Goal: Task Accomplishment & Management: Manage account settings

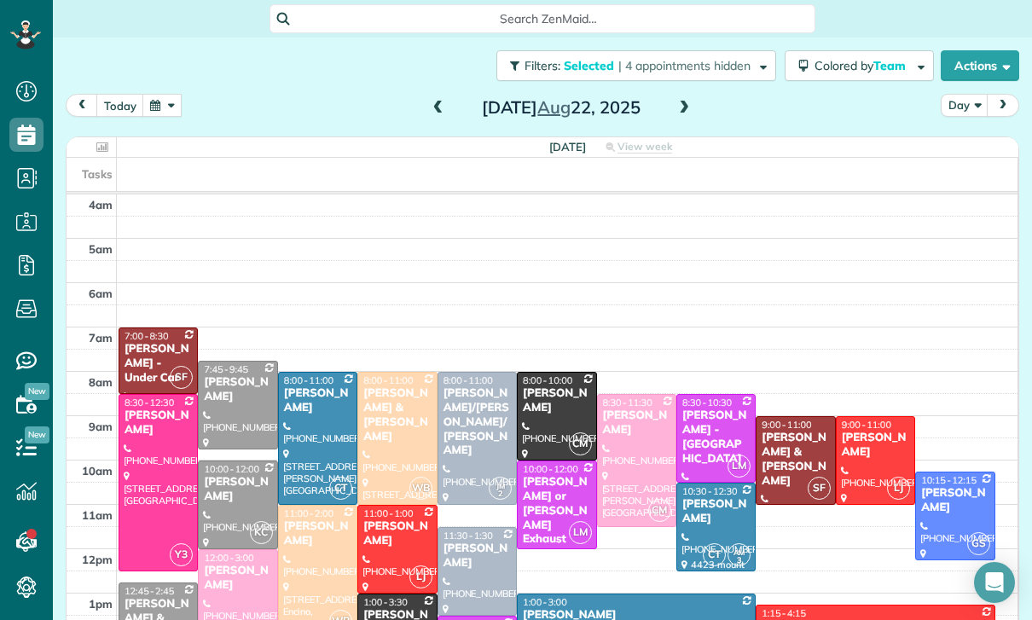
scroll to position [8, 8]
click at [171, 112] on button "button" at bounding box center [161, 105] width 39 height 23
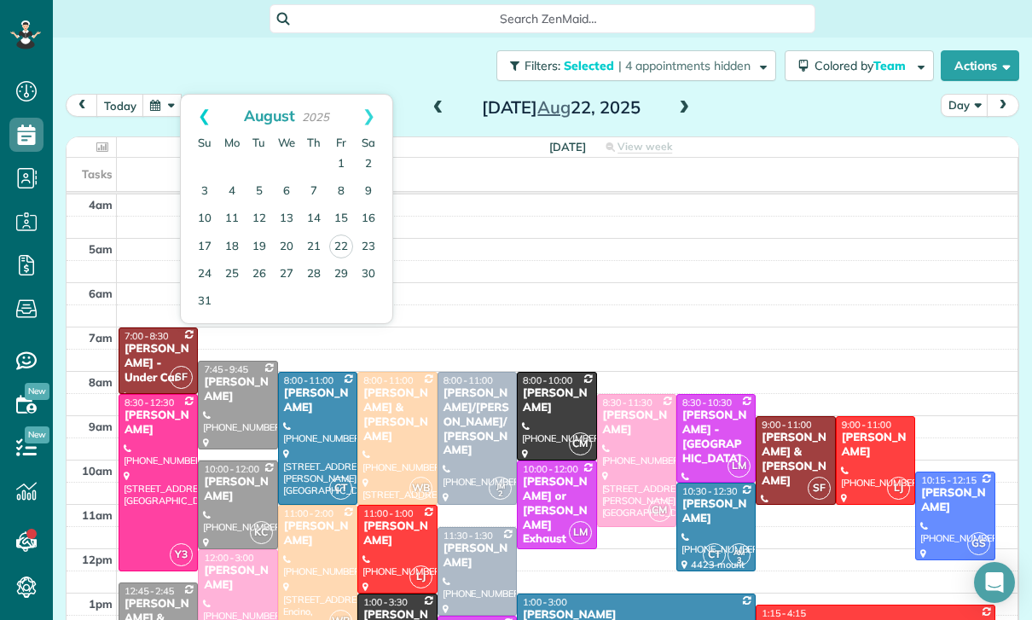
click at [190, 117] on link "Prev" at bounding box center [204, 116] width 47 height 43
click at [344, 241] on link "25" at bounding box center [341, 246] width 27 height 27
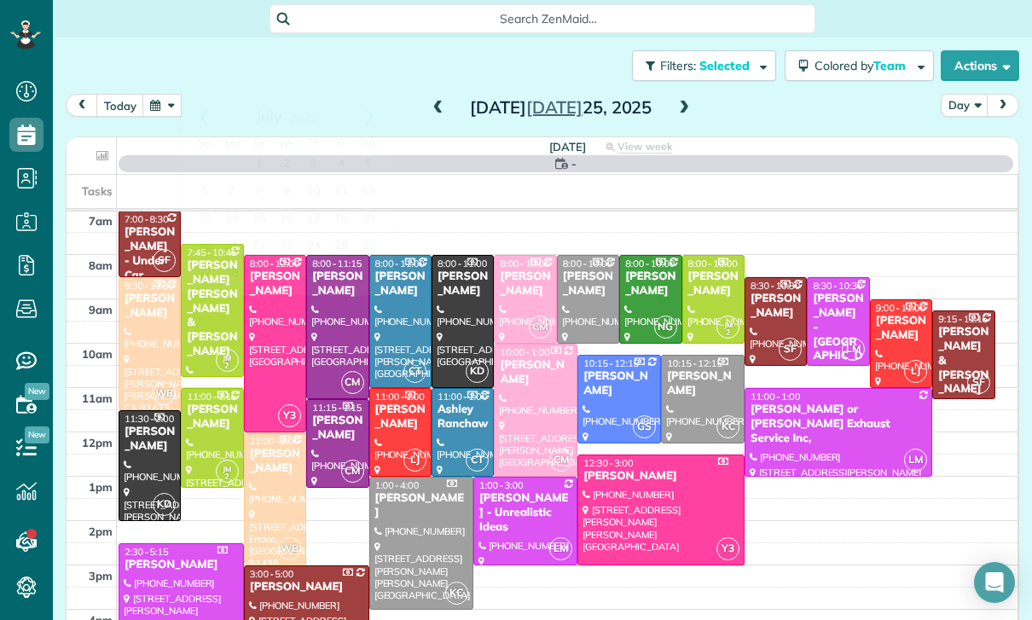
scroll to position [134, 0]
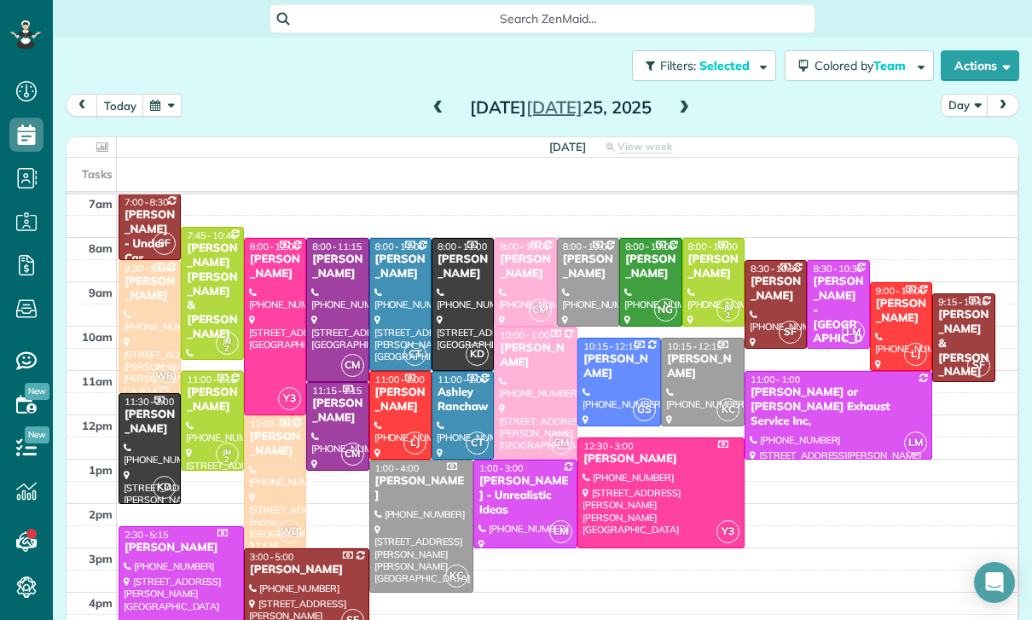
click at [204, 293] on div "[PERSON_NAME] [PERSON_NAME] & [PERSON_NAME]" at bounding box center [212, 291] width 52 height 101
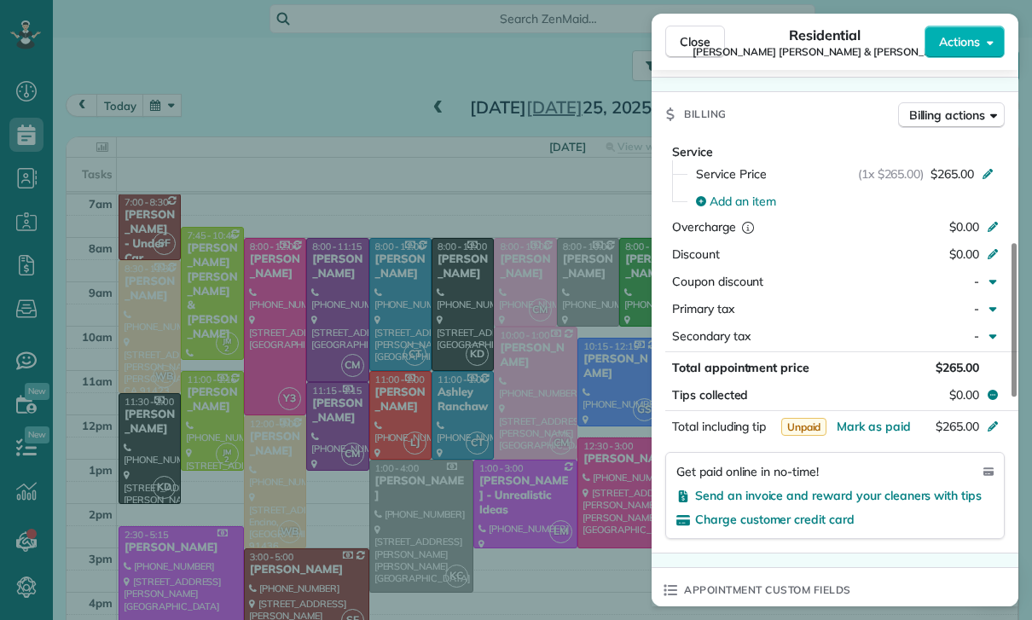
scroll to position [813, 0]
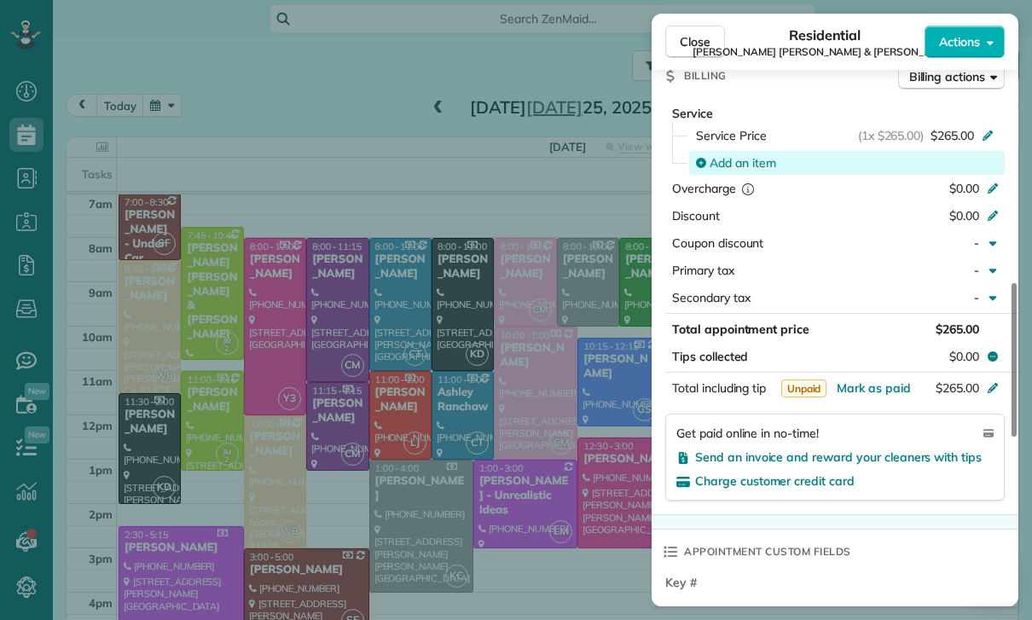
click at [737, 154] on span "Add an item" at bounding box center [743, 162] width 67 height 17
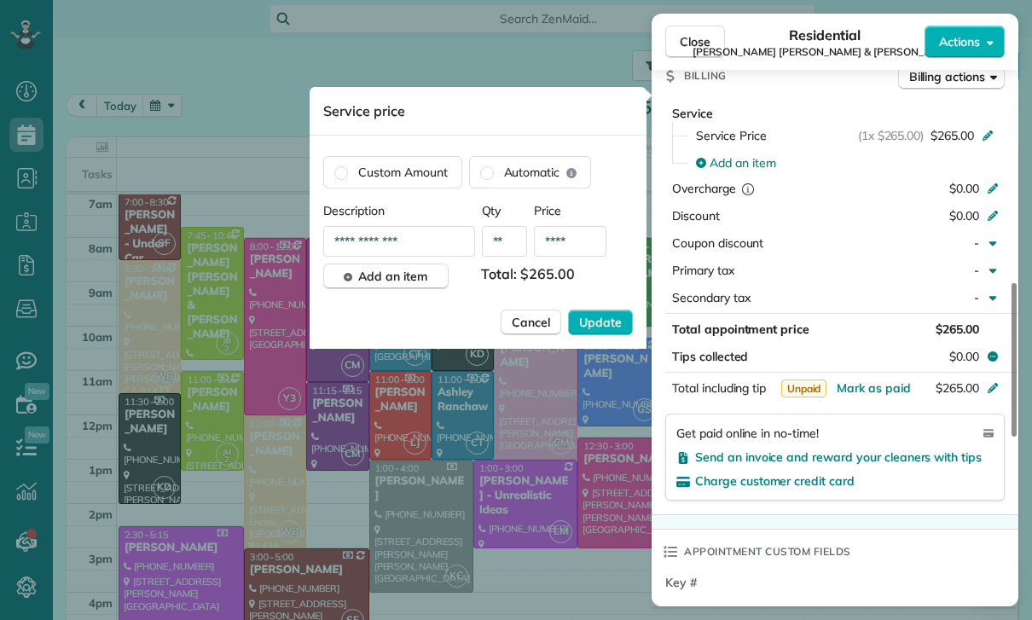
click at [584, 243] on input "****" at bounding box center [570, 241] width 73 height 31
type input "****"
click at [600, 323] on span "Update" at bounding box center [600, 322] width 43 height 17
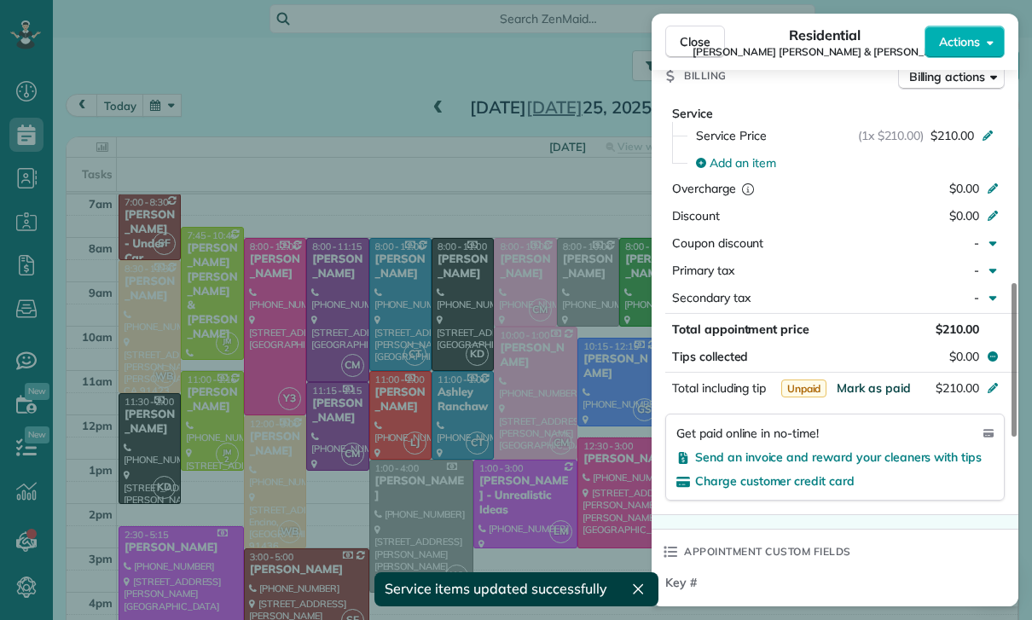
click at [872, 380] on span "Mark as paid" at bounding box center [874, 387] width 74 height 15
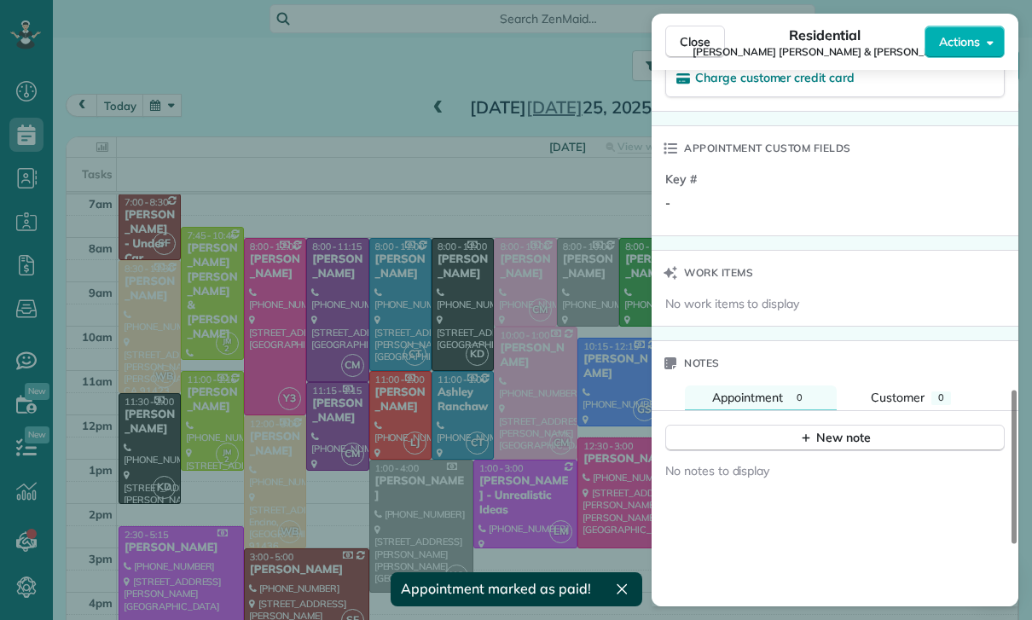
scroll to position [1279, 0]
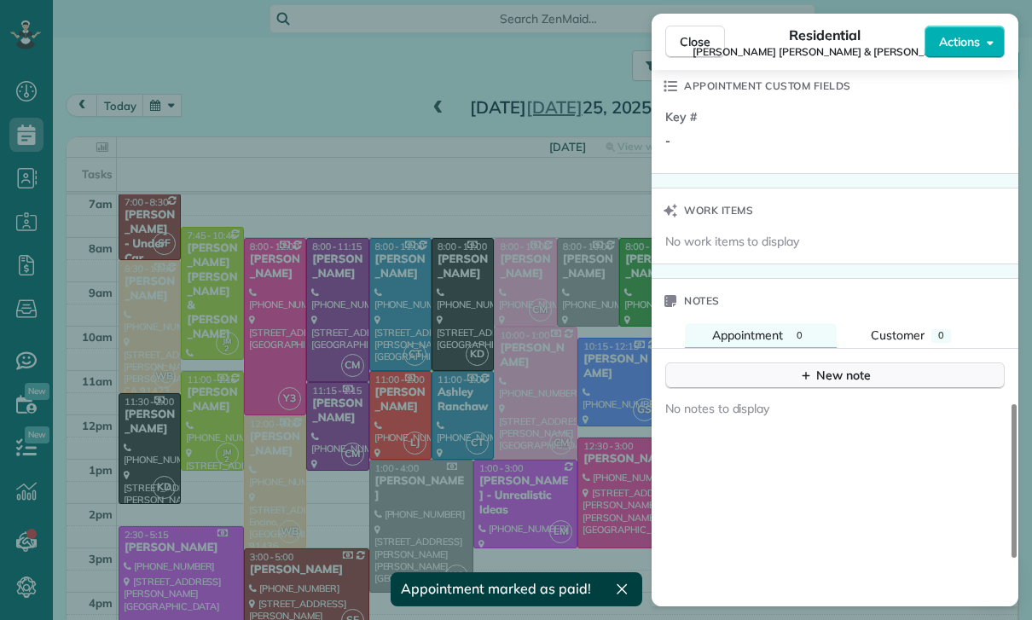
click at [851, 367] on div "New note" at bounding box center [835, 376] width 72 height 18
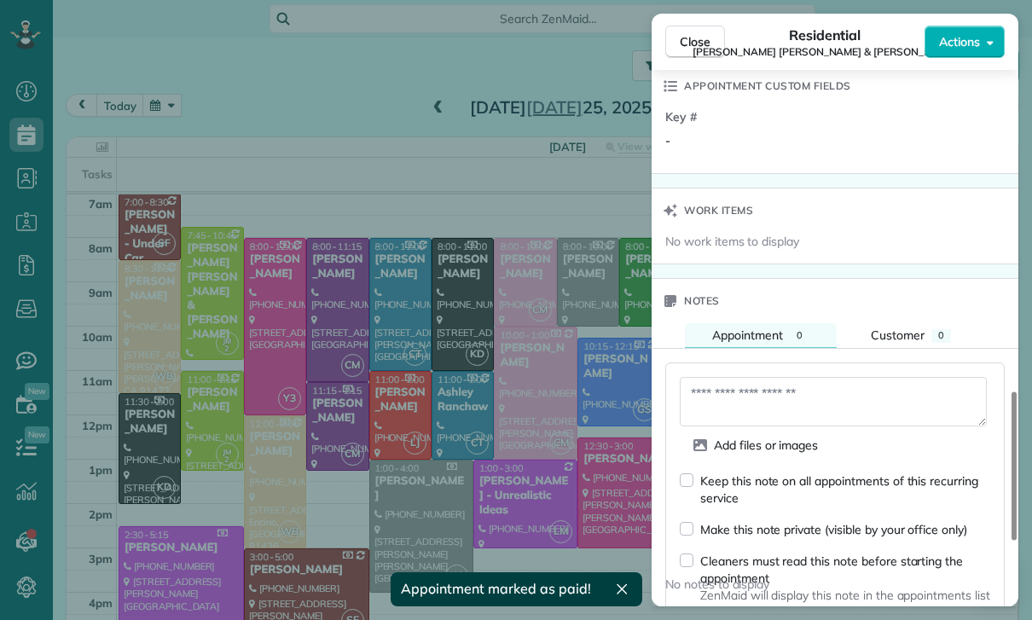
click at [742, 387] on textarea at bounding box center [833, 401] width 307 height 49
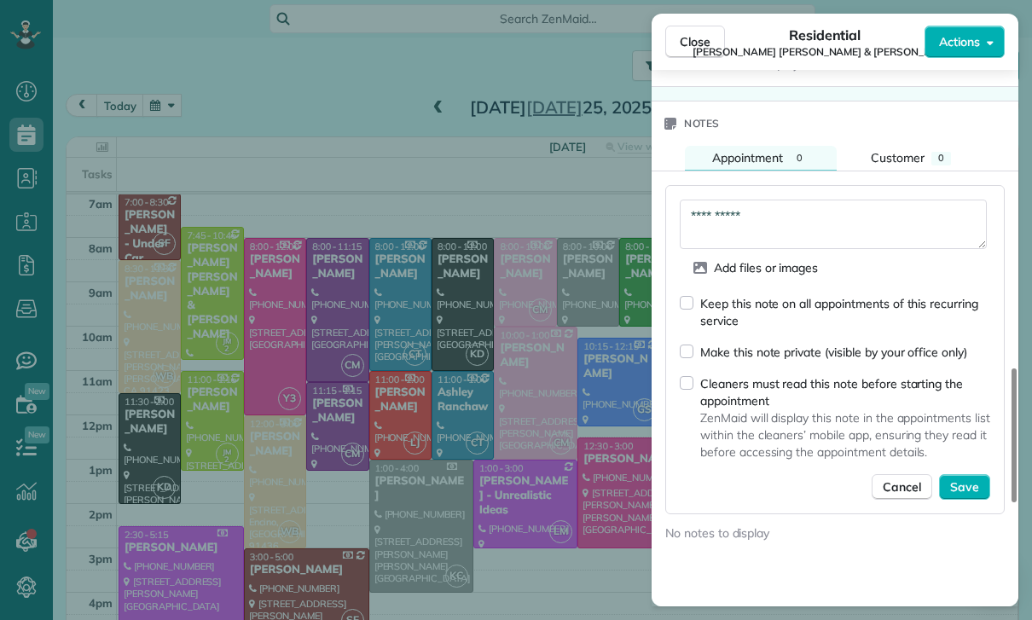
scroll to position [1476, 0]
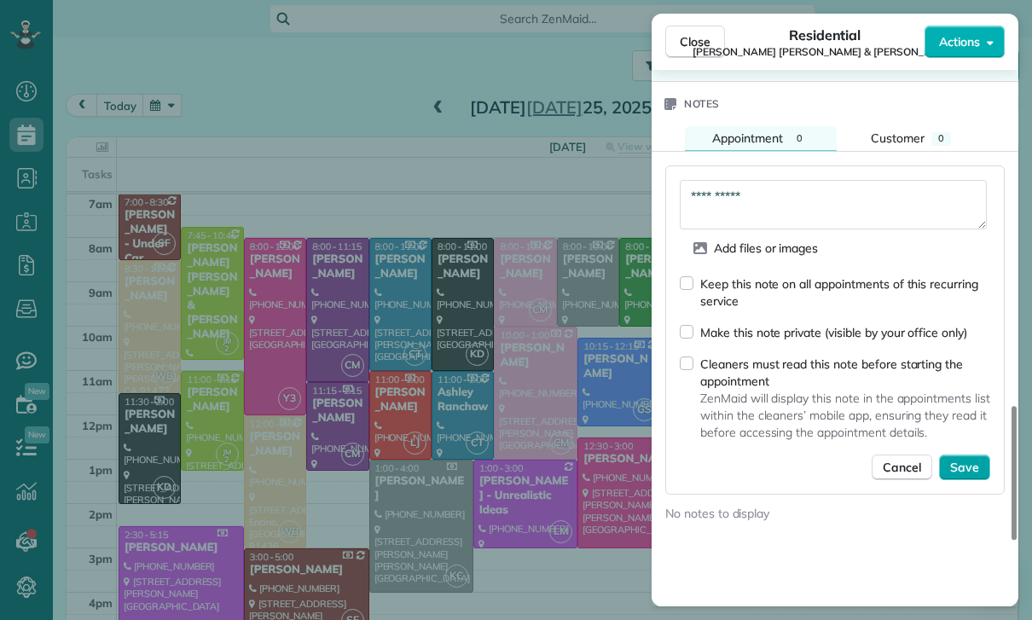
type textarea "**********"
click at [971, 460] on button "Save" at bounding box center [964, 468] width 51 height 26
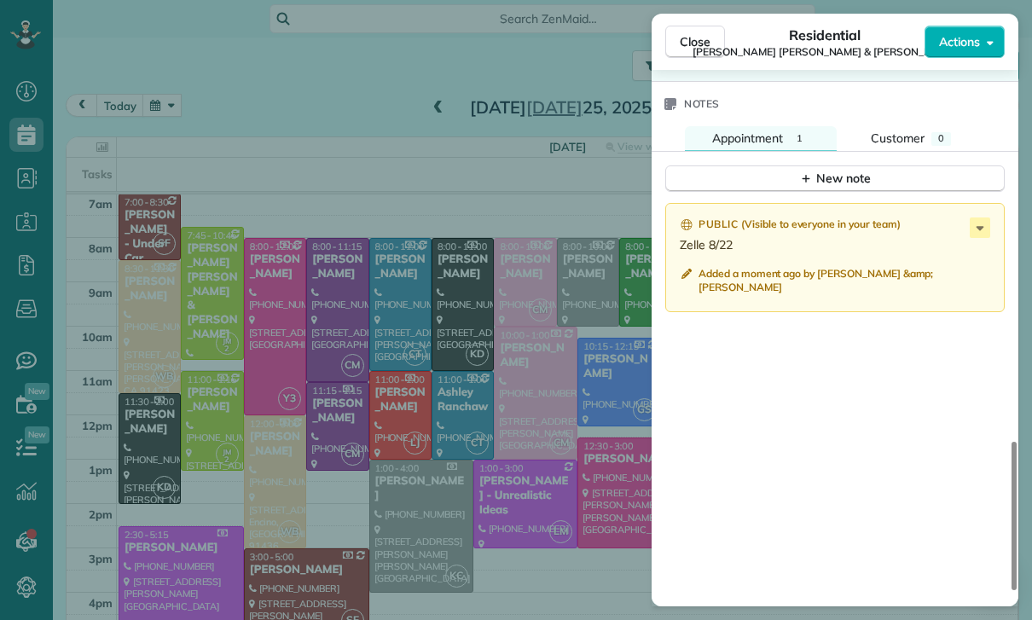
click at [505, 436] on div "Close Residential Shakira Wardally & Jett Howard Actions Status Confirmed Shaki…" at bounding box center [516, 310] width 1032 height 620
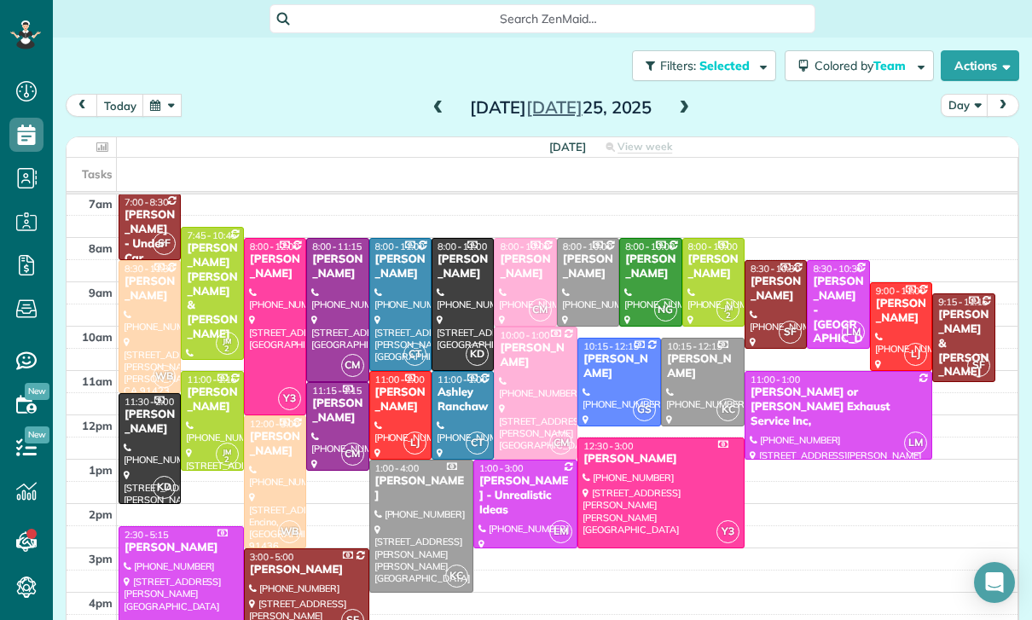
click at [155, 110] on button "button" at bounding box center [161, 105] width 39 height 23
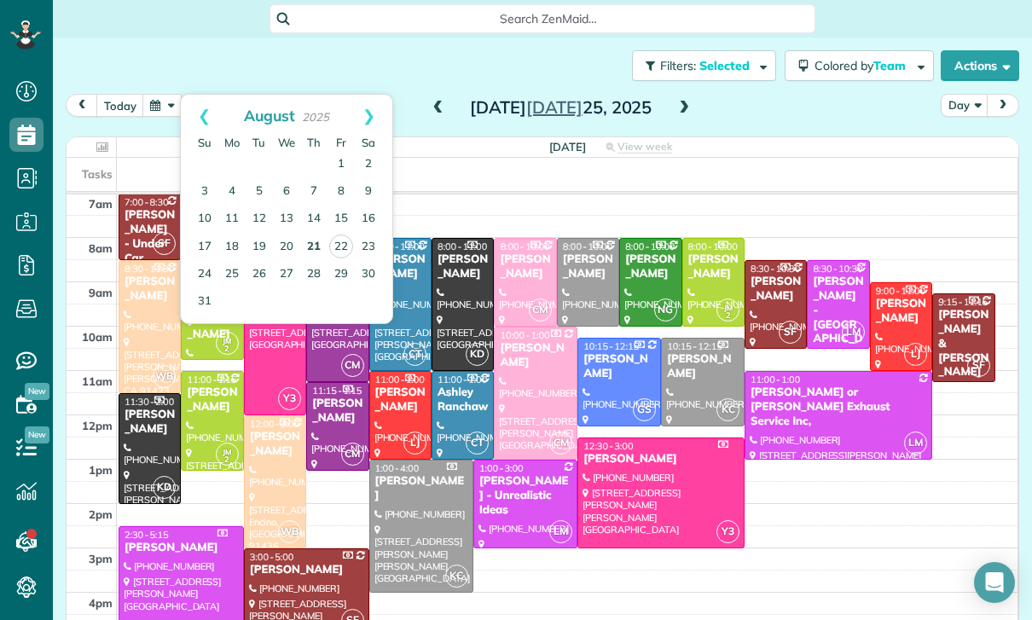
click at [316, 253] on link "21" at bounding box center [313, 247] width 27 height 27
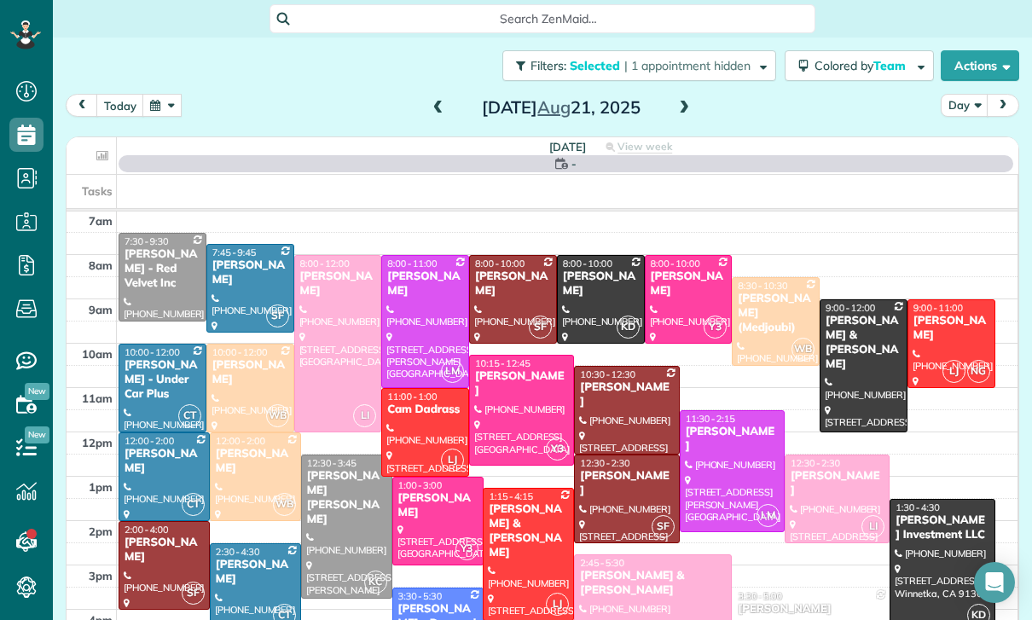
scroll to position [134, 0]
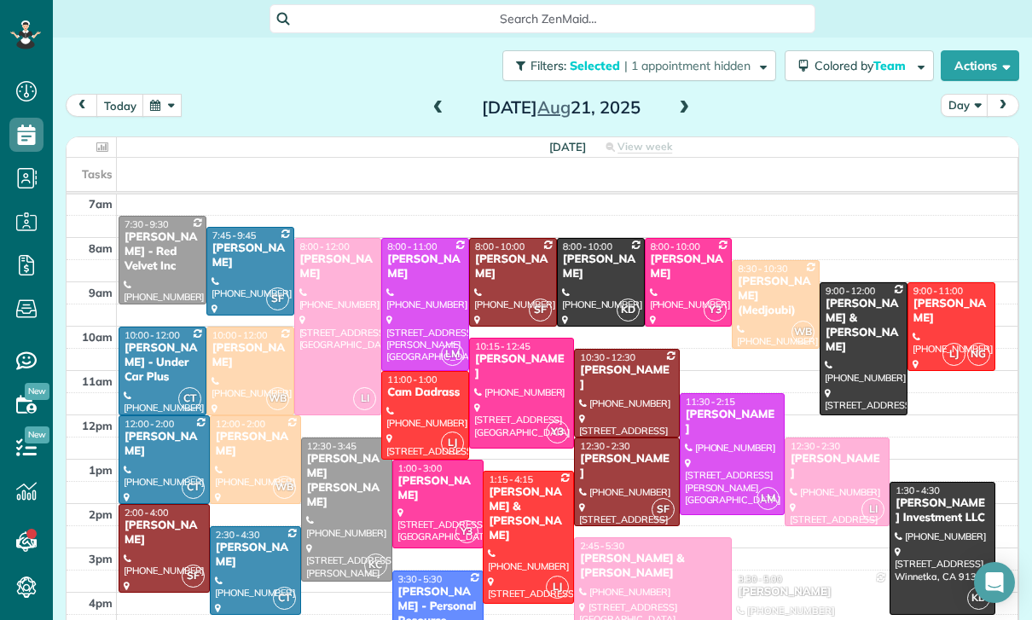
click at [580, 269] on div at bounding box center [601, 282] width 86 height 87
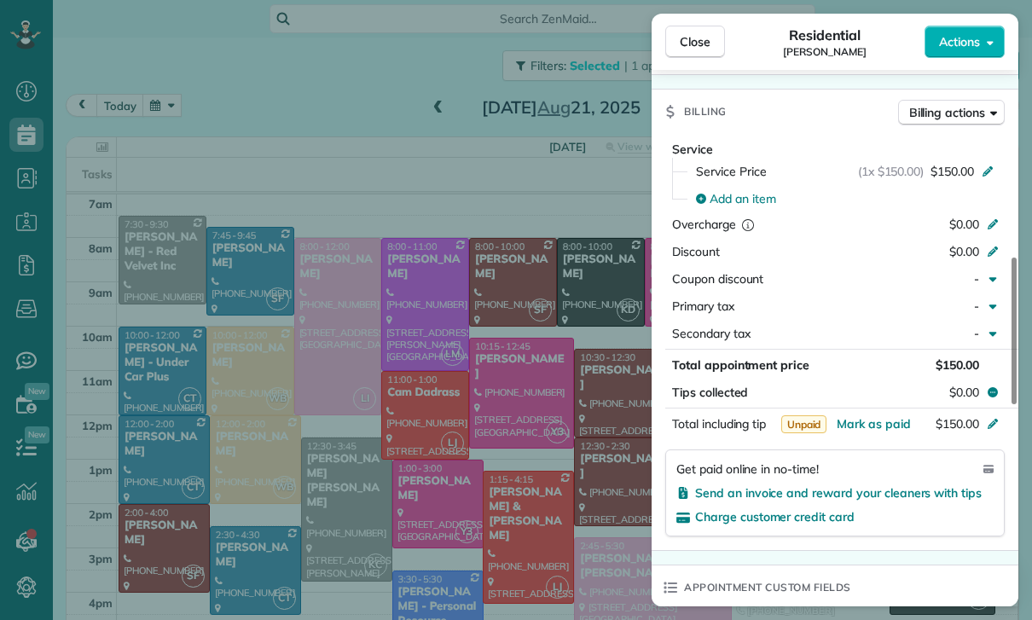
scroll to position [819, 0]
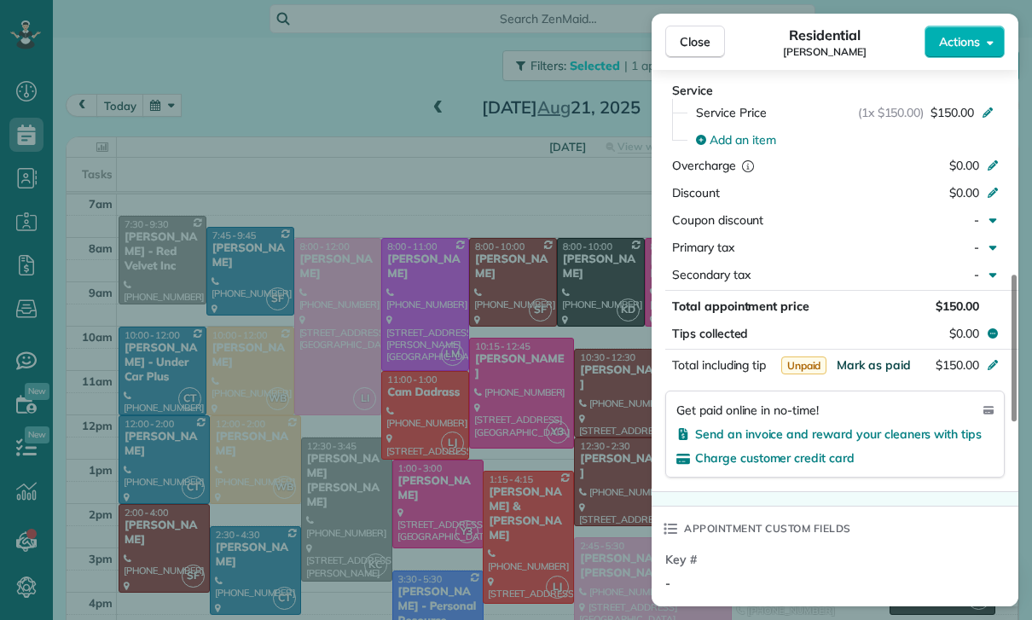
click at [866, 362] on span "Mark as paid" at bounding box center [874, 364] width 74 height 15
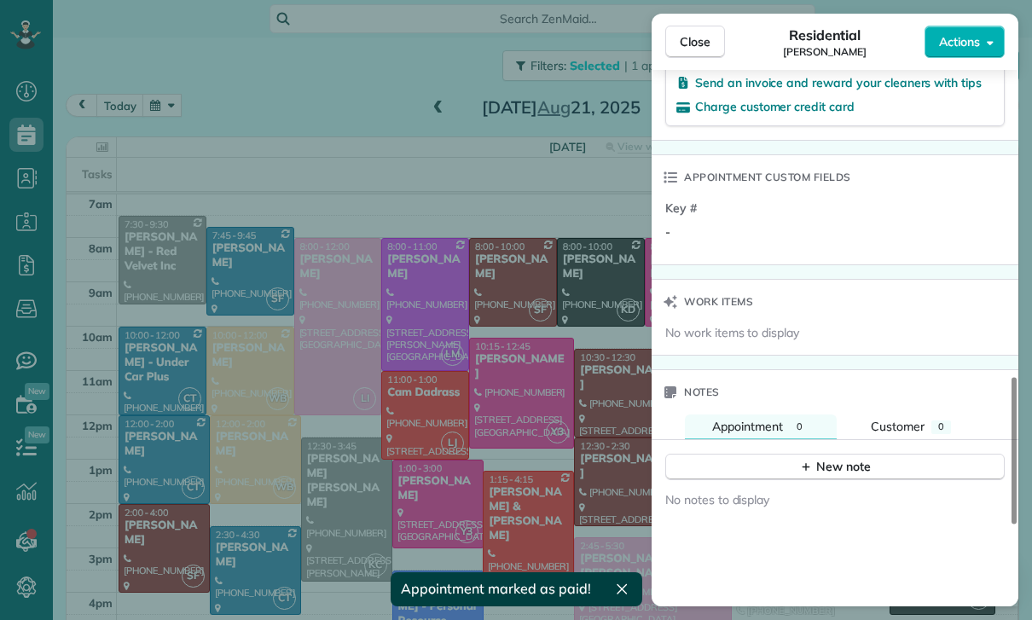
scroll to position [1291, 0]
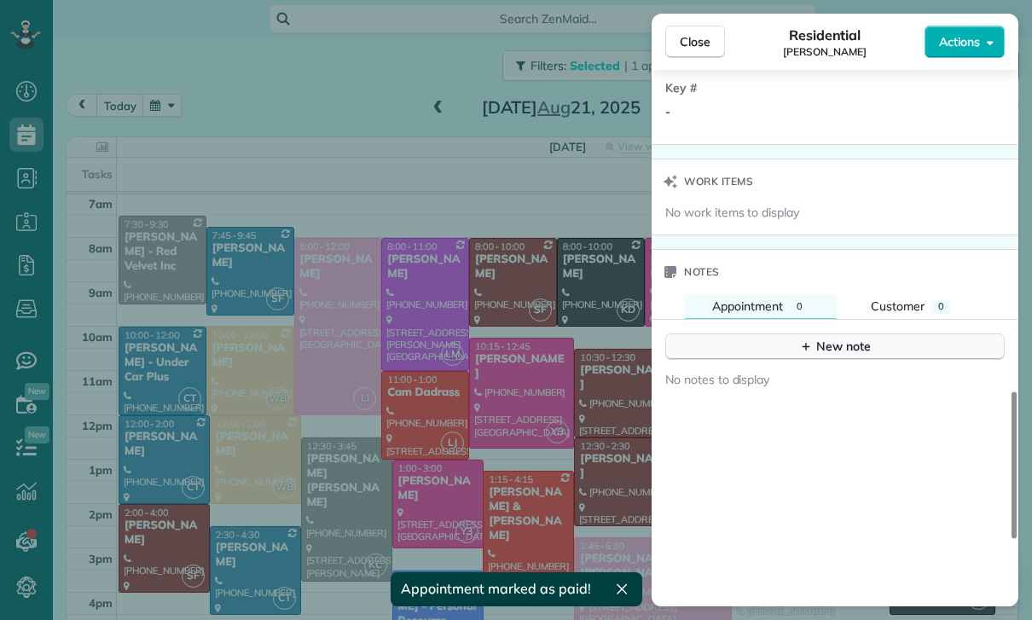
click at [834, 335] on button "New note" at bounding box center [835, 347] width 340 height 26
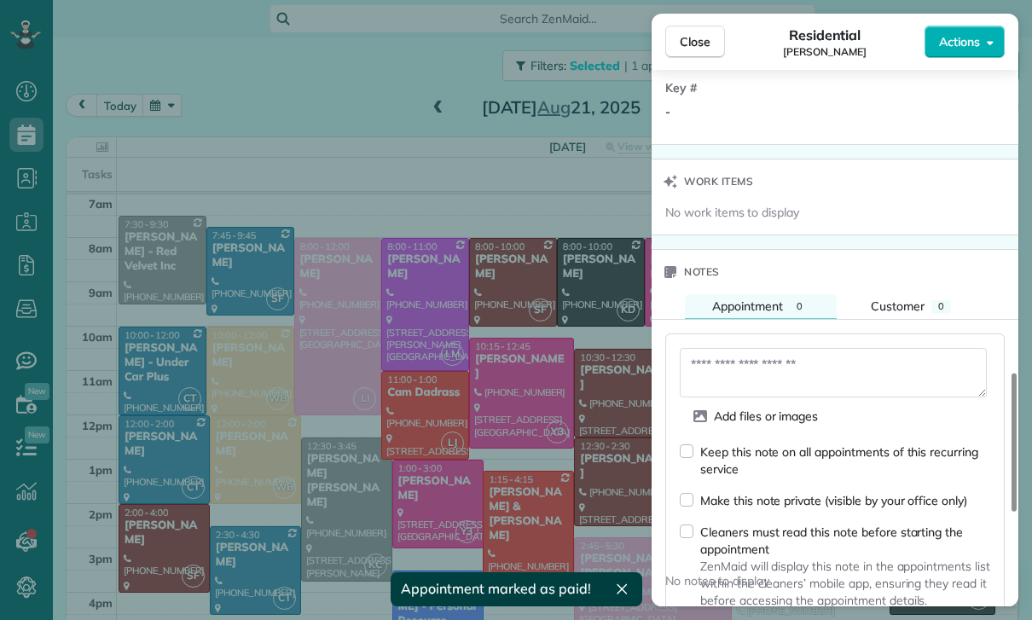
click at [754, 381] on textarea at bounding box center [833, 372] width 307 height 49
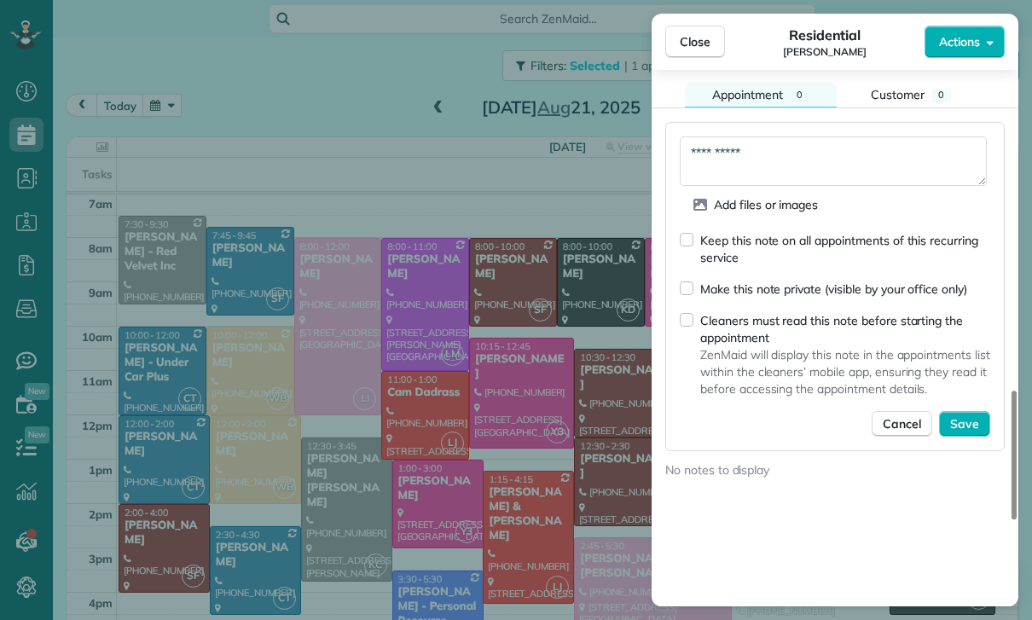
scroll to position [1509, 0]
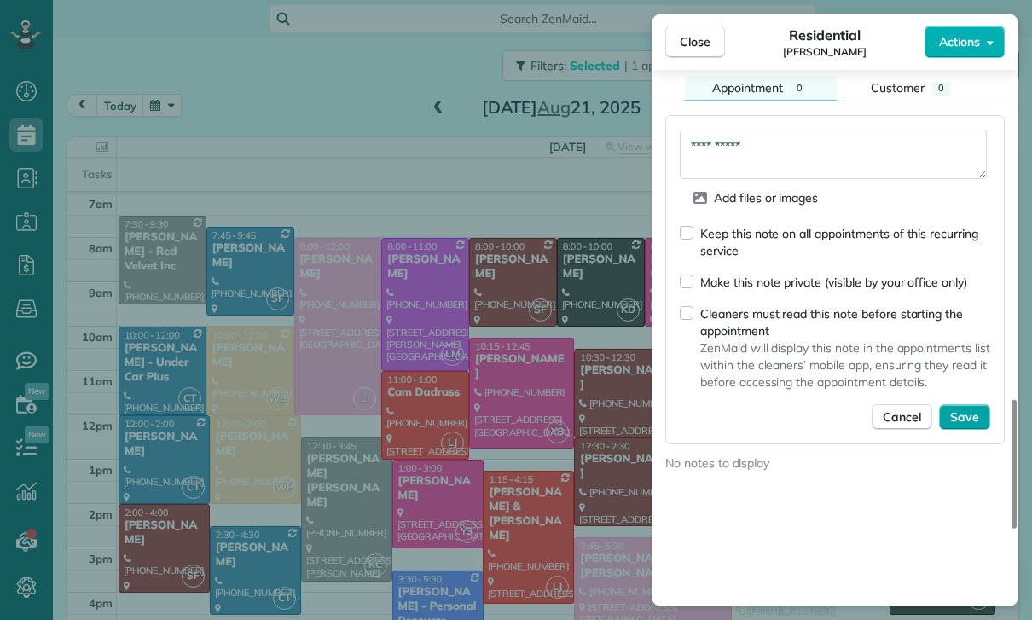
type textarea "**********"
click at [979, 421] on button "Save" at bounding box center [964, 417] width 51 height 26
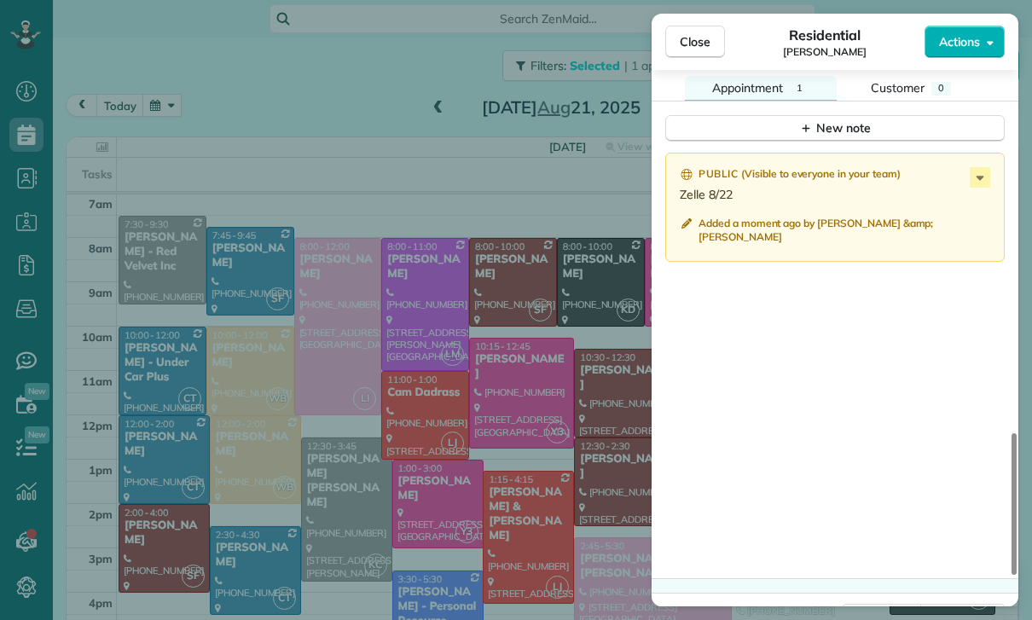
click at [503, 418] on div "Close Residential Doug Schreck Actions Status Yet to Confirm Doug Schreck · Ope…" at bounding box center [516, 310] width 1032 height 620
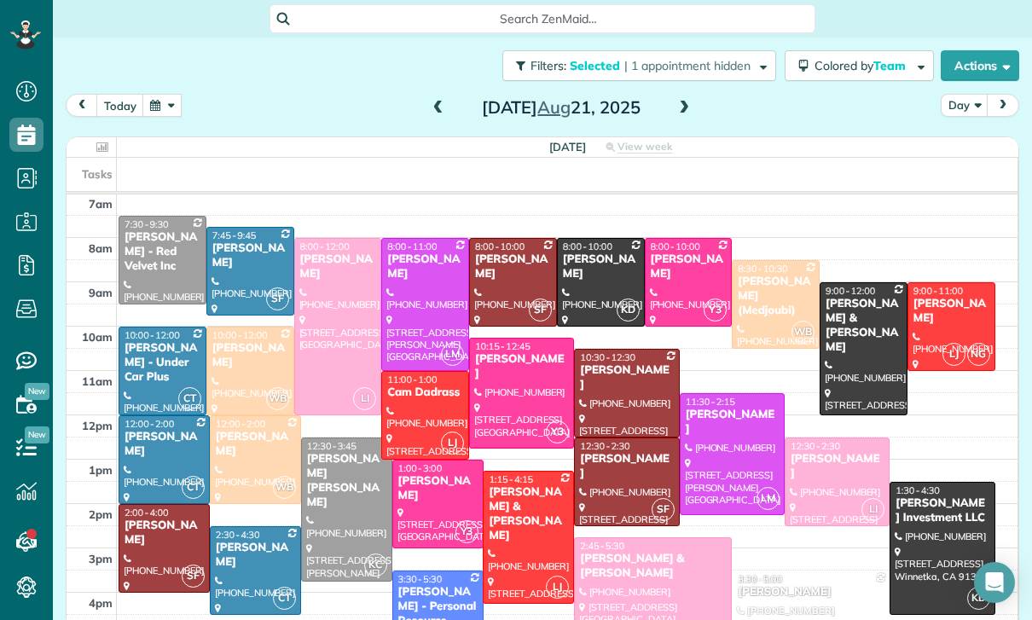
click at [163, 107] on button "button" at bounding box center [161, 105] width 39 height 23
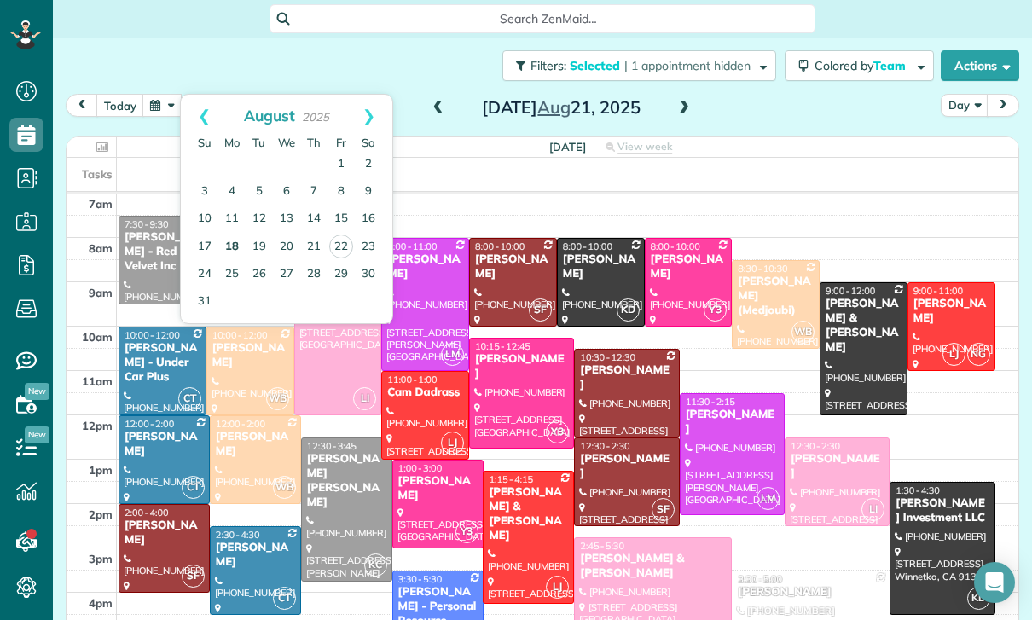
click at [235, 246] on link "18" at bounding box center [231, 247] width 27 height 27
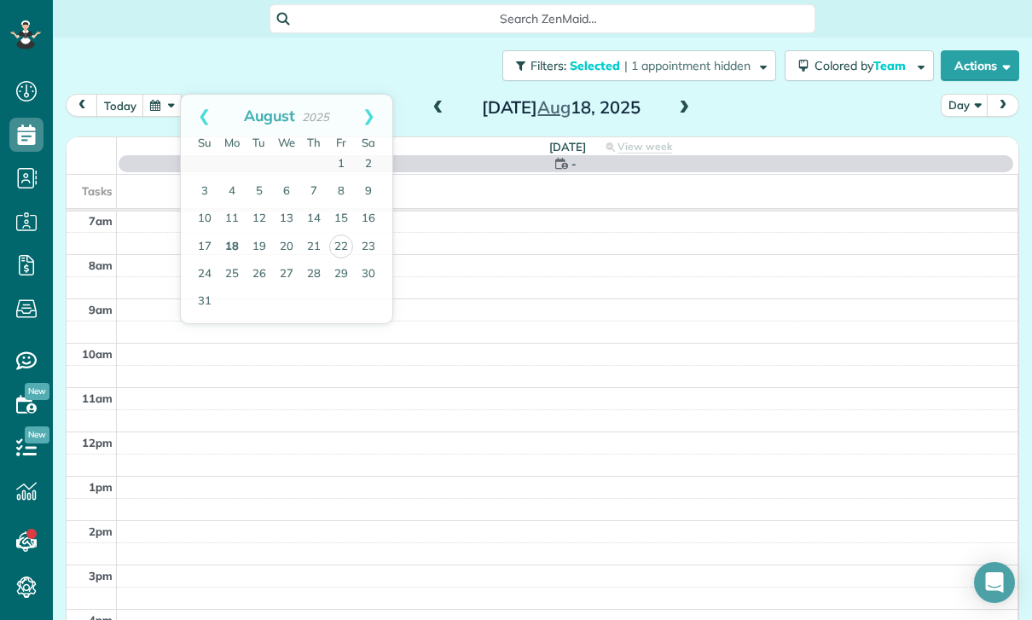
scroll to position [134, 0]
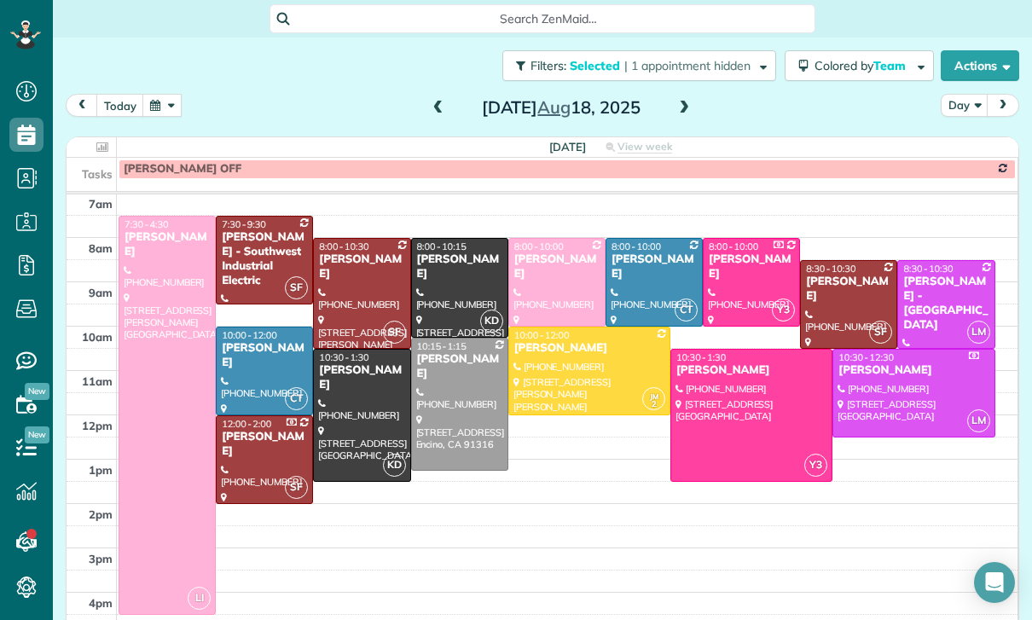
click at [561, 374] on div at bounding box center [589, 371] width 160 height 87
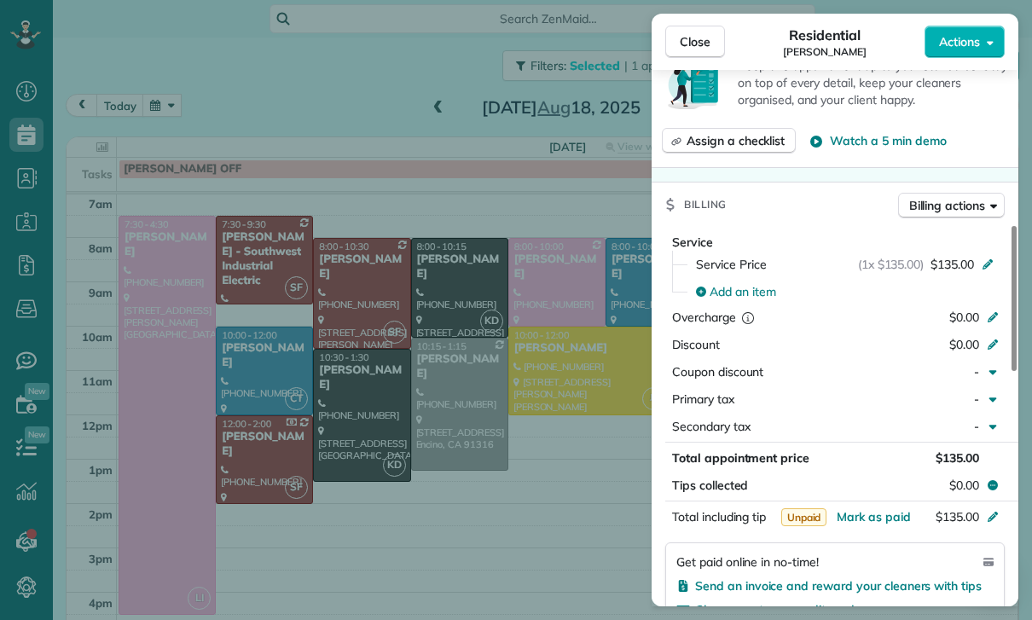
scroll to position [716, 0]
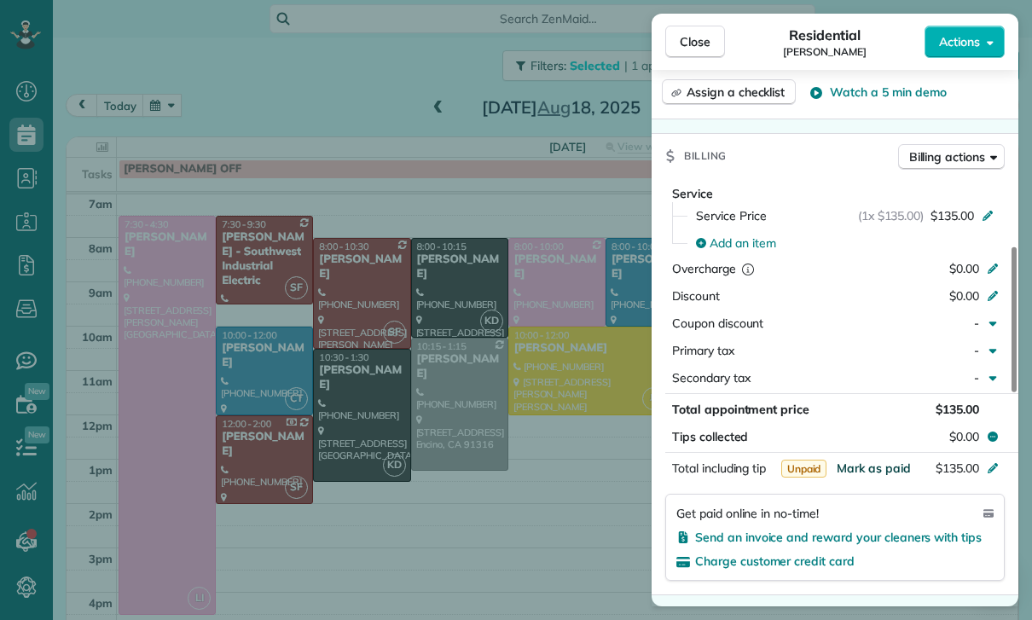
click at [880, 465] on span "Mark as paid" at bounding box center [874, 468] width 74 height 15
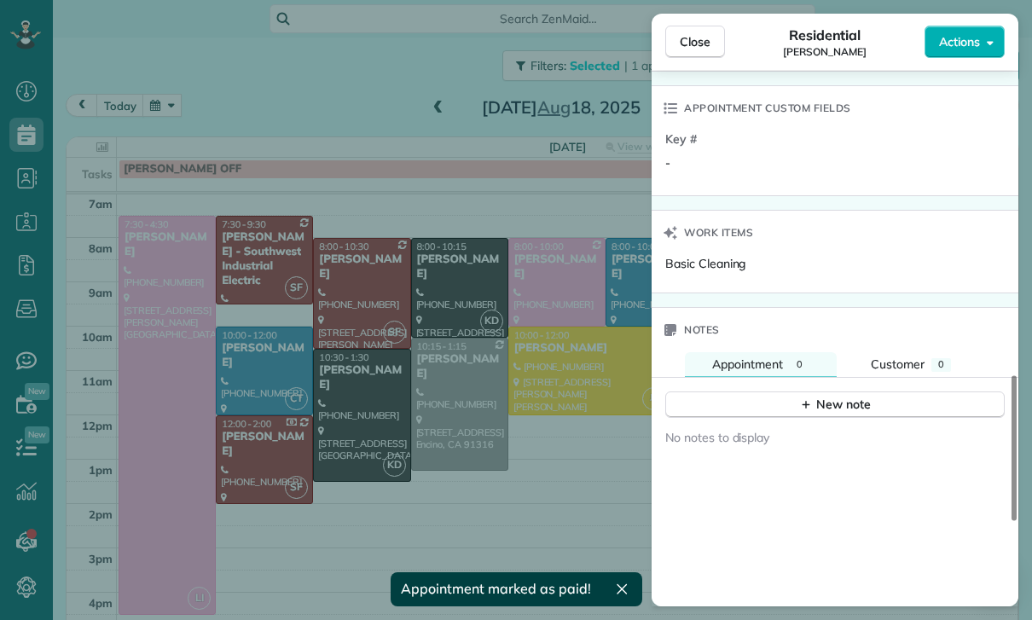
scroll to position [1268, 0]
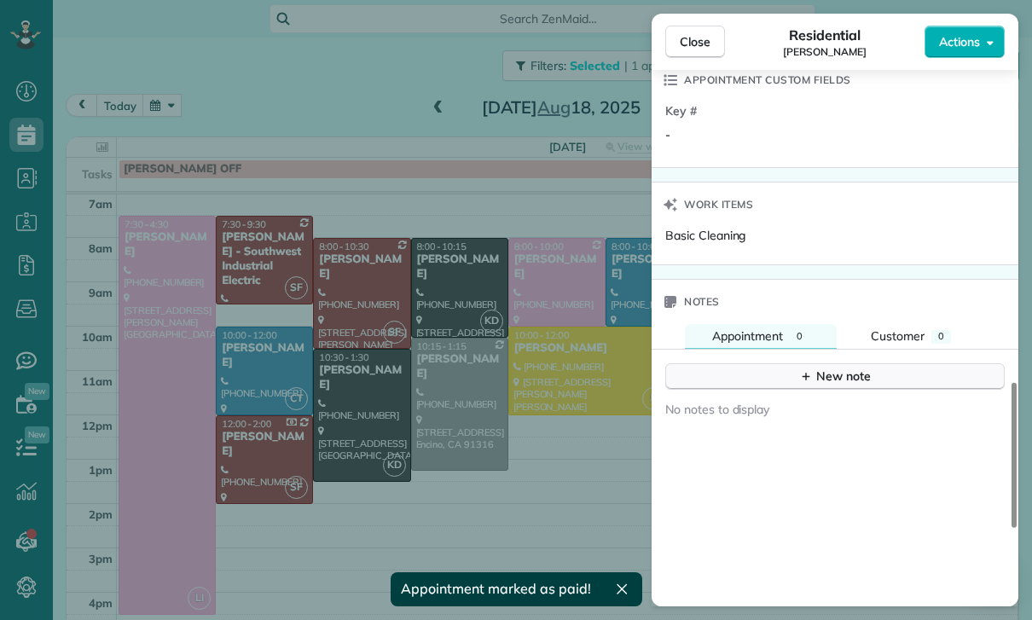
click at [824, 388] on button "New note" at bounding box center [835, 376] width 340 height 26
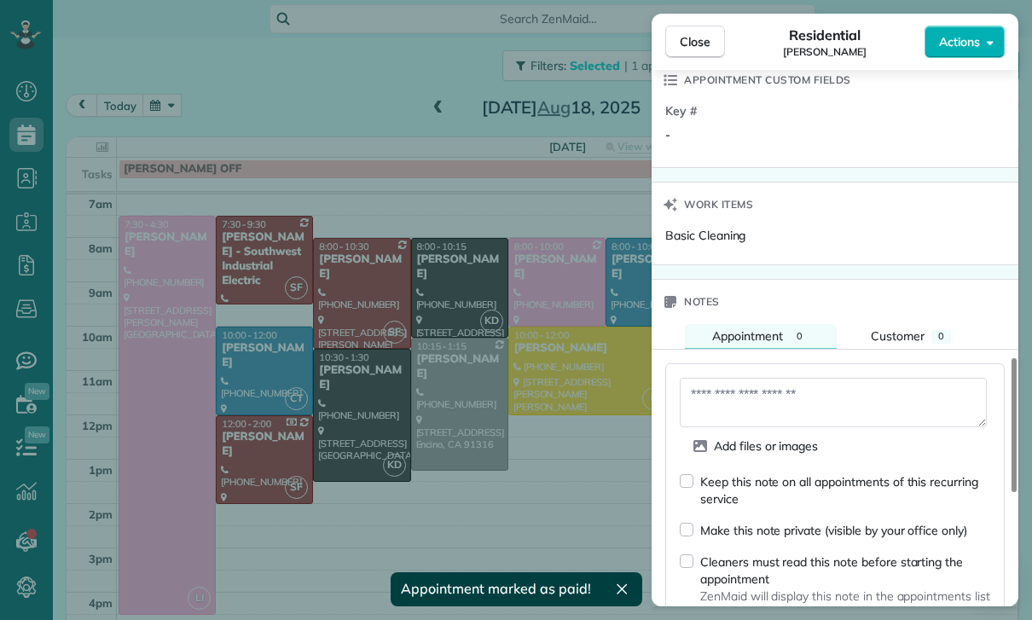
click at [718, 404] on textarea at bounding box center [833, 402] width 307 height 49
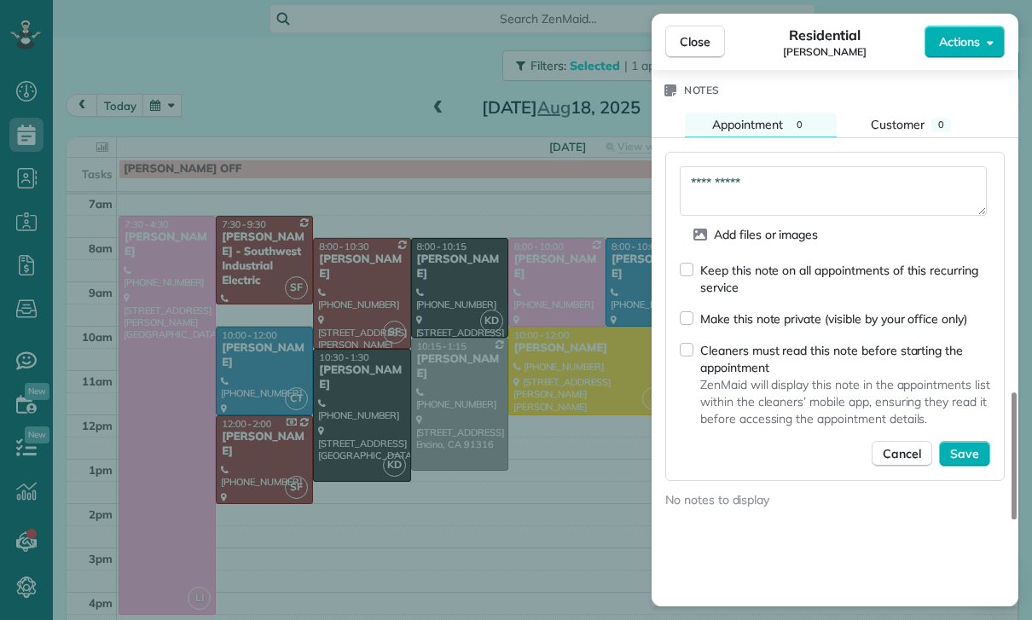
scroll to position [1493, 0]
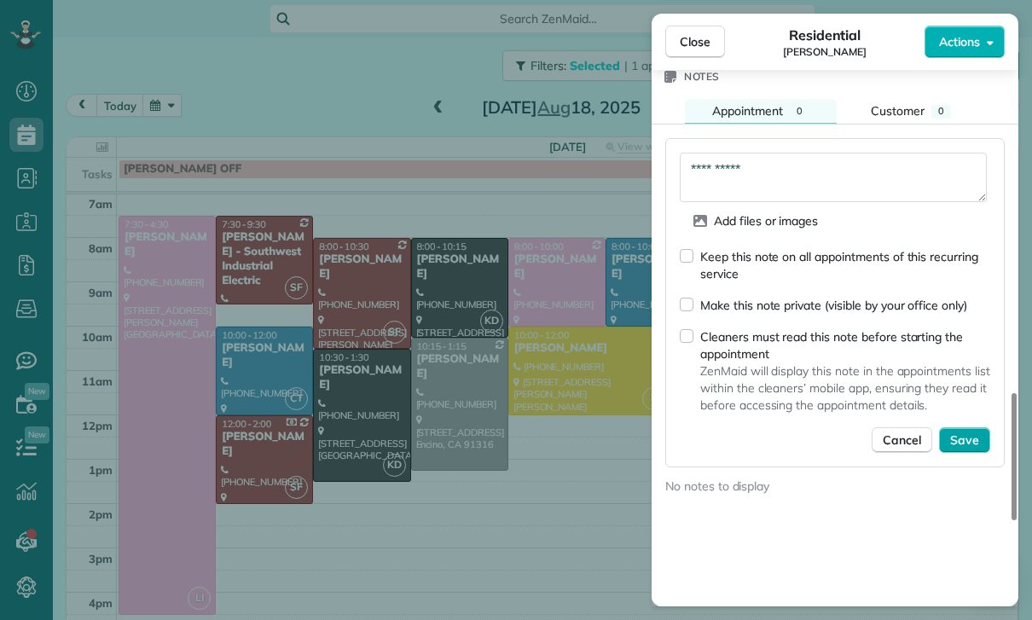
type textarea "**********"
click at [968, 443] on span "Save" at bounding box center [964, 440] width 29 height 17
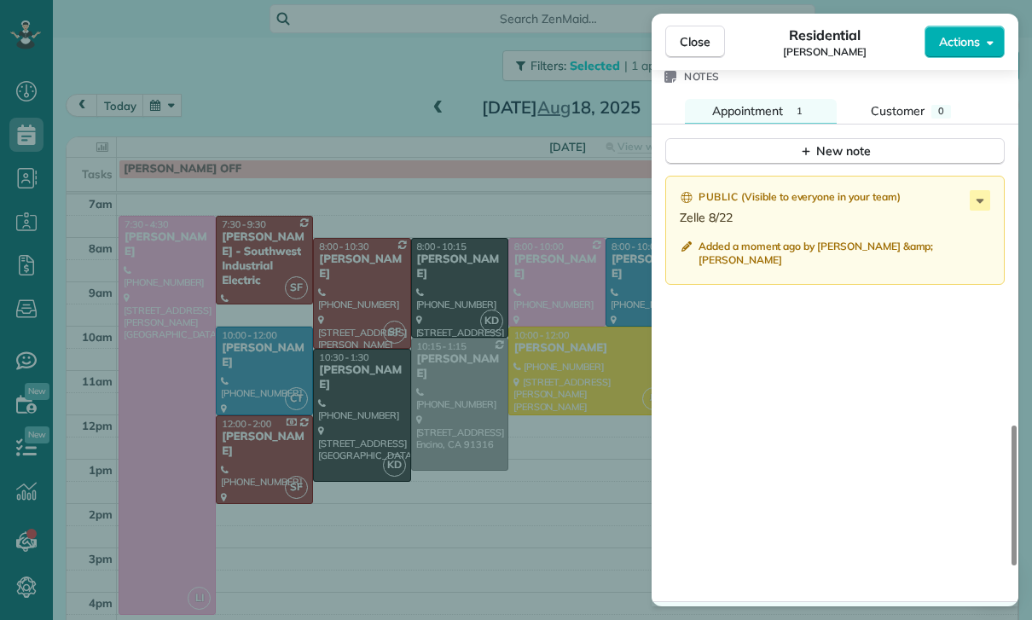
click at [562, 460] on div "Close Residential Scott Kaufman Actions Status Yet to Confirm Scott Kaufman · O…" at bounding box center [516, 310] width 1032 height 620
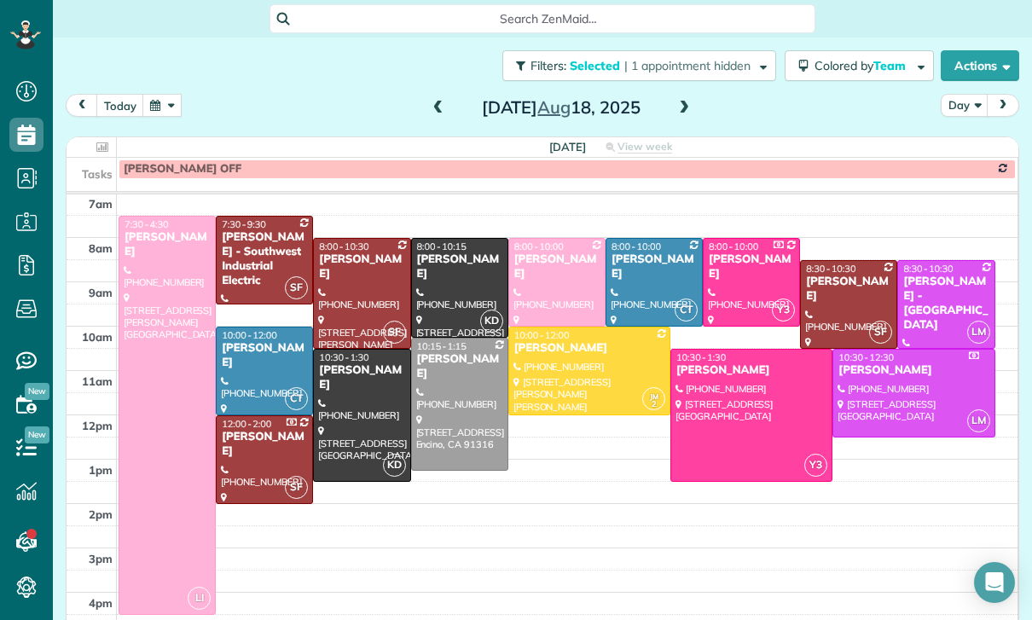
click at [174, 113] on button "button" at bounding box center [161, 105] width 39 height 23
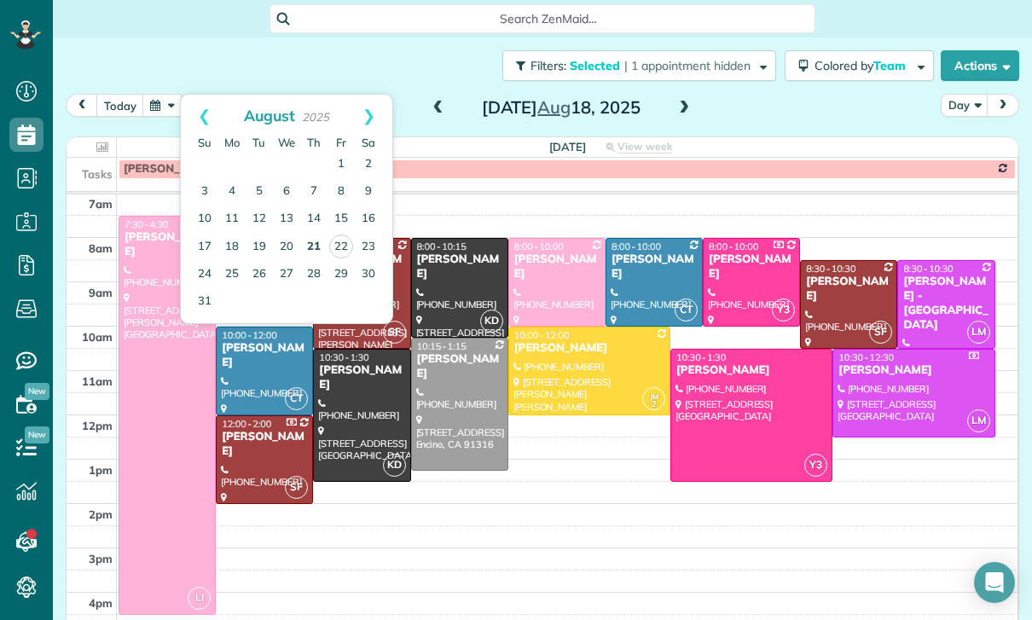
click at [311, 249] on link "21" at bounding box center [313, 247] width 27 height 27
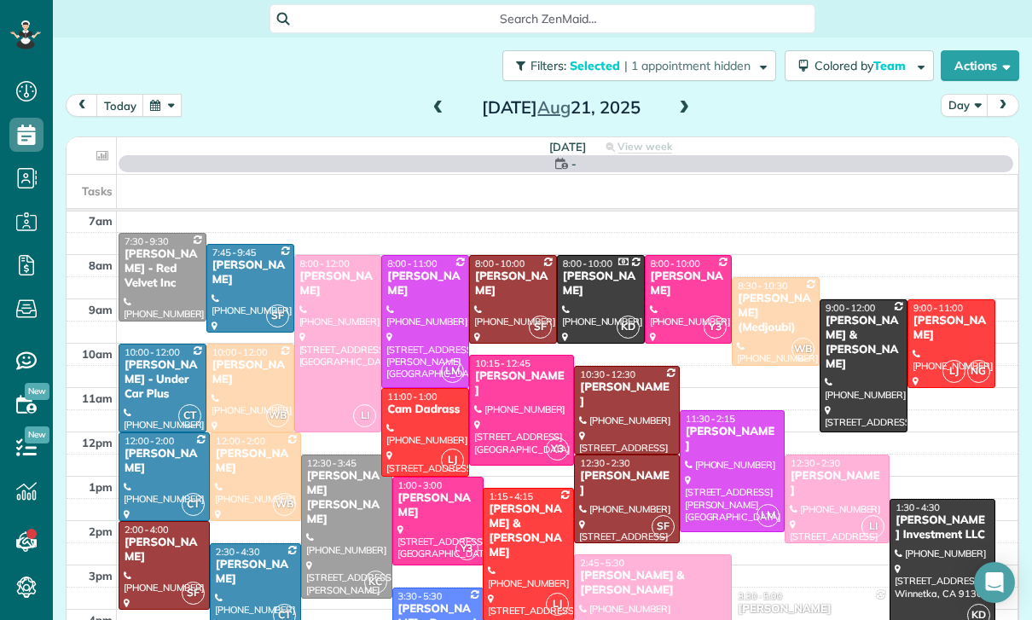
scroll to position [134, 0]
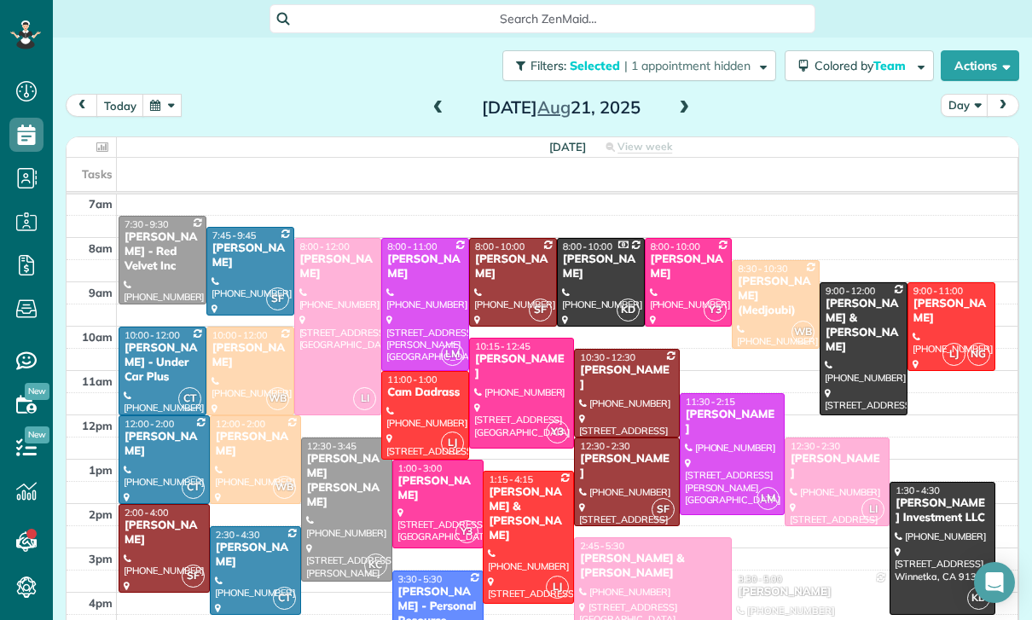
click at [422, 496] on div at bounding box center [438, 504] width 90 height 87
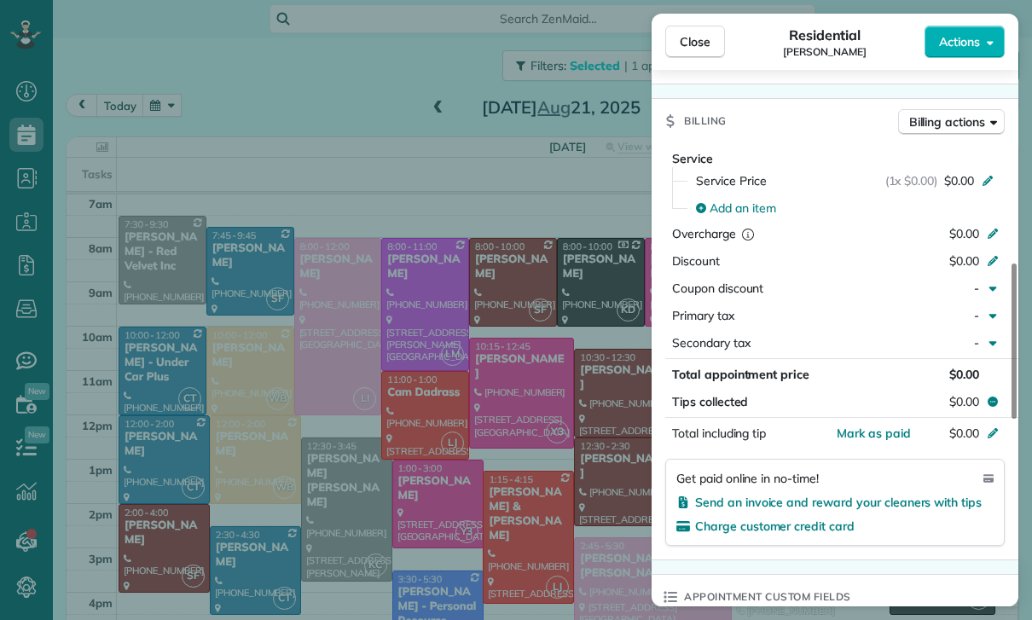
scroll to position [741, 0]
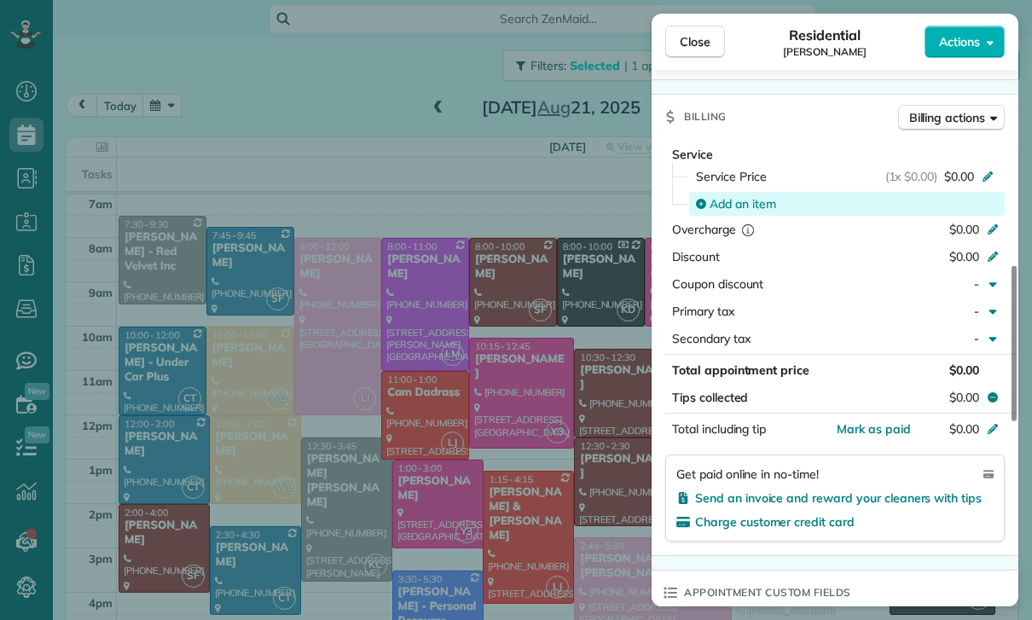
click at [739, 211] on span "Add an item" at bounding box center [743, 203] width 67 height 17
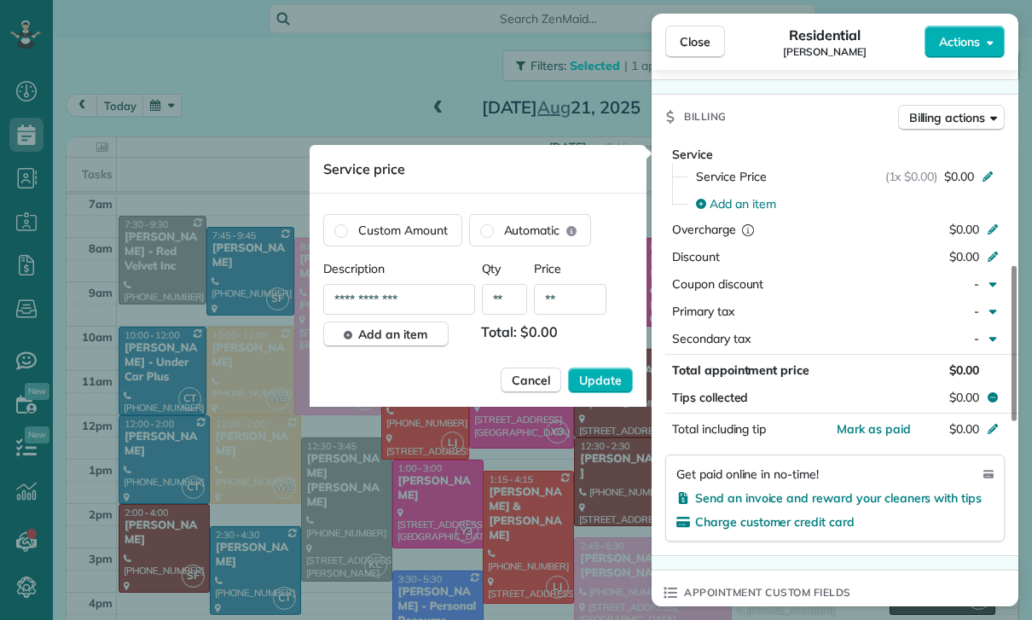
click at [576, 305] on input "**" at bounding box center [570, 299] width 73 height 31
type input "****"
click at [604, 388] on span "Update" at bounding box center [600, 380] width 43 height 17
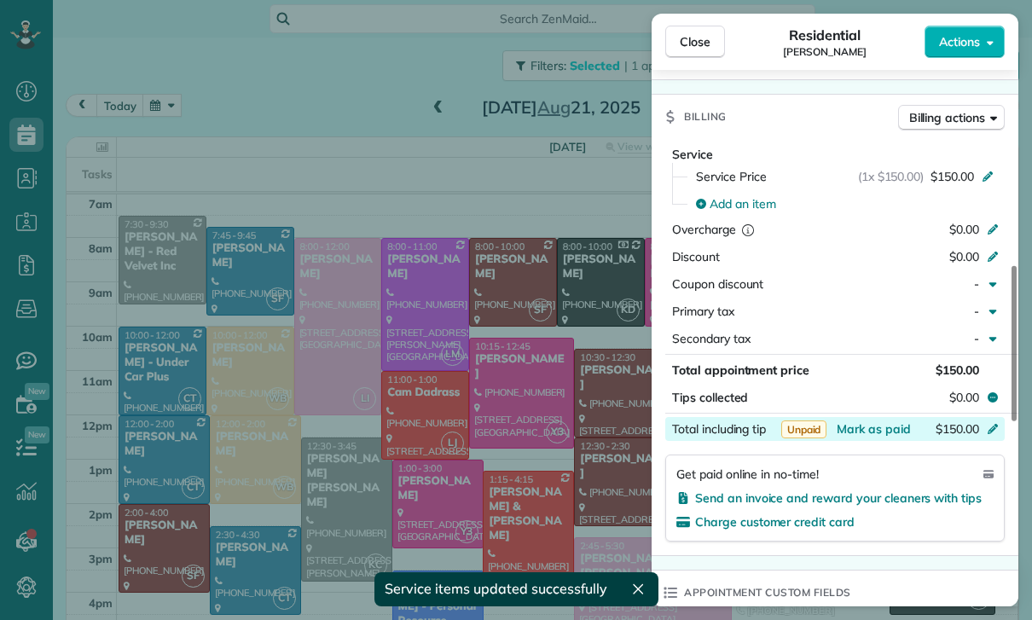
click at [874, 437] on div "$150.00" at bounding box center [903, 431] width 166 height 20
click at [927, 572] on div "Appointment custom fields" at bounding box center [835, 593] width 367 height 44
click at [877, 436] on button "Mark as paid" at bounding box center [874, 429] width 74 height 17
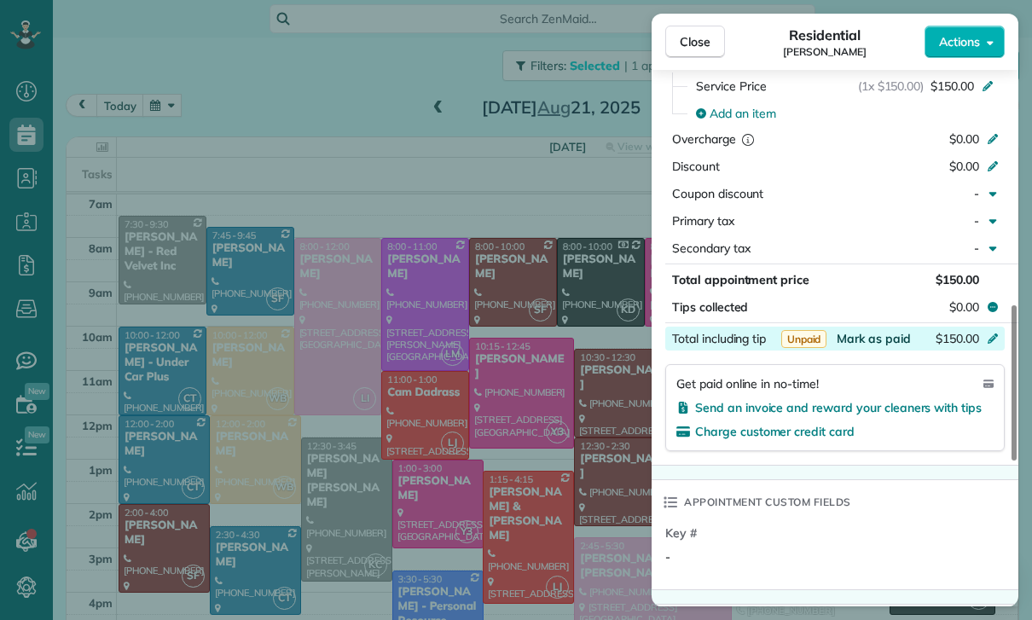
scroll to position [915, 0]
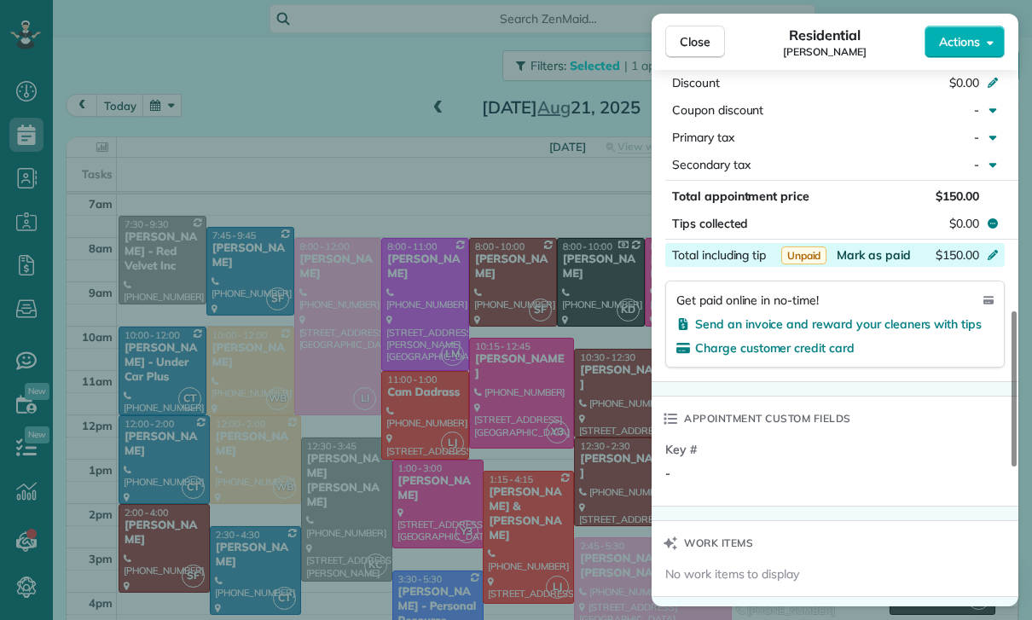
click at [878, 253] on span "Mark as paid" at bounding box center [874, 254] width 74 height 15
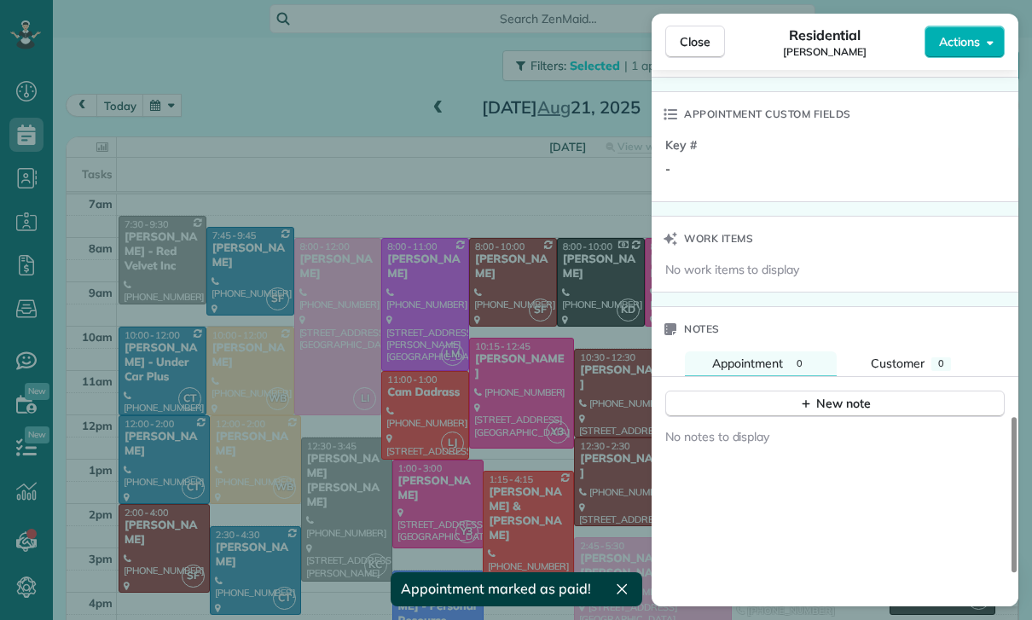
scroll to position [1320, 0]
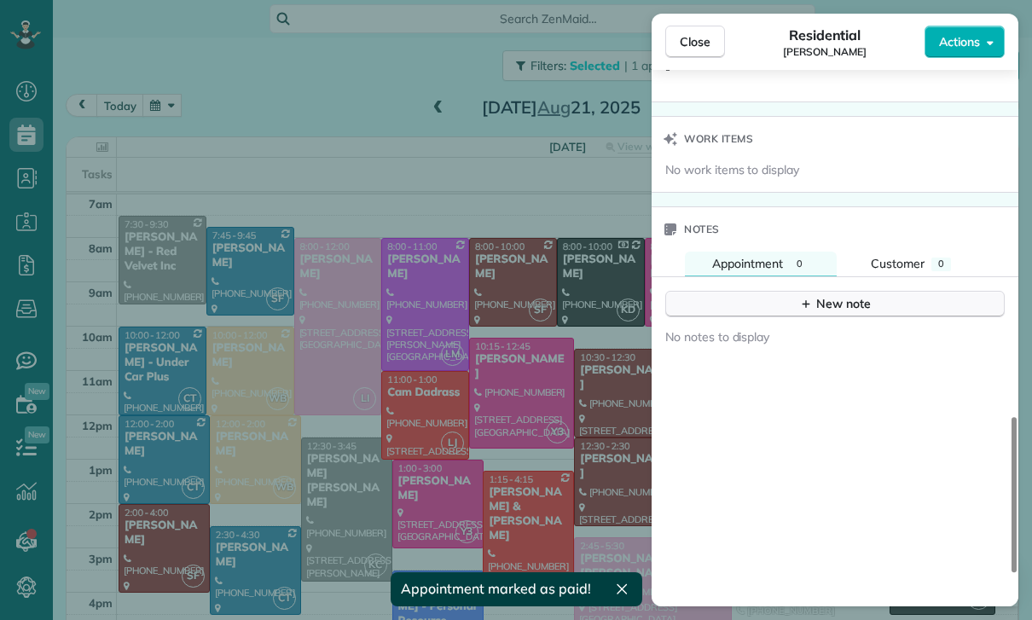
click at [847, 307] on div "New note" at bounding box center [835, 304] width 72 height 18
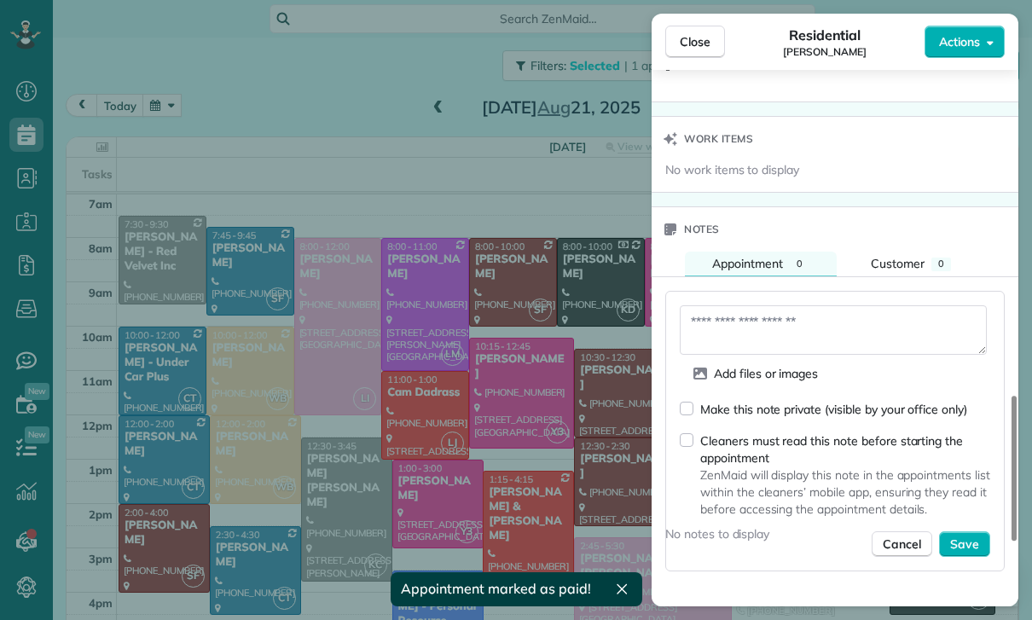
click at [758, 329] on textarea at bounding box center [833, 329] width 307 height 49
type textarea "**********"
click at [982, 544] on button "Save" at bounding box center [964, 544] width 51 height 26
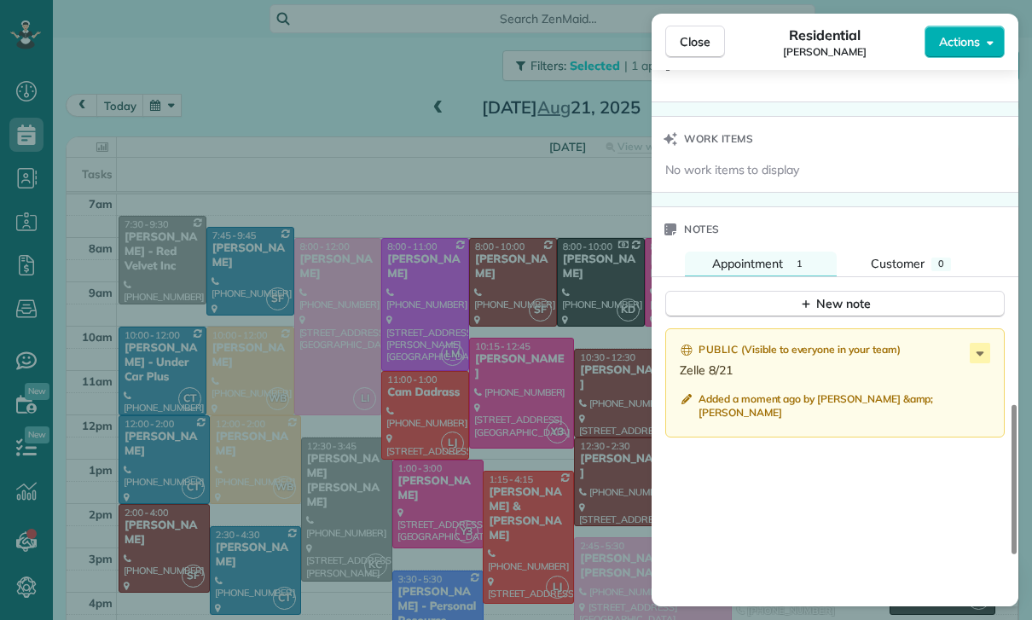
click at [543, 405] on div "Close Residential Leah Balecha Actions Status Confirmed Leah Balecha · Open pro…" at bounding box center [516, 310] width 1032 height 620
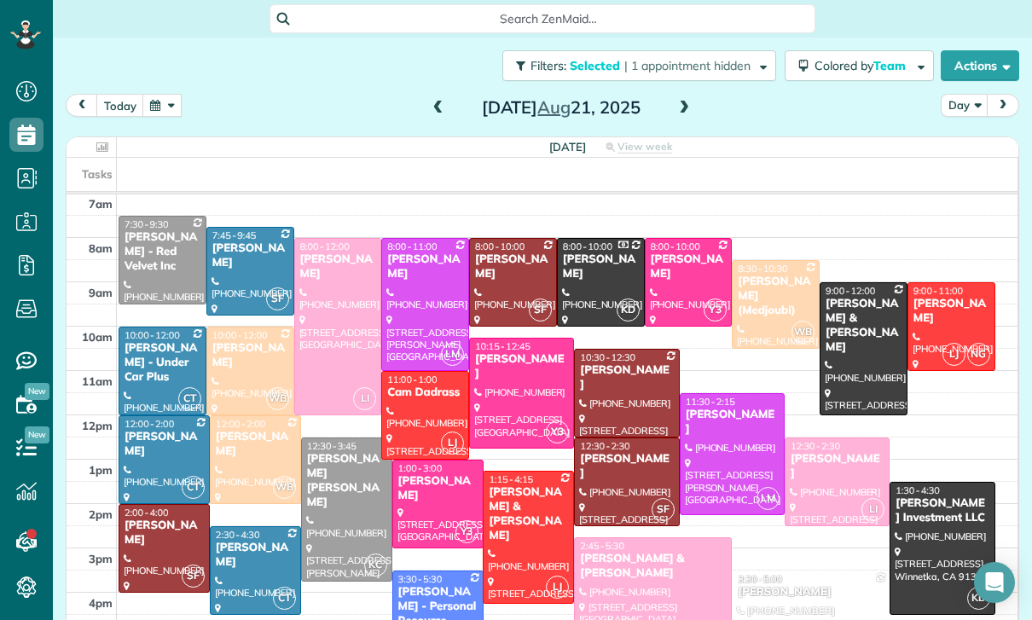
click at [508, 374] on div "Rebecca Gimenez" at bounding box center [521, 366] width 95 height 29
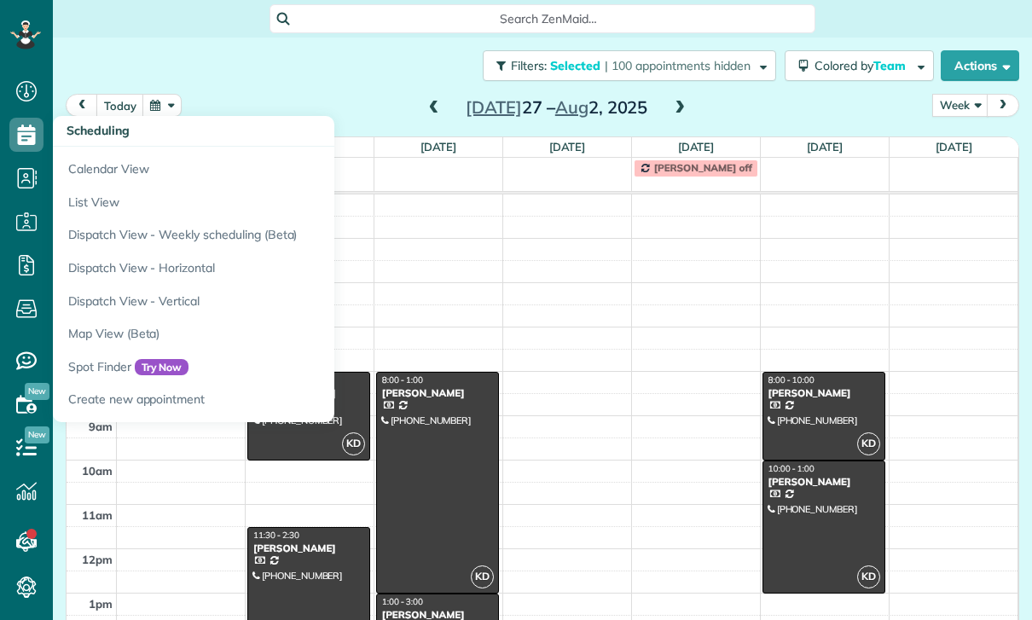
click at [724, 94] on div "[DATE] Week Day Week Month [DATE] – [DATE]" at bounding box center [543, 110] width 954 height 32
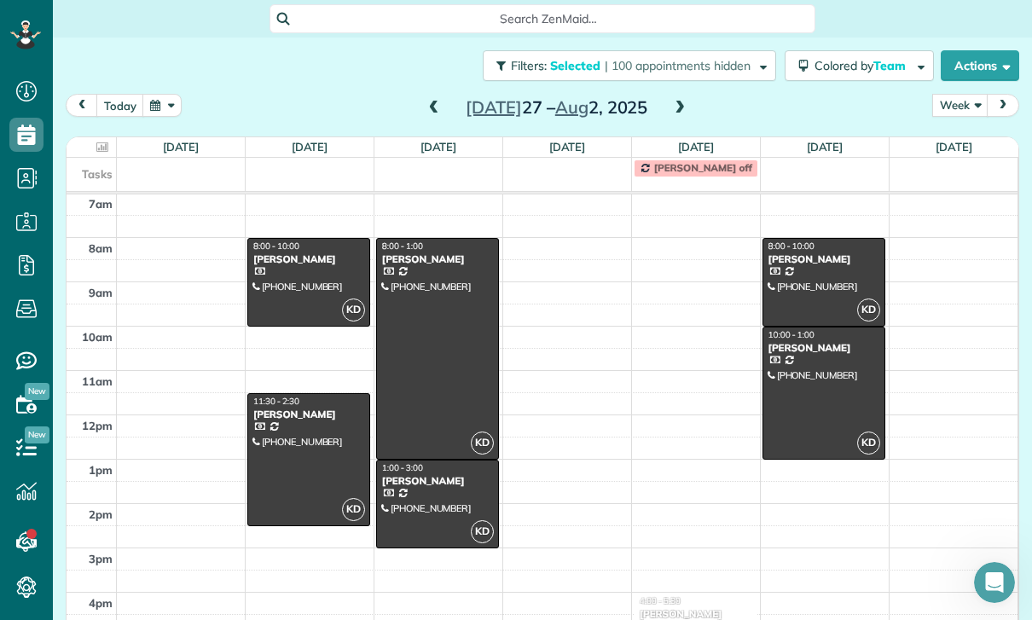
click at [685, 101] on span at bounding box center [680, 108] width 19 height 15
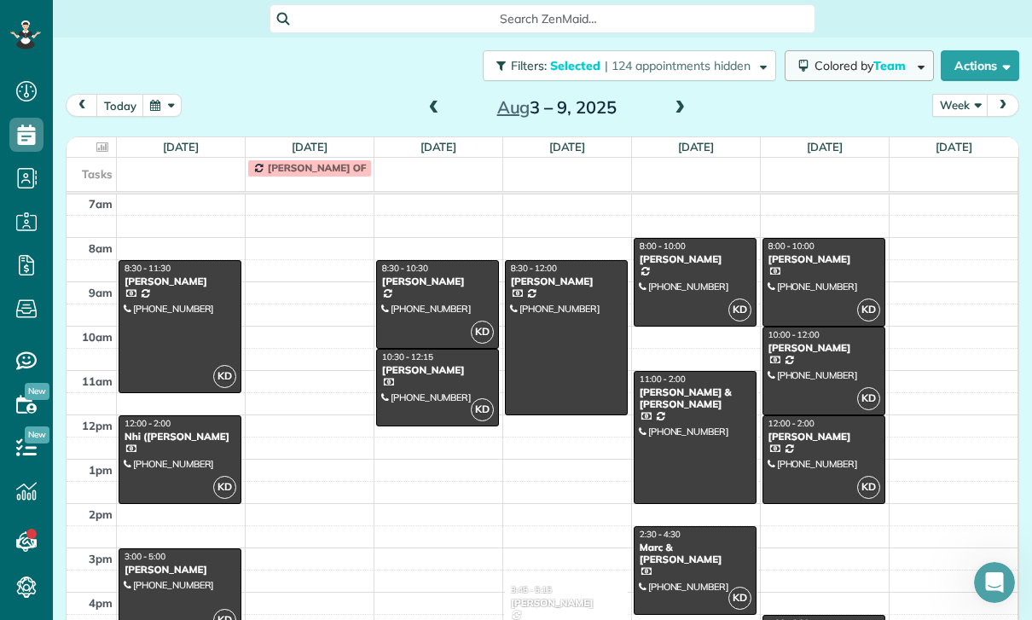
click at [849, 50] on button "Colored by Team" at bounding box center [859, 65] width 149 height 31
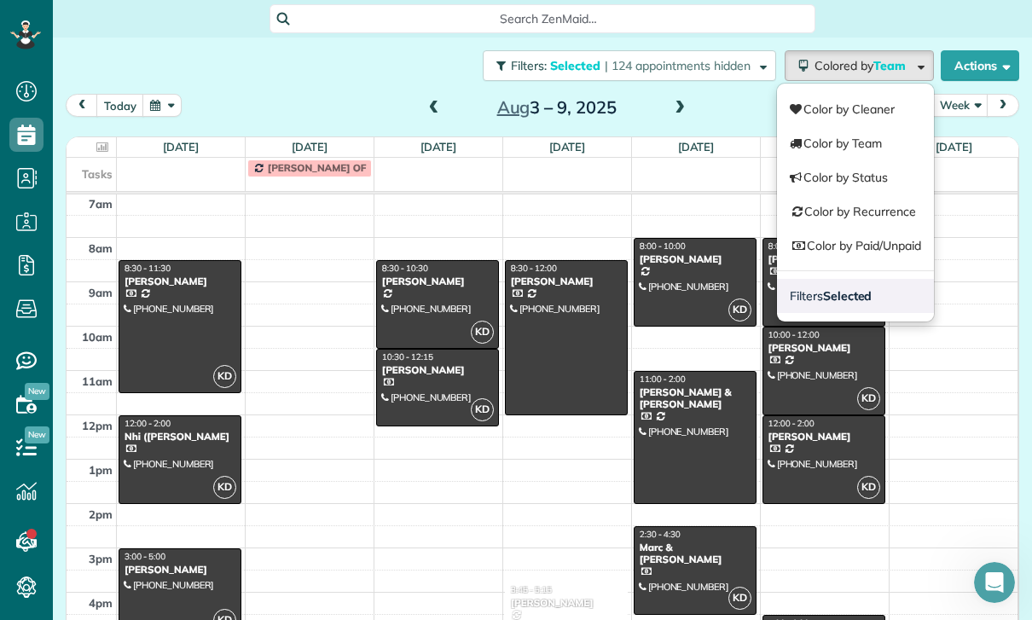
click at [861, 288] on strong "Selected" at bounding box center [847, 295] width 49 height 15
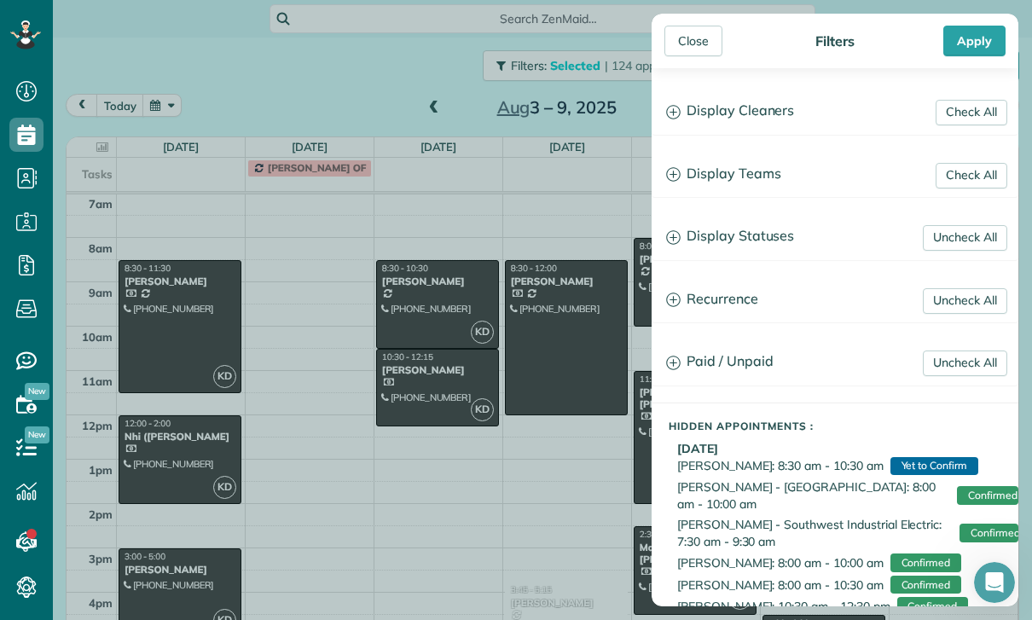
click at [746, 173] on h3 "Display Teams" at bounding box center [835, 175] width 365 height 44
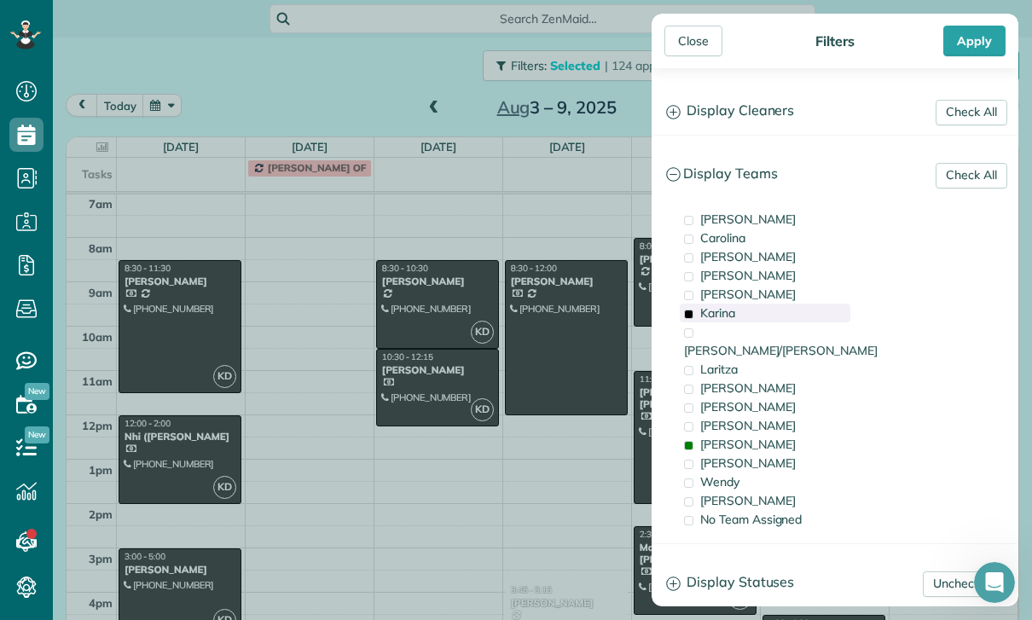
click at [734, 320] on span "Karina" at bounding box center [717, 312] width 35 height 15
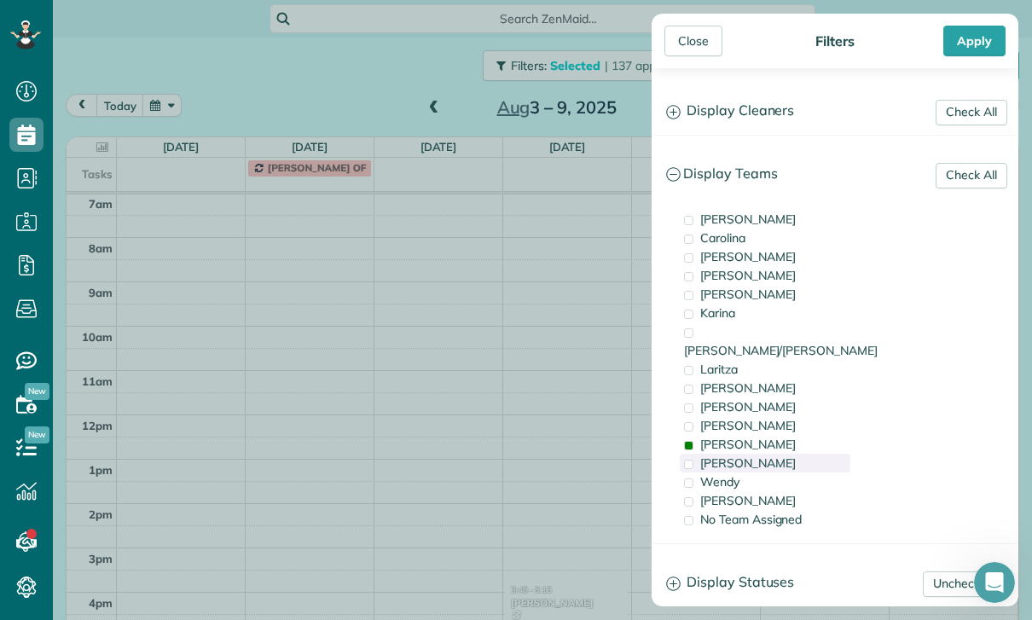
click at [735, 454] on div "[PERSON_NAME]" at bounding box center [765, 463] width 171 height 19
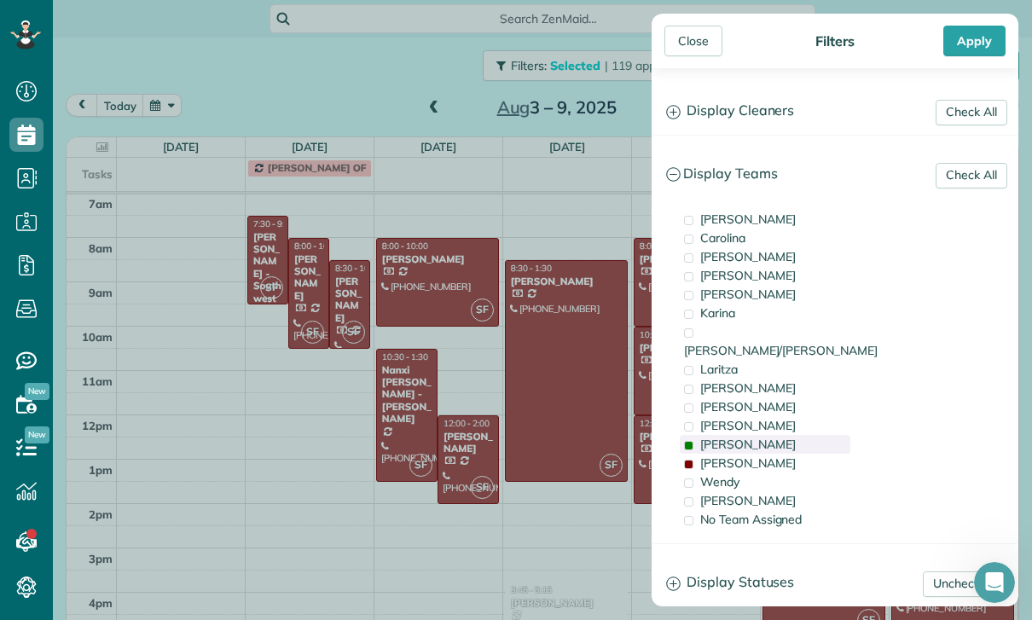
click at [730, 435] on div "[PERSON_NAME]" at bounding box center [765, 444] width 171 height 19
click at [730, 456] on span "[PERSON_NAME]" at bounding box center [748, 463] width 96 height 15
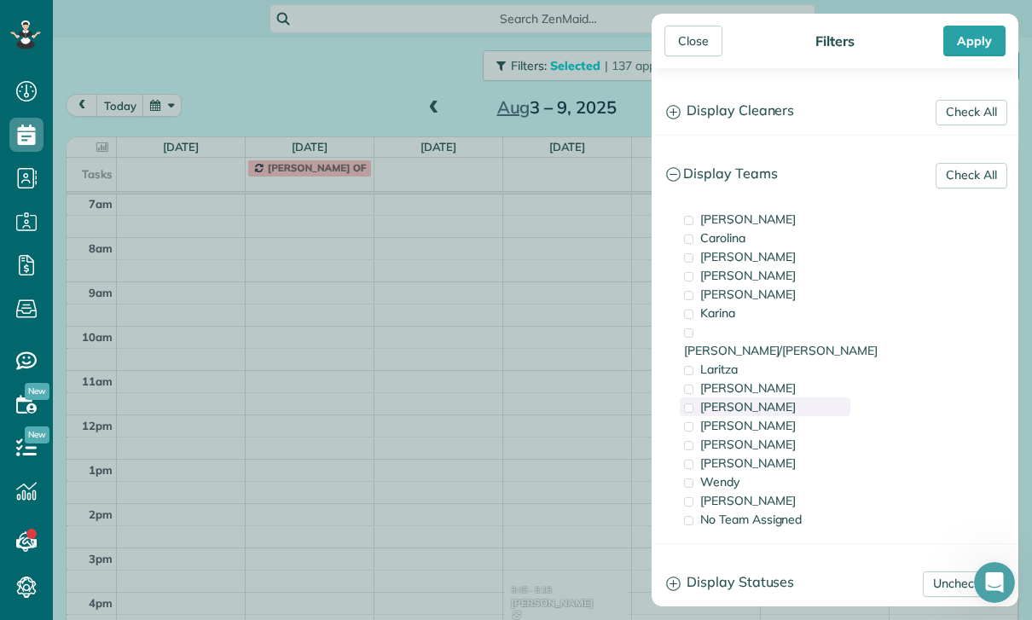
click at [744, 398] on div "[PERSON_NAME]" at bounding box center [765, 407] width 171 height 19
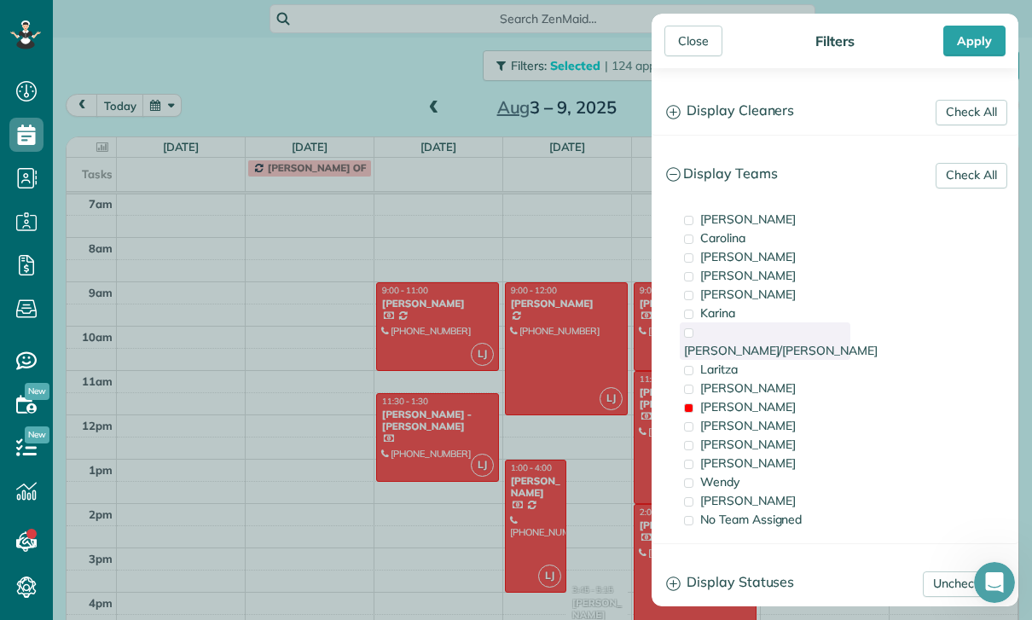
click at [762, 343] on span "[PERSON_NAME]/[PERSON_NAME]" at bounding box center [781, 350] width 194 height 15
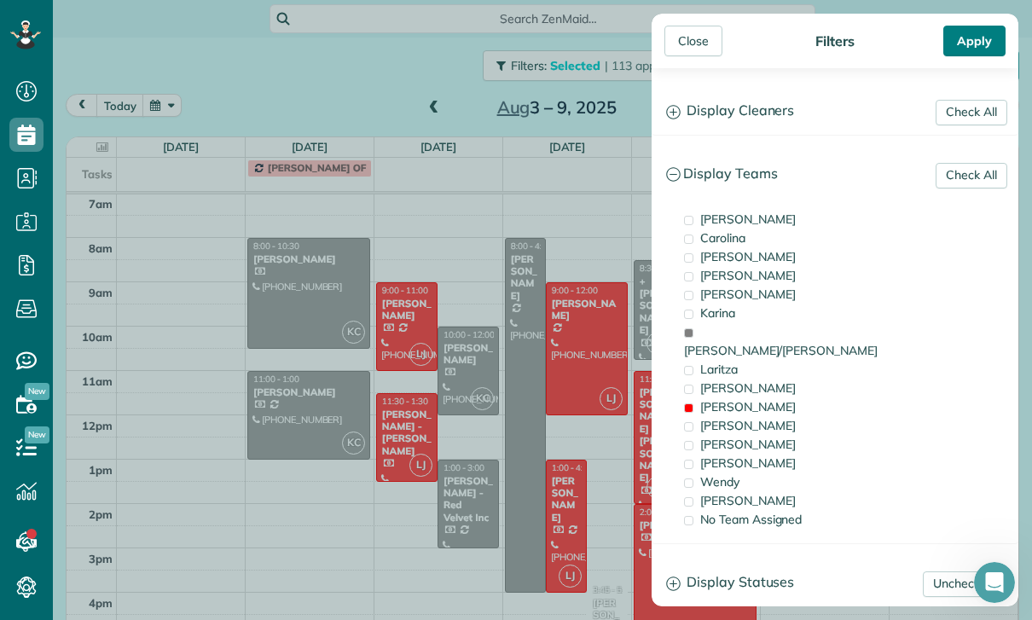
click at [972, 47] on div "Apply" at bounding box center [974, 41] width 62 height 31
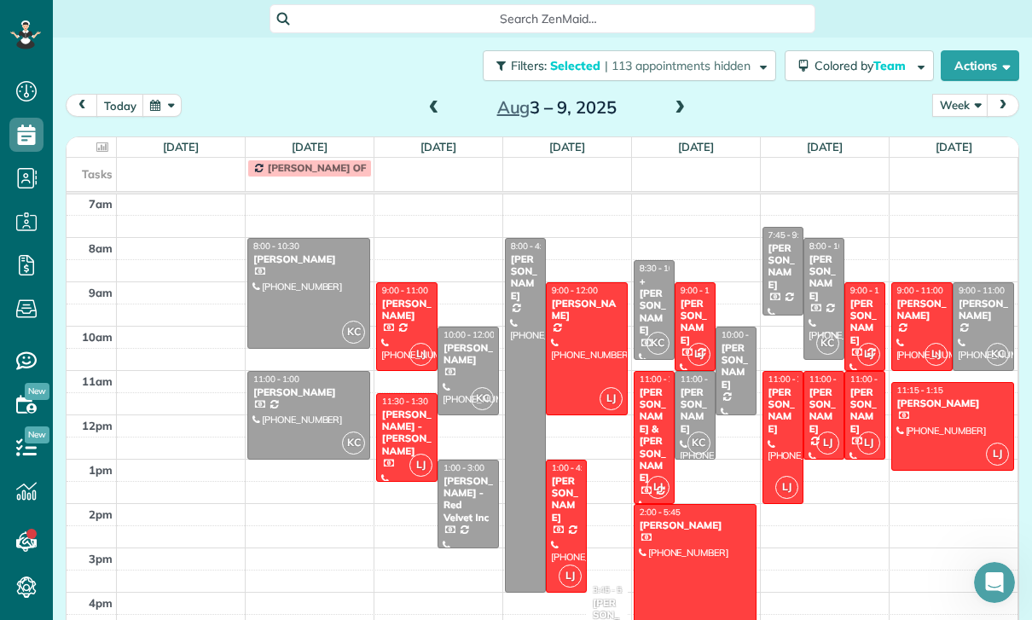
click at [396, 283] on div at bounding box center [407, 326] width 60 height 87
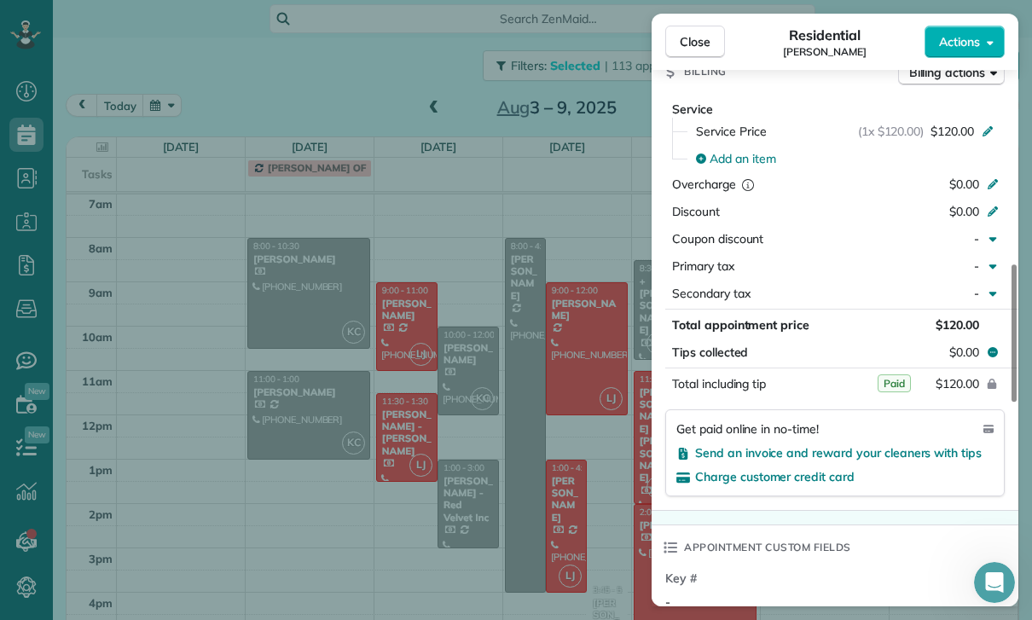
scroll to position [920, 0]
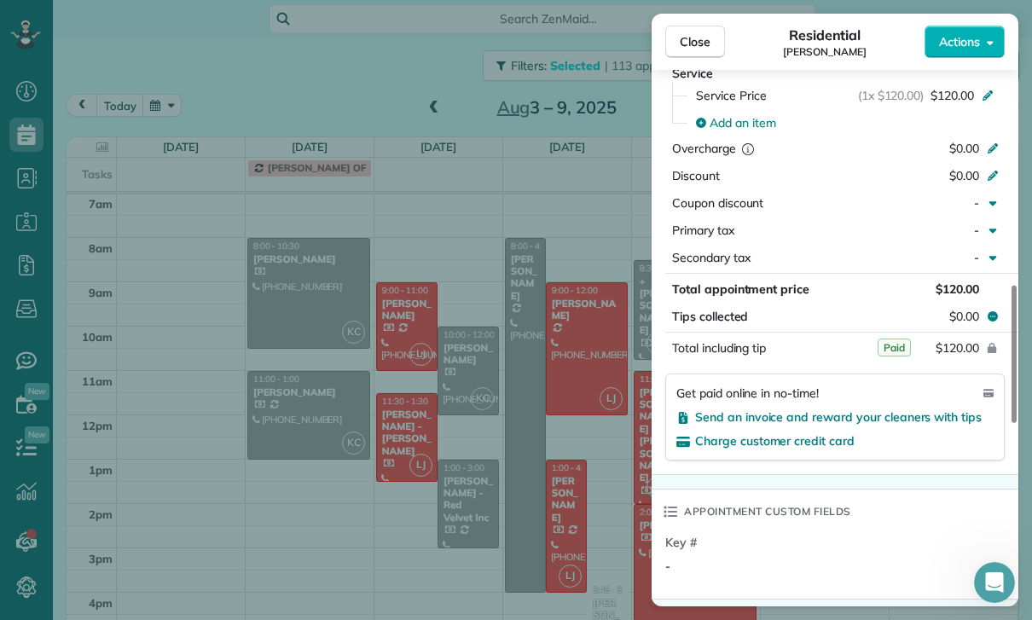
click at [538, 458] on div "Close Residential [PERSON_NAME] Actions Status Yet to Confirm [PERSON_NAME] · O…" at bounding box center [516, 310] width 1032 height 620
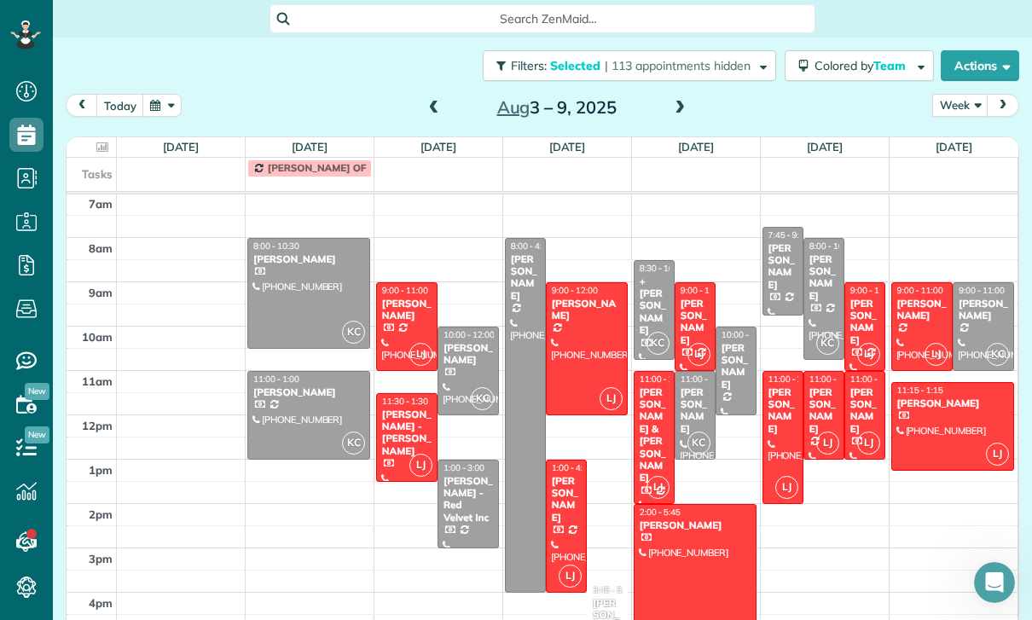
click at [410, 409] on div "[PERSON_NAME] - [PERSON_NAME]" at bounding box center [406, 433] width 51 height 49
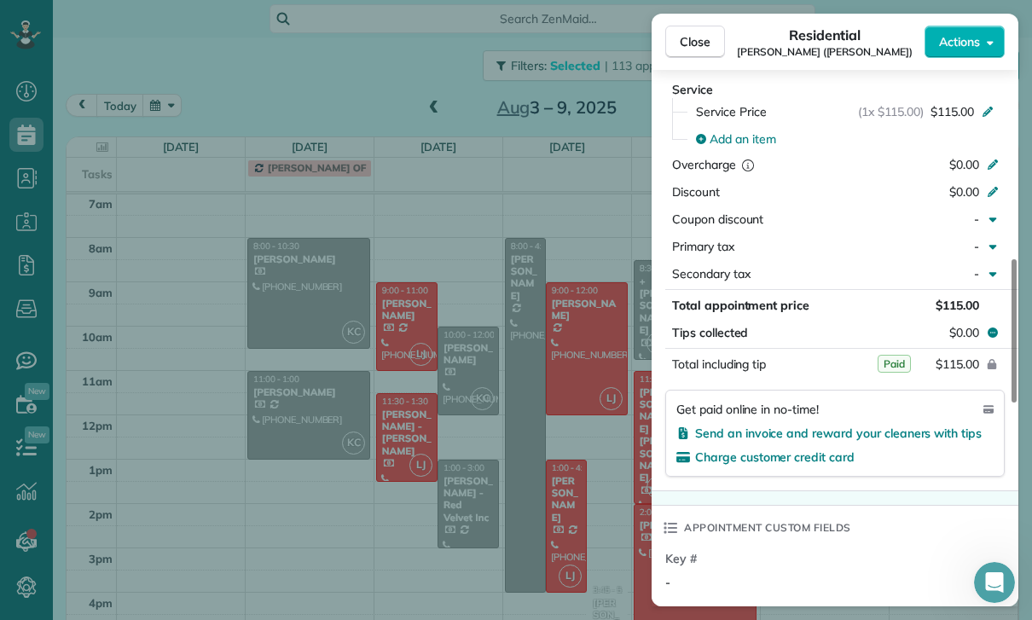
scroll to position [852, 0]
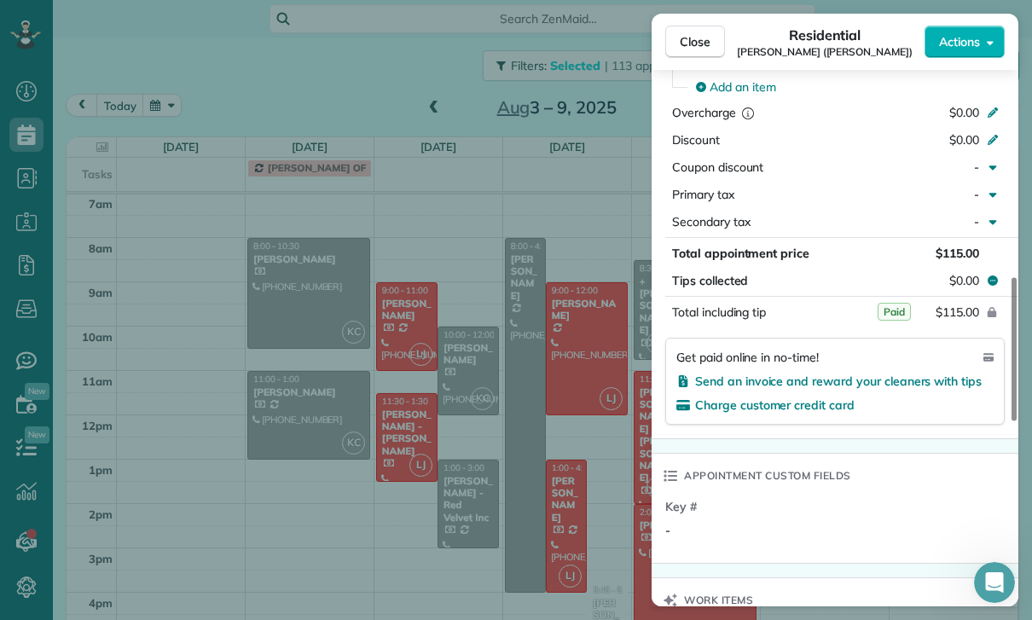
click at [513, 506] on div "Close Residential [PERSON_NAME] ([PERSON_NAME]) Actions Status Confirmed [PERSO…" at bounding box center [516, 310] width 1032 height 620
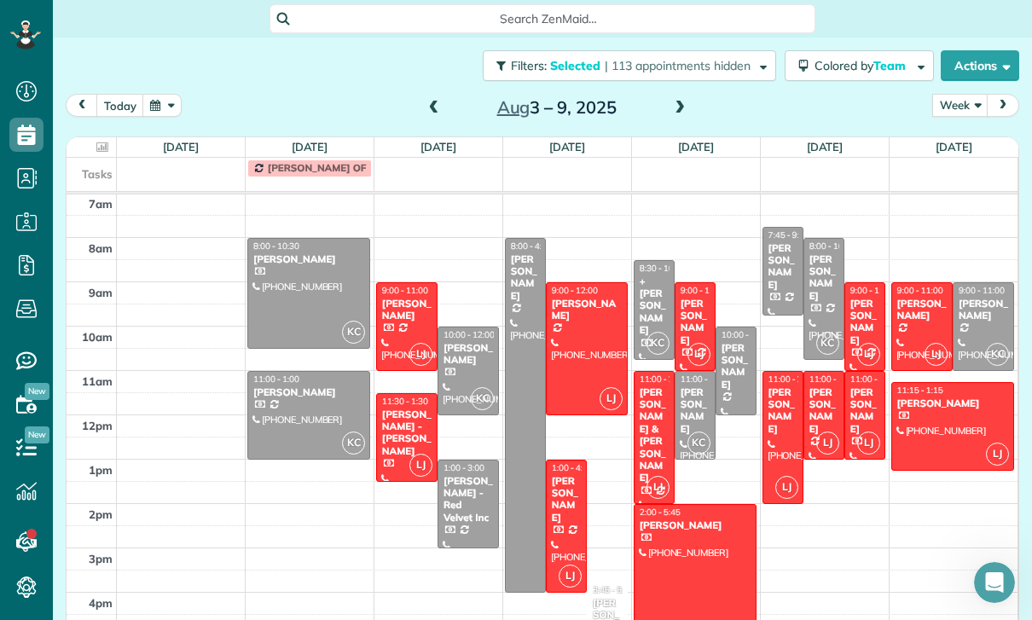
click at [578, 283] on div at bounding box center [587, 348] width 80 height 131
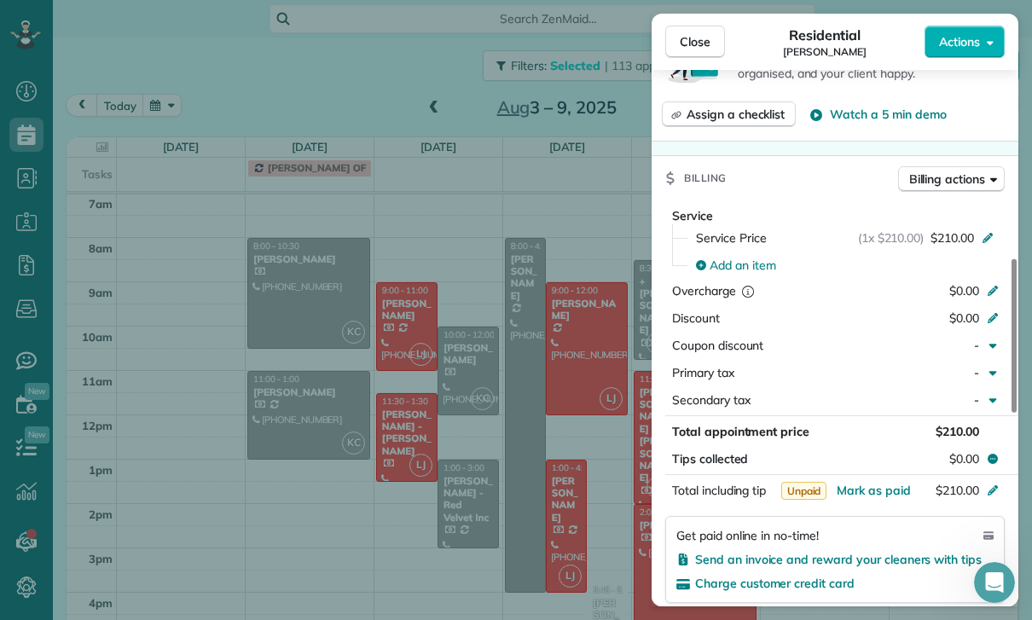
scroll to position [816, 0]
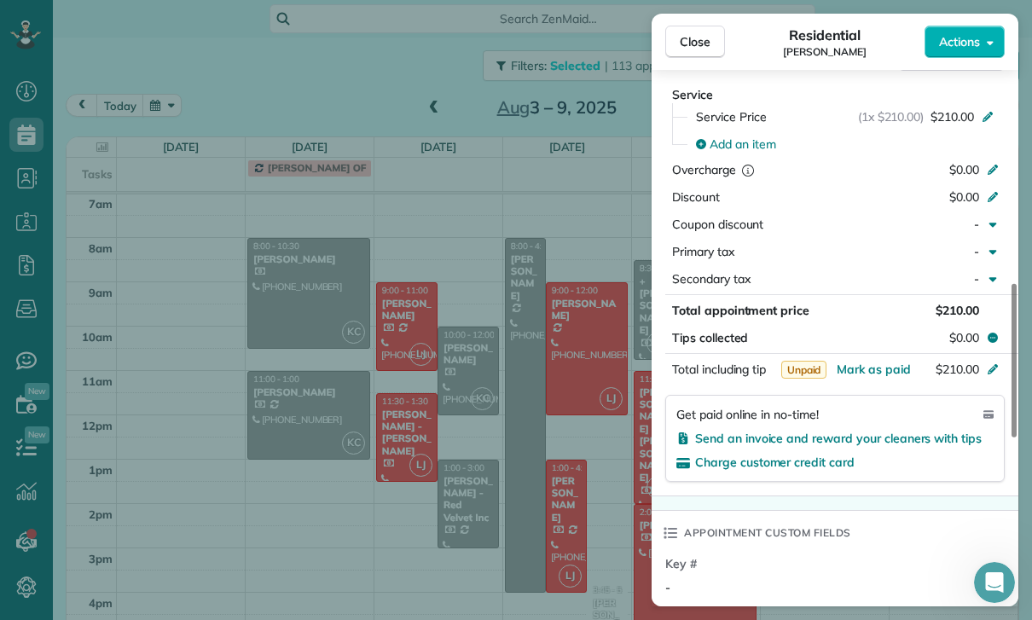
click at [527, 496] on div "Close Residential [PERSON_NAME] Actions Status Confirmed [PERSON_NAME] · Open p…" at bounding box center [516, 310] width 1032 height 620
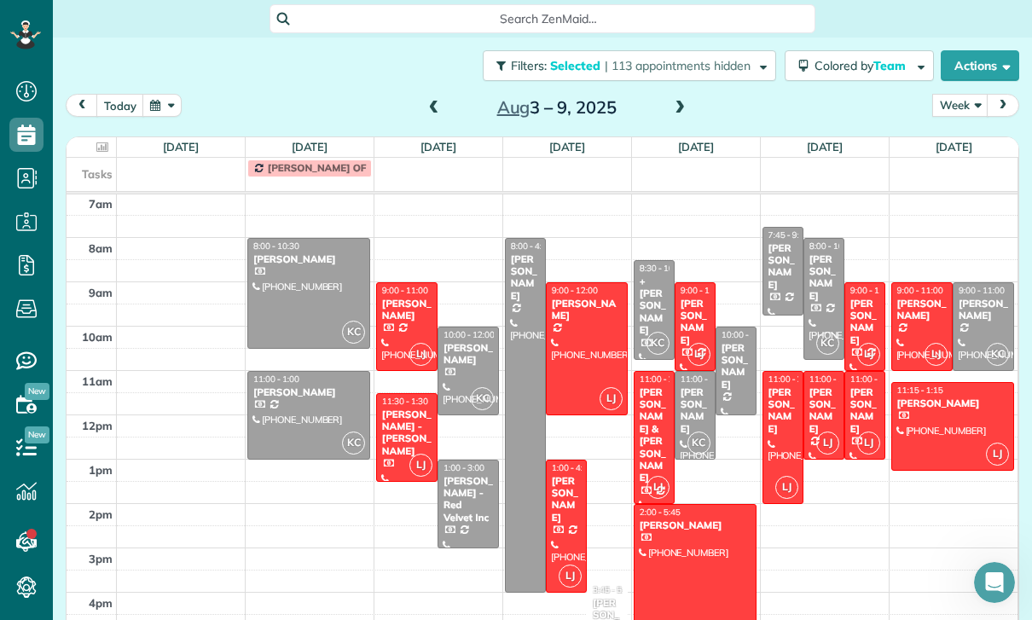
click at [572, 475] on div "[PERSON_NAME]" at bounding box center [566, 499] width 31 height 49
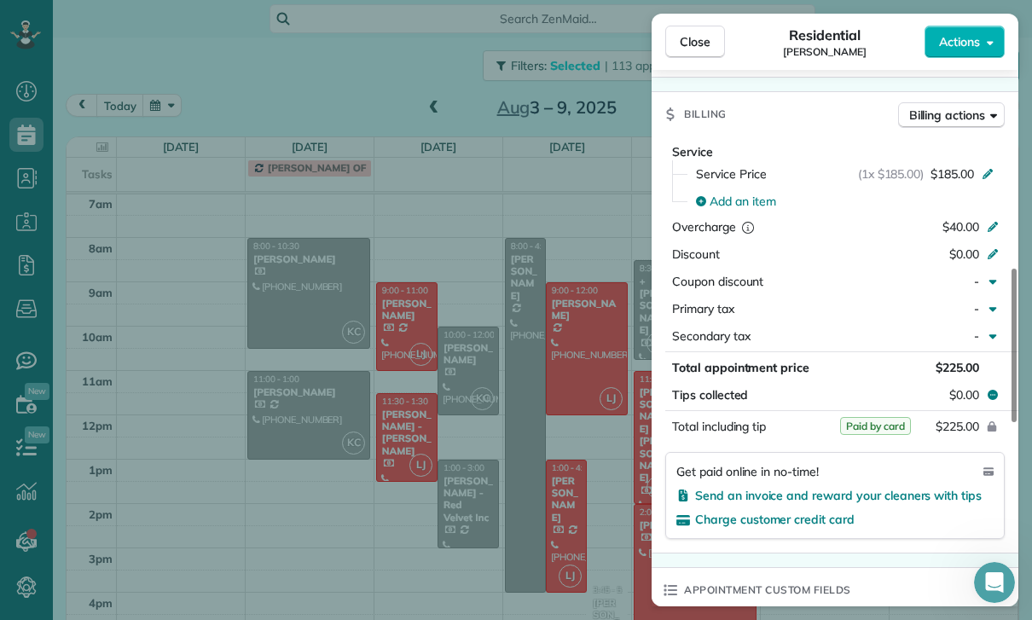
scroll to position [758, 0]
click at [549, 465] on div "Close Residential [PERSON_NAME] Actions Status Confirmed [PERSON_NAME] · Open p…" at bounding box center [516, 310] width 1032 height 620
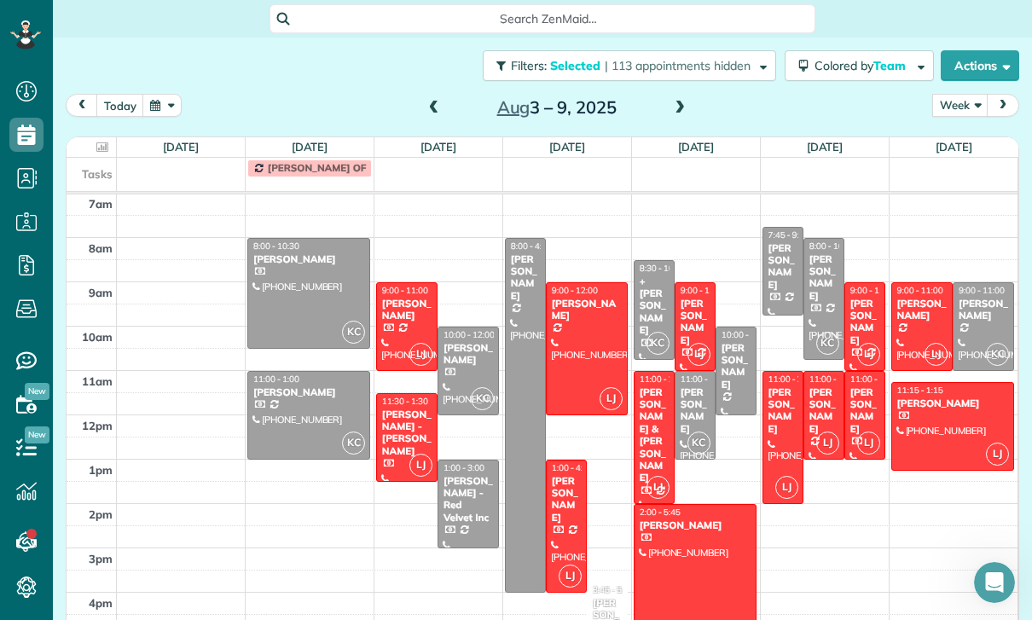
click at [694, 298] on div "[PERSON_NAME]" at bounding box center [695, 322] width 31 height 49
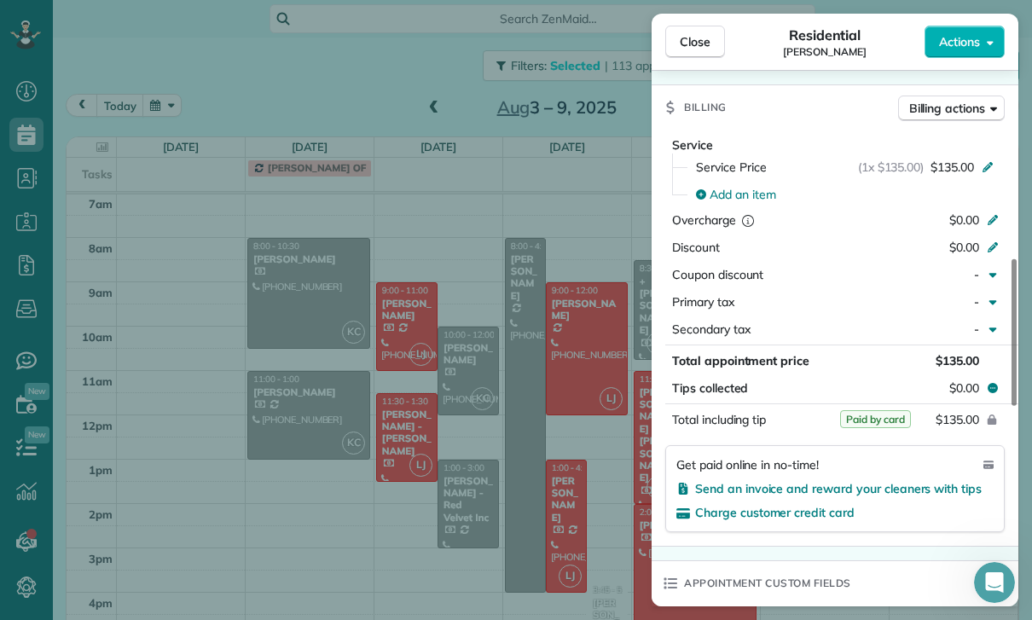
scroll to position [819, 0]
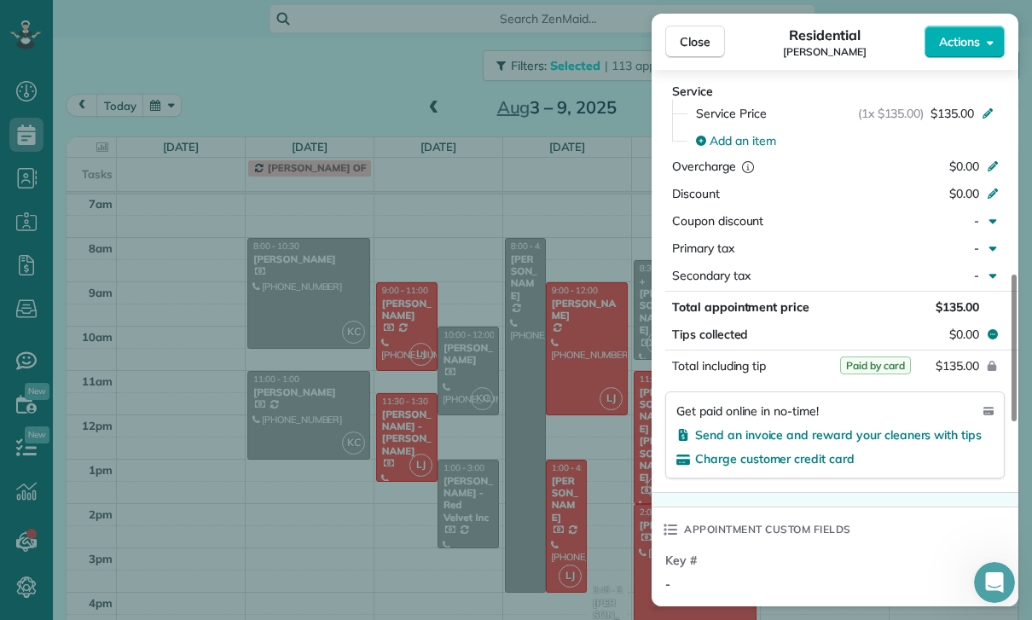
click at [540, 483] on div "Close Residential [PERSON_NAME] Actions Status Yet to Confirm [PERSON_NAME] · O…" at bounding box center [516, 310] width 1032 height 620
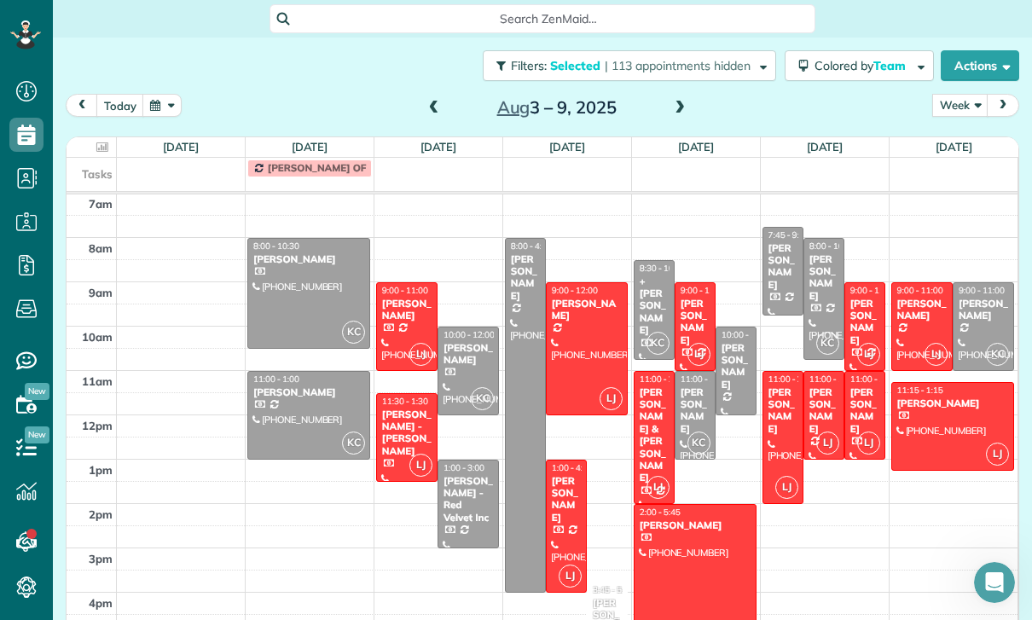
click at [651, 386] on div "[PERSON_NAME] & [PERSON_NAME]" at bounding box center [654, 435] width 31 height 98
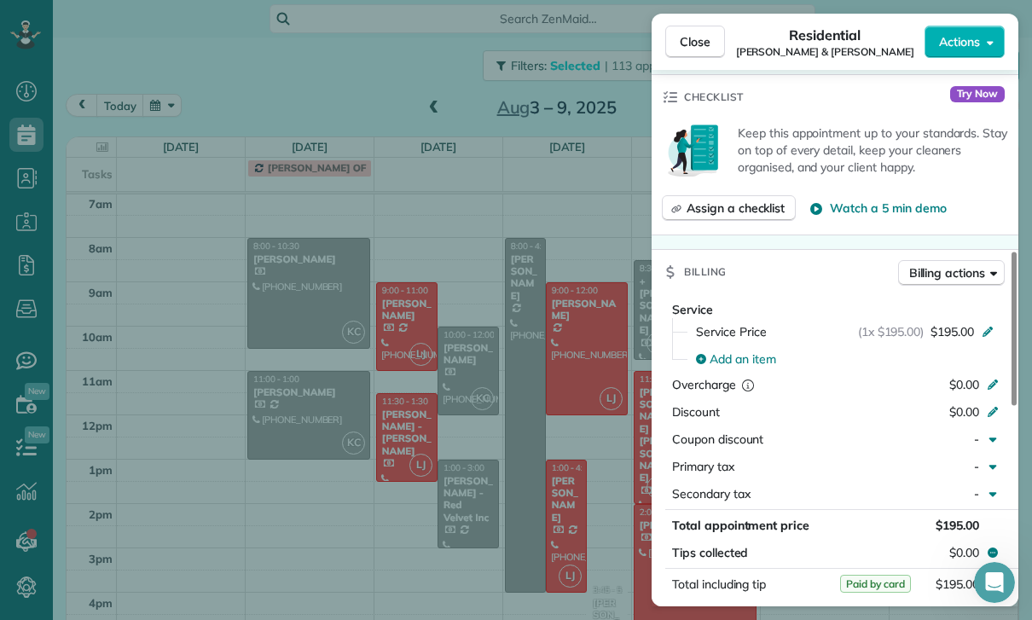
scroll to position [739, 0]
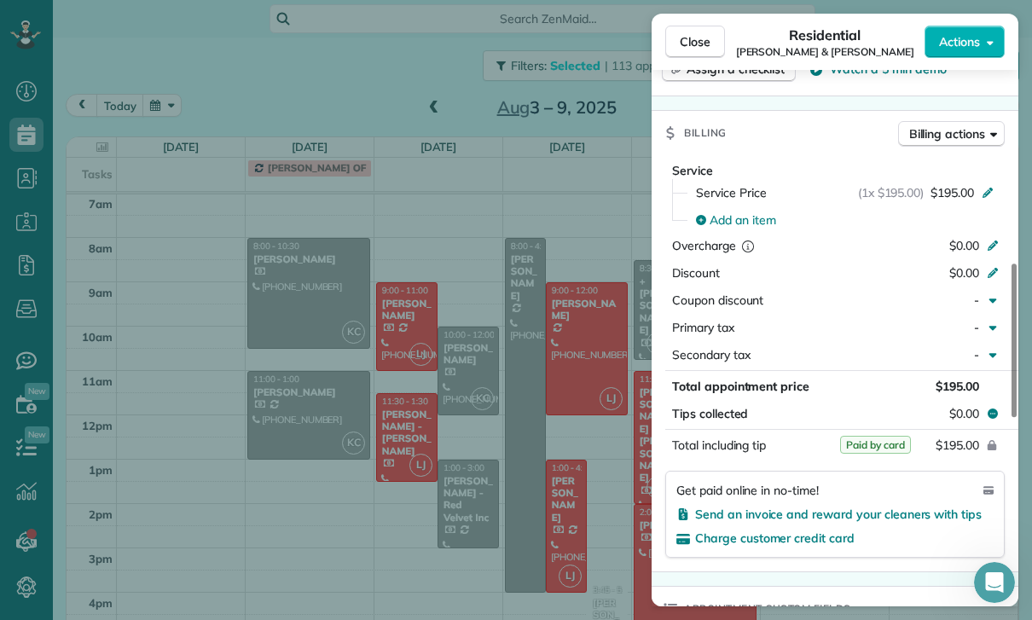
click at [578, 512] on div "Close Residential [PERSON_NAME] & [PERSON_NAME] Actions Status Yet to Confirm […" at bounding box center [516, 310] width 1032 height 620
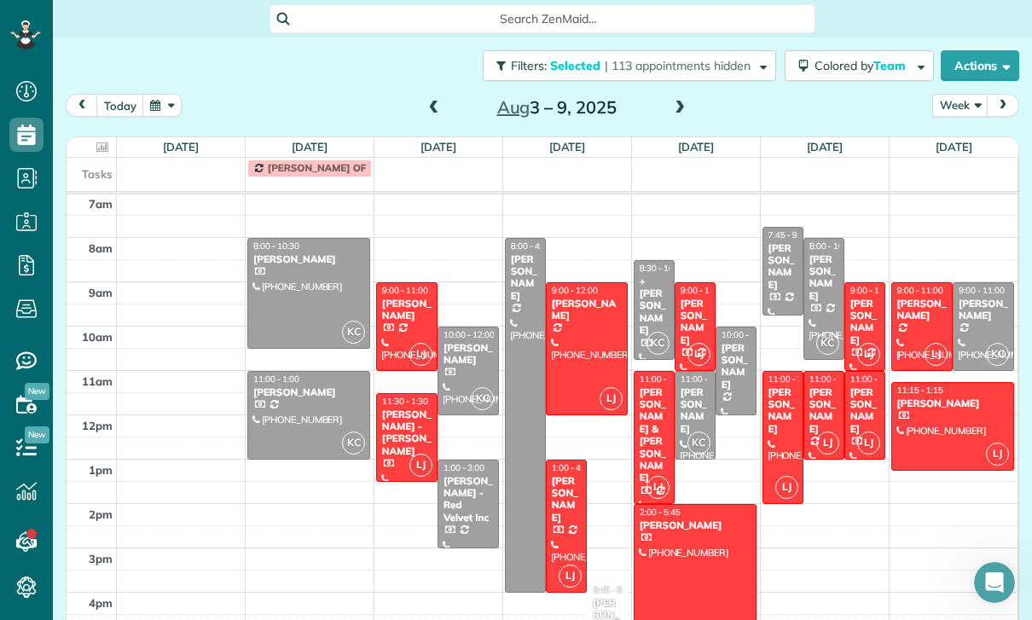
click at [672, 505] on div at bounding box center [695, 587] width 121 height 165
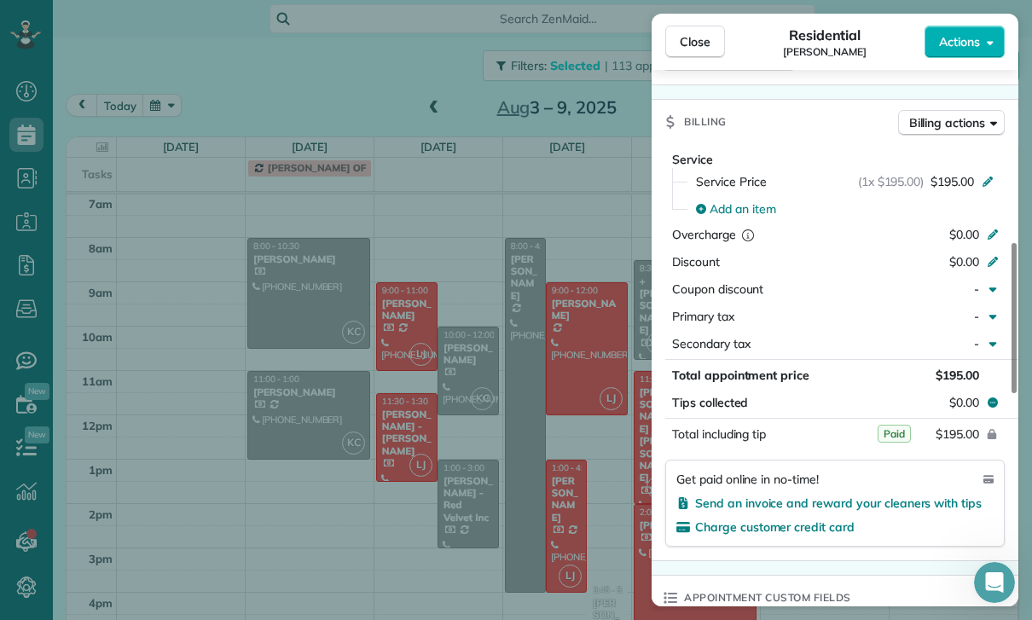
scroll to position [796, 0]
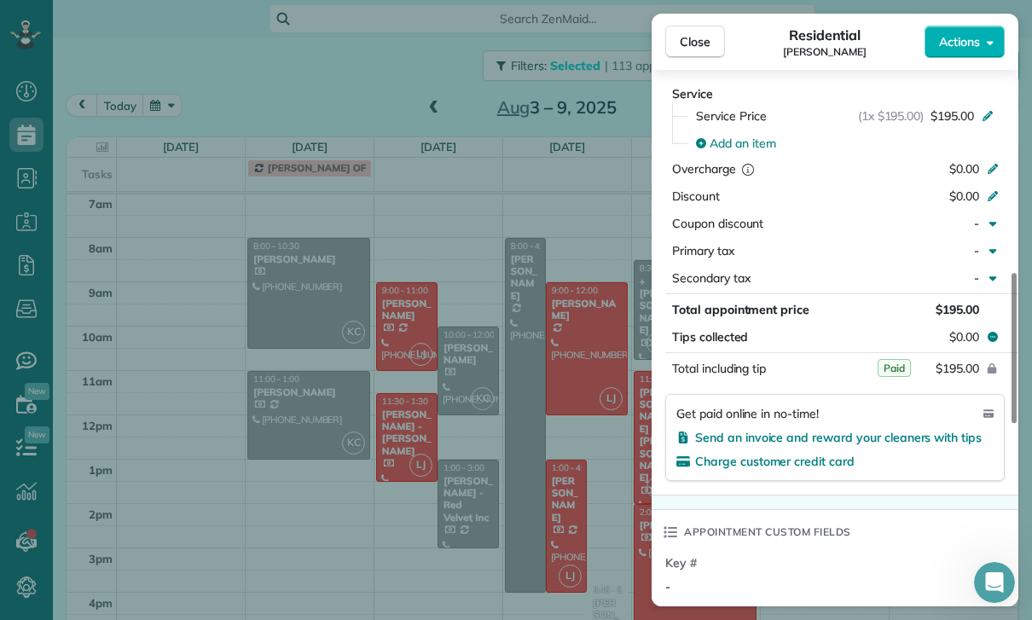
click at [562, 485] on div "Close Residential [PERSON_NAME] Actions Status Confirmed [PERSON_NAME] · Open p…" at bounding box center [516, 310] width 1032 height 620
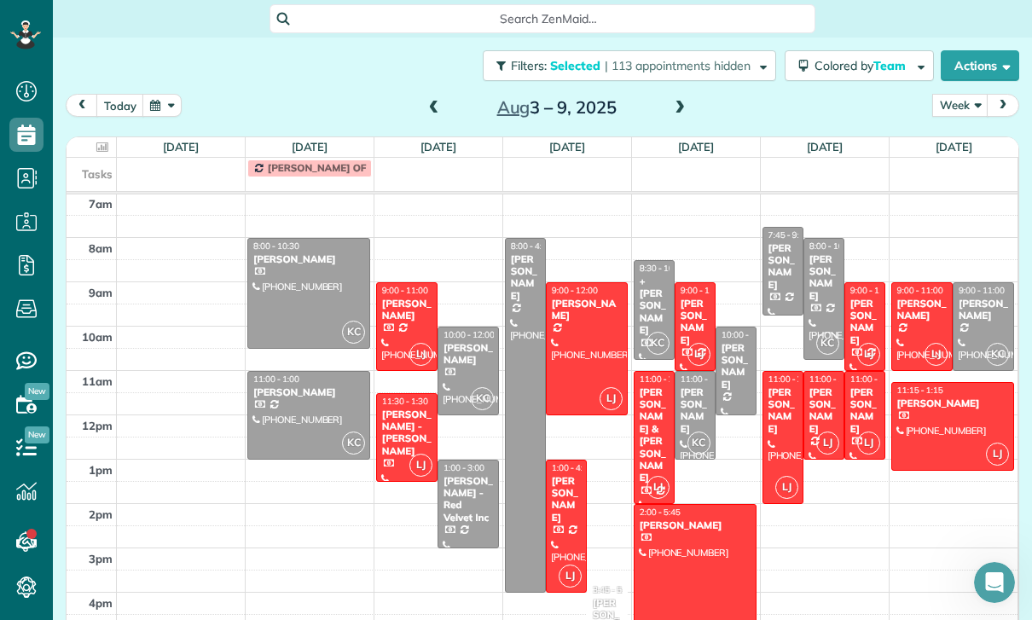
click at [857, 298] on div "[PERSON_NAME]" at bounding box center [865, 322] width 31 height 49
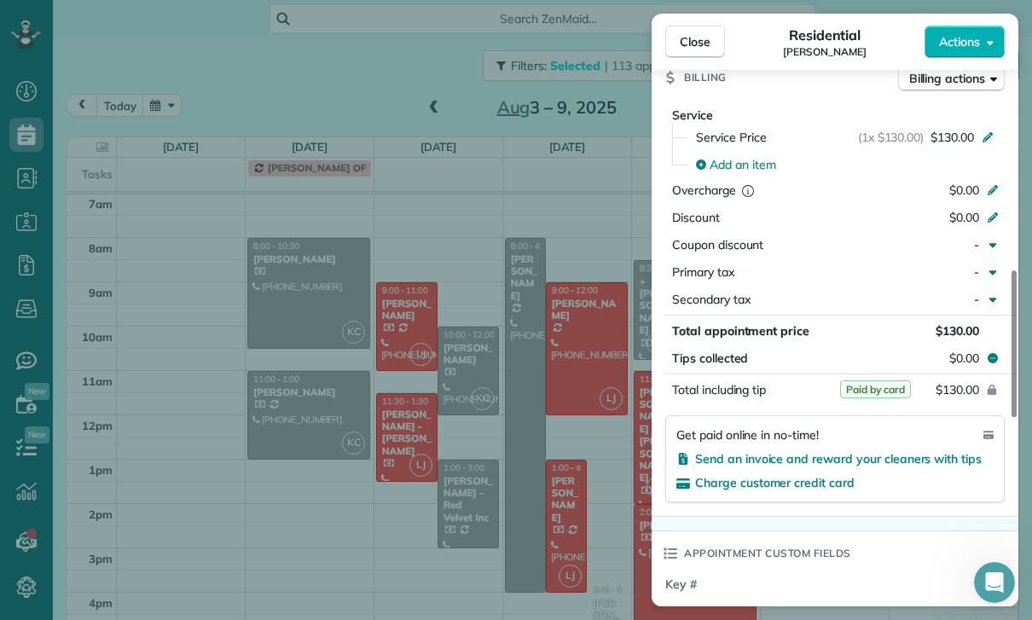
scroll to position [822, 0]
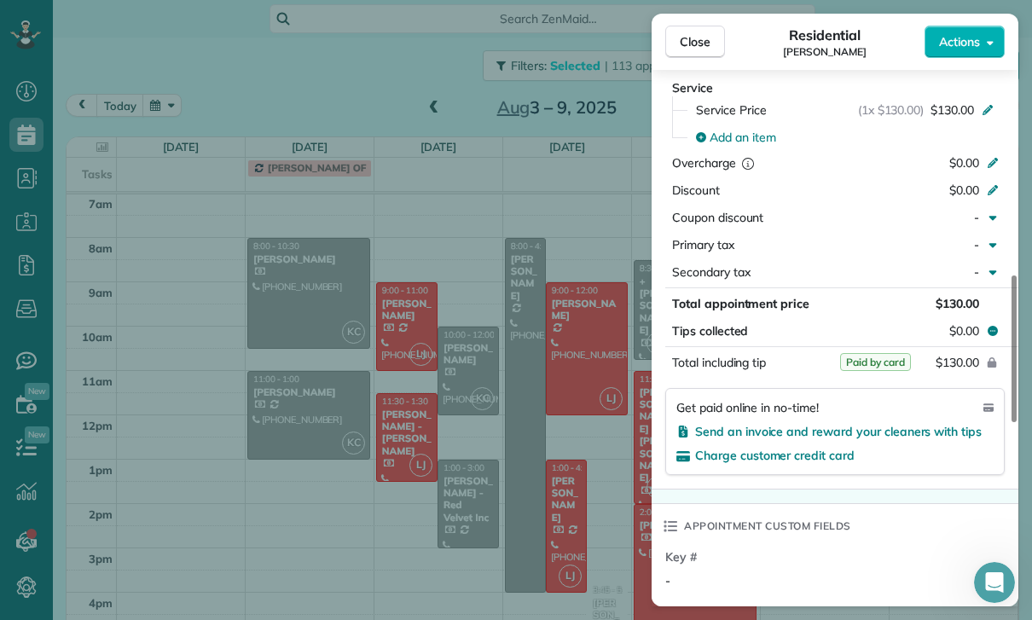
click at [556, 502] on div "Close Residential [PERSON_NAME] Actions Status Yet to Confirm [PERSON_NAME] · O…" at bounding box center [516, 310] width 1032 height 620
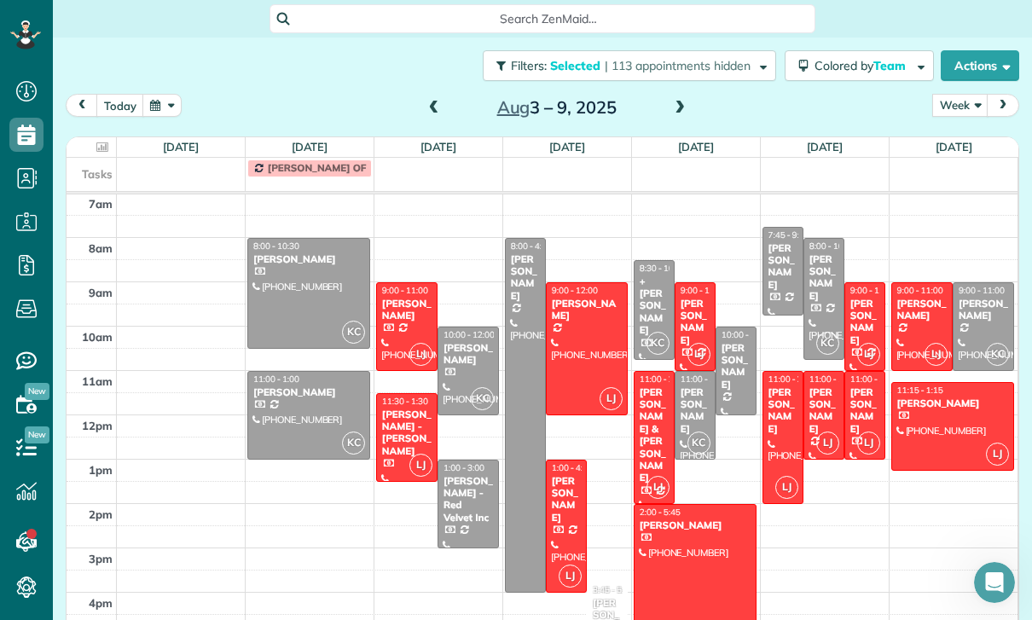
click at [868, 372] on div at bounding box center [864, 415] width 39 height 87
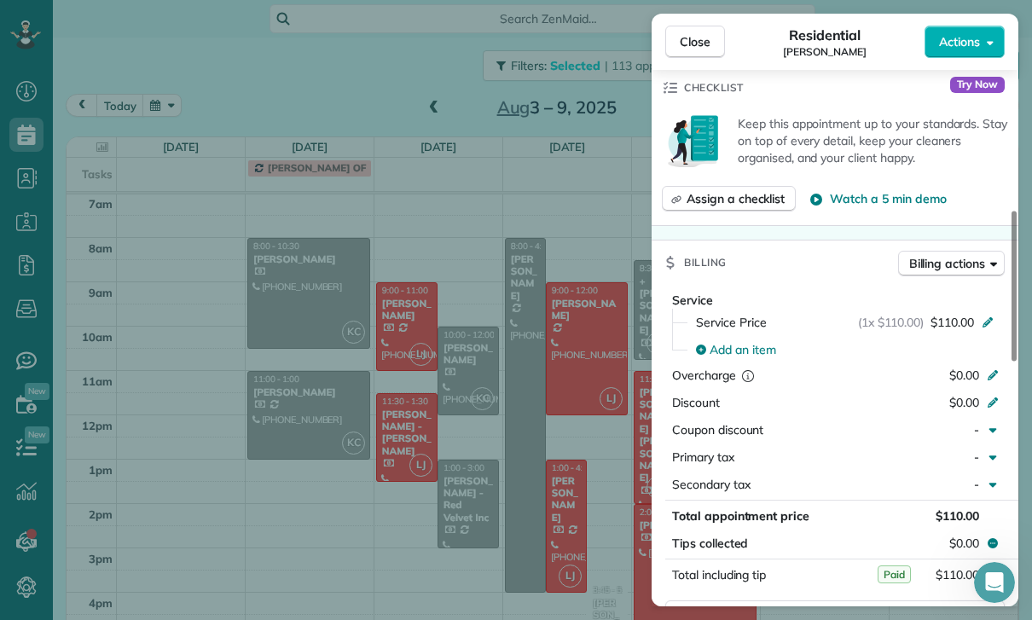
scroll to position [845, 0]
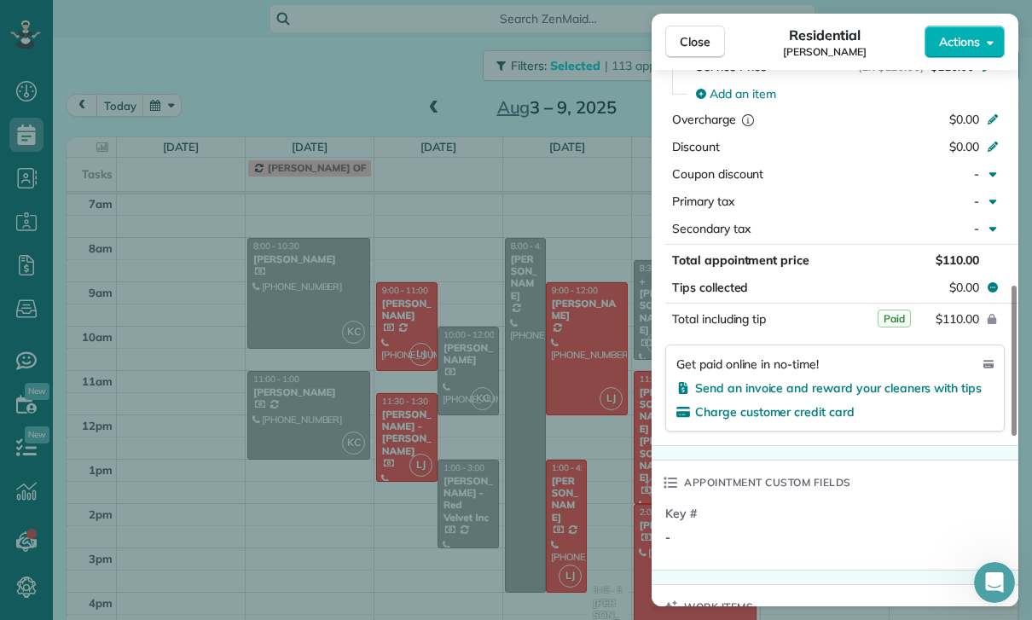
click at [560, 497] on div "Close Residential [PERSON_NAME] Actions Status Confirmed [PERSON_NAME] · Open p…" at bounding box center [516, 310] width 1032 height 620
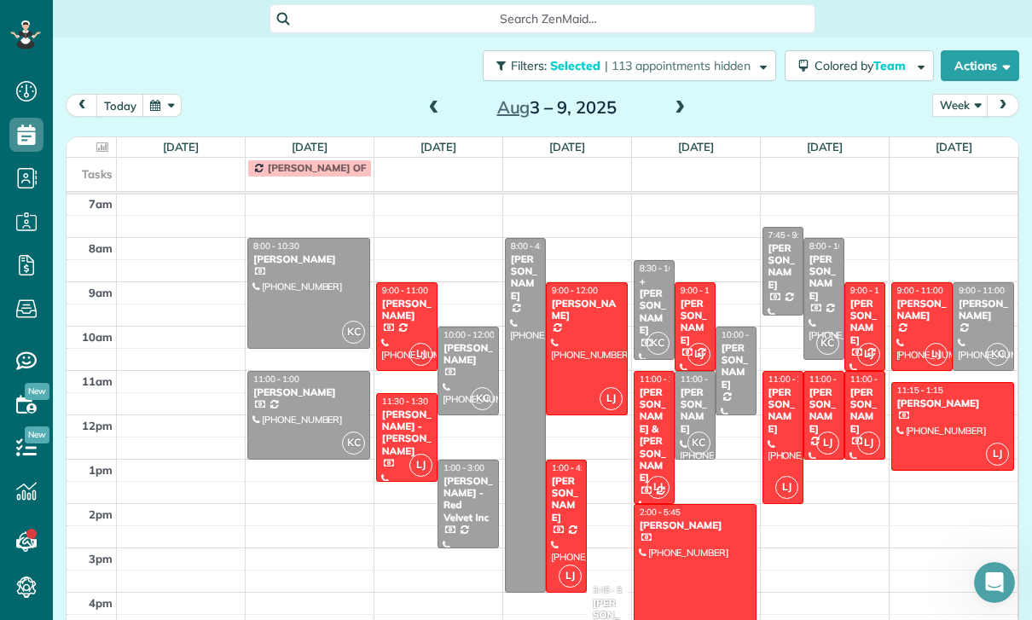
click at [778, 377] on div at bounding box center [782, 437] width 39 height 131
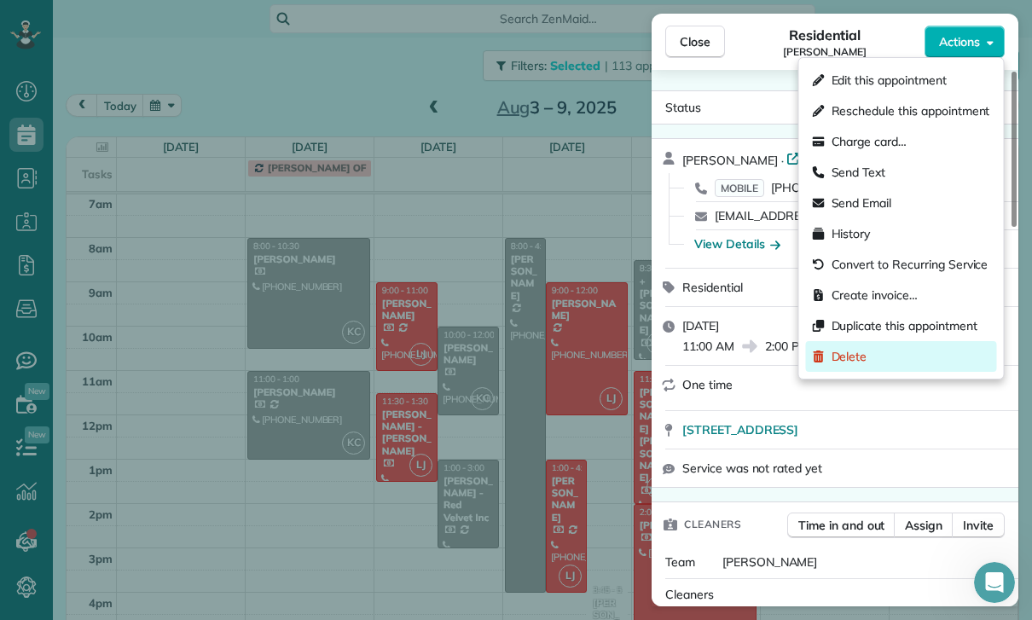
click at [861, 357] on span "Delete" at bounding box center [850, 356] width 36 height 17
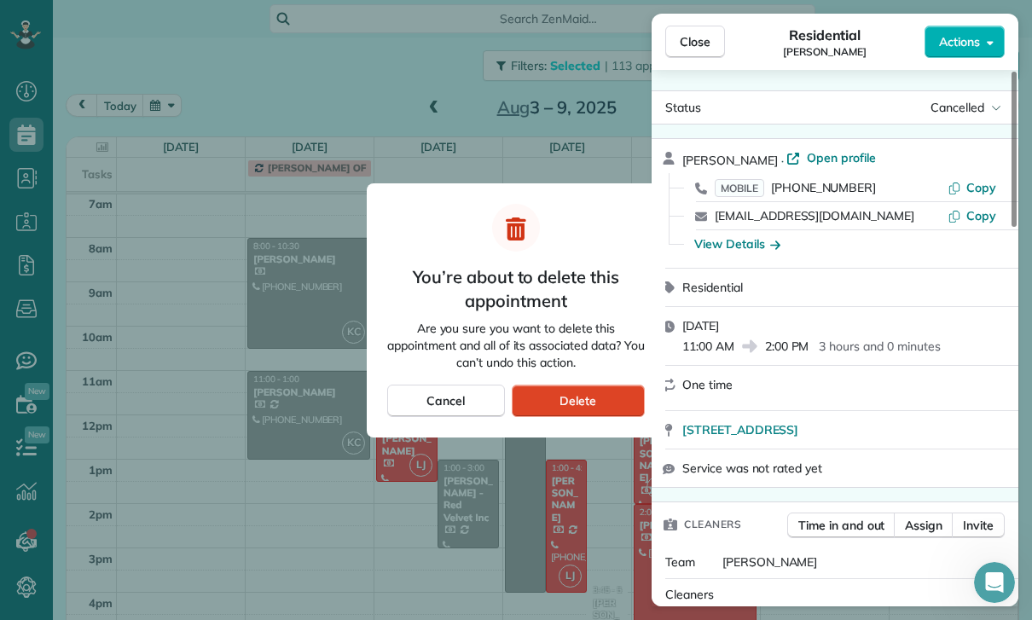
click at [607, 392] on div "Delete" at bounding box center [578, 401] width 133 height 32
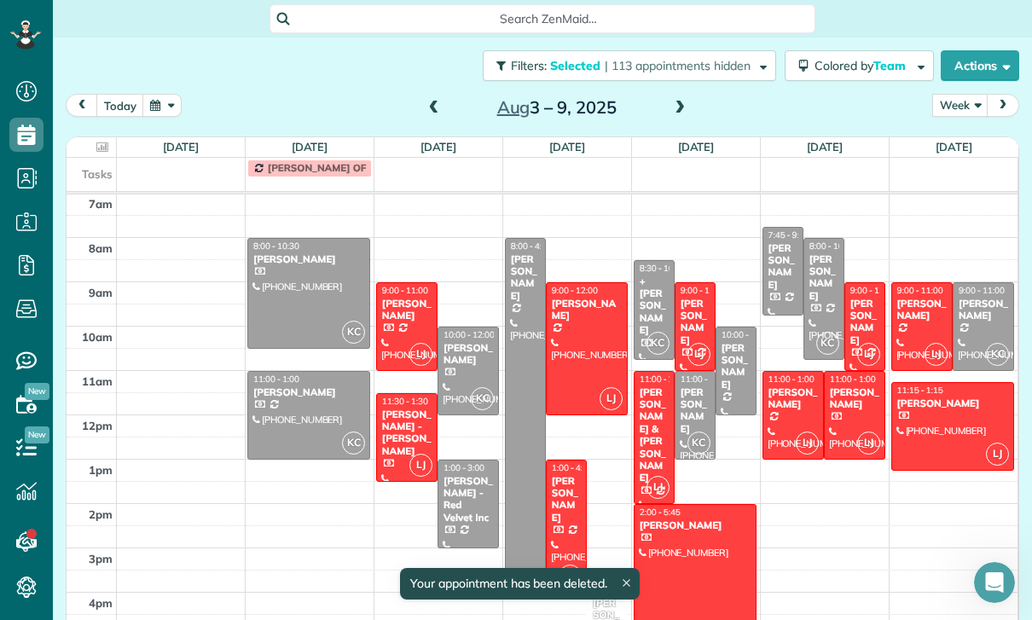
scroll to position [134, 0]
click at [791, 386] on div "[PERSON_NAME]" at bounding box center [793, 398] width 51 height 25
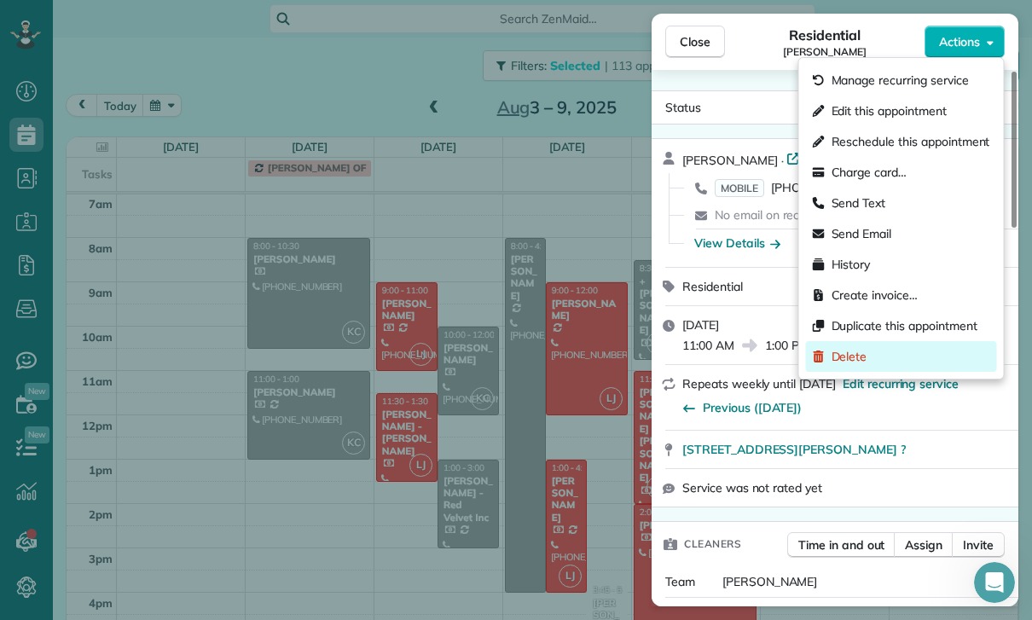
click at [874, 361] on div "Delete" at bounding box center [901, 356] width 191 height 31
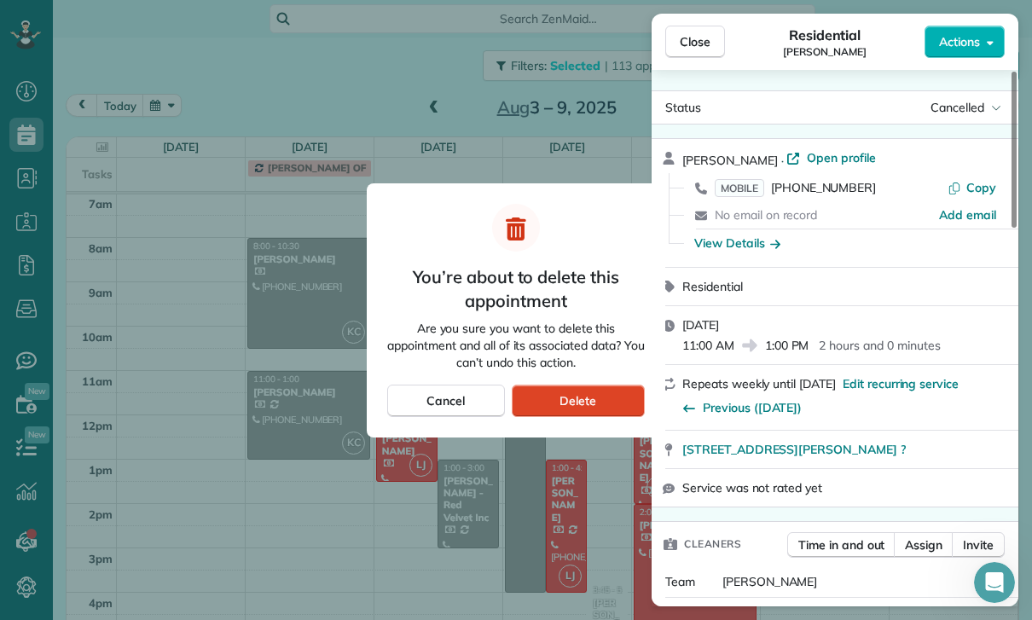
click at [601, 395] on div "Delete" at bounding box center [578, 401] width 133 height 32
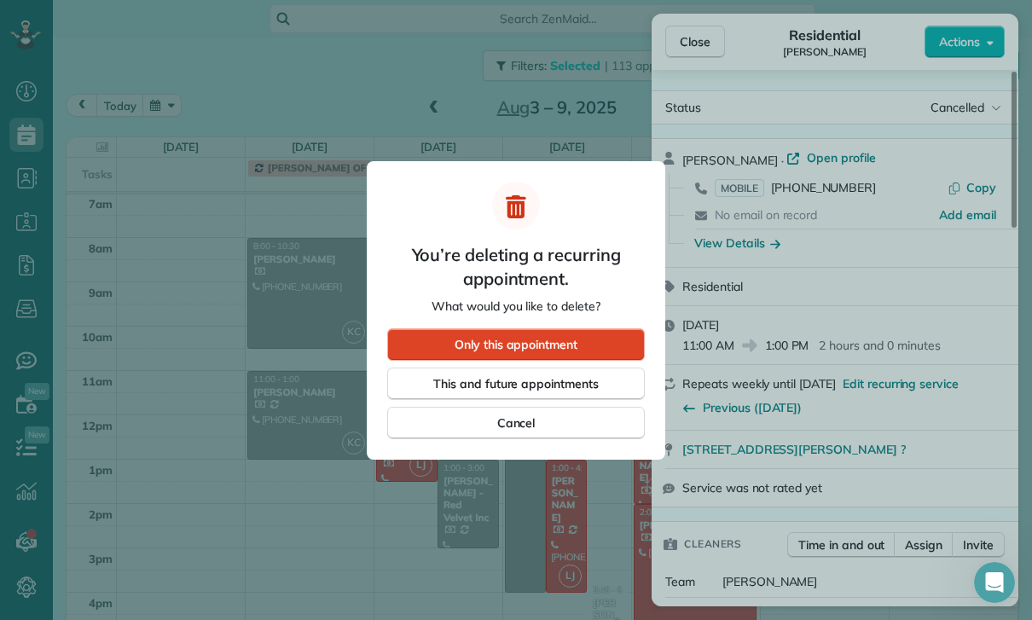
click at [598, 337] on div "Only this appointment" at bounding box center [516, 344] width 258 height 32
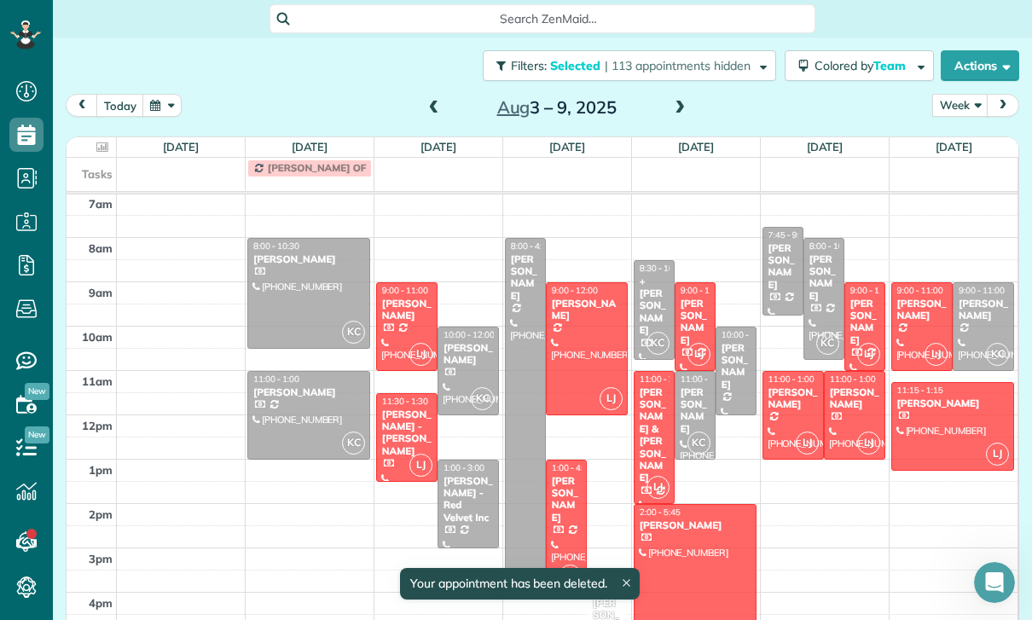
scroll to position [134, 0]
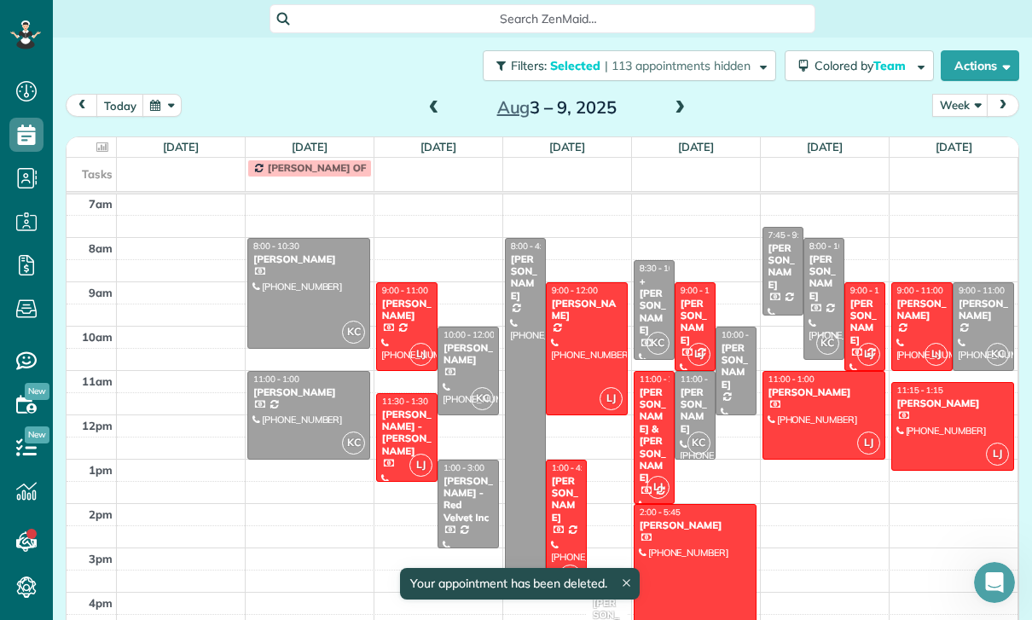
click at [921, 298] on div "[PERSON_NAME]" at bounding box center [922, 310] width 51 height 25
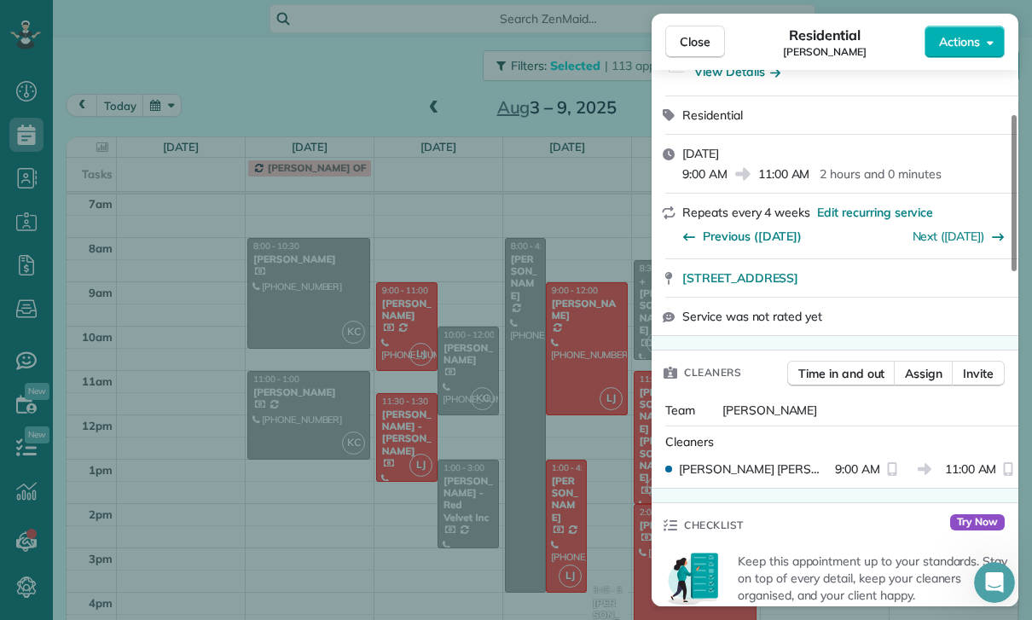
scroll to position [165, 0]
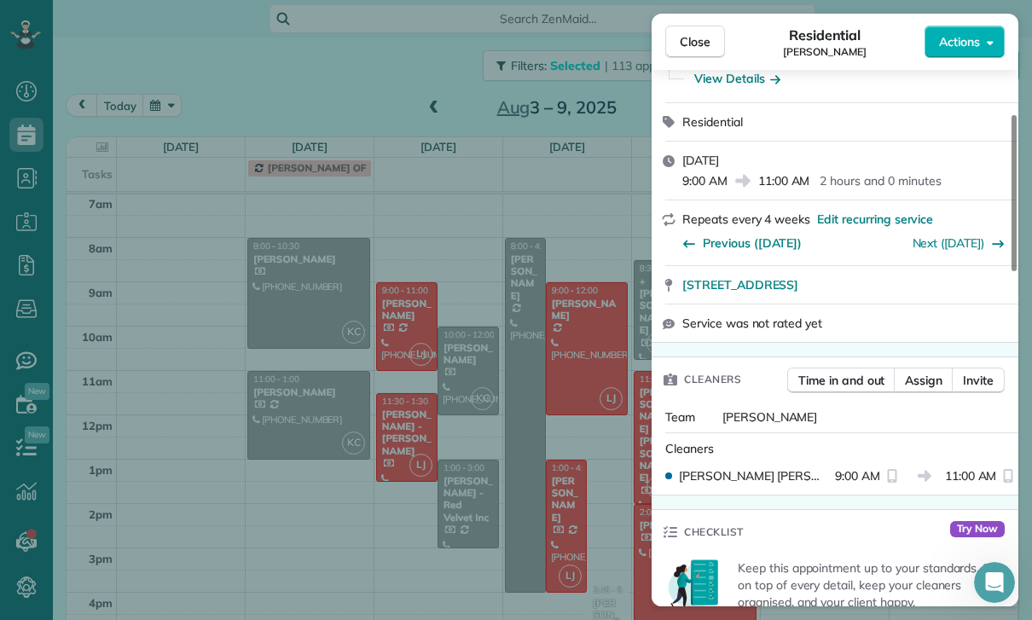
click at [557, 485] on div "Close Residential [PERSON_NAME] Actions Status Confirmed [PERSON_NAME] · Open p…" at bounding box center [516, 310] width 1032 height 620
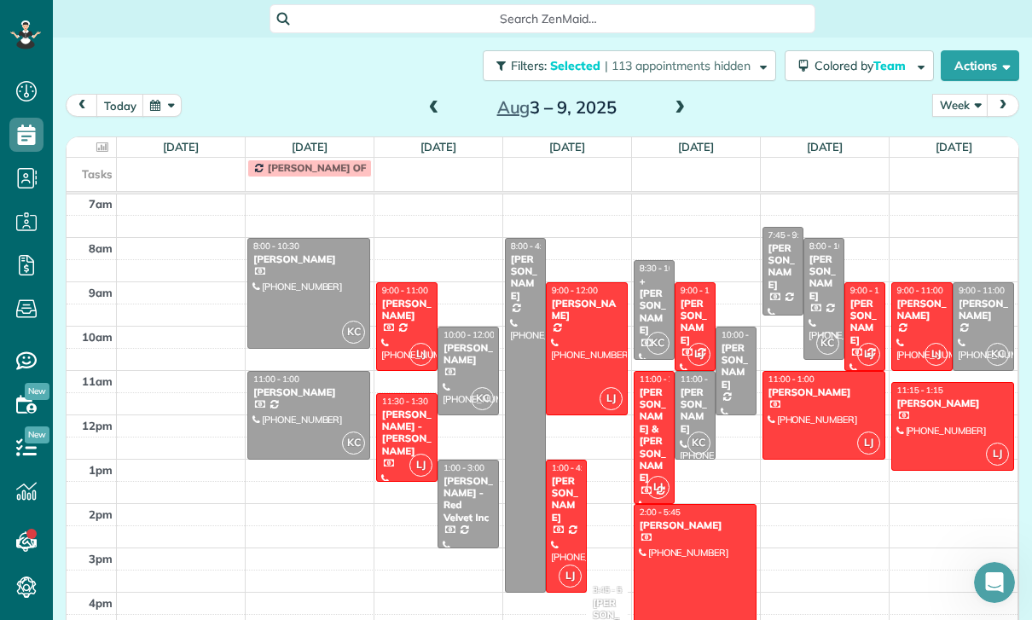
click at [952, 383] on div at bounding box center [953, 426] width 122 height 87
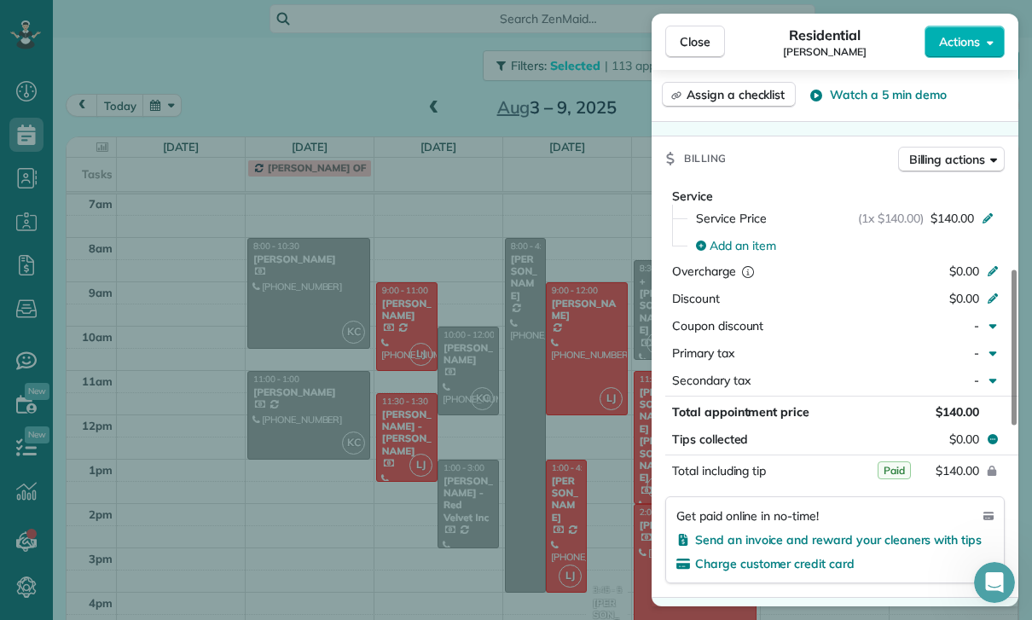
scroll to position [771, 0]
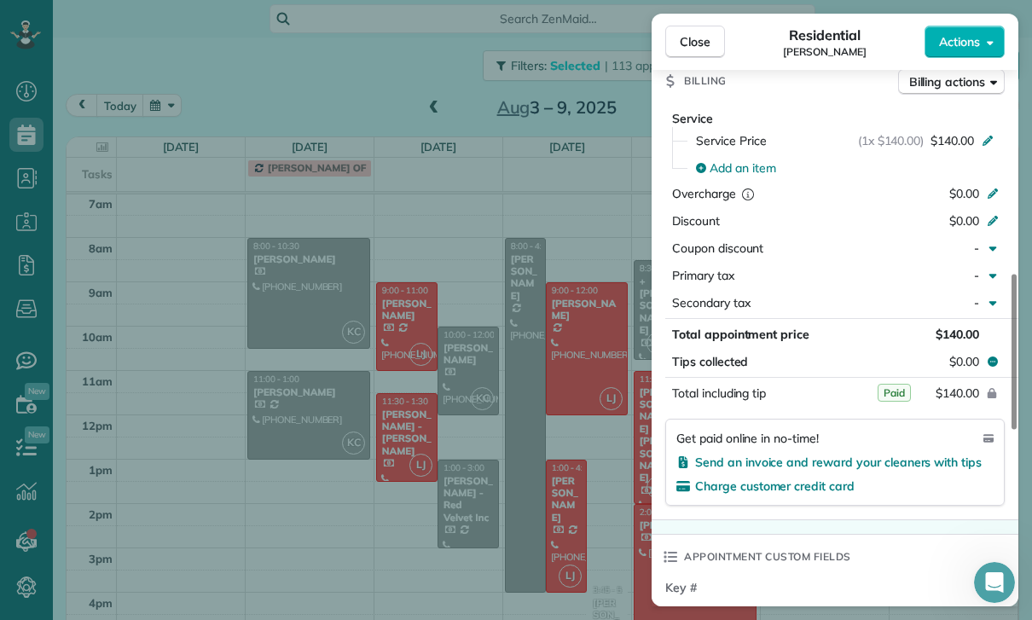
click at [294, 223] on div "Close Residential [PERSON_NAME] Actions Status Confirmed [PERSON_NAME] · Open p…" at bounding box center [516, 310] width 1032 height 620
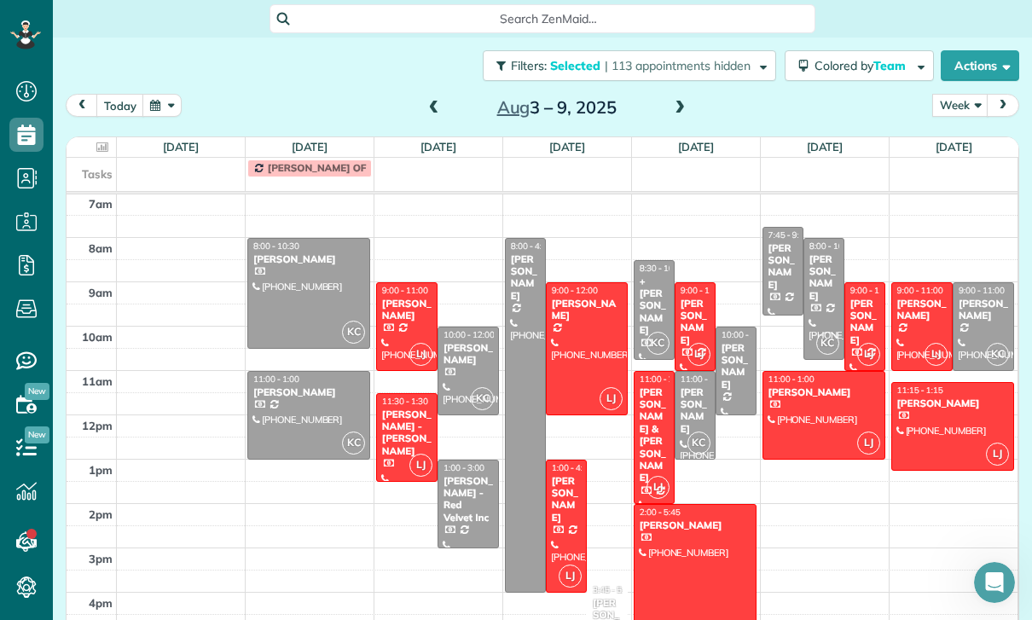
click at [293, 239] on div at bounding box center [308, 293] width 121 height 109
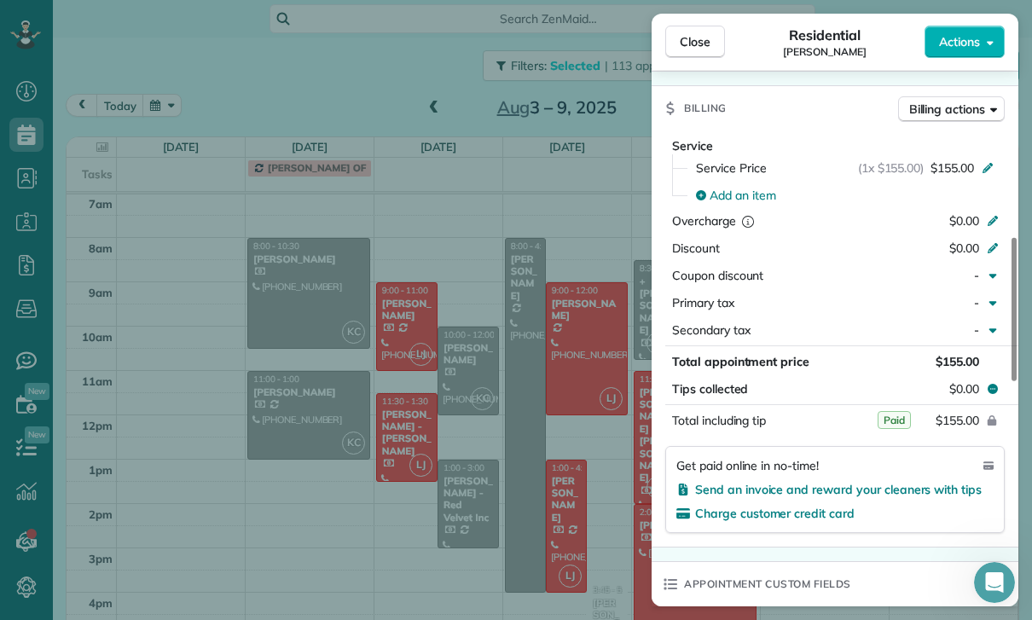
scroll to position [839, 0]
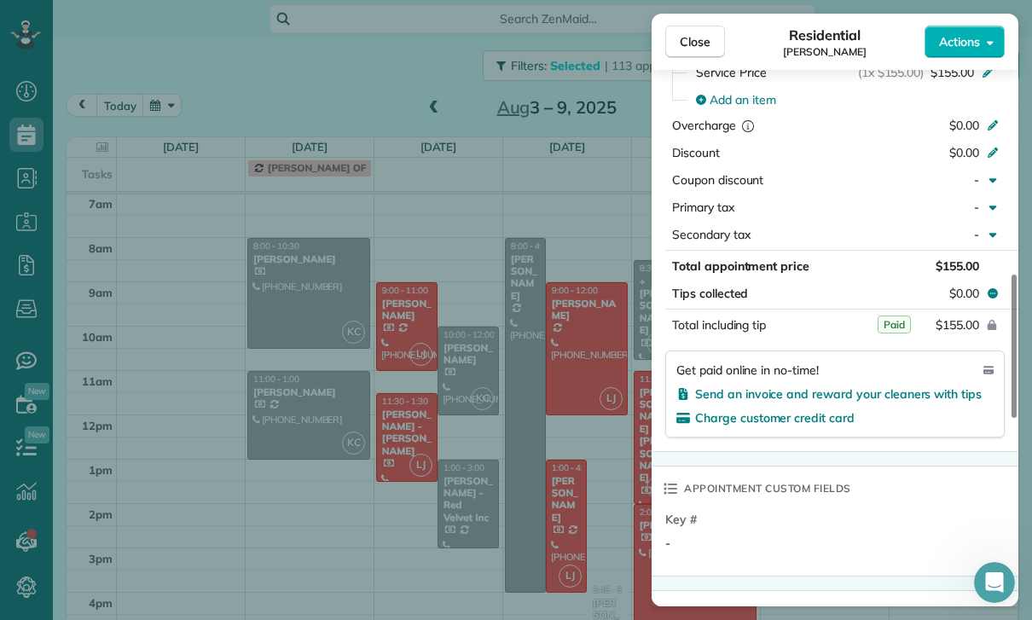
click at [292, 364] on div "Close Residential [PERSON_NAME] Actions Status Confirmed [PERSON_NAME] · Open p…" at bounding box center [516, 310] width 1032 height 620
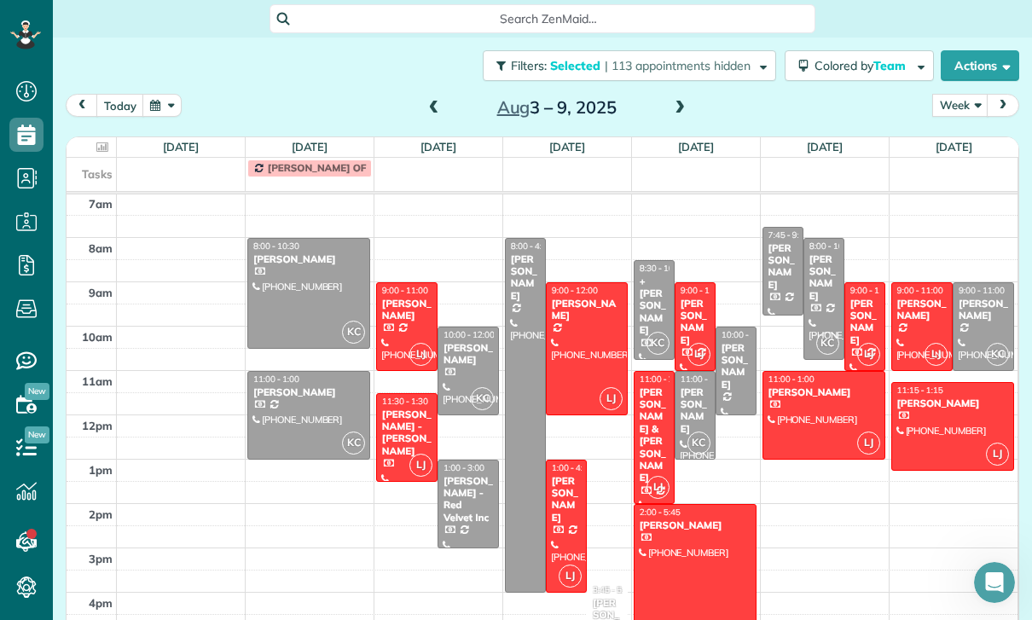
click at [297, 372] on div at bounding box center [308, 415] width 121 height 87
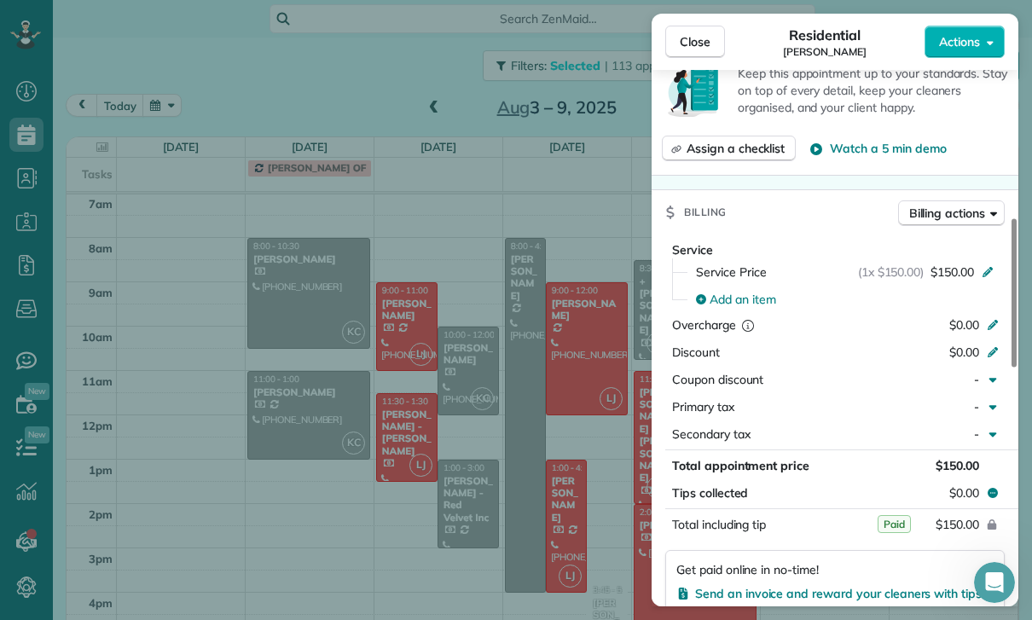
scroll to position [766, 0]
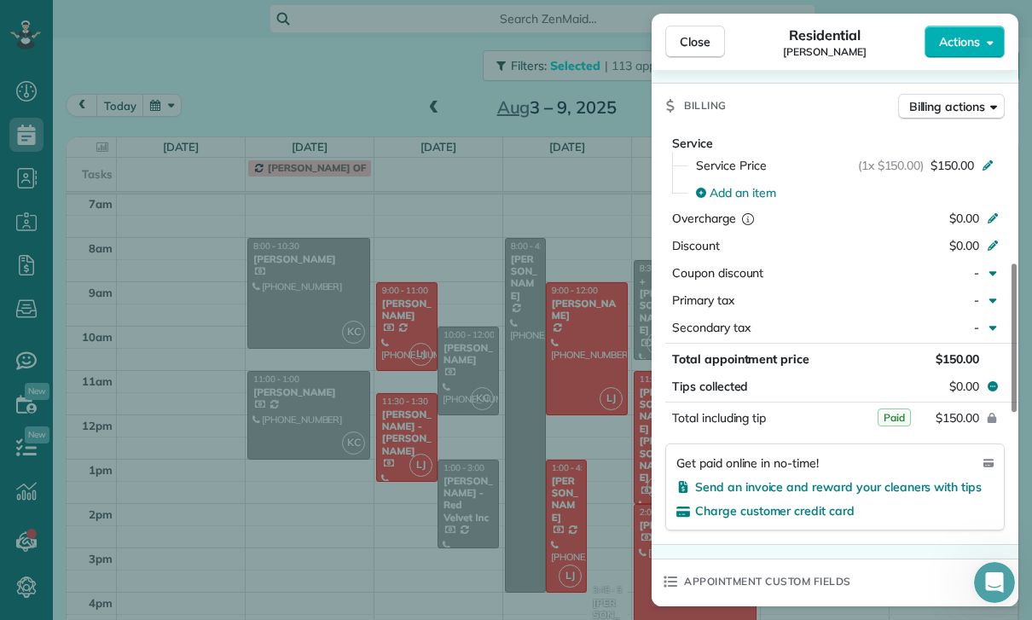
click at [496, 531] on div "Close Residential [PERSON_NAME] Actions Status Confirmed [PERSON_NAME] · Open p…" at bounding box center [516, 310] width 1032 height 620
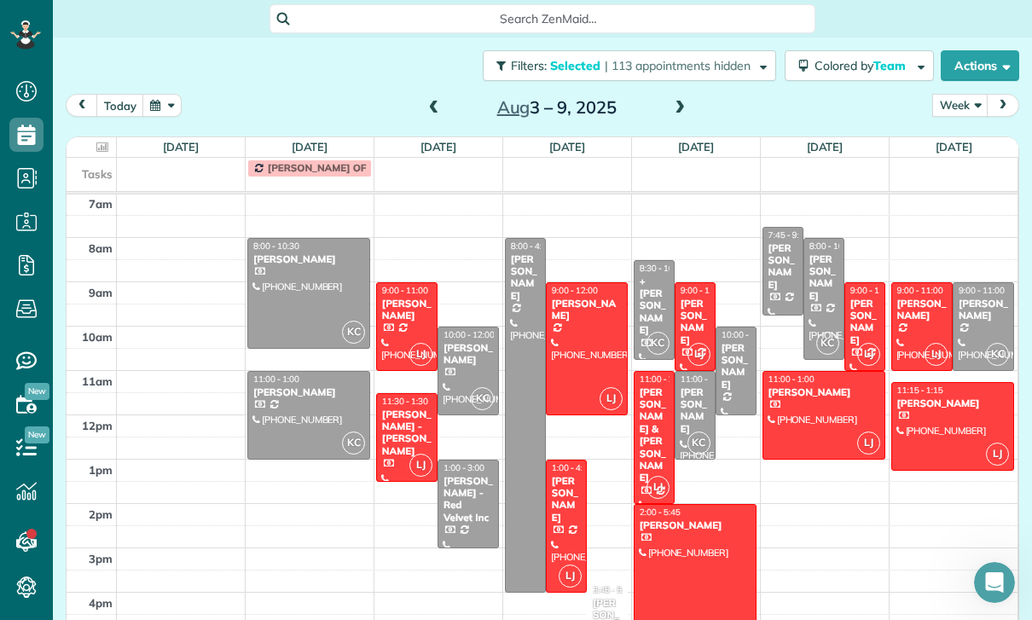
click at [462, 342] on div "[PERSON_NAME]" at bounding box center [468, 354] width 51 height 25
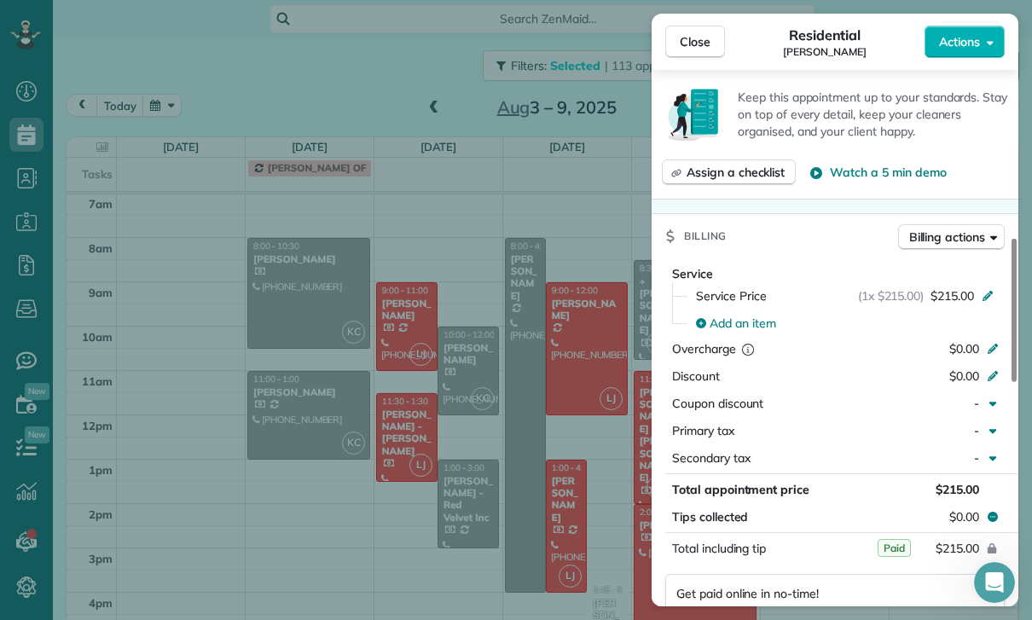
scroll to position [729, 0]
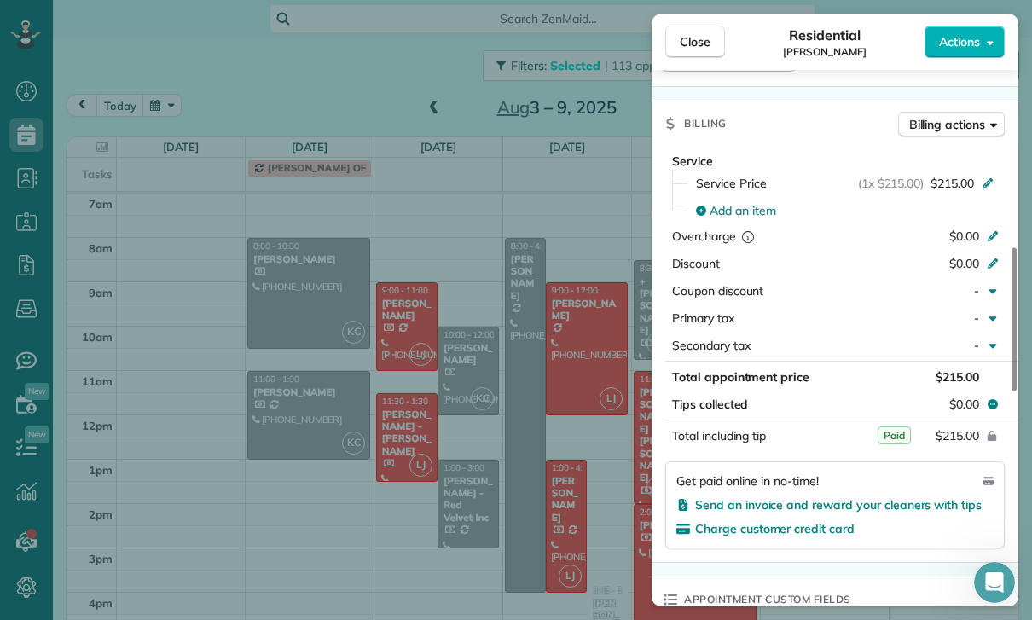
click at [525, 503] on div "Close Residential [PERSON_NAME] Actions Status Confirmed [PERSON_NAME] · Open p…" at bounding box center [516, 310] width 1032 height 620
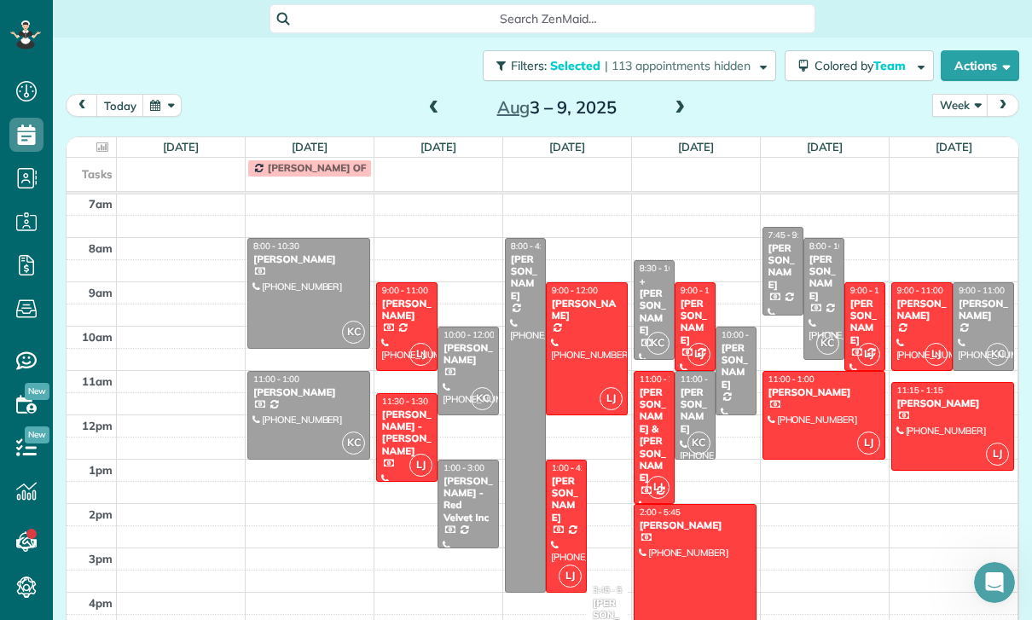
click at [461, 475] on div "[PERSON_NAME] - Red Velvet Inc" at bounding box center [468, 499] width 51 height 49
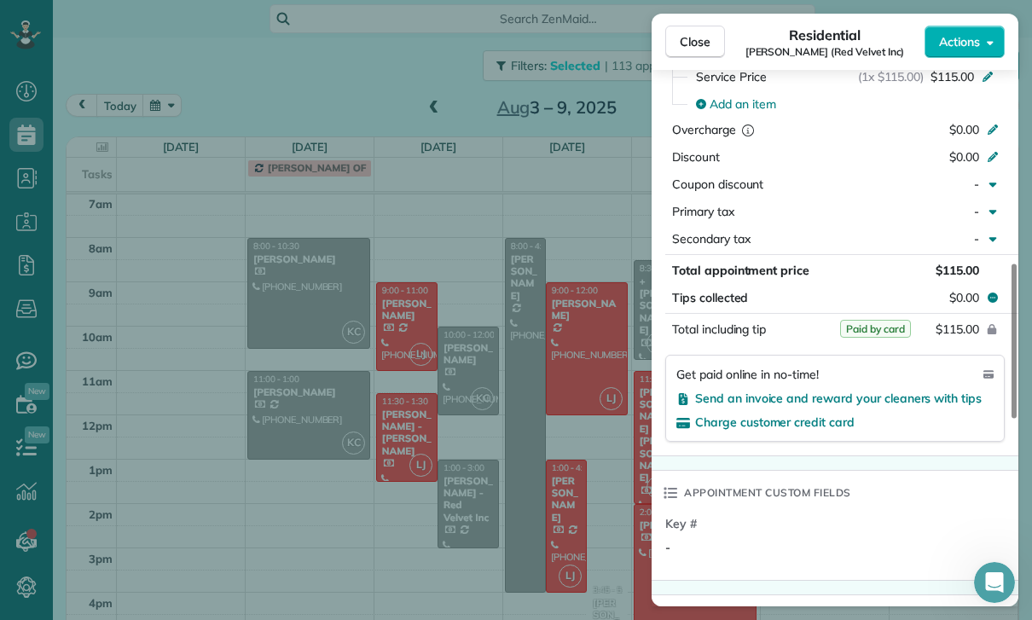
scroll to position [874, 0]
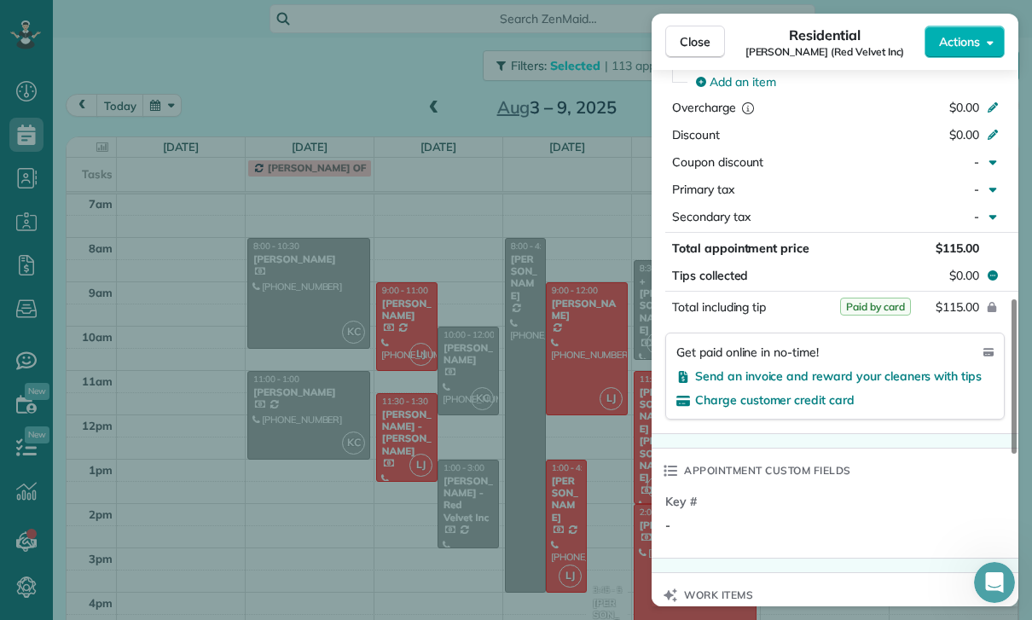
click at [533, 488] on div "Close Residential [PERSON_NAME] (Red Velvet Inc) Actions Status Yet to Confirm …" at bounding box center [516, 310] width 1032 height 620
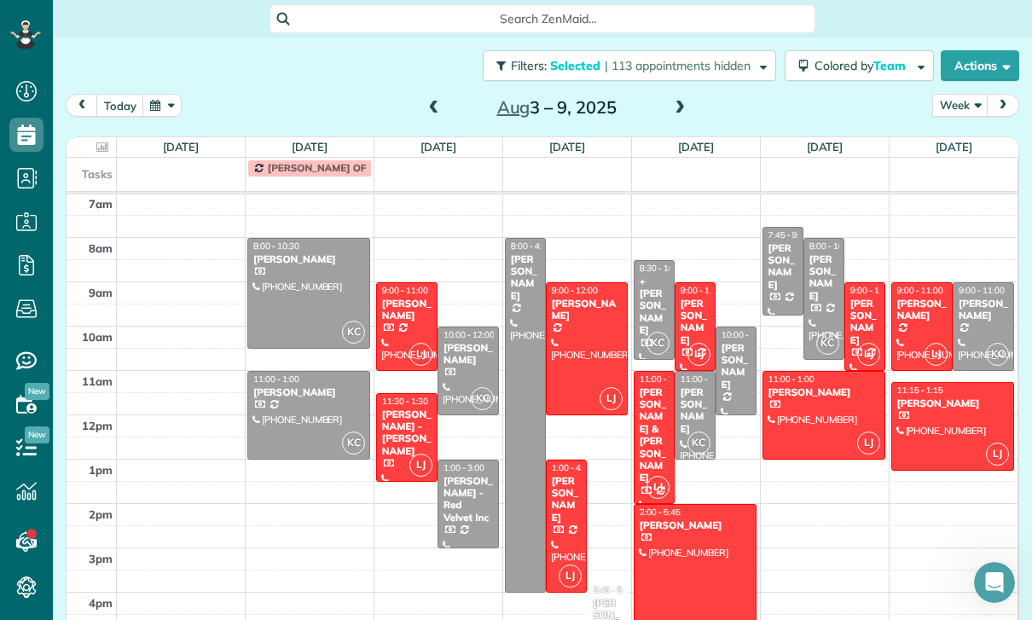
click at [520, 372] on div at bounding box center [525, 415] width 39 height 353
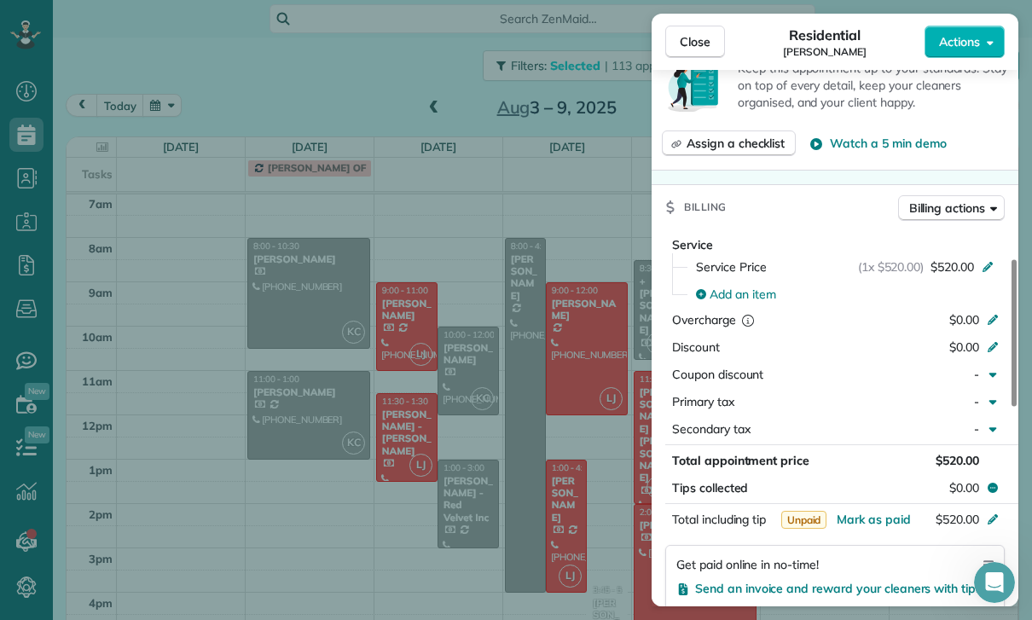
scroll to position [817, 0]
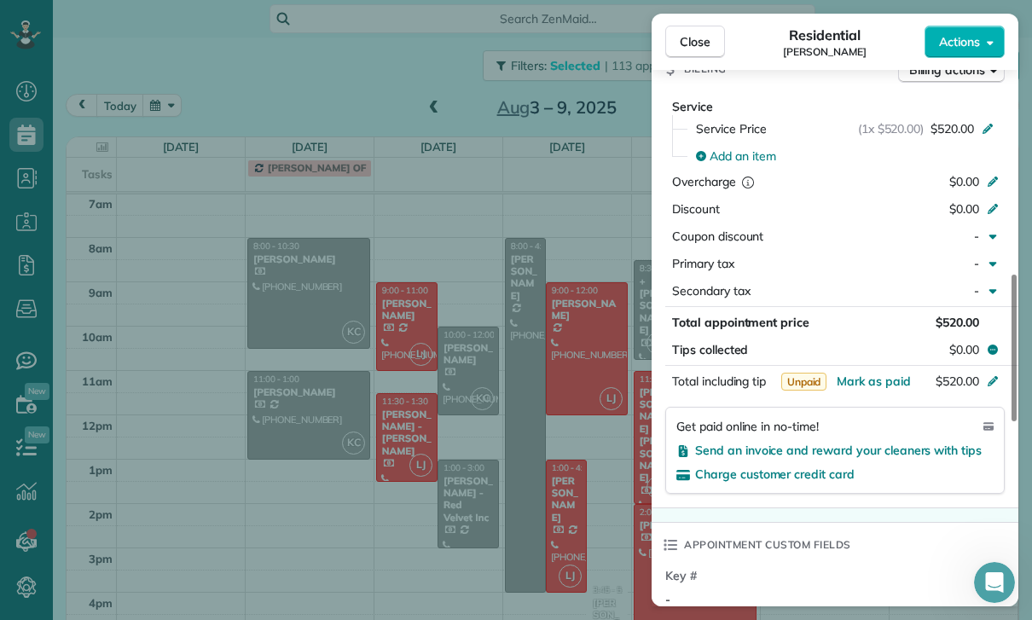
click at [547, 496] on div "Close Residential [PERSON_NAME] Actions Status Yet to Confirm [PERSON_NAME] · O…" at bounding box center [516, 310] width 1032 height 620
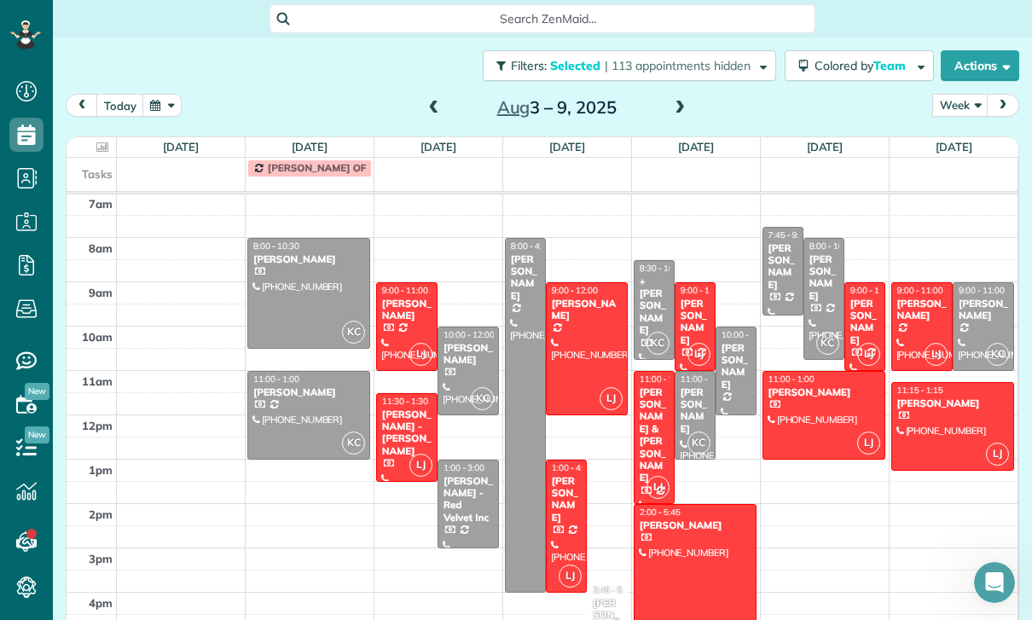
click at [648, 276] on div "+ [PERSON_NAME]" at bounding box center [654, 306] width 31 height 61
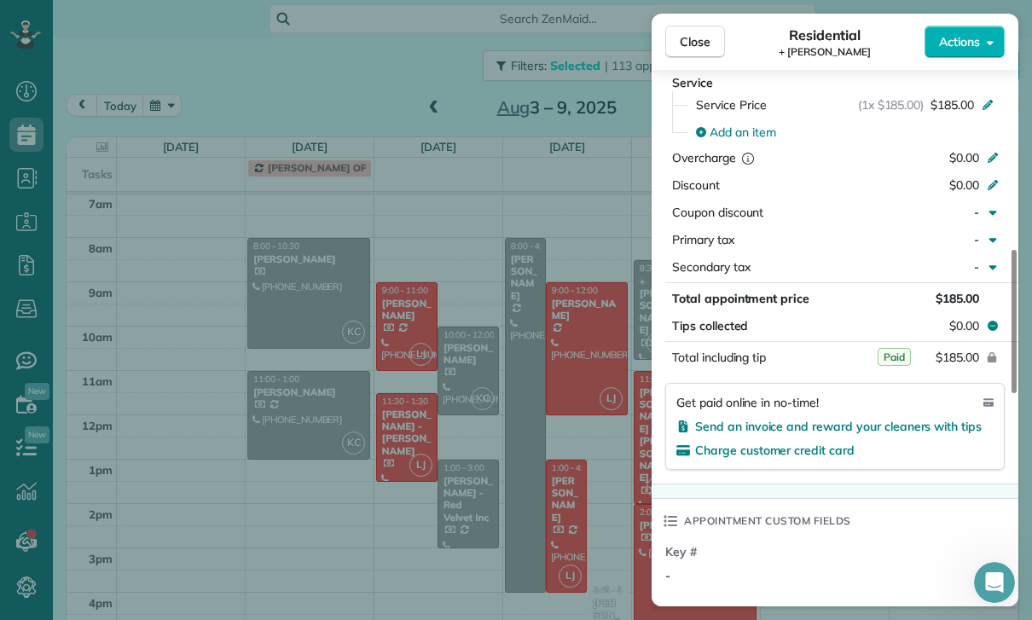
scroll to position [878, 0]
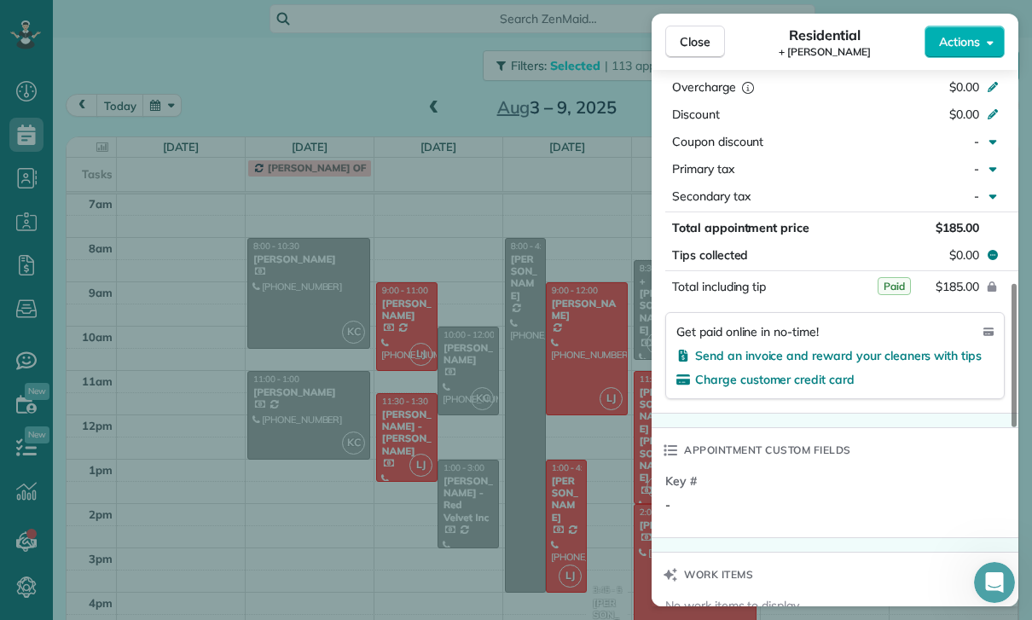
click at [577, 479] on div "Close Residential + [PERSON_NAME] Actions Status Confirmed + [PERSON_NAME] · Op…" at bounding box center [516, 310] width 1032 height 620
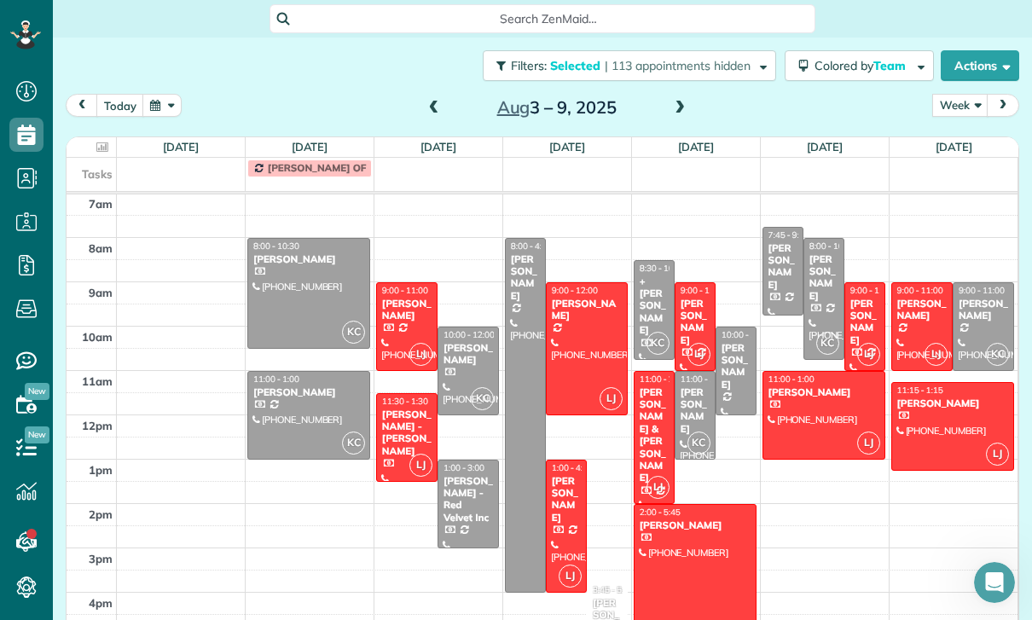
click at [735, 342] on div "[PERSON_NAME]" at bounding box center [736, 366] width 31 height 49
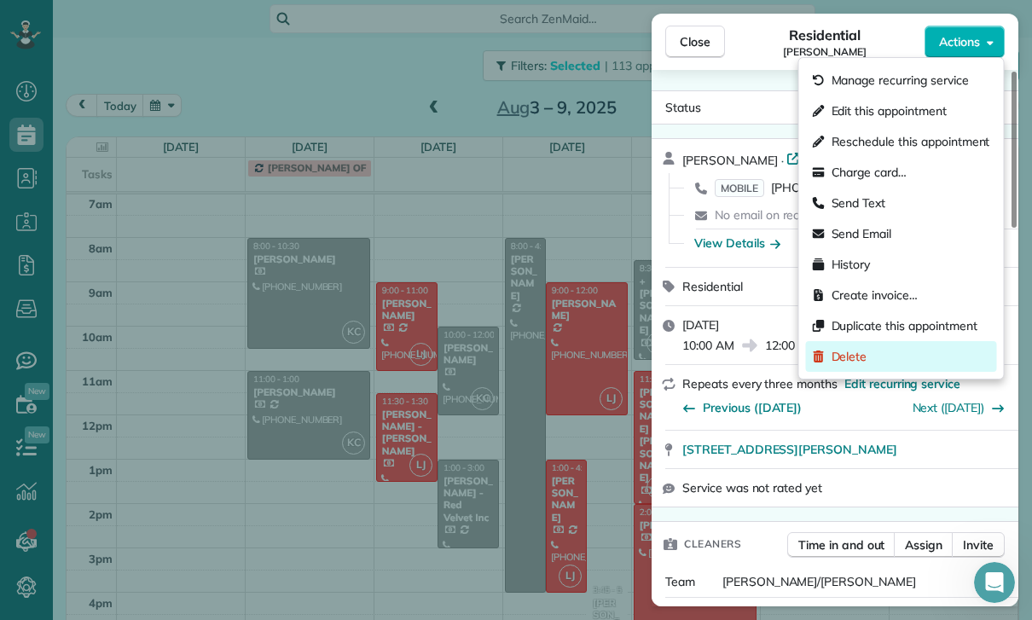
click at [848, 359] on span "Delete" at bounding box center [850, 356] width 36 height 17
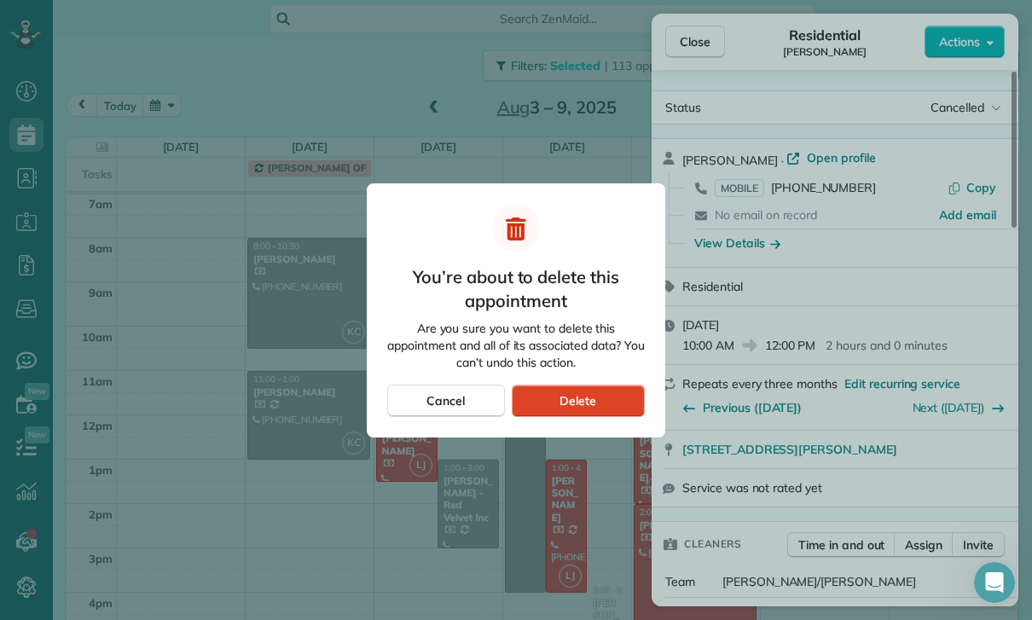
click at [612, 399] on div "Delete" at bounding box center [578, 401] width 133 height 32
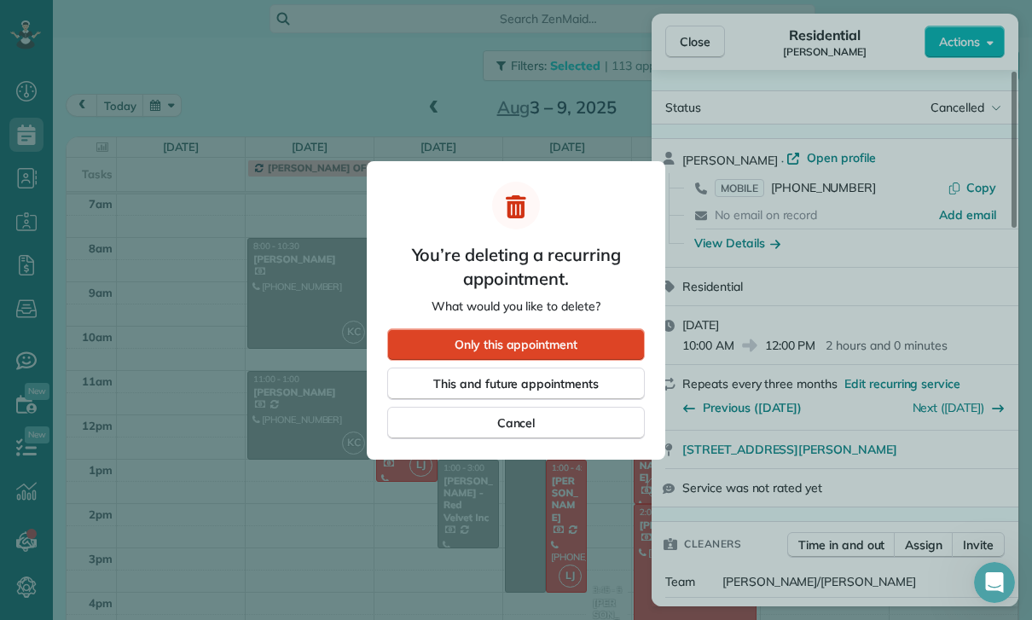
click at [594, 334] on div "Only this appointment" at bounding box center [516, 344] width 258 height 32
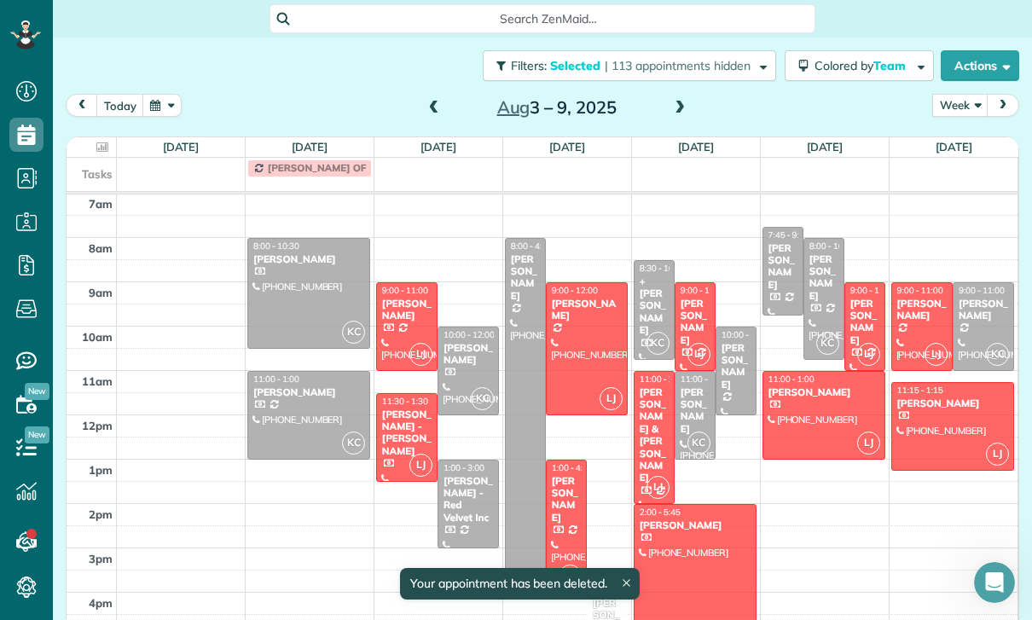
scroll to position [134, 0]
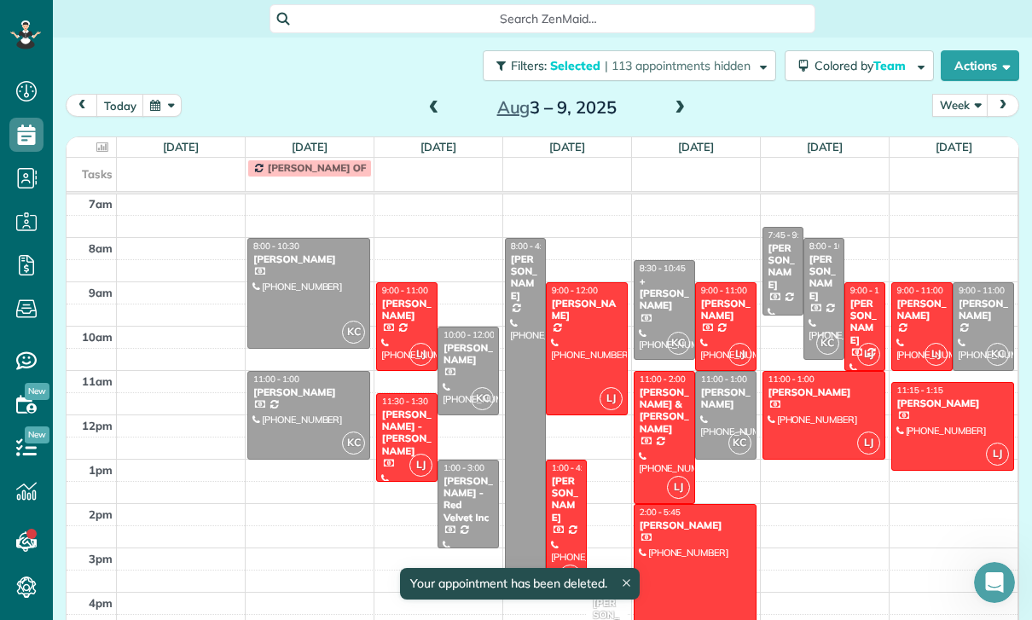
click at [730, 386] on div "[PERSON_NAME]" at bounding box center [725, 398] width 51 height 25
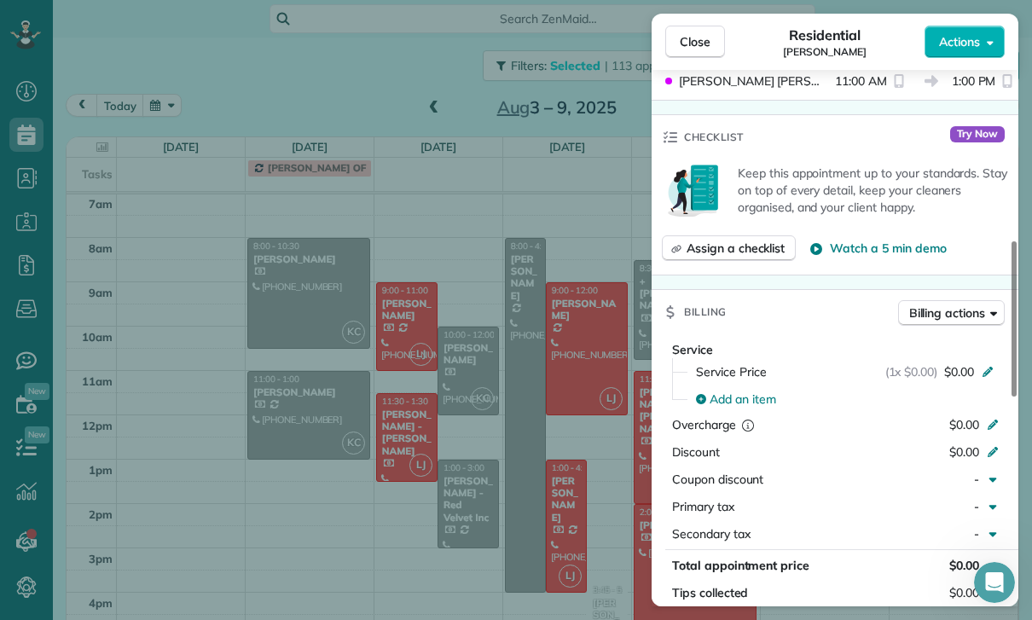
scroll to position [815, 0]
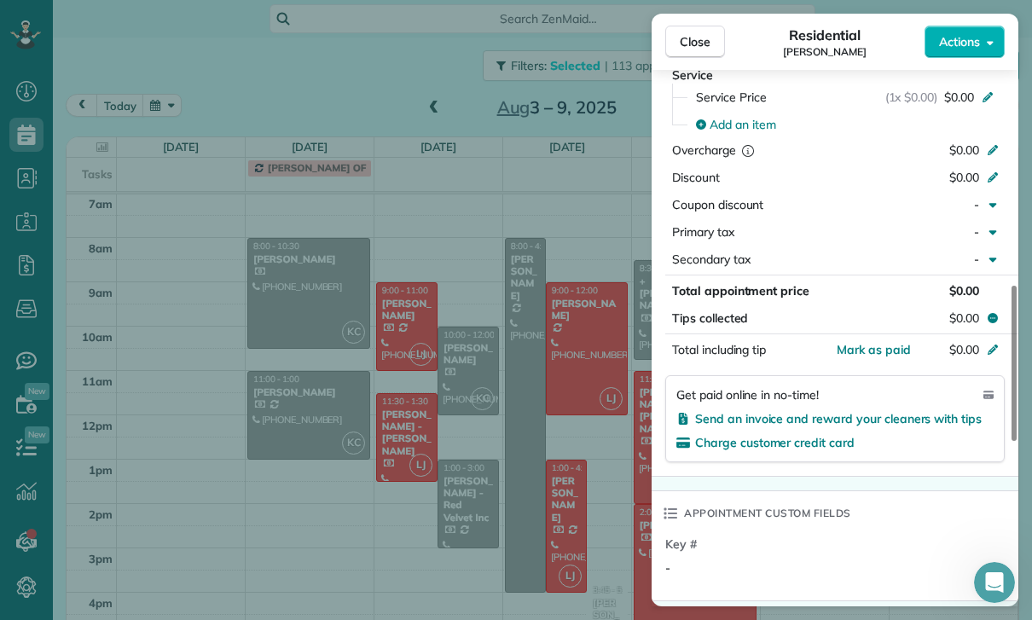
click at [589, 475] on div "Close Residential [PERSON_NAME] Actions Status Confirmed [PERSON_NAME] · Open p…" at bounding box center [516, 310] width 1032 height 620
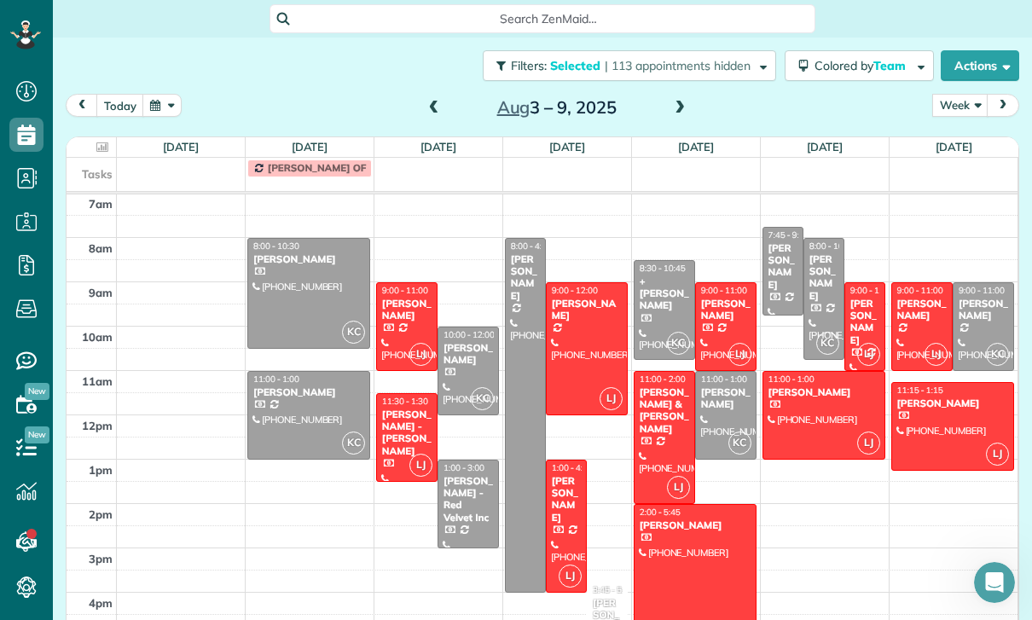
click at [775, 242] on div "[PERSON_NAME]" at bounding box center [783, 266] width 31 height 49
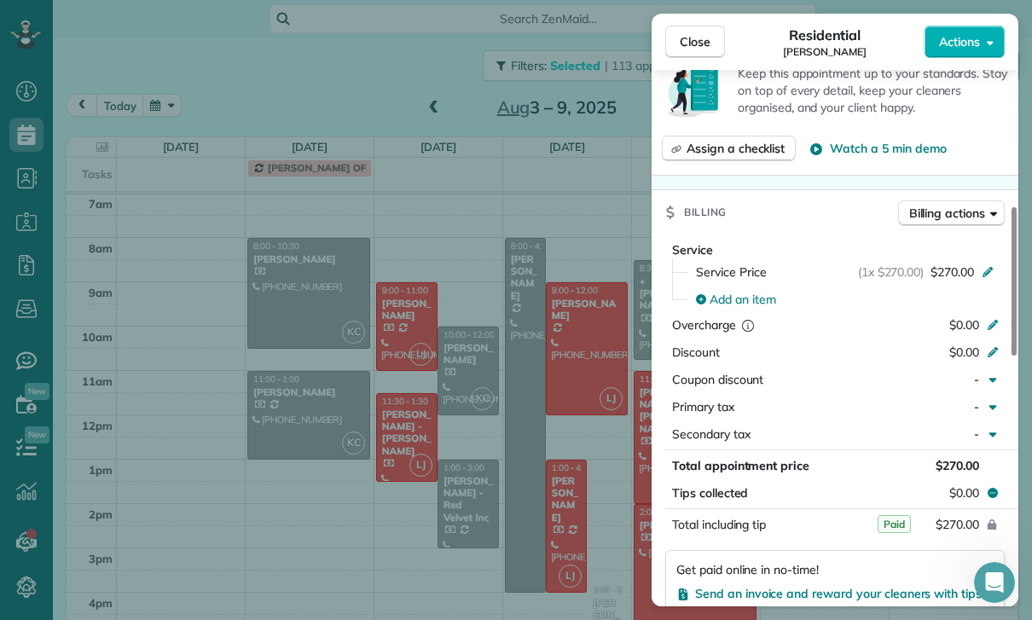
scroll to position [731, 0]
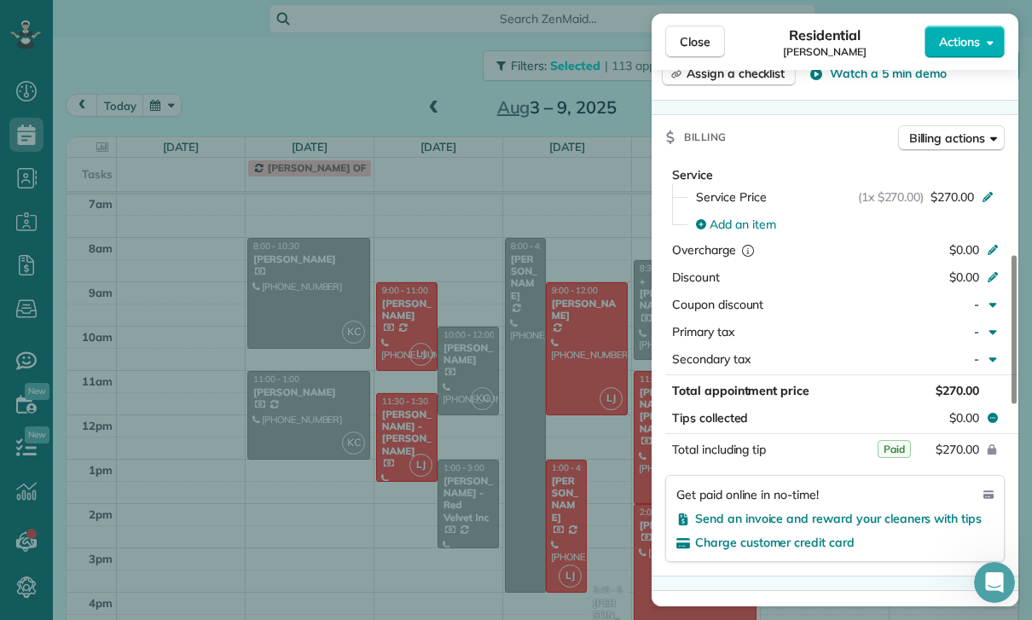
click at [547, 485] on div "Close Residential [PERSON_NAME] Actions Status Confirmed [PERSON_NAME] · Open p…" at bounding box center [516, 310] width 1032 height 620
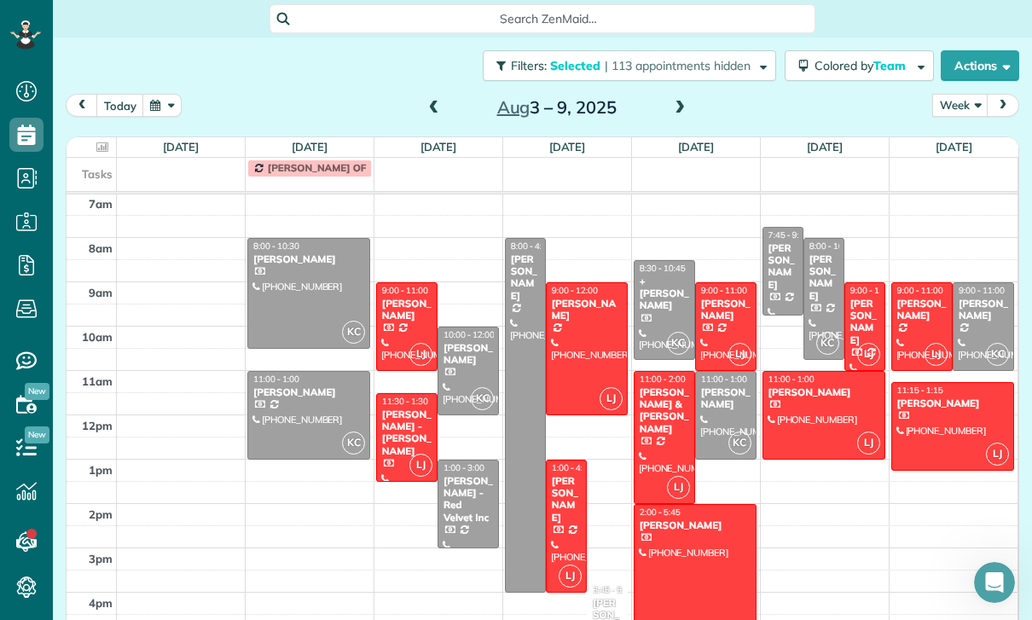
click at [820, 252] on div at bounding box center [823, 299] width 39 height 120
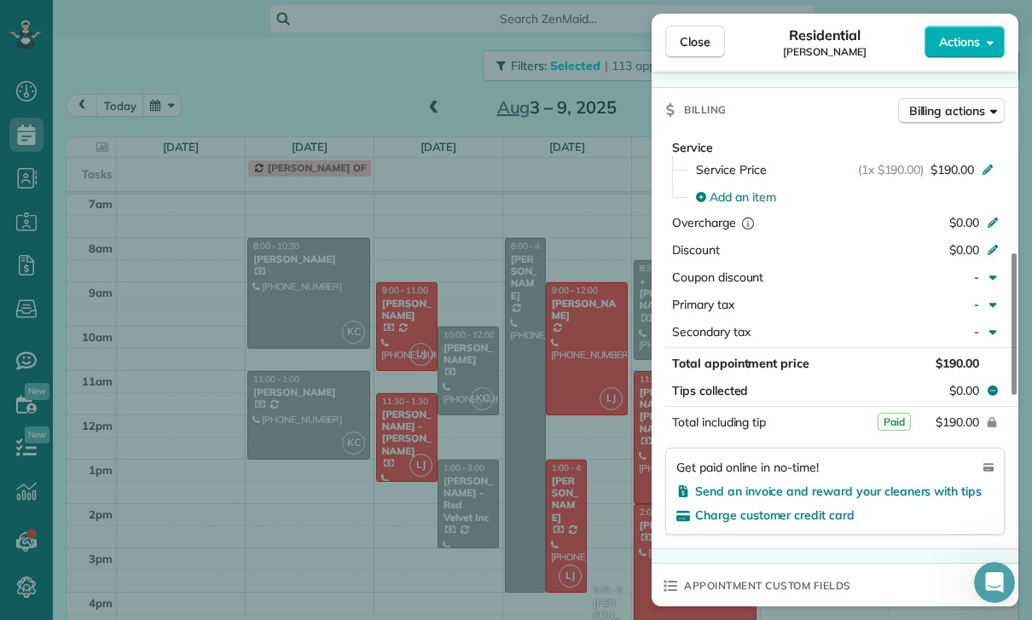
scroll to position [798, 0]
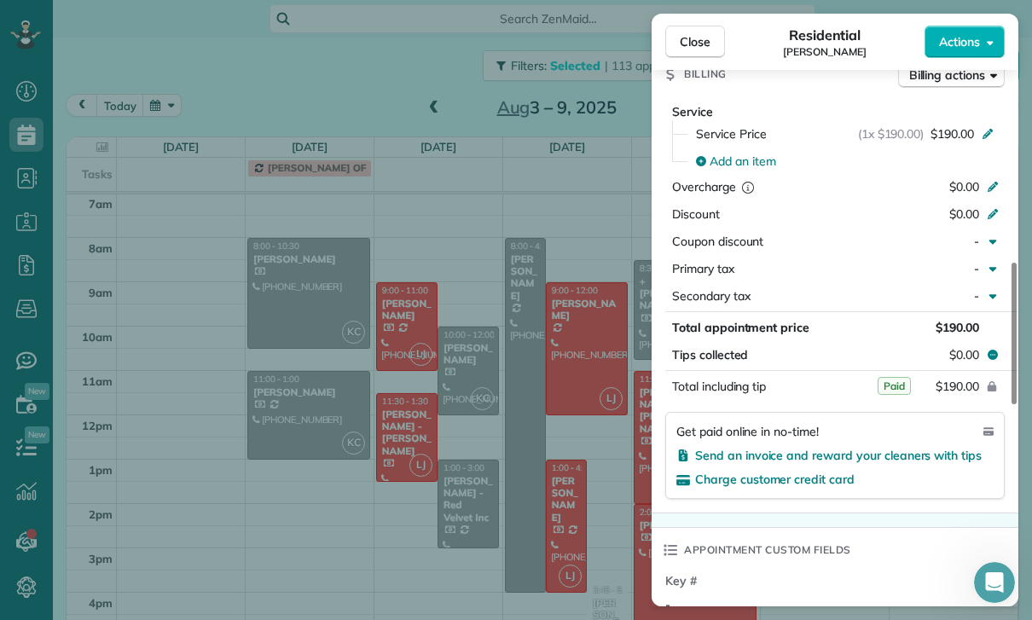
click at [572, 476] on div "Close Residential [PERSON_NAME] Actions Status Yet to Confirm [PERSON_NAME] · O…" at bounding box center [516, 310] width 1032 height 620
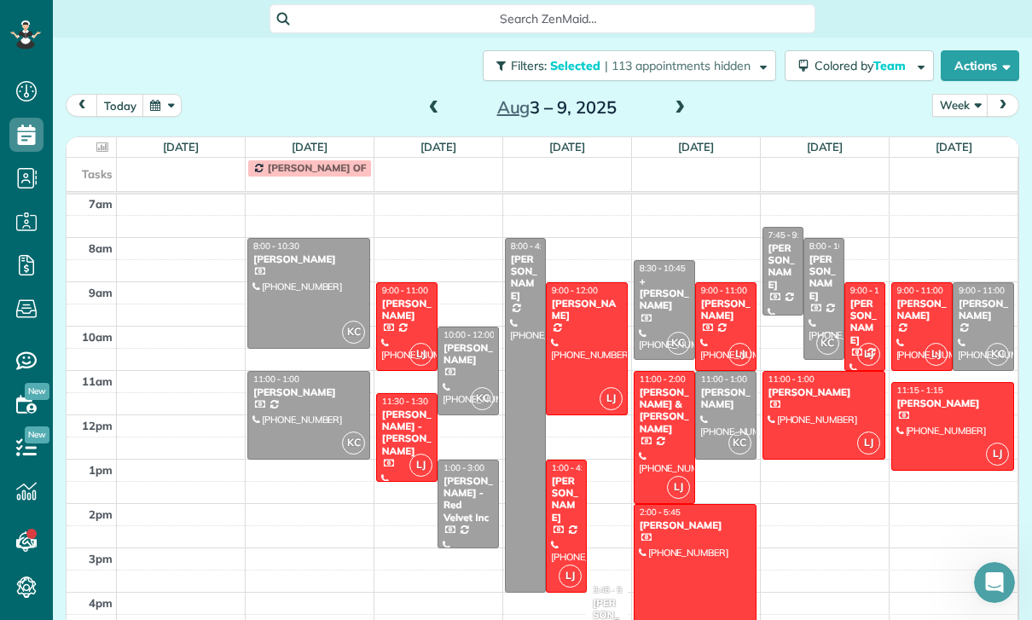
click at [978, 283] on div at bounding box center [984, 326] width 60 height 87
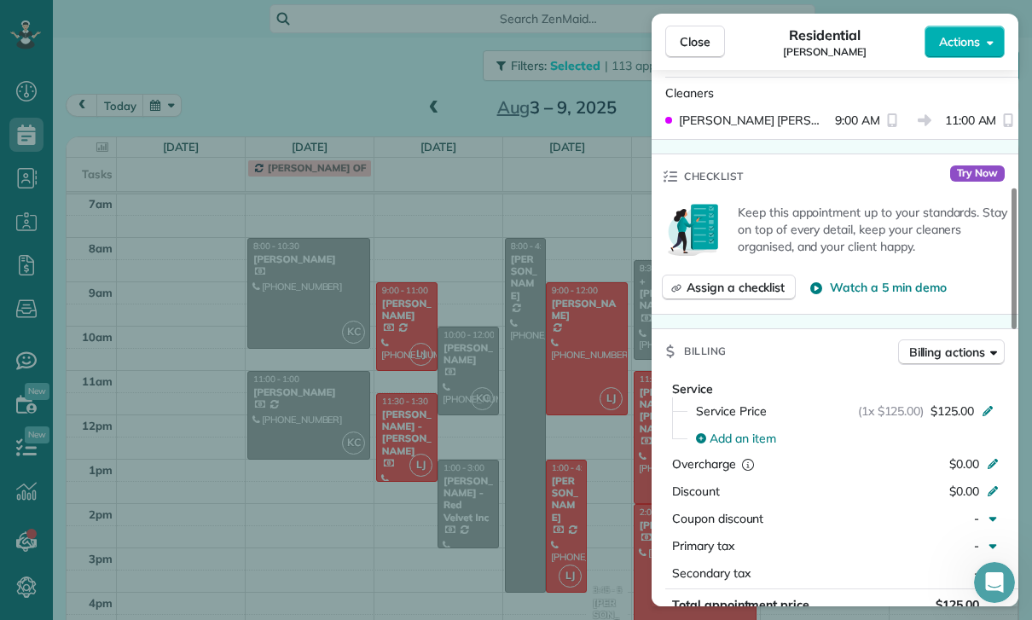
scroll to position [733, 0]
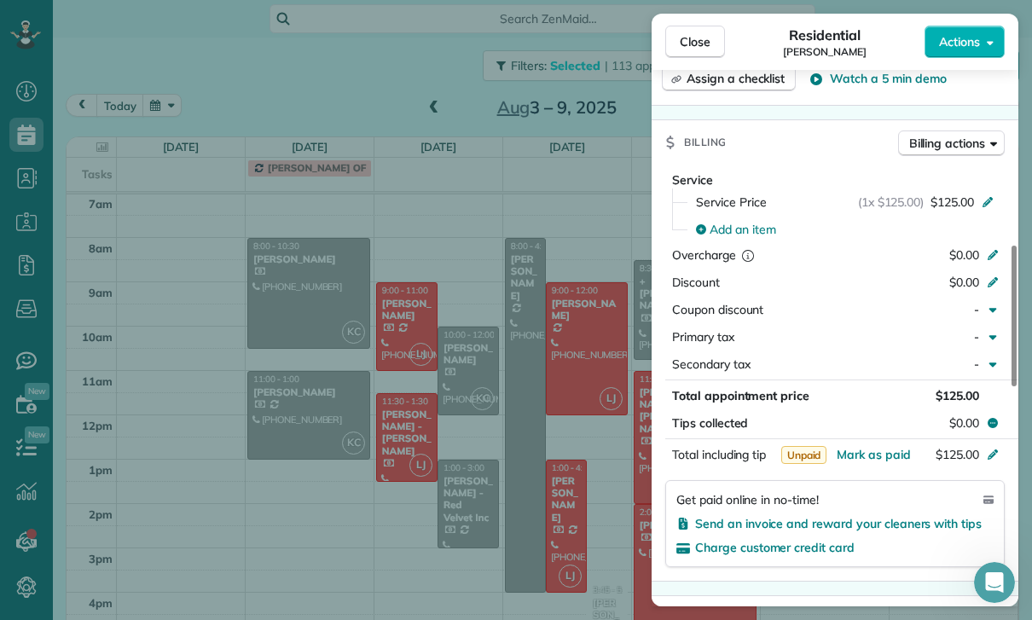
click at [533, 490] on div "Close Residential [PERSON_NAME] Actions Status Yet to Confirm [PERSON_NAME] · O…" at bounding box center [516, 310] width 1032 height 620
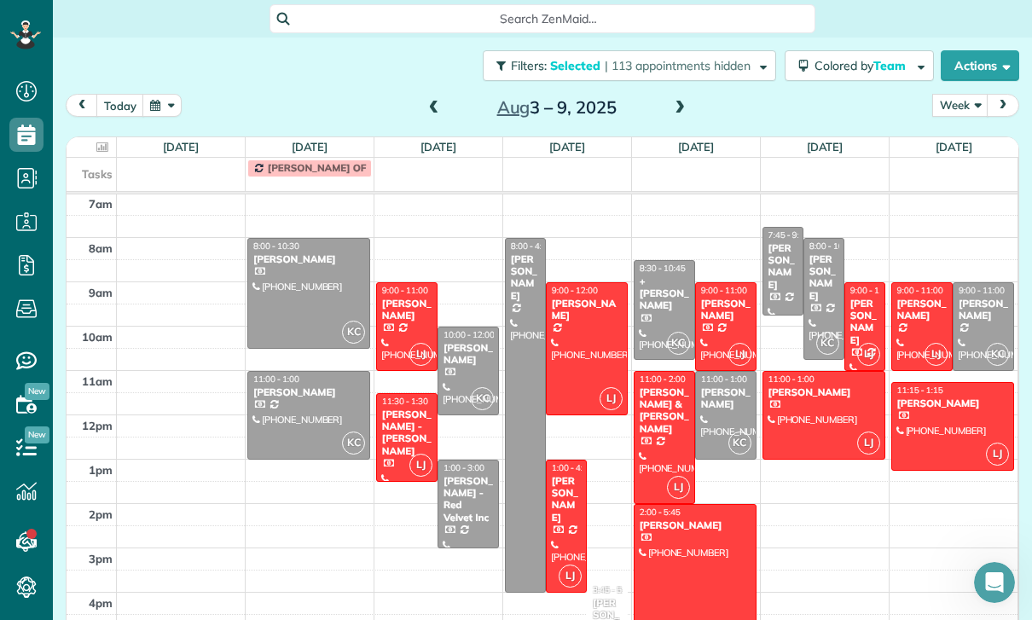
scroll to position [109, 0]
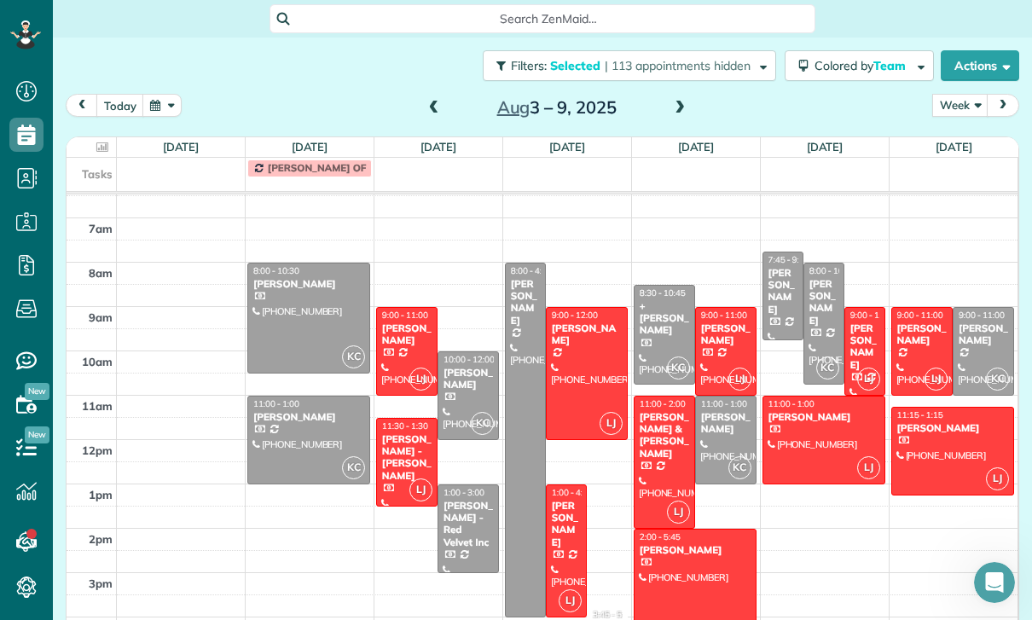
click at [993, 322] on div "[PERSON_NAME]" at bounding box center [983, 334] width 51 height 25
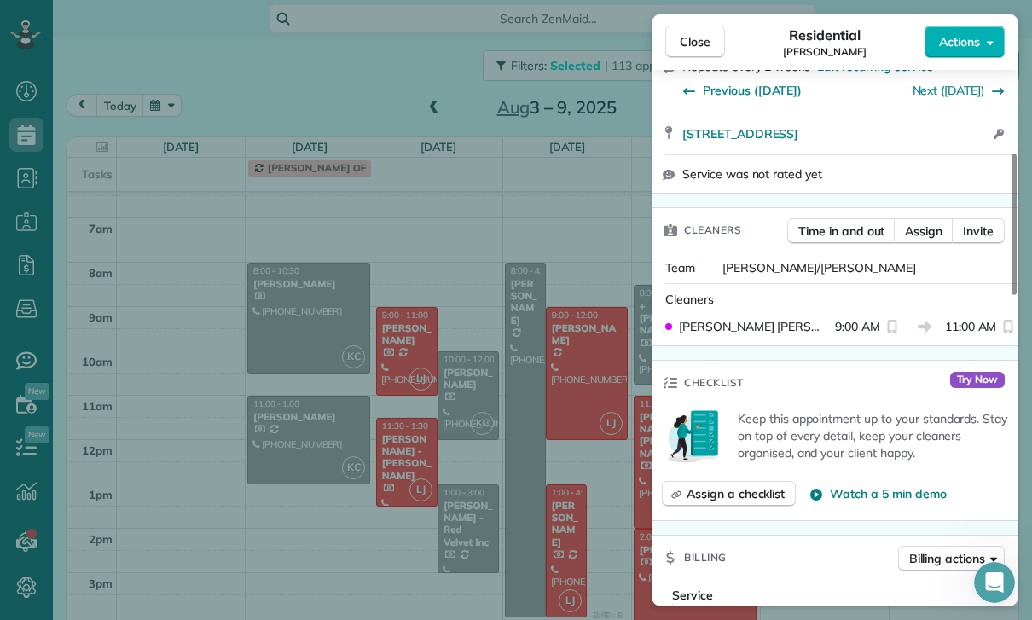
scroll to position [511, 0]
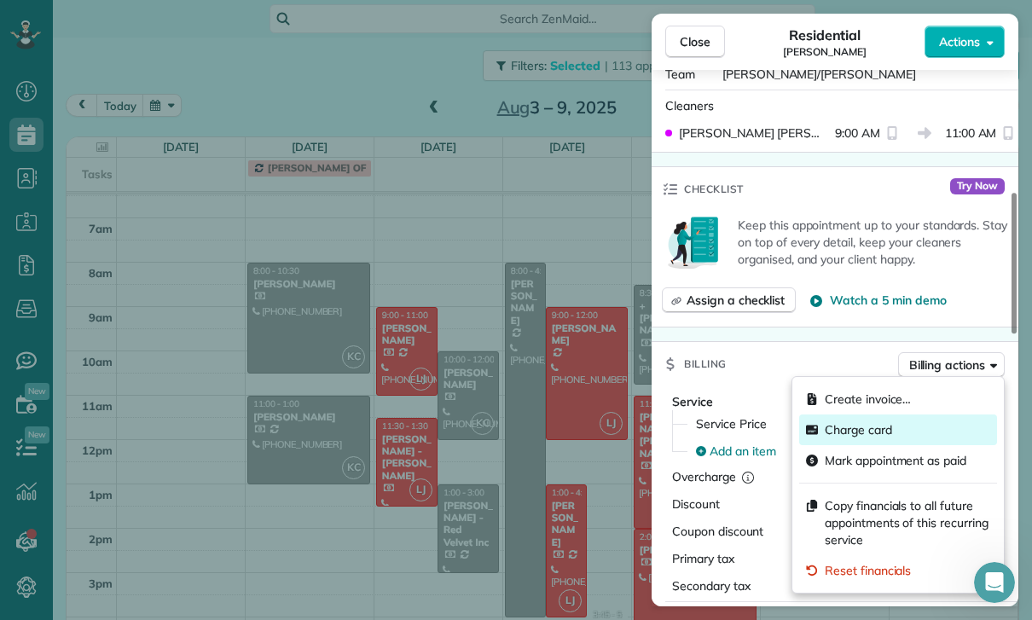
click at [871, 433] on span "Charge card" at bounding box center [858, 429] width 67 height 17
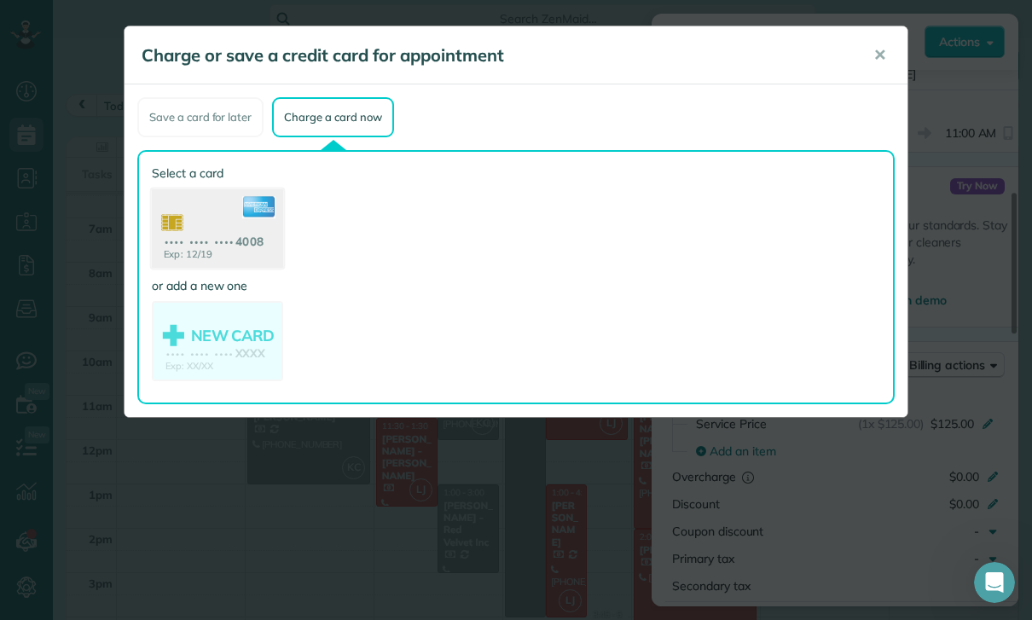
click at [232, 241] on use at bounding box center [217, 230] width 131 height 83
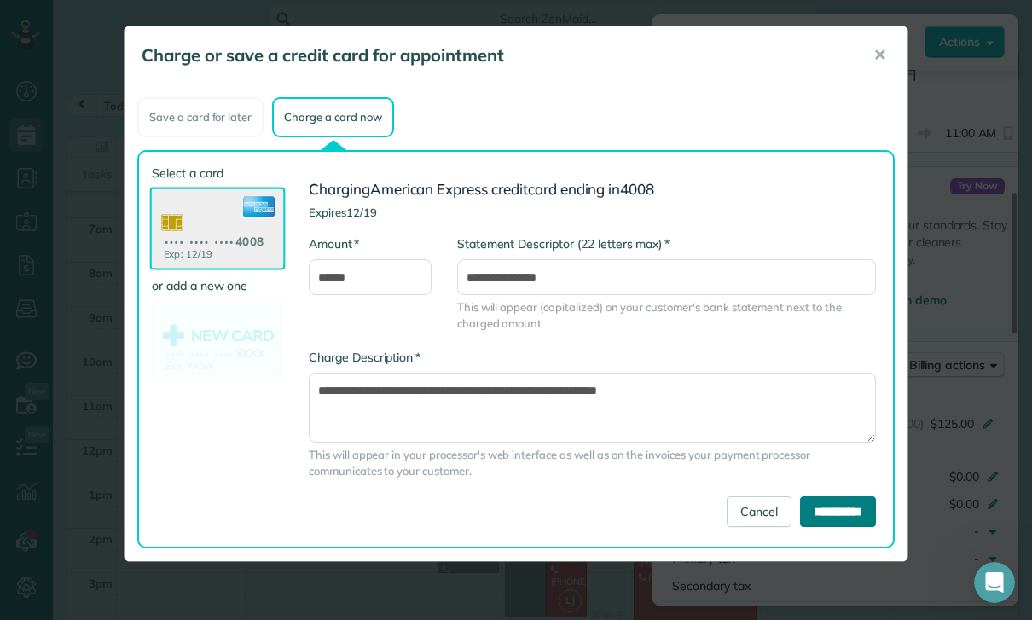
click at [833, 506] on input "**********" at bounding box center [838, 511] width 76 height 31
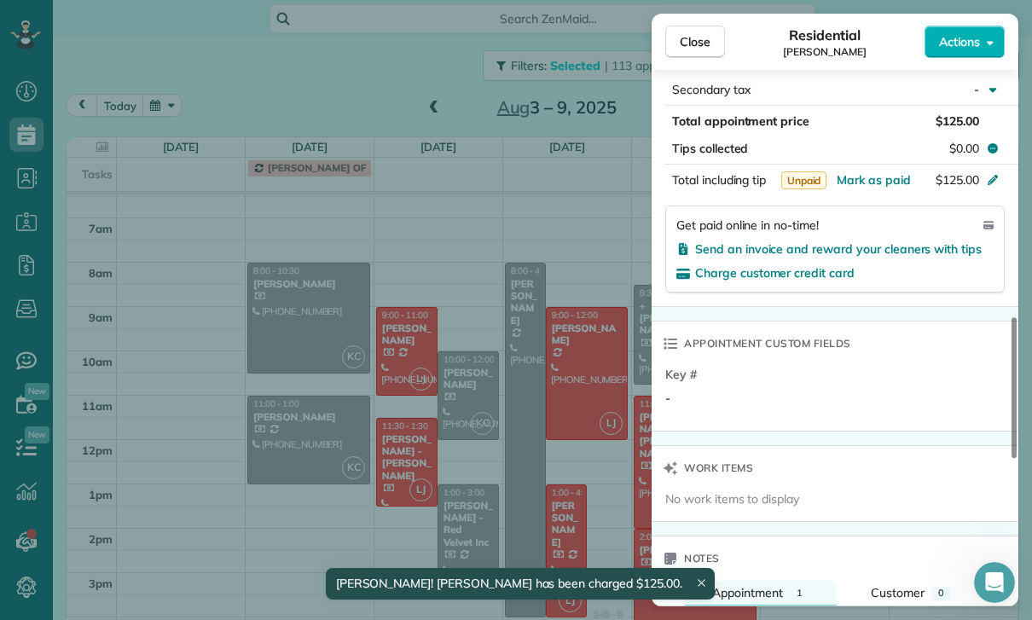
scroll to position [1036, 0]
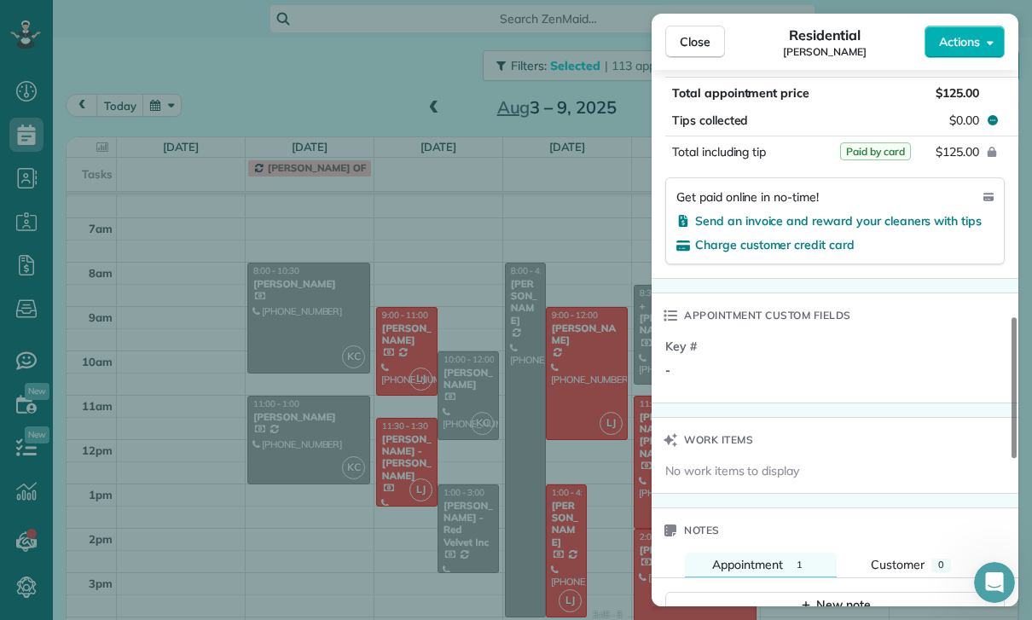
click at [491, 291] on div "Close Residential [PERSON_NAME] Actions Status Yet to Confirm [PERSON_NAME] · O…" at bounding box center [516, 310] width 1032 height 620
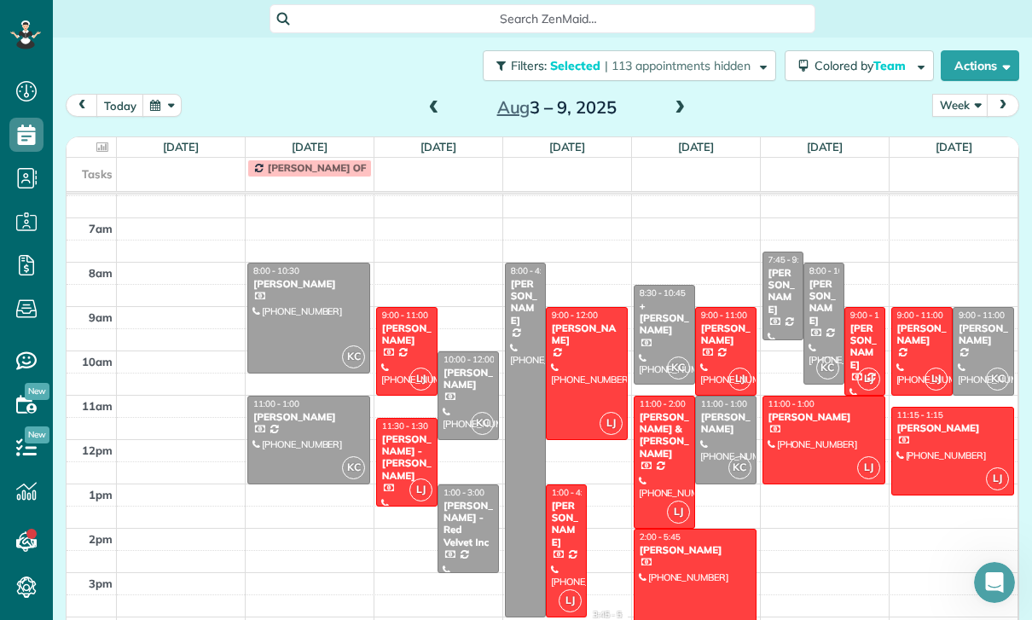
click at [429, 101] on span at bounding box center [434, 108] width 19 height 15
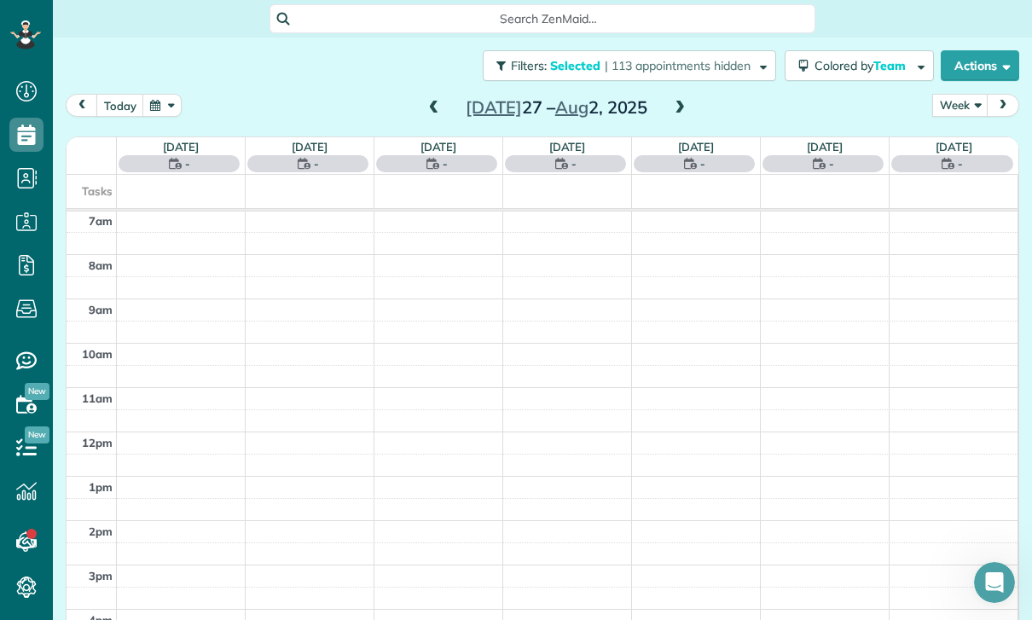
scroll to position [134, 0]
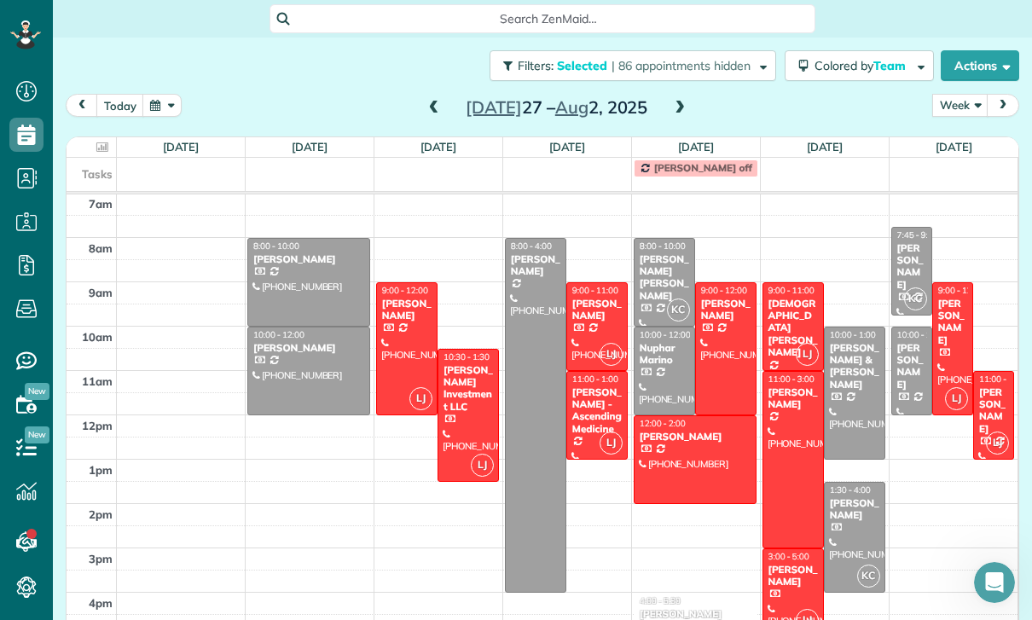
click at [597, 298] on div "[PERSON_NAME]" at bounding box center [597, 310] width 51 height 25
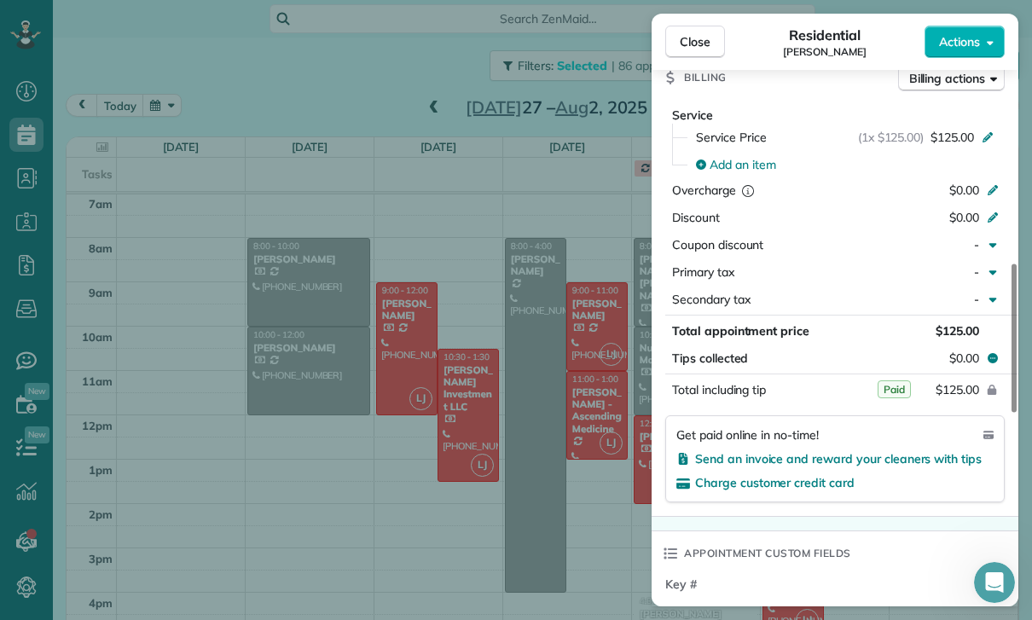
scroll to position [819, 0]
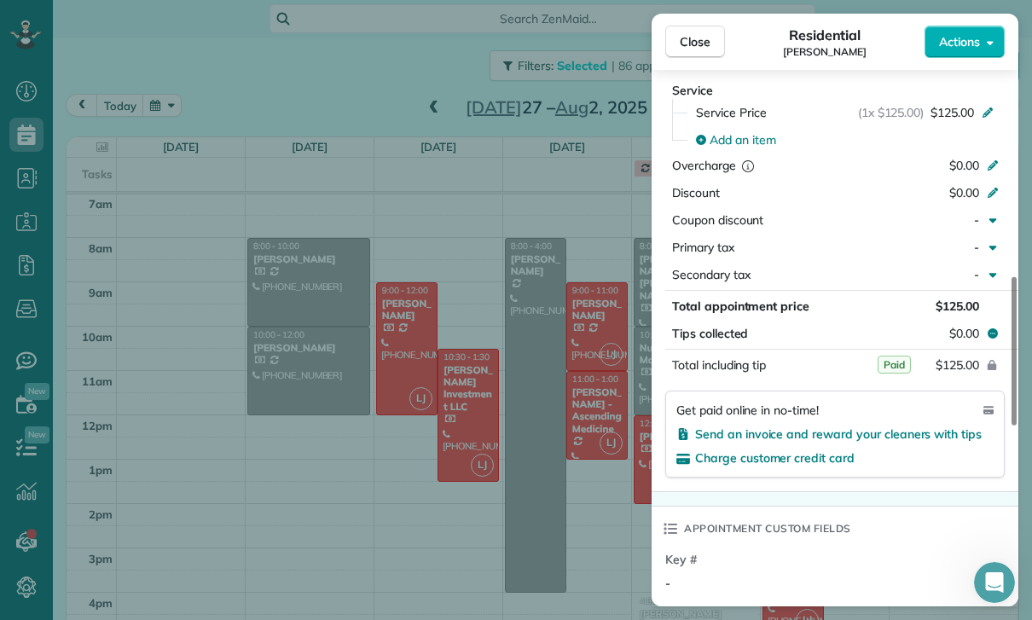
click at [535, 487] on div "Close Residential [PERSON_NAME] Actions Status Confirmed [PERSON_NAME] · Open p…" at bounding box center [516, 310] width 1032 height 620
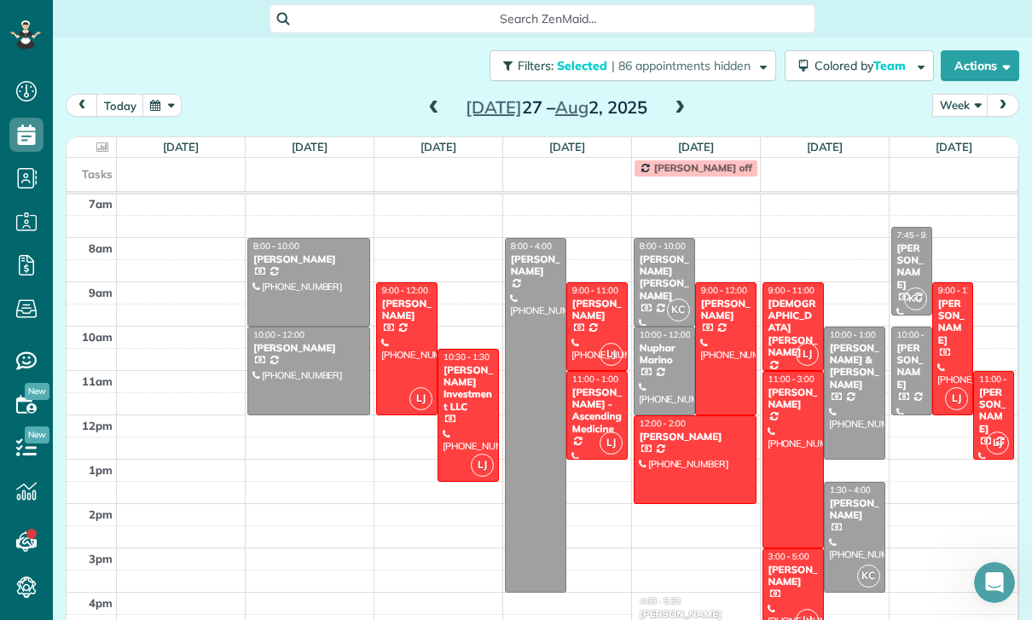
click at [599, 386] on div "[PERSON_NAME] - Ascending Medicine" at bounding box center [597, 410] width 51 height 49
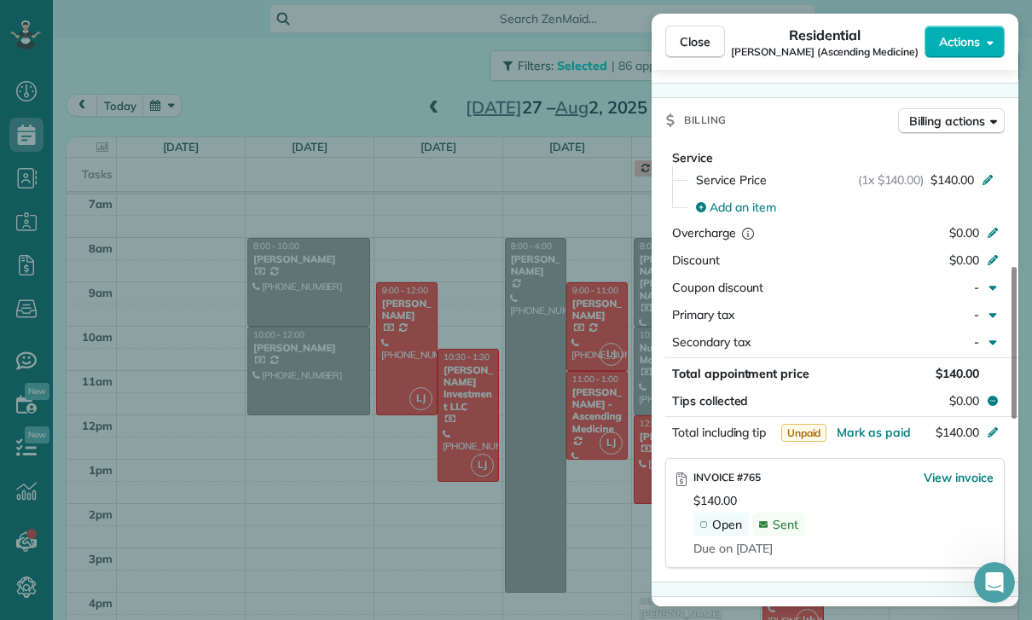
scroll to position [779, 0]
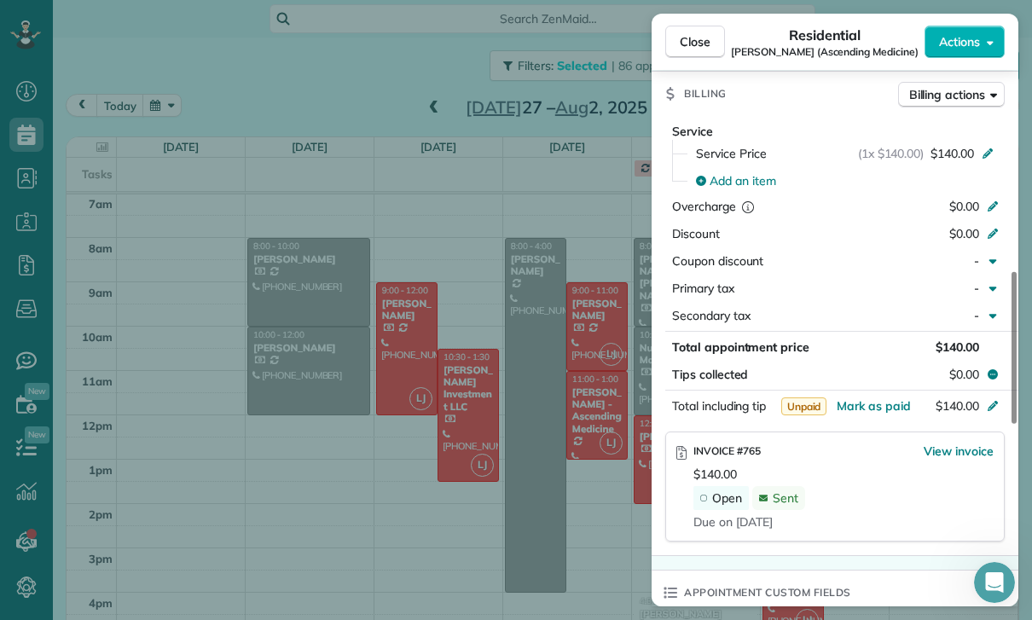
click at [575, 524] on div "Close Residential [PERSON_NAME] (Ascending Medicine) Actions Status Confirmed […" at bounding box center [516, 310] width 1032 height 620
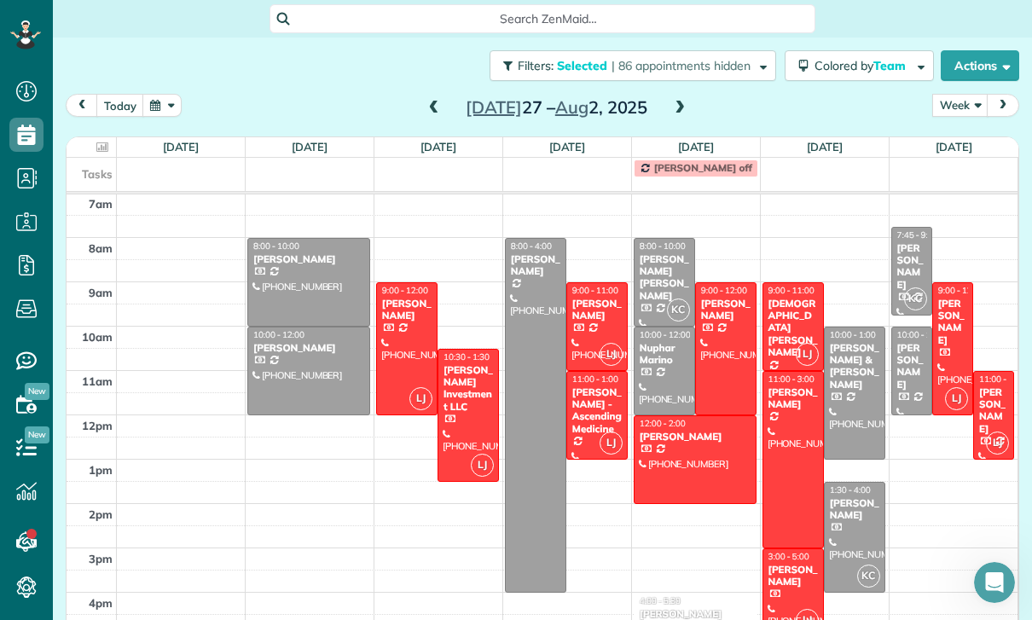
click at [783, 298] on div "[DEMOGRAPHIC_DATA][PERSON_NAME]" at bounding box center [793, 328] width 51 height 61
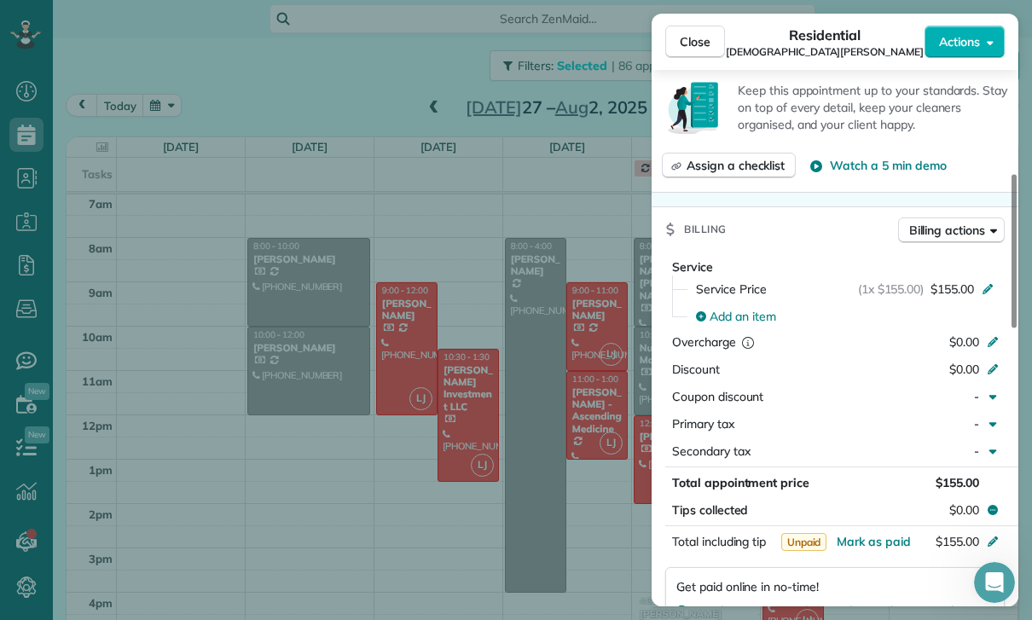
scroll to position [829, 0]
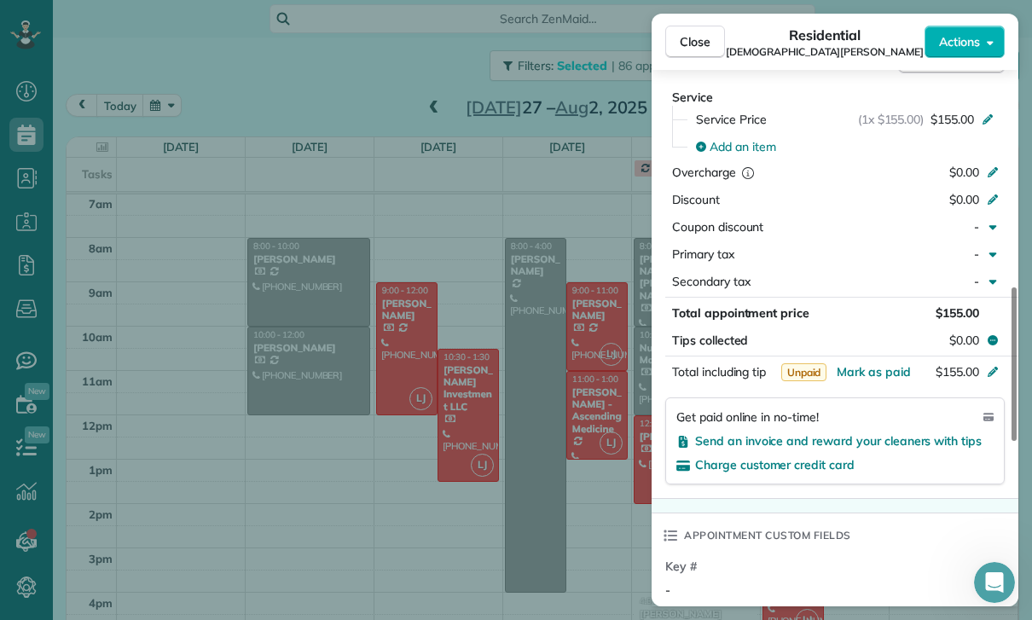
click at [553, 481] on div "Close Residential [DEMOGRAPHIC_DATA][PERSON_NAME] Actions Status Confirmed [DEM…" at bounding box center [516, 310] width 1032 height 620
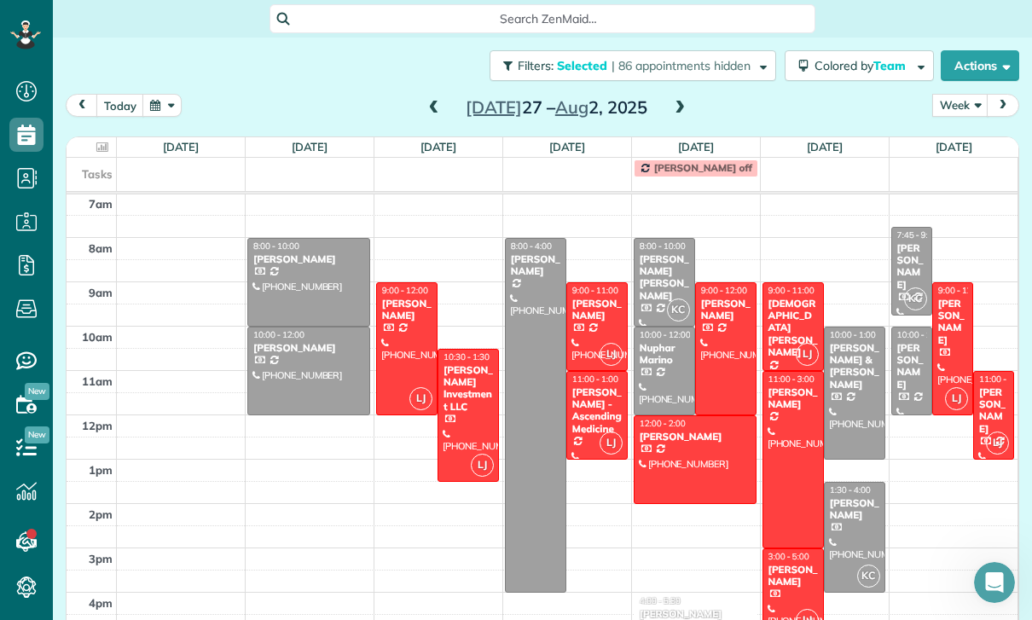
click at [795, 564] on div "[PERSON_NAME]" at bounding box center [793, 576] width 51 height 25
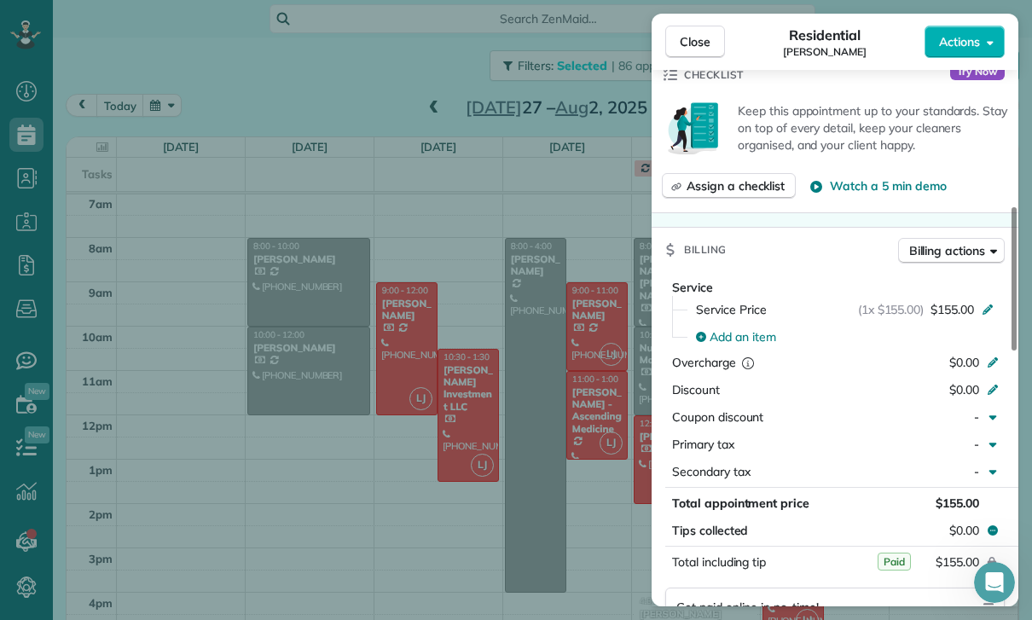
scroll to position [829, 0]
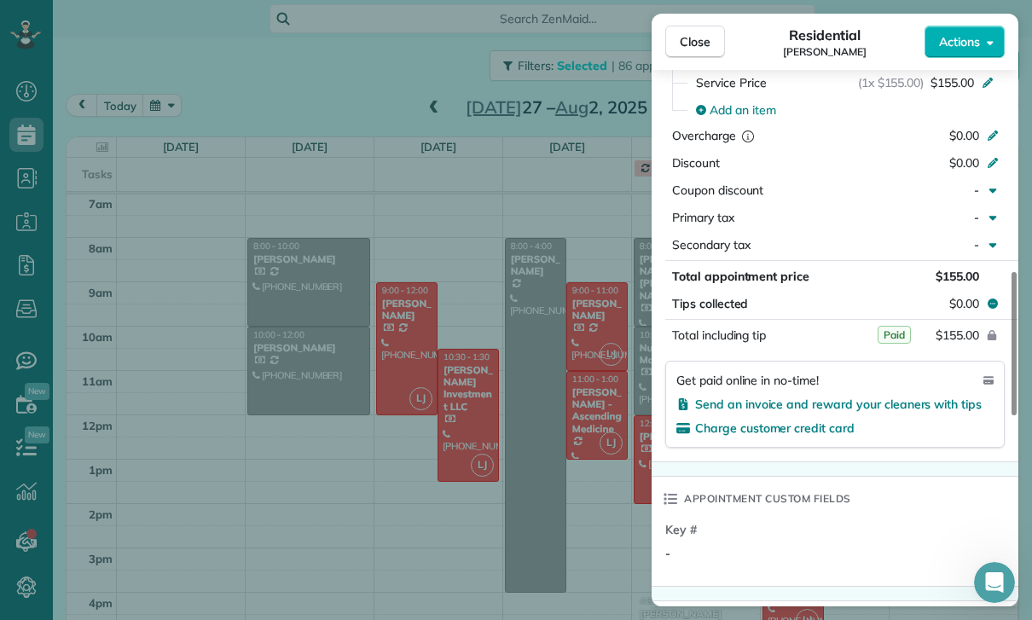
click at [507, 455] on div "Close Residential [PERSON_NAME] Actions Status Confirmed [PERSON_NAME] · Open p…" at bounding box center [516, 310] width 1032 height 620
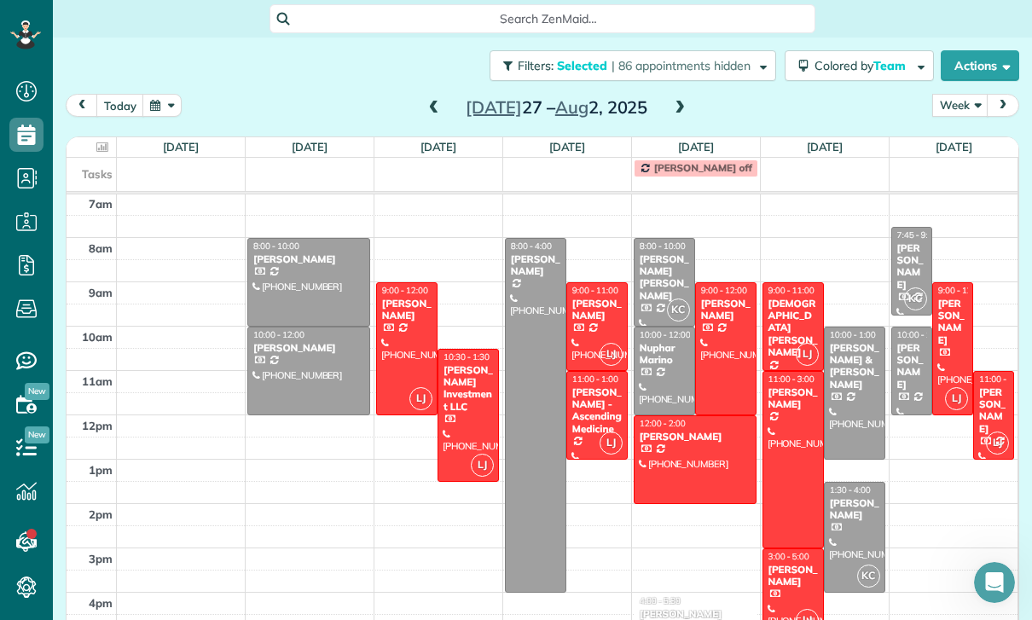
click at [946, 289] on div at bounding box center [952, 348] width 39 height 131
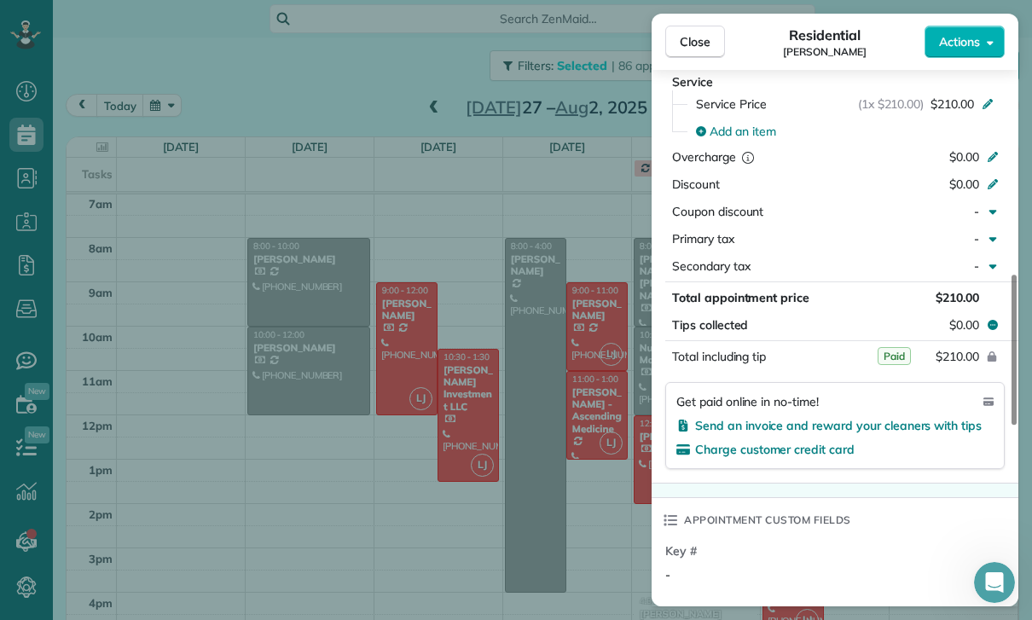
scroll to position [816, 0]
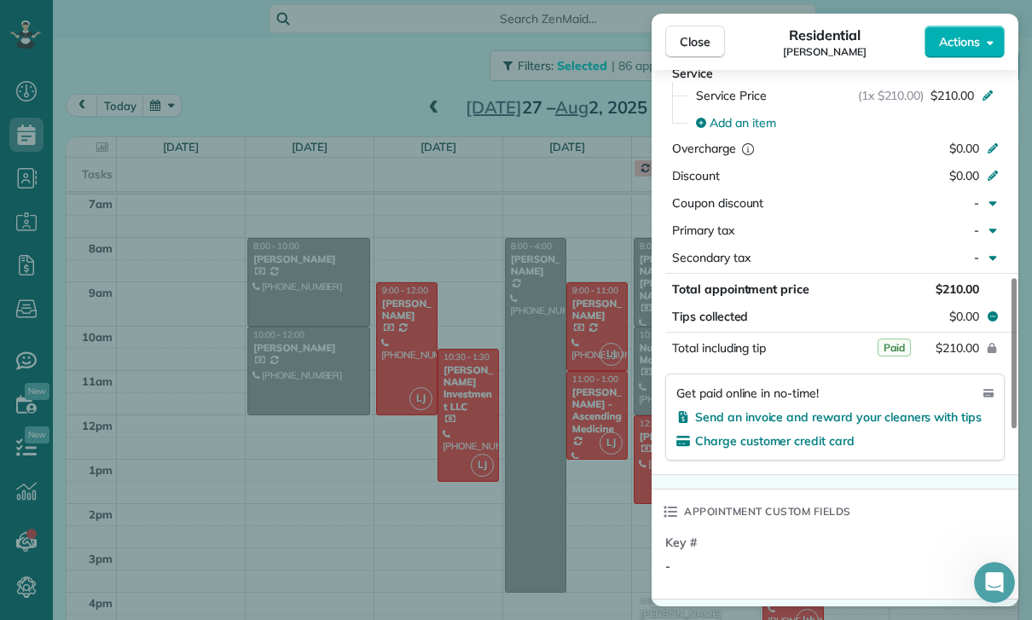
click at [531, 394] on div "Close Residential [PERSON_NAME] Actions Status Confirmed [PERSON_NAME] · Open p…" at bounding box center [516, 310] width 1032 height 620
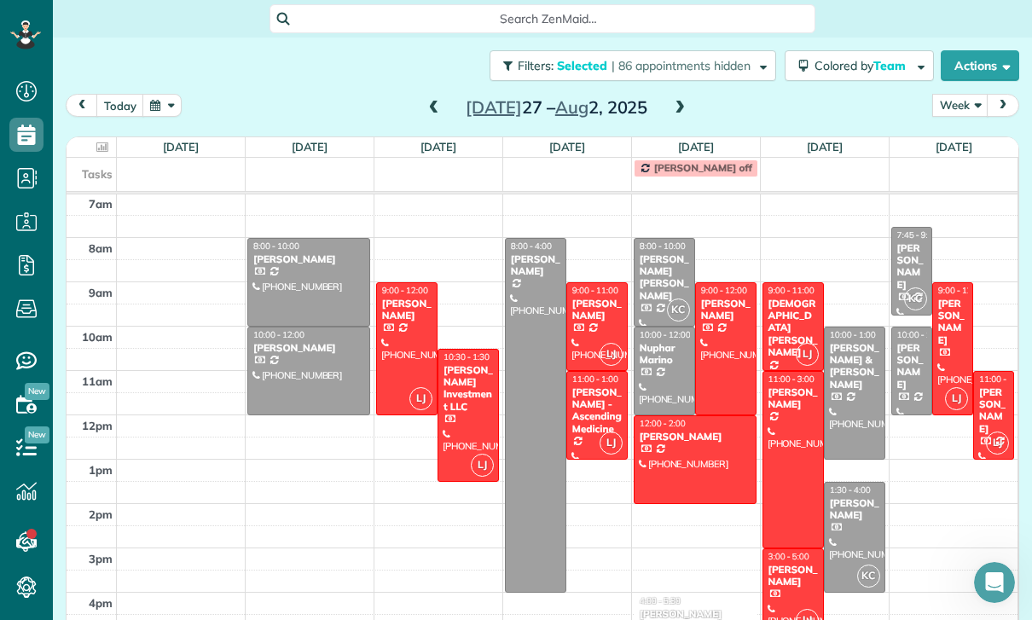
click at [528, 400] on div at bounding box center [536, 415] width 60 height 353
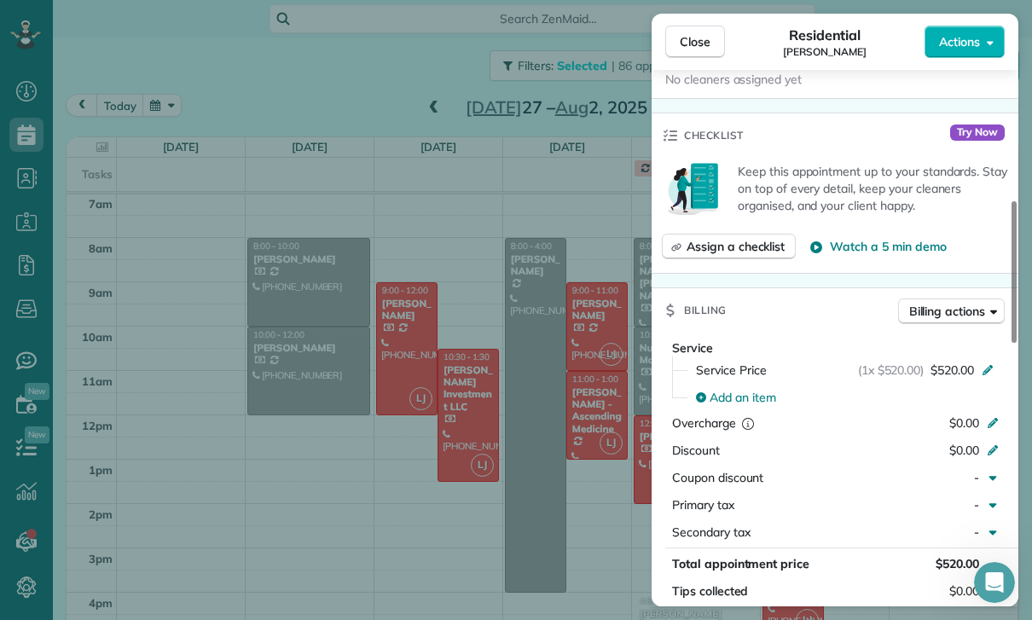
scroll to position [730, 0]
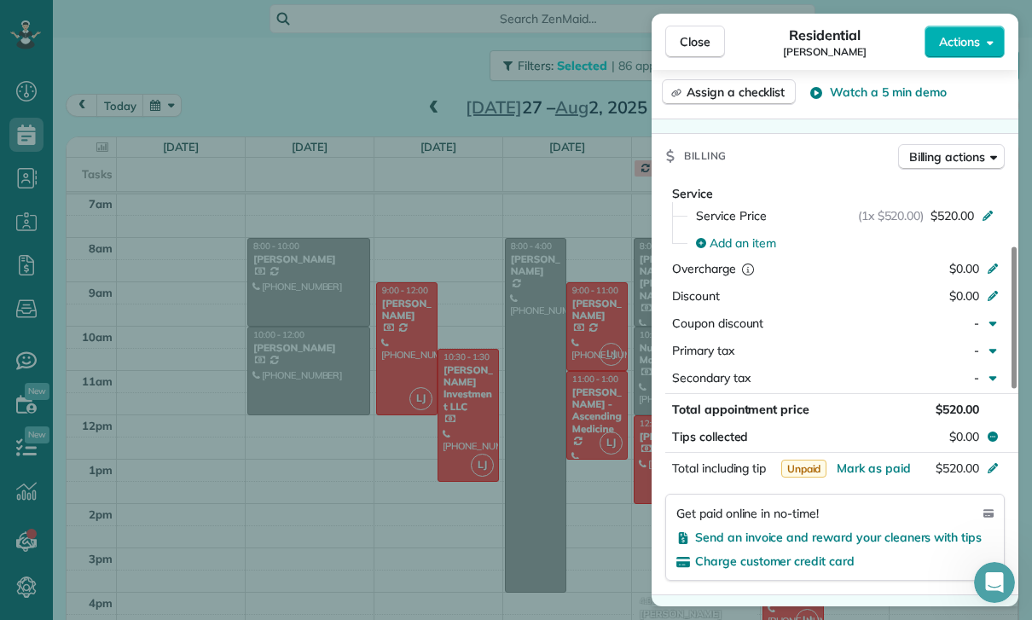
click at [567, 498] on div "Close Residential [PERSON_NAME] Actions Status Yet to Confirm [PERSON_NAME] · O…" at bounding box center [516, 310] width 1032 height 620
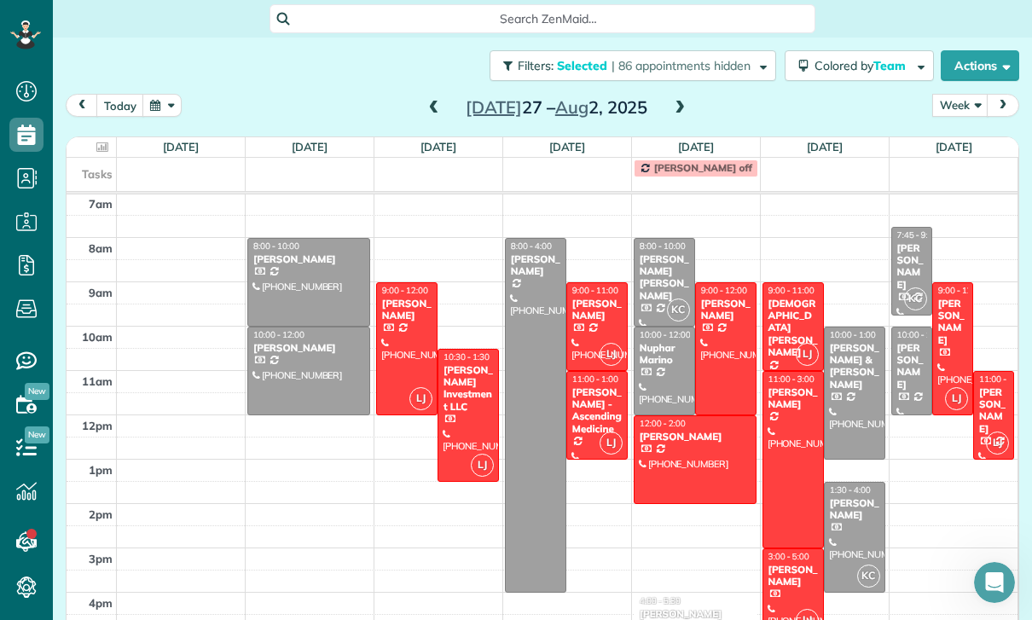
click at [441, 101] on span at bounding box center [434, 108] width 19 height 15
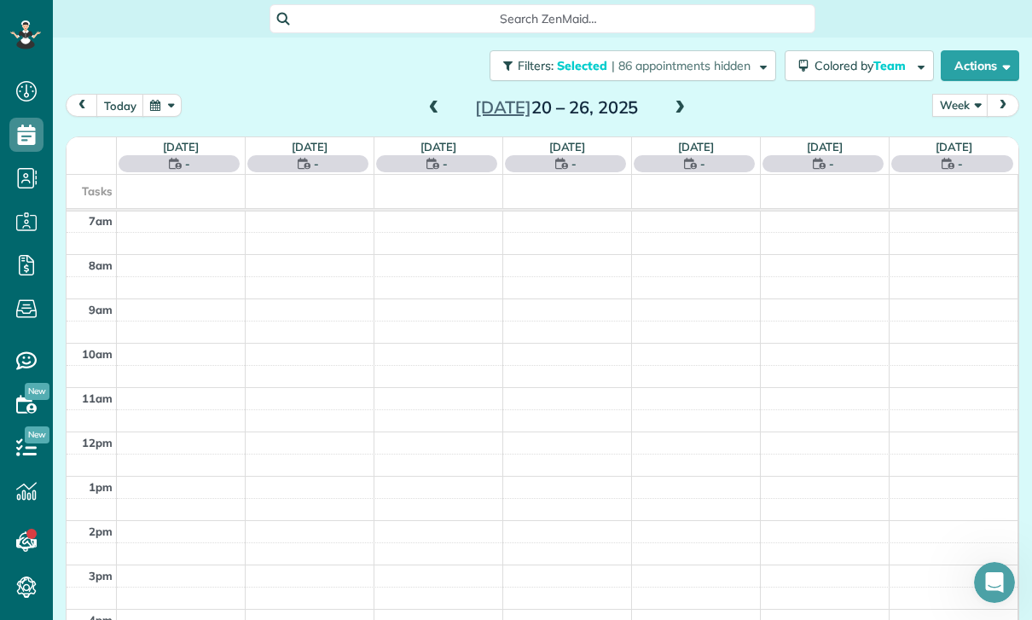
scroll to position [134, 0]
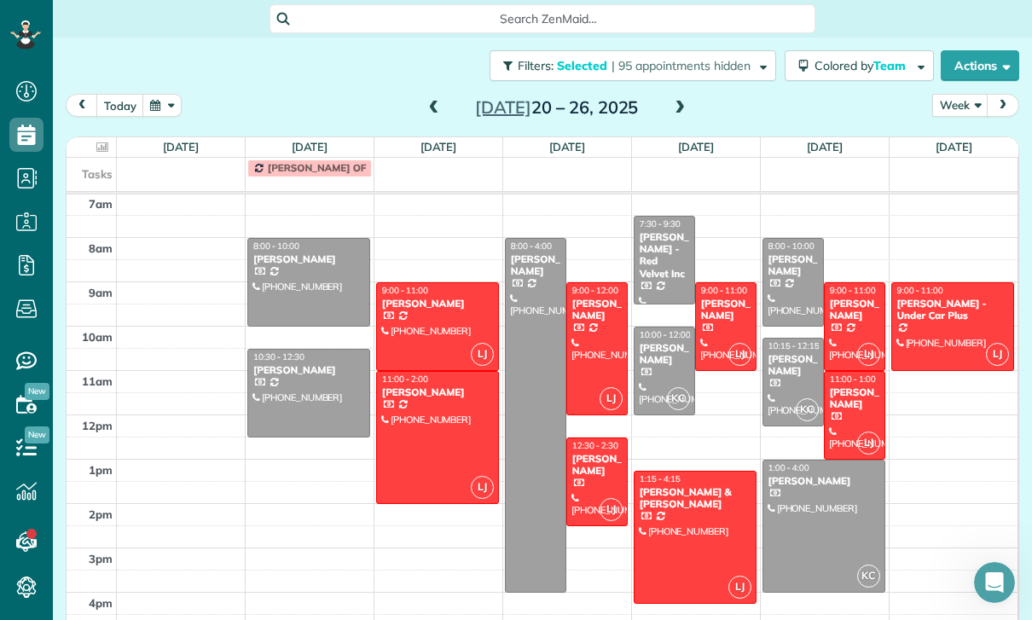
click at [649, 328] on div at bounding box center [665, 371] width 60 height 87
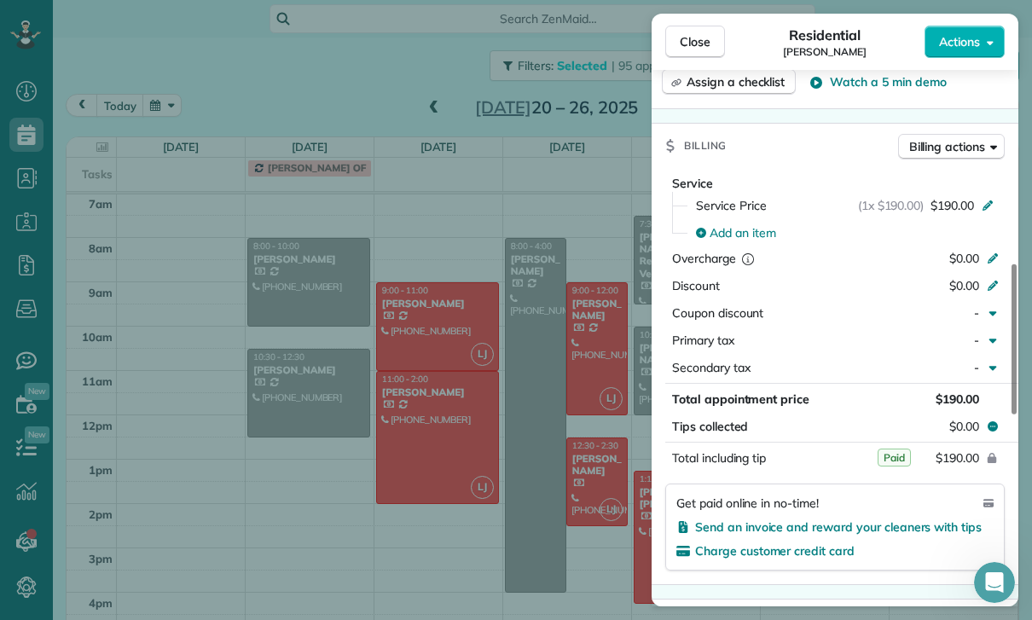
scroll to position [766, 0]
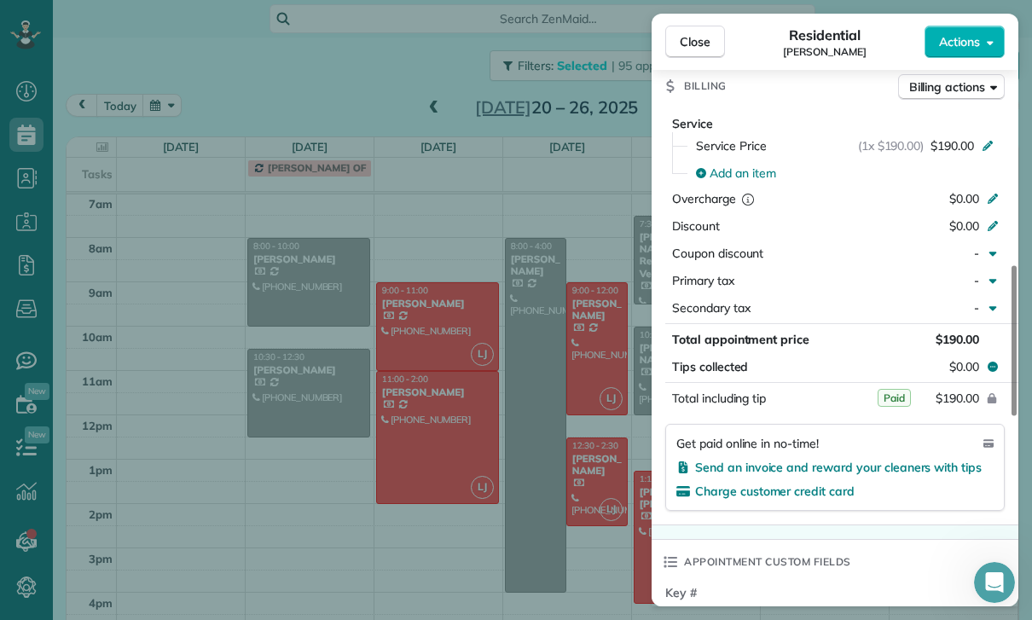
click at [698, 71] on div "Billing" at bounding box center [694, 86] width 85 height 44
click at [695, 39] on span "Close" at bounding box center [695, 41] width 31 height 17
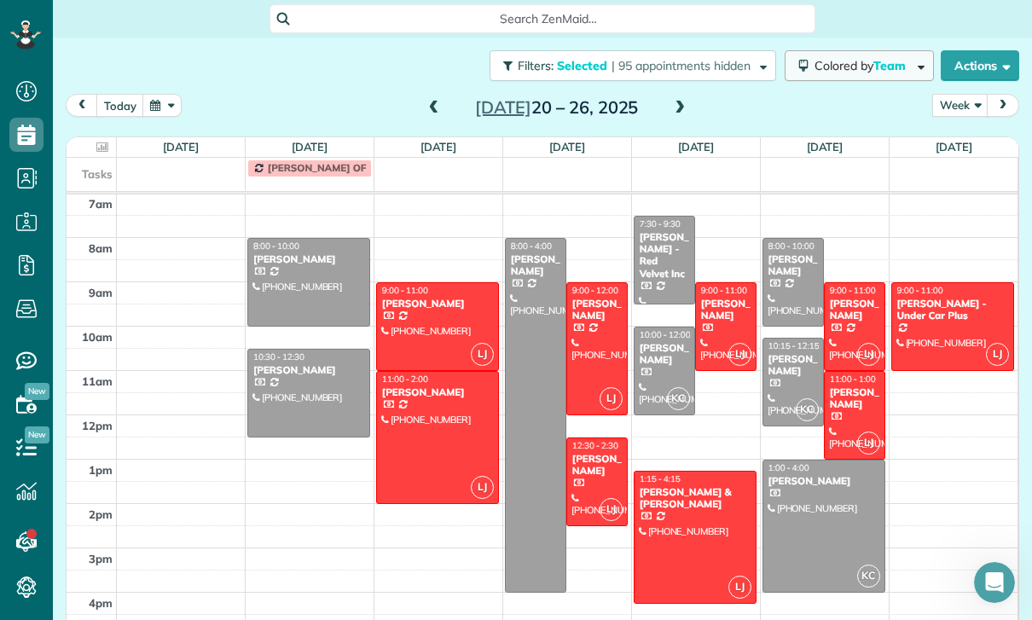
click at [874, 58] on span "Team" at bounding box center [891, 65] width 35 height 15
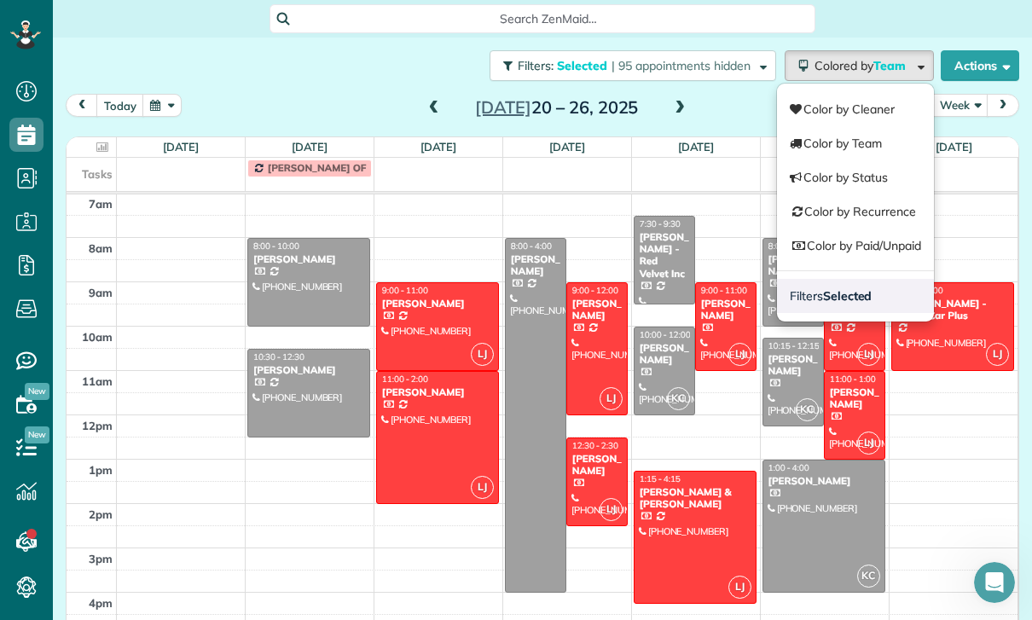
click at [862, 279] on link "Filters Selected" at bounding box center [855, 296] width 157 height 34
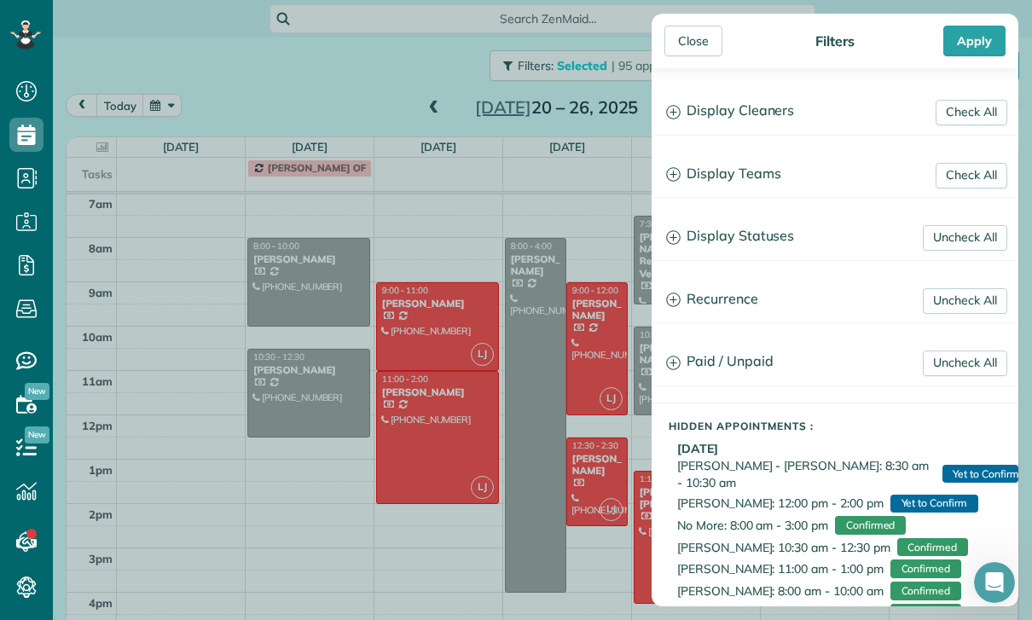
click at [755, 179] on h3 "Display Teams" at bounding box center [835, 175] width 365 height 44
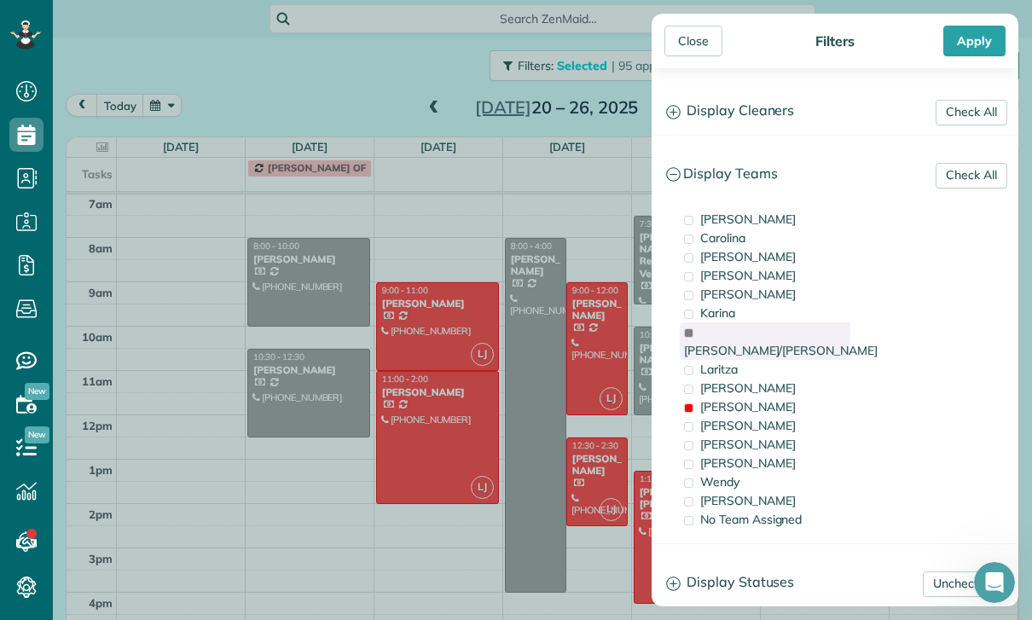
click at [748, 343] on span "[PERSON_NAME]/[PERSON_NAME]" at bounding box center [781, 350] width 194 height 15
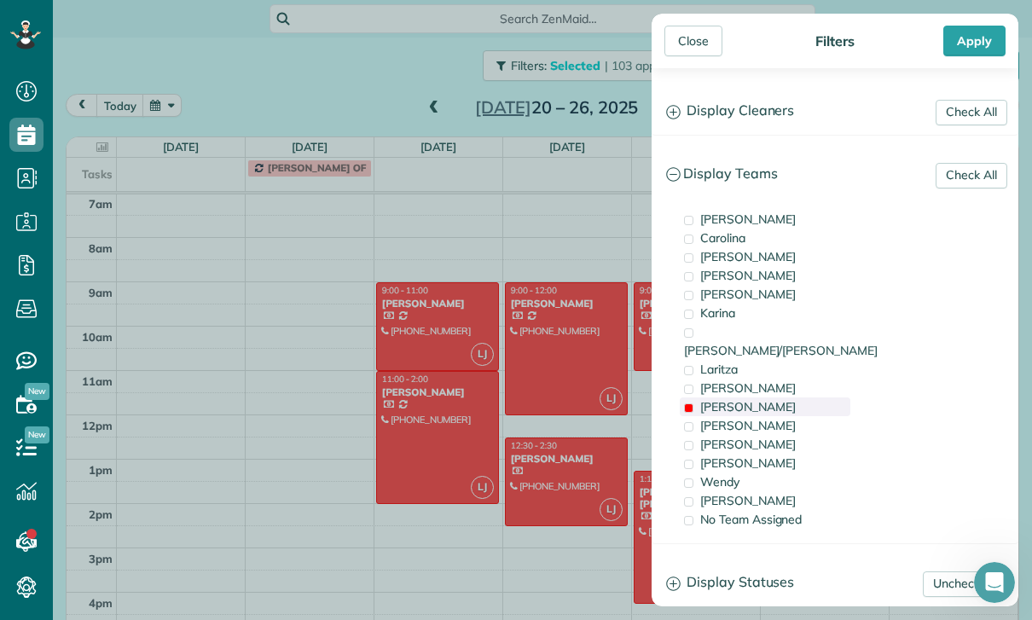
click at [734, 398] on div "[PERSON_NAME]" at bounding box center [765, 407] width 171 height 19
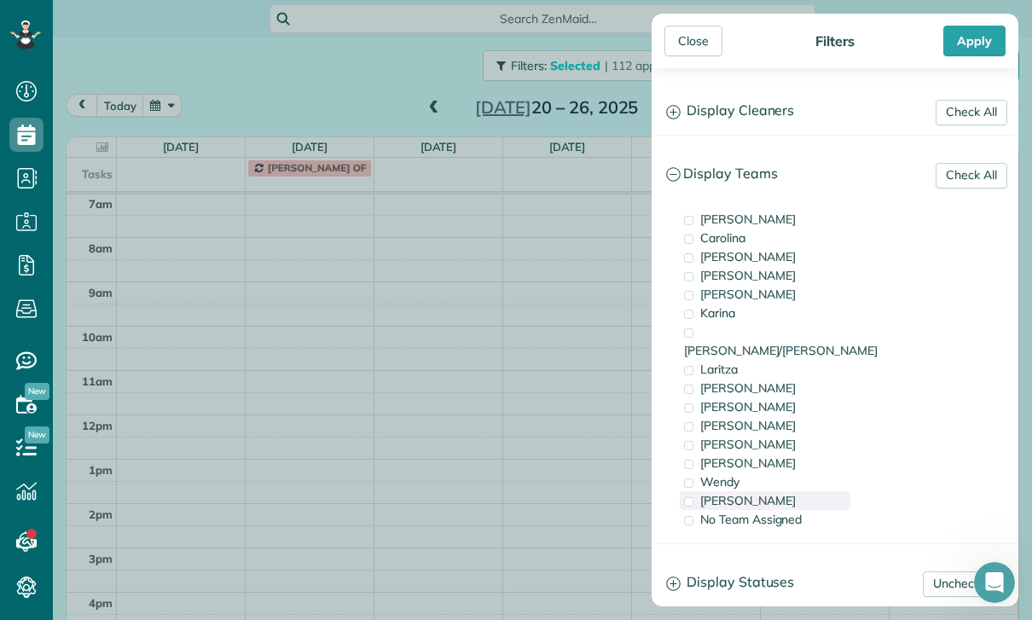
click at [749, 491] on div "[PERSON_NAME]" at bounding box center [765, 500] width 171 height 19
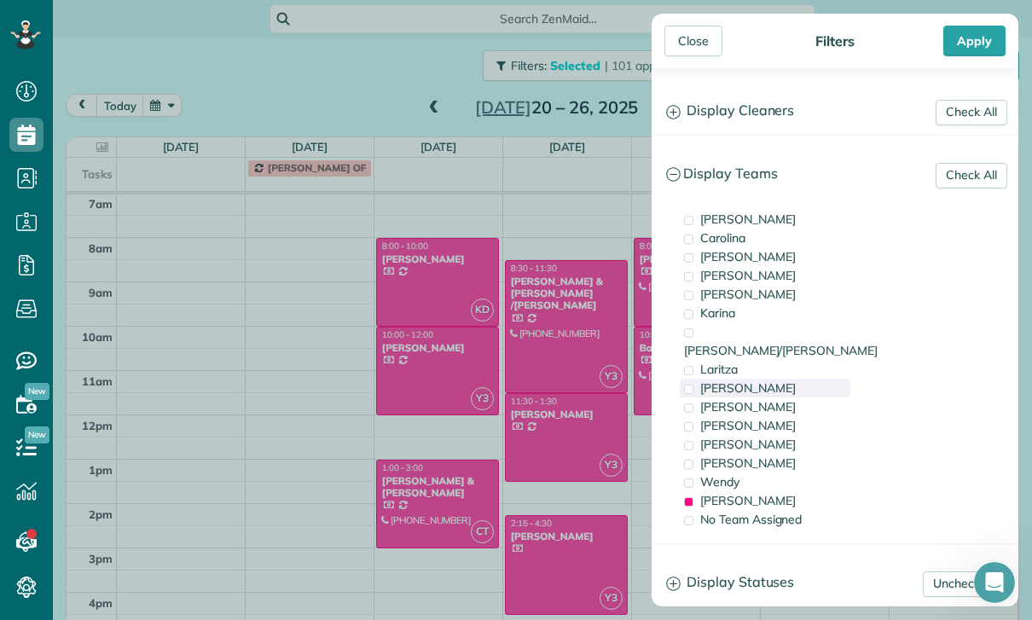
click at [758, 380] on span "[PERSON_NAME]" at bounding box center [748, 387] width 96 height 15
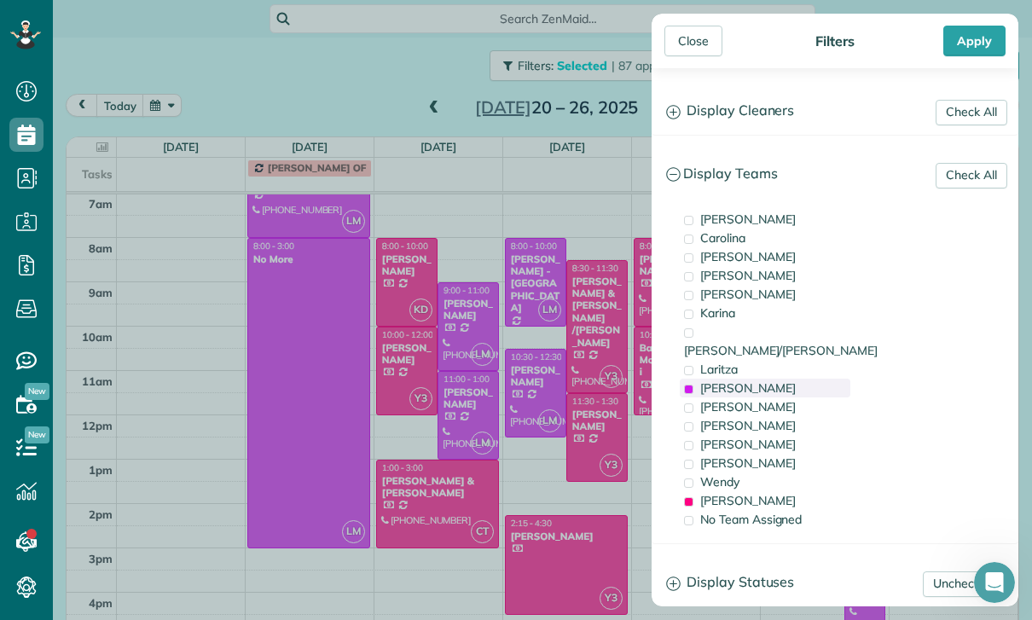
click at [752, 380] on span "[PERSON_NAME]" at bounding box center [748, 387] width 96 height 15
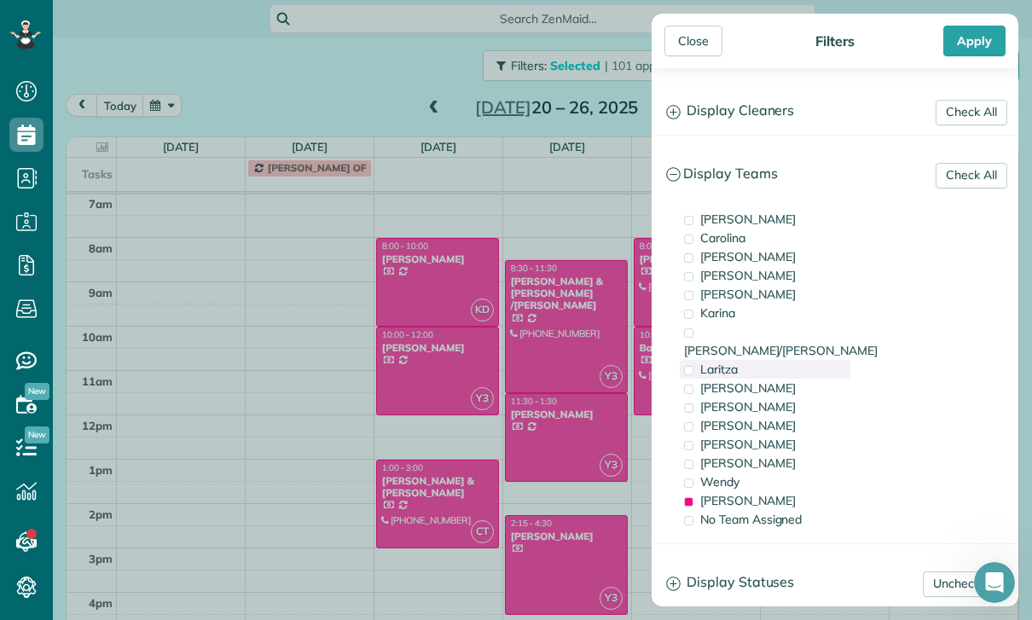
click at [742, 360] on div "Laritza" at bounding box center [765, 369] width 171 height 19
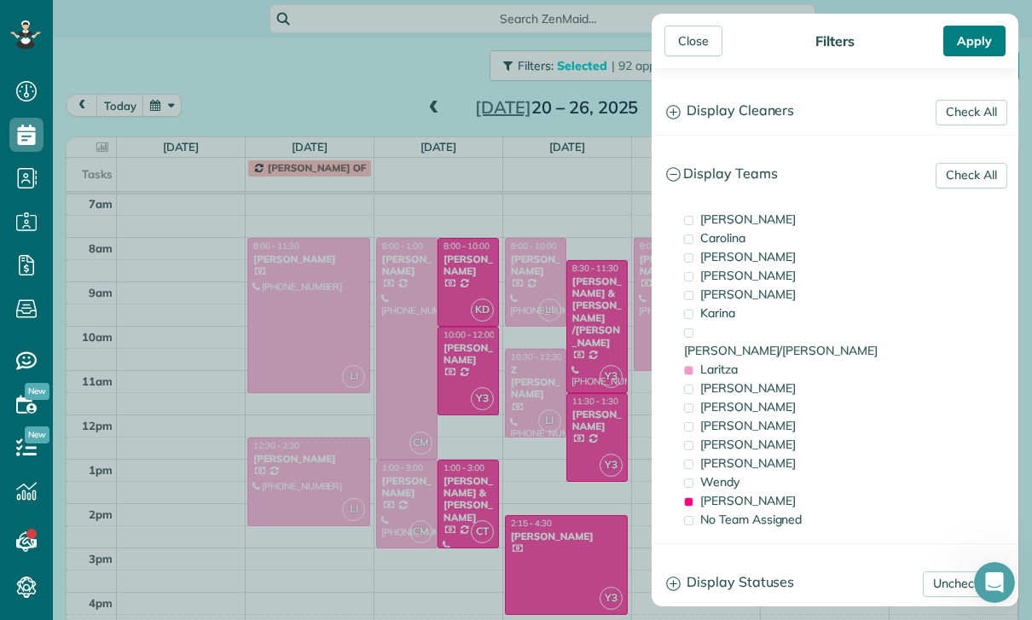
click at [970, 45] on div "Apply" at bounding box center [974, 41] width 62 height 31
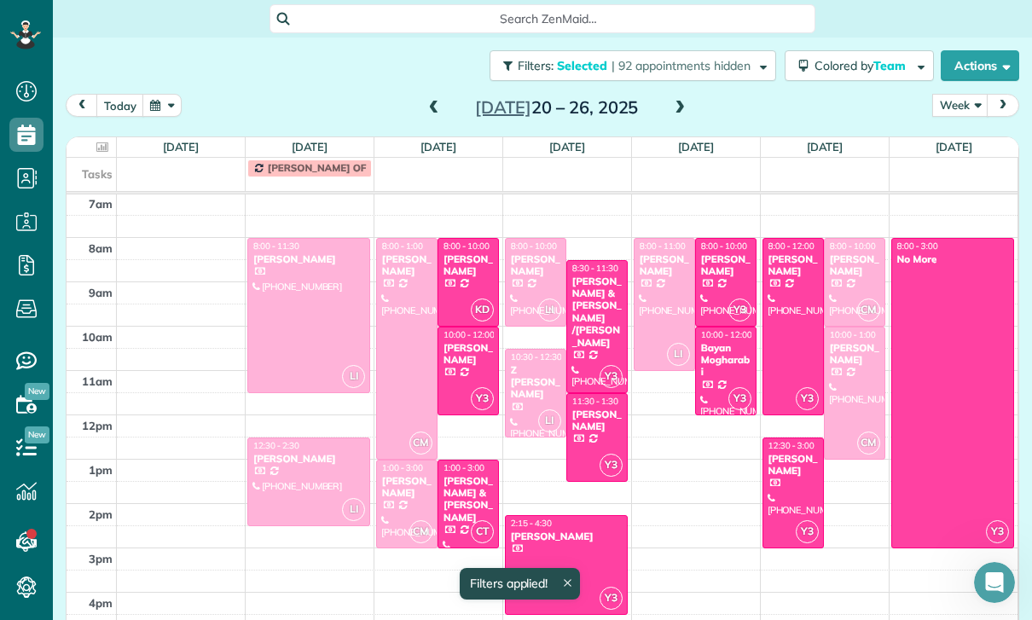
click at [166, 94] on button "button" at bounding box center [161, 105] width 39 height 23
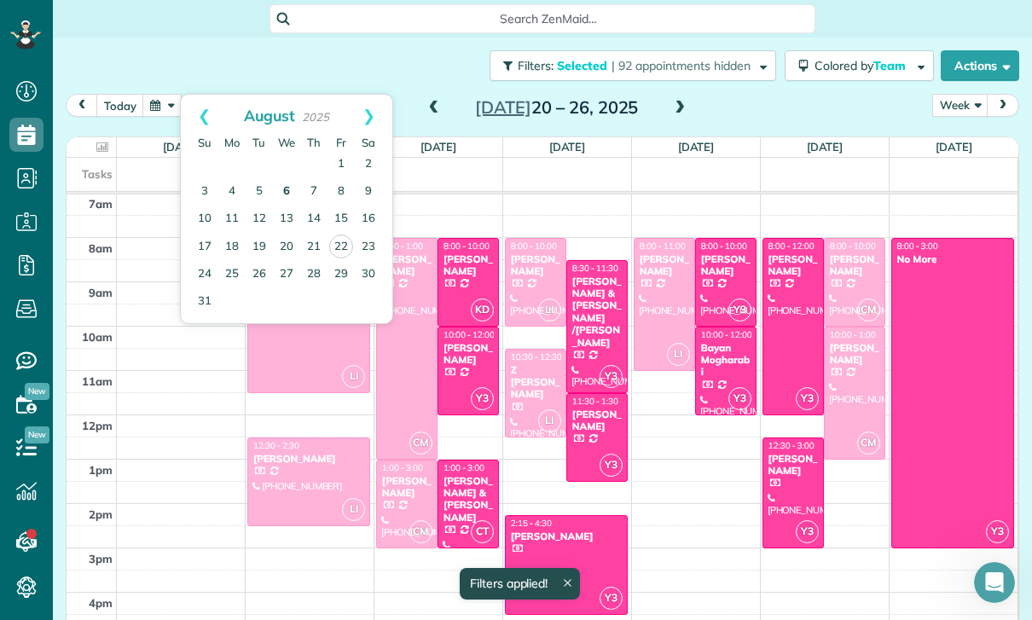
click at [274, 178] on link "6" at bounding box center [286, 191] width 27 height 27
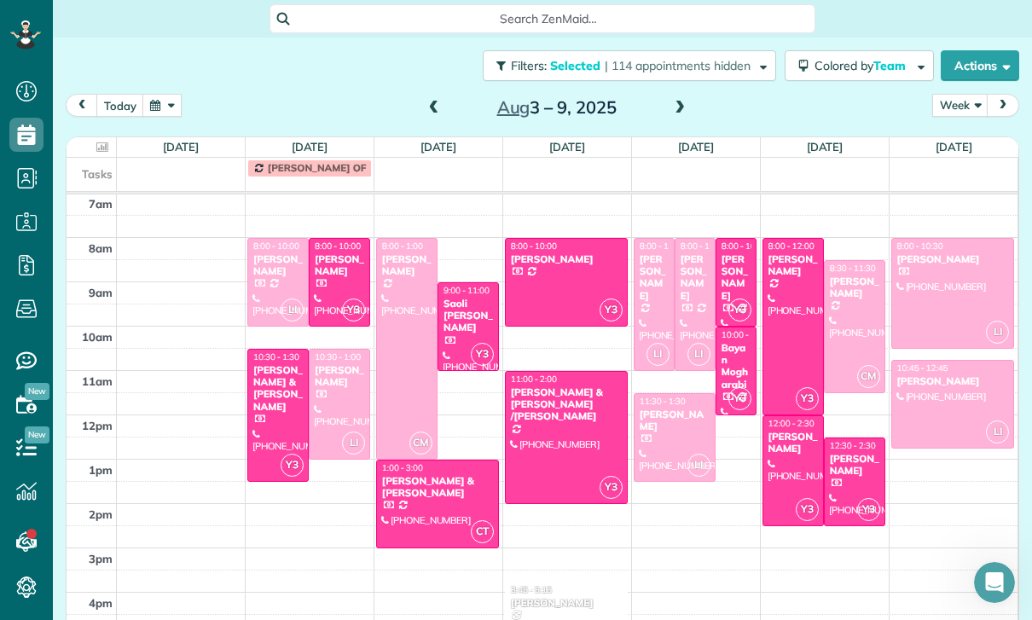
click at [328, 253] on div "[PERSON_NAME]" at bounding box center [339, 265] width 51 height 25
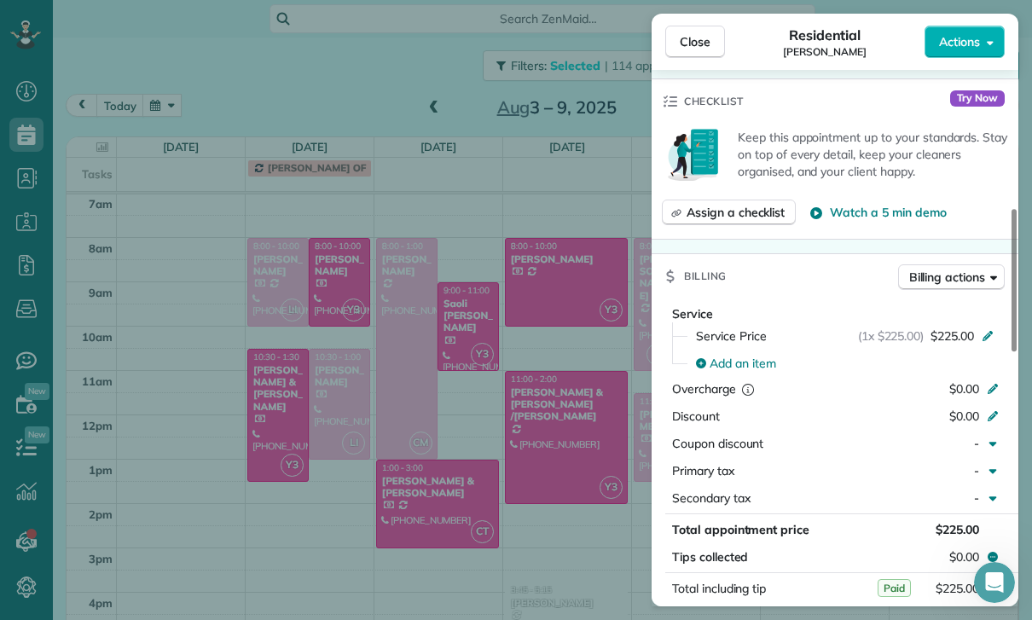
scroll to position [704, 0]
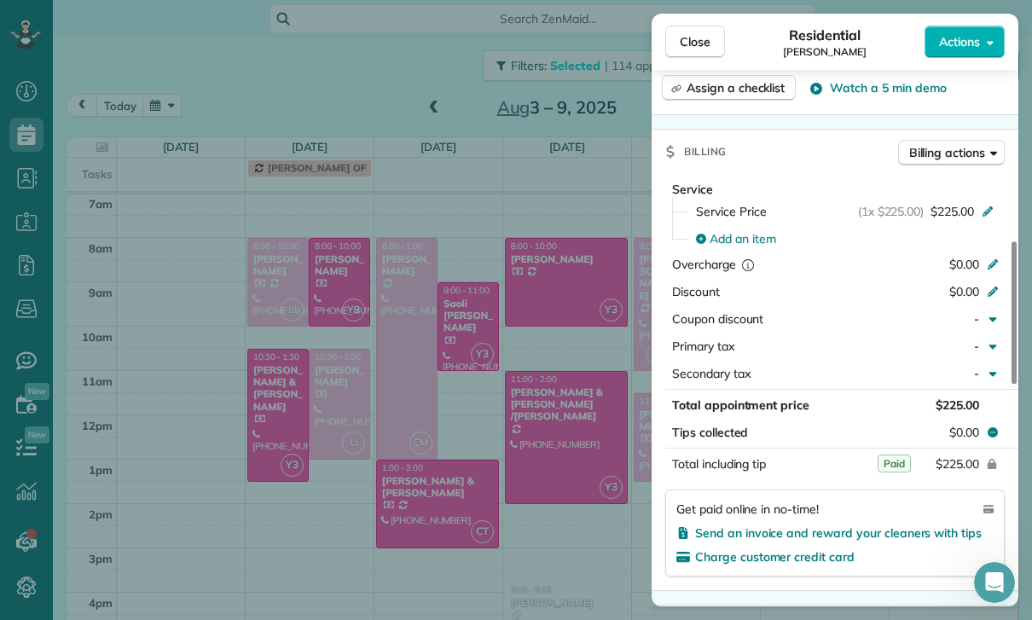
click at [266, 355] on div "Close Residential [PERSON_NAME] Actions Status Confirmed [PERSON_NAME] · Open p…" at bounding box center [516, 310] width 1032 height 620
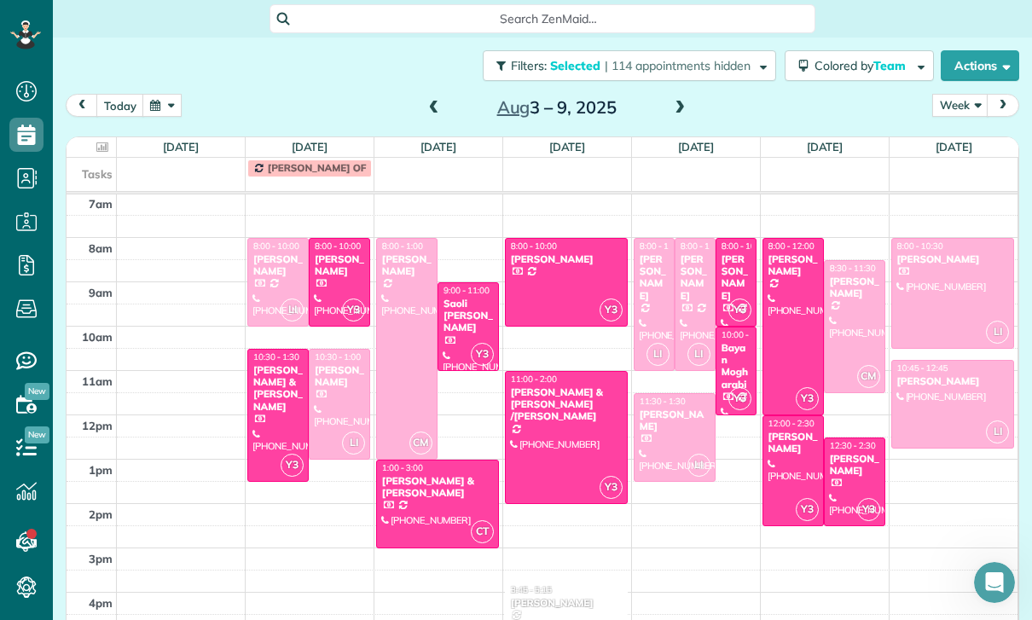
click at [271, 364] on div "[PERSON_NAME] & [PERSON_NAME]" at bounding box center [278, 388] width 51 height 49
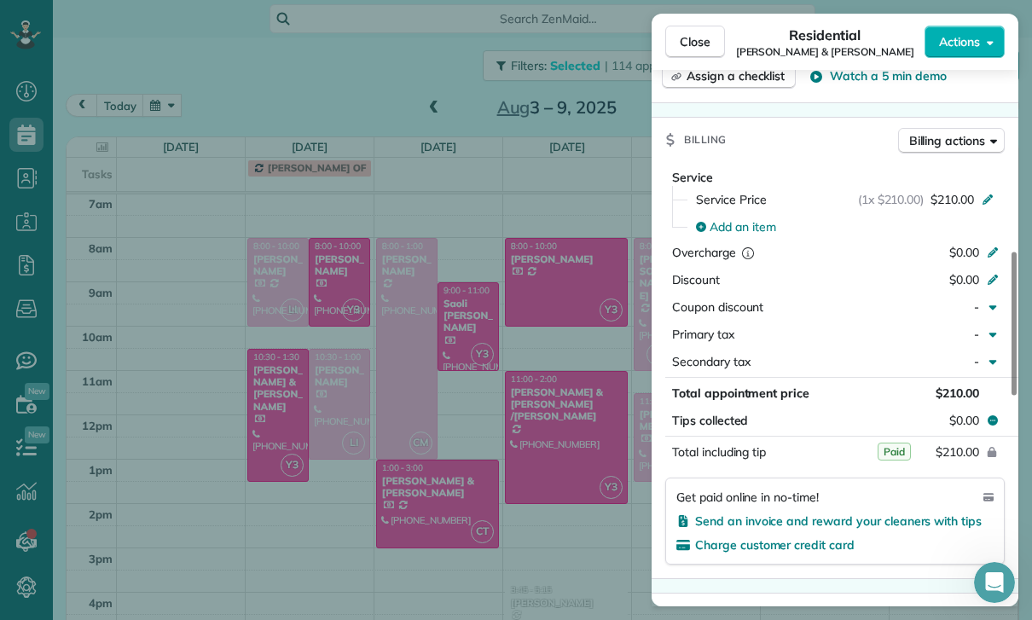
scroll to position [746, 0]
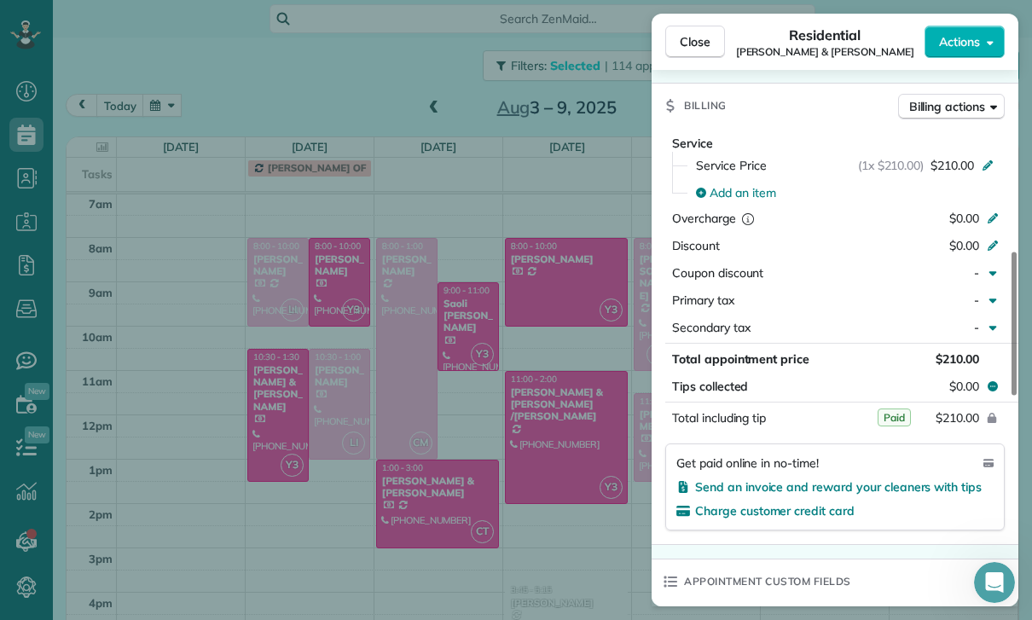
click at [497, 476] on div "Close Residential [PERSON_NAME] & [PERSON_NAME] Actions Status Confirmed [PERSO…" at bounding box center [516, 310] width 1032 height 620
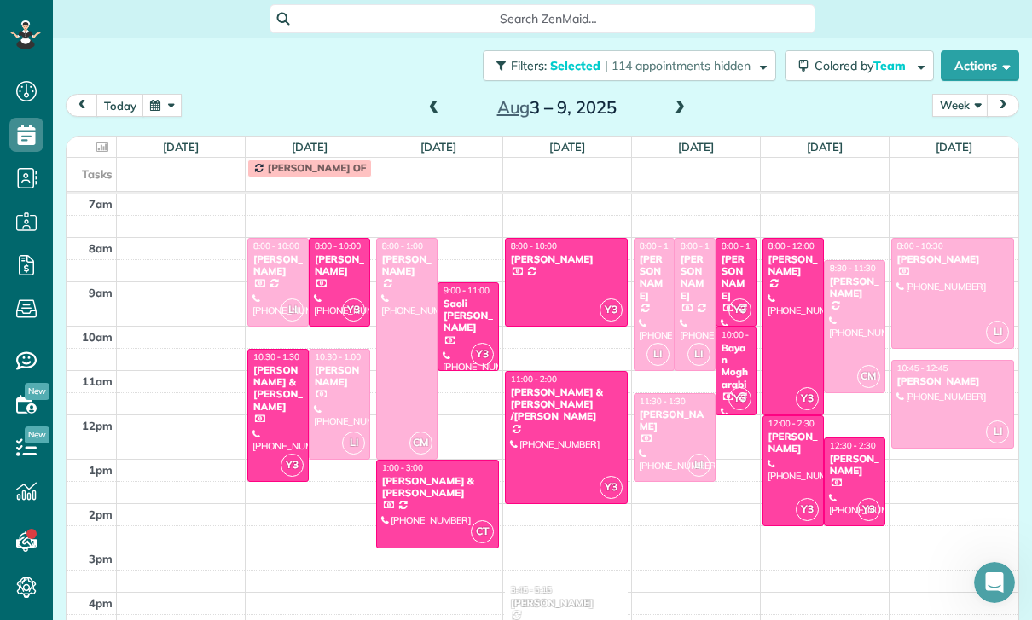
click at [462, 283] on div at bounding box center [468, 326] width 60 height 87
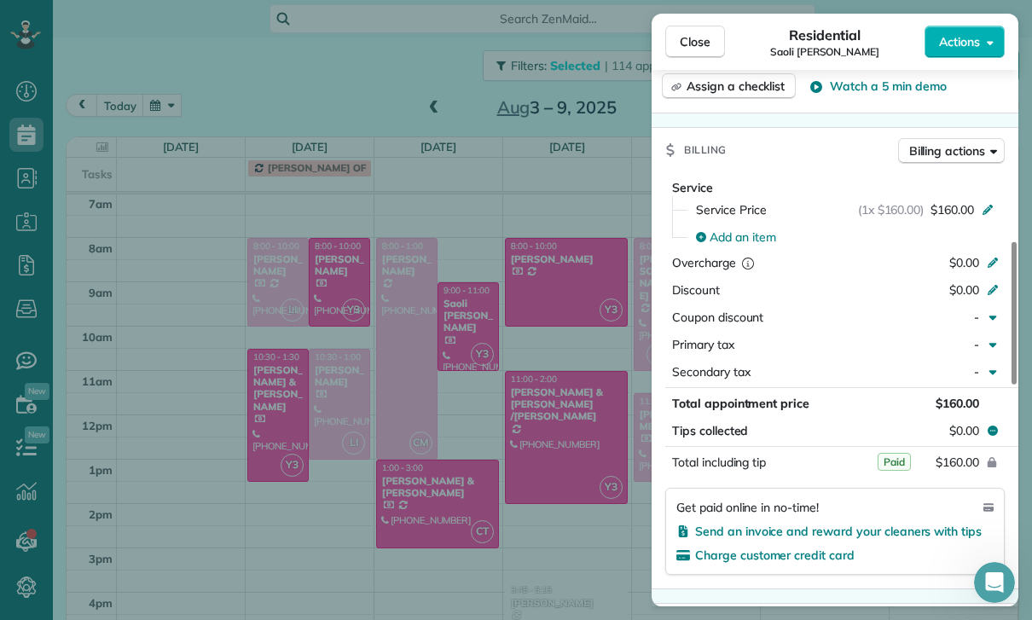
scroll to position [741, 0]
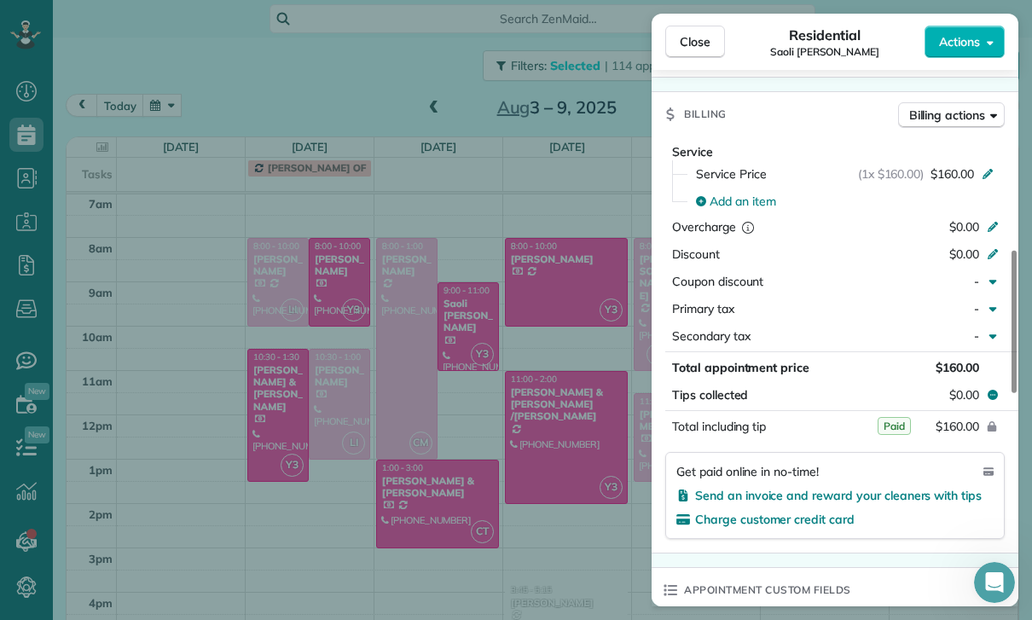
click at [427, 436] on div "Close Residential Saoli [PERSON_NAME] Actions Status Confirmed Saoli [PERSON_NA…" at bounding box center [516, 310] width 1032 height 620
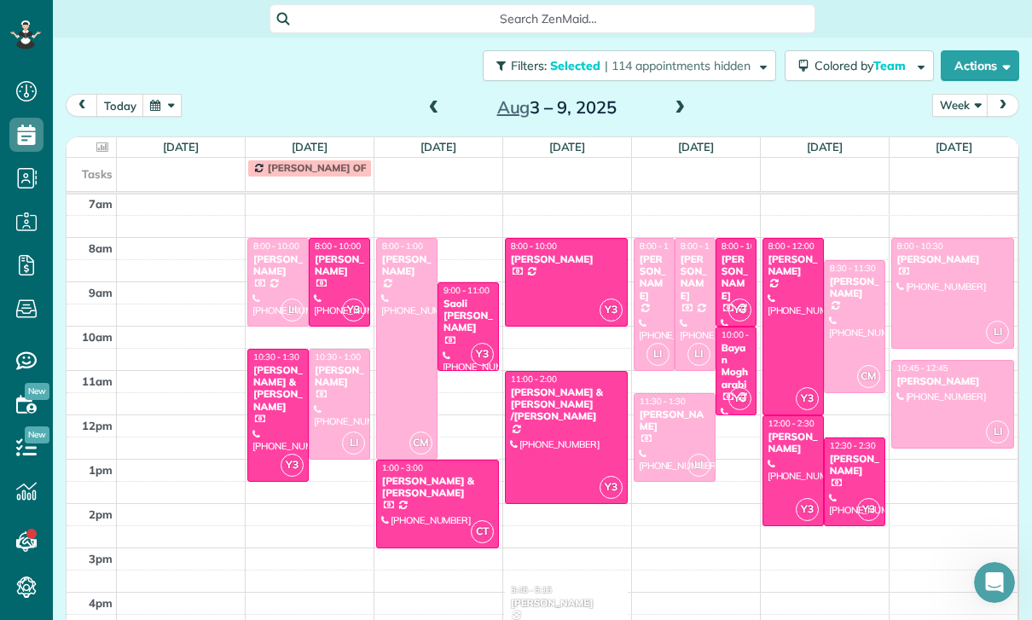
click at [420, 461] on div at bounding box center [437, 504] width 121 height 87
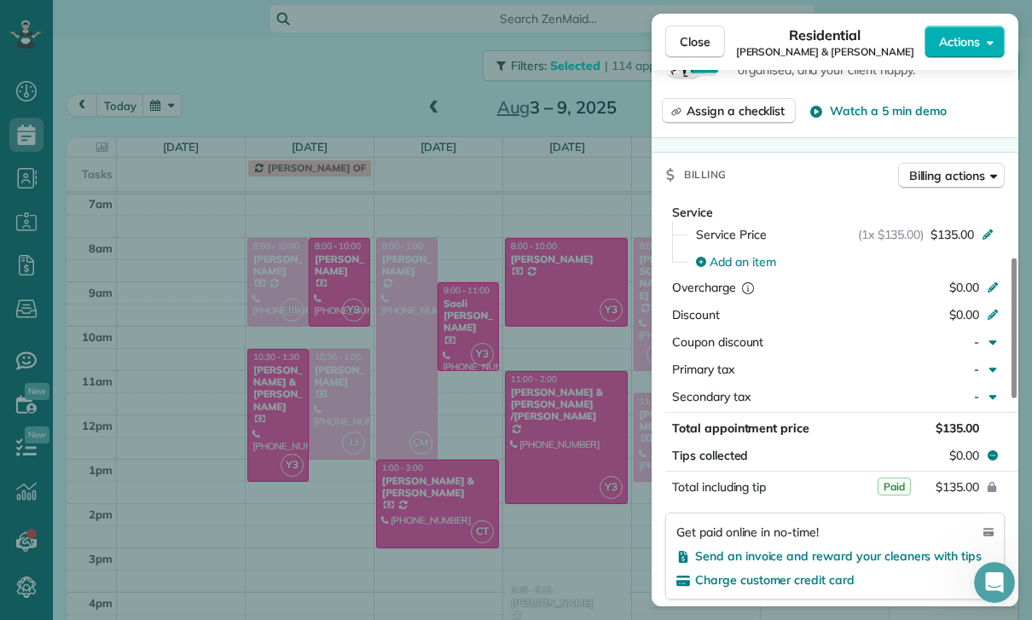
scroll to position [801, 0]
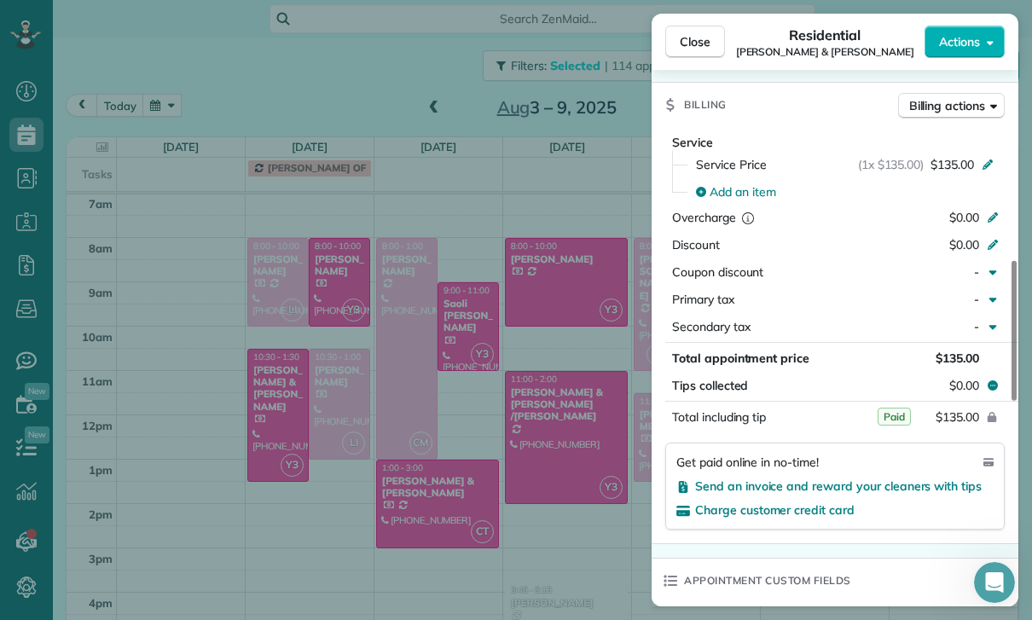
click at [543, 471] on div "Close Residential [PERSON_NAME] & [PERSON_NAME] Actions Status Yet to Confirm […" at bounding box center [516, 310] width 1032 height 620
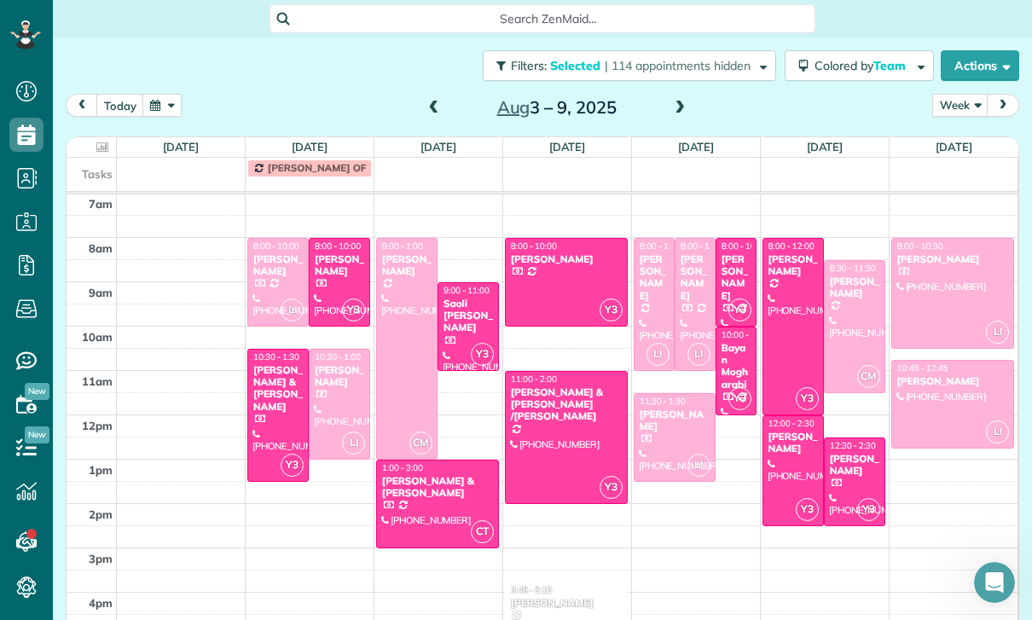
click at [549, 239] on div at bounding box center [566, 282] width 121 height 87
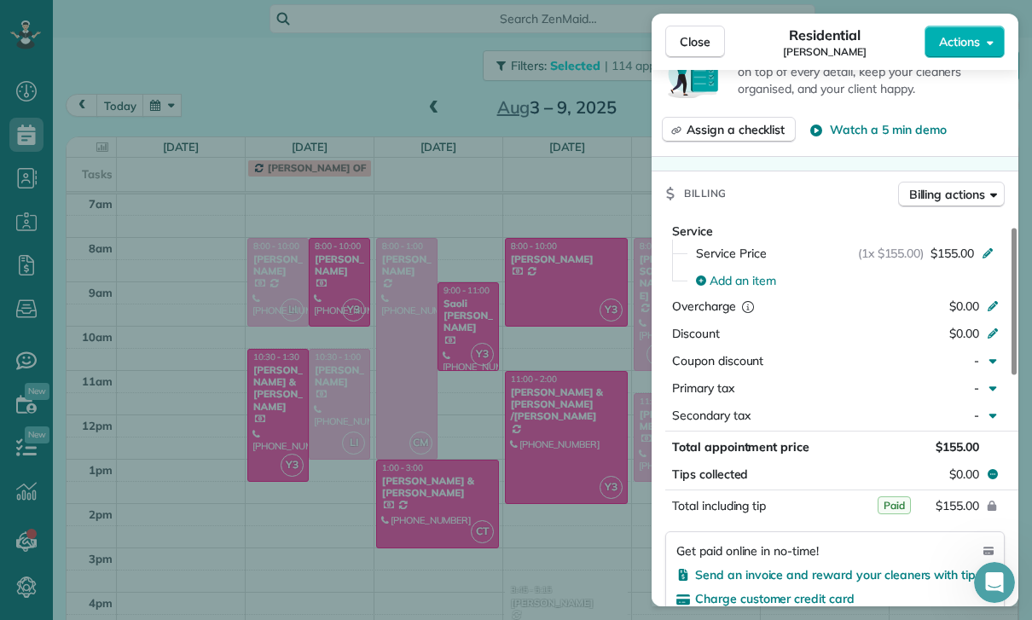
scroll to position [724, 0]
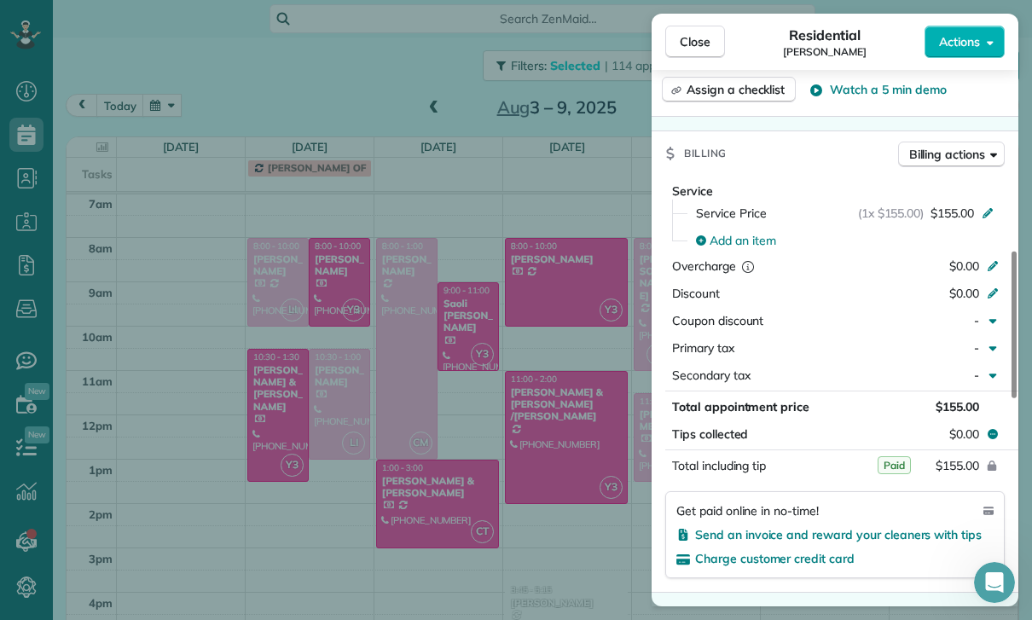
click at [575, 471] on div "Close Residential [PERSON_NAME] Actions Status Confirmed [PERSON_NAME] · Open p…" at bounding box center [516, 310] width 1032 height 620
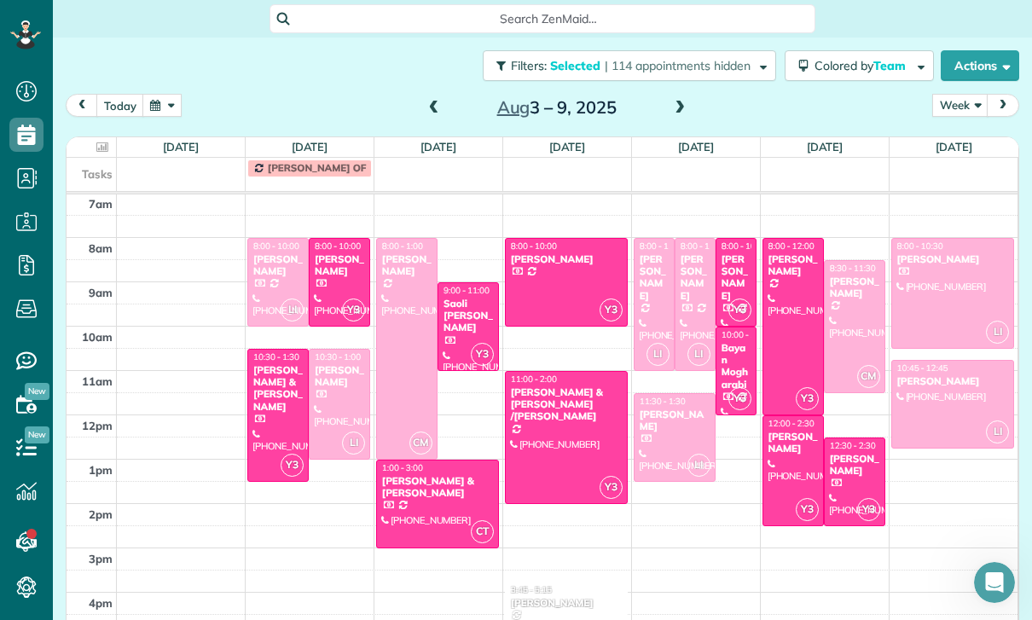
click at [548, 386] on div "[PERSON_NAME] & [PERSON_NAME] /[PERSON_NAME]" at bounding box center [566, 404] width 113 height 37
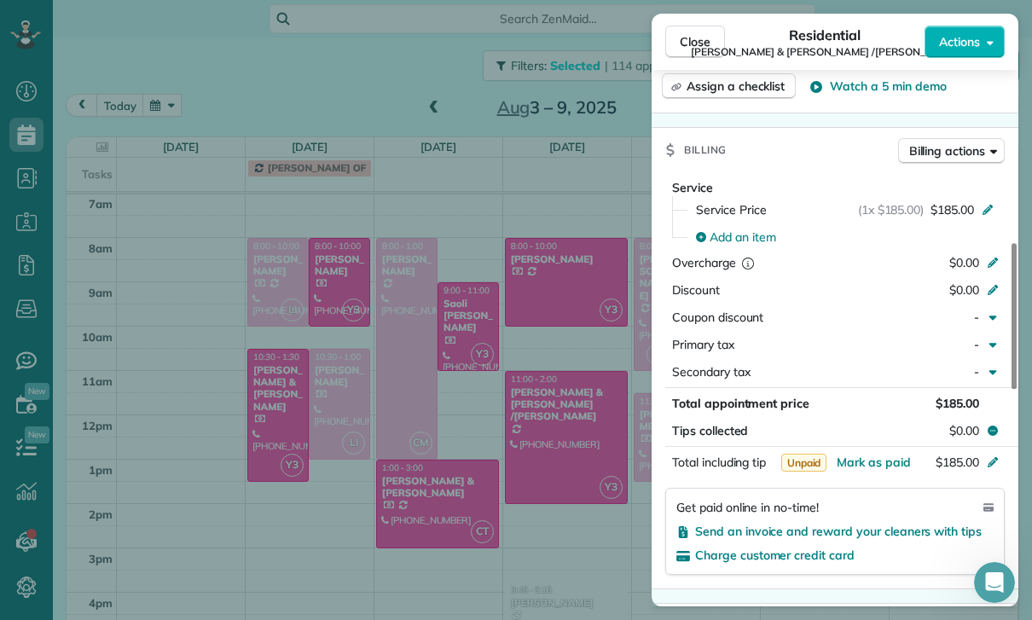
scroll to position [797, 0]
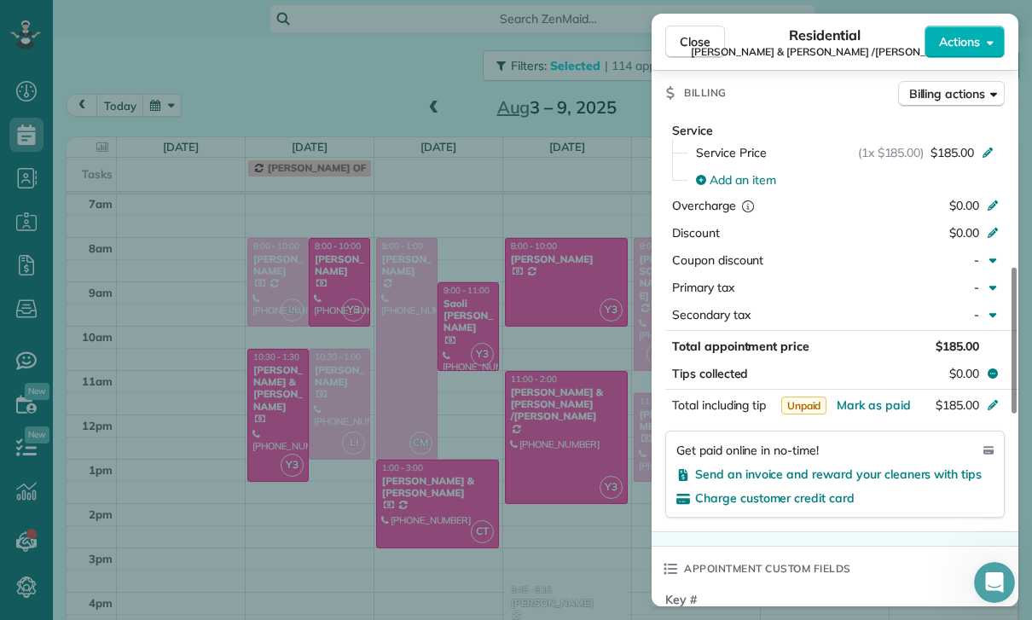
click at [588, 489] on div "Close Residential [PERSON_NAME] & [PERSON_NAME] /[PERSON_NAME] Actions Status Y…" at bounding box center [516, 310] width 1032 height 620
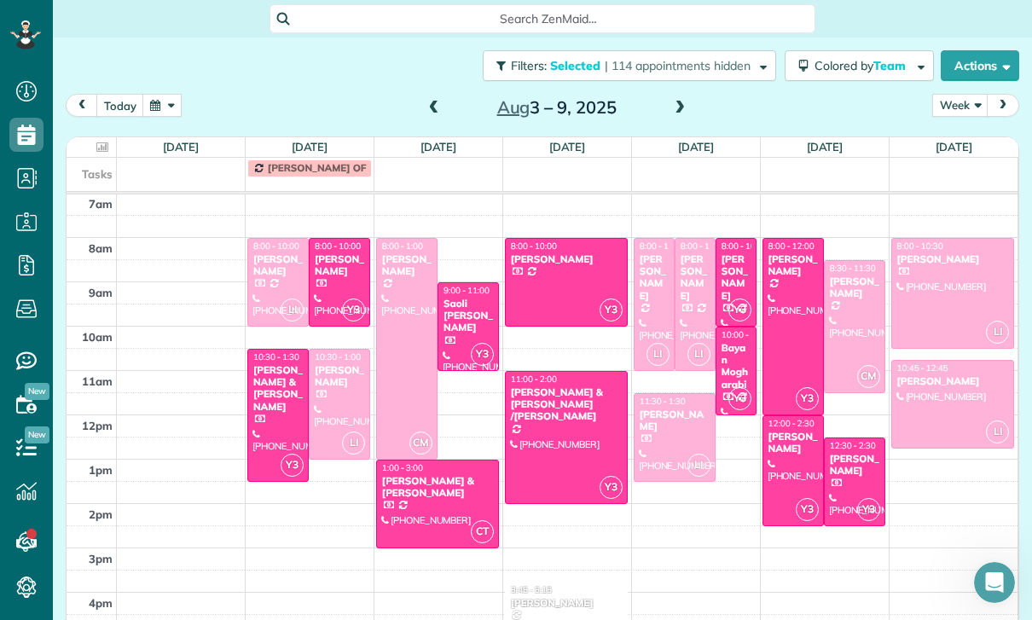
click at [733, 253] on div "[PERSON_NAME]" at bounding box center [736, 277] width 31 height 49
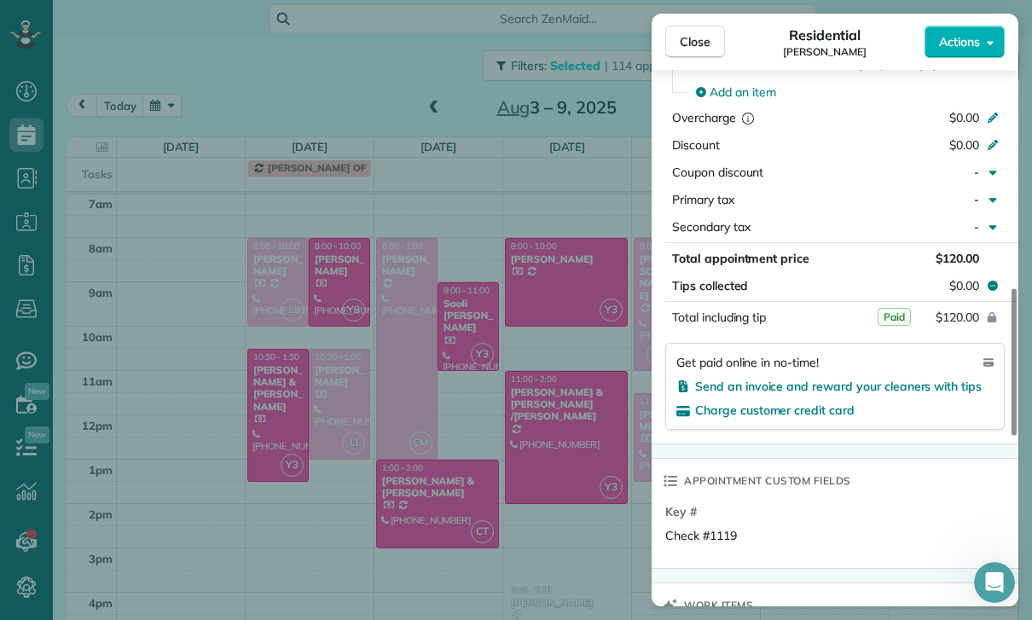
click at [606, 445] on div "Close Residential [PERSON_NAME] Actions Status Yet to Confirm [PERSON_NAME] · O…" at bounding box center [516, 310] width 1032 height 620
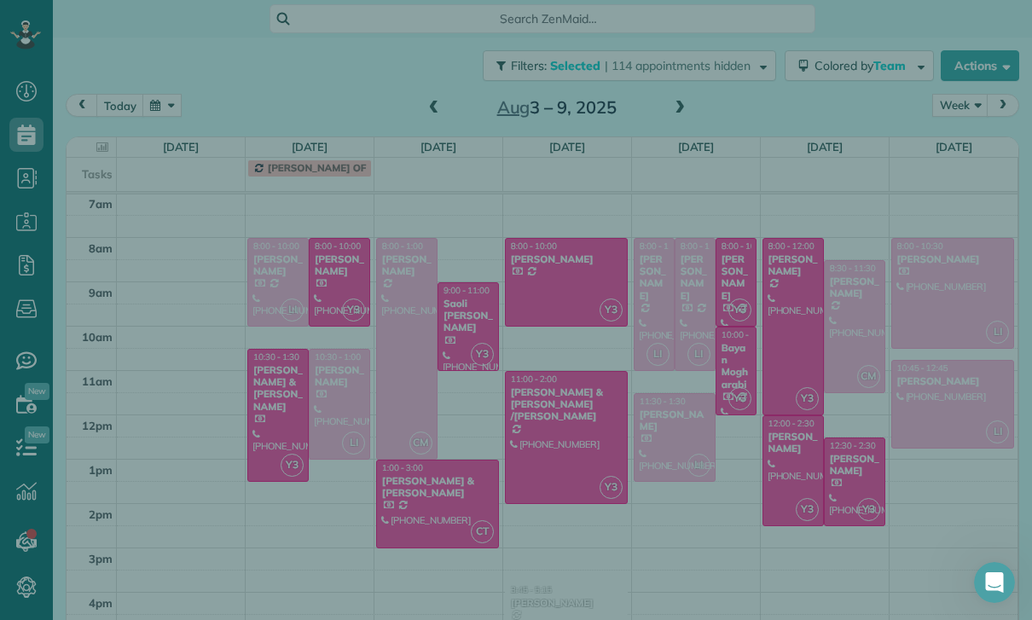
scroll to position [883, 0]
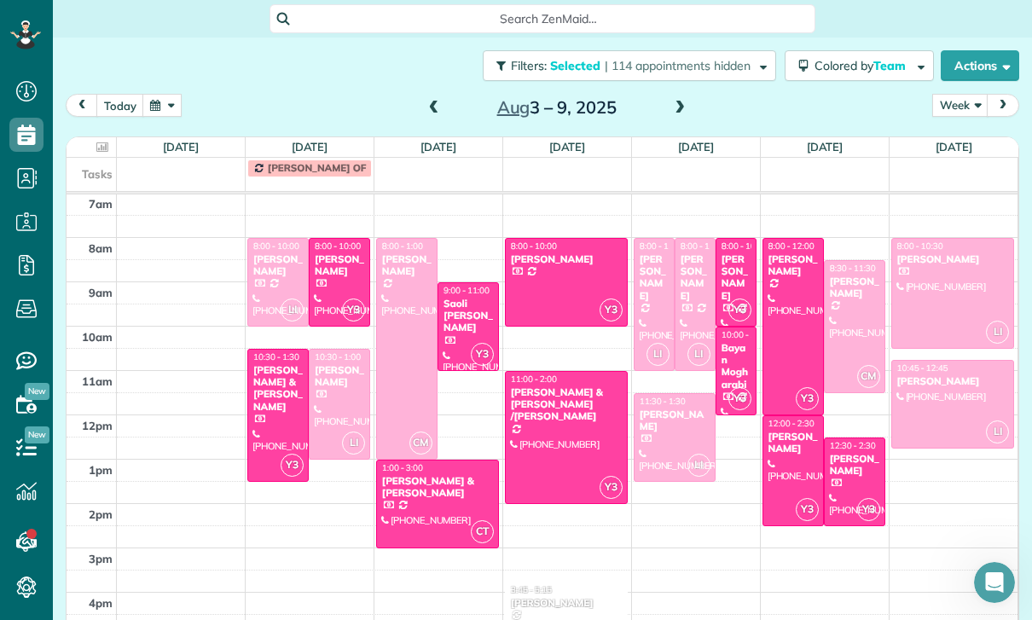
click at [736, 342] on div "Bayan Mogharabi" at bounding box center [736, 366] width 31 height 49
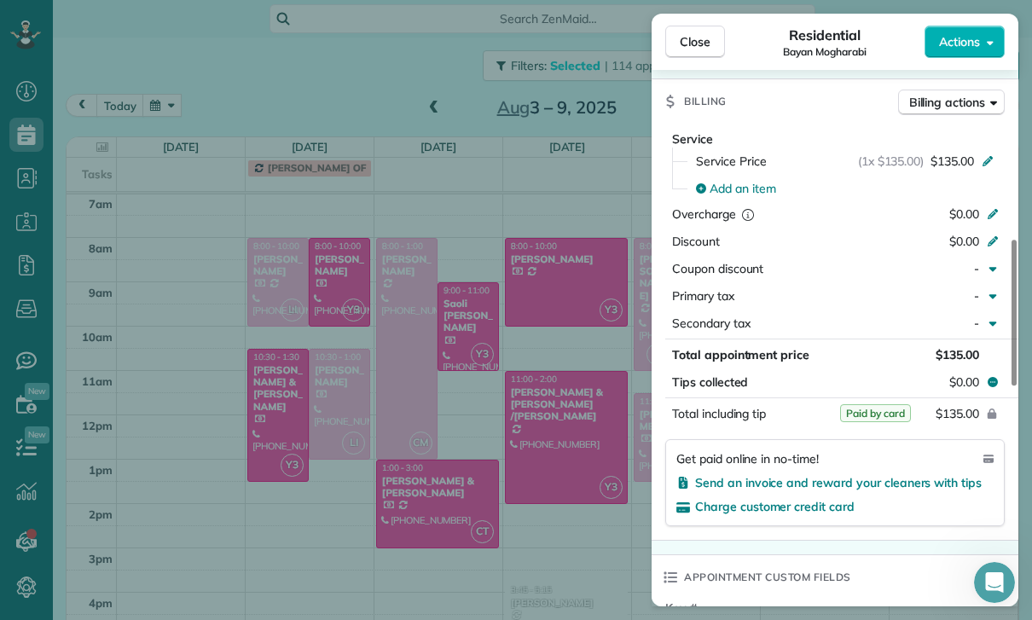
scroll to position [822, 0]
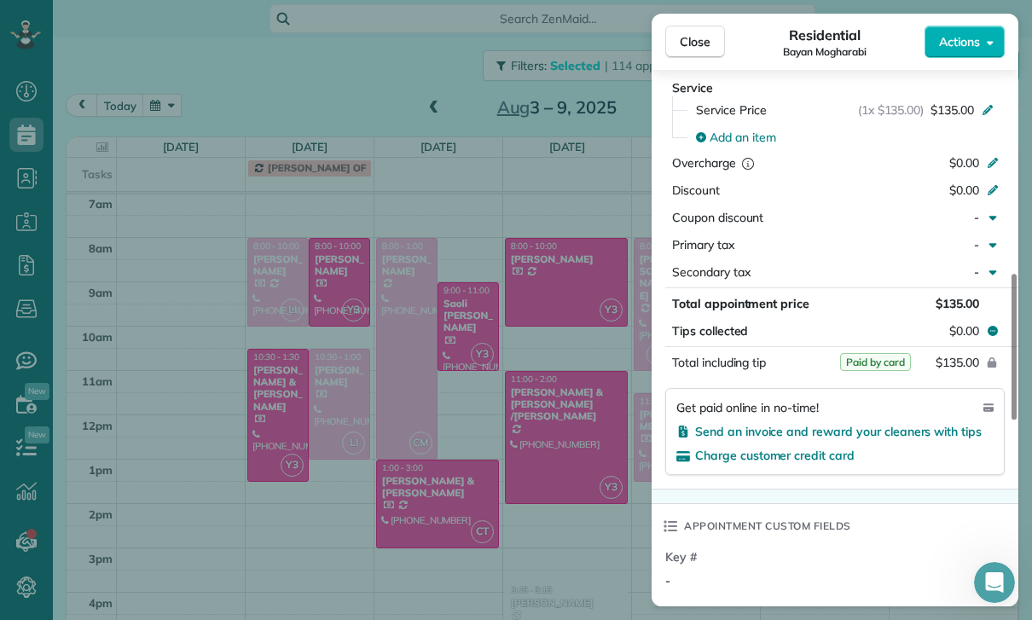
click at [578, 477] on div "Close Residential Bayan Mogharabi Actions Status Yet to Confirm [GEOGRAPHIC_DAT…" at bounding box center [516, 310] width 1032 height 620
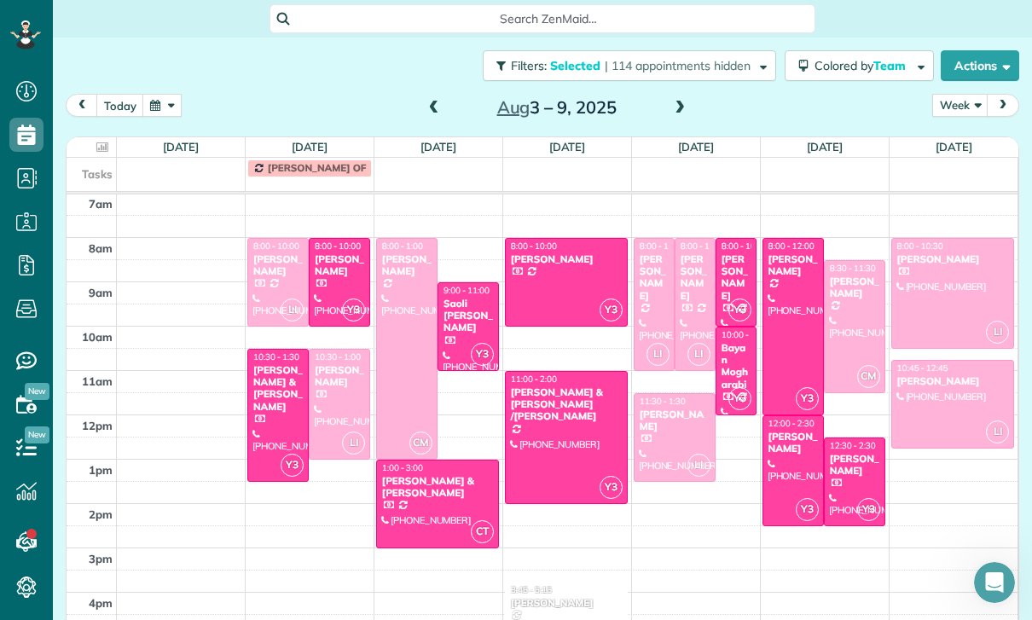
click at [791, 416] on div at bounding box center [793, 470] width 60 height 109
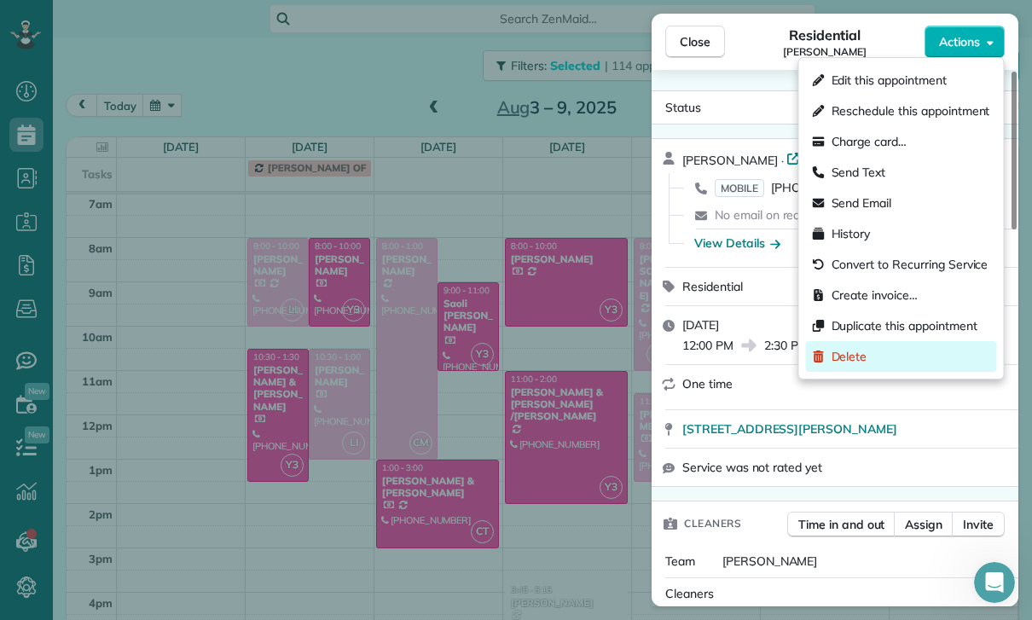
click at [856, 359] on span "Delete" at bounding box center [850, 356] width 36 height 17
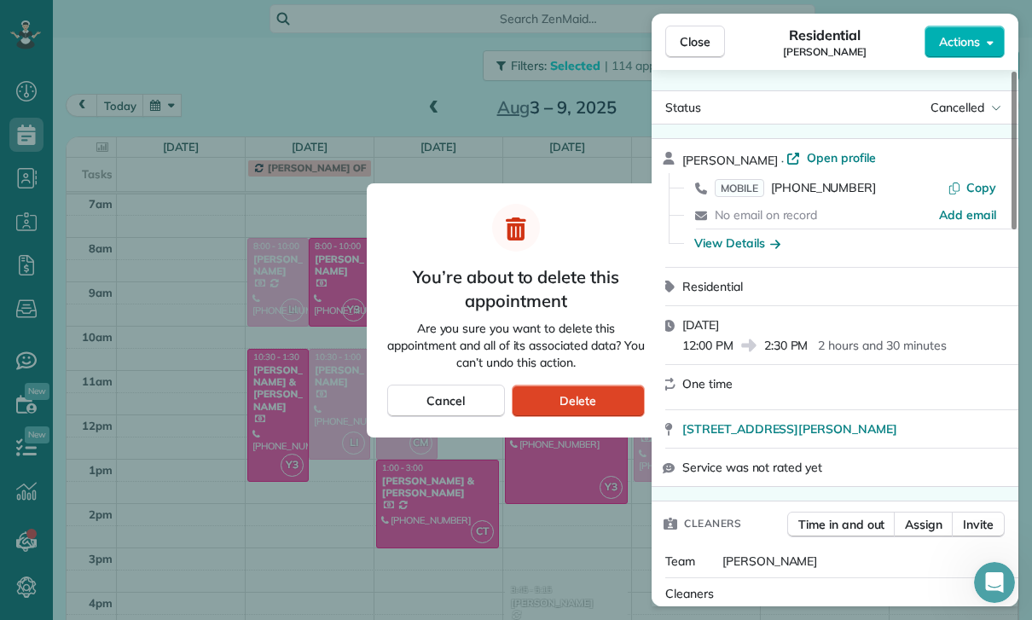
click at [601, 402] on div "Delete" at bounding box center [578, 401] width 133 height 32
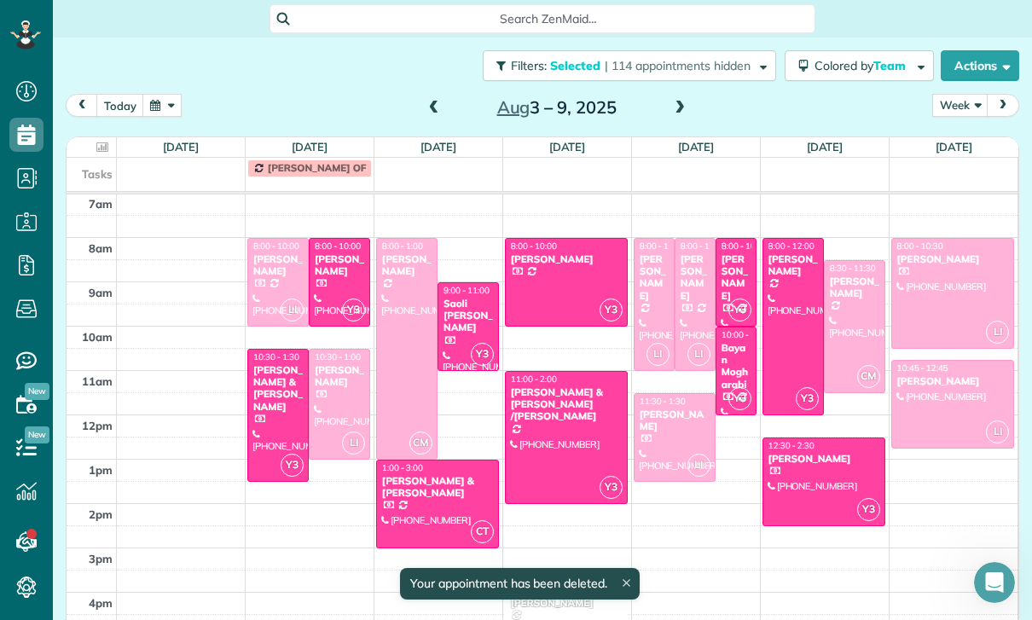
scroll to position [134, 0]
click at [816, 438] on div at bounding box center [823, 481] width 121 height 87
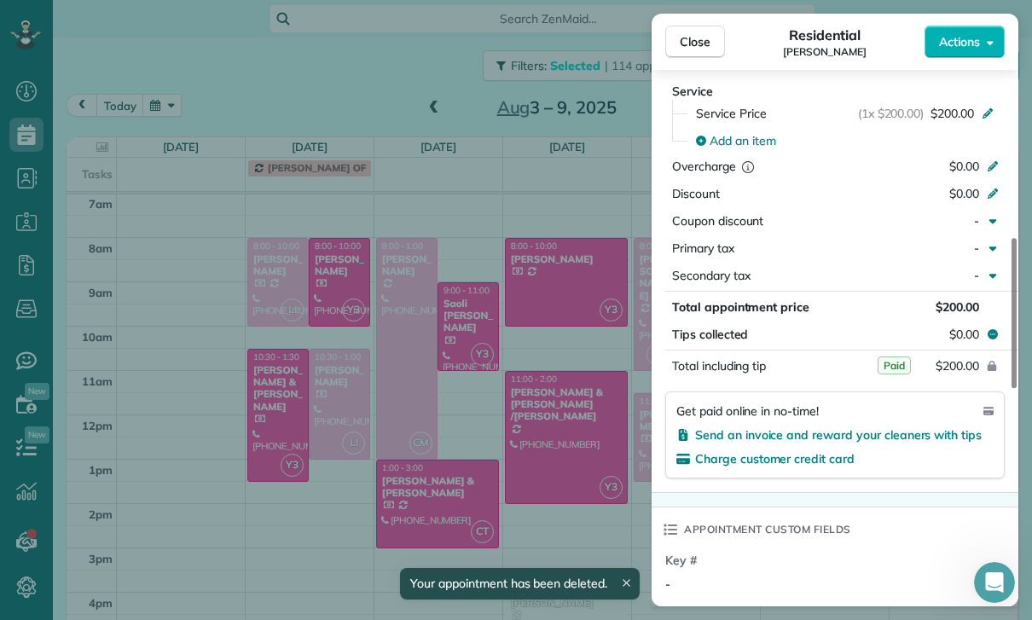
scroll to position [820, 0]
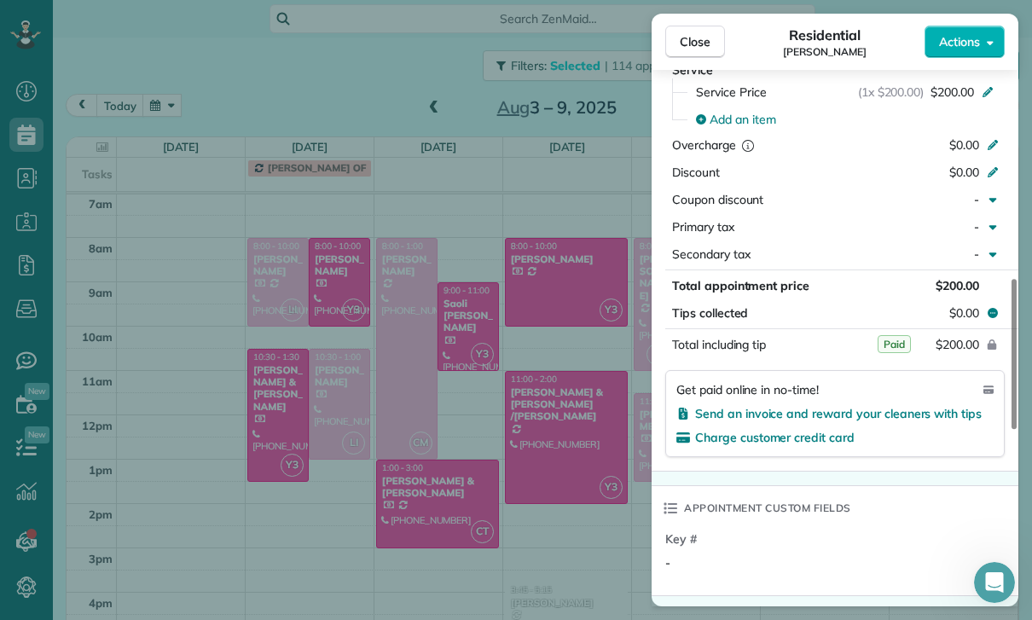
click at [276, 219] on div "Close Residential [PERSON_NAME] Actions Status Confirmed [PERSON_NAME] · Open p…" at bounding box center [516, 310] width 1032 height 620
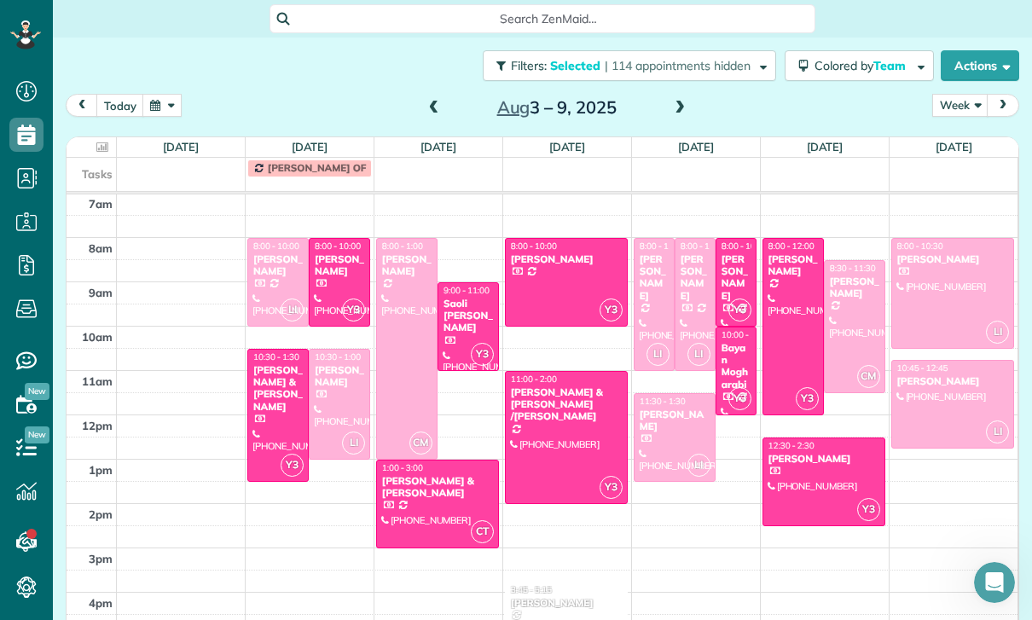
click at [272, 239] on div at bounding box center [278, 282] width 60 height 87
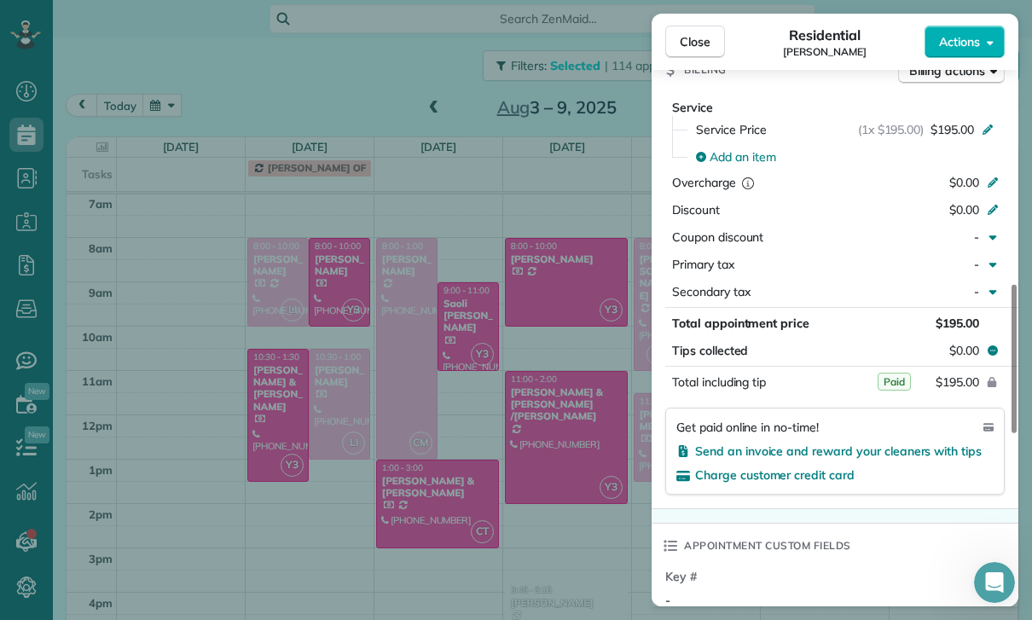
scroll to position [849, 0]
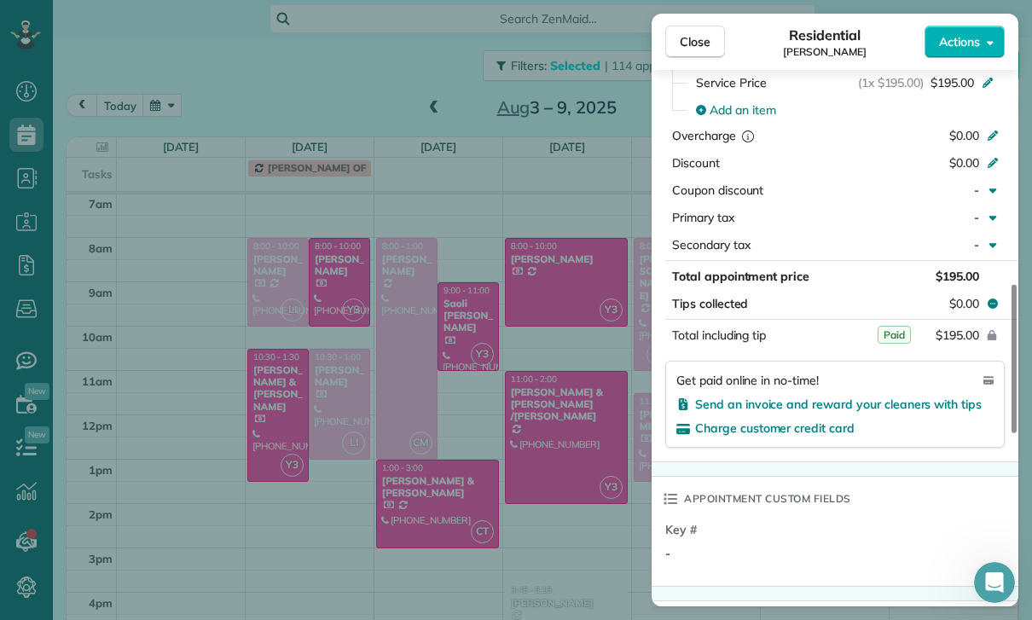
click at [480, 438] on div "Close Residential [PERSON_NAME] Actions Status Confirmed [PERSON_NAME] · Open p…" at bounding box center [516, 310] width 1032 height 620
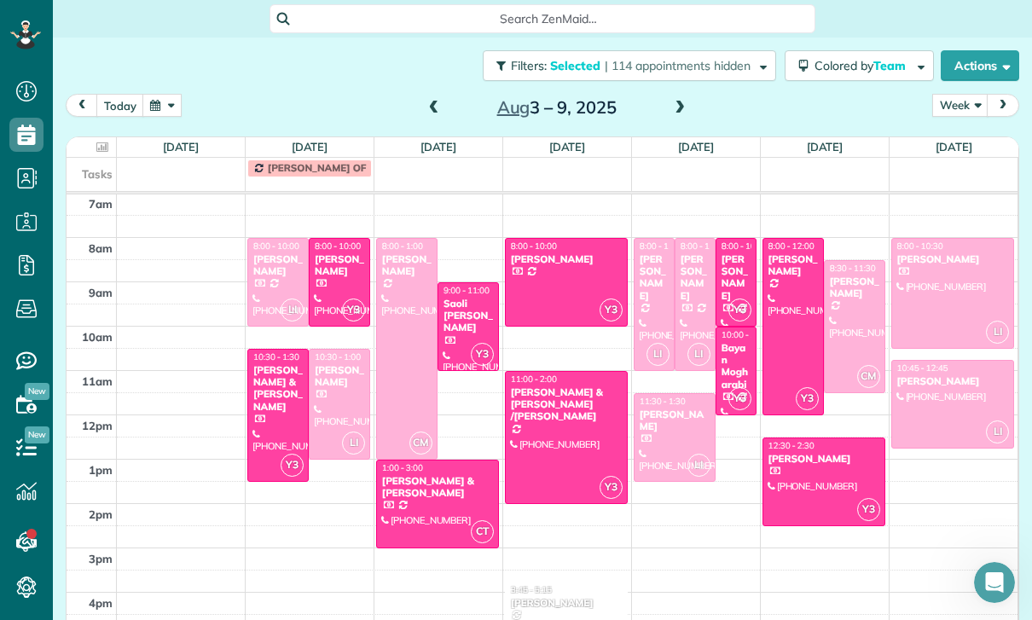
click at [325, 350] on div at bounding box center [340, 404] width 60 height 109
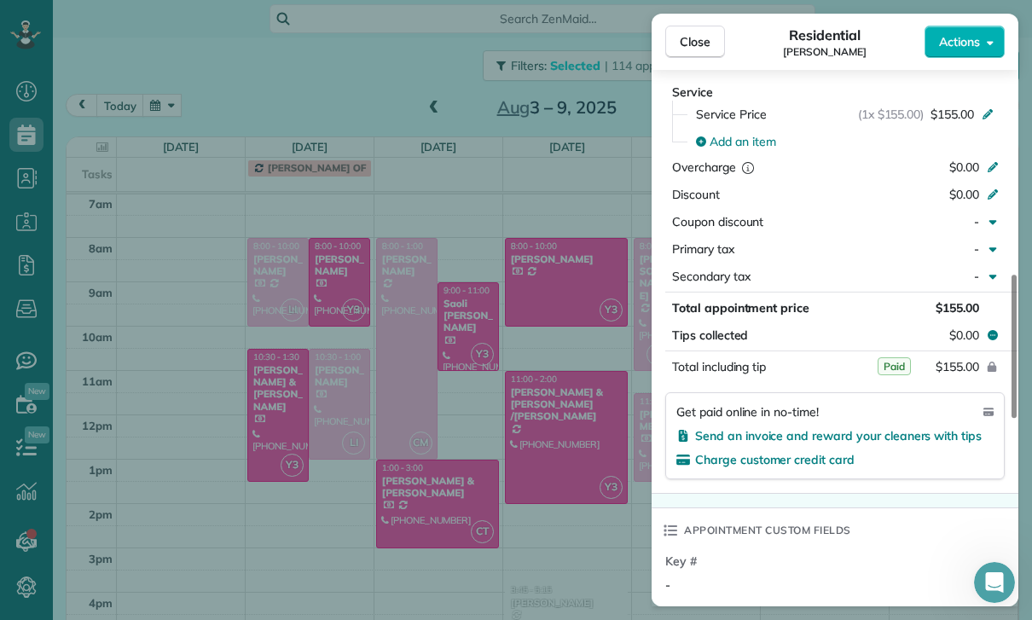
scroll to position [840, 0]
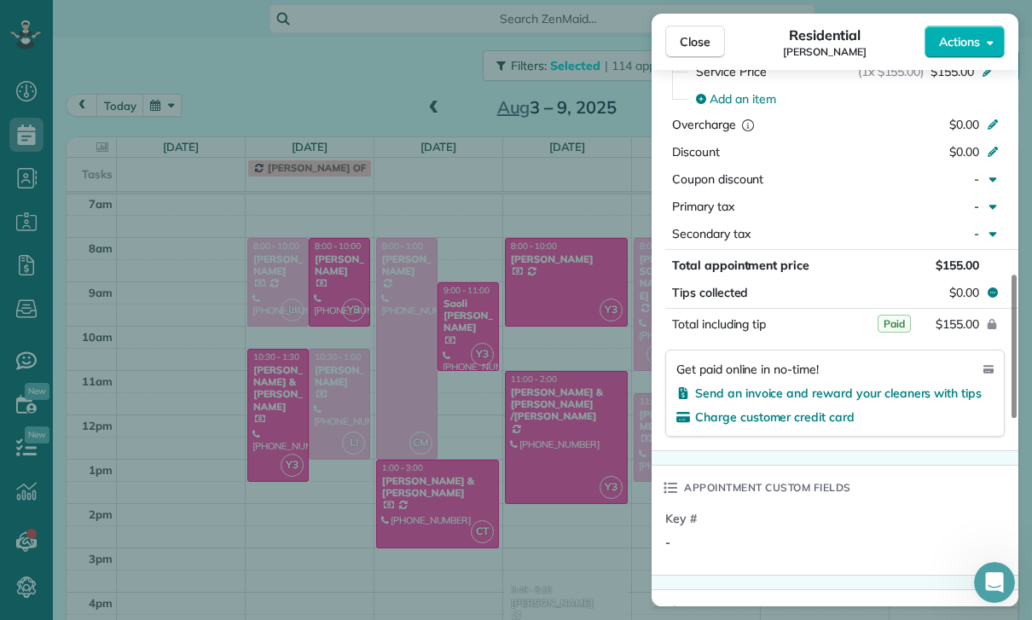
click at [456, 485] on div "Close Residential [PERSON_NAME] Actions Status Confirmed [PERSON_NAME] · Open p…" at bounding box center [516, 310] width 1032 height 620
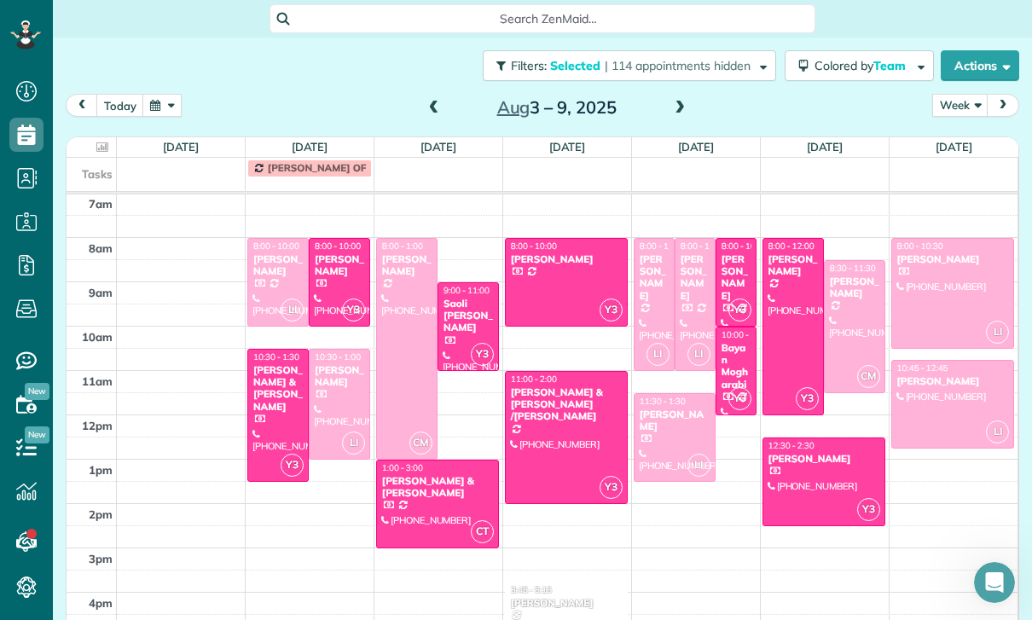
click at [407, 282] on div at bounding box center [407, 349] width 60 height 220
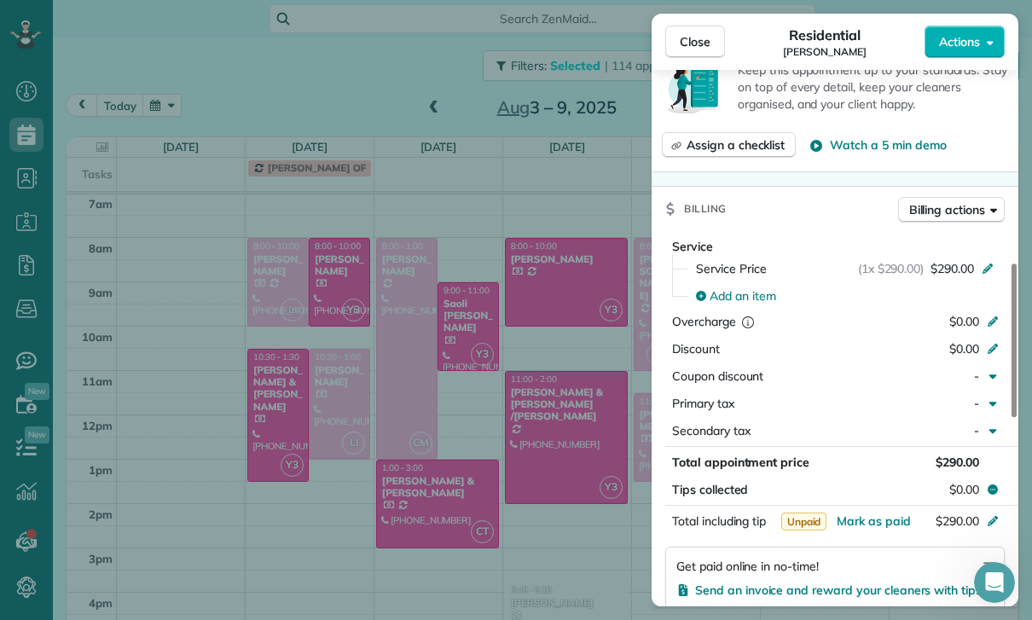
scroll to position [827, 0]
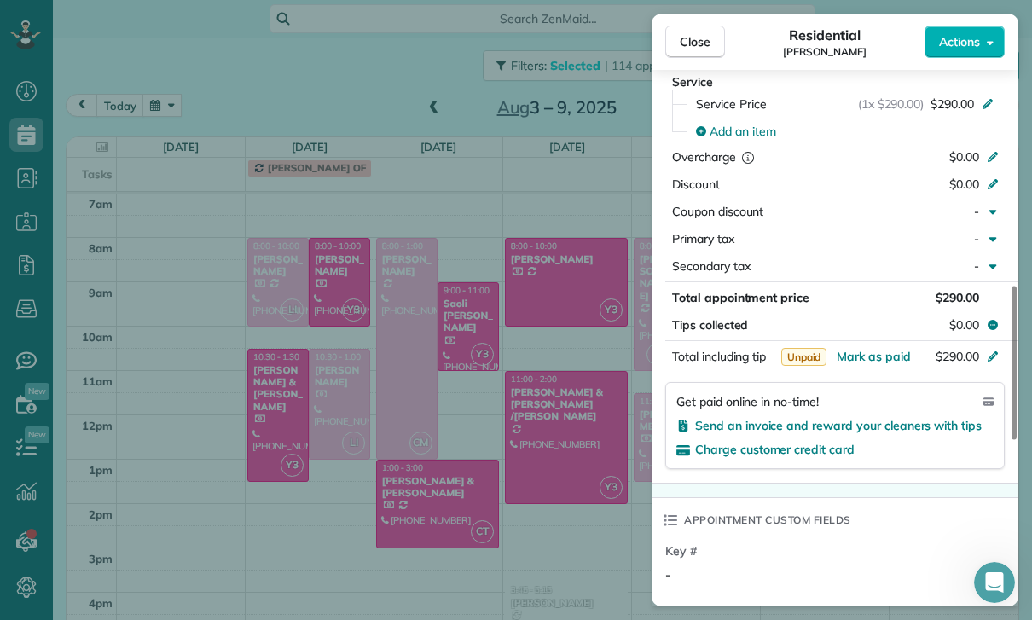
click at [537, 463] on div "Close Residential [PERSON_NAME] Actions Status Confirmed [PERSON_NAME] · Open p…" at bounding box center [516, 310] width 1032 height 620
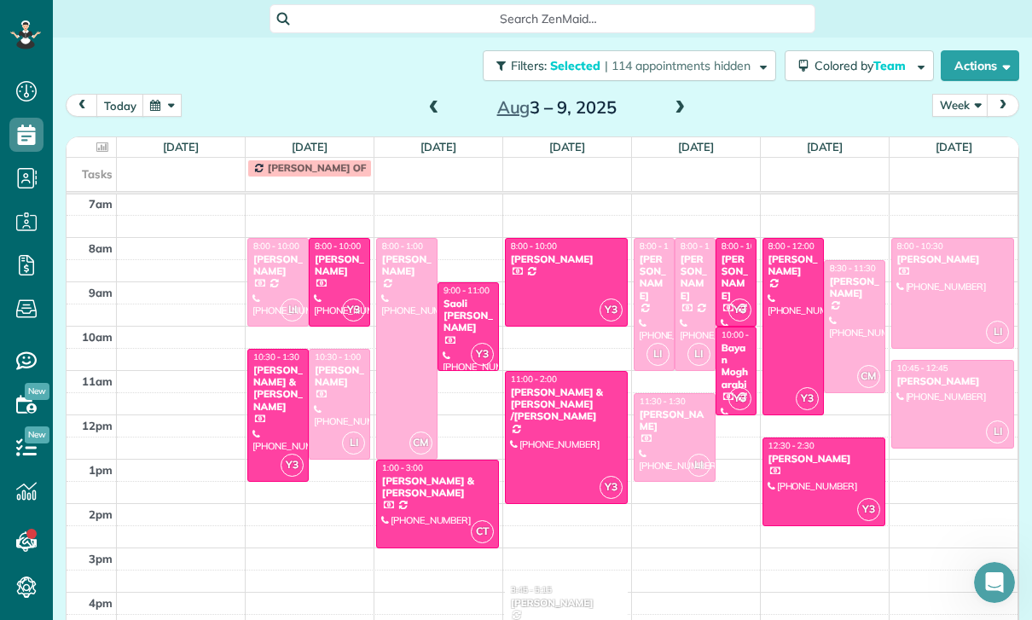
click at [694, 253] on div "[PERSON_NAME]" at bounding box center [695, 277] width 31 height 49
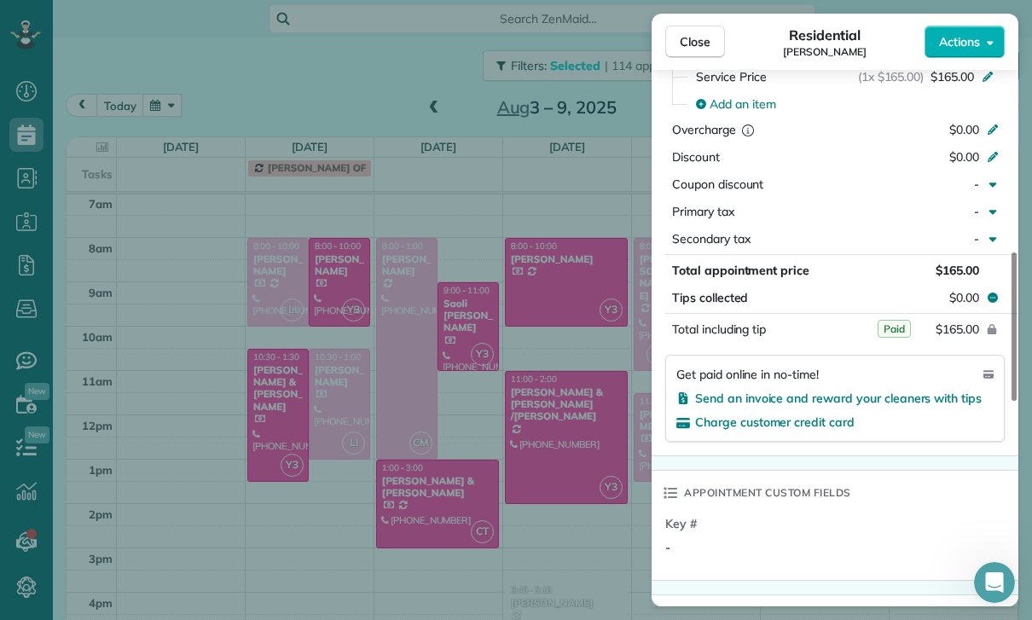
scroll to position [884, 0]
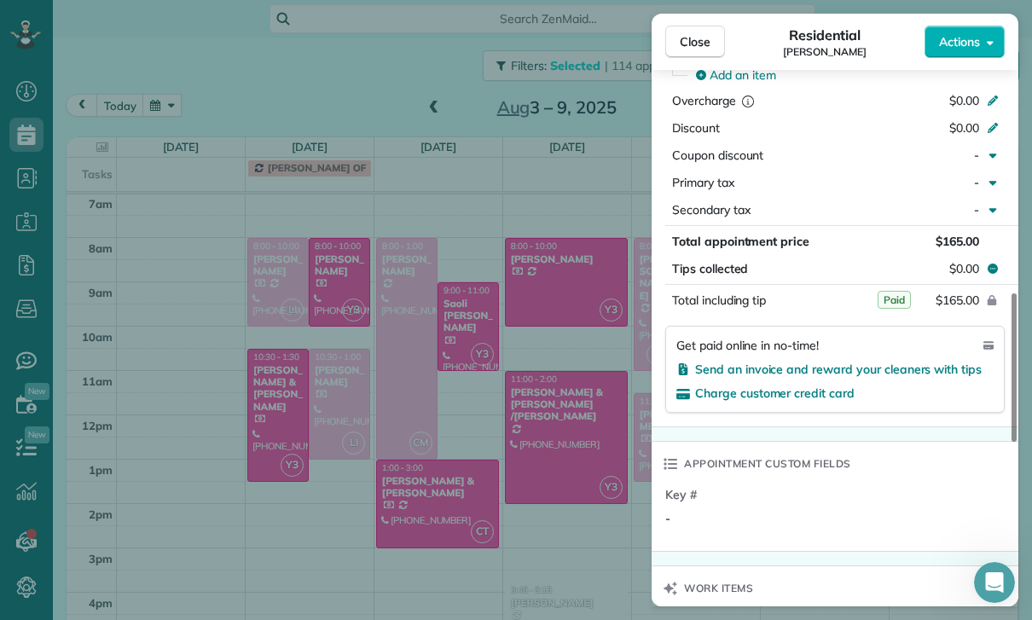
click at [593, 489] on div "Close Residential [PERSON_NAME] Actions Status Confirmed [PERSON_NAME] · Open p…" at bounding box center [516, 310] width 1032 height 620
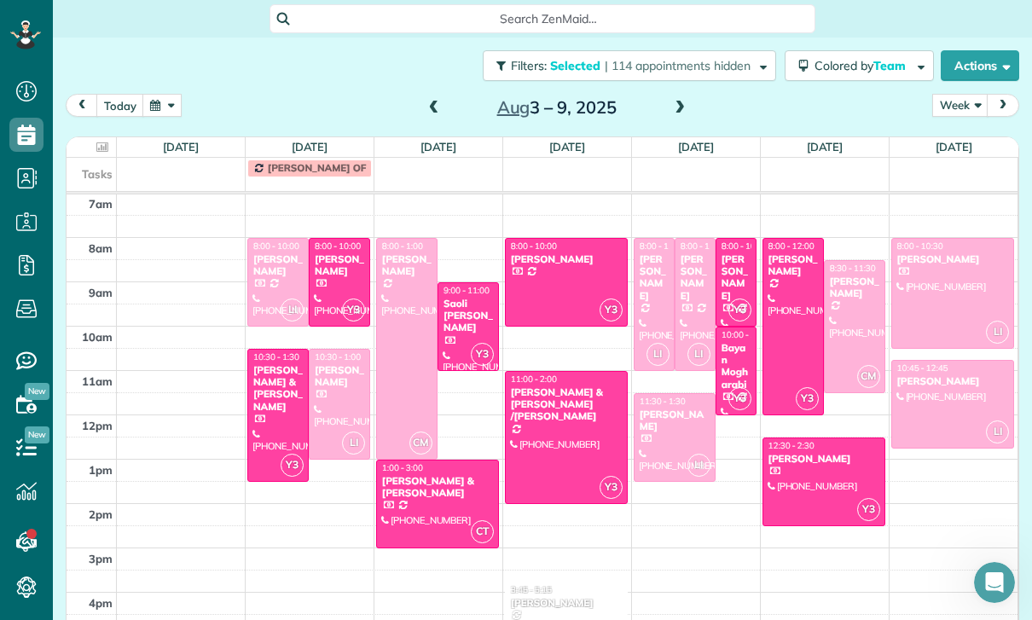
click at [655, 248] on div at bounding box center [654, 304] width 39 height 131
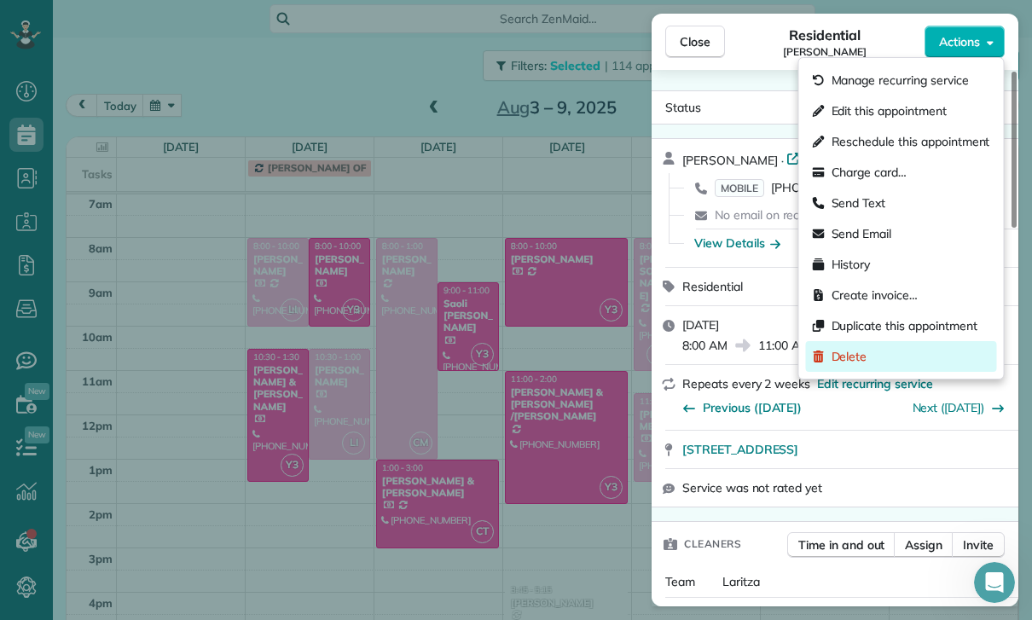
click at [889, 361] on div "Delete" at bounding box center [901, 356] width 191 height 31
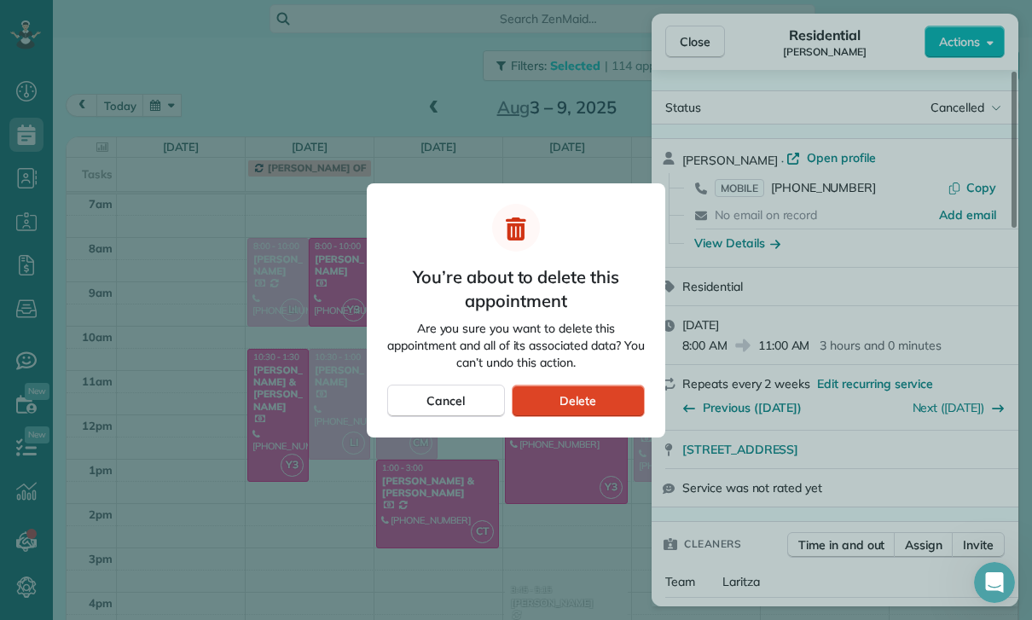
click at [575, 400] on span "Delete" at bounding box center [578, 400] width 37 height 17
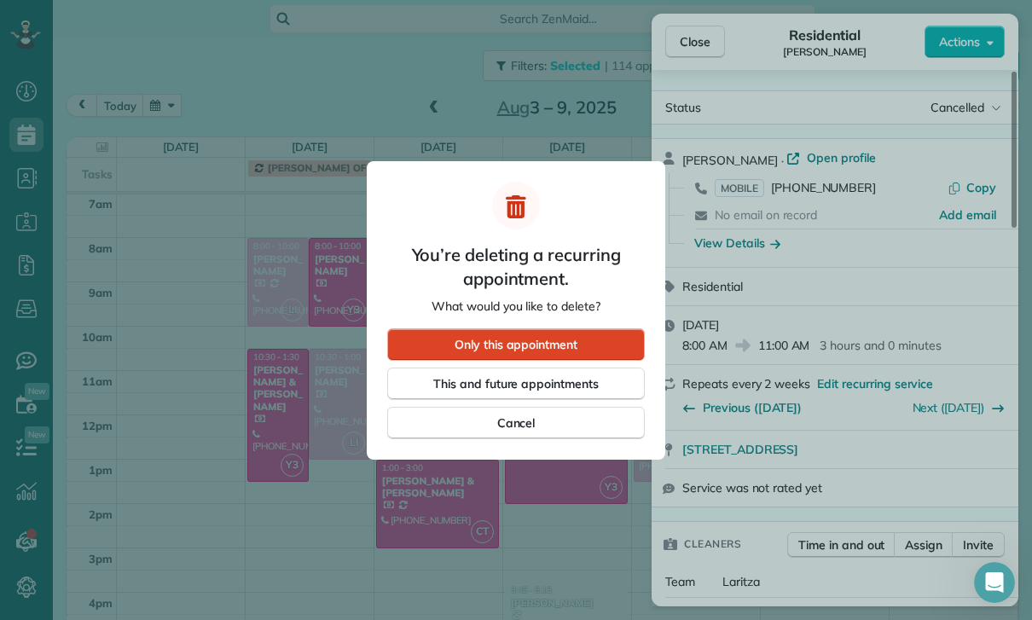
click at [574, 342] on span "Only this appointment" at bounding box center [516, 344] width 123 height 17
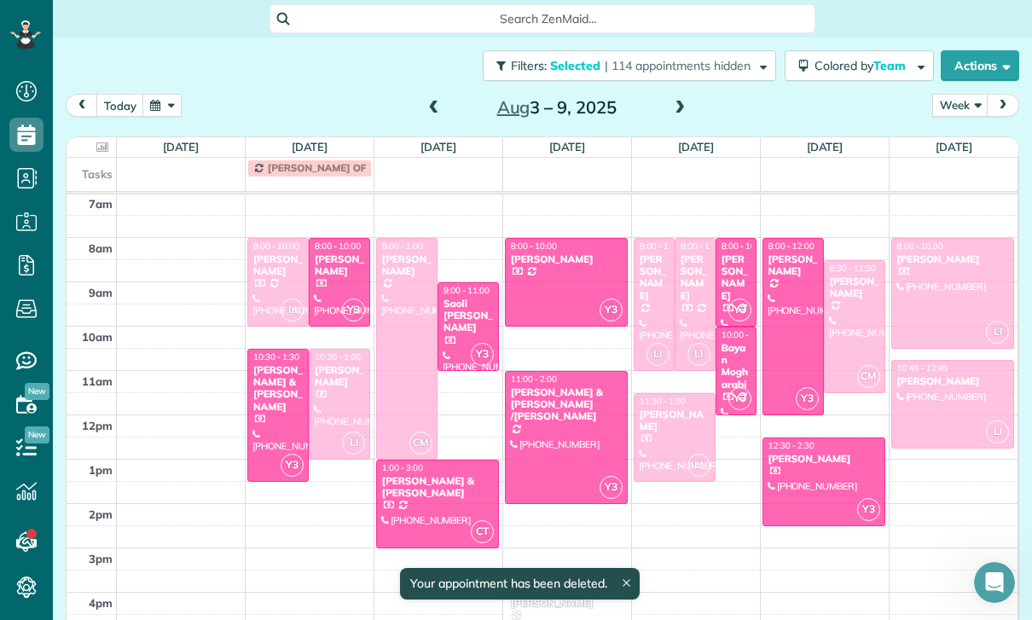
scroll to position [134, 0]
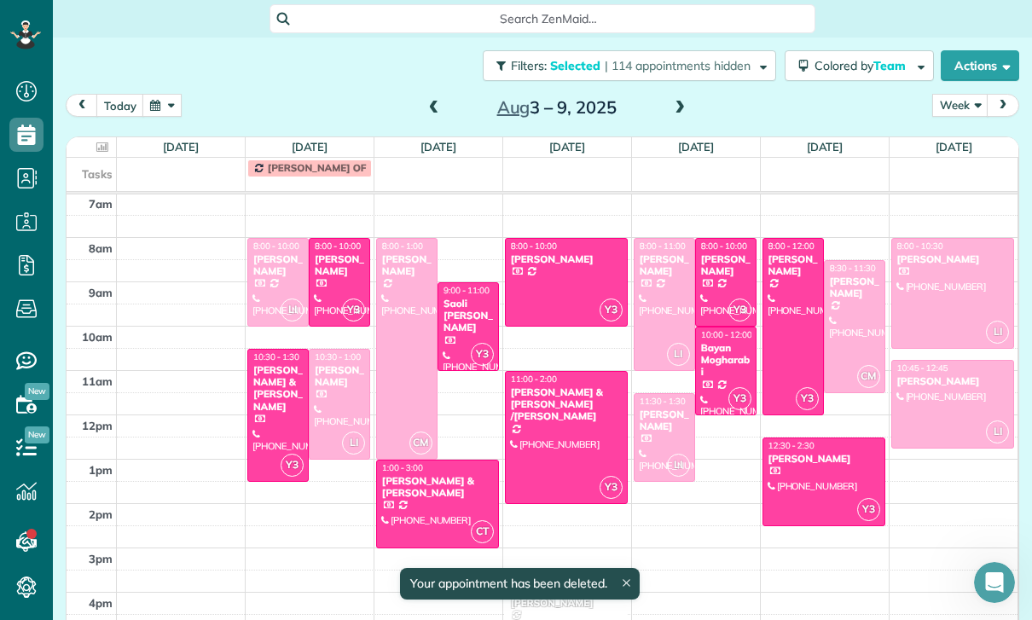
click at [660, 394] on div at bounding box center [665, 437] width 60 height 87
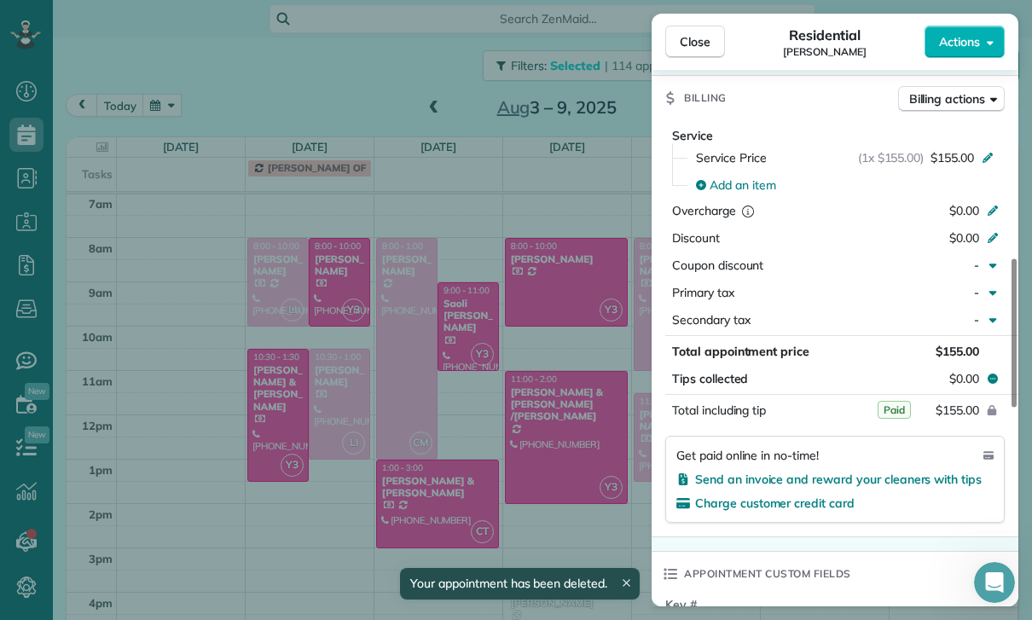
scroll to position [777, 0]
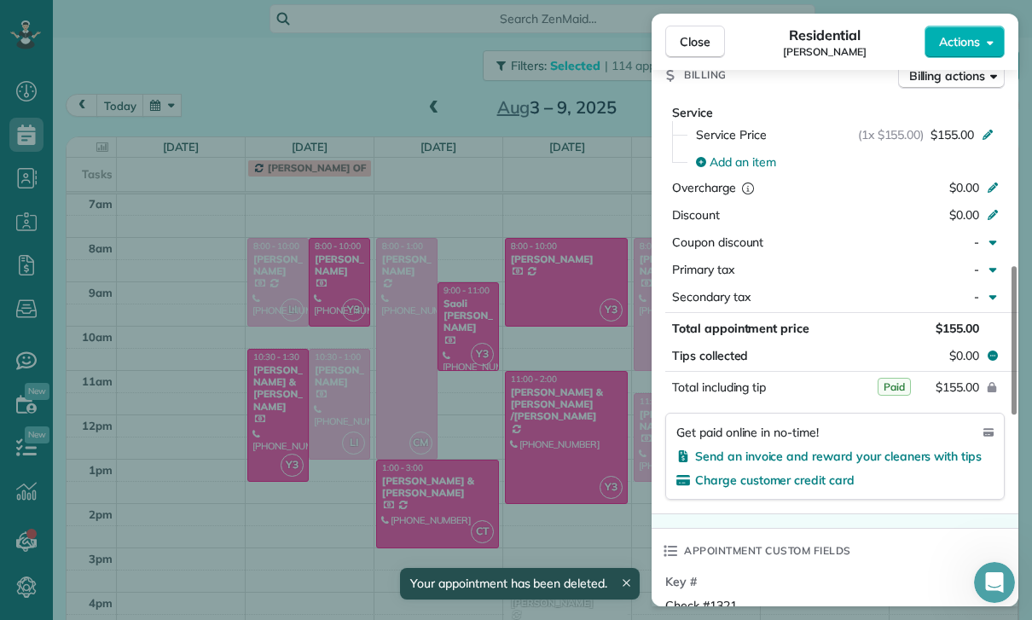
click at [566, 481] on div "Close Residential [PERSON_NAME] Actions Status Confirmed [PERSON_NAME] · Open p…" at bounding box center [516, 310] width 1032 height 620
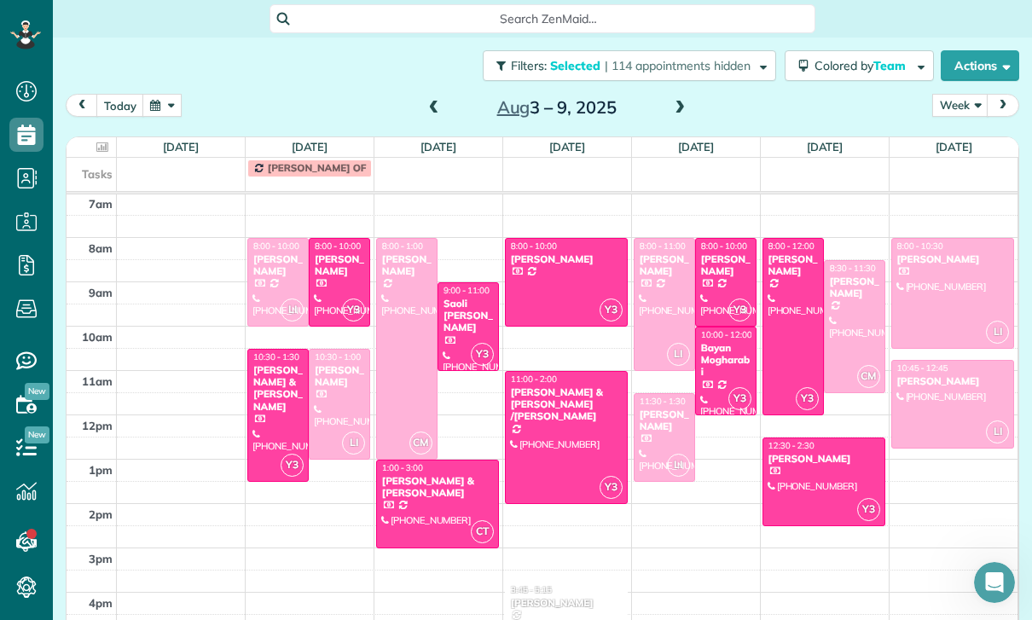
click at [947, 239] on div at bounding box center [953, 293] width 122 height 109
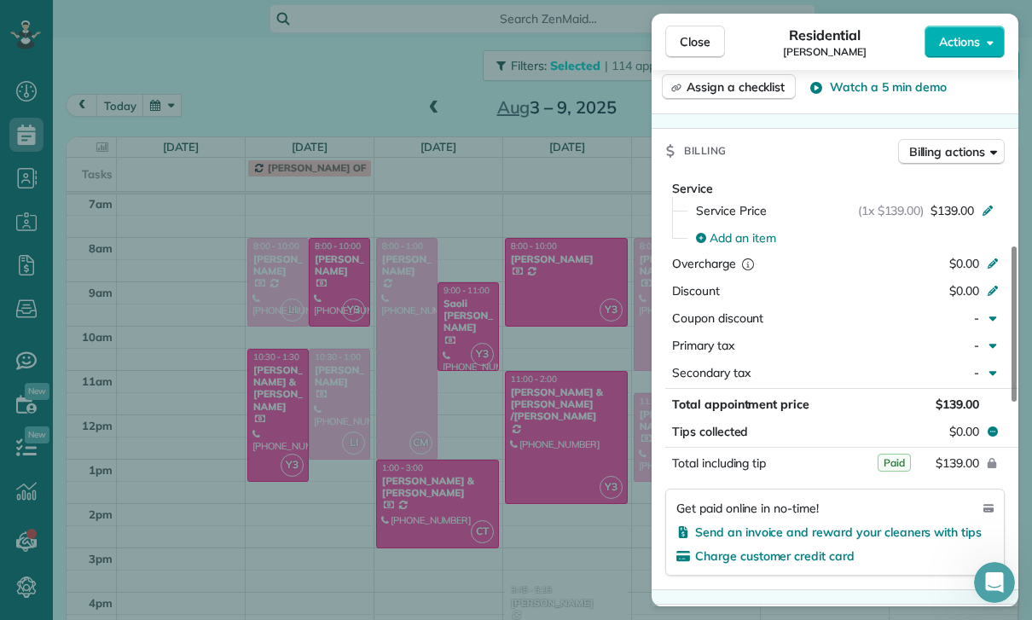
scroll to position [792, 0]
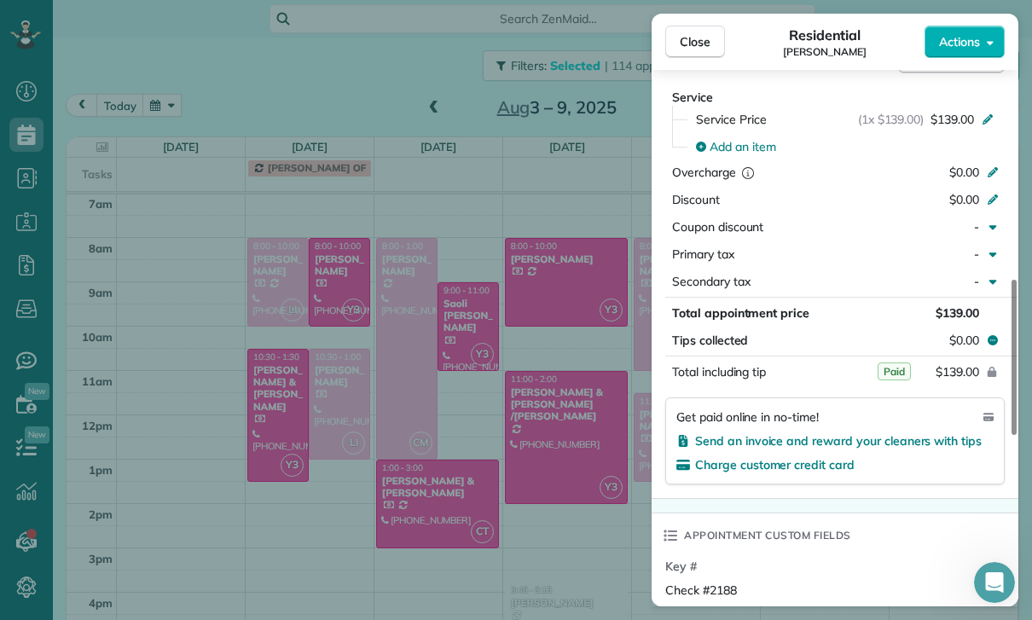
click at [530, 438] on div "Close Residential [PERSON_NAME] Actions Status Confirmed [PERSON_NAME] · Open p…" at bounding box center [516, 310] width 1032 height 620
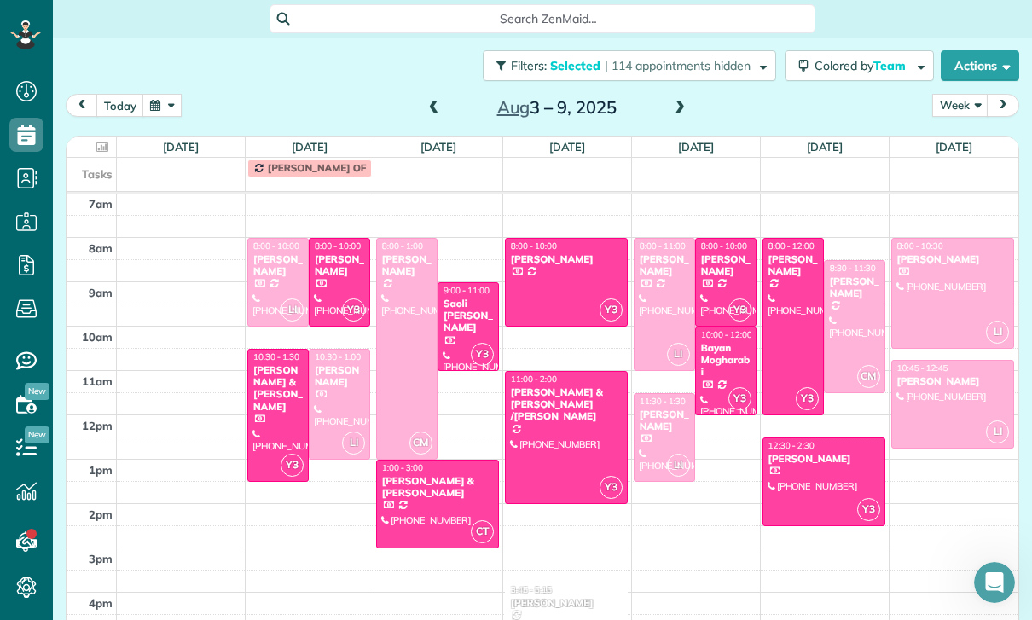
click at [943, 361] on div at bounding box center [953, 404] width 122 height 87
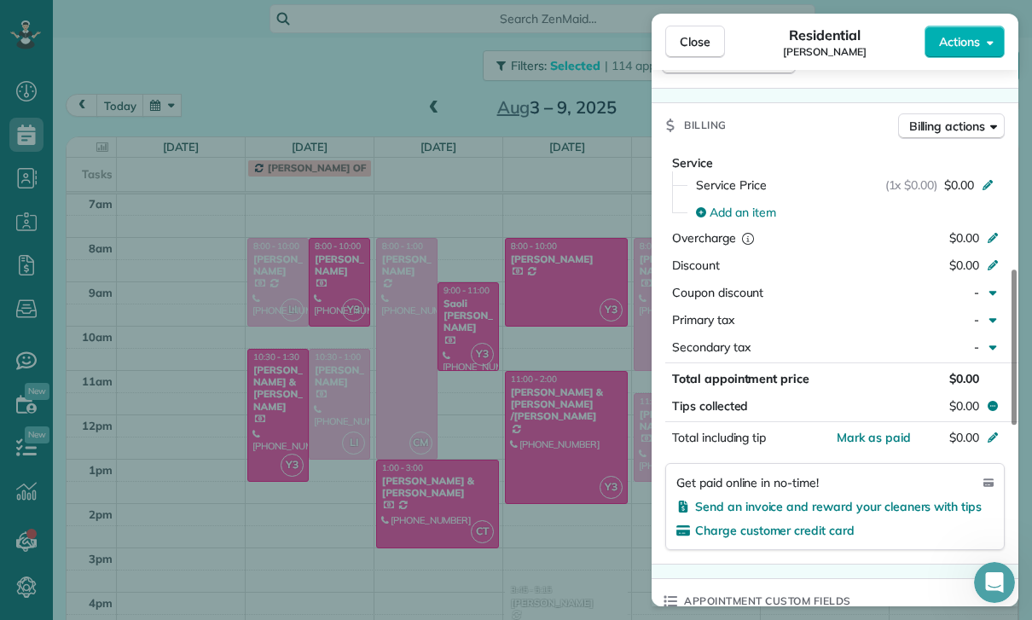
scroll to position [726, 0]
click at [692, 47] on span "Close" at bounding box center [695, 41] width 31 height 17
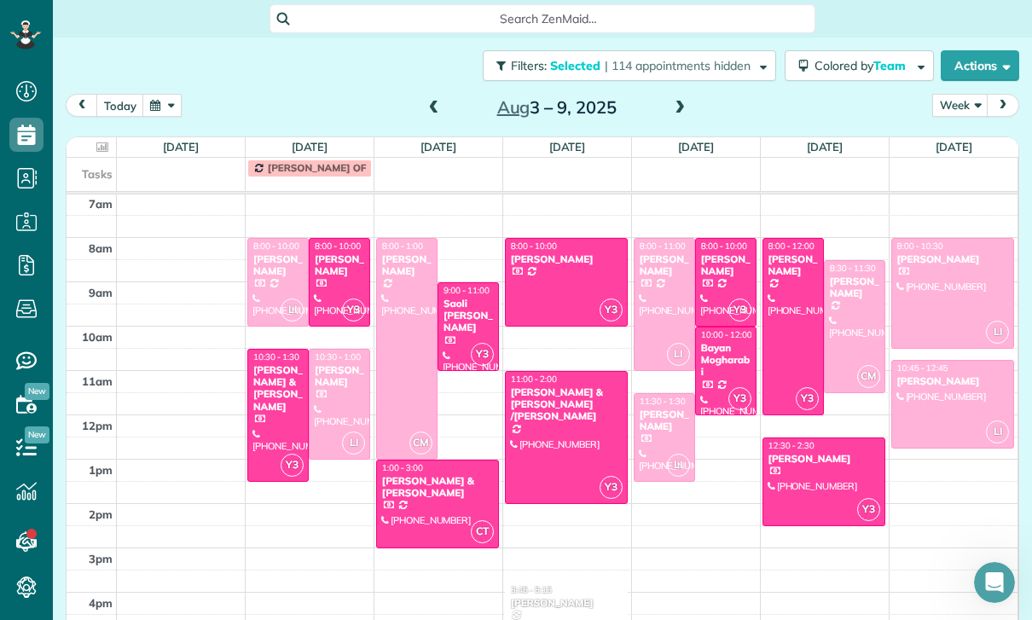
click at [433, 101] on span at bounding box center [434, 108] width 19 height 15
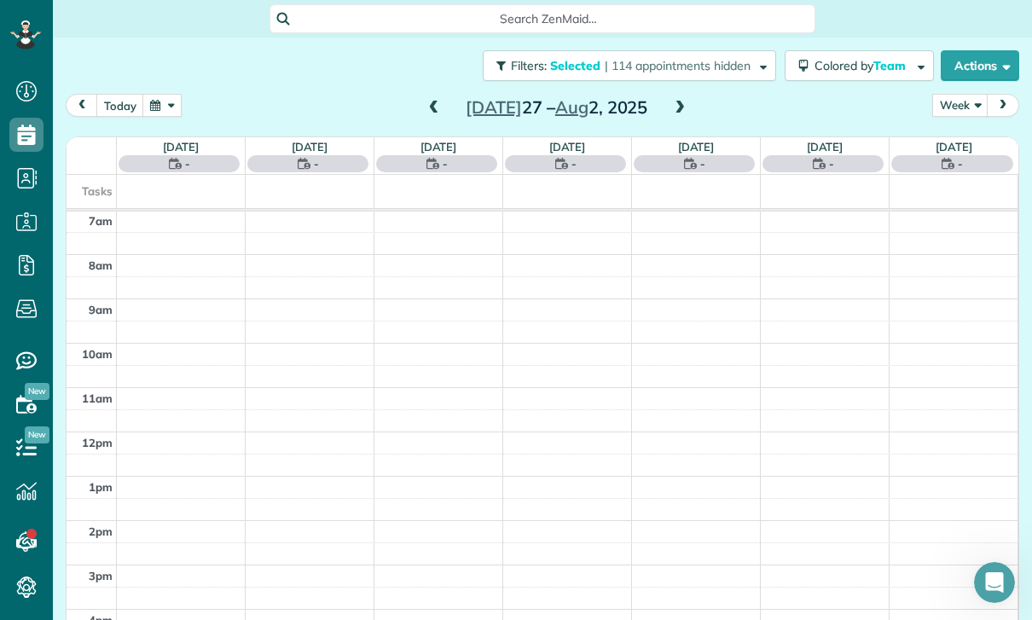
scroll to position [134, 0]
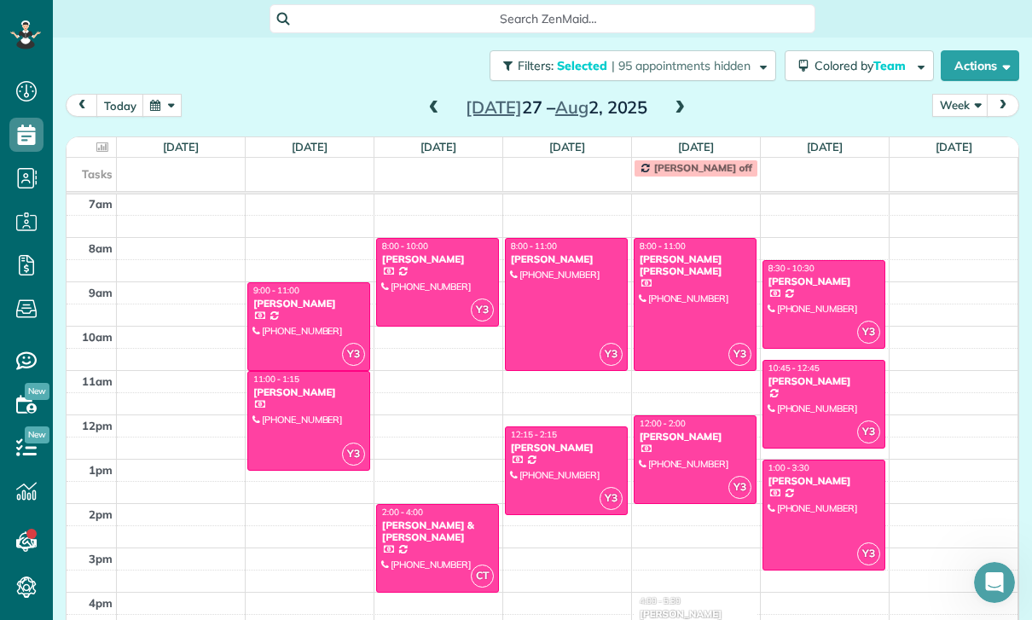
click at [558, 241] on div at bounding box center [566, 304] width 121 height 131
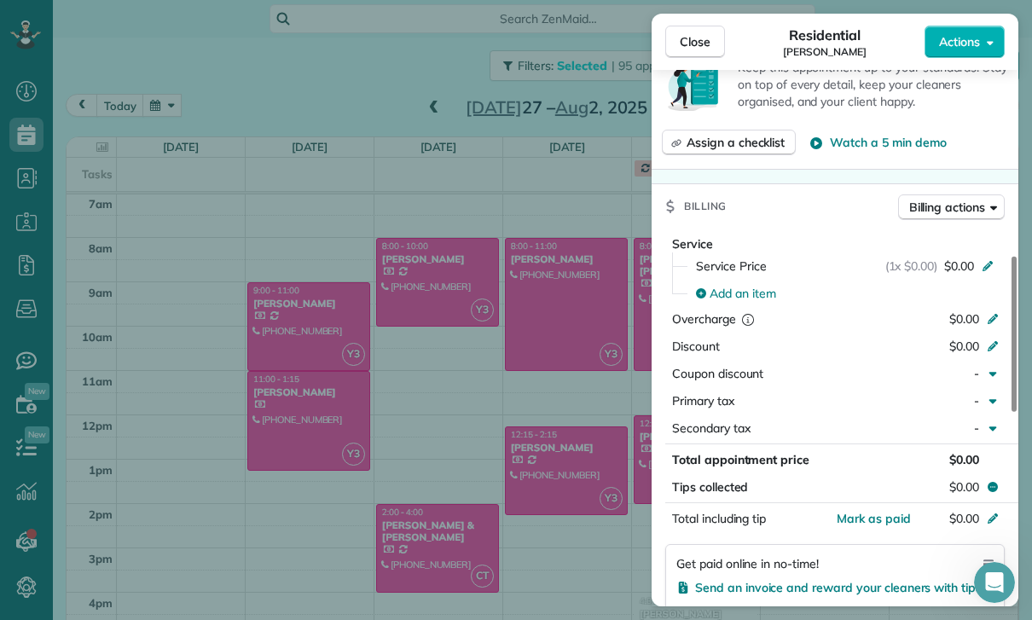
scroll to position [744, 0]
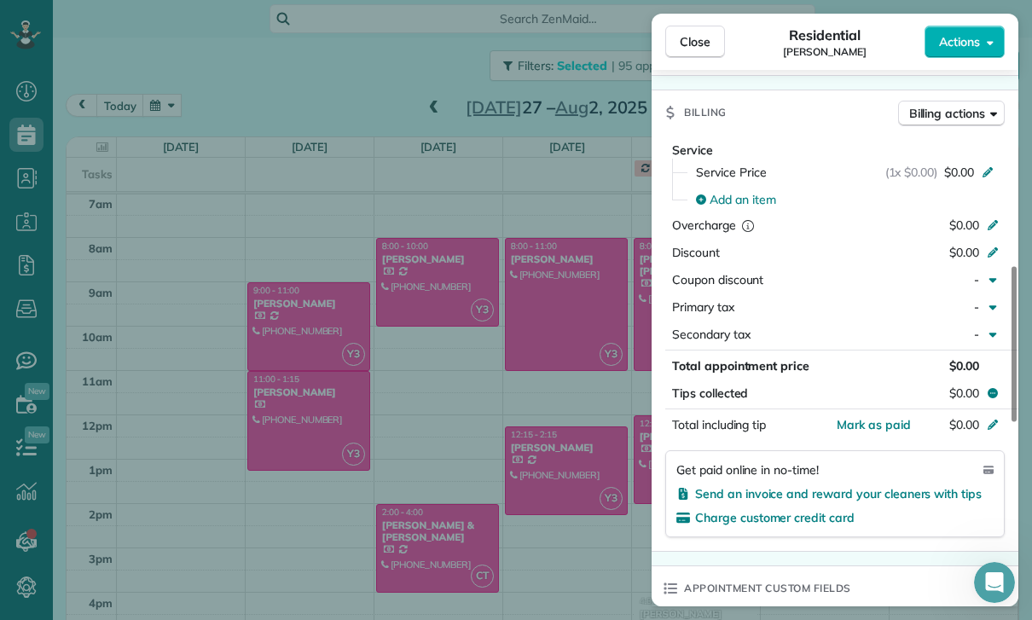
click at [563, 419] on div "Close Residential [PERSON_NAME] Actions Status Confirmed [PERSON_NAME] · Open p…" at bounding box center [516, 310] width 1032 height 620
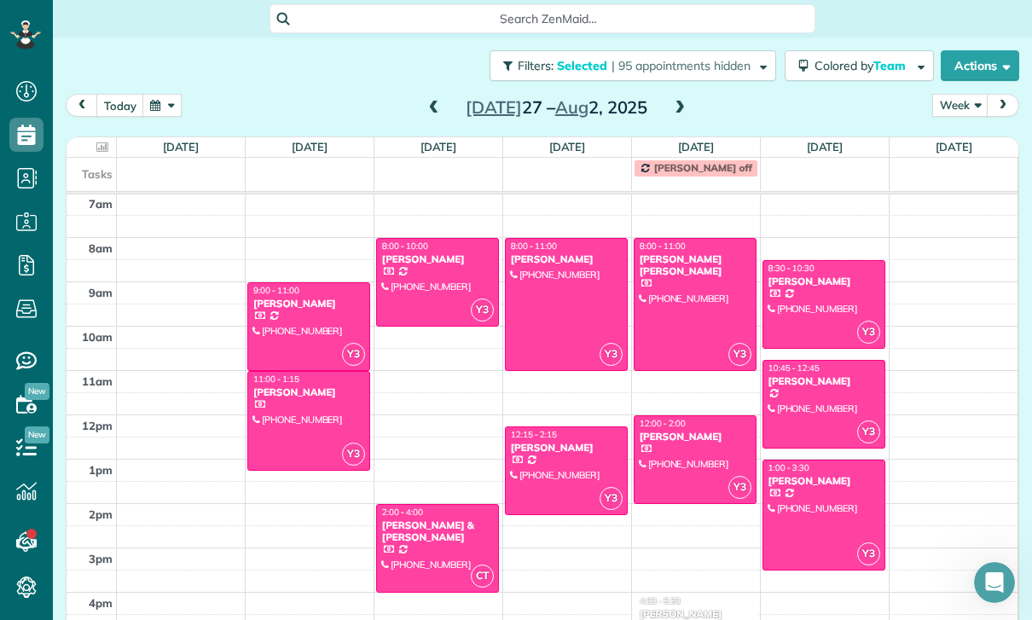
click at [544, 427] on div at bounding box center [566, 470] width 121 height 87
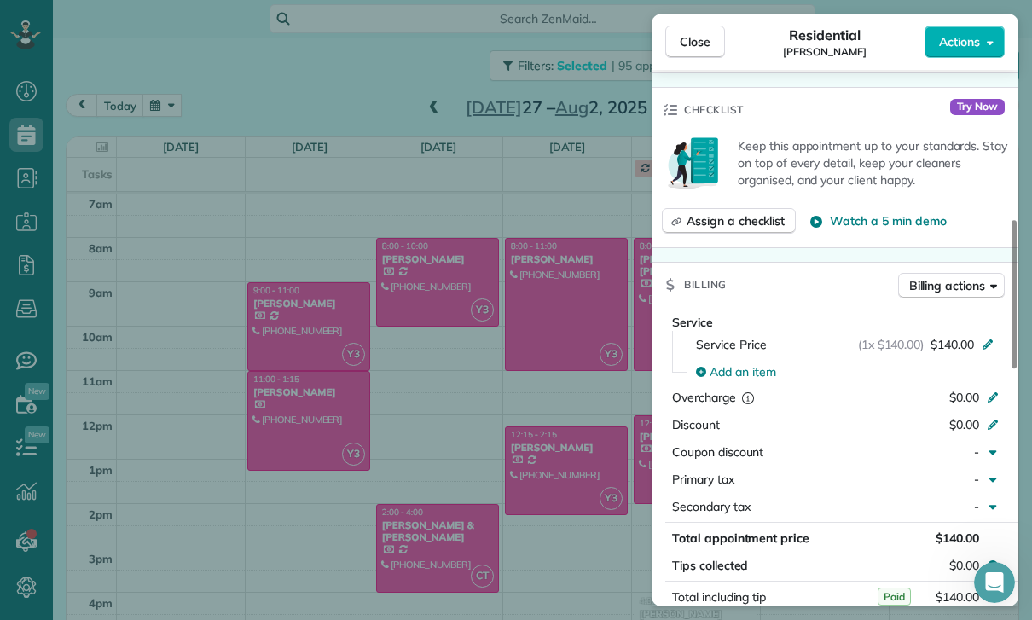
click at [576, 494] on div "Close Residential [PERSON_NAME] Actions Status Confirmed [PERSON_NAME] · Open p…" at bounding box center [516, 310] width 1032 height 620
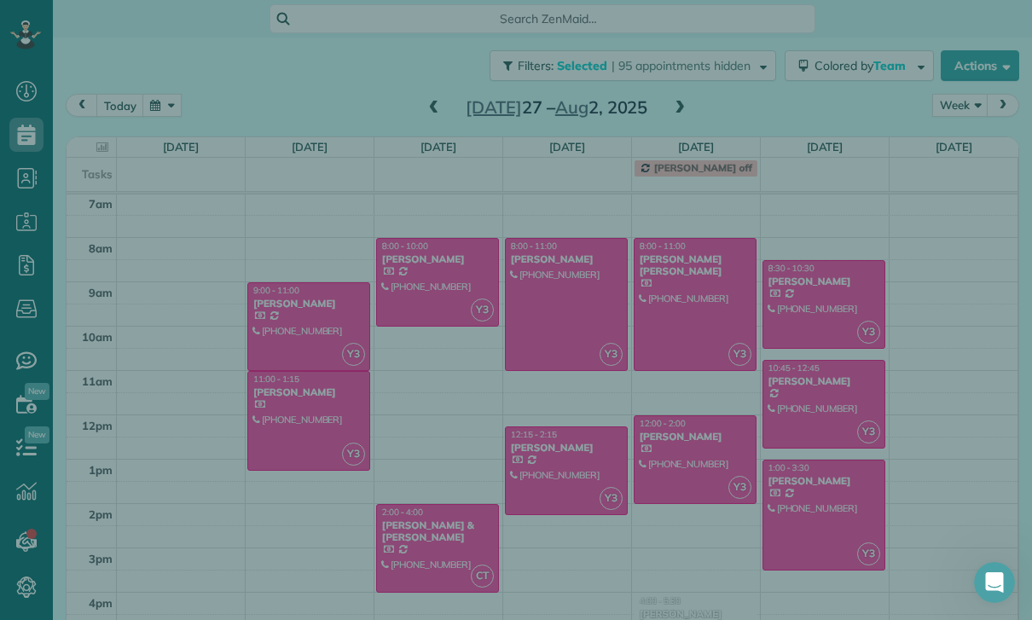
scroll to position [580, 0]
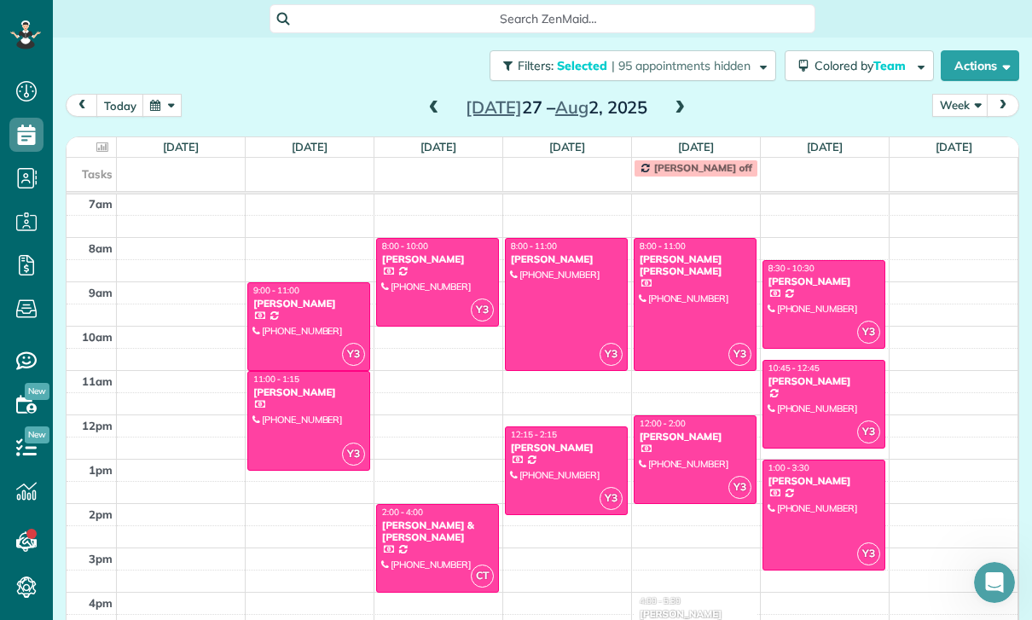
click at [554, 427] on div at bounding box center [566, 470] width 121 height 87
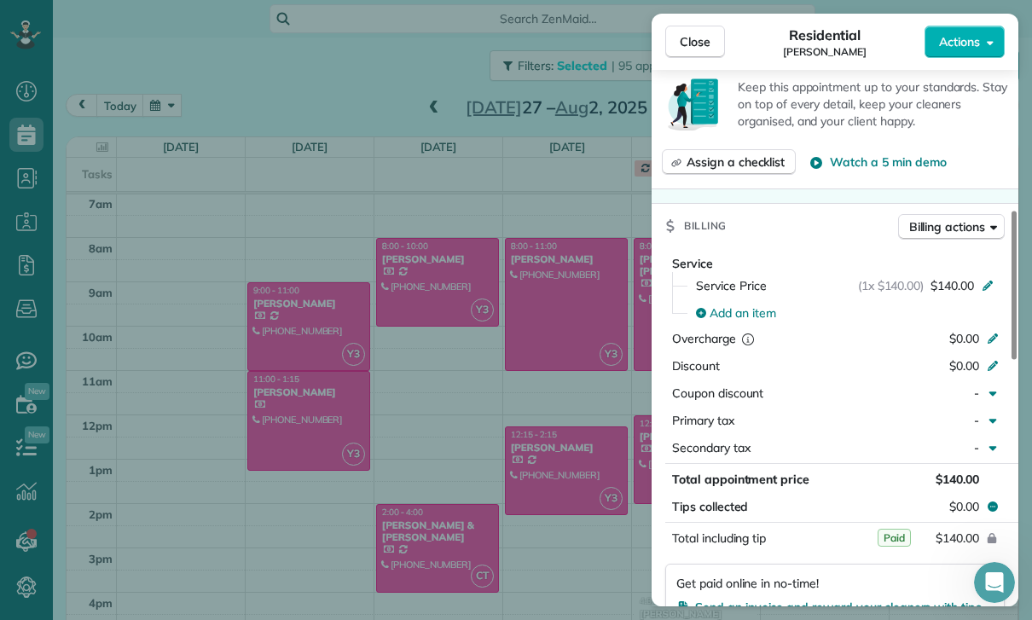
scroll to position [758, 0]
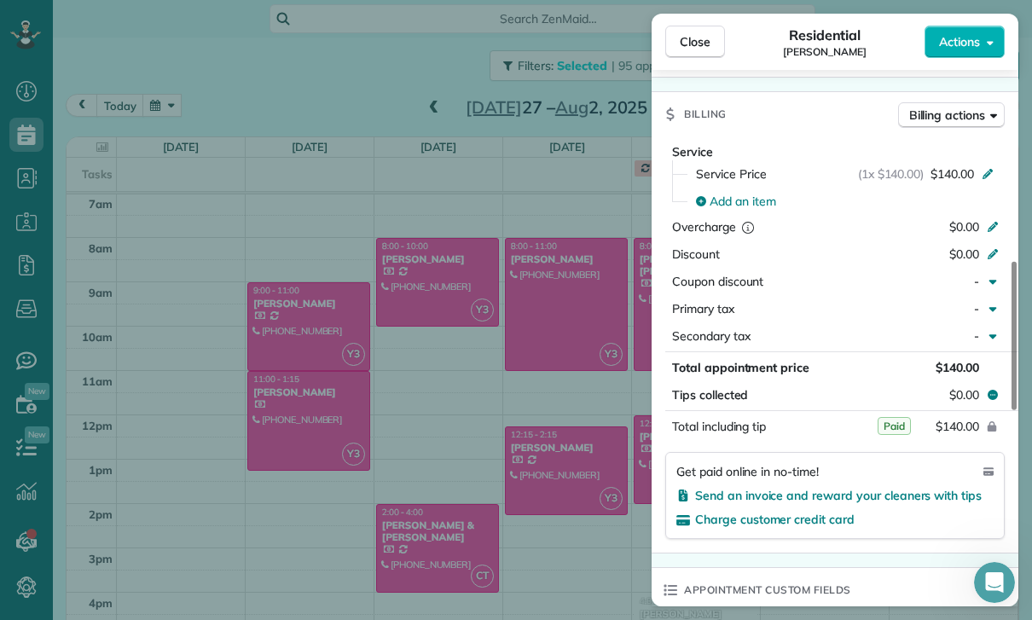
click at [495, 456] on div "Close Residential [PERSON_NAME] Actions Status Confirmed [PERSON_NAME] · Open p…" at bounding box center [516, 310] width 1032 height 620
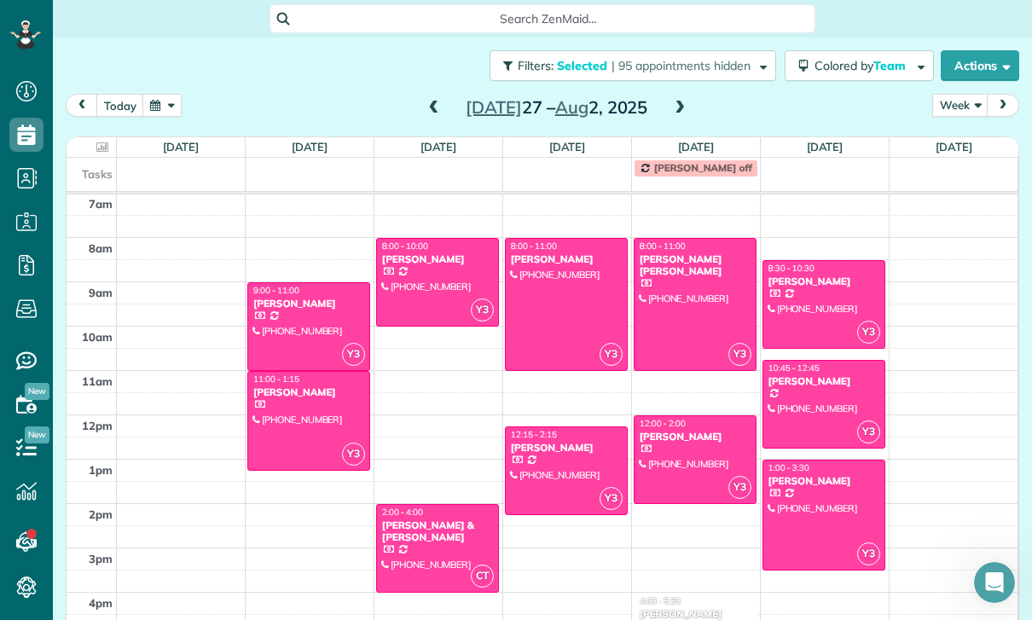
click at [676, 239] on div at bounding box center [695, 304] width 121 height 131
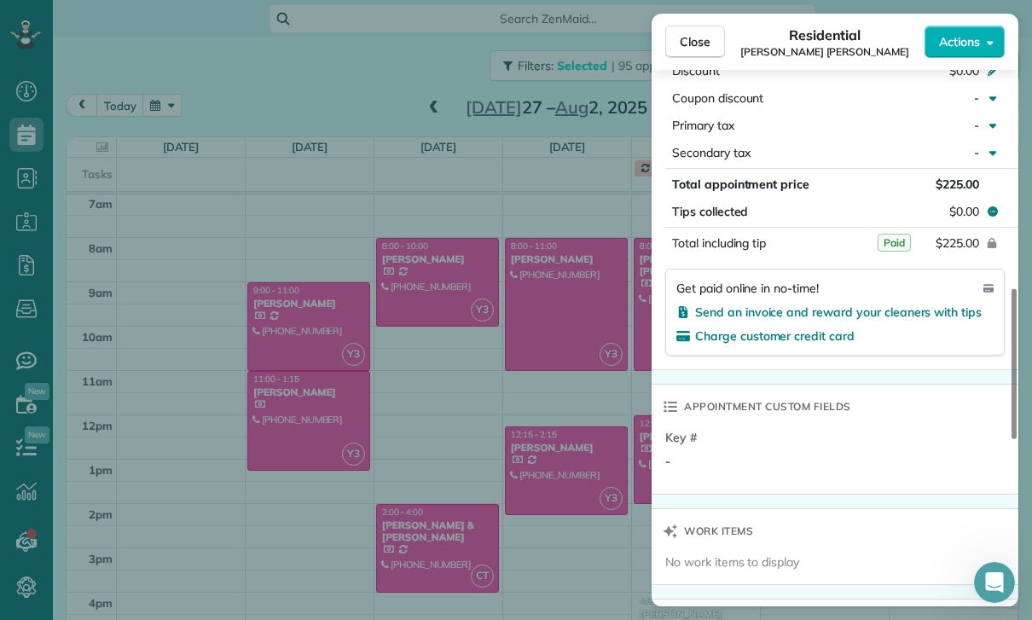
scroll to position [961, 0]
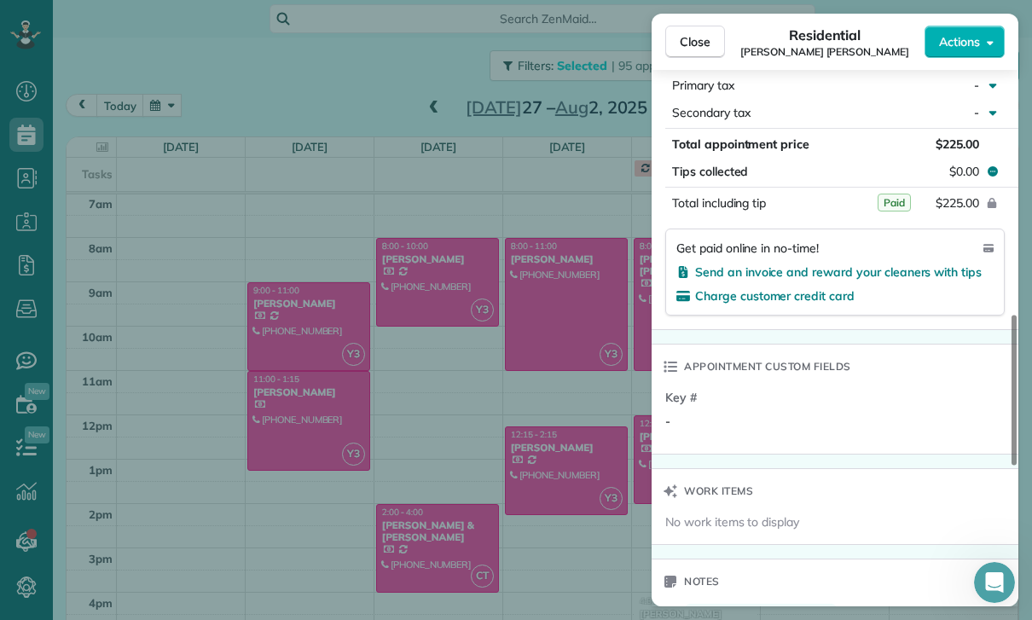
click at [536, 456] on div "Close Residential Seema [PERSON_NAME] Actions Status Confirmed [PERSON_NAME] [P…" at bounding box center [516, 310] width 1032 height 620
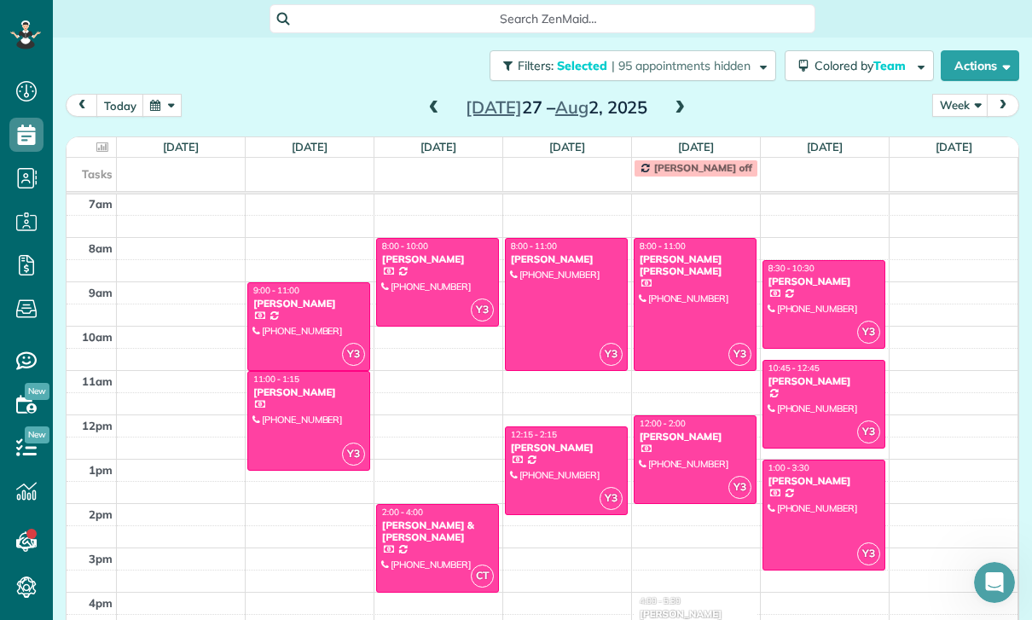
click at [669, 416] on div at bounding box center [695, 459] width 121 height 87
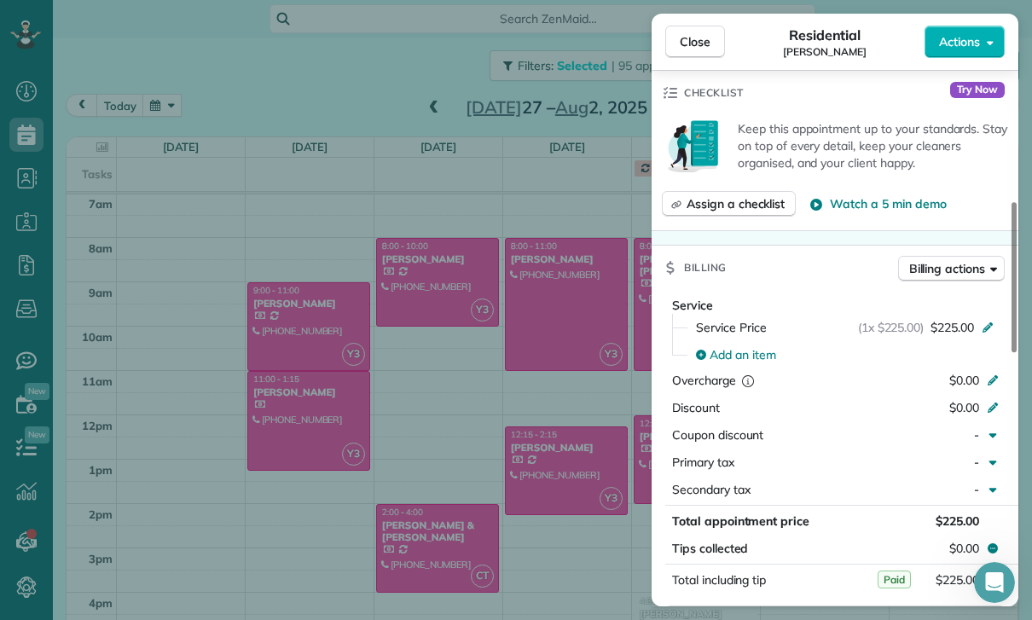
scroll to position [826, 0]
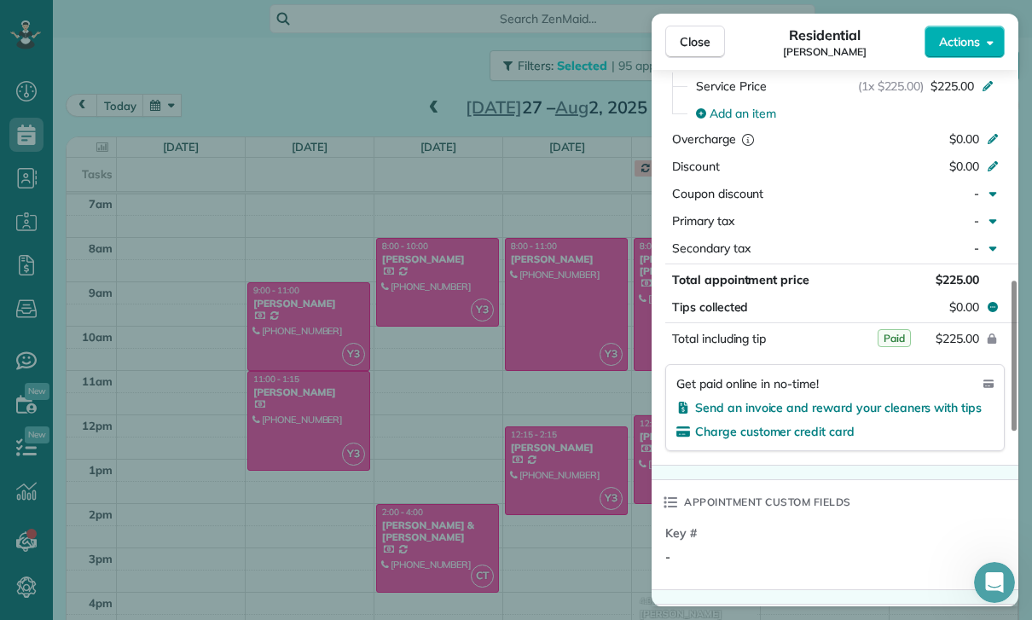
click at [563, 493] on div "Close Residential [PERSON_NAME] Actions Status Confirmed [PERSON_NAME] · Open p…" at bounding box center [516, 310] width 1032 height 620
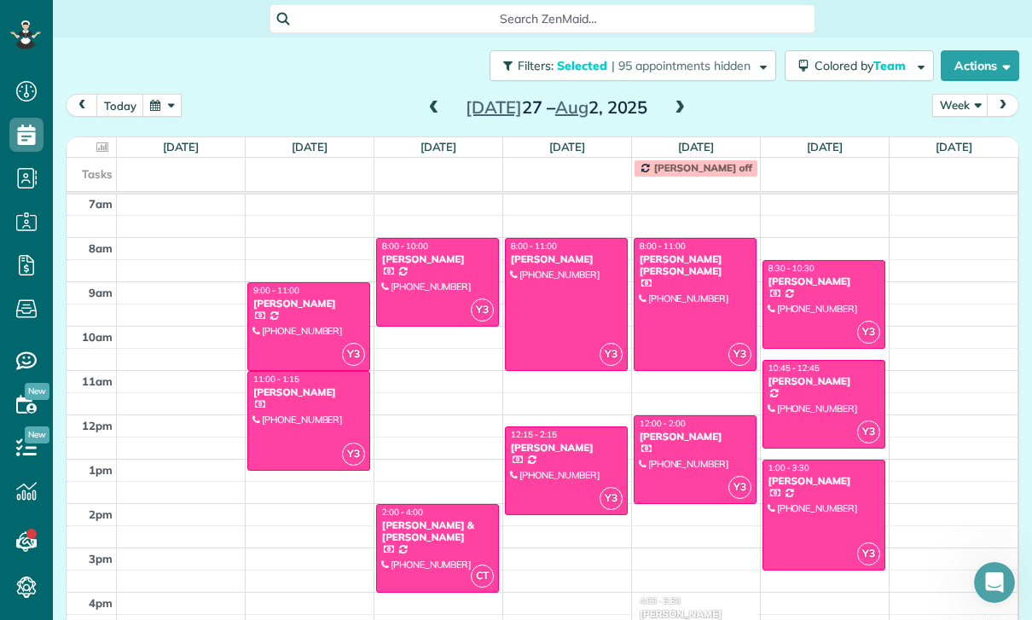
click at [822, 375] on div "[PERSON_NAME]" at bounding box center [824, 381] width 113 height 12
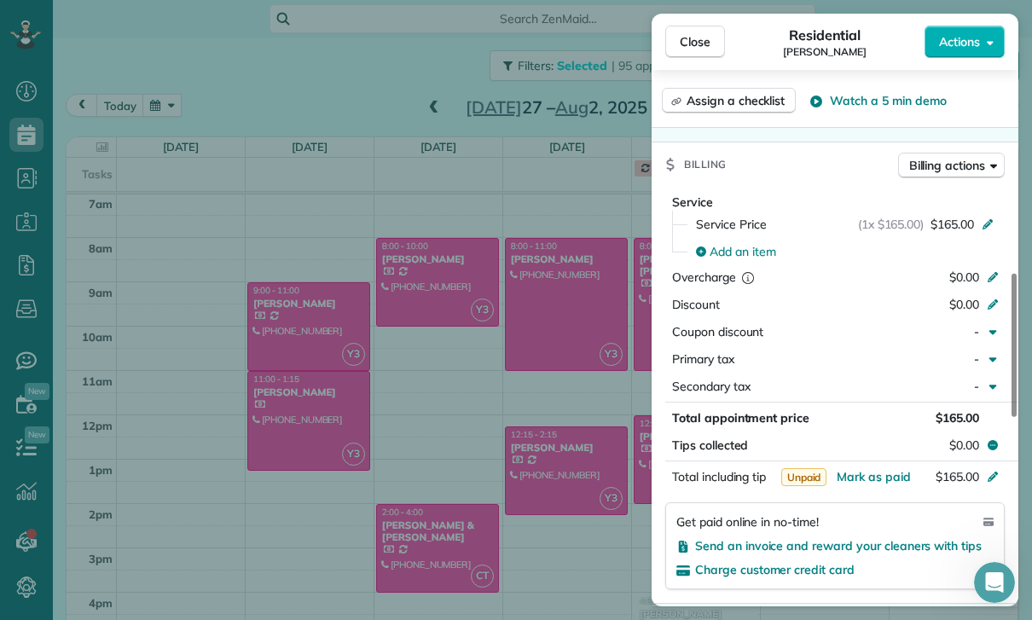
scroll to position [848, 0]
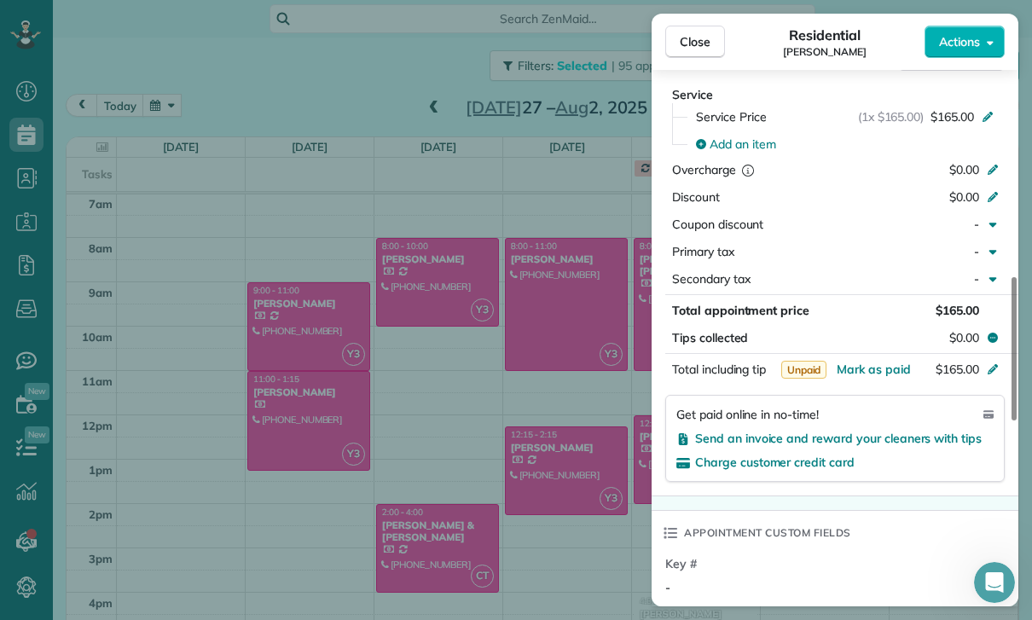
click at [493, 207] on div "Close Residential [PERSON_NAME] Actions Status Yet to Confirm [PERSON_NAME] · O…" at bounding box center [516, 310] width 1032 height 620
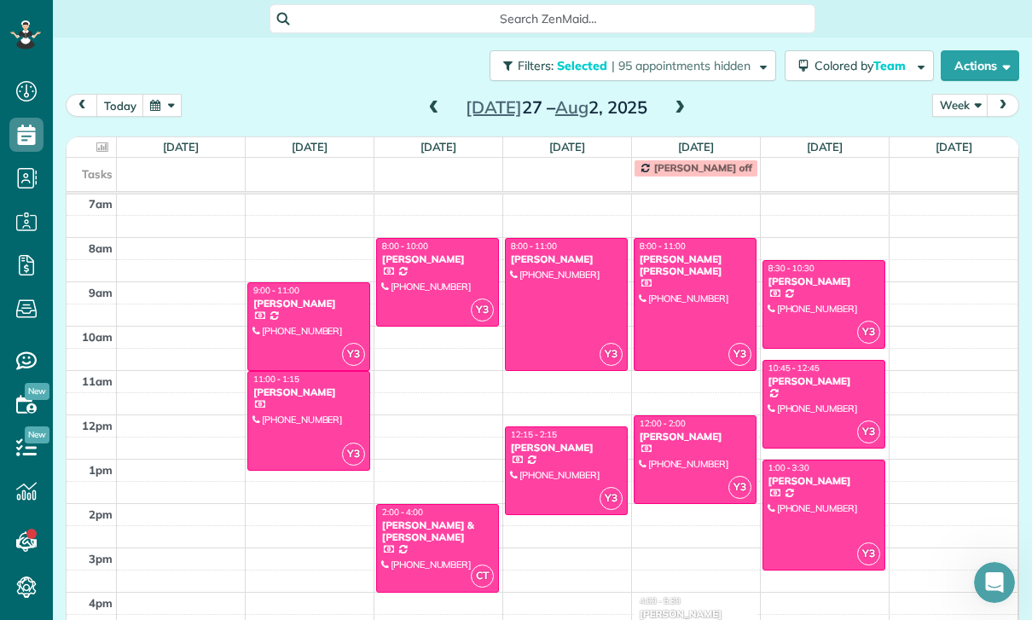
click at [433, 101] on span at bounding box center [434, 108] width 19 height 15
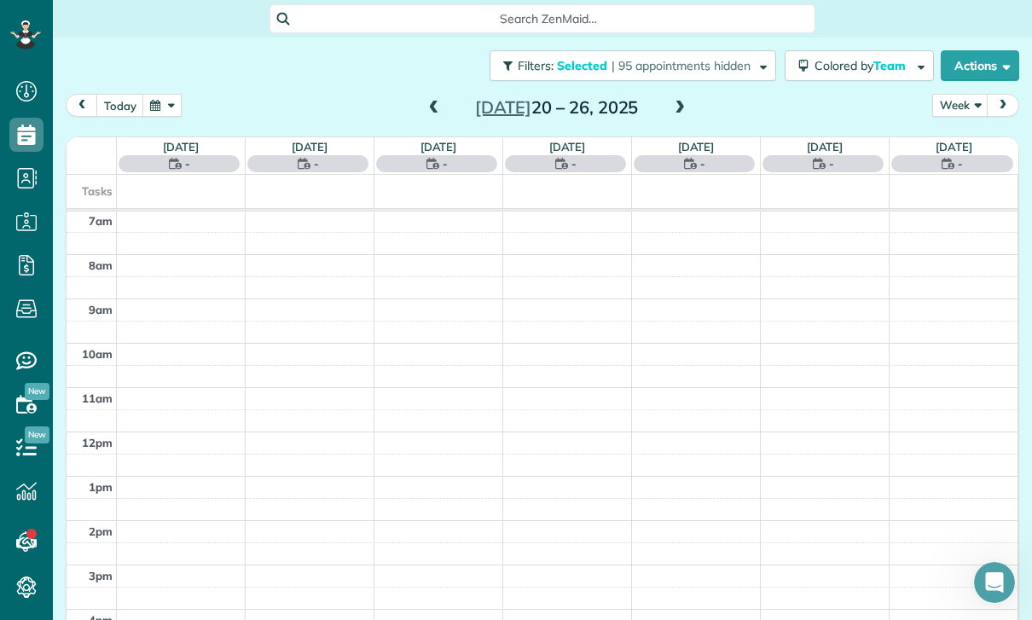
scroll to position [134, 0]
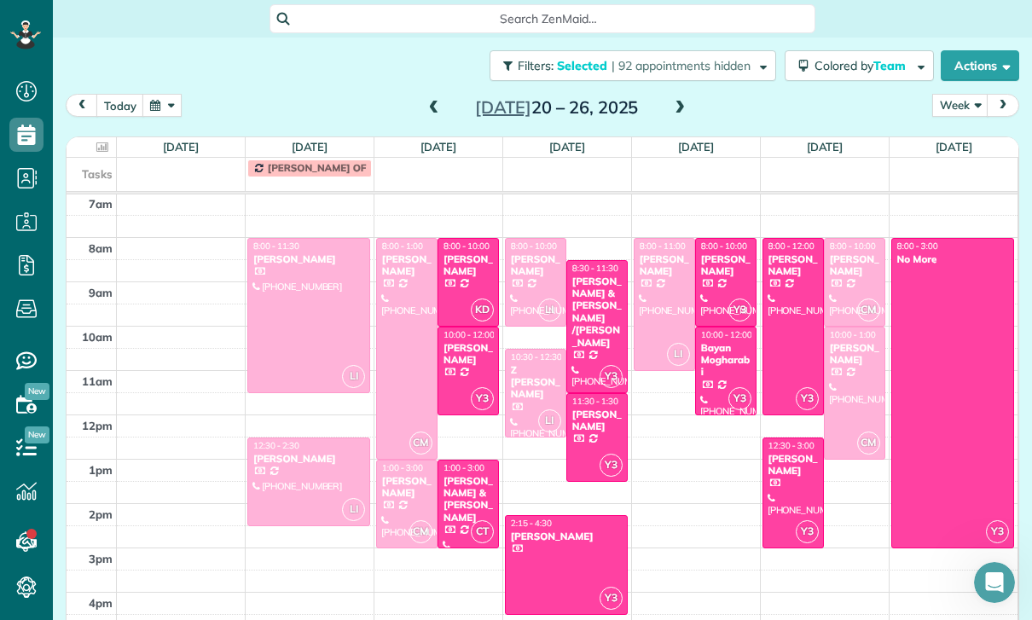
click at [593, 276] on div "[PERSON_NAME] & [PERSON_NAME] /[PERSON_NAME]" at bounding box center [597, 312] width 51 height 73
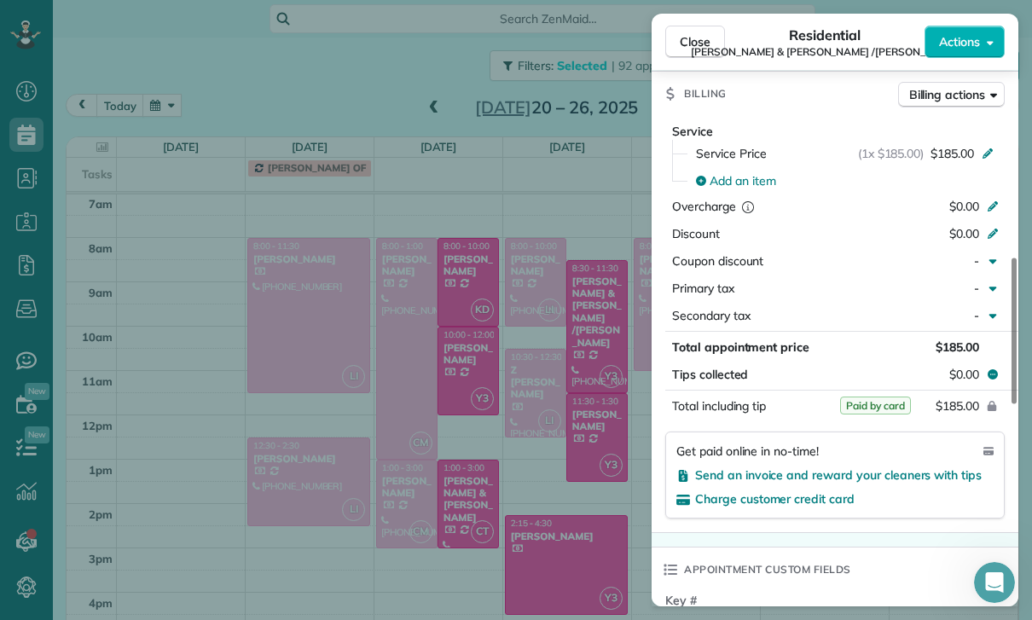
scroll to position [863, 0]
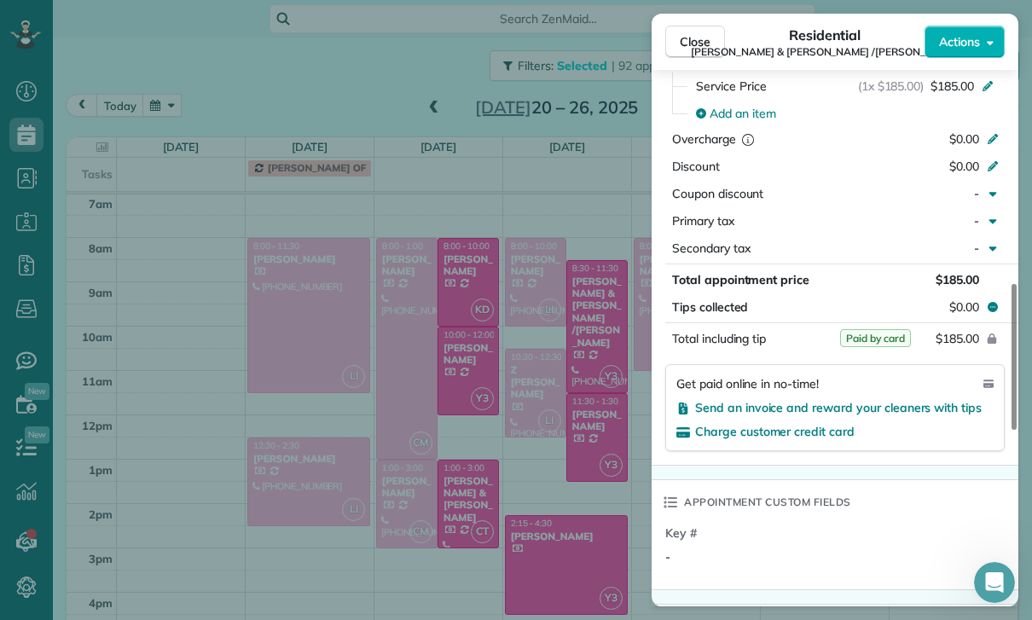
click at [543, 432] on div "Close Residential [PERSON_NAME] & [PERSON_NAME] /[PERSON_NAME] Actions Status Y…" at bounding box center [516, 310] width 1032 height 620
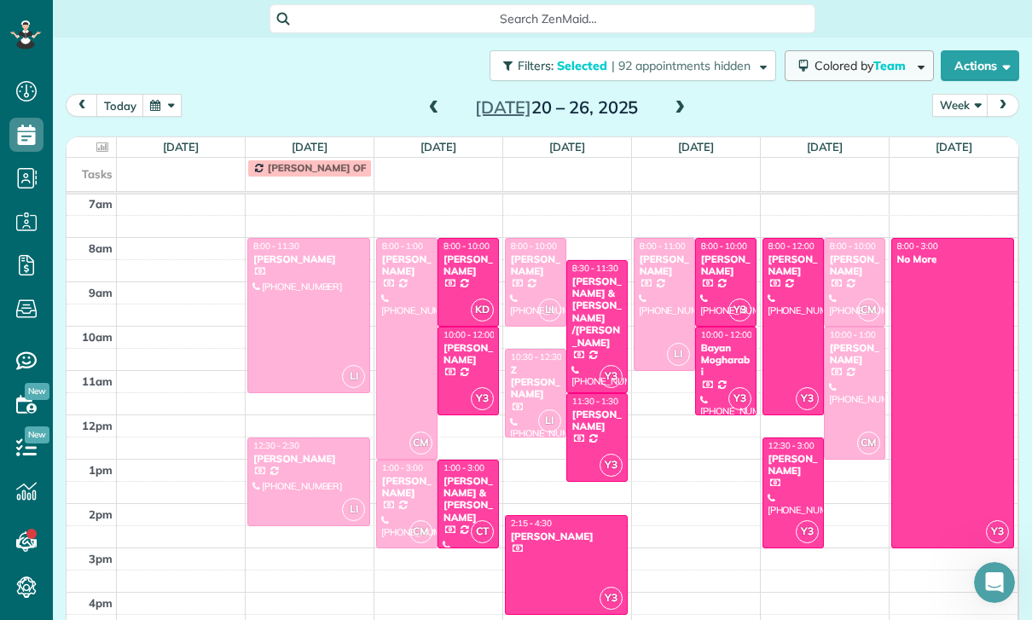
click at [864, 50] on button "Colored by Team" at bounding box center [859, 65] width 149 height 31
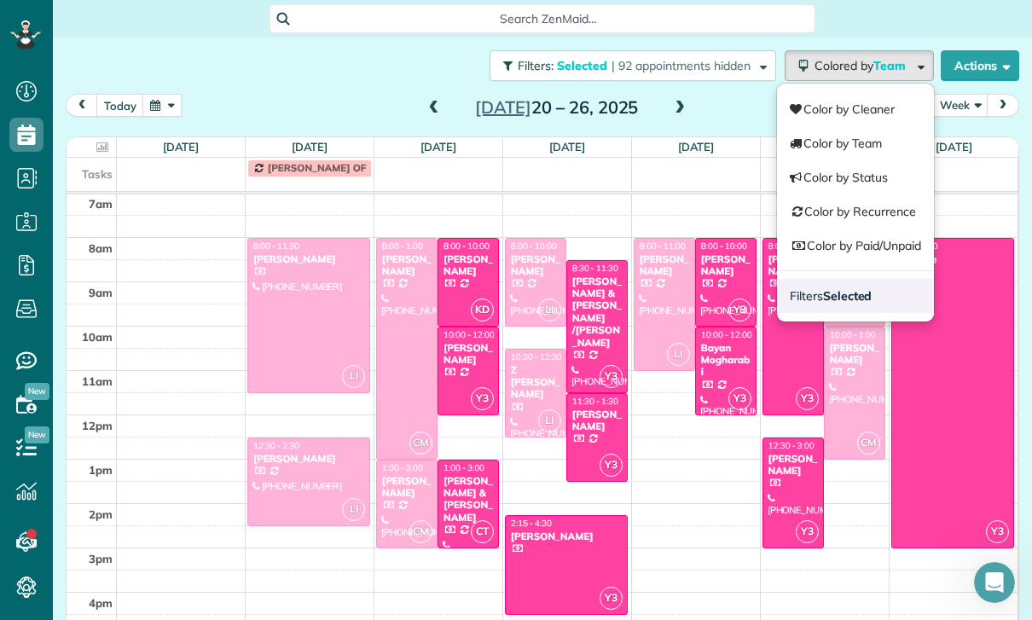
click at [850, 288] on strong "Selected" at bounding box center [847, 295] width 49 height 15
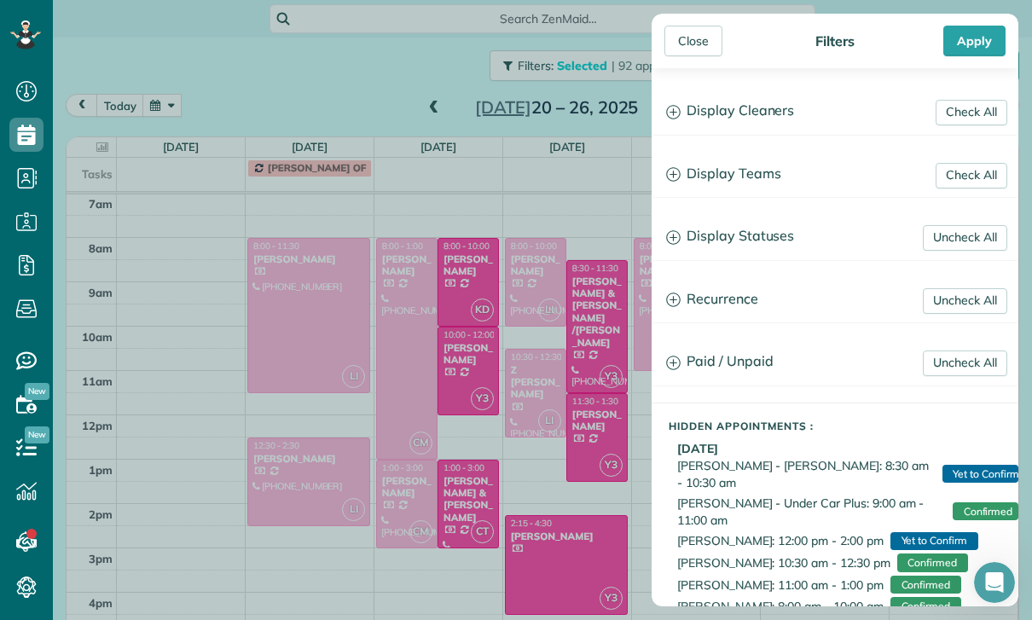
click at [769, 178] on h3 "Display Teams" at bounding box center [835, 175] width 365 height 44
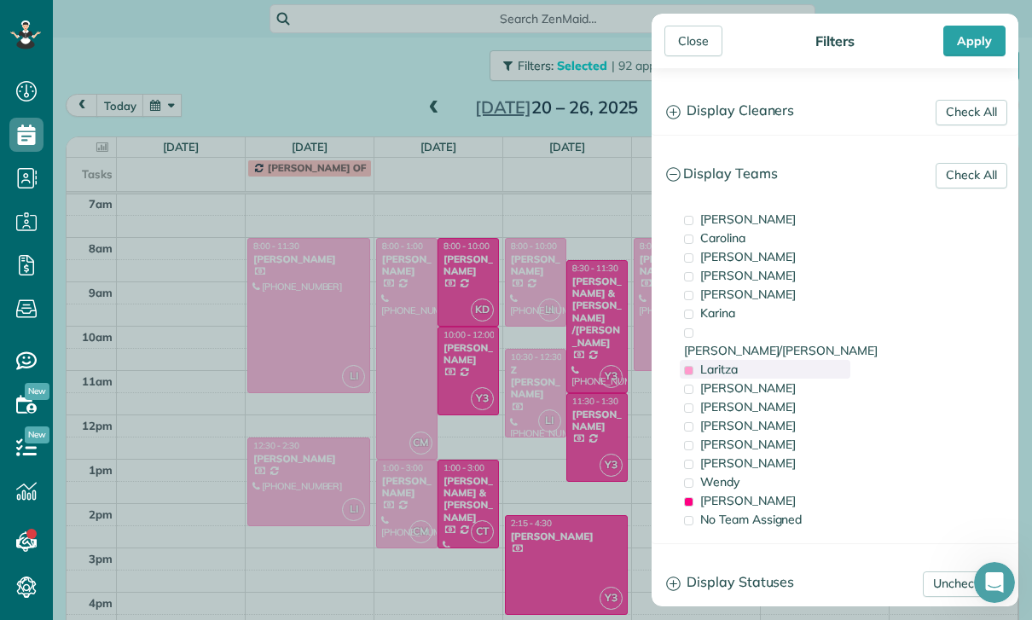
click at [740, 360] on div "Laritza" at bounding box center [765, 369] width 171 height 19
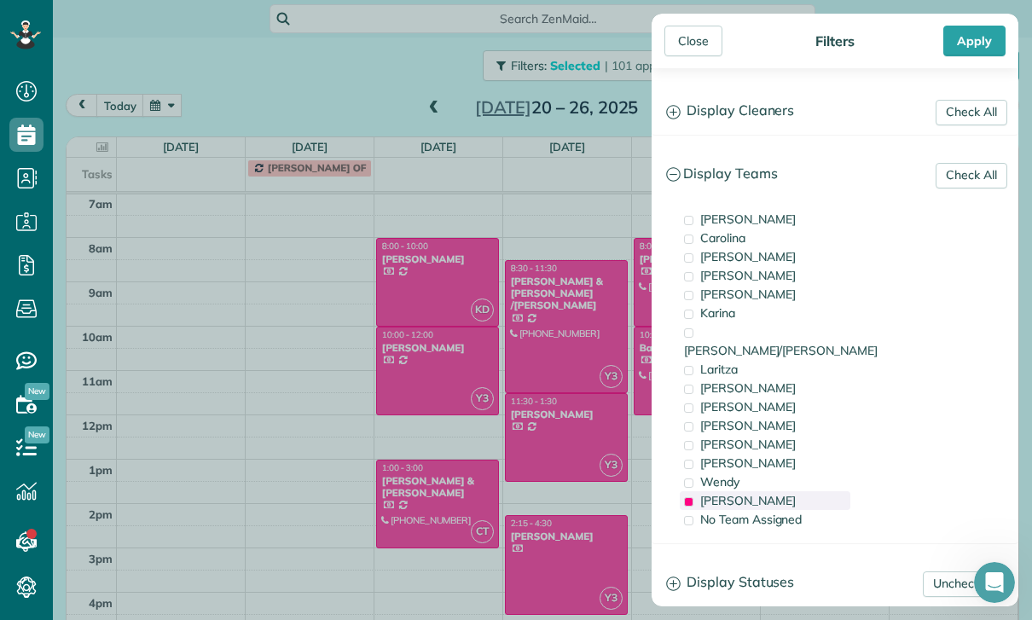
click at [729, 491] on div "[PERSON_NAME]" at bounding box center [765, 500] width 171 height 19
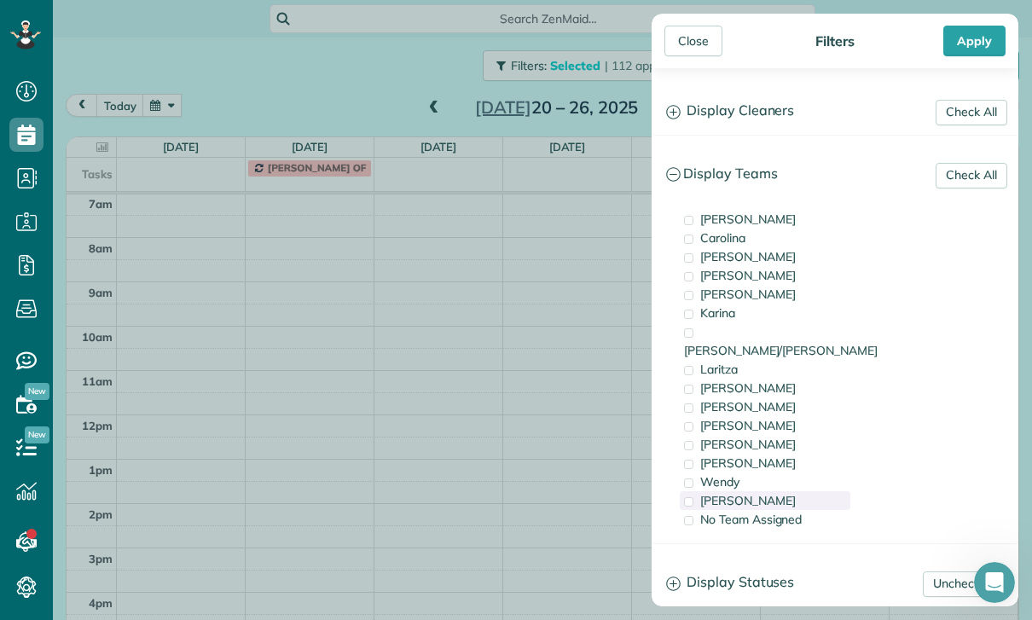
scroll to position [134, 0]
click at [730, 474] on span "Wendy" at bounding box center [719, 481] width 39 height 15
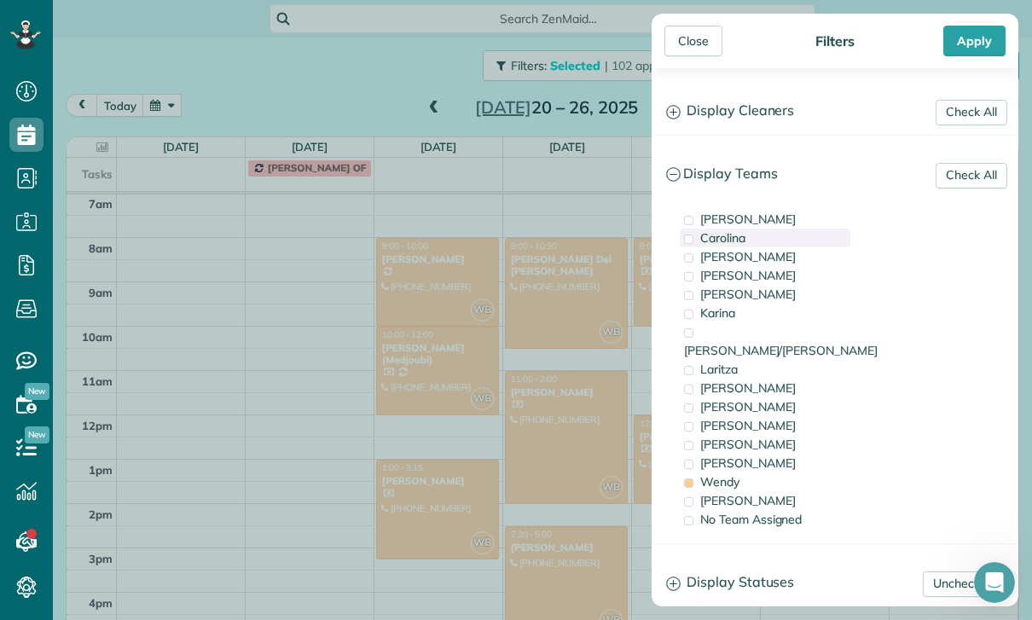
click at [749, 245] on div "Carolina" at bounding box center [765, 238] width 171 height 19
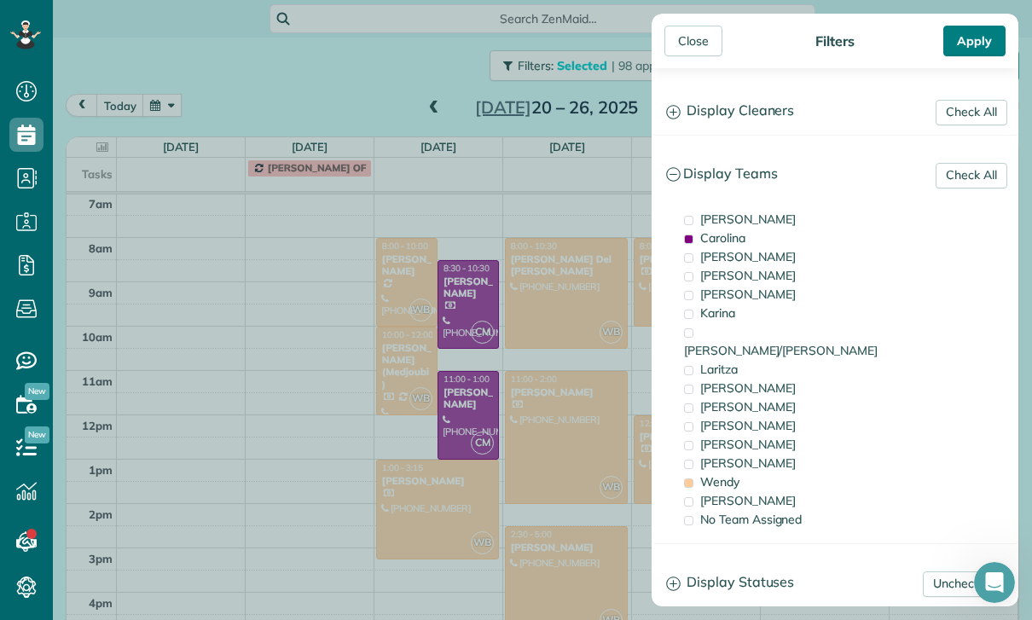
click at [984, 49] on div "Apply" at bounding box center [974, 41] width 62 height 31
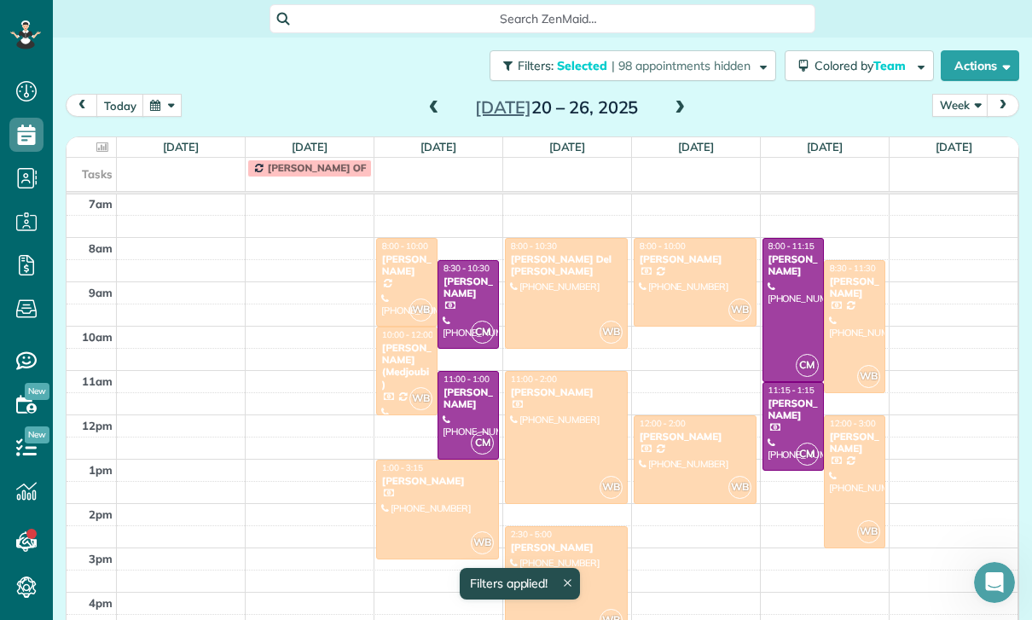
click at [168, 94] on button "button" at bounding box center [161, 105] width 39 height 23
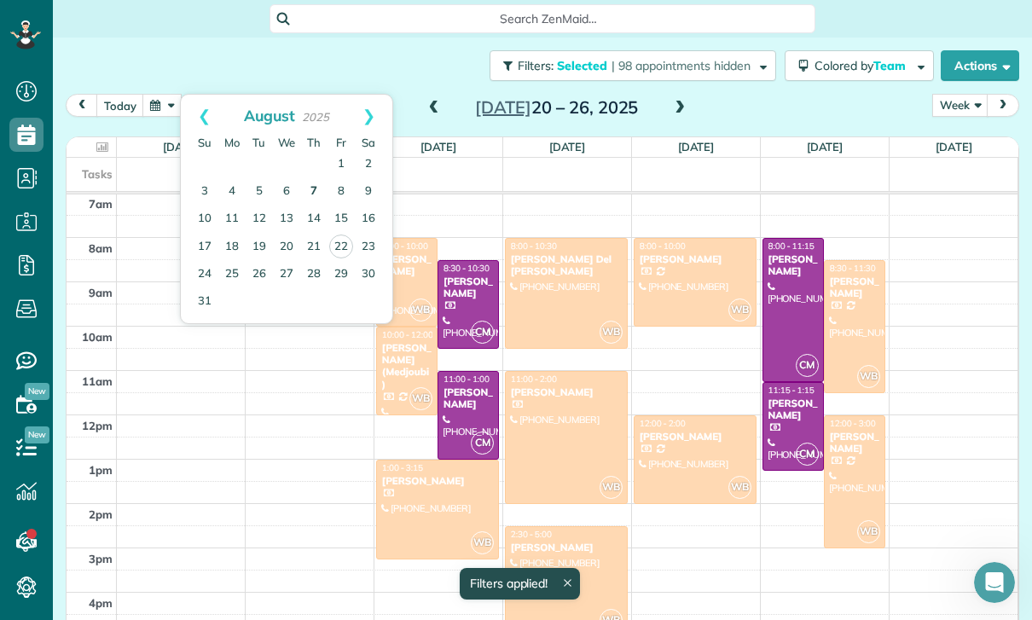
click at [305, 178] on link "7" at bounding box center [313, 191] width 27 height 27
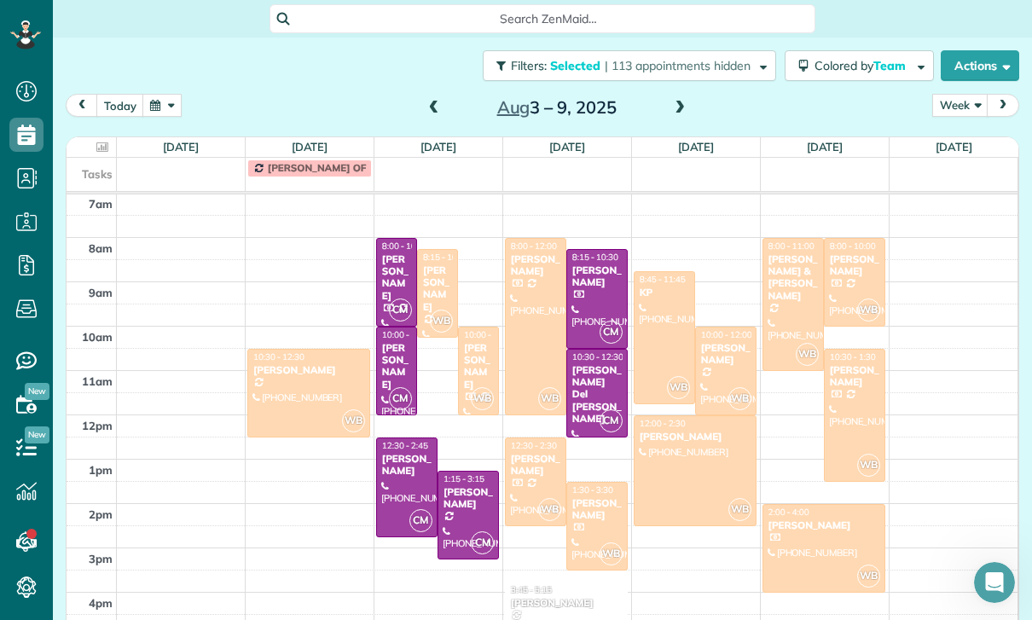
click at [316, 351] on div at bounding box center [308, 393] width 121 height 87
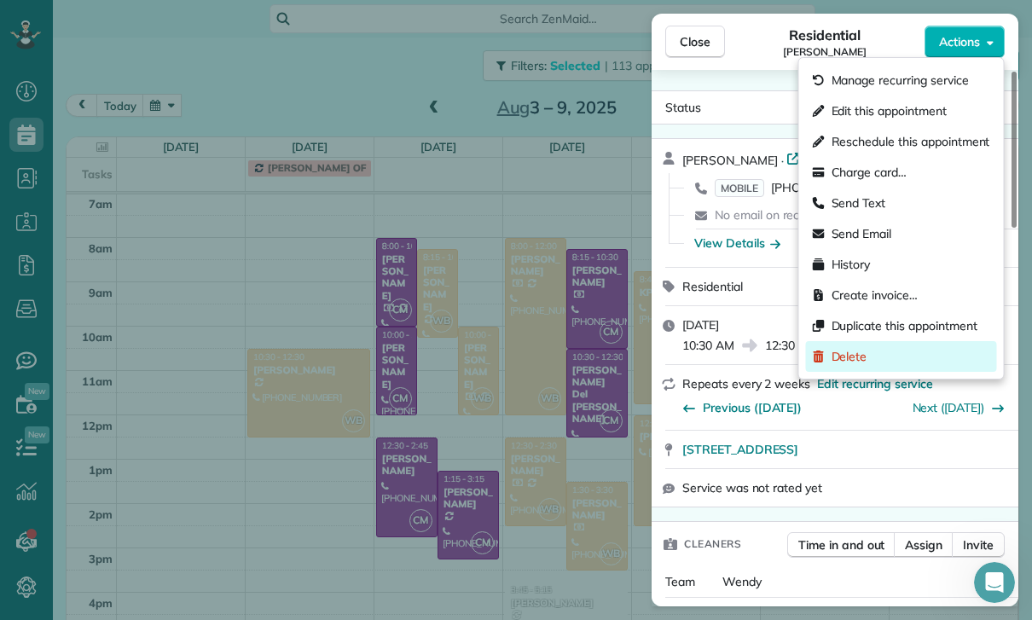
click at [862, 357] on span "Delete" at bounding box center [850, 356] width 36 height 17
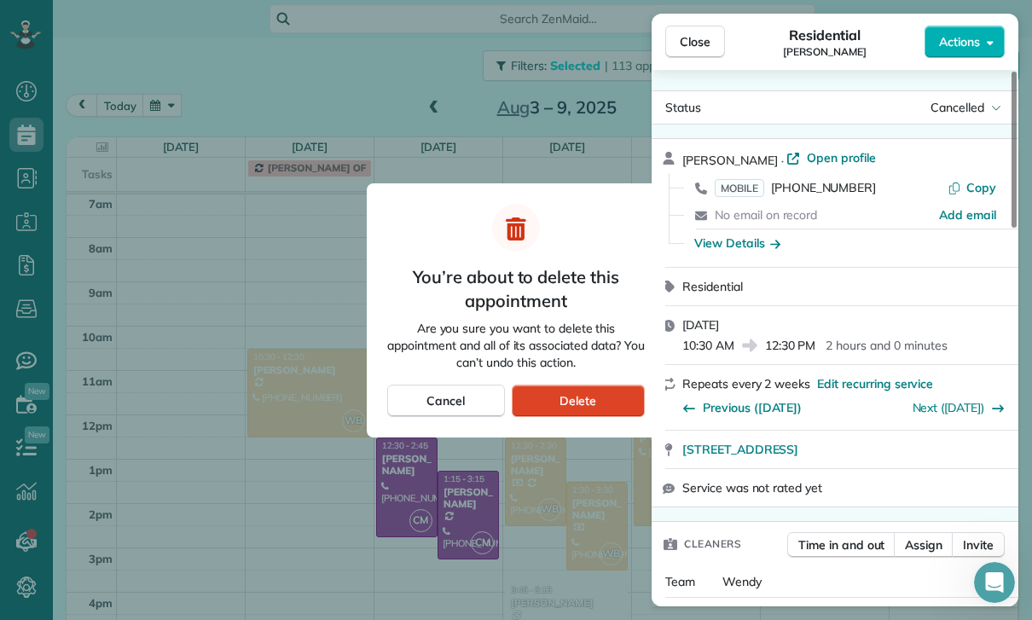
click at [581, 405] on span "Delete" at bounding box center [578, 400] width 37 height 17
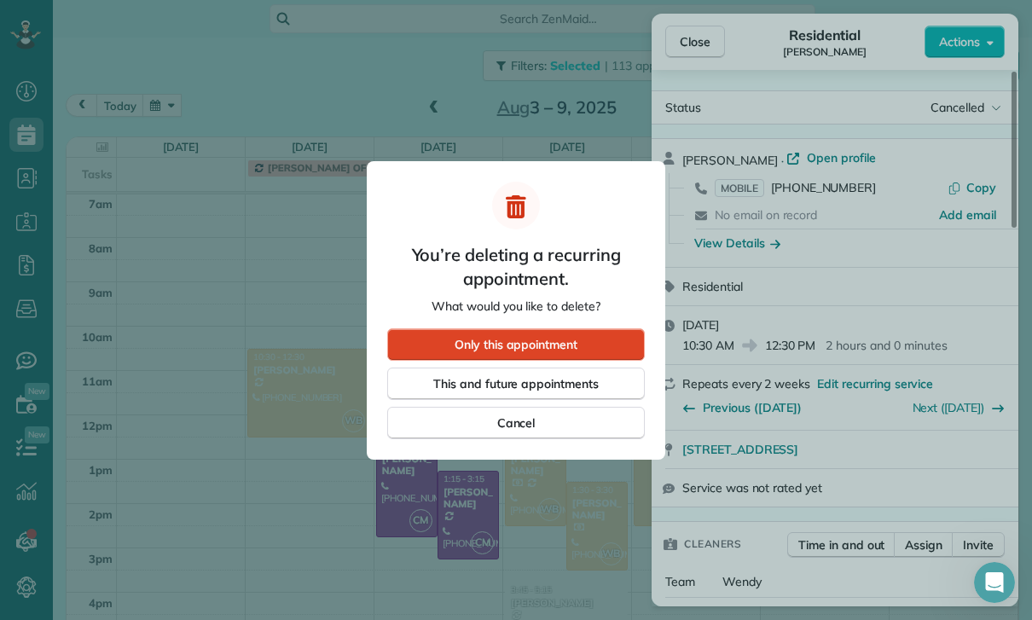
click at [566, 334] on div "Only this appointment" at bounding box center [516, 344] width 258 height 32
click at [522, 343] on span "Only this appointment" at bounding box center [516, 344] width 123 height 17
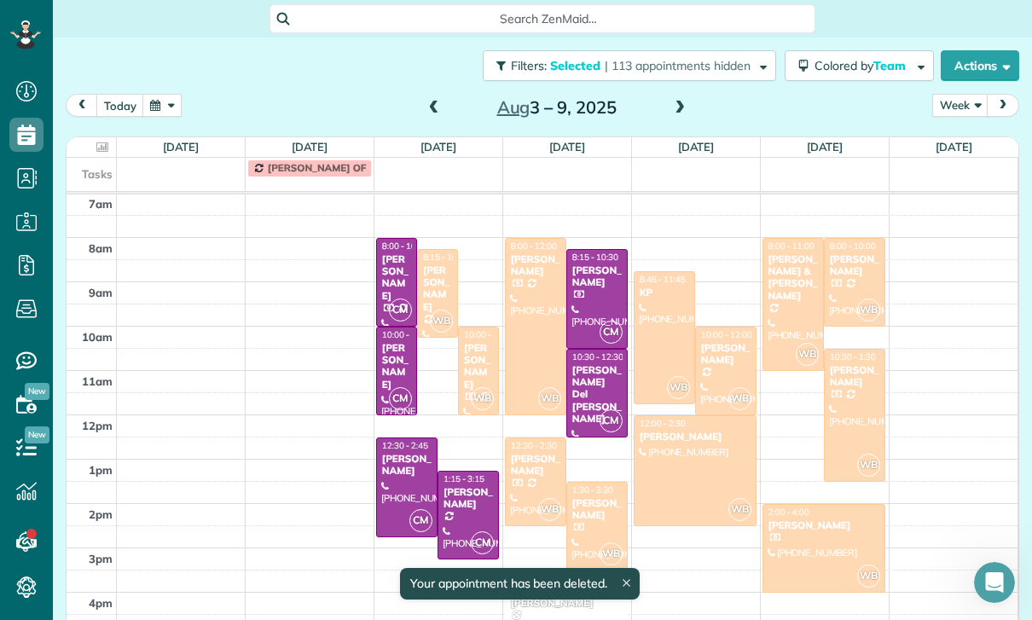
scroll to position [134, 0]
click at [435, 253] on div at bounding box center [437, 293] width 39 height 87
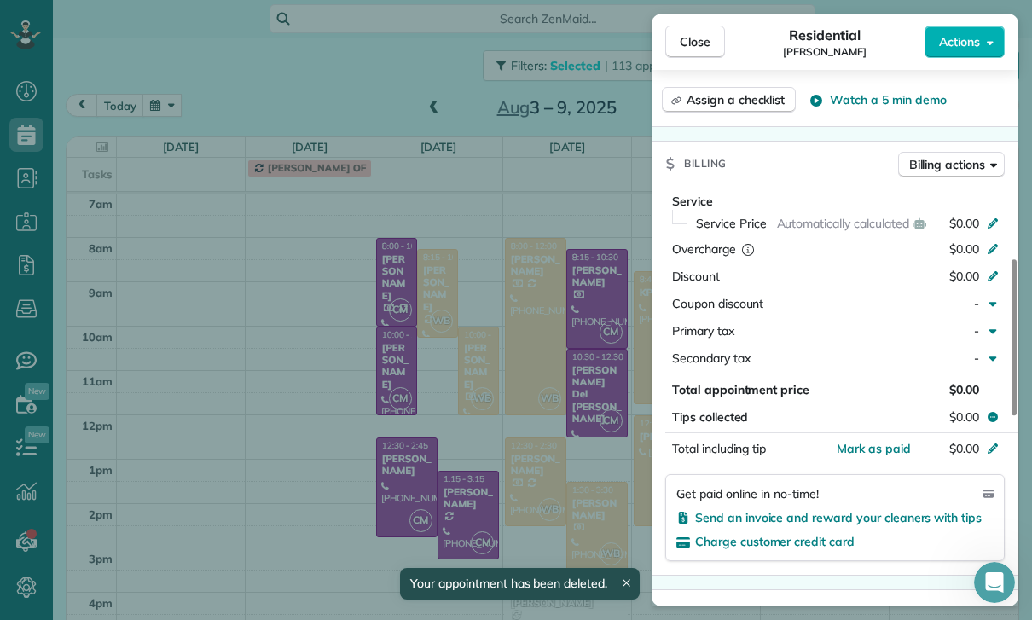
scroll to position [778, 0]
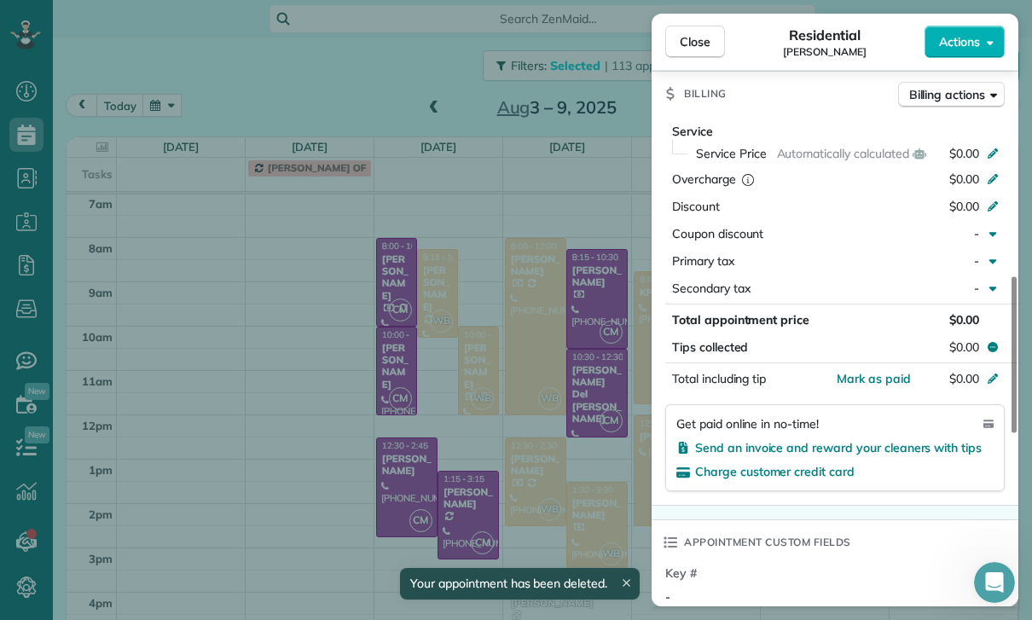
click at [571, 449] on div "Close Residential [PERSON_NAME] Actions Status Confirmed [PERSON_NAME] · Open p…" at bounding box center [516, 310] width 1032 height 620
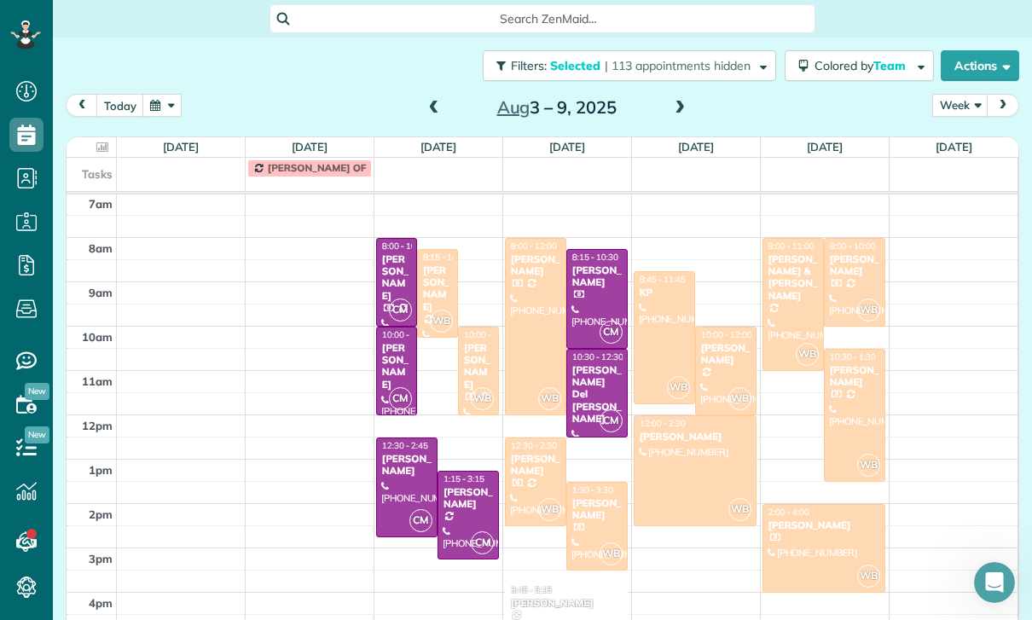
click at [478, 342] on div "[PERSON_NAME]" at bounding box center [478, 366] width 31 height 49
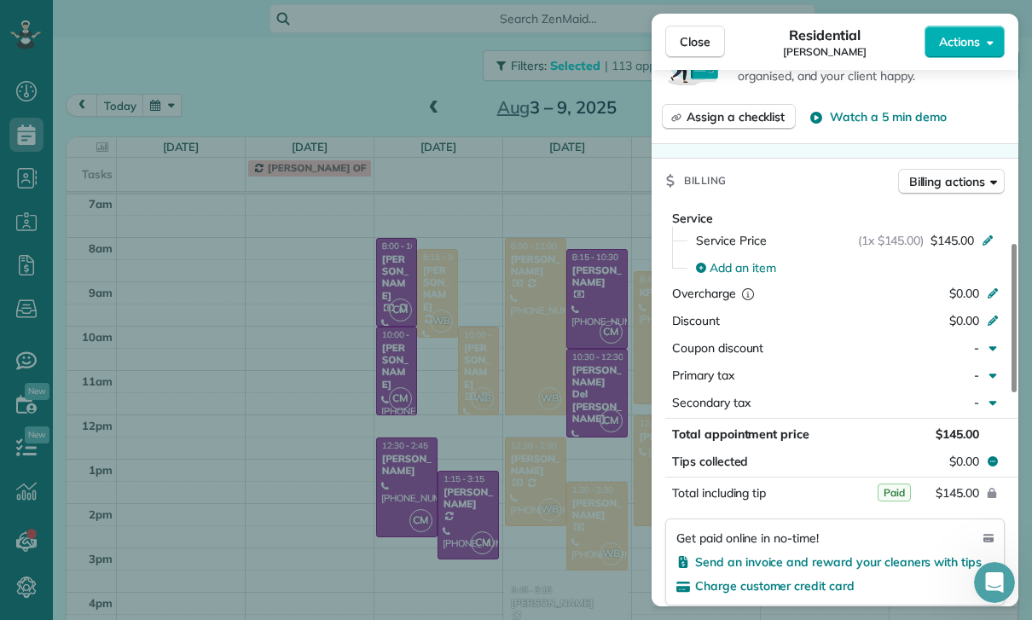
scroll to position [753, 0]
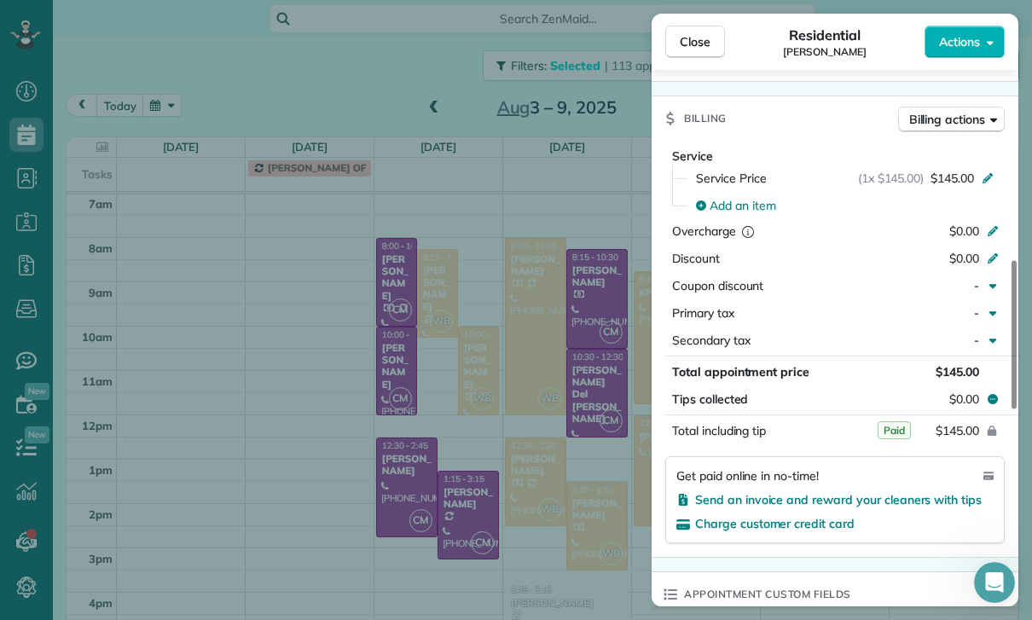
click at [528, 420] on div "Close Residential [PERSON_NAME] Beetly Actions Status Confirmed [PERSON_NAME] ·…" at bounding box center [516, 310] width 1032 height 620
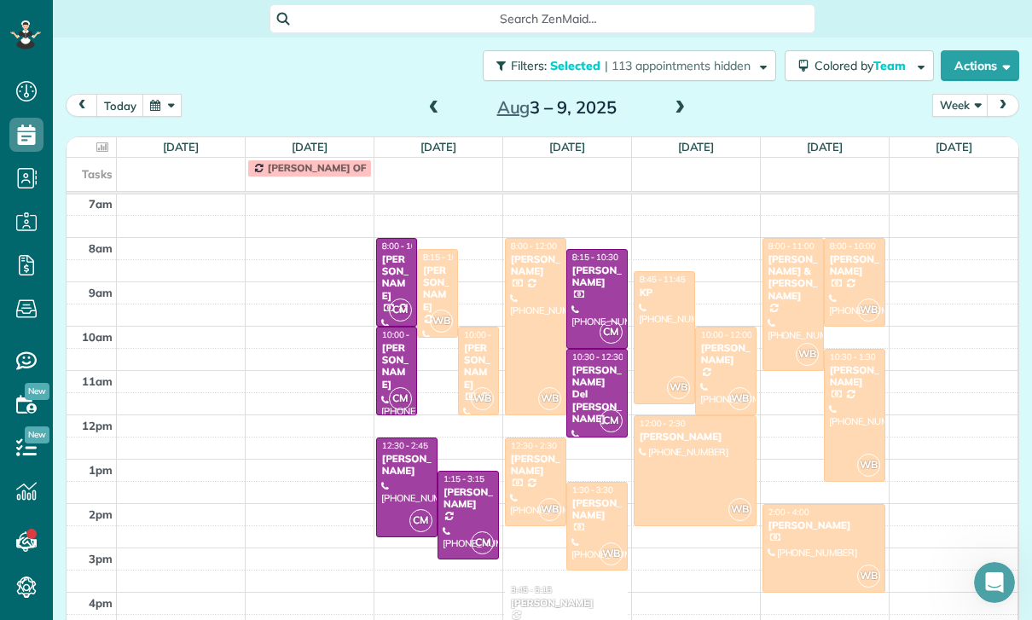
click at [525, 270] on div at bounding box center [536, 327] width 60 height 176
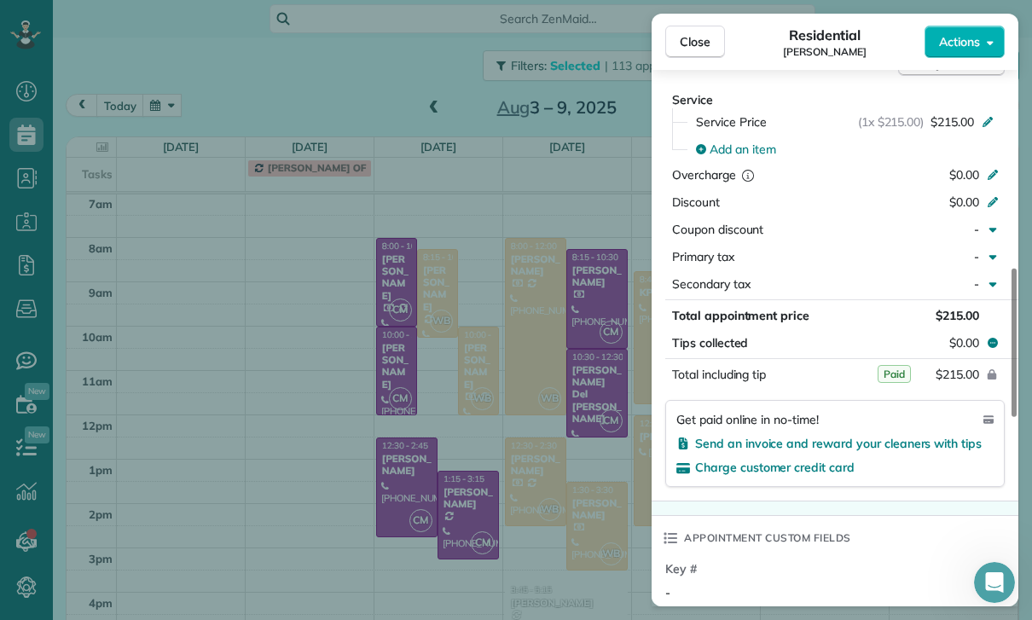
scroll to position [810, 0]
click at [567, 485] on div "Close Residential [PERSON_NAME] Actions Status Confirmed [PERSON_NAME] · Open p…" at bounding box center [516, 310] width 1032 height 620
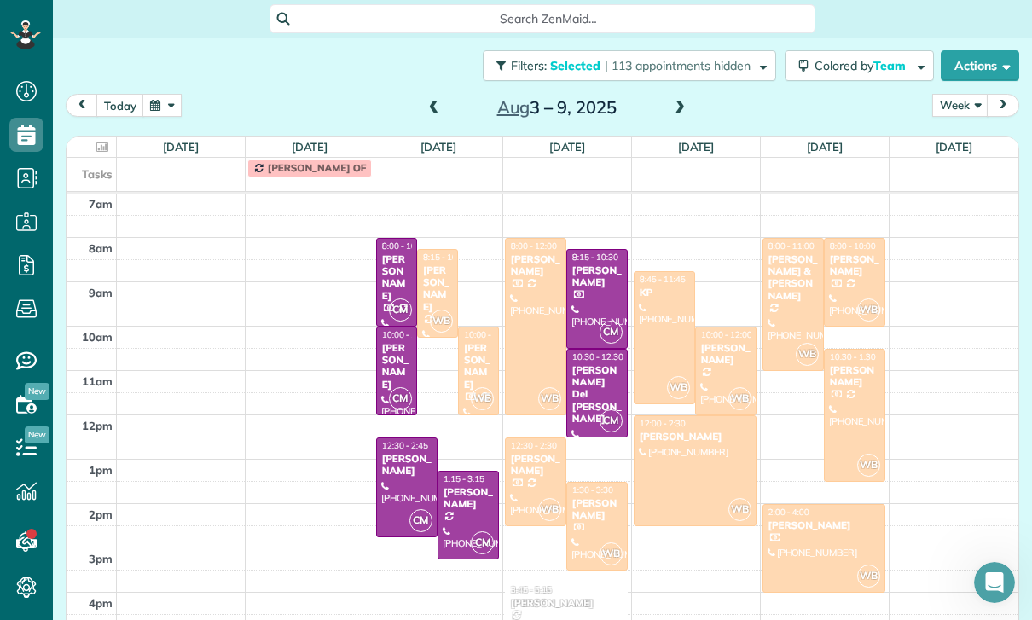
click at [532, 453] on div "[PERSON_NAME]" at bounding box center [535, 465] width 51 height 25
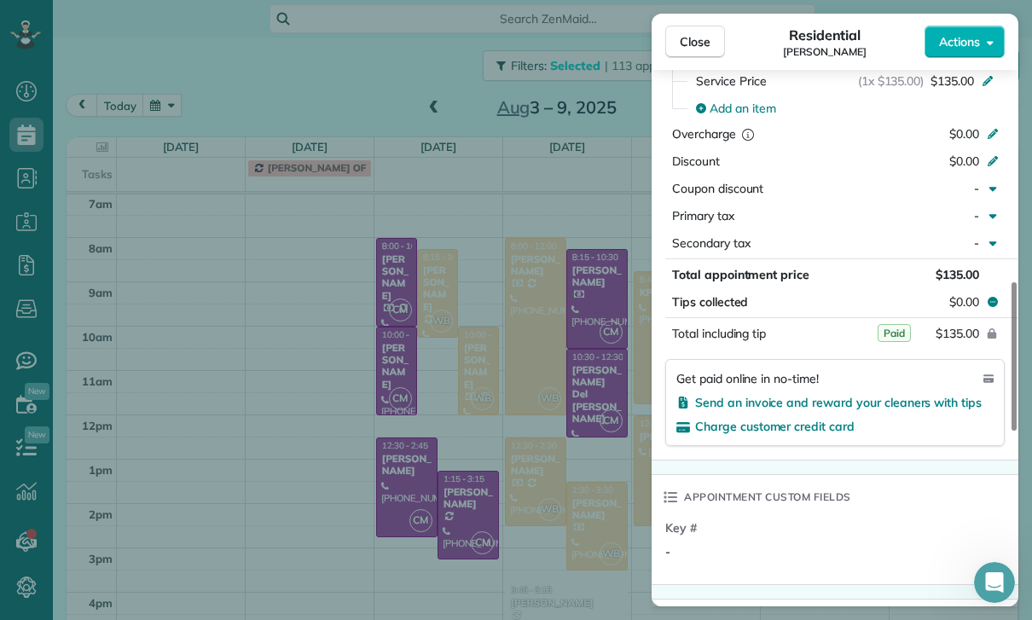
scroll to position [875, 0]
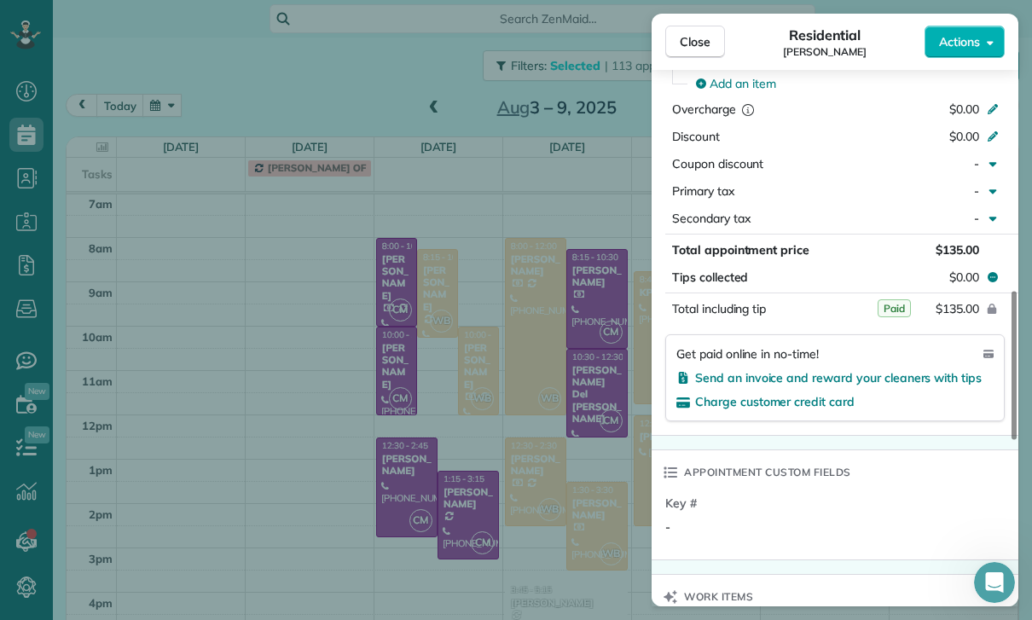
click at [556, 501] on div "Close Residential [PERSON_NAME] Actions Status Yet to Confirm [PERSON_NAME] · O…" at bounding box center [516, 310] width 1032 height 620
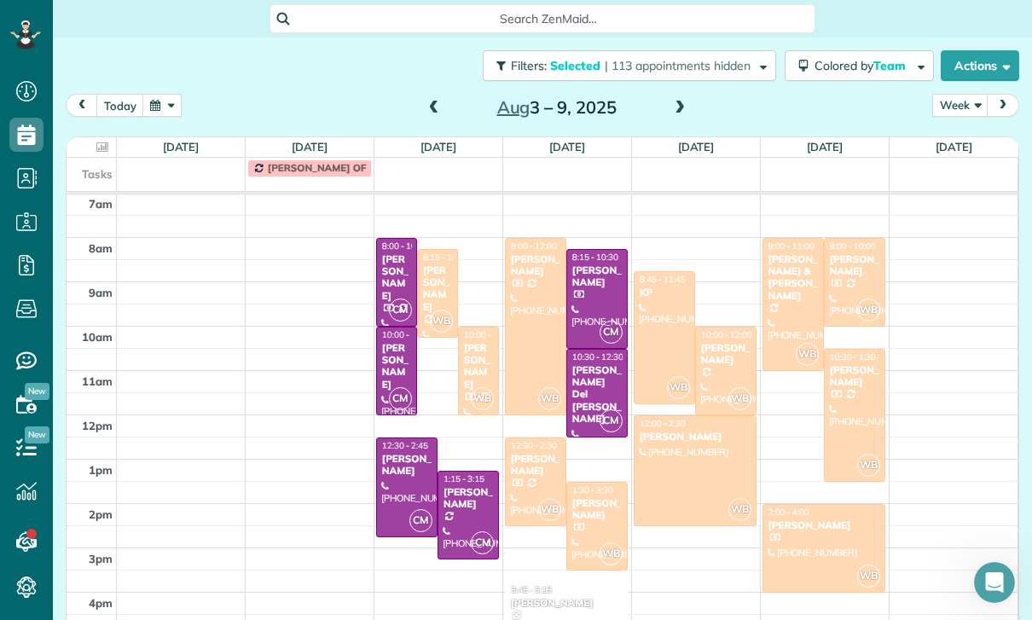
click at [595, 497] on div "[PERSON_NAME]" at bounding box center [597, 509] width 51 height 25
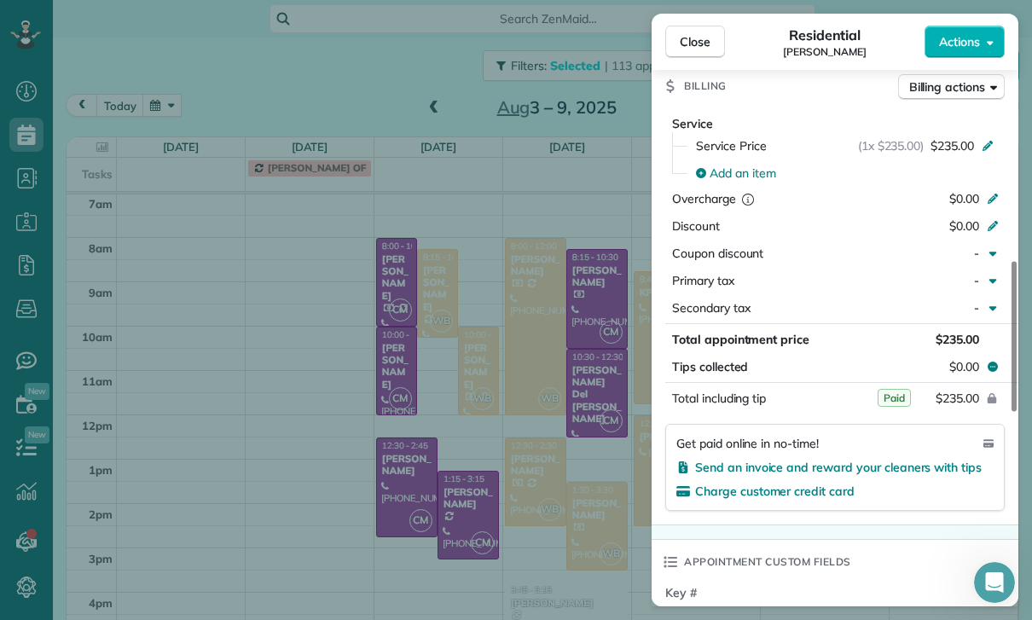
scroll to position [794, 0]
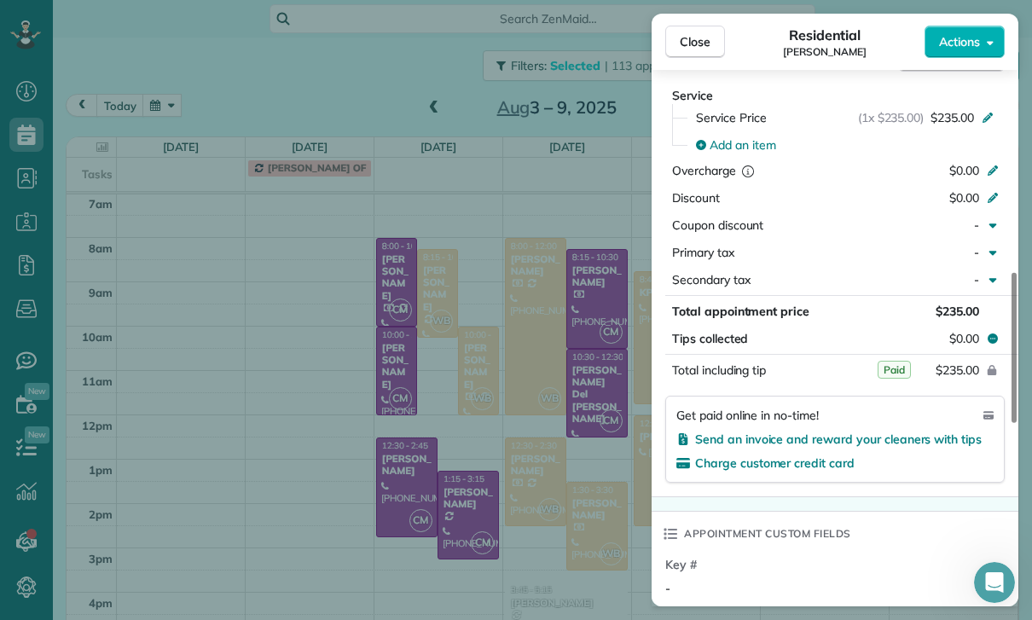
click at [557, 517] on div "Close Residential [PERSON_NAME] Actions Status Confirmed [PERSON_NAME] · Open p…" at bounding box center [516, 310] width 1032 height 620
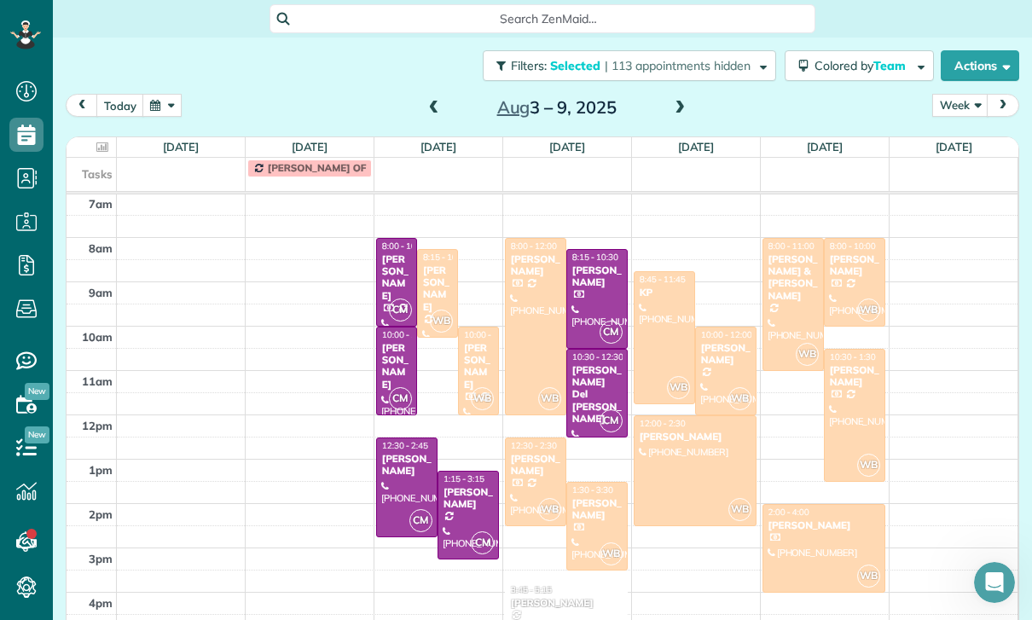
click at [658, 284] on div at bounding box center [665, 337] width 60 height 131
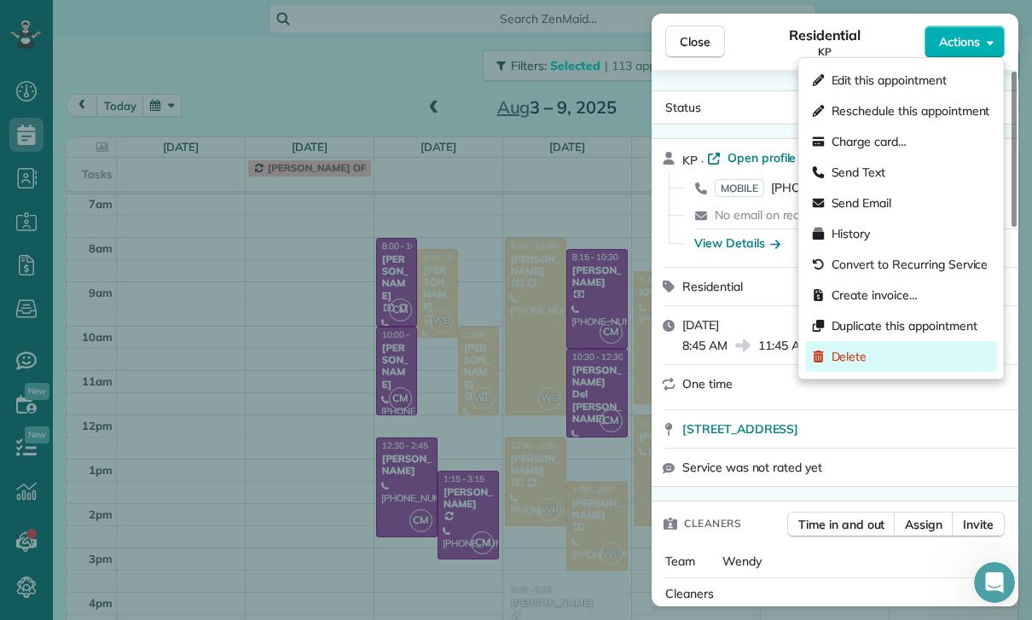
click at [862, 358] on span "Delete" at bounding box center [850, 356] width 36 height 17
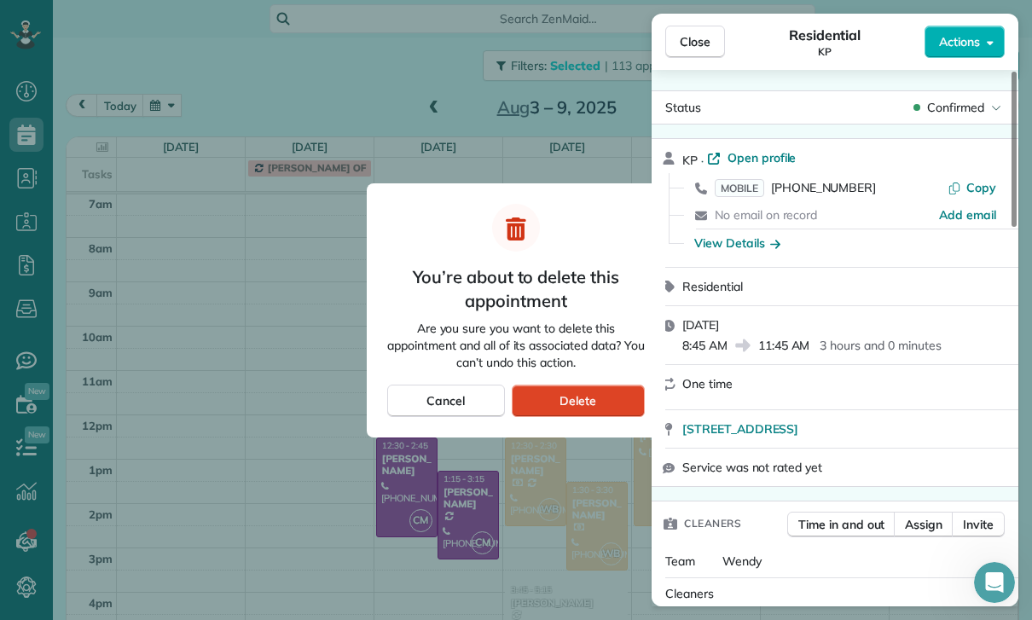
click at [607, 403] on div "Delete" at bounding box center [578, 401] width 133 height 32
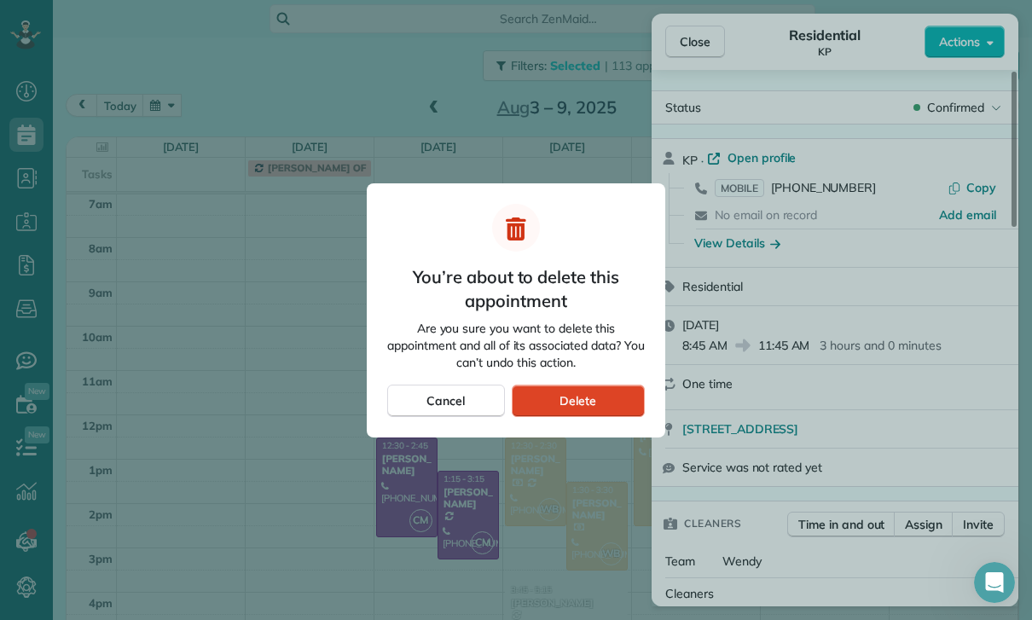
click at [581, 395] on span "Delete" at bounding box center [578, 400] width 37 height 17
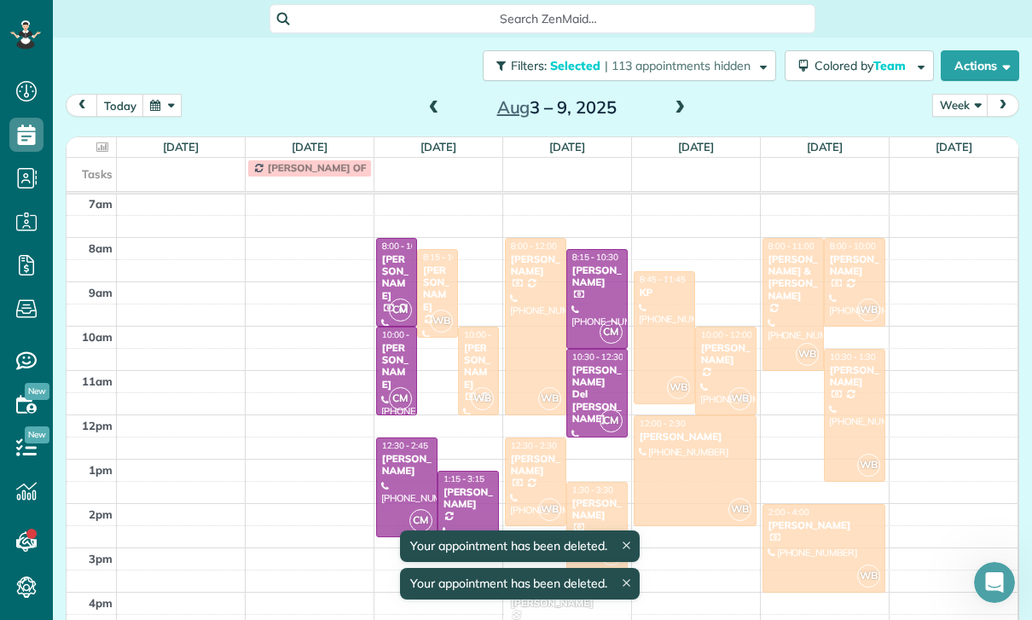
scroll to position [134, 0]
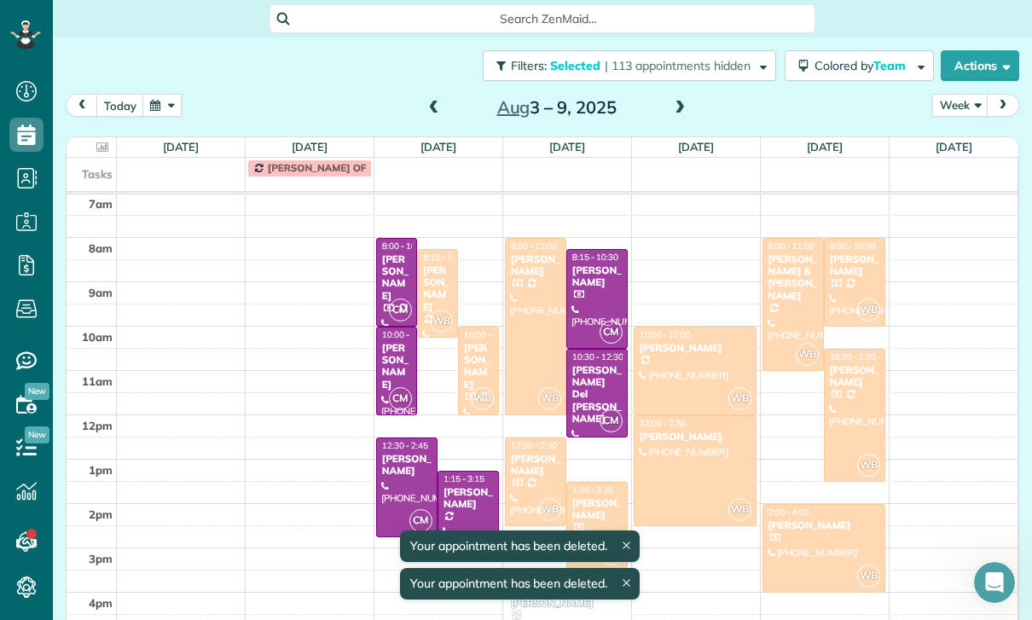
click at [690, 328] on div at bounding box center [695, 371] width 121 height 87
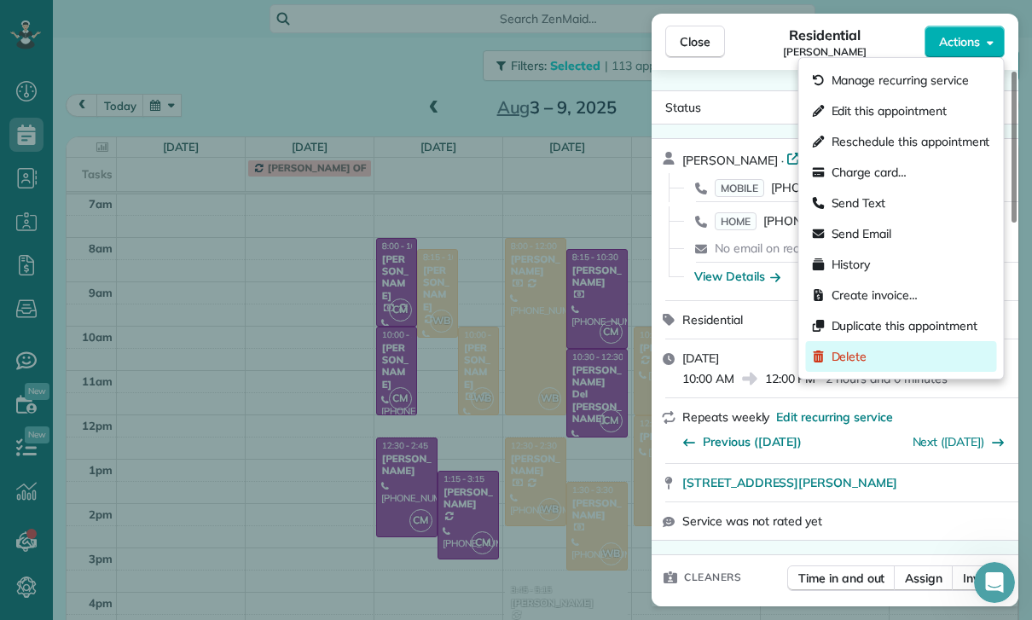
click at [884, 365] on div "Delete" at bounding box center [901, 356] width 191 height 31
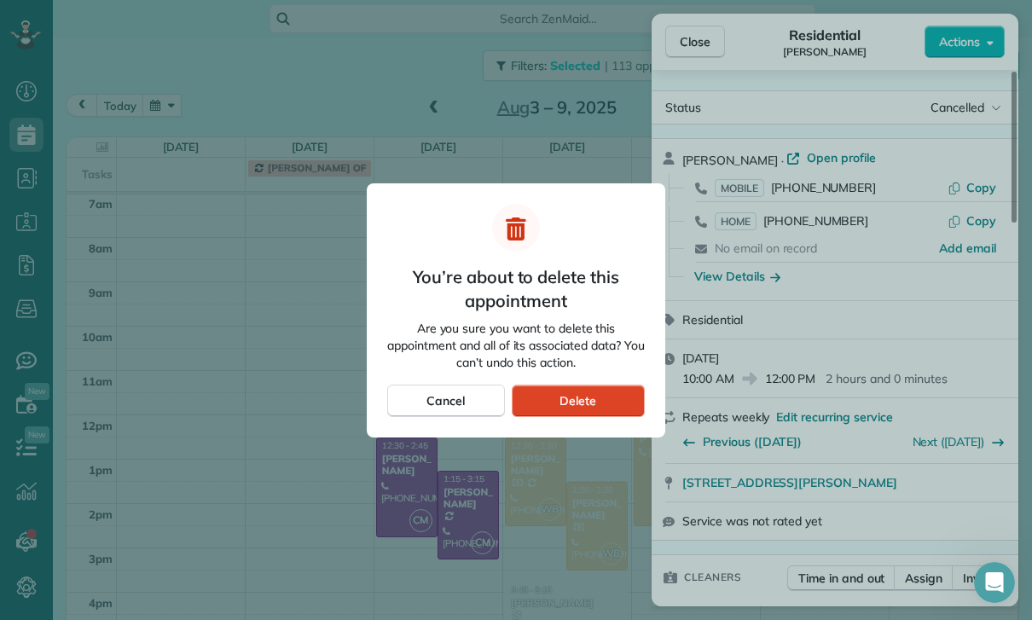
click at [606, 401] on div "Delete" at bounding box center [578, 401] width 133 height 32
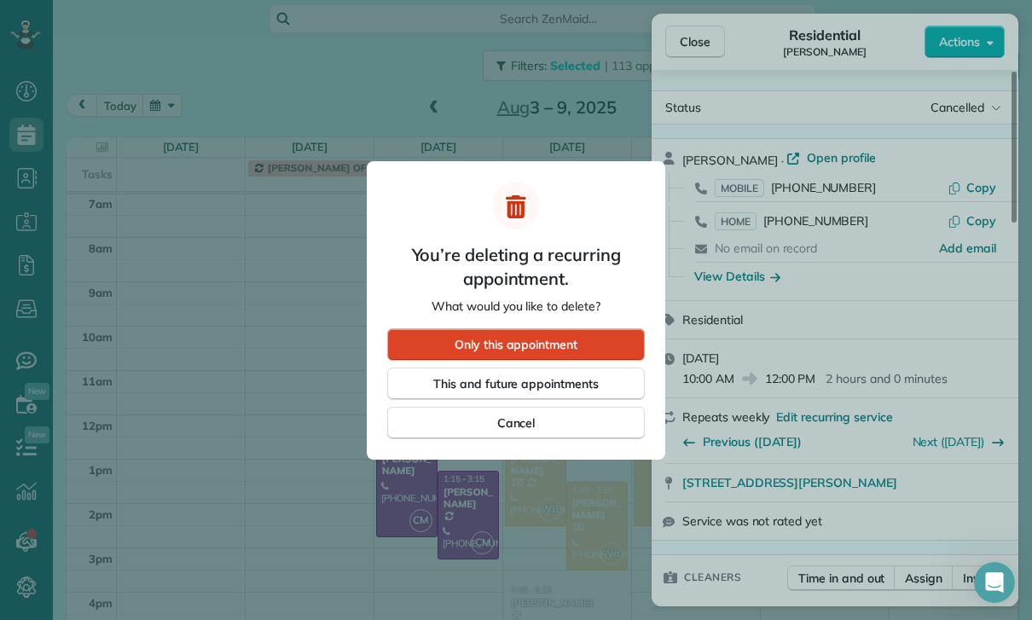
click at [598, 341] on div "Only this appointment" at bounding box center [516, 344] width 258 height 32
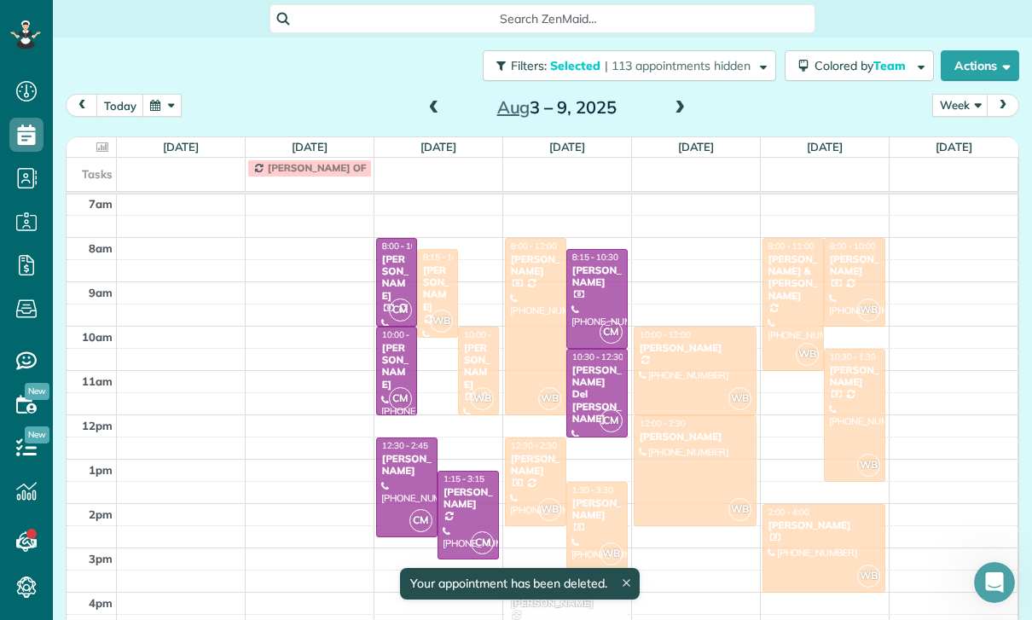
scroll to position [134, 0]
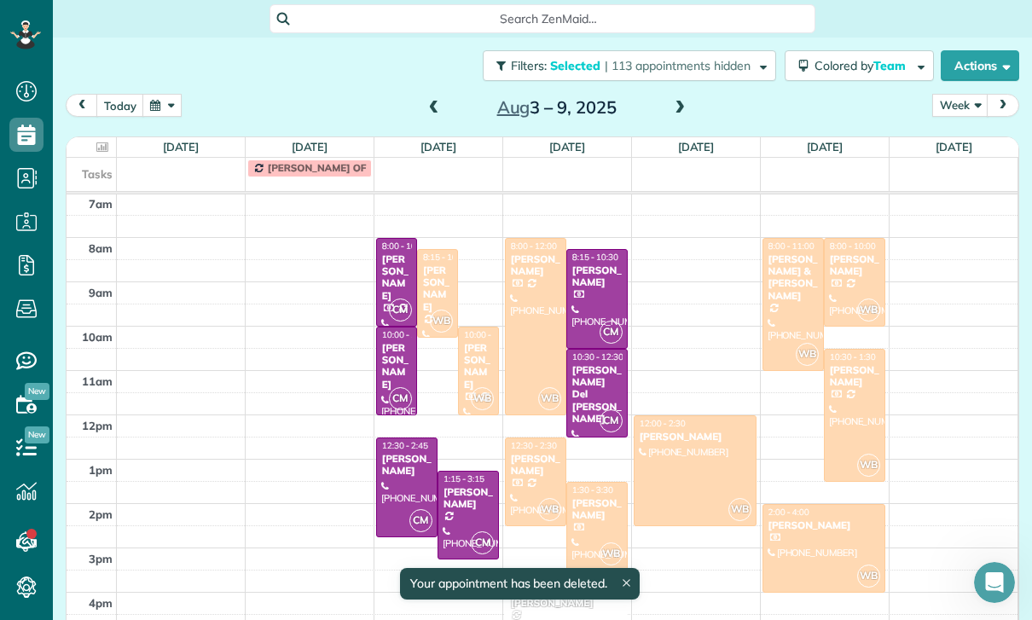
click at [685, 421] on div at bounding box center [695, 470] width 121 height 109
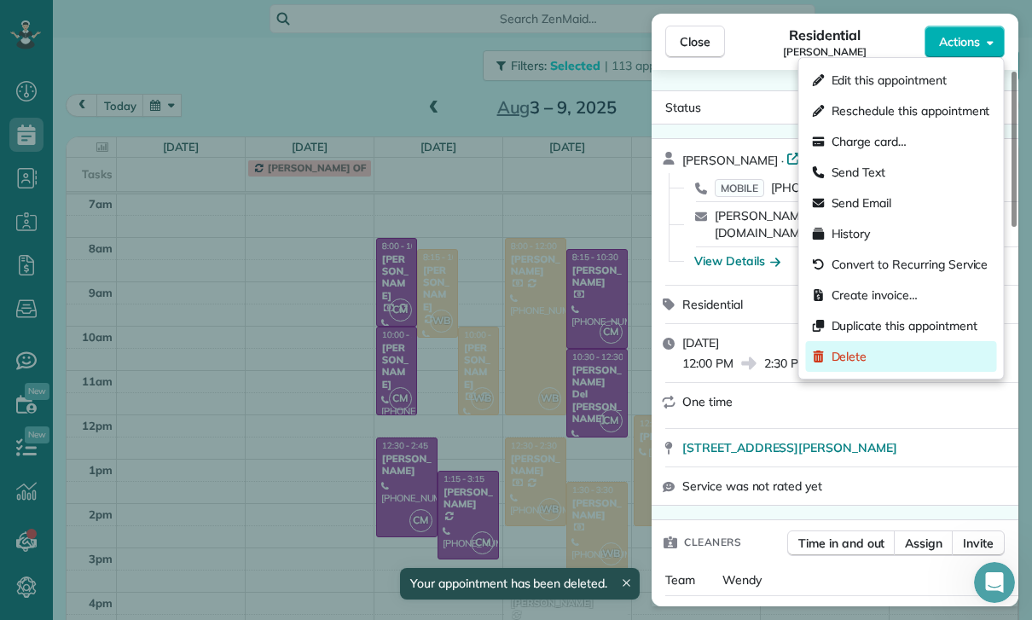
click at [866, 363] on span "Delete" at bounding box center [850, 356] width 36 height 17
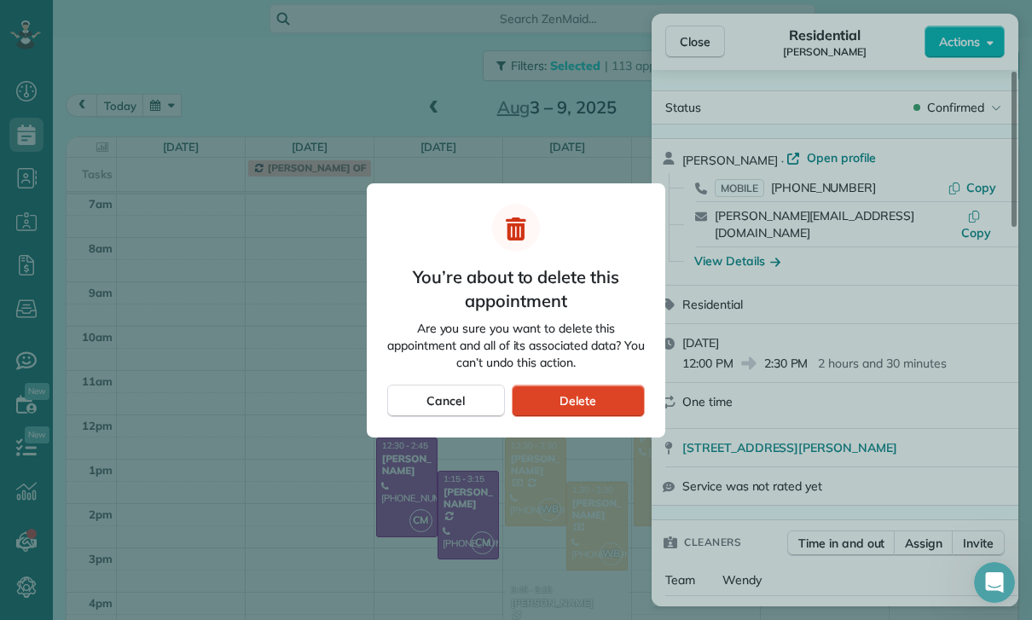
click at [597, 409] on div "Delete" at bounding box center [578, 401] width 133 height 32
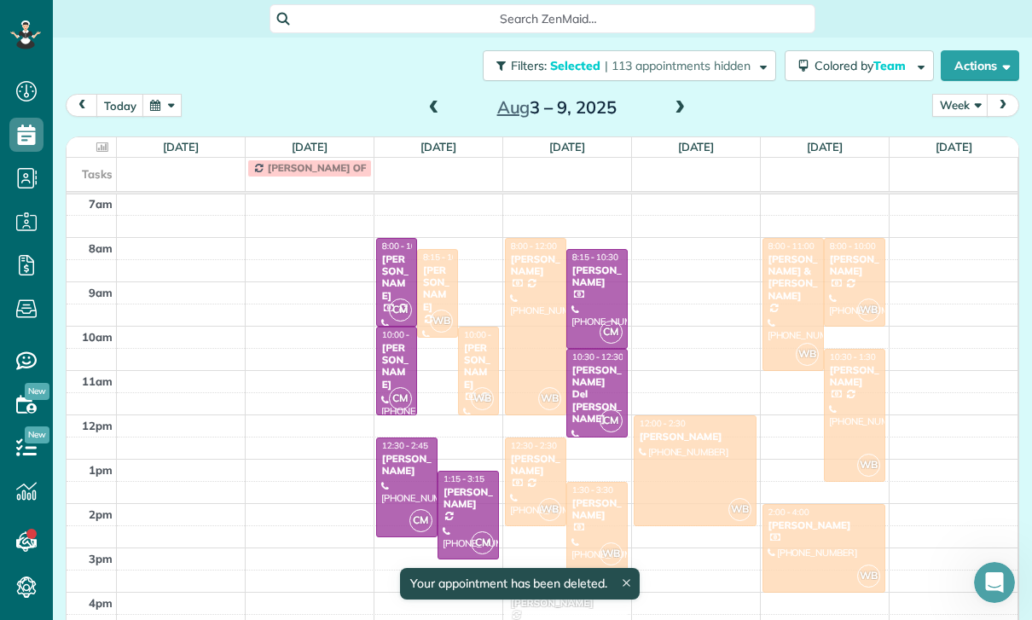
scroll to position [134, 0]
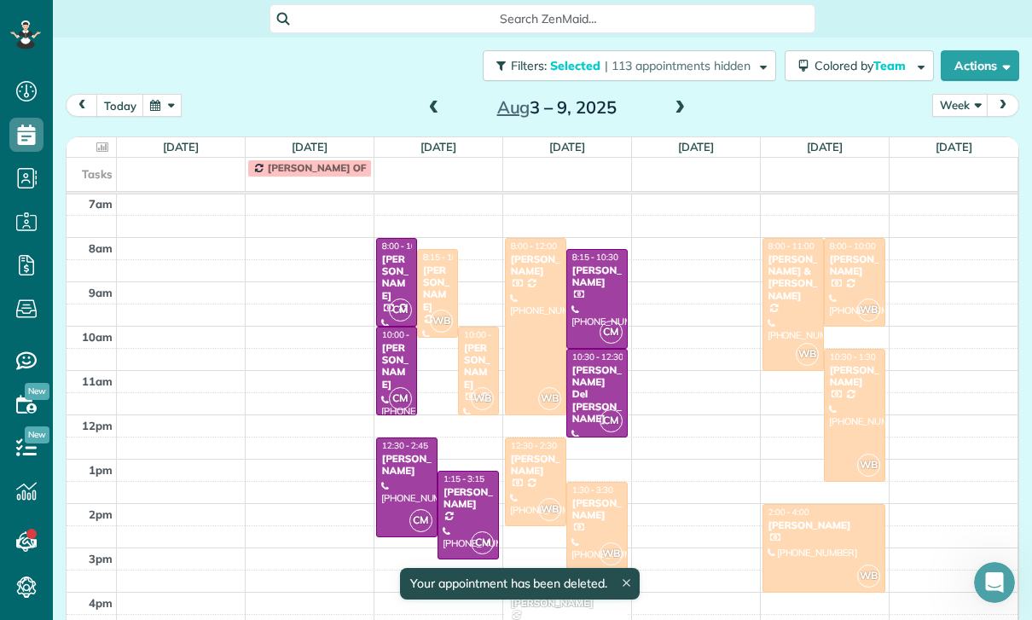
click at [794, 253] on div "[PERSON_NAME] & [PERSON_NAME]" at bounding box center [793, 277] width 51 height 49
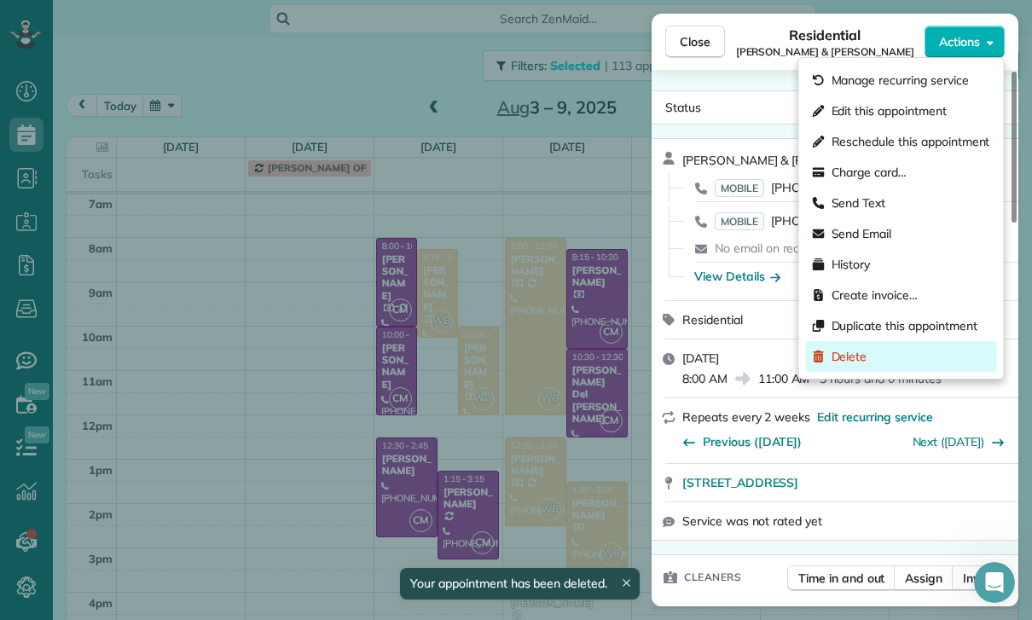
click at [840, 364] on span "Delete" at bounding box center [850, 356] width 36 height 17
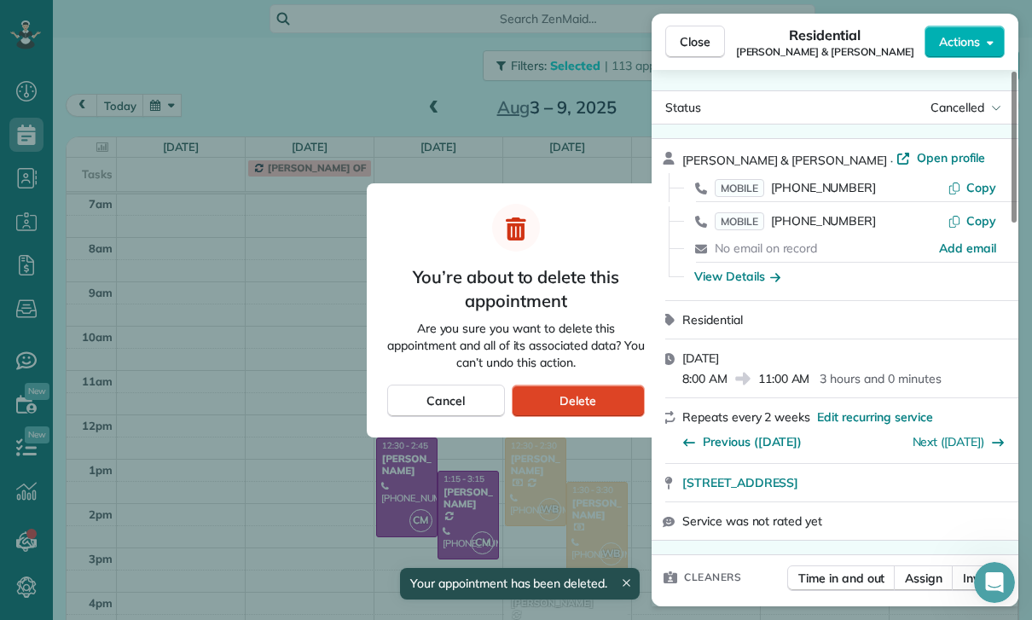
click at [608, 407] on div "Delete" at bounding box center [578, 401] width 133 height 32
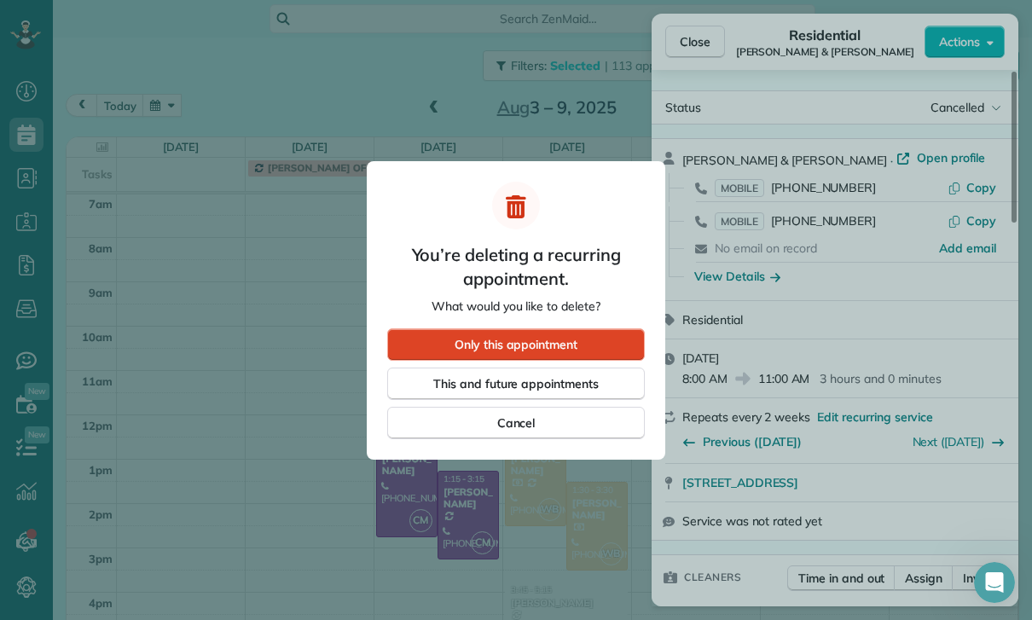
click at [595, 344] on div "Only this appointment" at bounding box center [516, 344] width 258 height 32
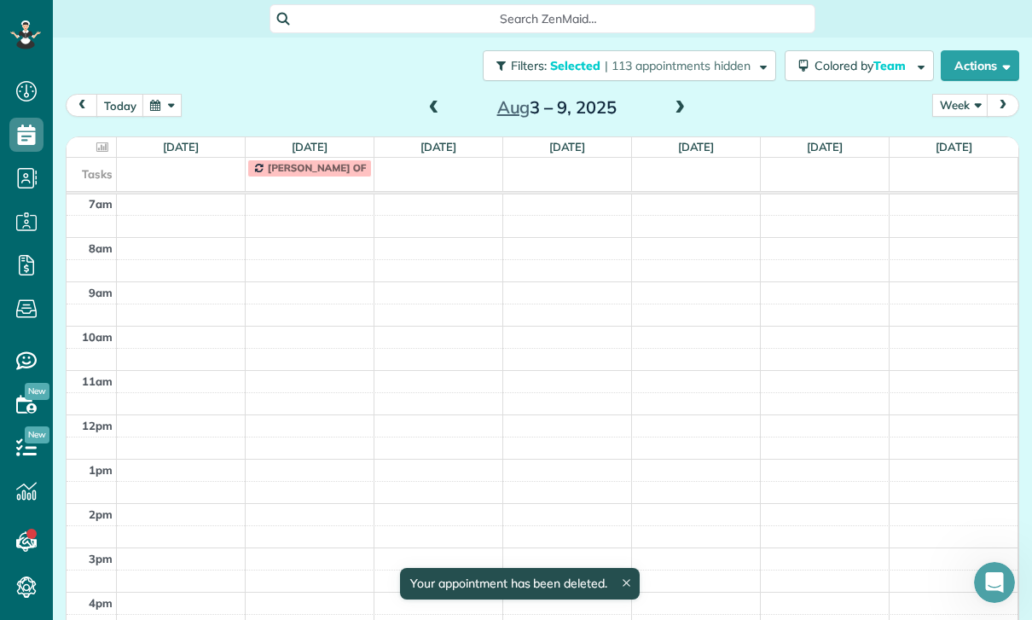
scroll to position [134, 0]
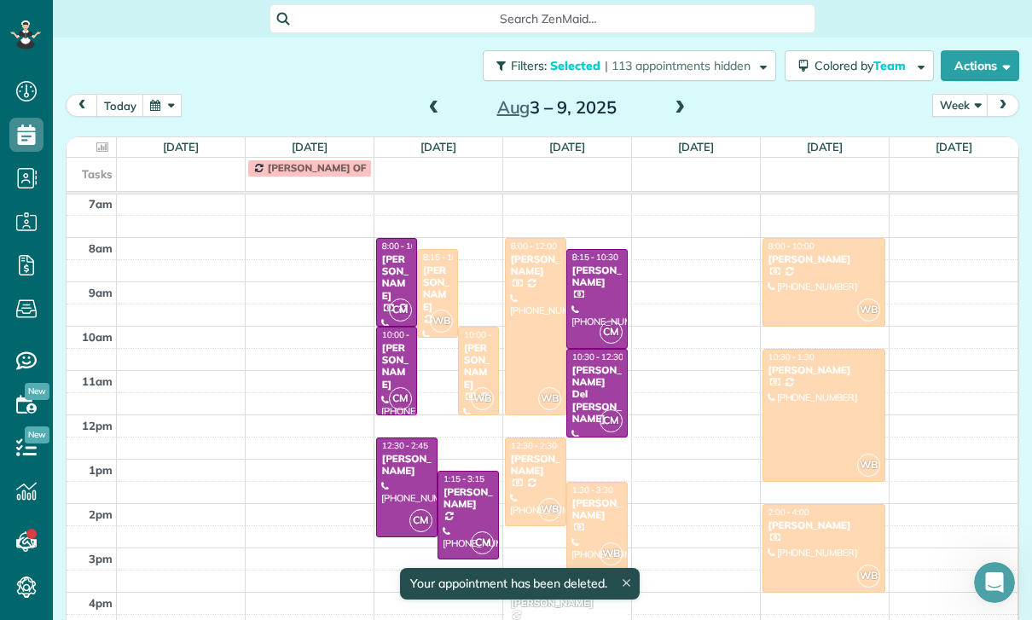
click at [816, 239] on div at bounding box center [823, 282] width 121 height 87
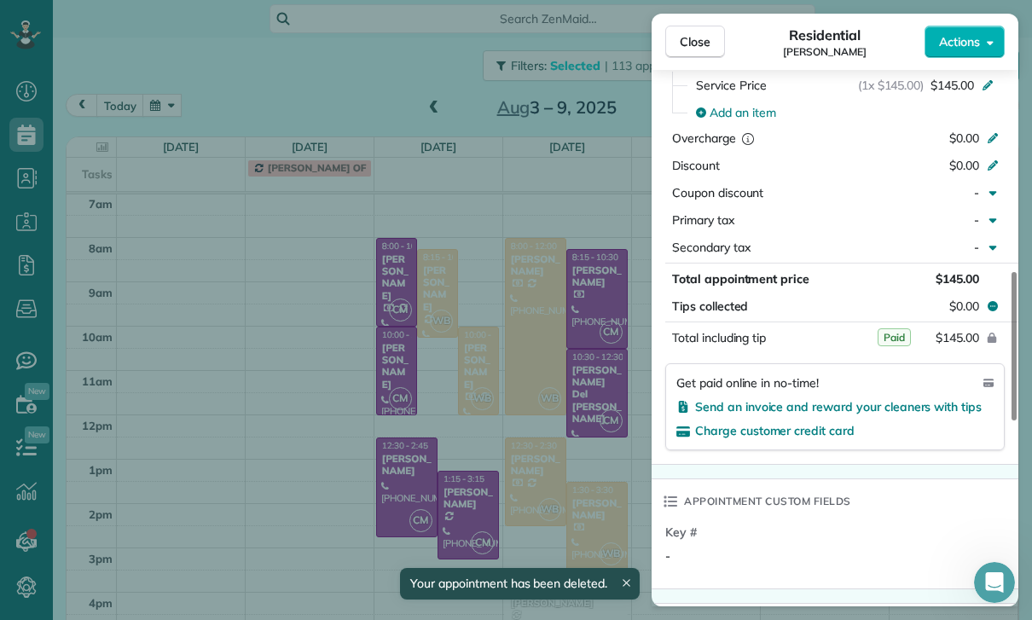
scroll to position [846, 0]
click at [700, 51] on button "Close" at bounding box center [695, 42] width 60 height 32
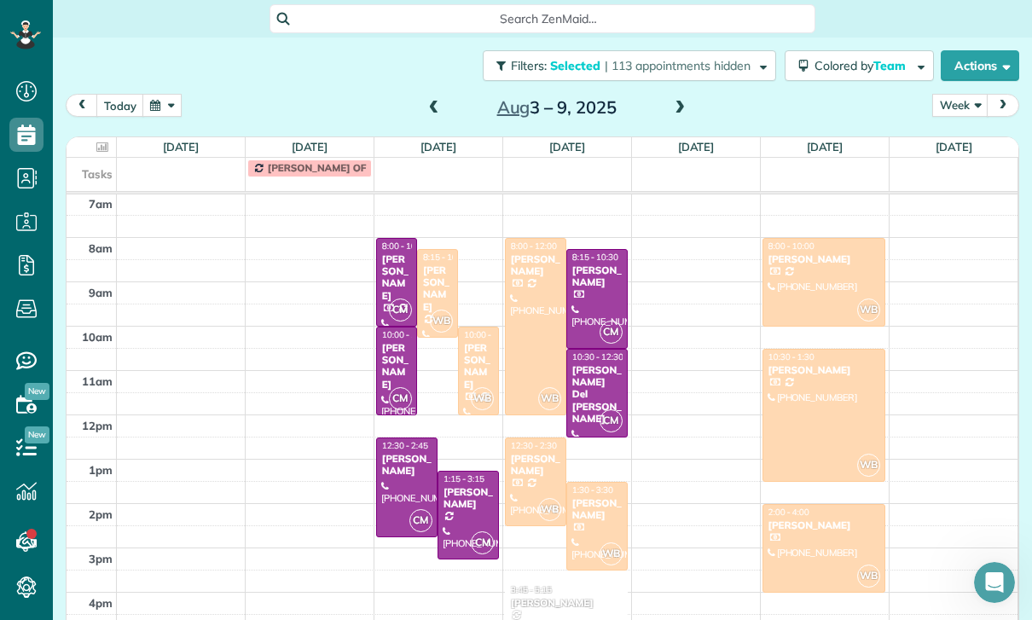
click at [829, 373] on div at bounding box center [823, 415] width 121 height 131
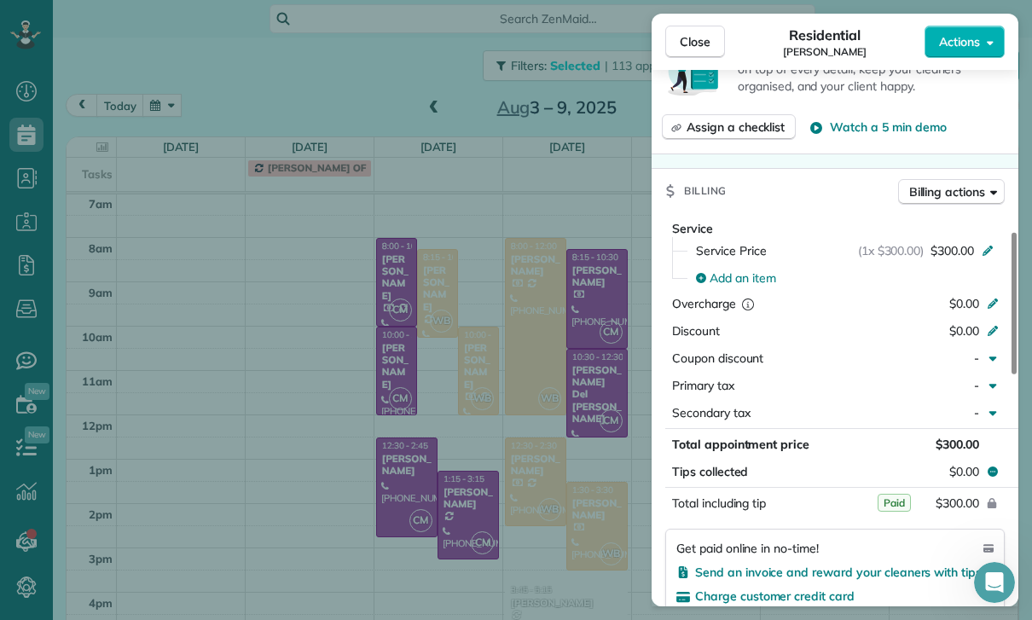
scroll to position [748, 0]
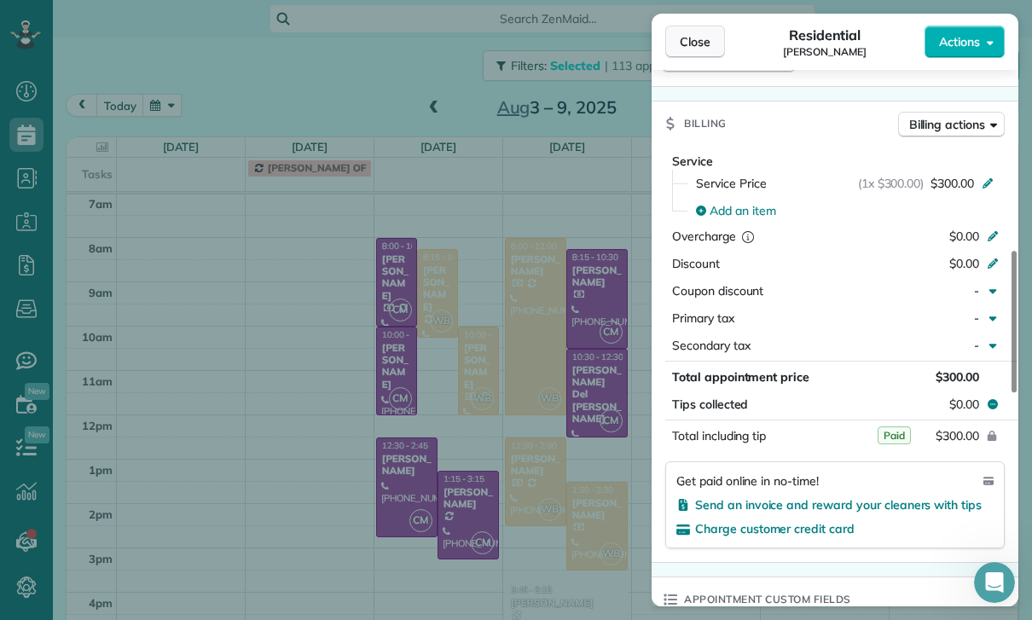
click at [697, 30] on button "Close" at bounding box center [695, 42] width 60 height 32
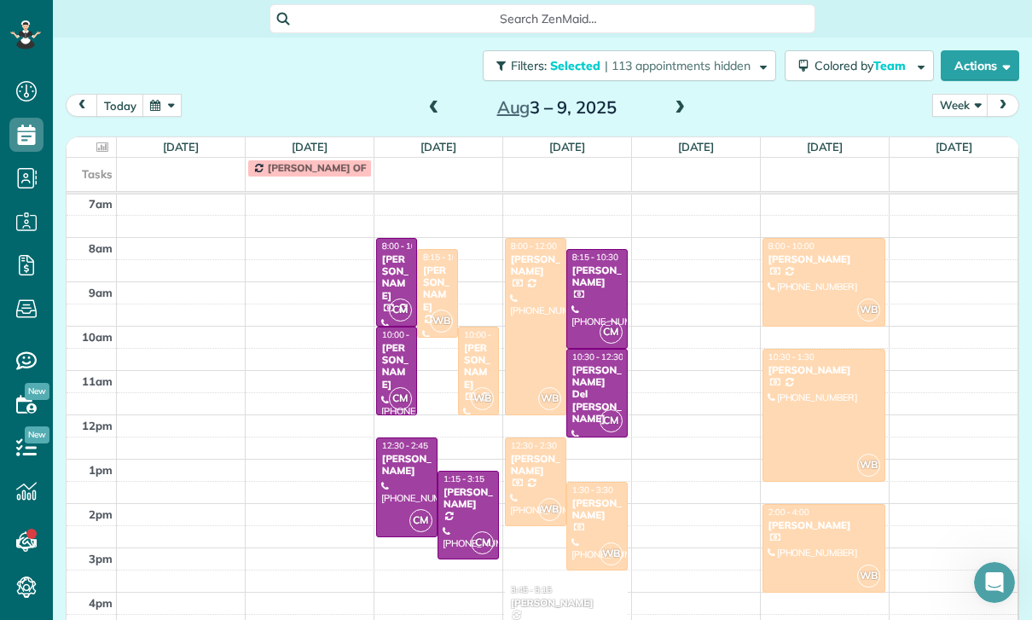
click at [815, 505] on div at bounding box center [823, 548] width 121 height 87
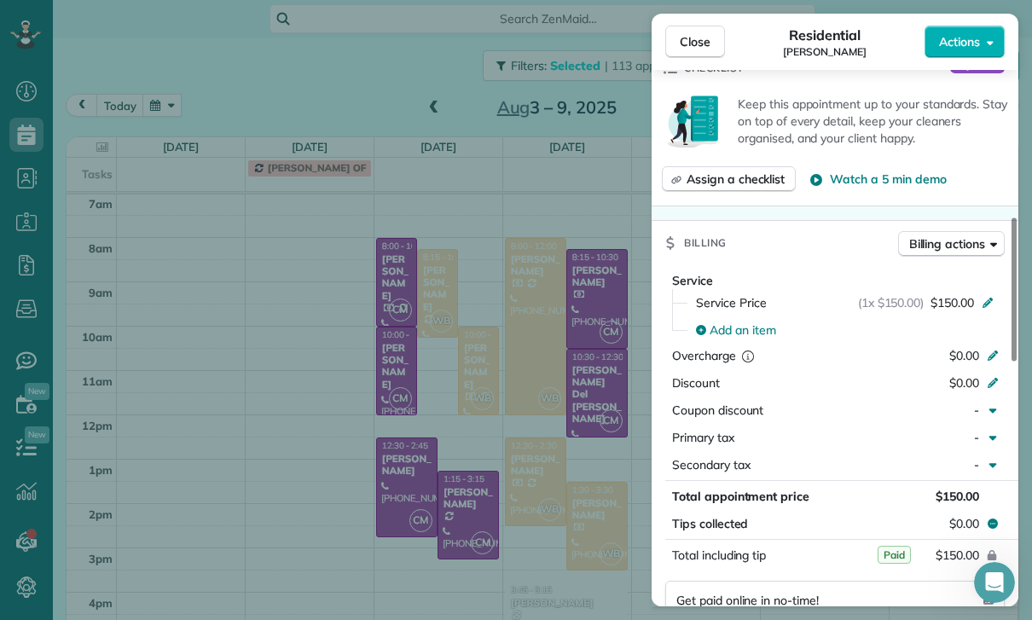
scroll to position [707, 0]
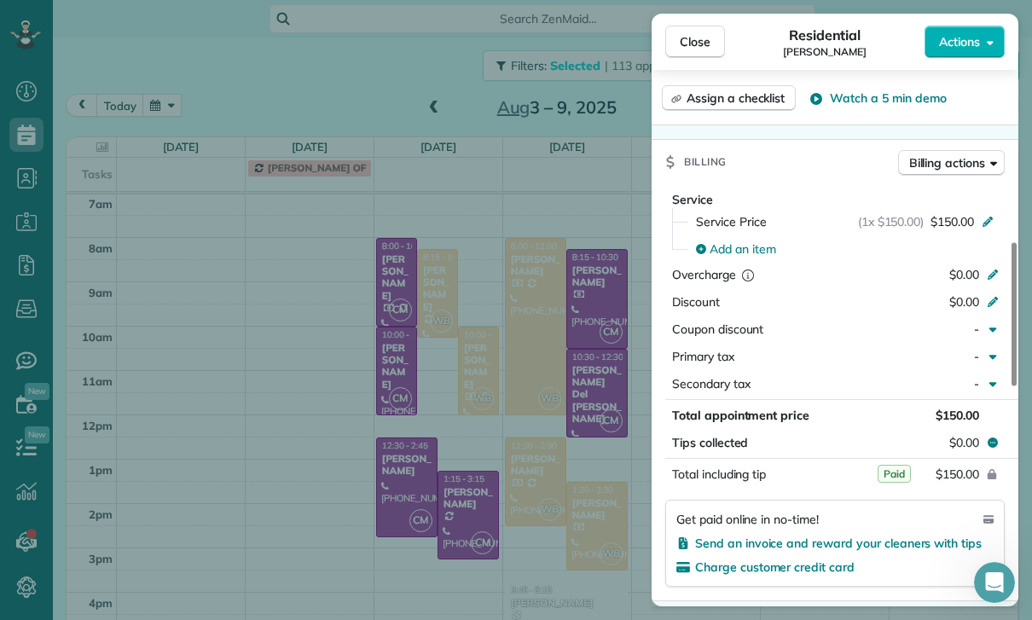
click at [553, 491] on div "Close Residential Max Chucker Actions Status Confirmed [PERSON_NAME] · Open pro…" at bounding box center [516, 310] width 1032 height 620
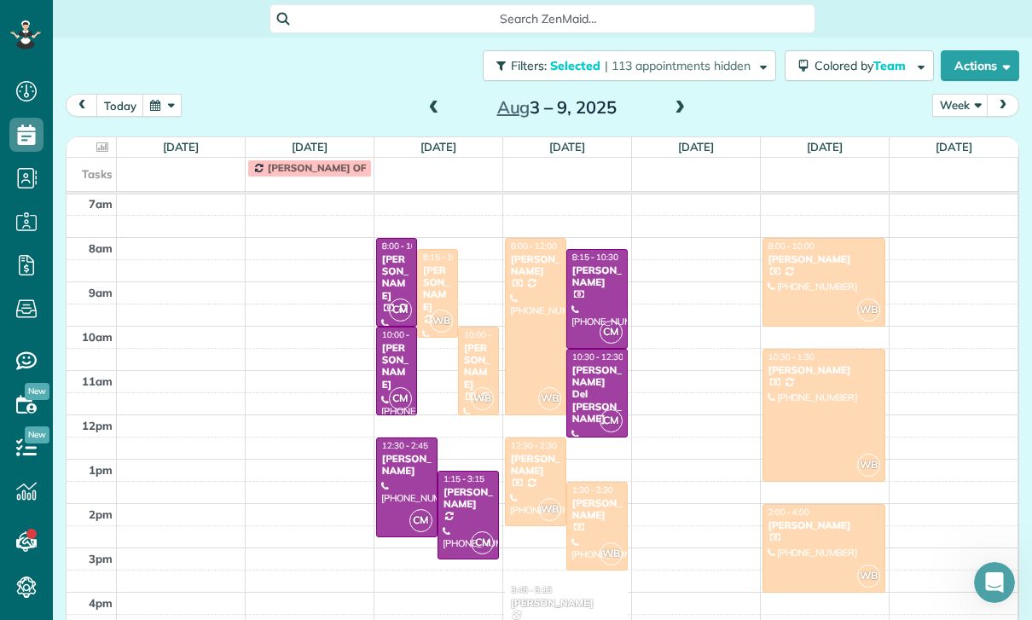
click at [398, 253] on div "[PERSON_NAME]" at bounding box center [396, 277] width 31 height 49
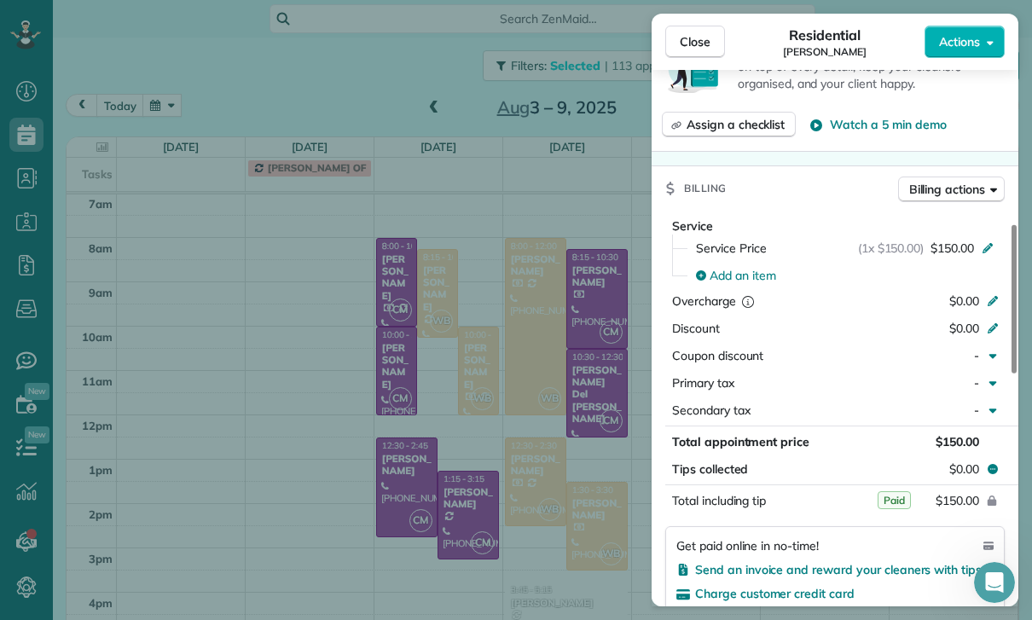
scroll to position [782, 0]
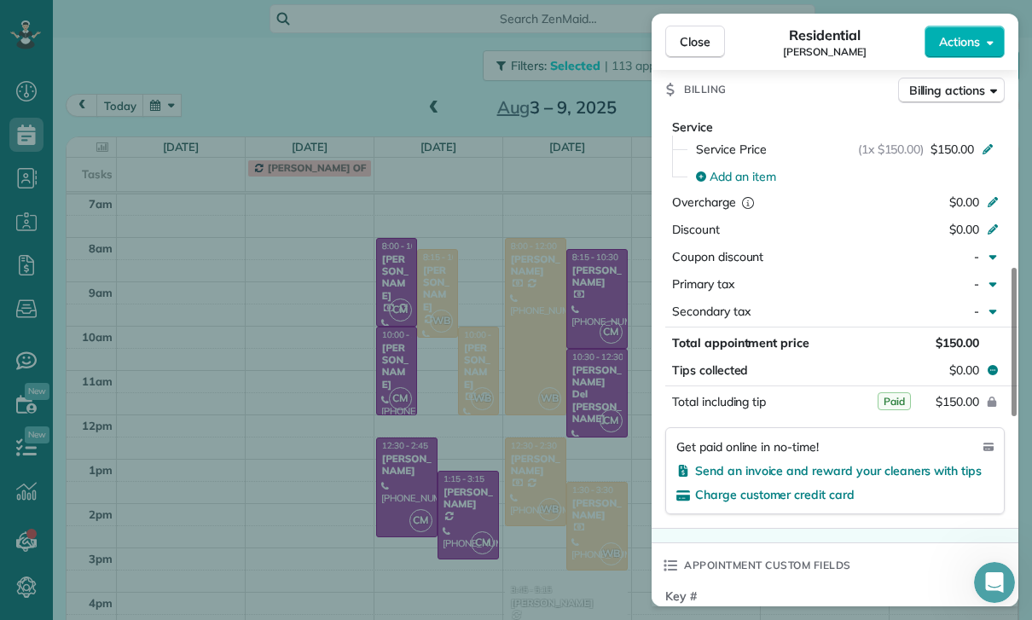
click at [433, 340] on div "Close Residential [PERSON_NAME] Actions Status Confirmed [PERSON_NAME] · Open p…" at bounding box center [516, 310] width 1032 height 620
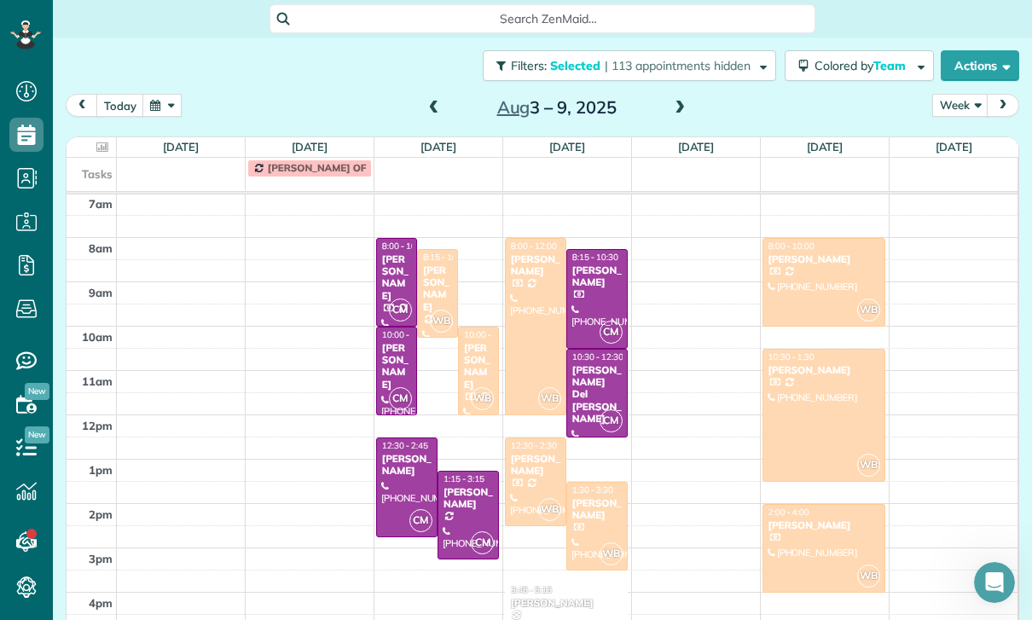
click at [393, 342] on div "[PERSON_NAME]" at bounding box center [396, 366] width 31 height 49
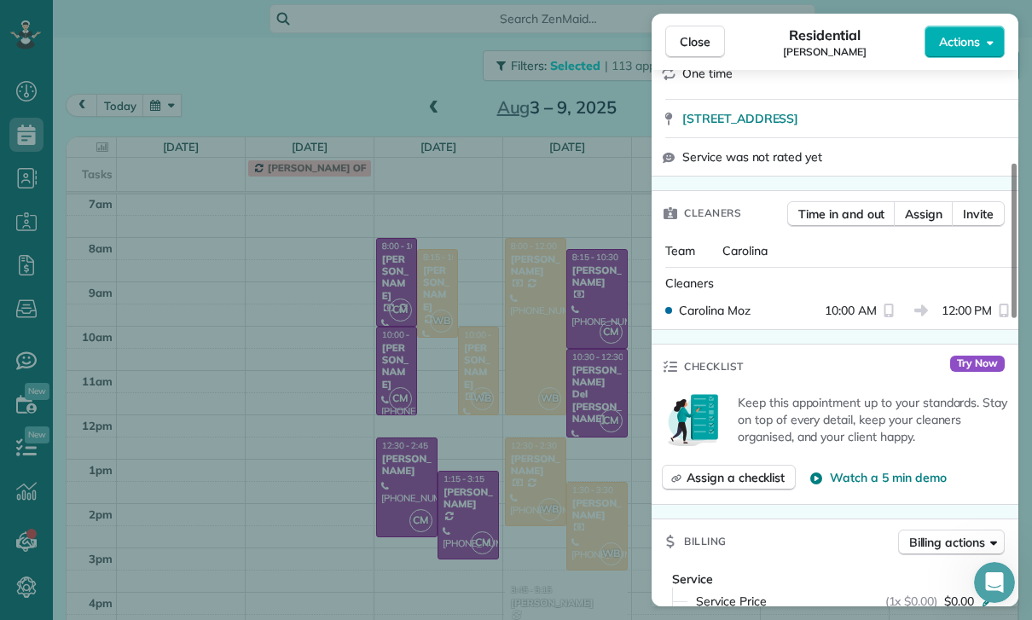
scroll to position [268, 0]
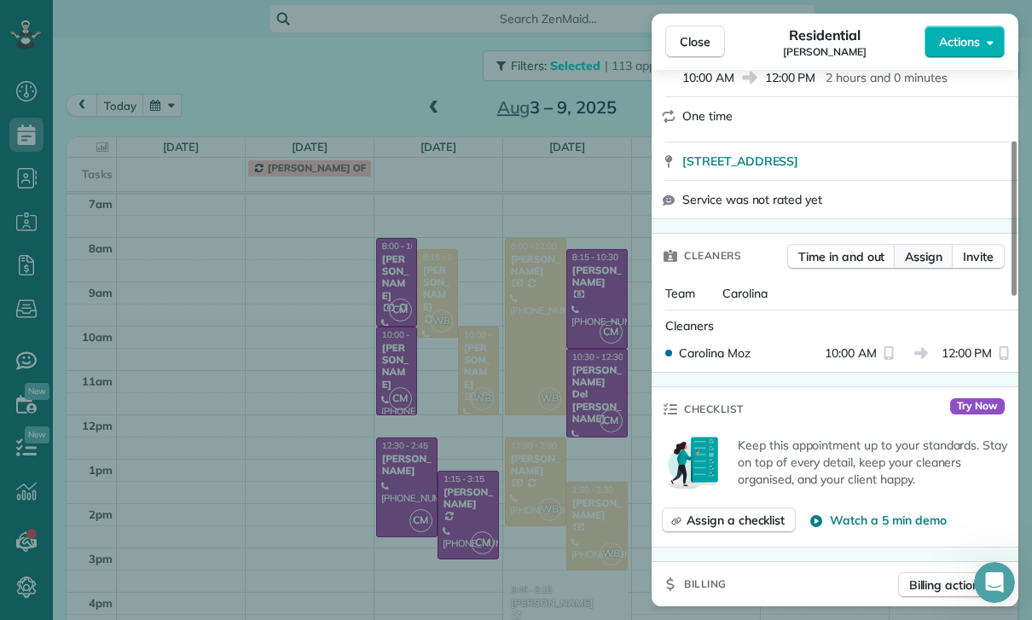
click at [921, 265] on span "Assign" at bounding box center [924, 256] width 38 height 17
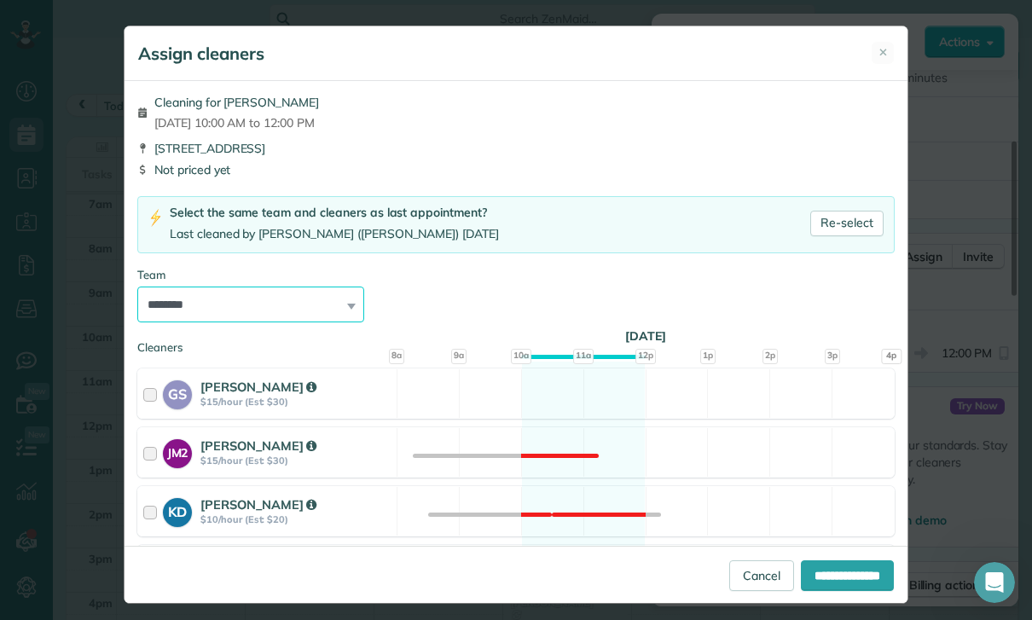
click at [328, 293] on select "**********" at bounding box center [250, 305] width 227 height 36
select select
click at [840, 591] on input "**********" at bounding box center [847, 575] width 93 height 31
type input "**********"
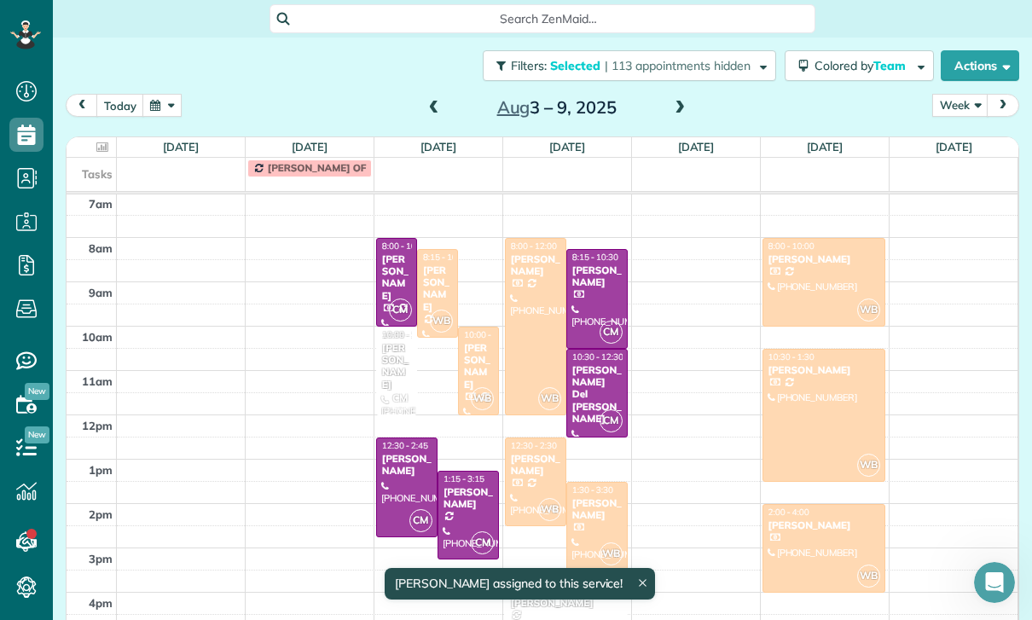
scroll to position [134, 0]
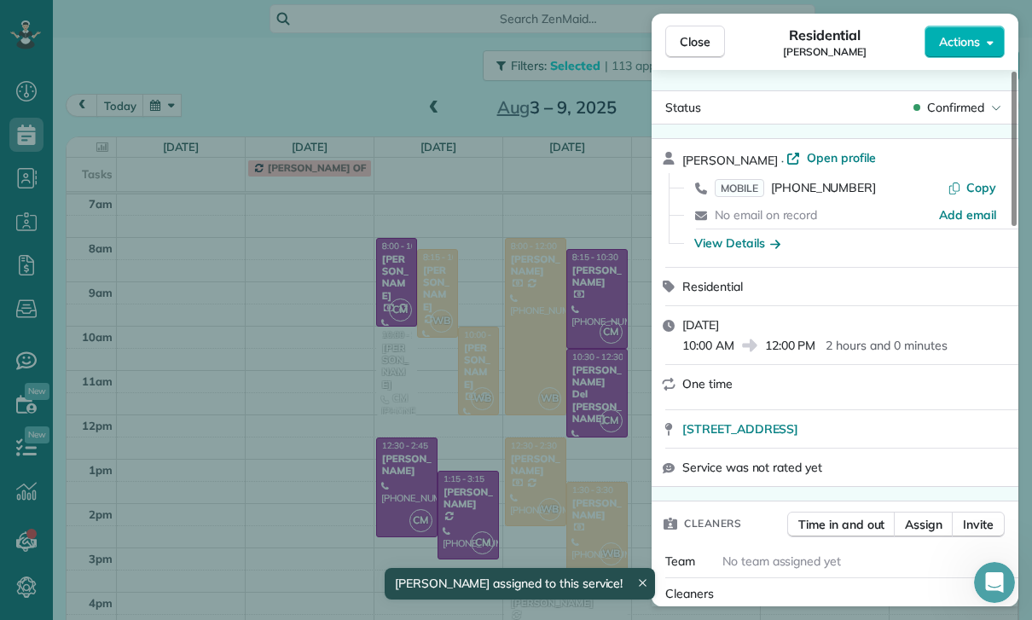
click at [453, 363] on div "Close Residential [PERSON_NAME] Actions Status Confirmed [PERSON_NAME] · Open p…" at bounding box center [516, 310] width 1032 height 620
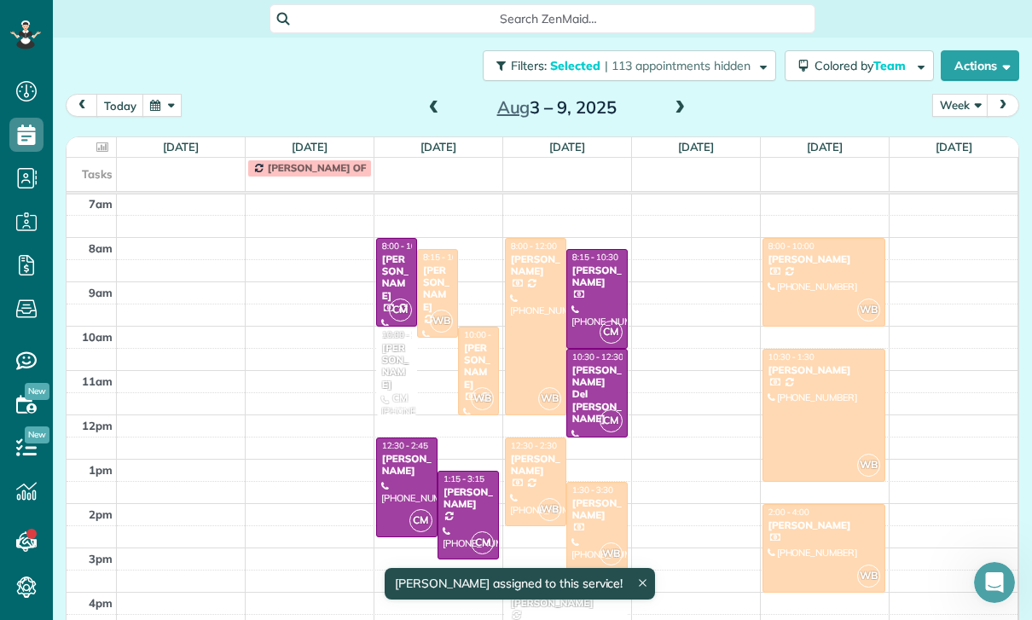
click at [410, 438] on div at bounding box center [407, 487] width 60 height 98
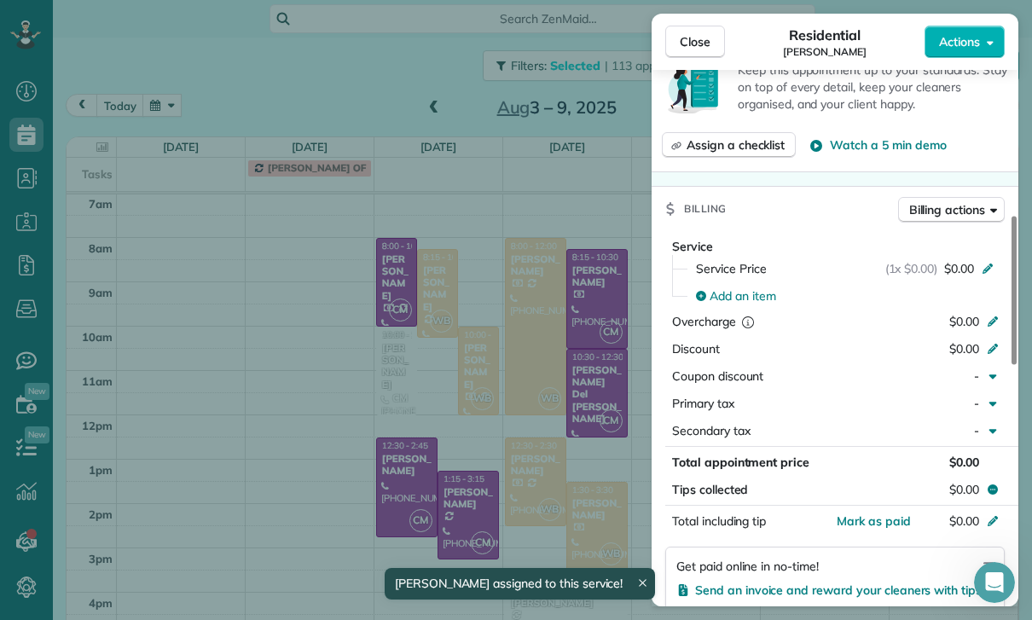
scroll to position [814, 0]
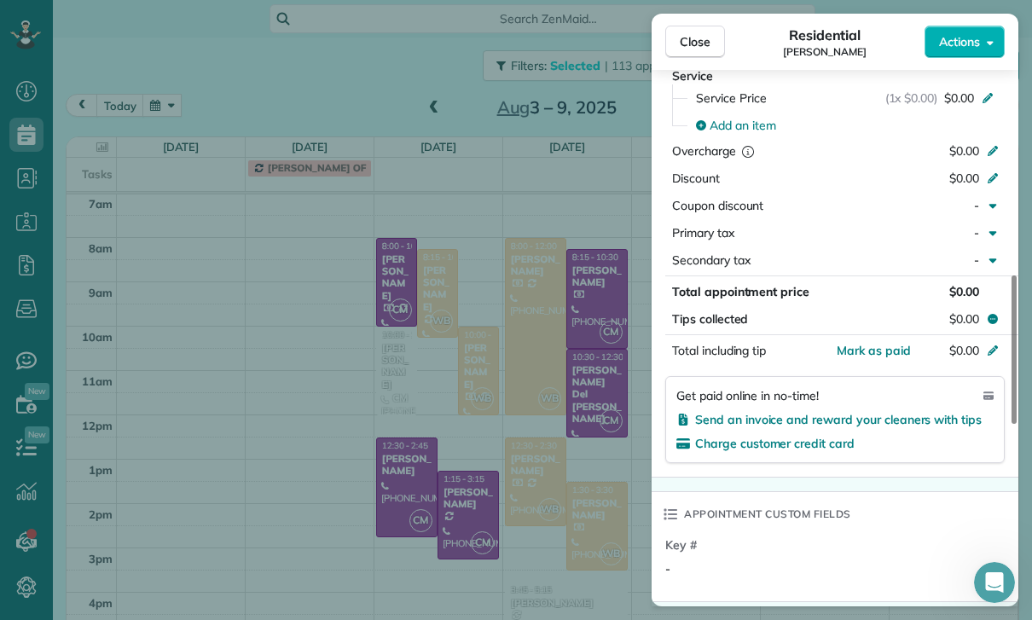
click at [522, 490] on div "Close Residential [PERSON_NAME] Actions Status Confirmed [PERSON_NAME] · Open p…" at bounding box center [516, 310] width 1032 height 620
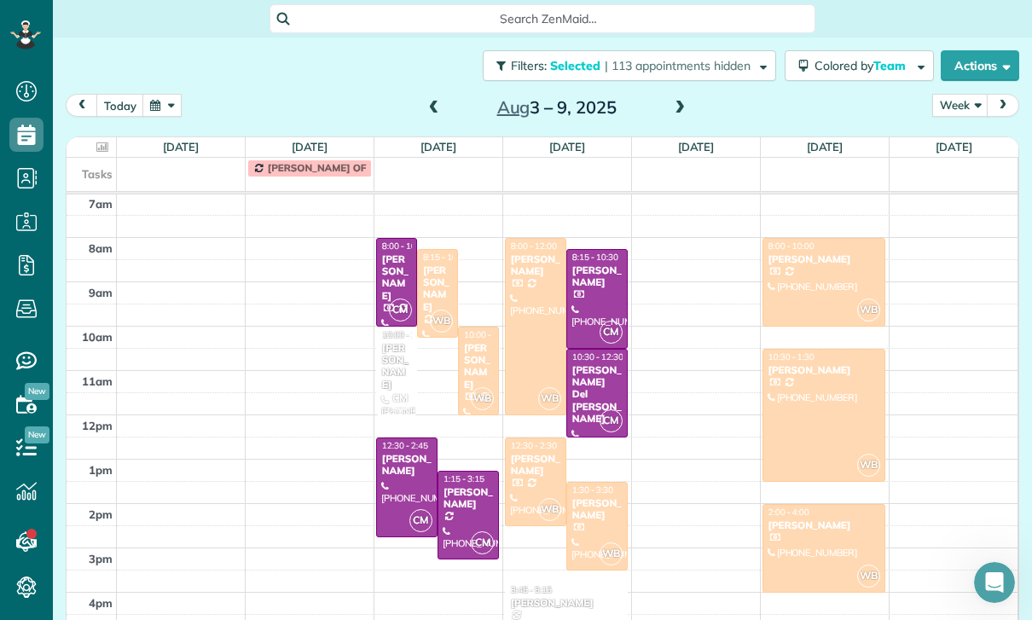
click at [459, 486] on div "[PERSON_NAME]" at bounding box center [468, 498] width 51 height 25
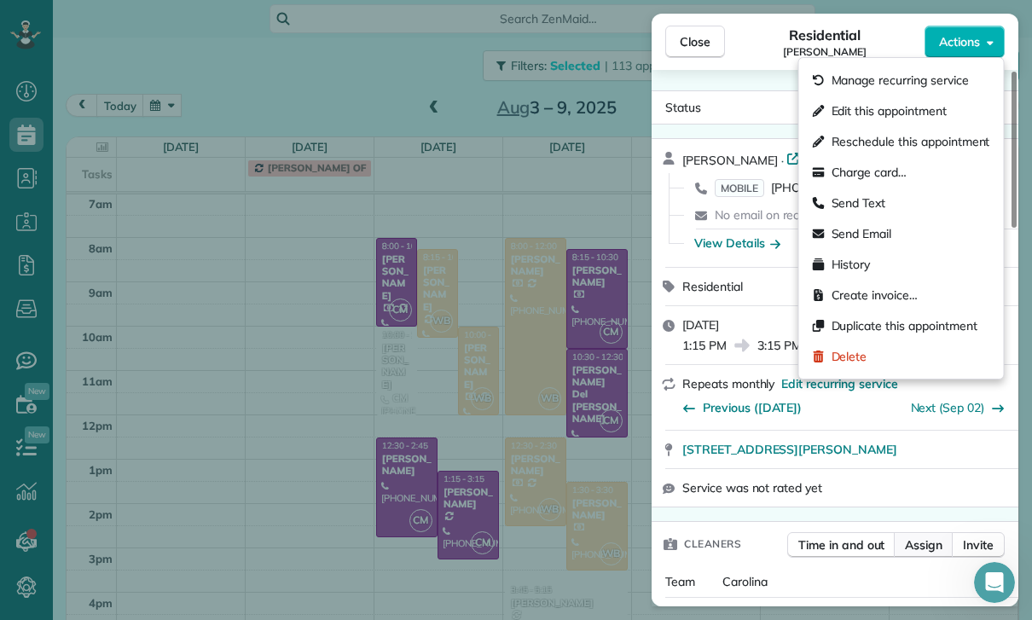
click at [907, 549] on span "Assign" at bounding box center [924, 545] width 38 height 17
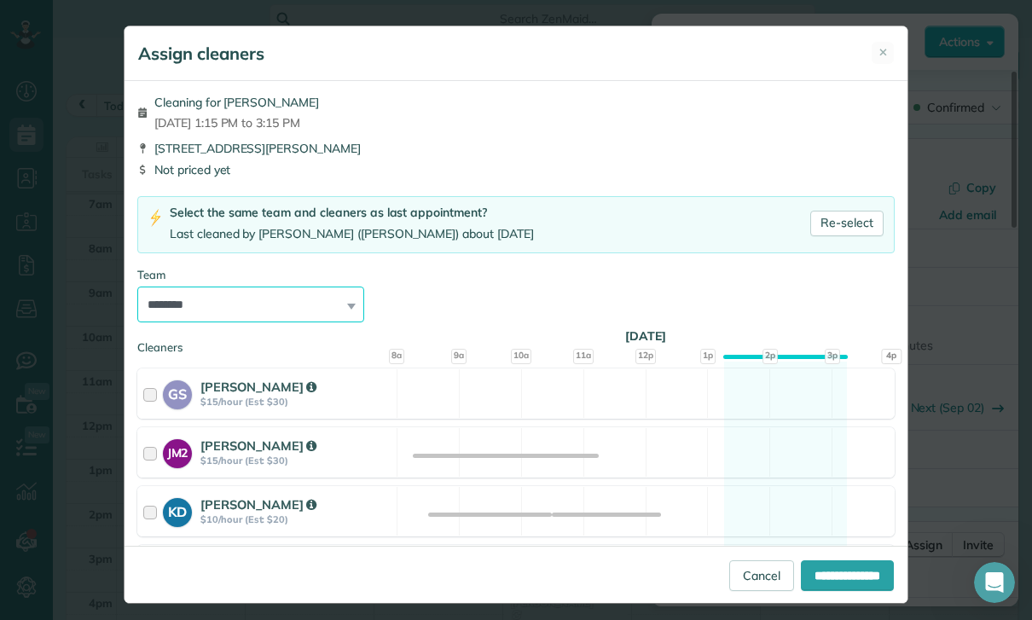
click at [347, 302] on select "**********" at bounding box center [250, 305] width 227 height 36
select select
click at [835, 591] on input "**********" at bounding box center [847, 575] width 93 height 31
type input "**********"
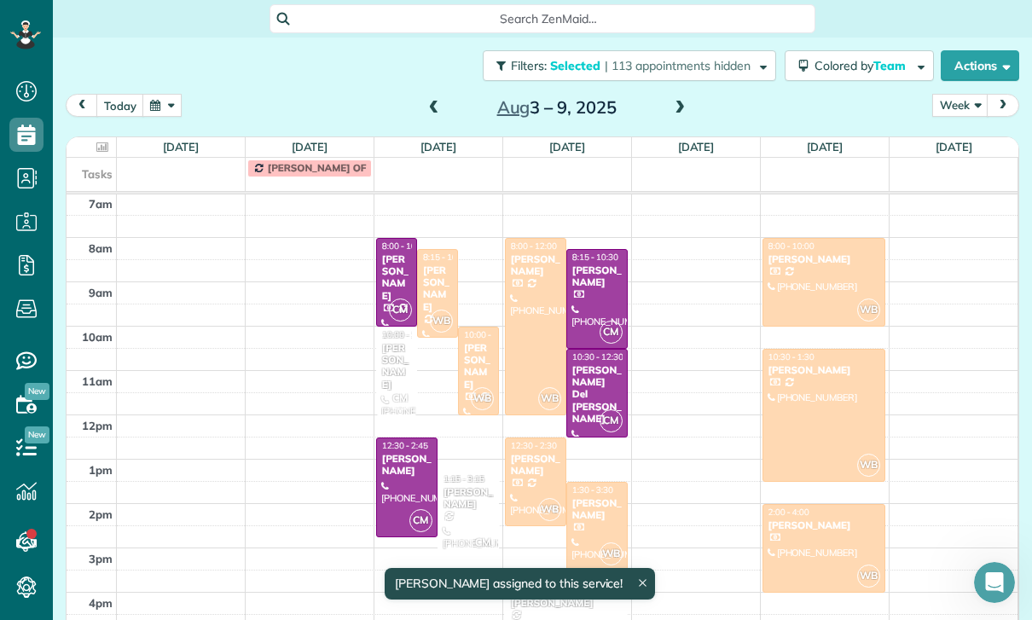
scroll to position [134, 0]
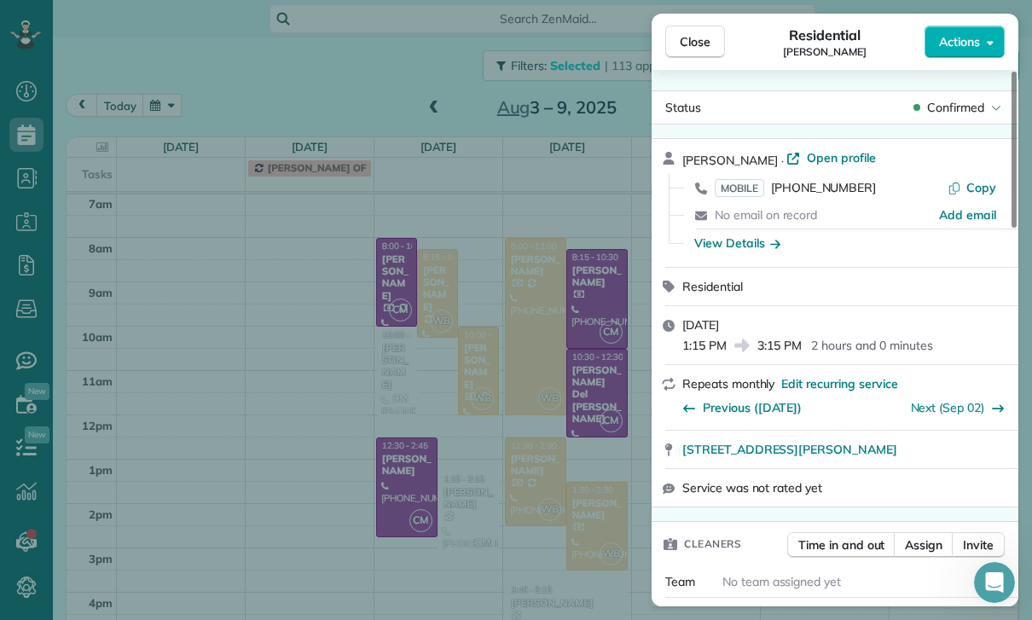
click at [532, 478] on div "Close Residential [PERSON_NAME] Actions Status Confirmed [PERSON_NAME] · Open p…" at bounding box center [516, 310] width 1032 height 620
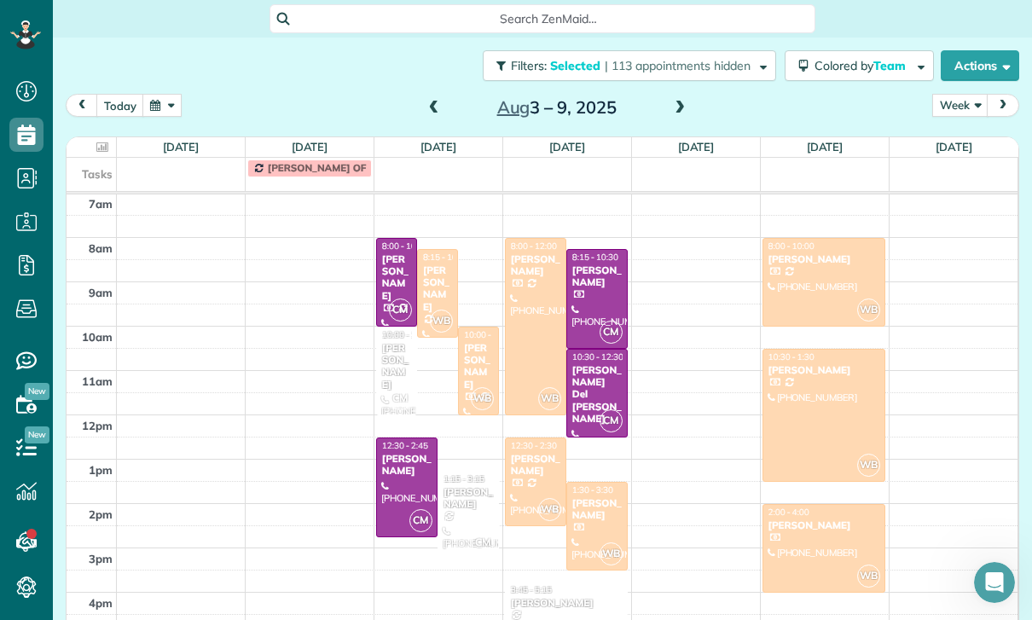
click at [592, 250] on div at bounding box center [597, 299] width 60 height 98
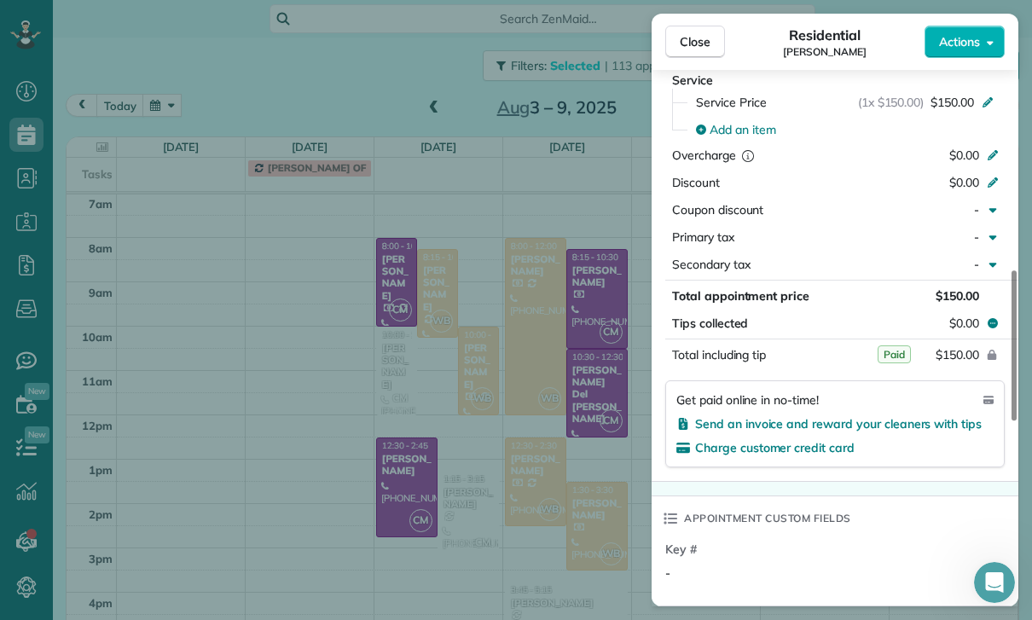
scroll to position [827, 0]
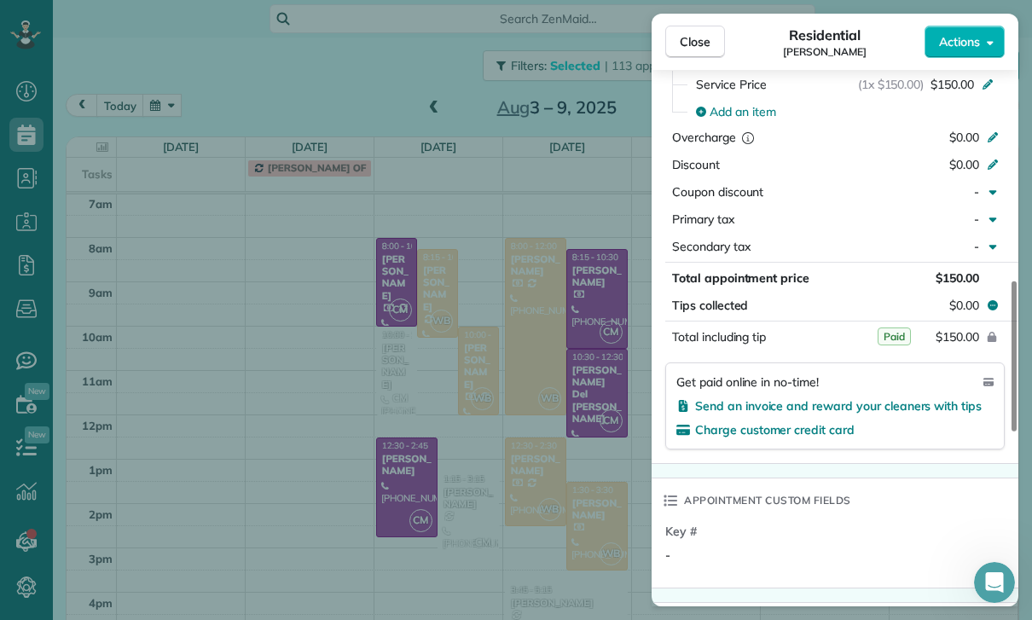
click at [560, 479] on div "Close Residential [PERSON_NAME] Actions Status Confirmed [PERSON_NAME] · Open p…" at bounding box center [516, 310] width 1032 height 620
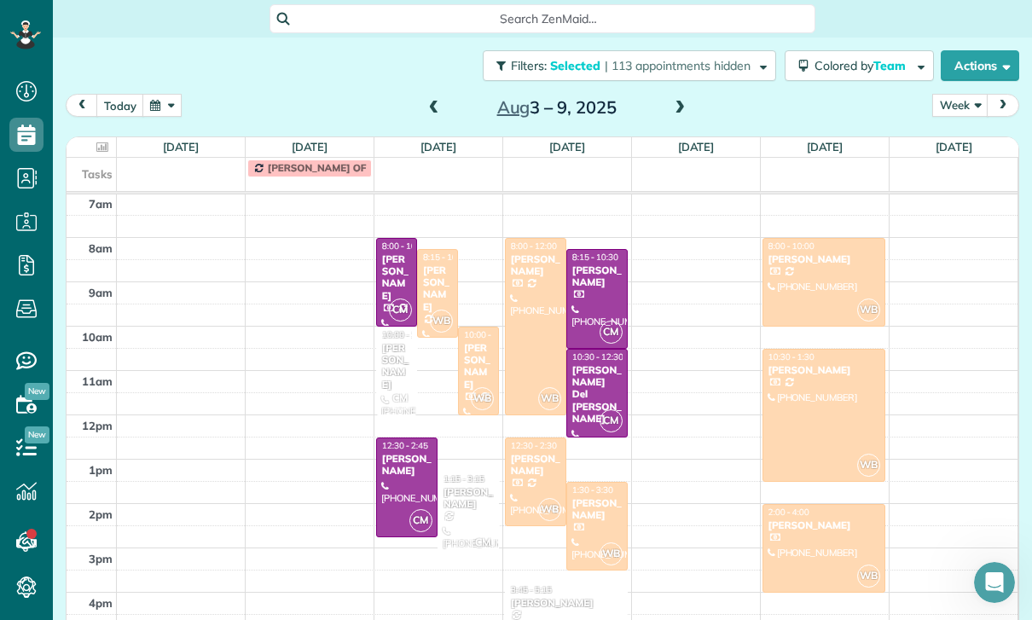
click at [589, 364] on div "[PERSON_NAME] Del [PERSON_NAME]" at bounding box center [597, 394] width 51 height 61
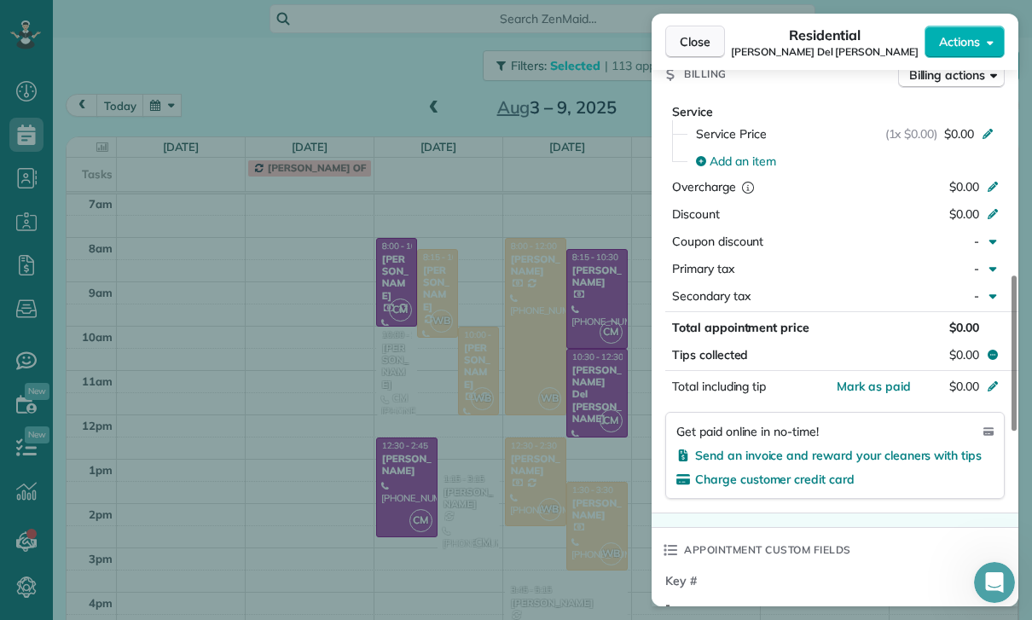
click at [695, 44] on span "Close" at bounding box center [695, 41] width 31 height 17
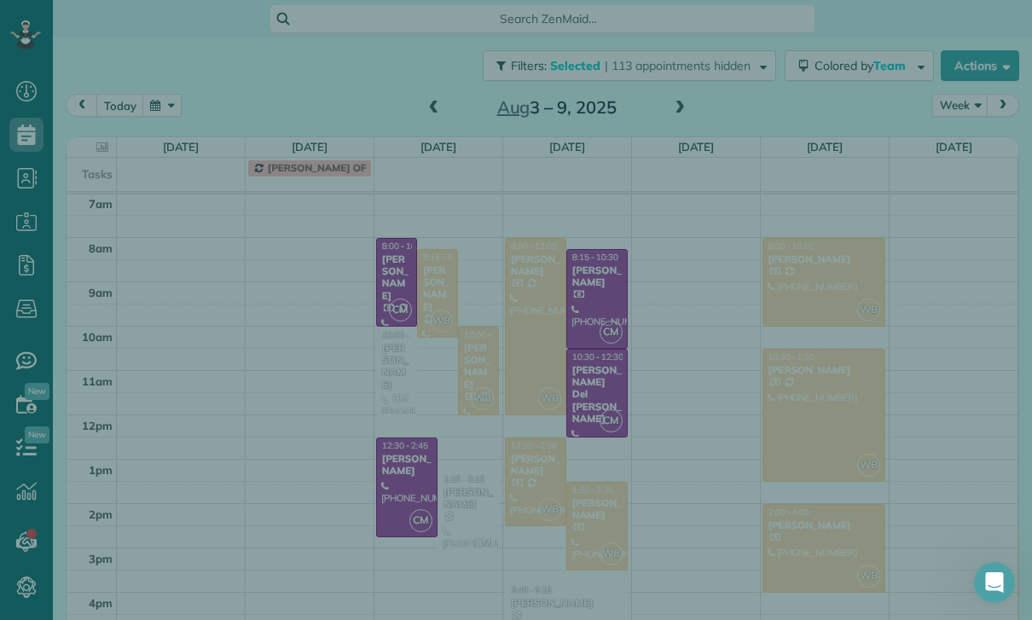
scroll to position [787, 0]
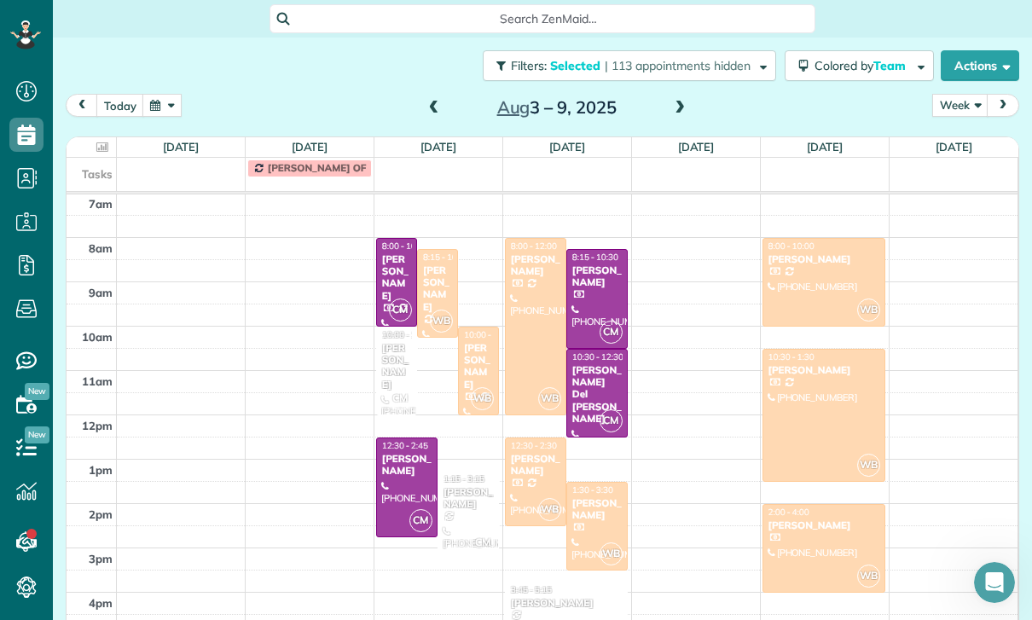
click at [431, 101] on span at bounding box center [434, 108] width 19 height 15
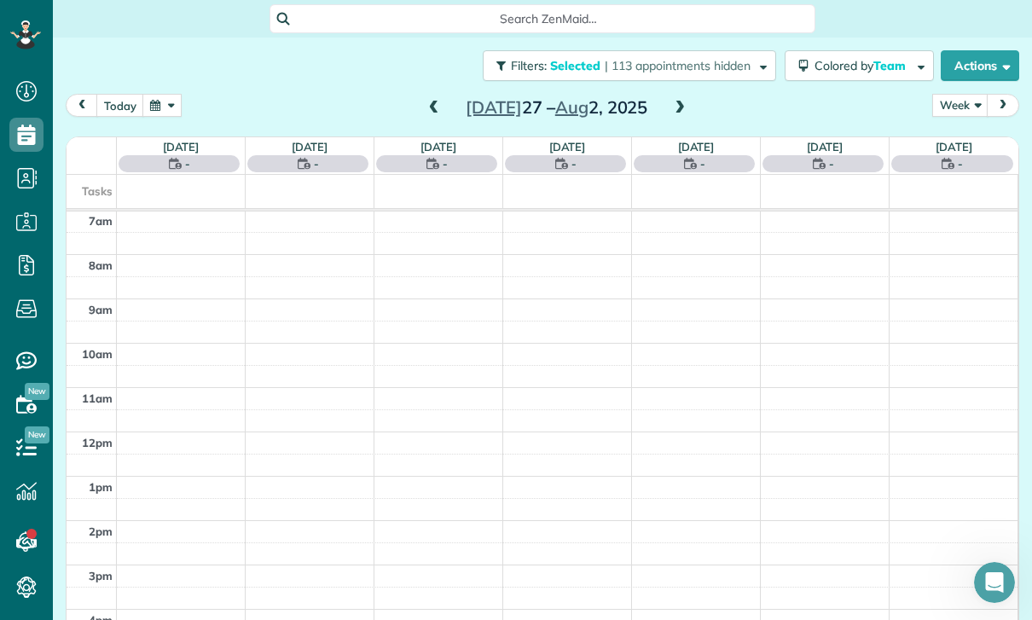
scroll to position [134, 0]
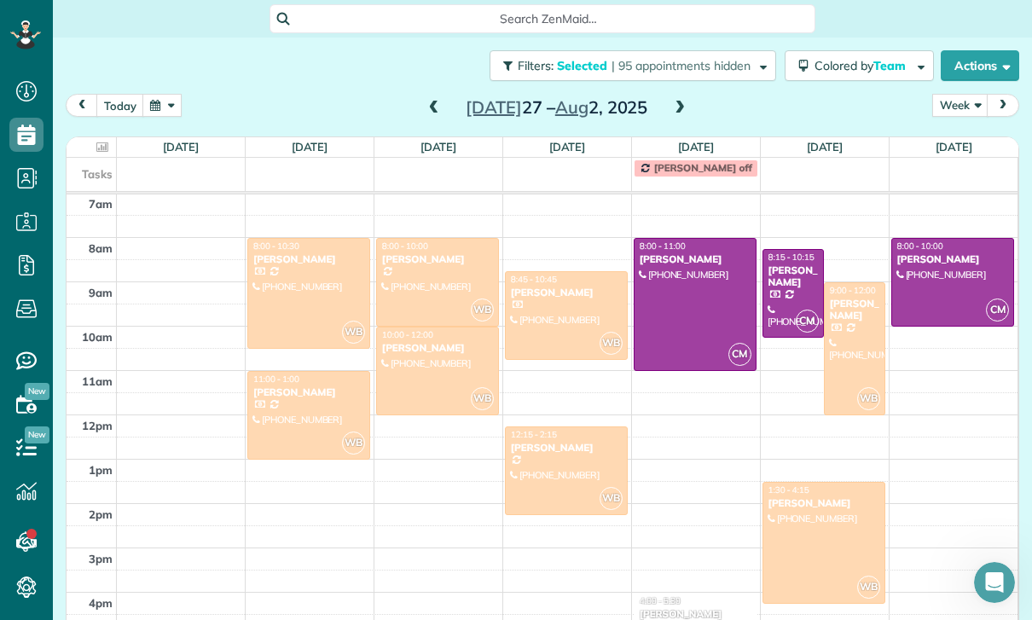
click at [418, 239] on div at bounding box center [437, 282] width 121 height 87
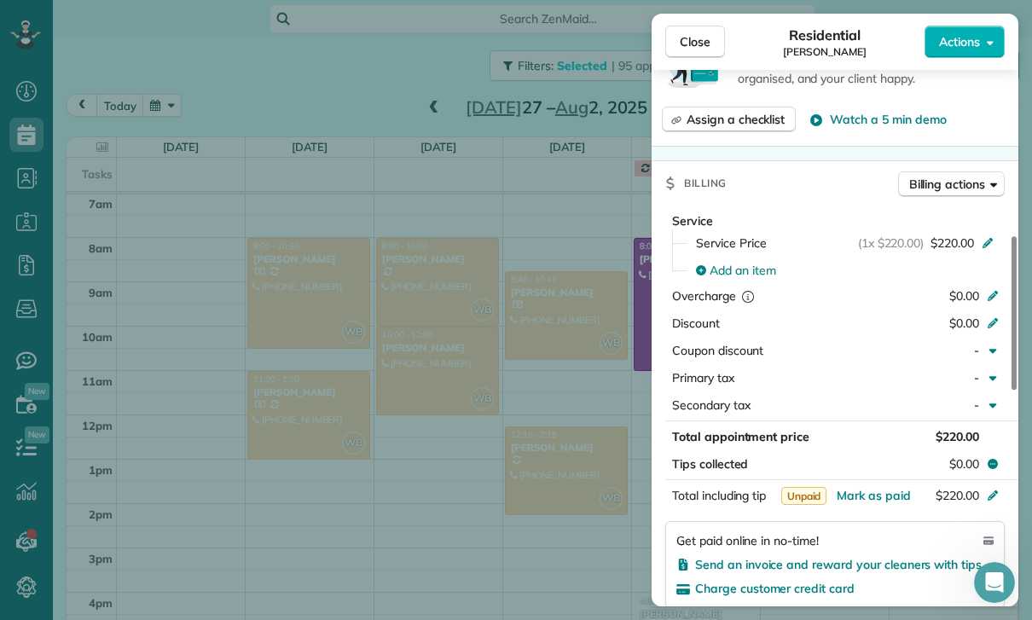
scroll to position [771, 0]
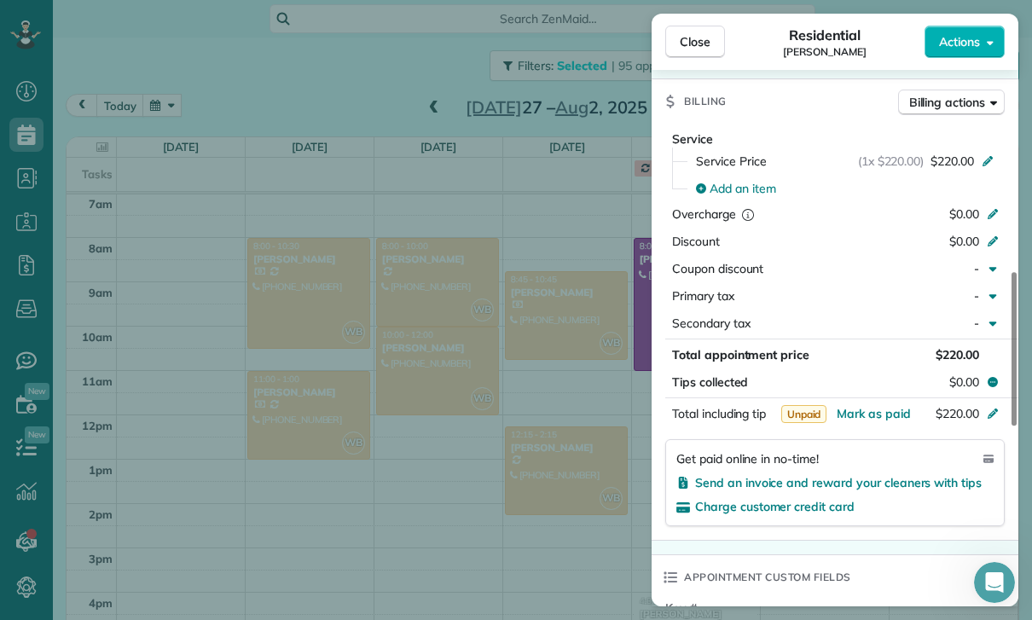
click at [541, 498] on div "Close Residential [PERSON_NAME] Actions Status Confirmed [PERSON_NAME] · Open p…" at bounding box center [516, 310] width 1032 height 620
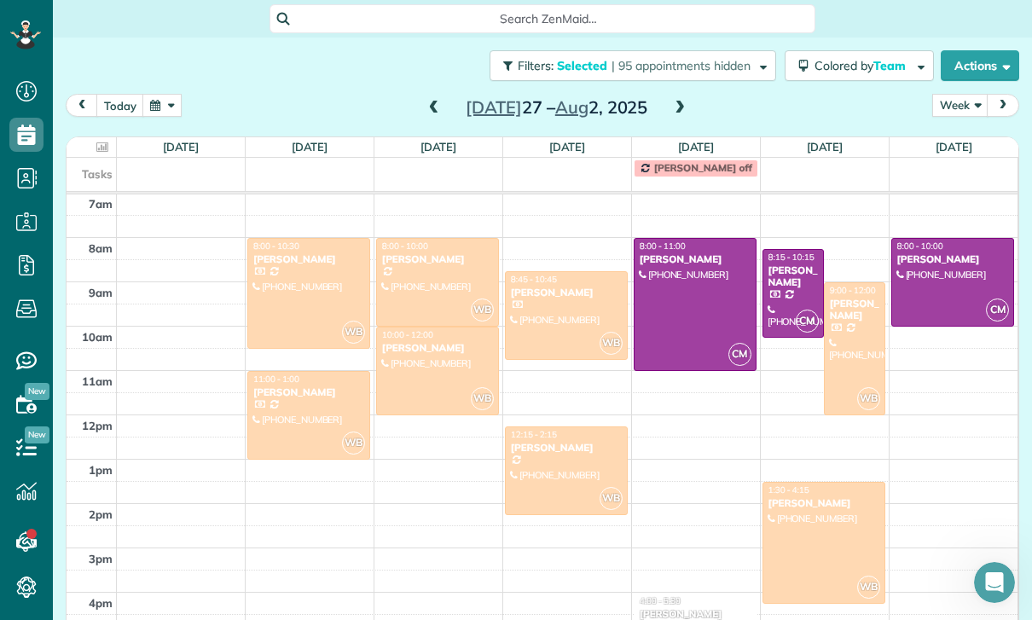
click at [852, 290] on div at bounding box center [855, 348] width 60 height 131
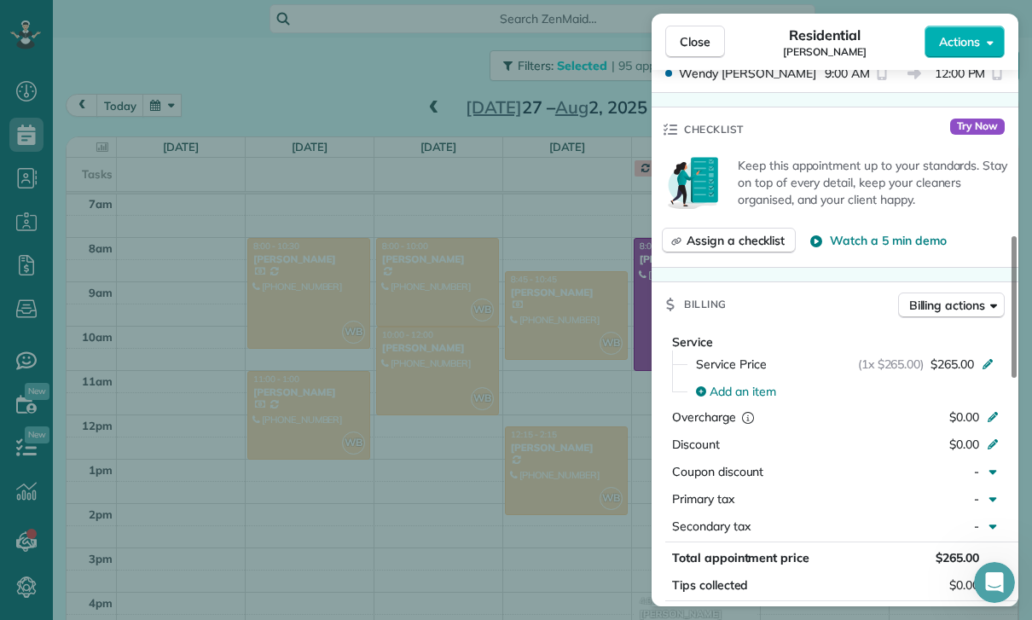
scroll to position [860, 0]
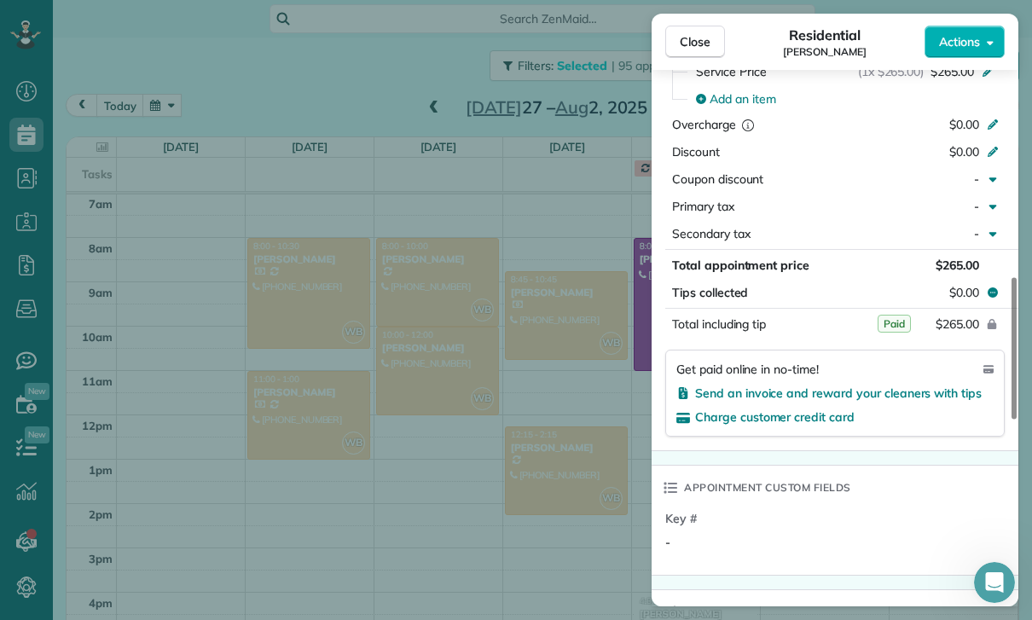
click at [554, 391] on div "Close Residential [PERSON_NAME] Actions Status Yet to Confirm [PERSON_NAME] · O…" at bounding box center [516, 310] width 1032 height 620
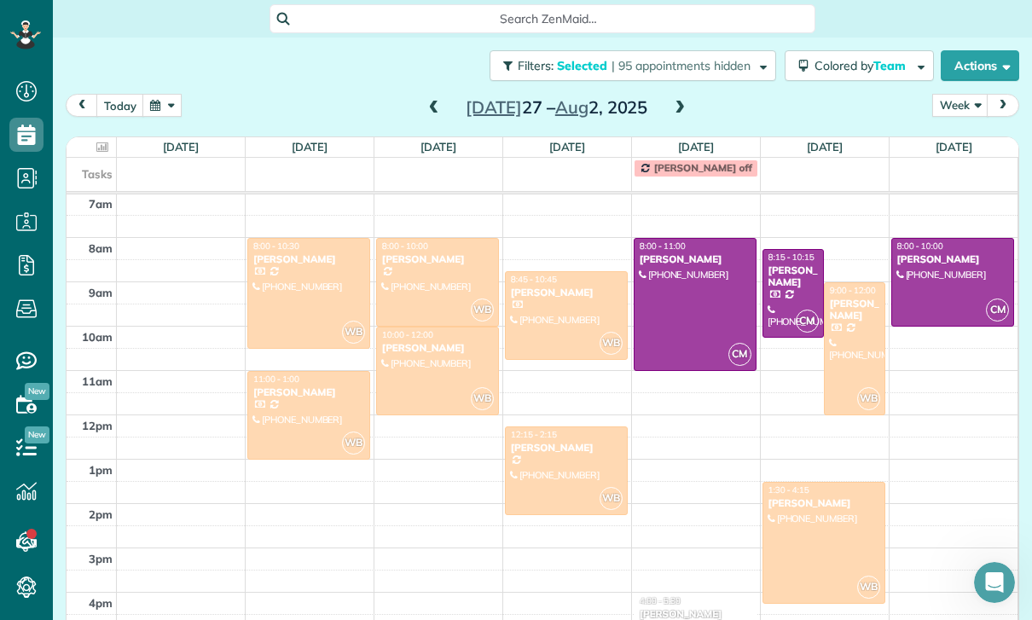
click at [826, 497] on div at bounding box center [823, 543] width 121 height 120
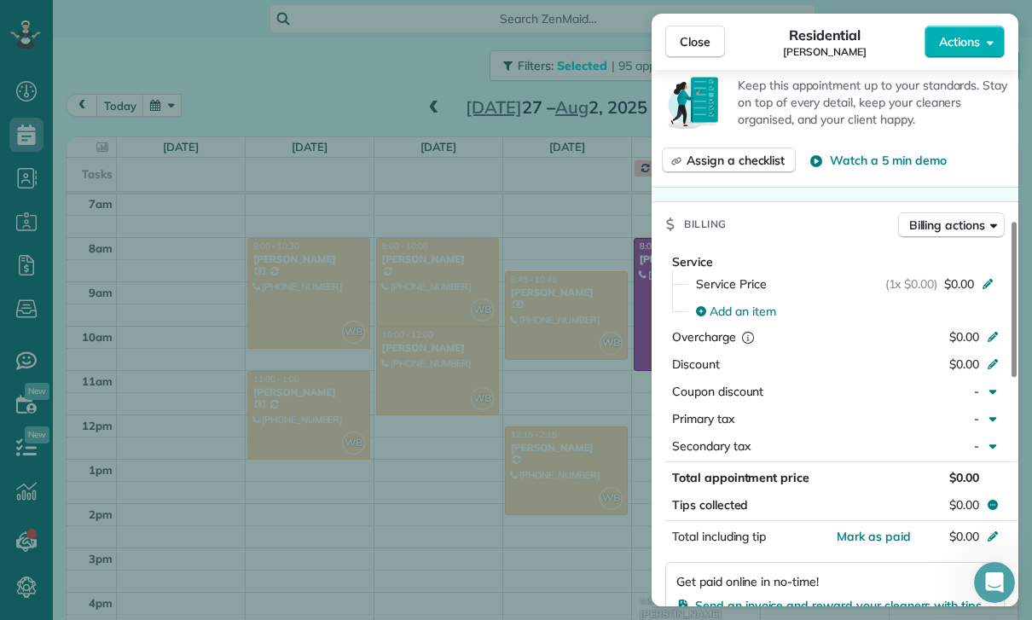
scroll to position [715, 0]
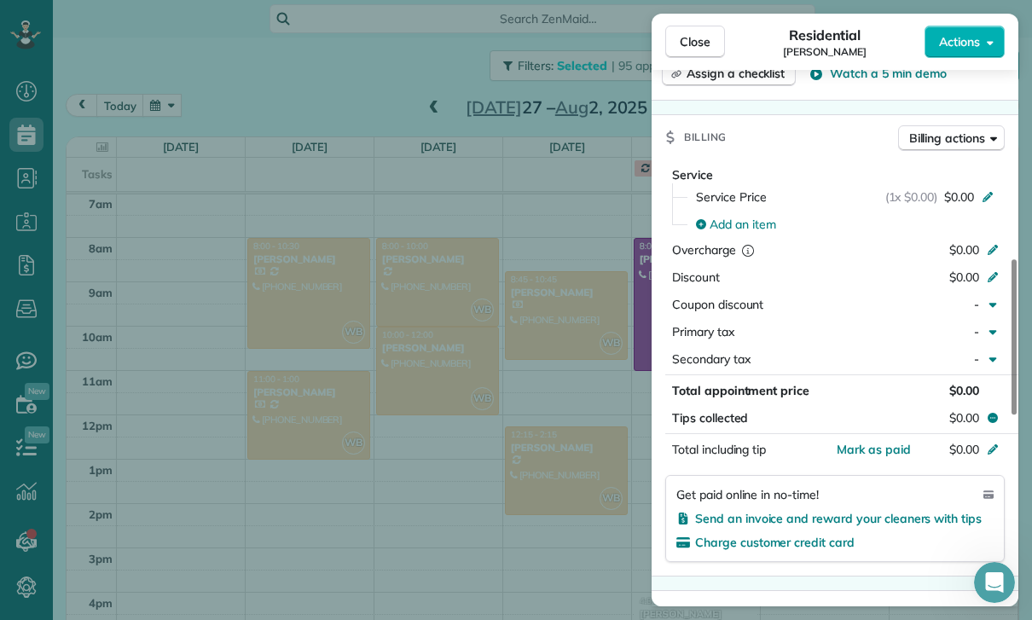
click at [563, 491] on div "Close Residential [PERSON_NAME] Actions Status Confirmed [PERSON_NAME] · Open p…" at bounding box center [516, 310] width 1032 height 620
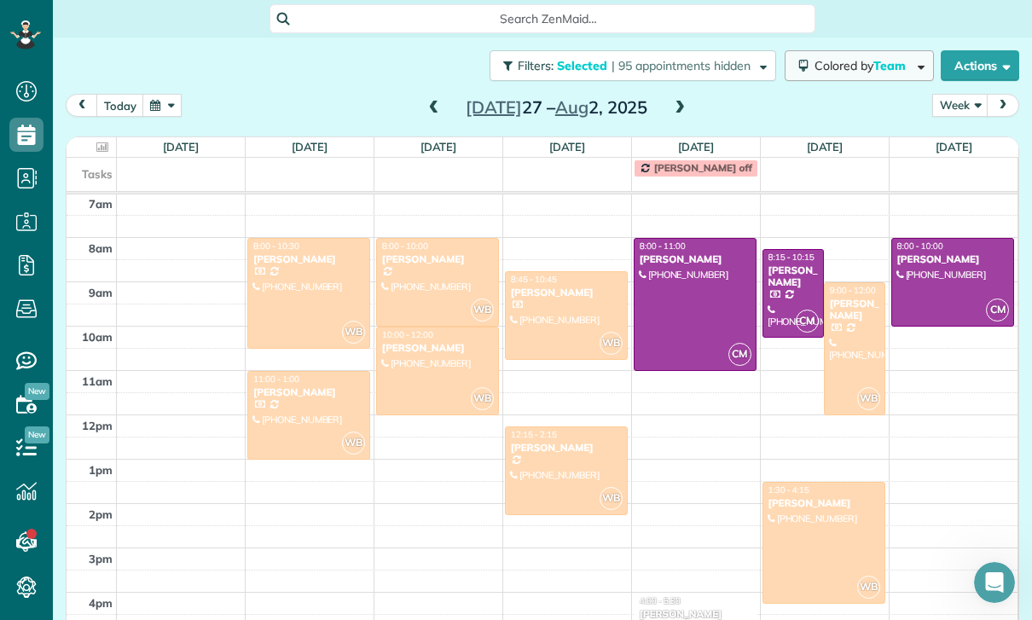
click at [871, 50] on button "Colored by Team" at bounding box center [859, 65] width 149 height 31
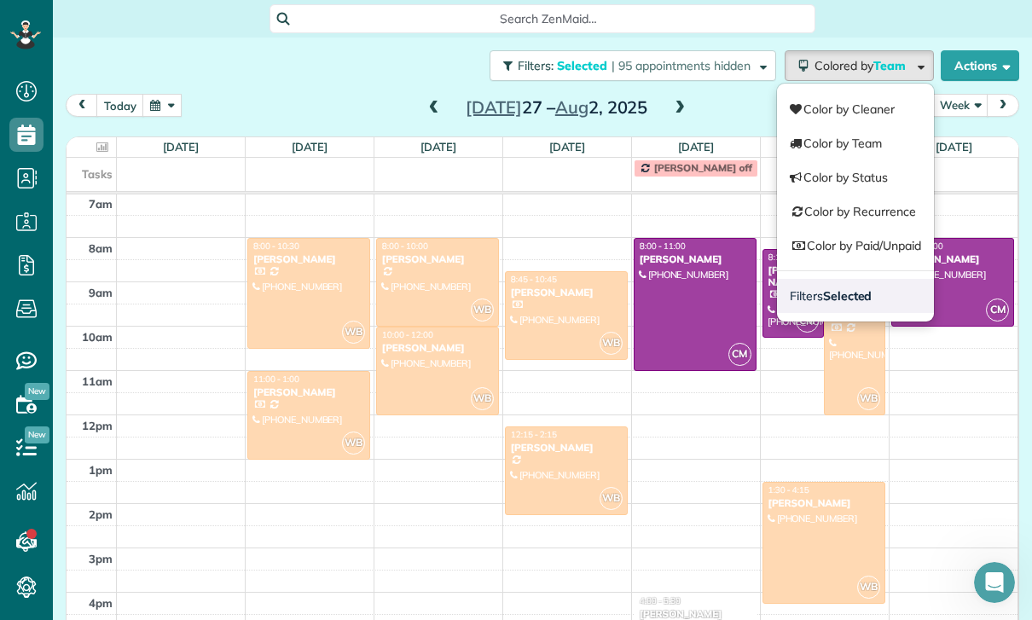
click at [844, 288] on strong "Selected" at bounding box center [847, 295] width 49 height 15
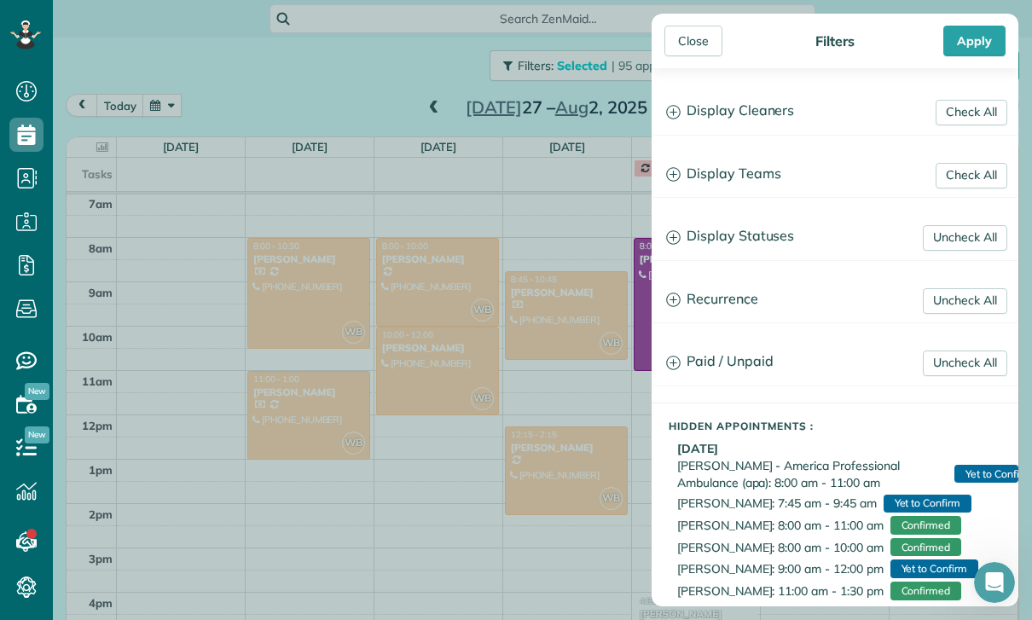
click at [761, 179] on h3 "Display Teams" at bounding box center [835, 175] width 365 height 44
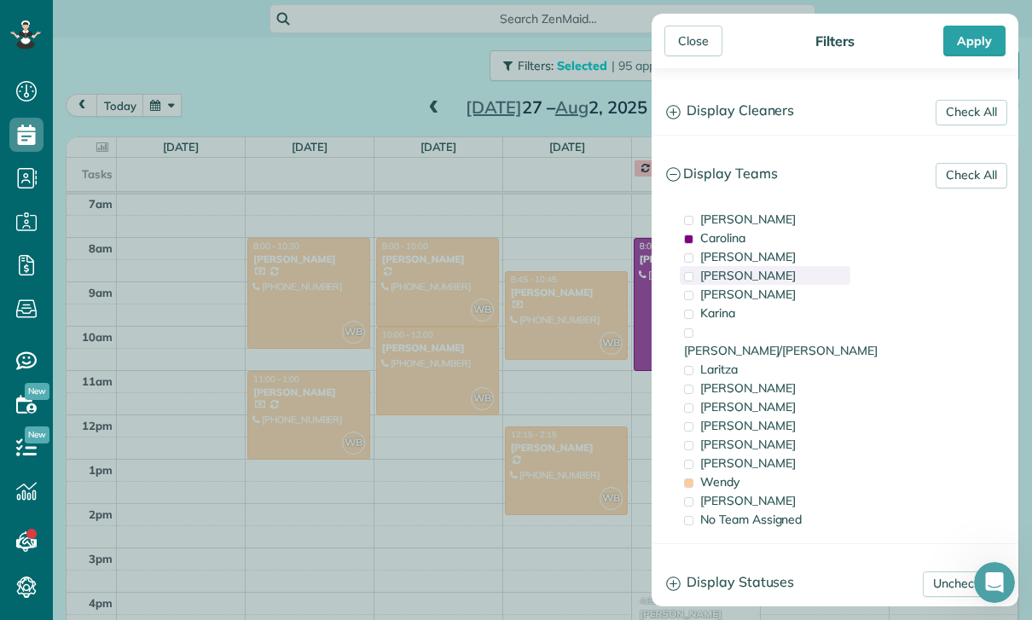
click at [751, 279] on span "[PERSON_NAME]" at bounding box center [748, 275] width 96 height 15
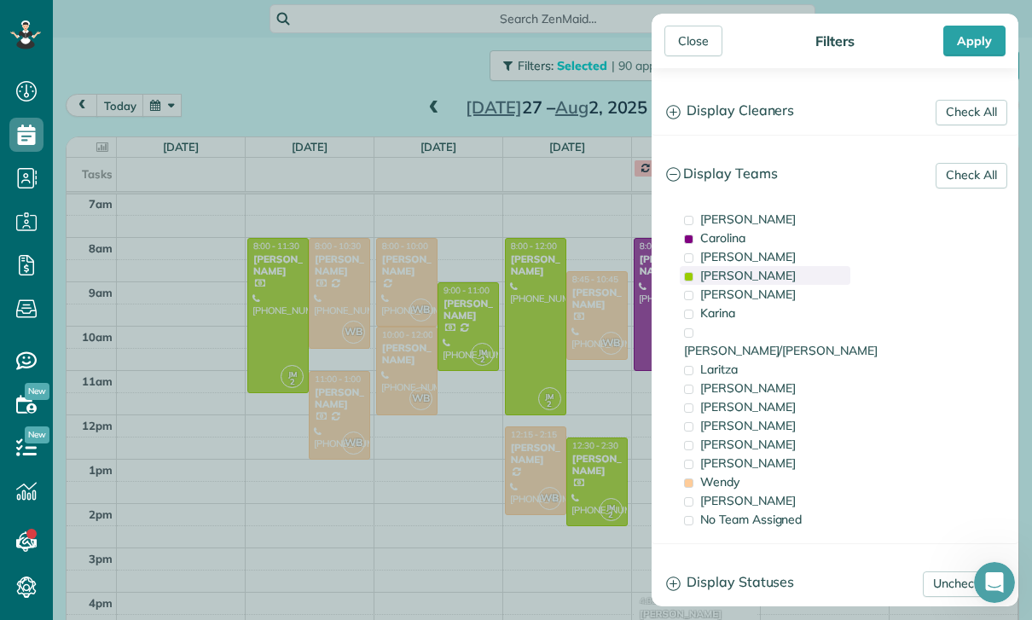
scroll to position [134, 0]
click at [968, 47] on div "Apply" at bounding box center [974, 41] width 62 height 31
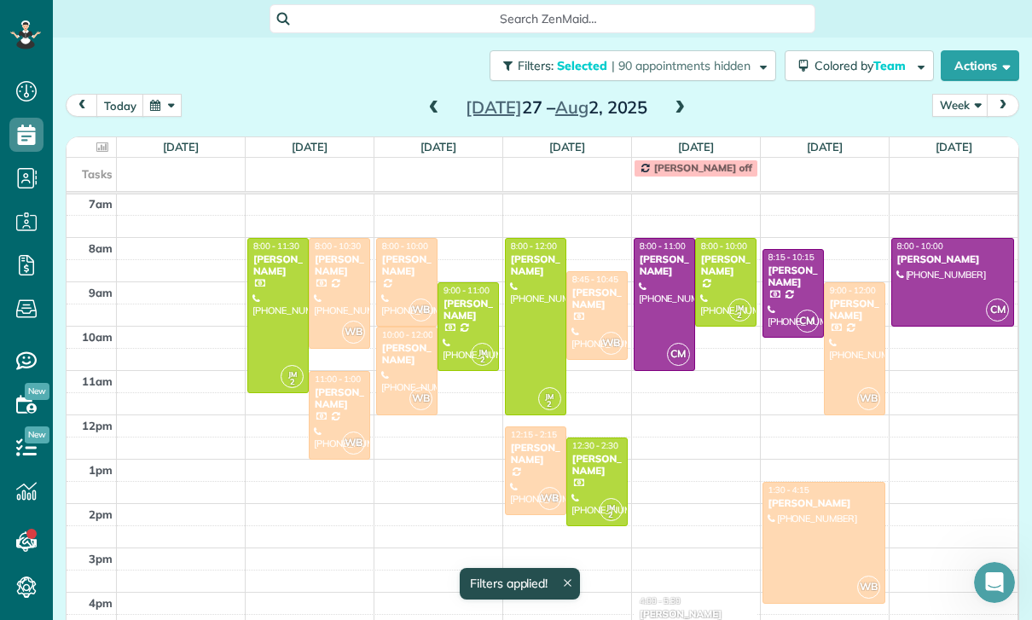
click at [529, 268] on div at bounding box center [536, 327] width 60 height 176
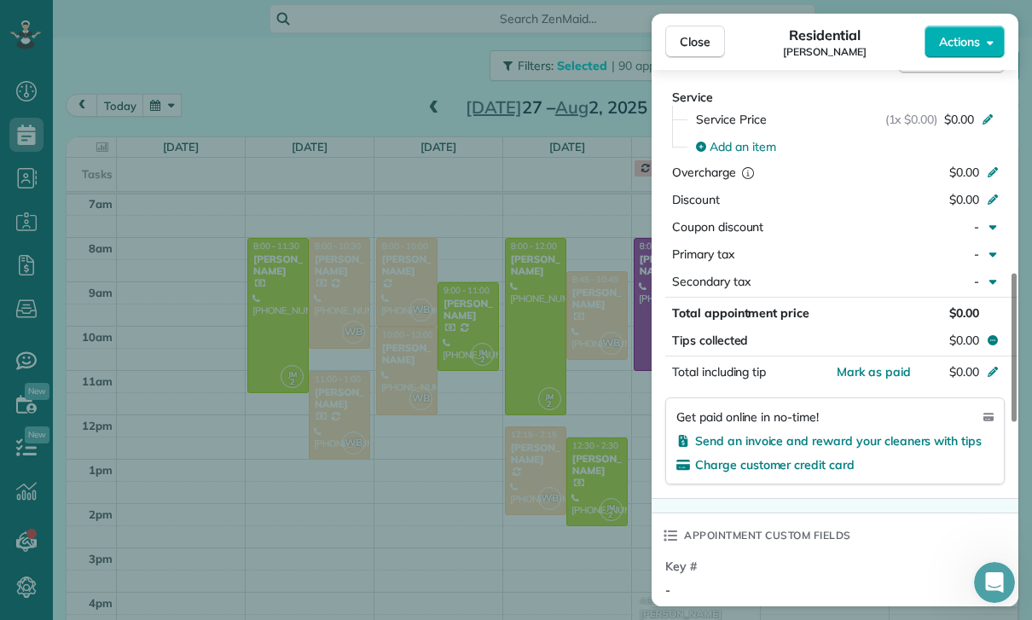
scroll to position [816, 0]
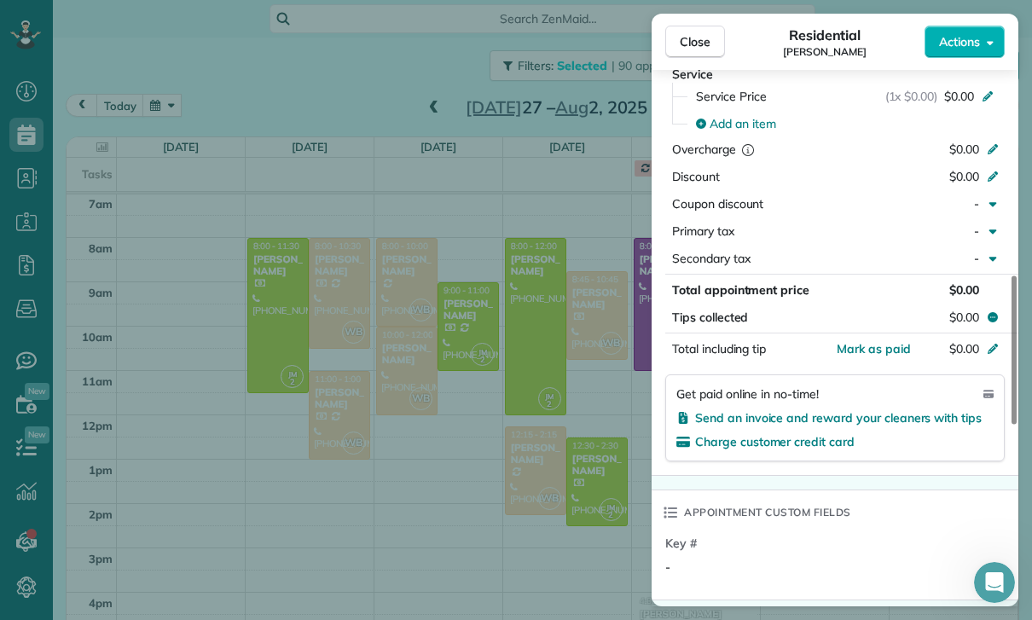
click at [572, 493] on div "Close Residential [PERSON_NAME] Actions Status Confirmed [PERSON_NAME] · Open p…" at bounding box center [516, 310] width 1032 height 620
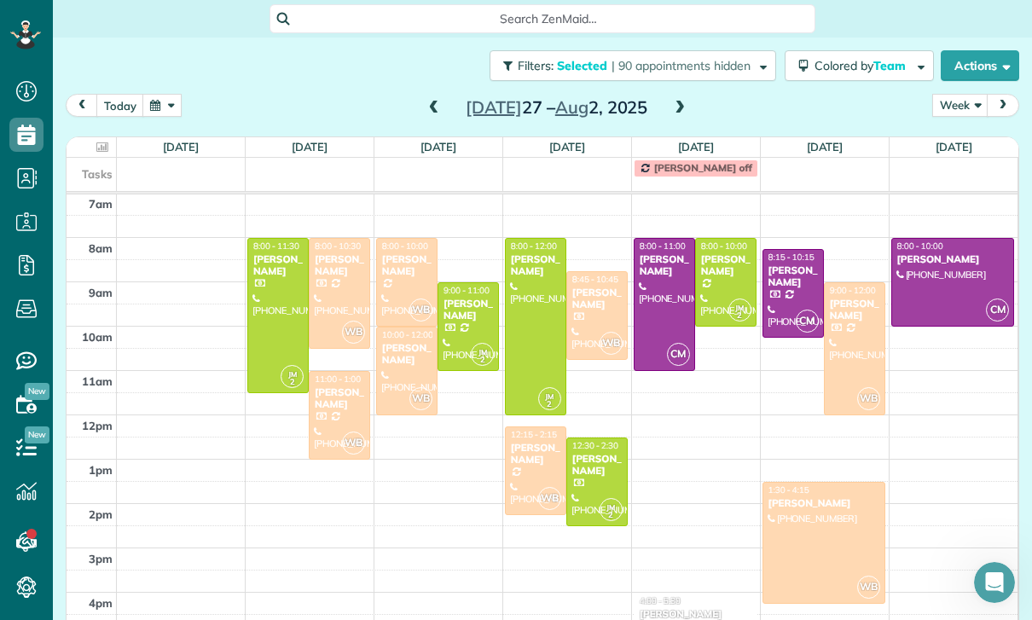
click at [589, 453] on div "[PERSON_NAME]" at bounding box center [597, 465] width 51 height 25
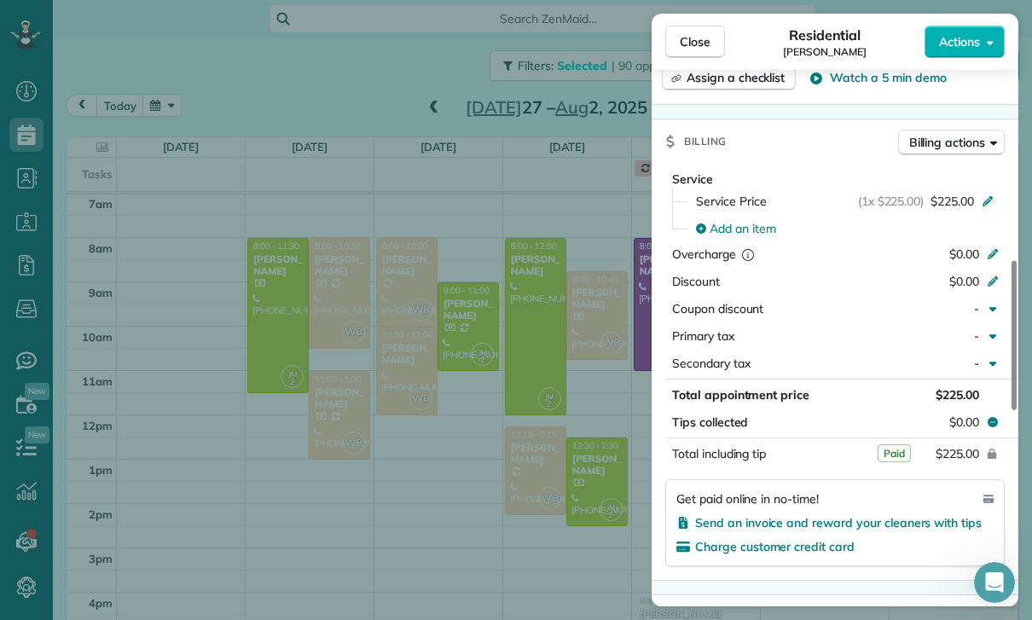
scroll to position [748, 0]
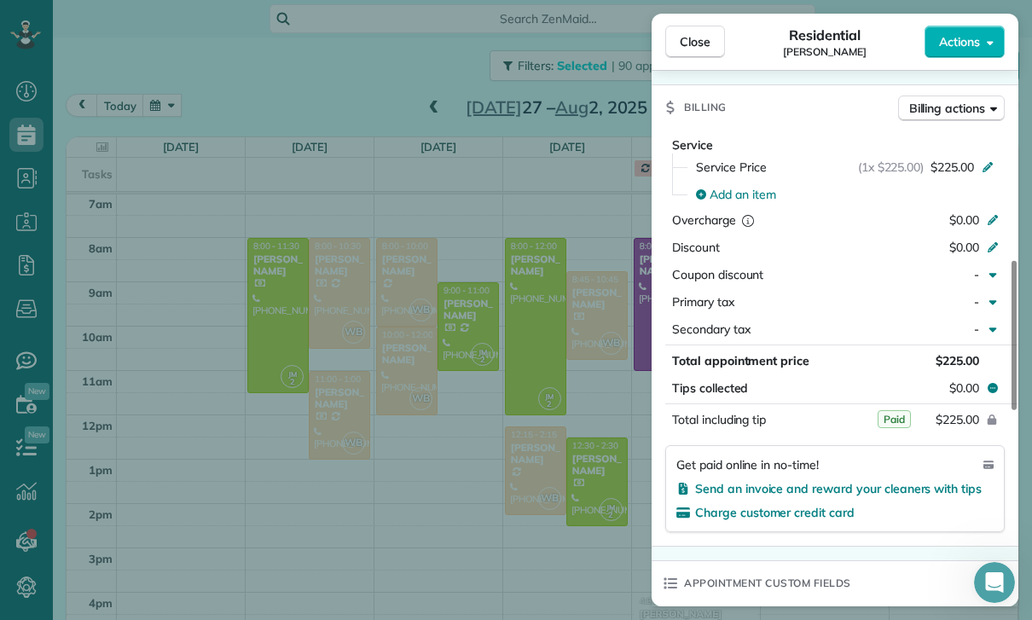
click at [555, 491] on div "Close Residential [PERSON_NAME] Actions Status Confirmed [PERSON_NAME] · Open p…" at bounding box center [516, 310] width 1032 height 620
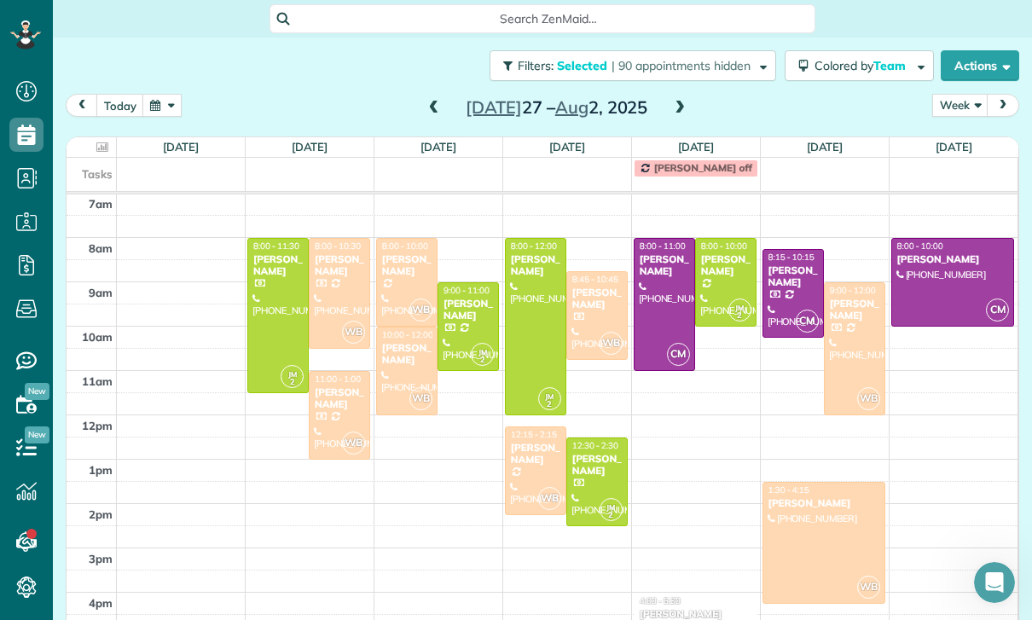
click at [720, 239] on div at bounding box center [726, 282] width 60 height 87
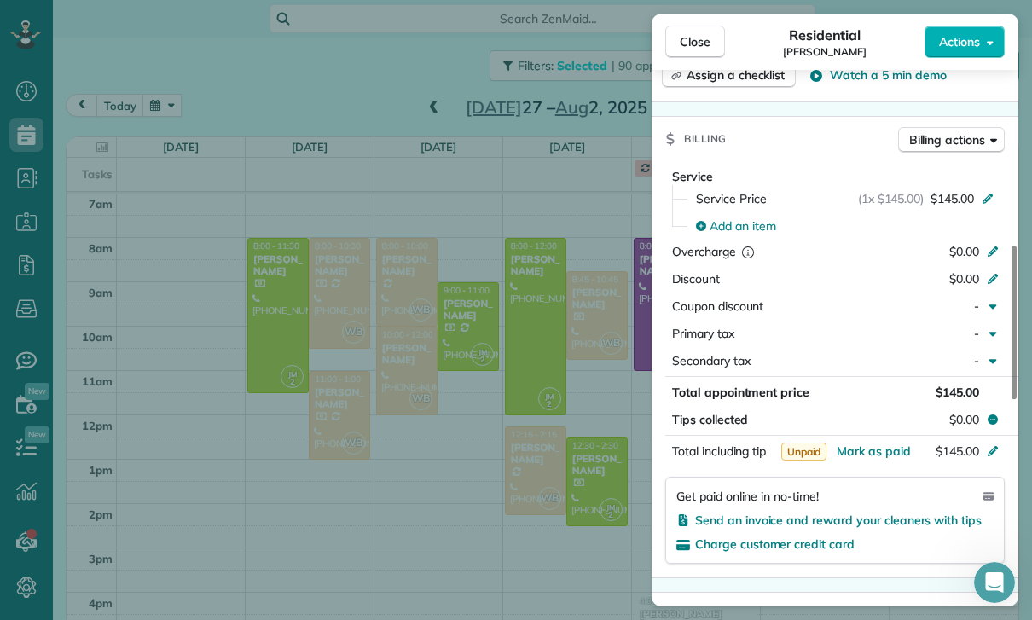
scroll to position [782, 0]
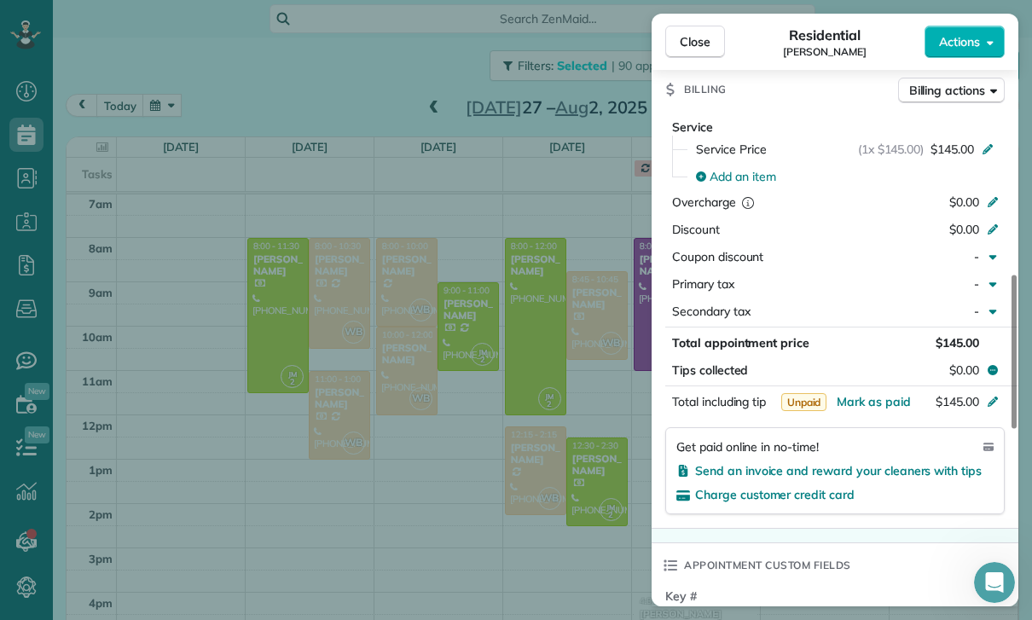
click at [549, 491] on div "Close Residential [PERSON_NAME] Actions Status Confirmed [PERSON_NAME] · Open p…" at bounding box center [516, 310] width 1032 height 620
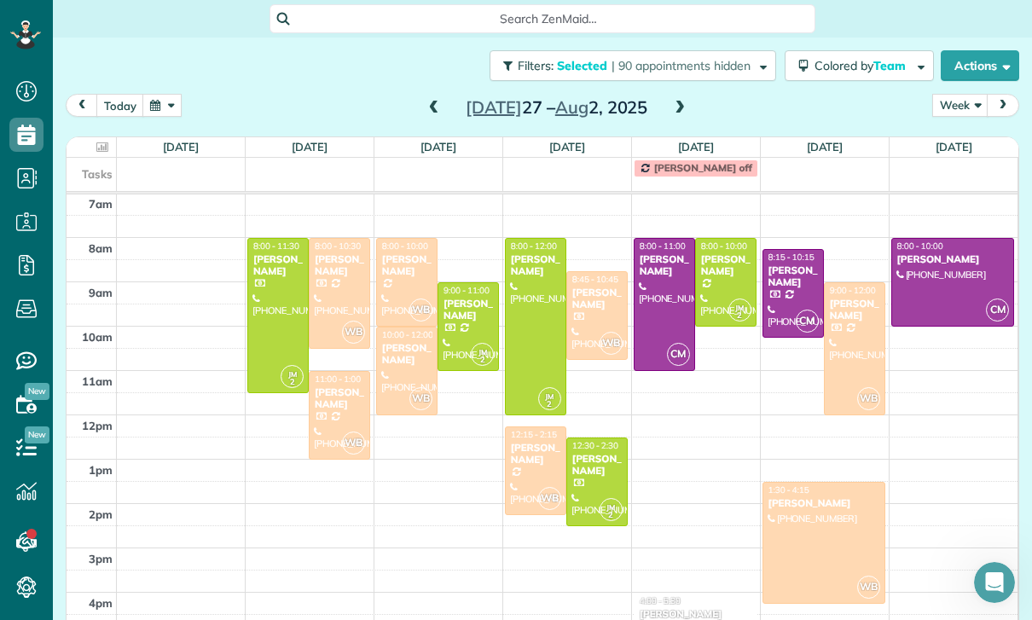
click at [663, 239] on div at bounding box center [665, 304] width 60 height 131
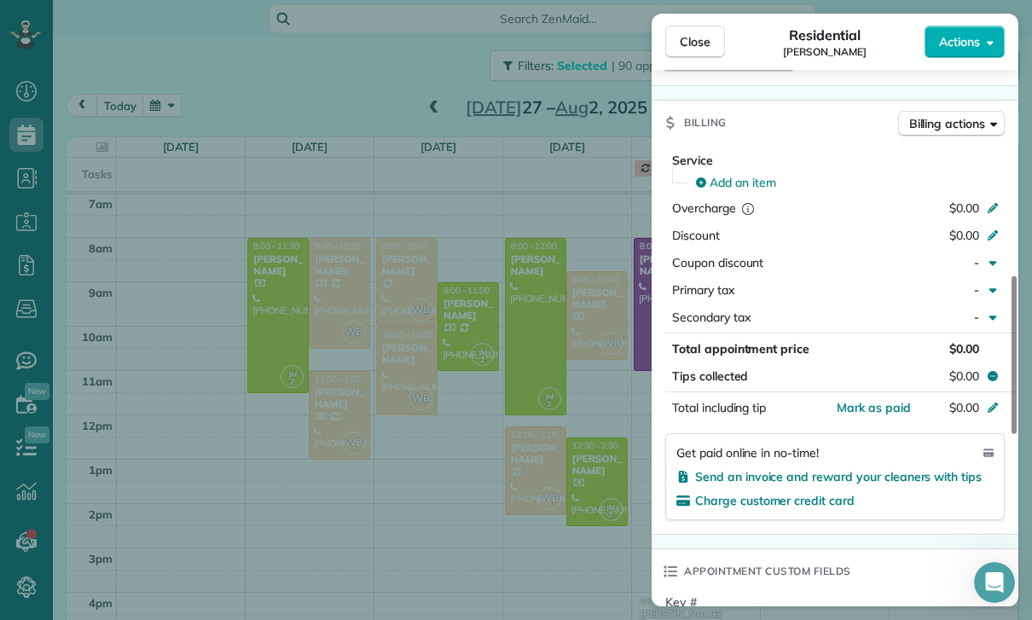
scroll to position [768, 0]
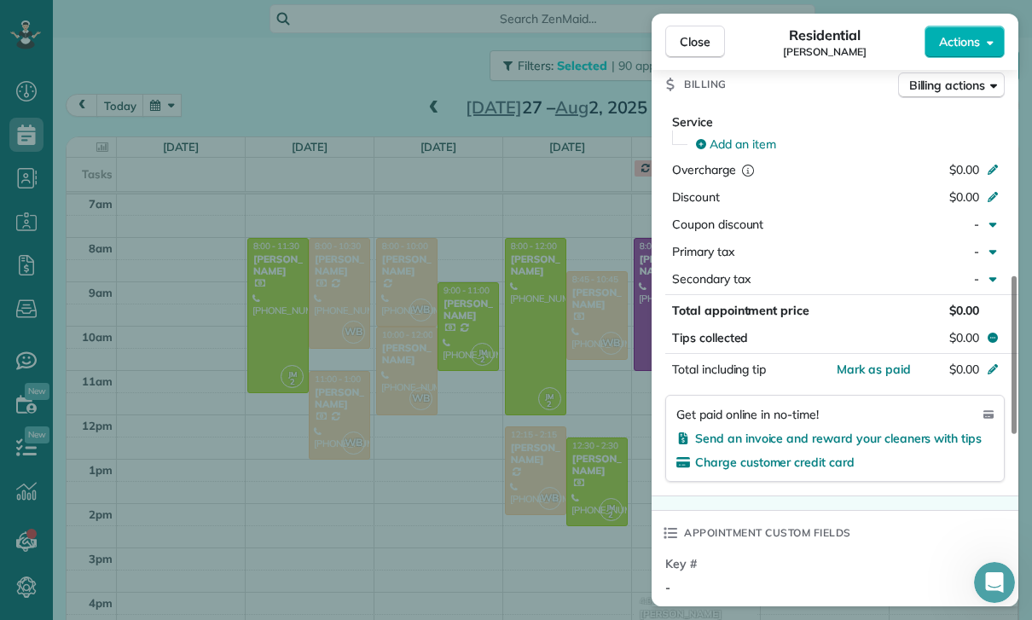
click at [572, 477] on div "Close Residential [PERSON_NAME] Actions Status Confirmed [PERSON_NAME] · Open p…" at bounding box center [516, 310] width 1032 height 620
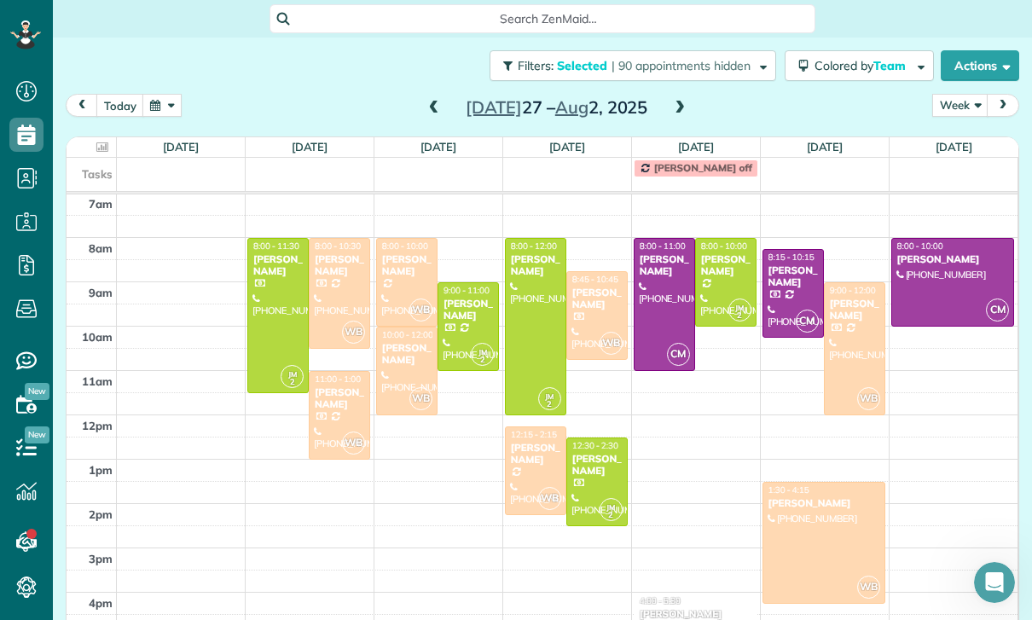
click at [438, 101] on span at bounding box center [434, 108] width 19 height 15
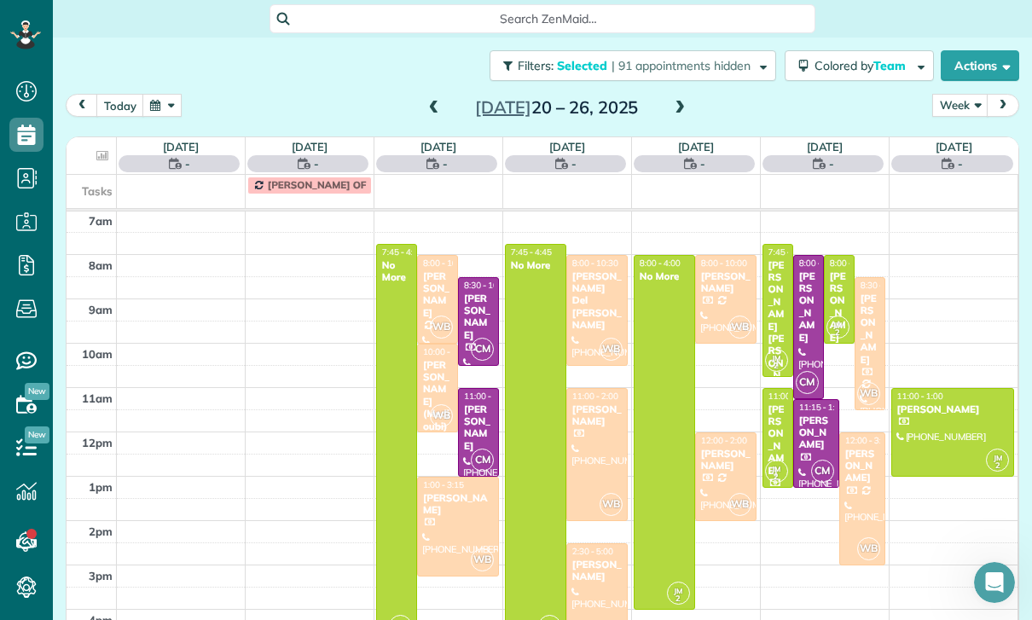
scroll to position [134, 0]
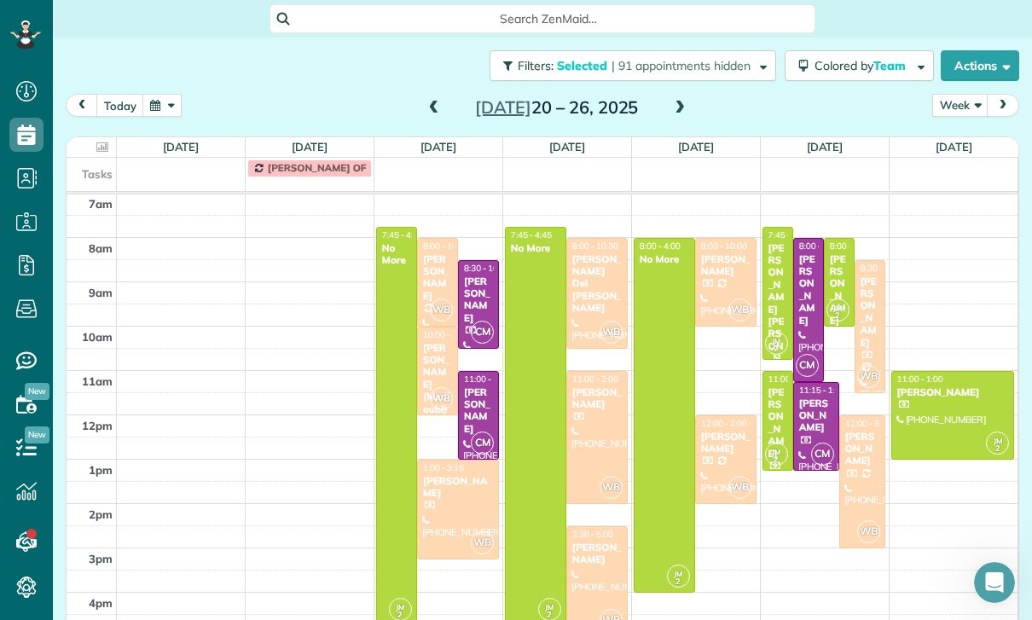
click at [441, 253] on div "[PERSON_NAME]" at bounding box center [437, 277] width 31 height 49
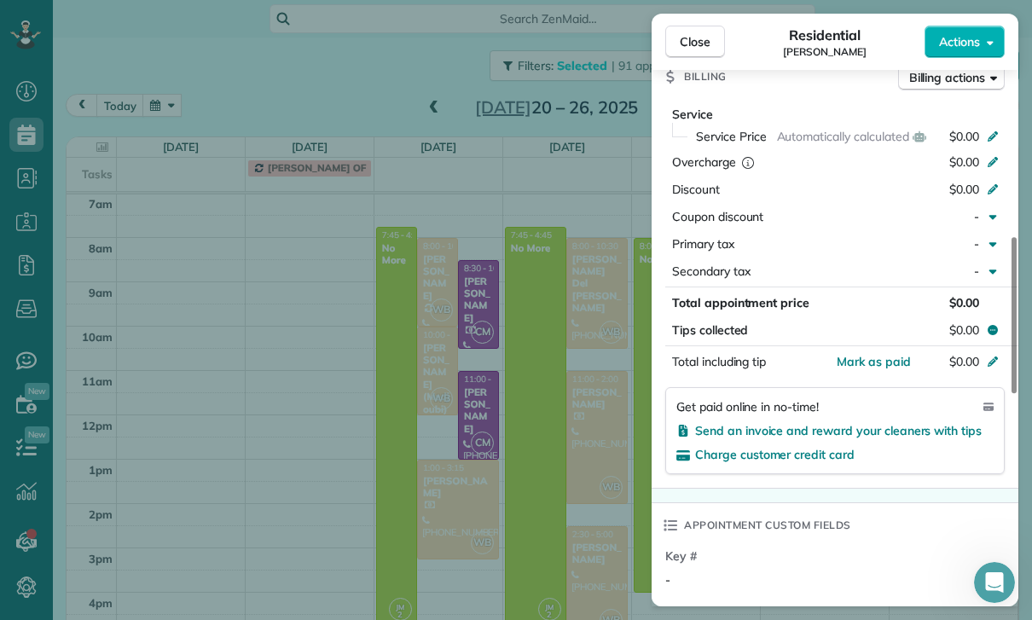
scroll to position [810, 0]
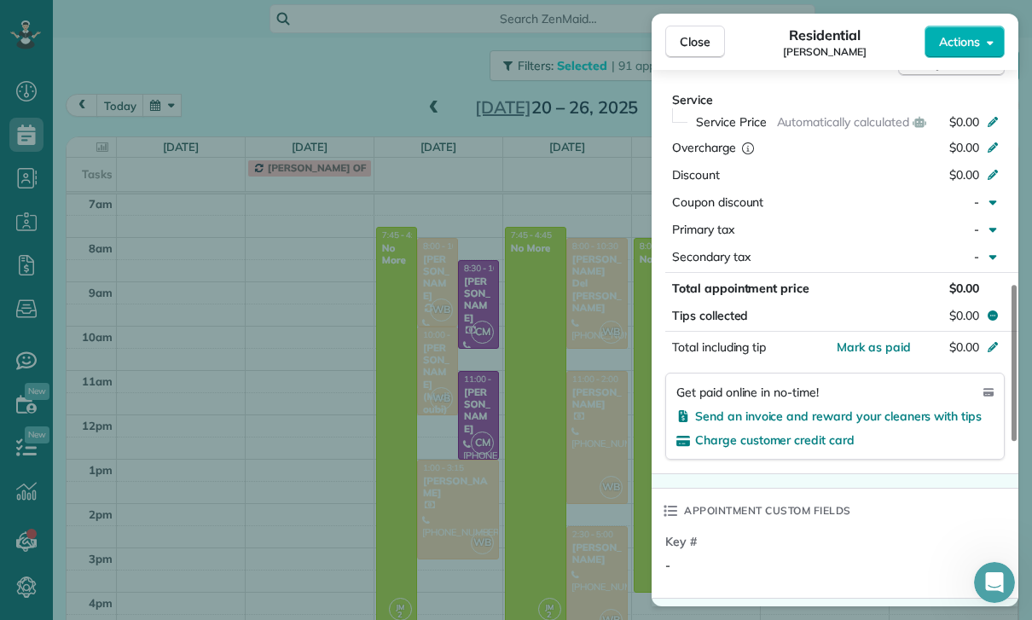
click at [550, 454] on div "Close Residential [PERSON_NAME] Actions Status Confirmed [PERSON_NAME] · Open p…" at bounding box center [516, 310] width 1032 height 620
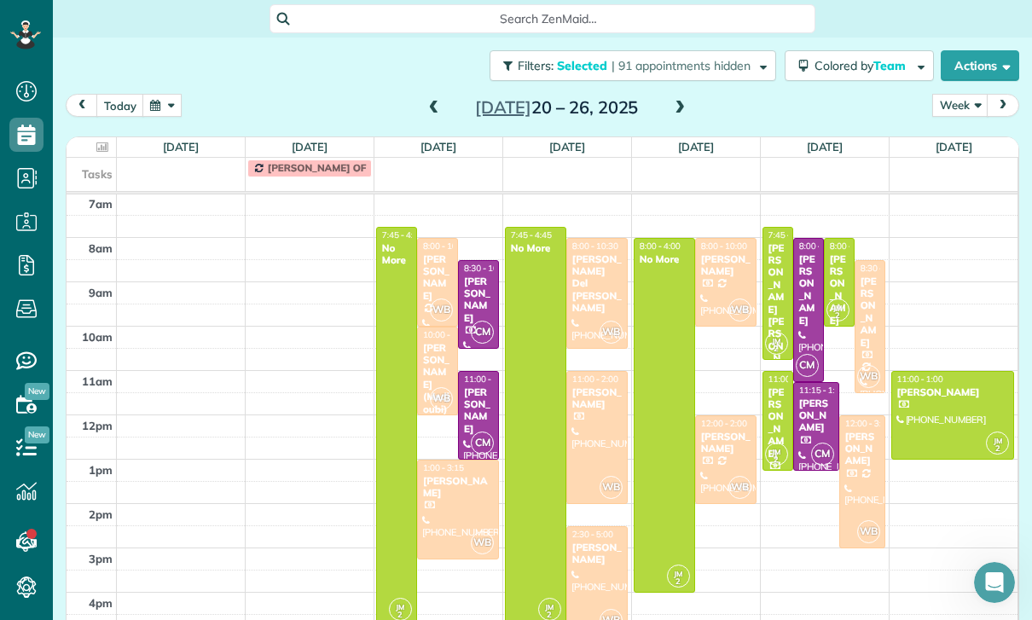
click at [601, 542] on div "[PERSON_NAME]" at bounding box center [597, 554] width 51 height 25
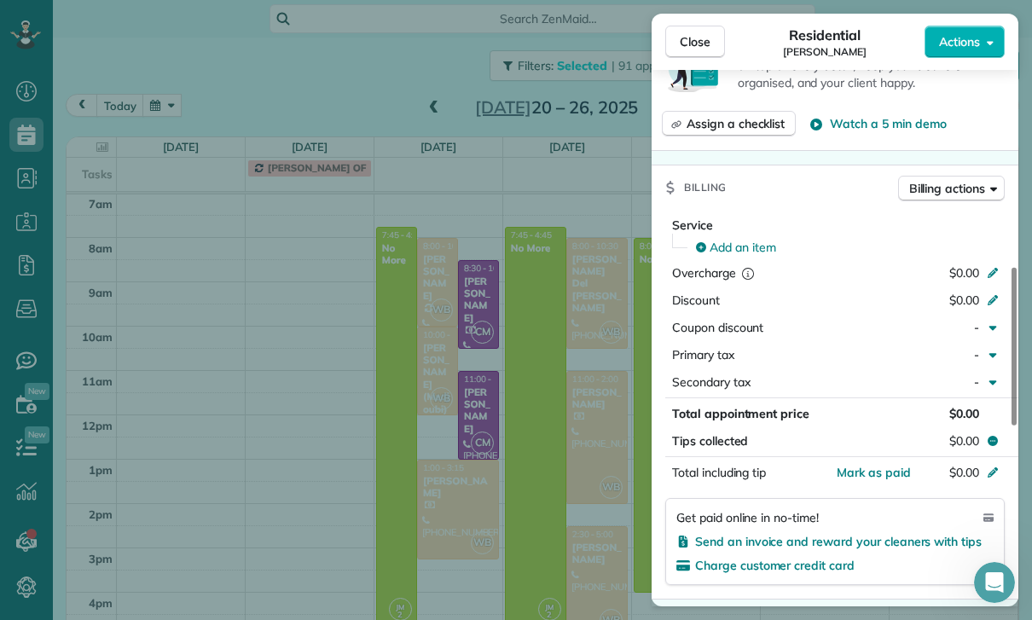
scroll to position [744, 0]
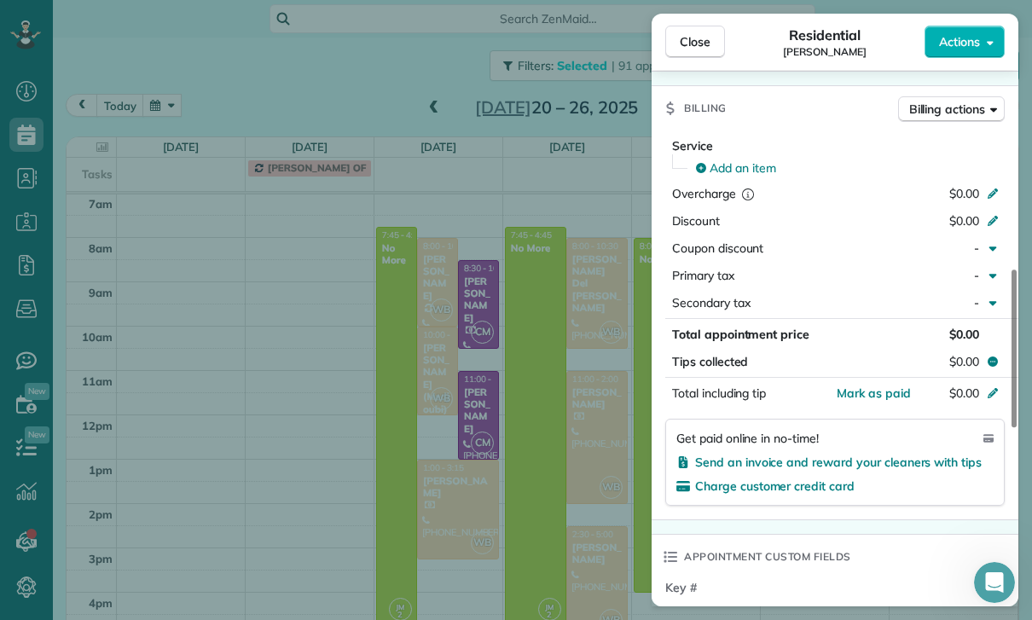
click at [557, 491] on div "Close Residential [PERSON_NAME] Actions Status Confirmed [PERSON_NAME] · Open p…" at bounding box center [516, 310] width 1032 height 620
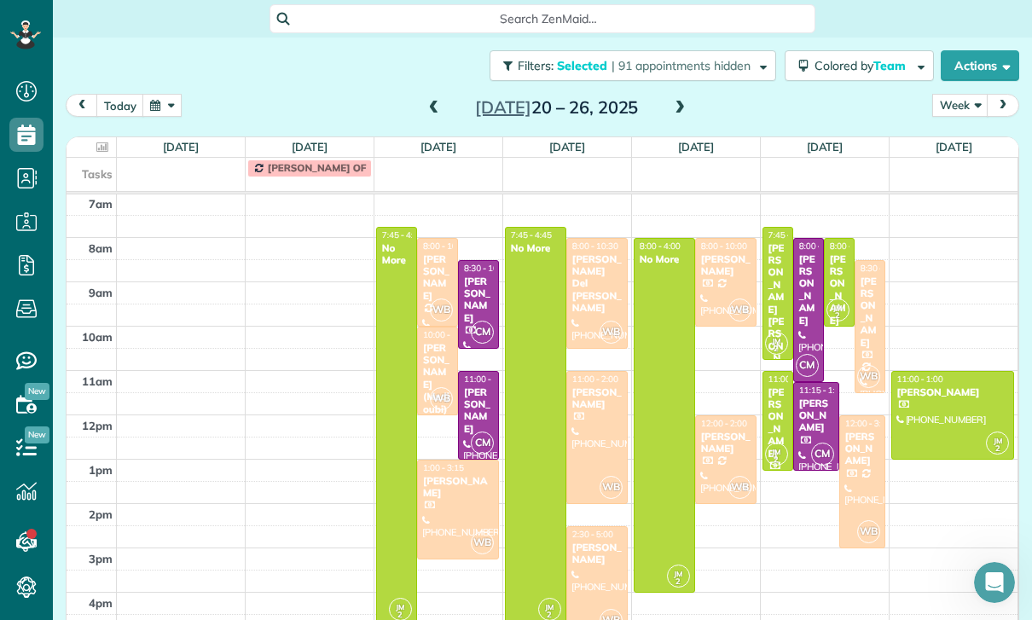
click at [775, 242] on div "[PERSON_NAME] [PERSON_NAME] & [PERSON_NAME]" at bounding box center [778, 358] width 20 height 233
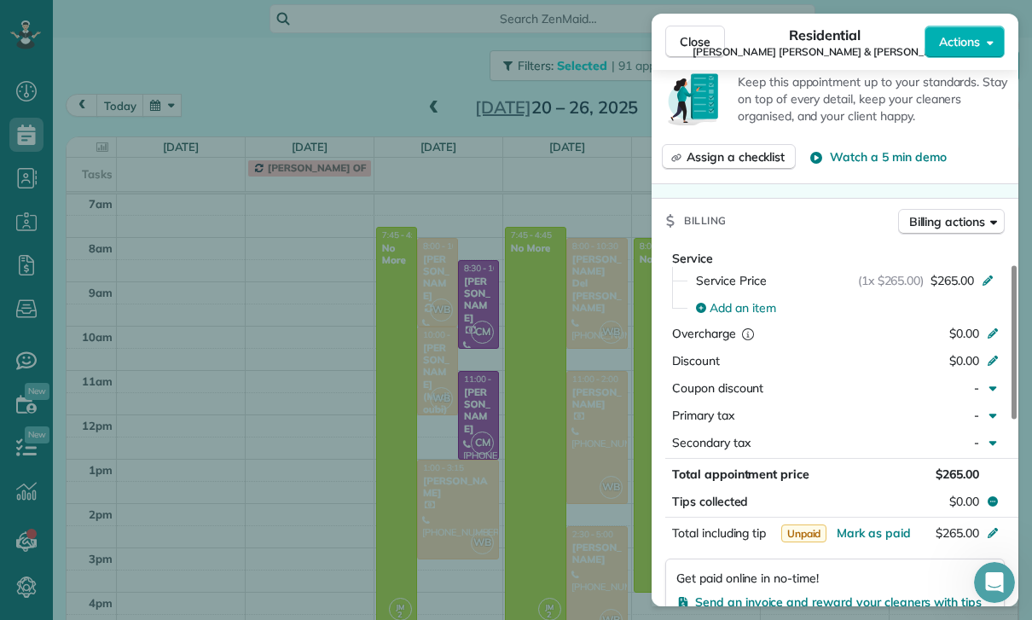
scroll to position [764, 0]
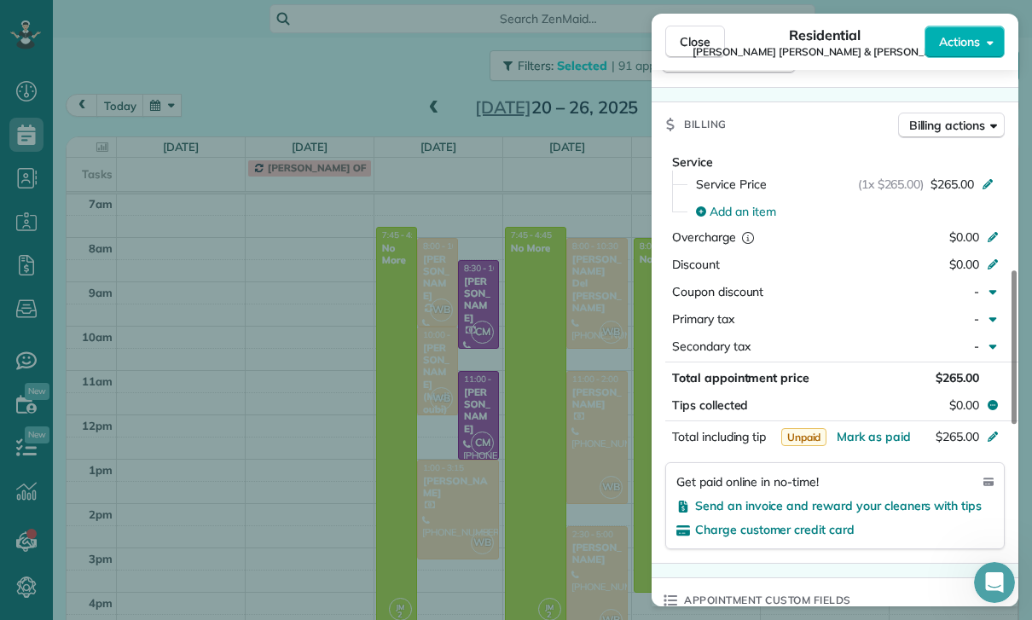
click at [579, 505] on div "Close Residential [PERSON_NAME] [PERSON_NAME] & [PERSON_NAME] Actions Status Co…" at bounding box center [516, 310] width 1032 height 620
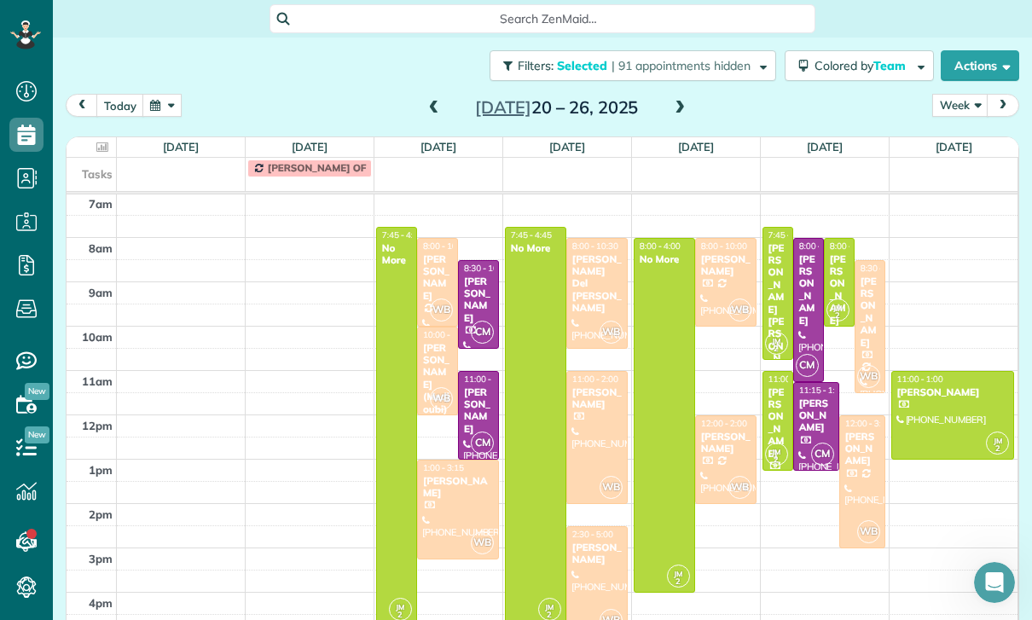
click at [431, 101] on span at bounding box center [434, 108] width 19 height 15
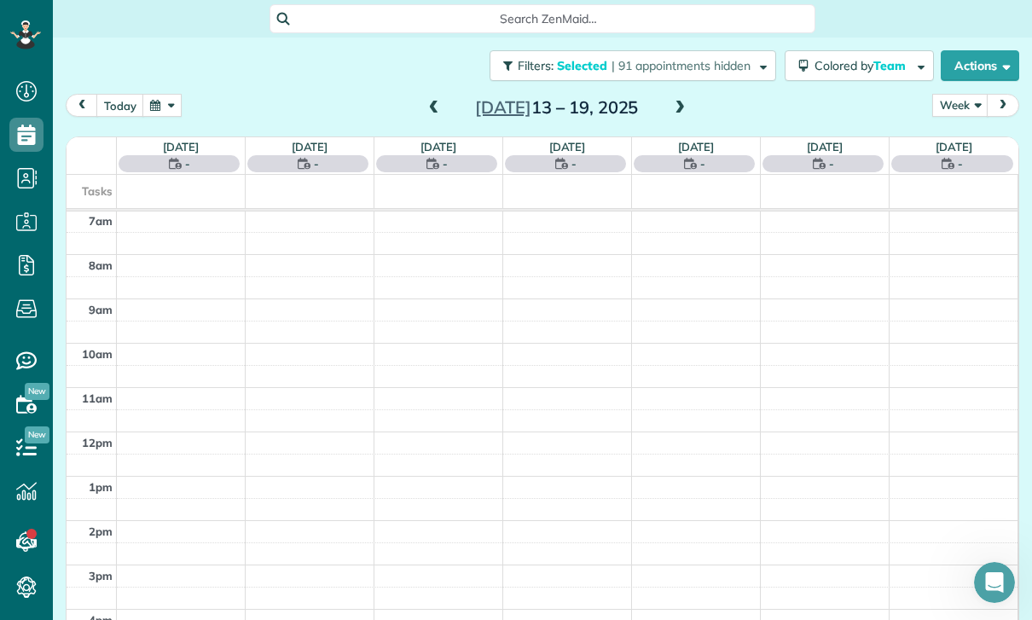
scroll to position [134, 0]
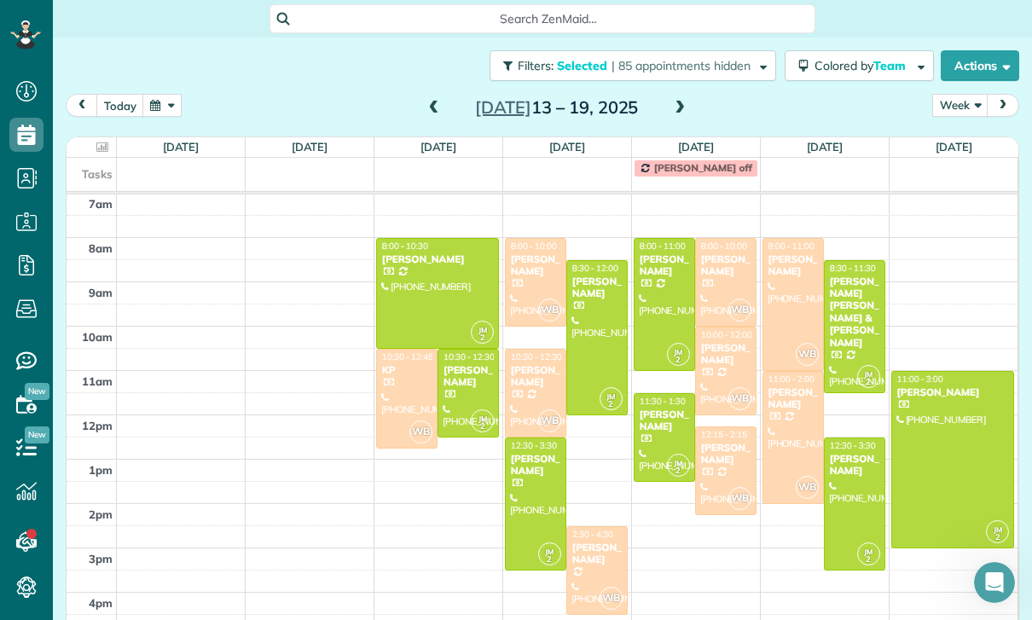
click at [783, 245] on div at bounding box center [793, 304] width 60 height 131
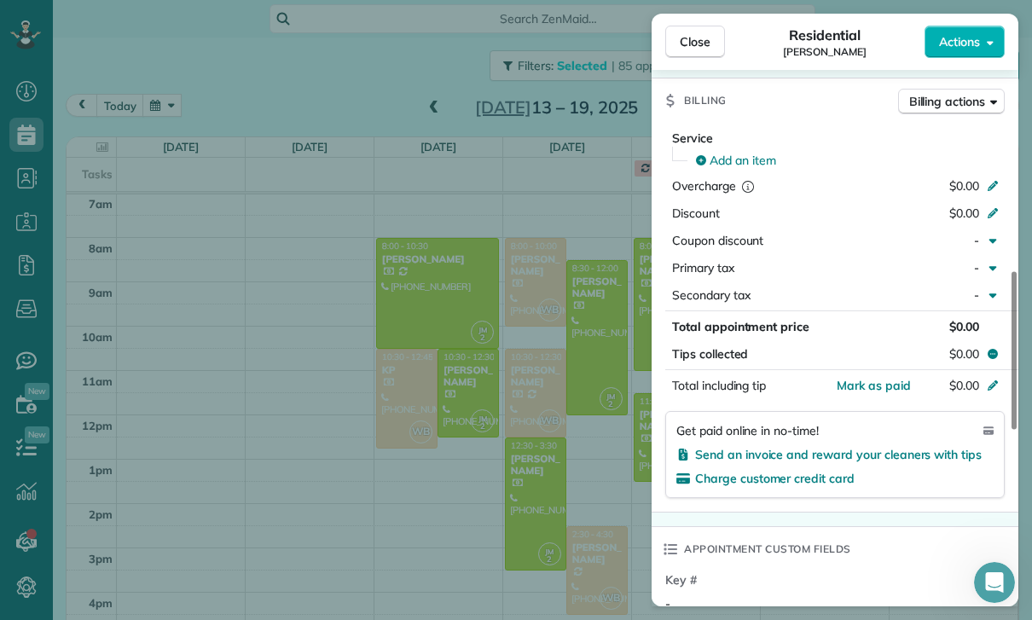
scroll to position [752, 0]
click at [637, 392] on div "Close Residential [PERSON_NAME] Actions Status Confirmed [PERSON_NAME] · Open p…" at bounding box center [516, 310] width 1032 height 620
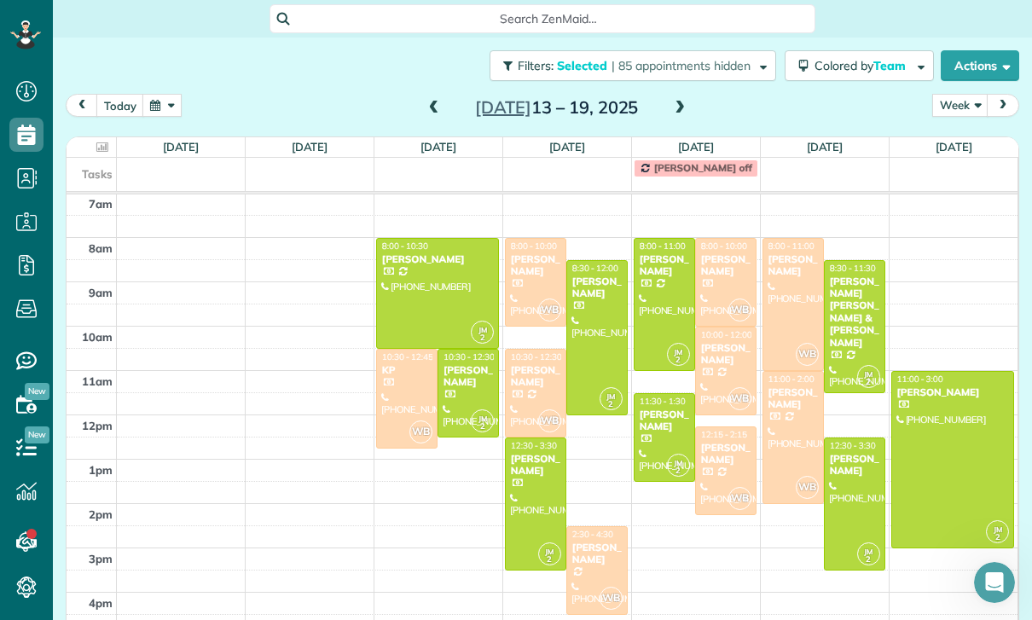
click at [867, 50] on button "Colored by Team" at bounding box center [859, 65] width 149 height 31
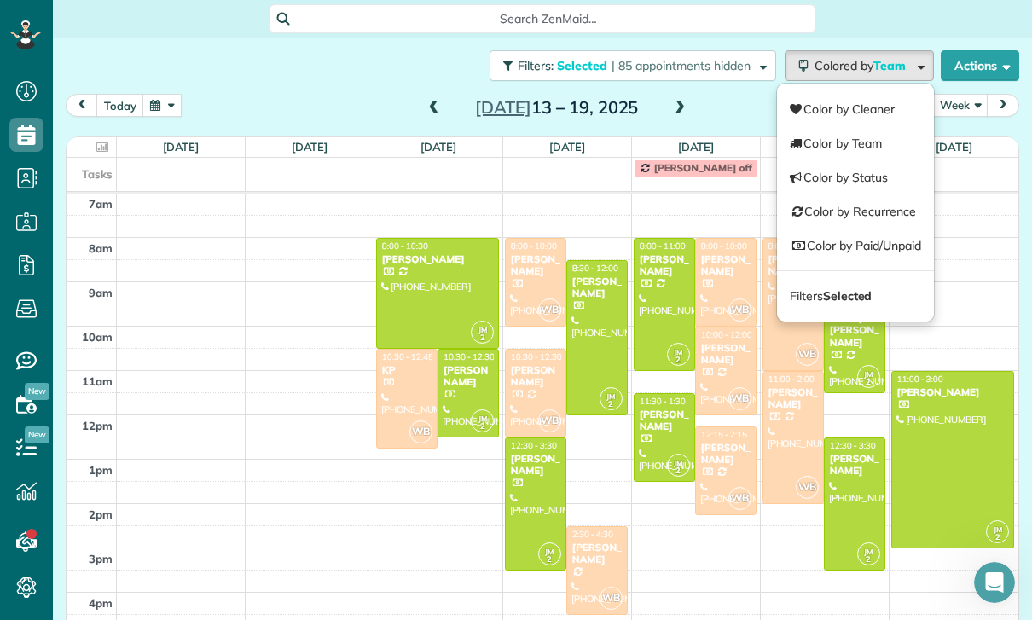
click at [861, 279] on link "Filters Selected" at bounding box center [855, 296] width 157 height 34
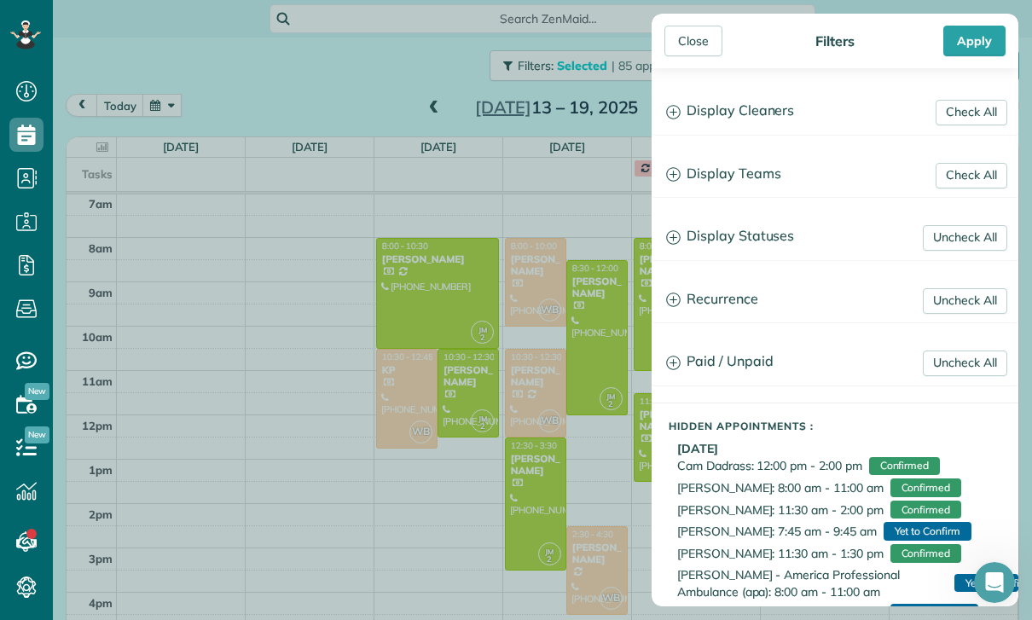
click at [754, 178] on h3 "Display Teams" at bounding box center [835, 175] width 365 height 44
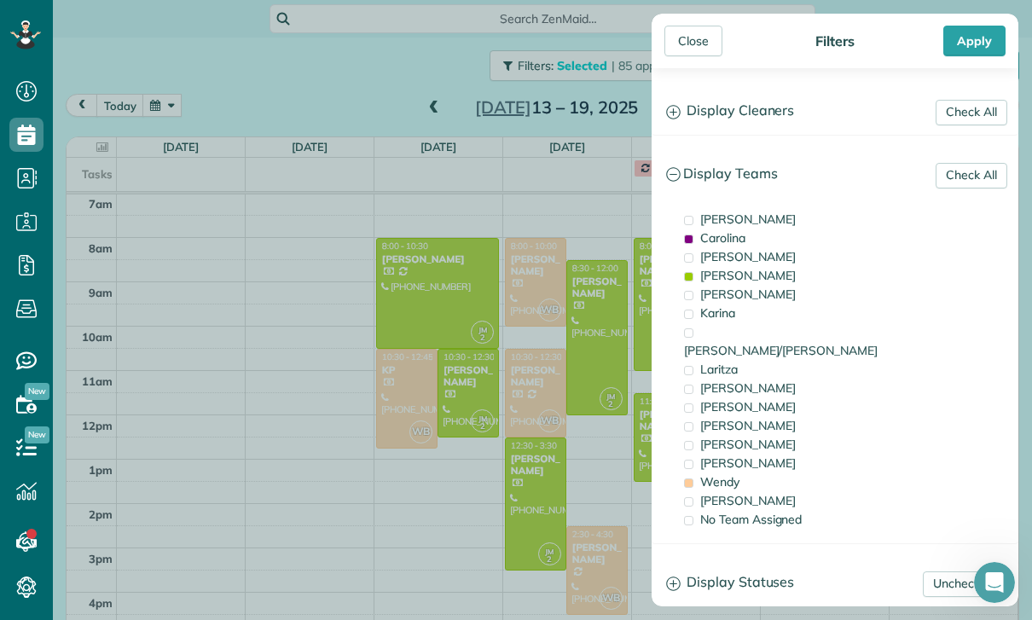
click at [736, 282] on span "[PERSON_NAME]" at bounding box center [748, 275] width 96 height 15
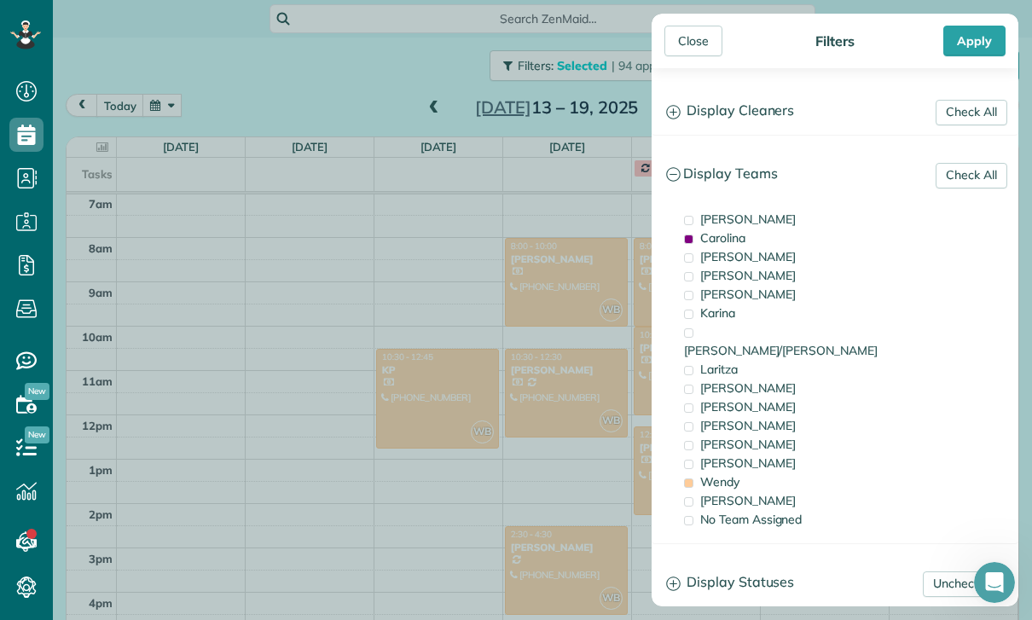
click at [740, 242] on span "Carolina" at bounding box center [722, 237] width 45 height 15
click at [740, 473] on div "Wendy" at bounding box center [765, 482] width 171 height 19
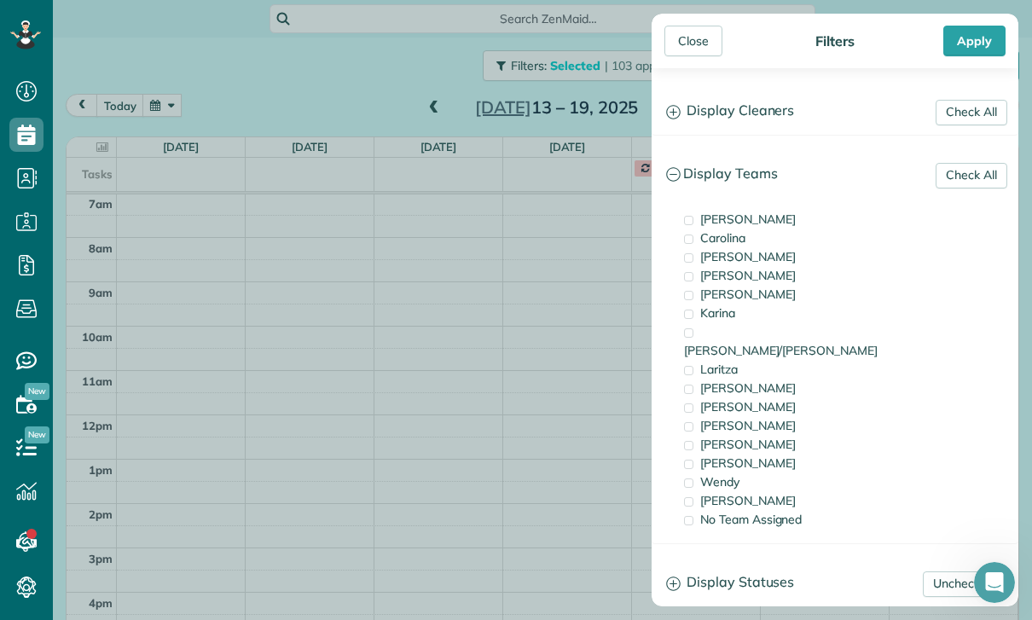
click at [774, 380] on span "[PERSON_NAME]" at bounding box center [748, 387] width 96 height 15
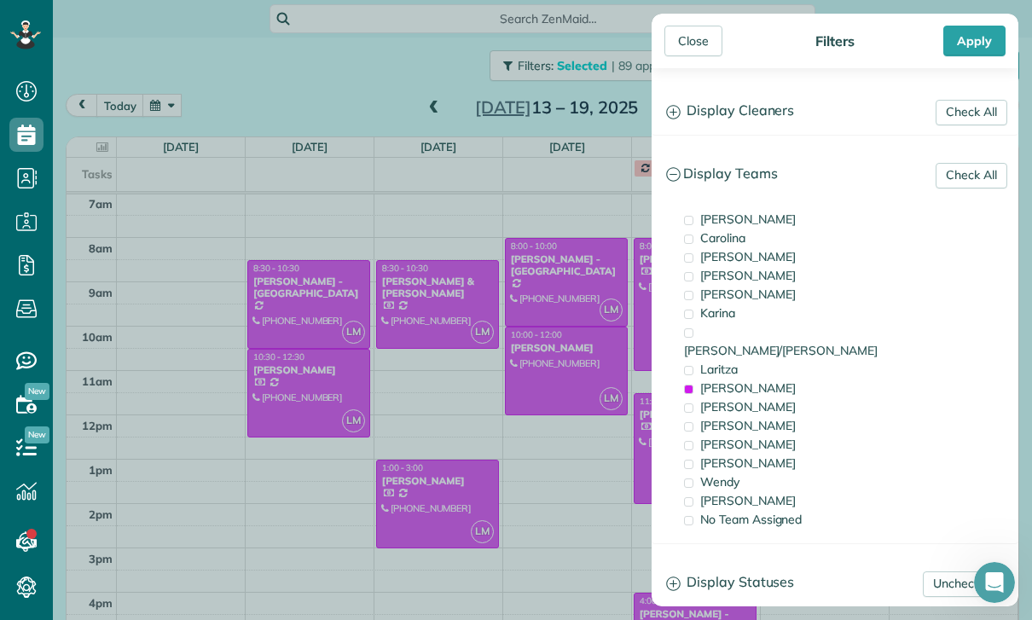
click at [738, 416] on div "[PERSON_NAME]" at bounding box center [765, 425] width 171 height 19
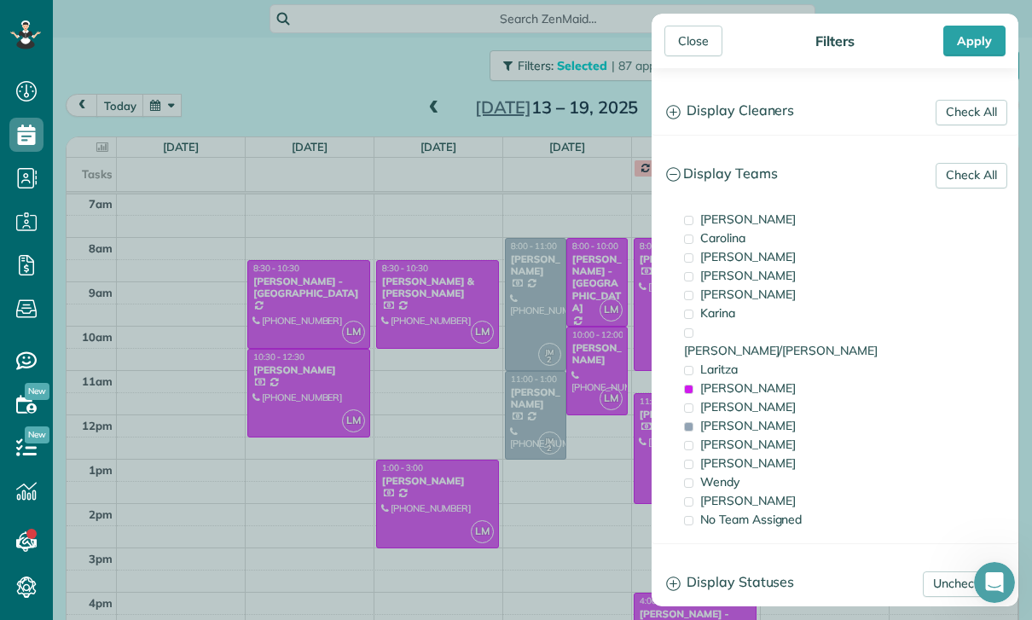
click at [978, 57] on div "Close Filters Apply" at bounding box center [835, 41] width 367 height 55
click at [984, 45] on div "Apply" at bounding box center [974, 41] width 62 height 31
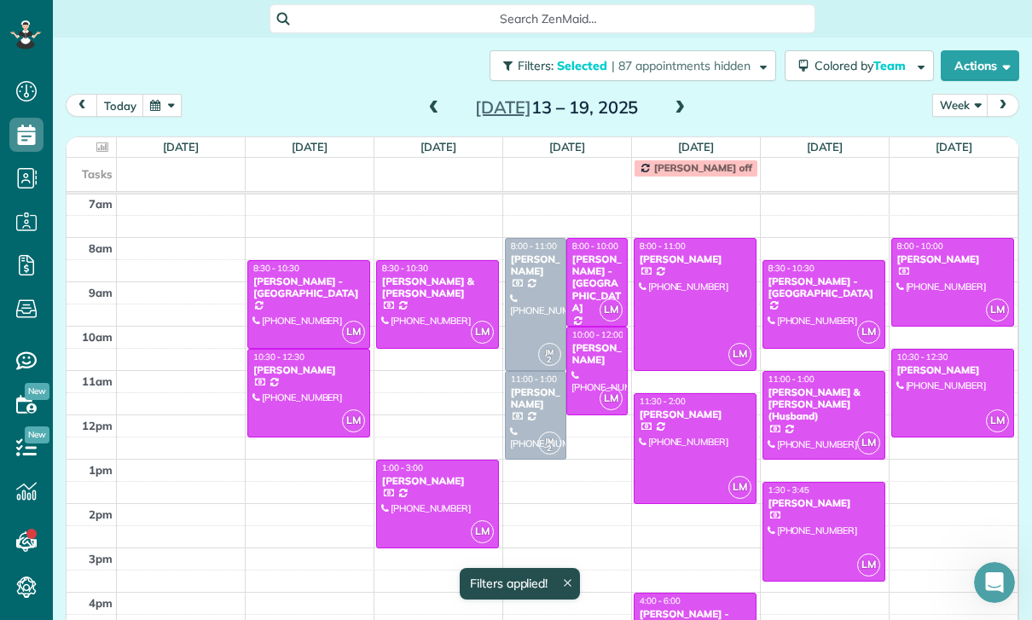
click at [160, 94] on button "button" at bounding box center [161, 105] width 39 height 23
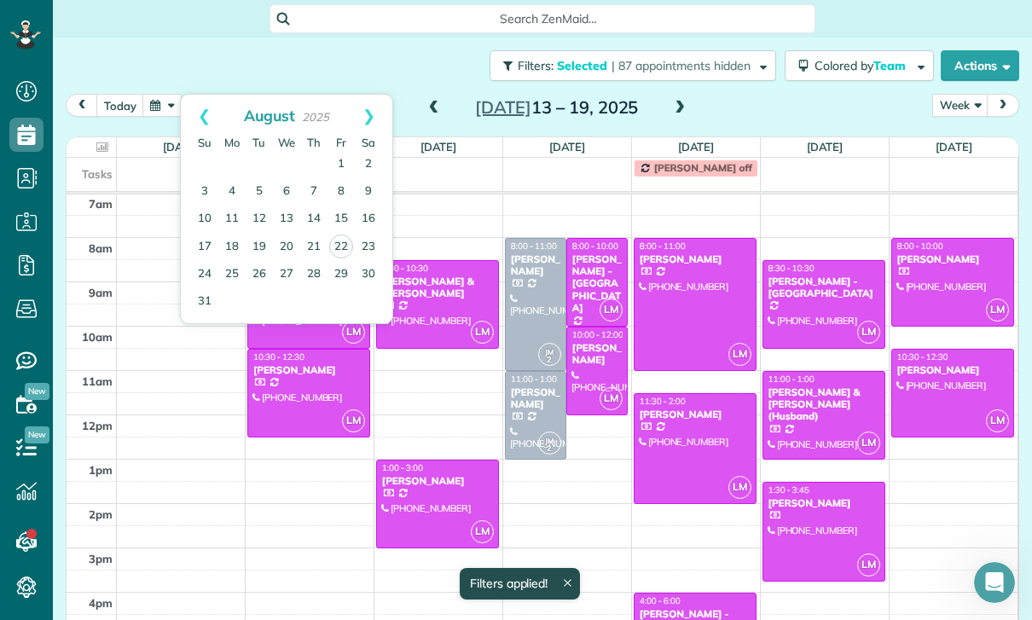
click at [302, 178] on link "7" at bounding box center [313, 191] width 27 height 27
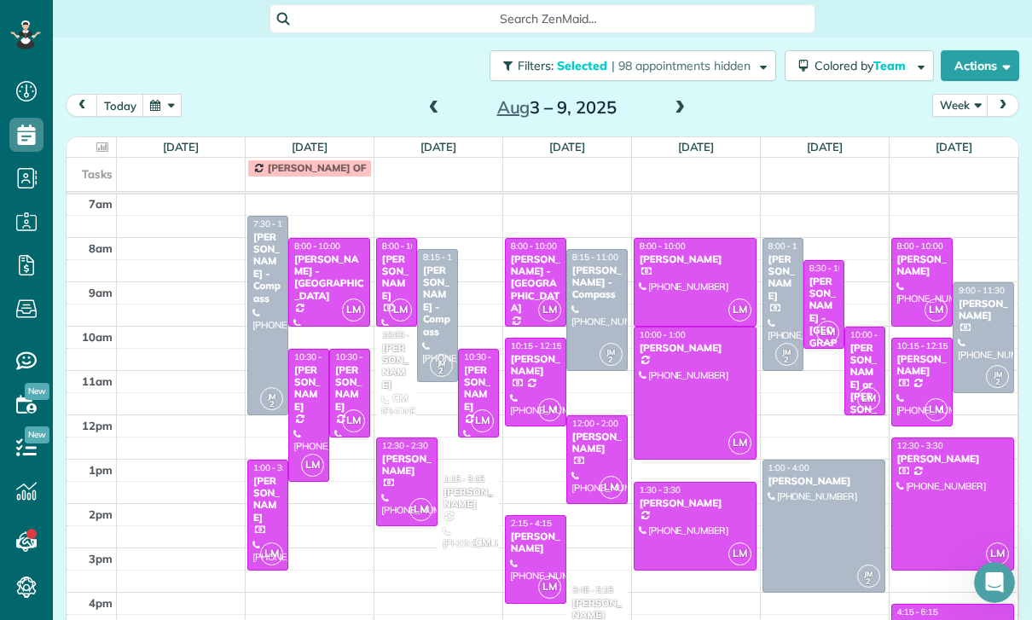
click at [349, 364] on div "[PERSON_NAME]" at bounding box center [349, 388] width 31 height 49
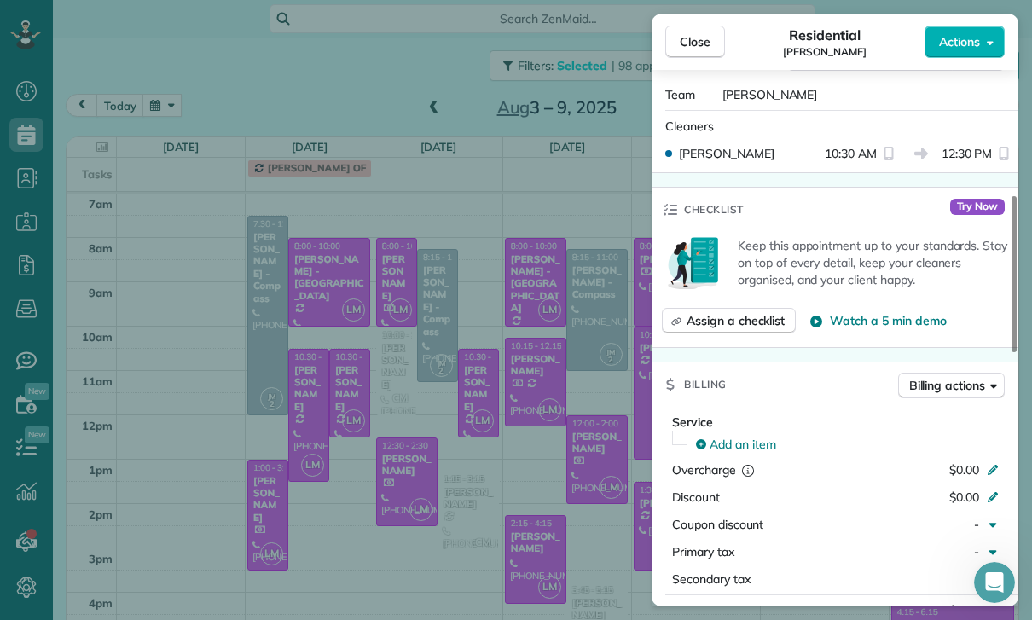
scroll to position [762, 0]
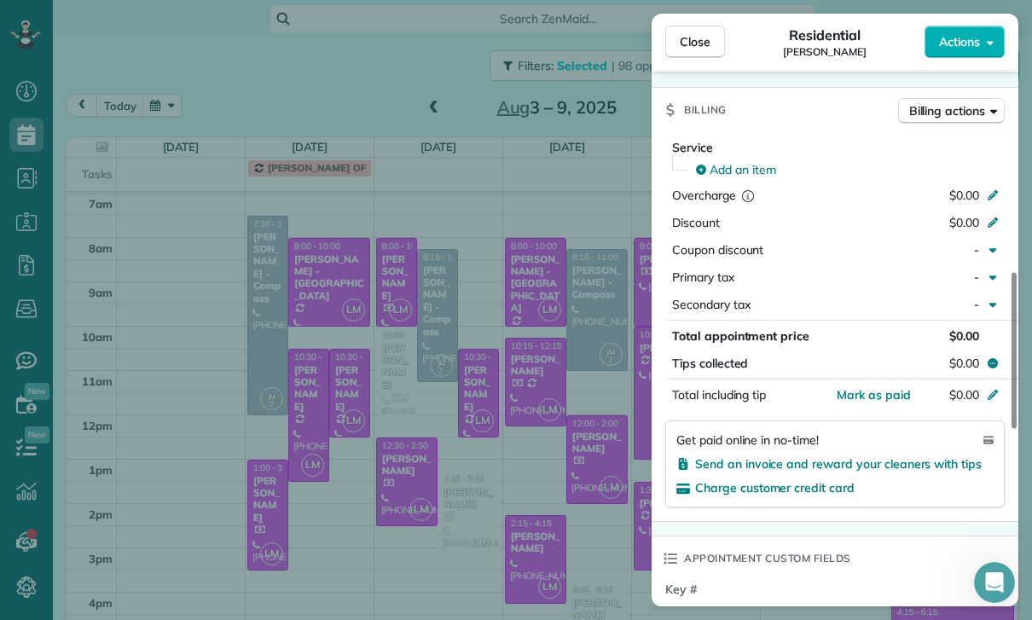
click at [329, 398] on div "Close Residential [PERSON_NAME] Actions Status Confirmed [PERSON_NAME] · Open p…" at bounding box center [516, 310] width 1032 height 620
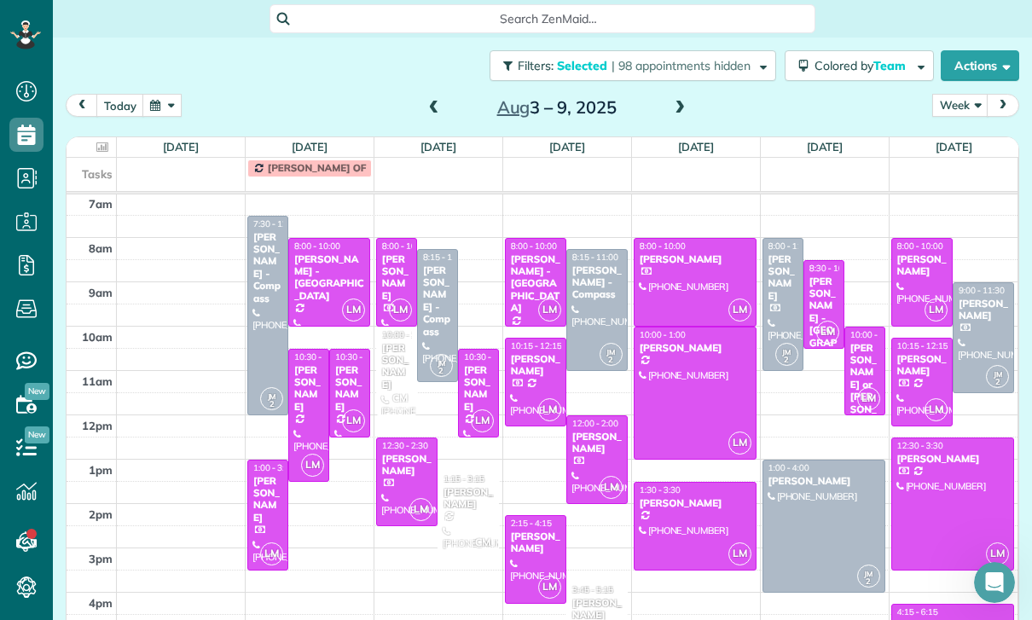
click at [309, 369] on div at bounding box center [308, 415] width 39 height 131
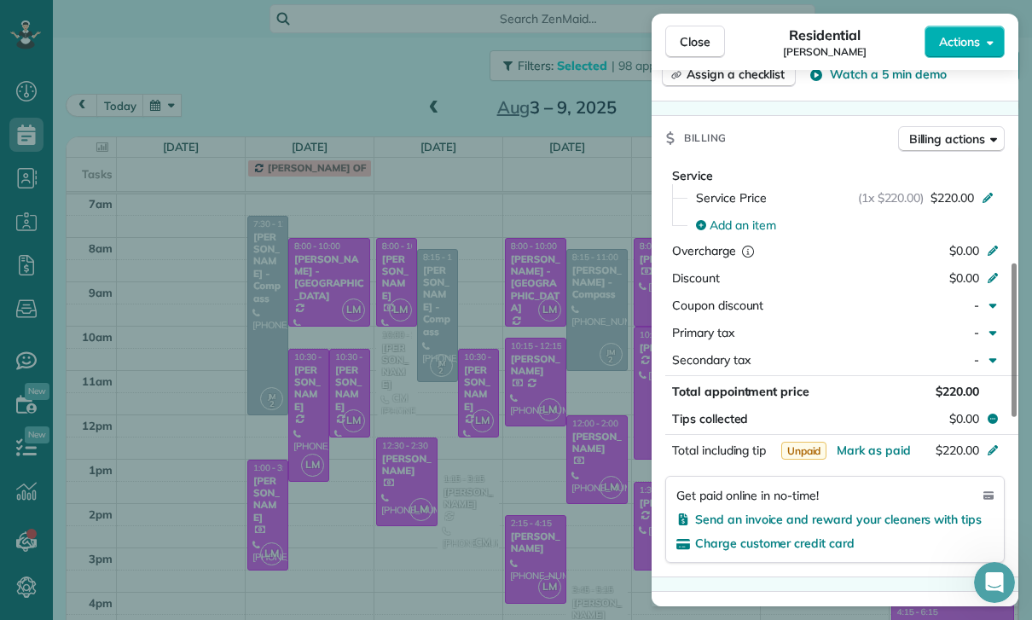
scroll to position [766, 0]
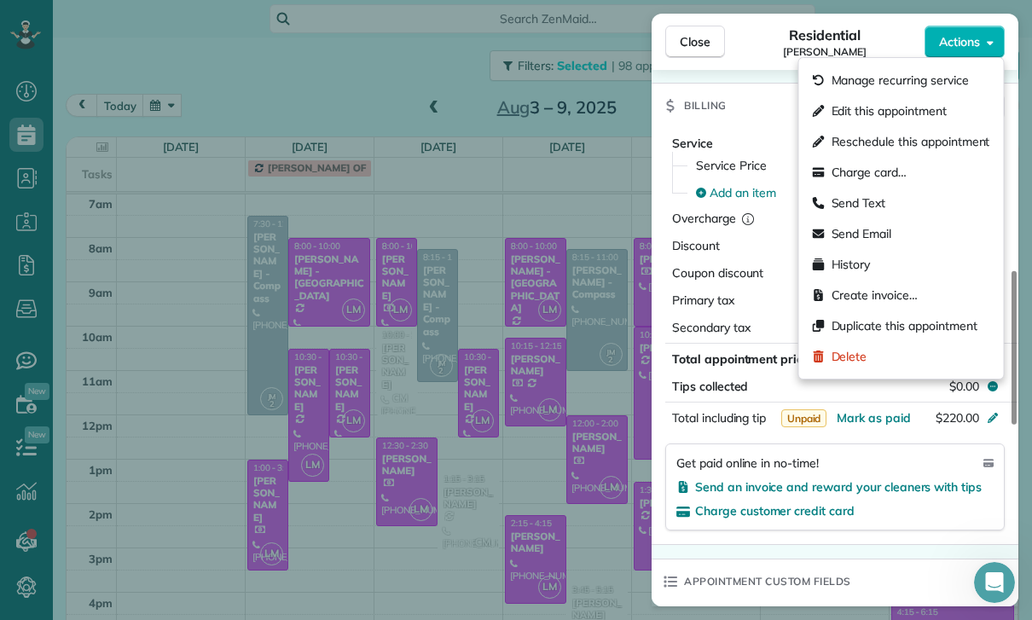
click at [857, 352] on span "Delete" at bounding box center [850, 356] width 36 height 17
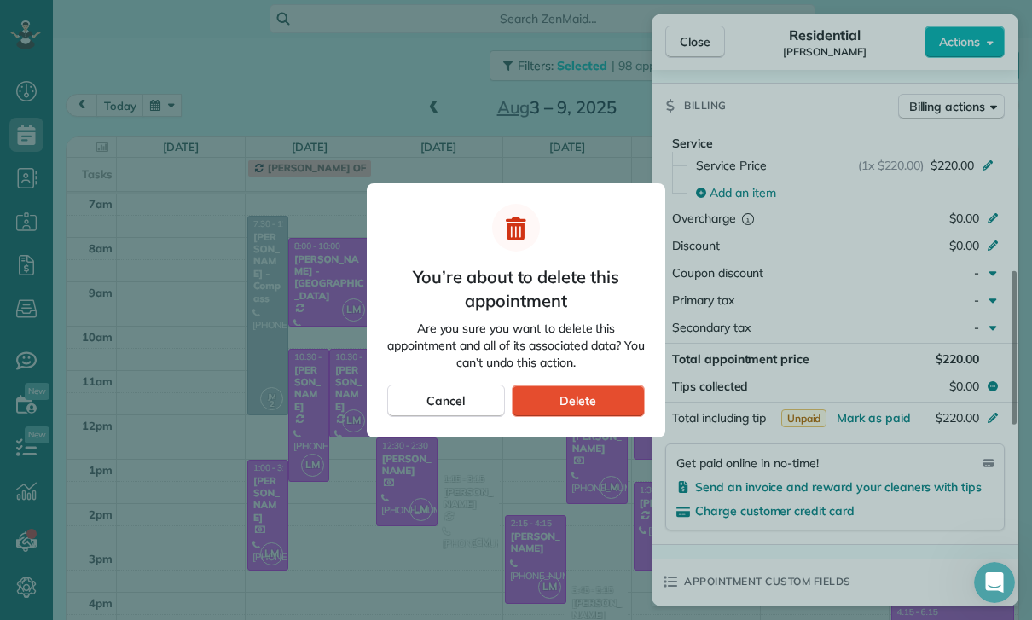
click at [590, 399] on span "Delete" at bounding box center [578, 400] width 37 height 17
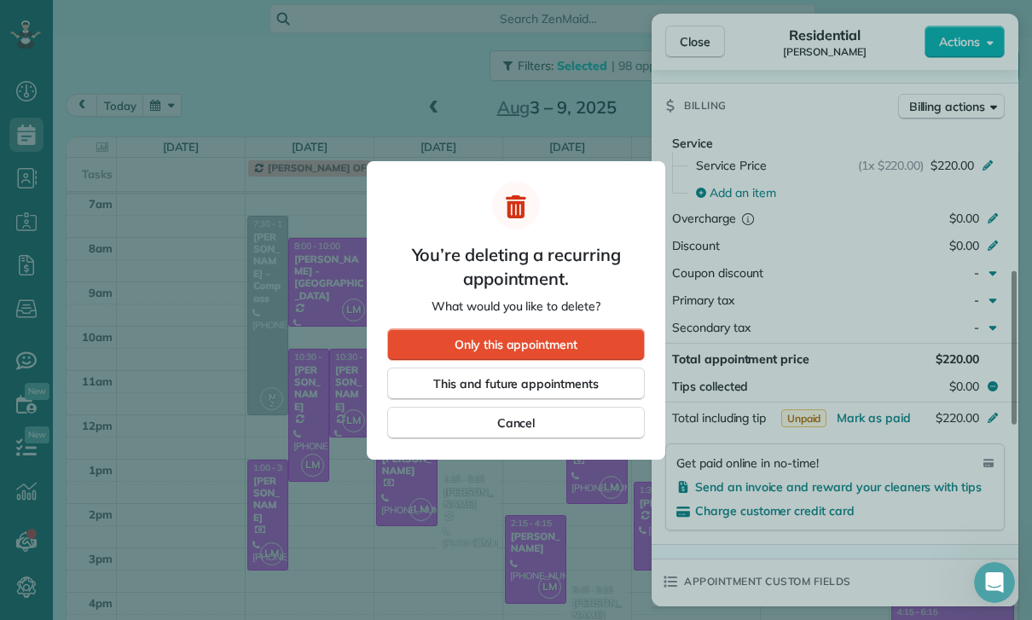
click at [506, 340] on span "Only this appointment" at bounding box center [516, 344] width 123 height 17
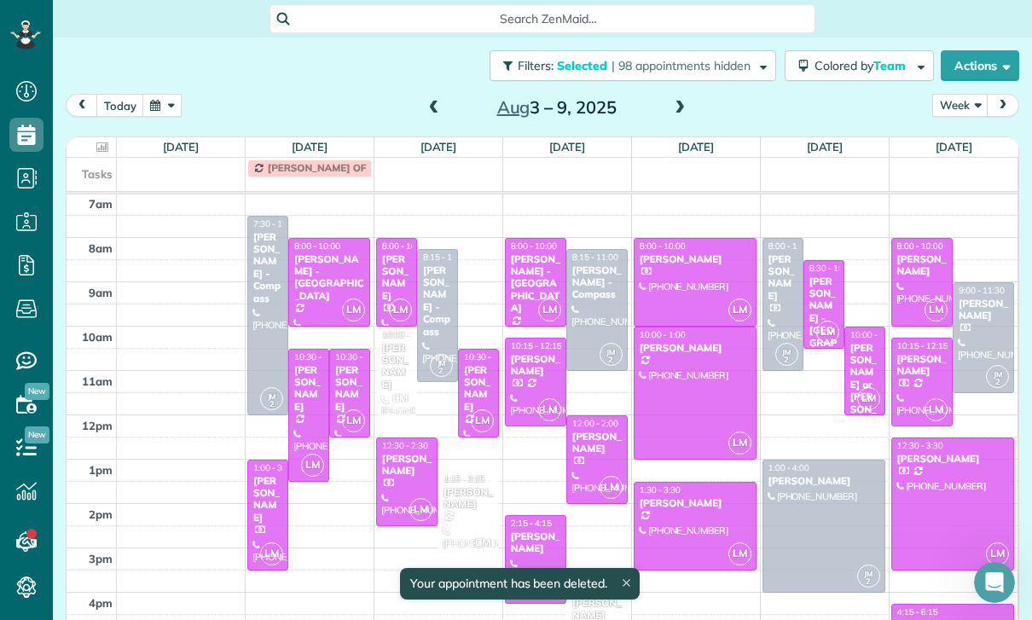
scroll to position [134, 0]
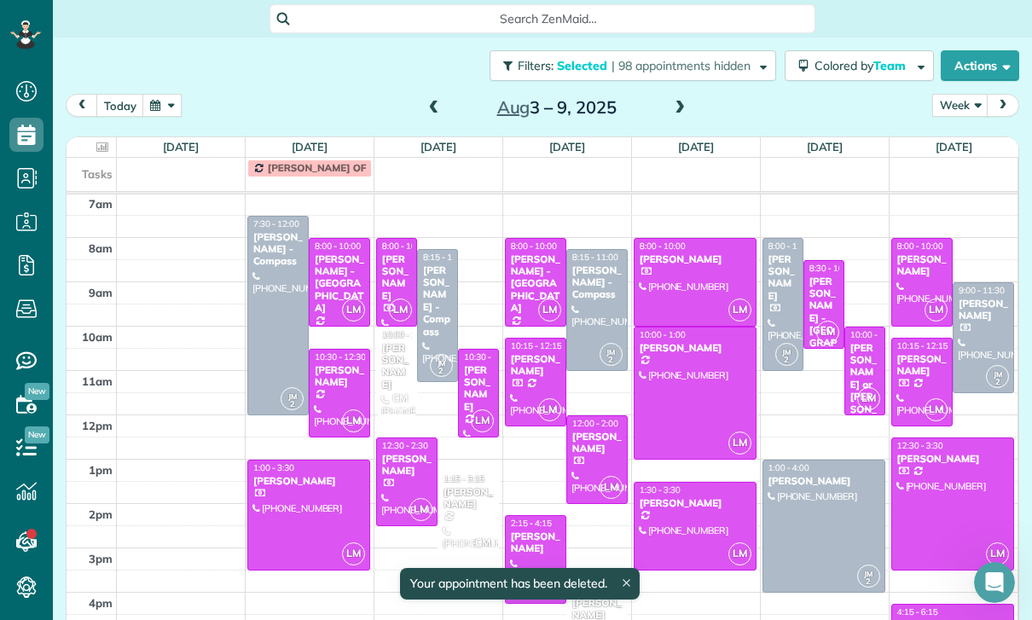
click at [289, 461] on div at bounding box center [308, 515] width 121 height 109
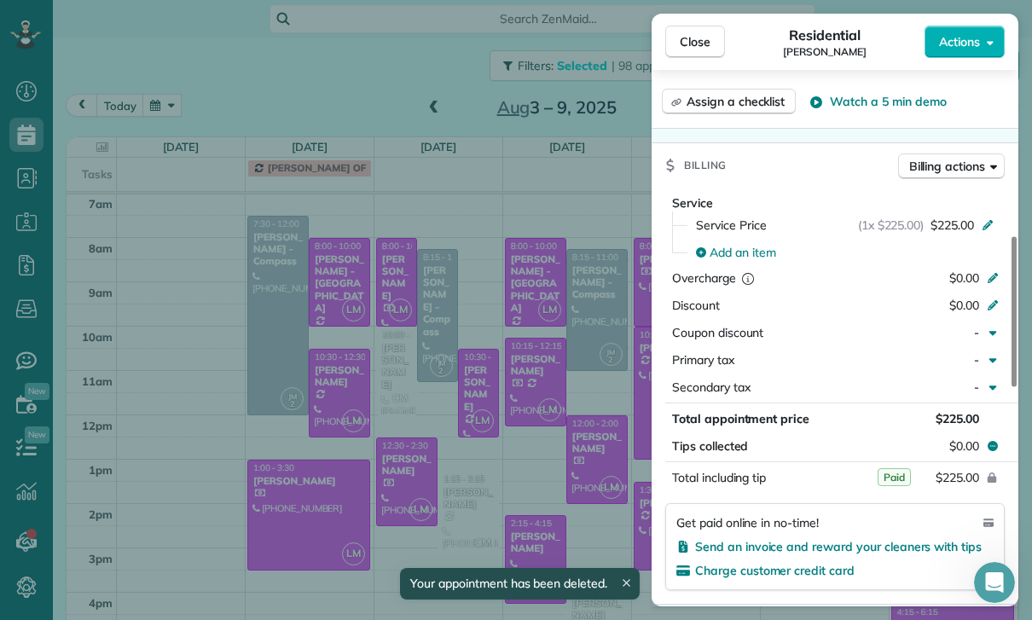
scroll to position [749, 0]
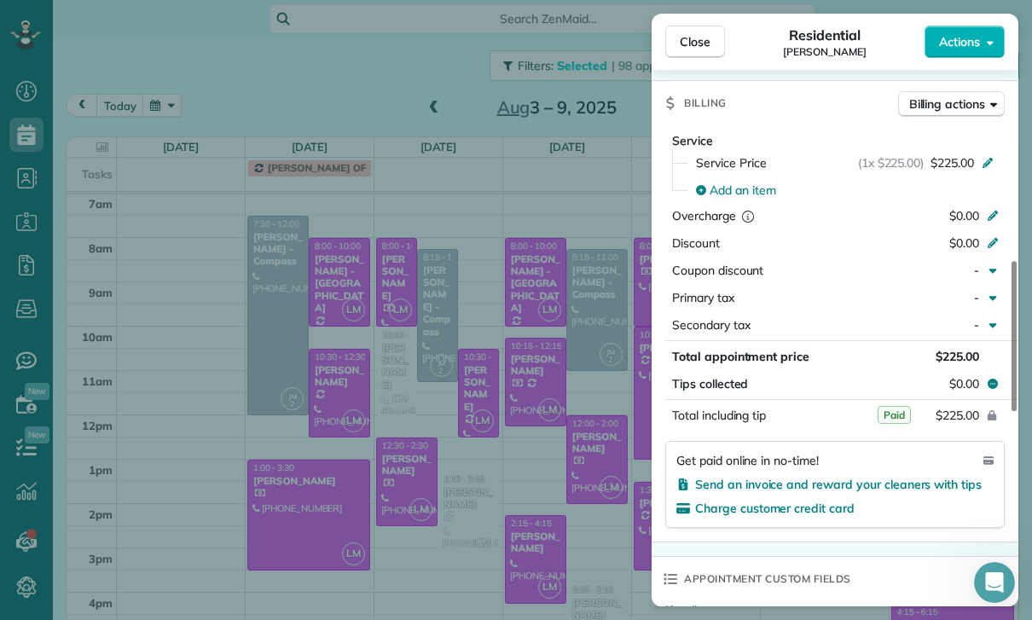
click at [567, 442] on div "Close Residential [PERSON_NAME] Actions Status Confirmed [PERSON_NAME] · Open p…" at bounding box center [516, 310] width 1032 height 620
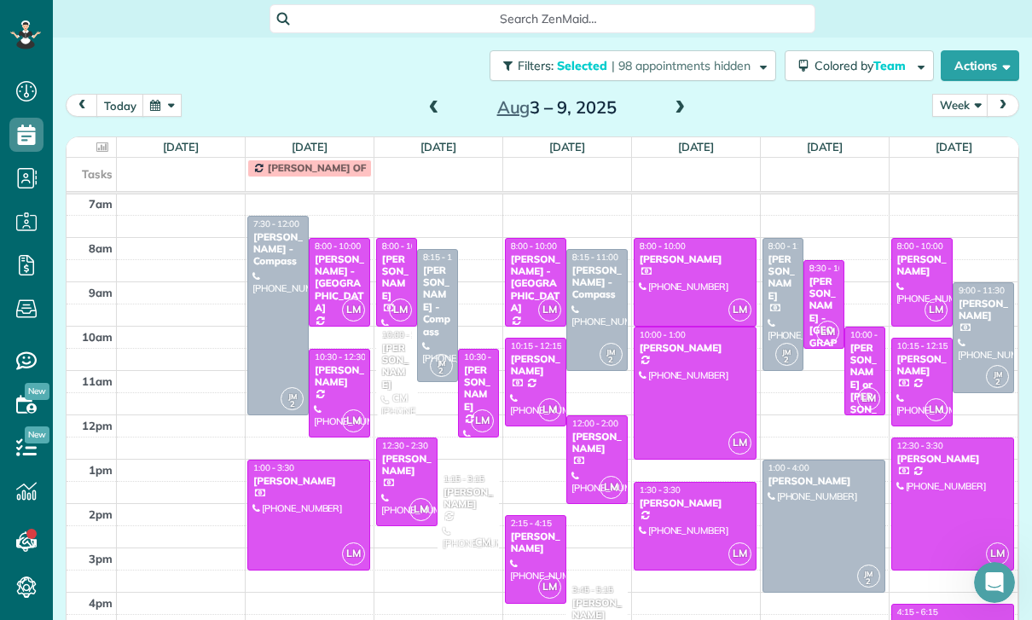
click at [394, 253] on div "[PERSON_NAME]" at bounding box center [396, 277] width 31 height 49
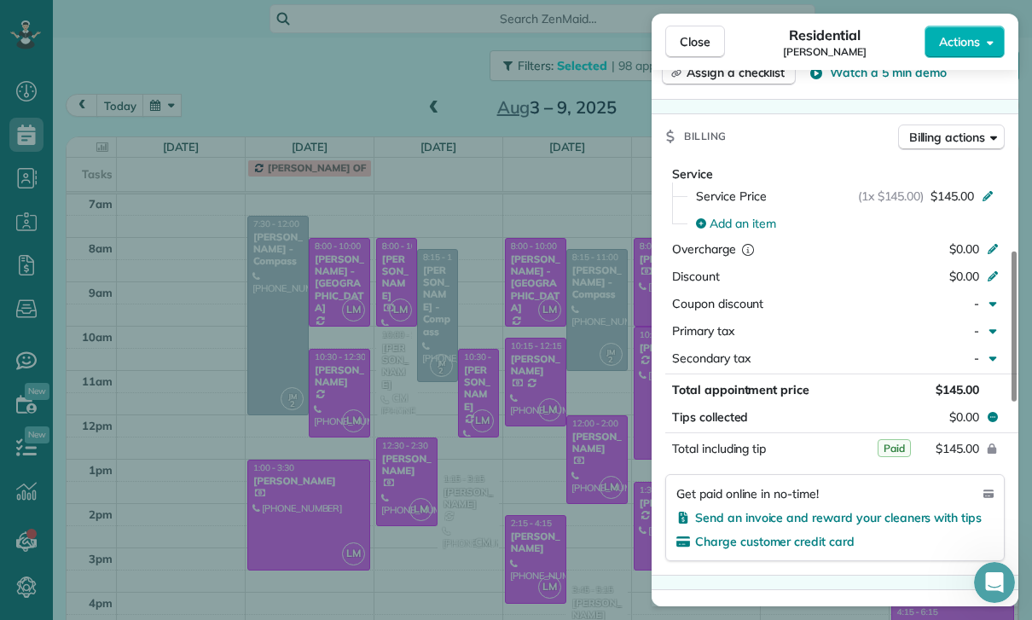
scroll to position [772, 0]
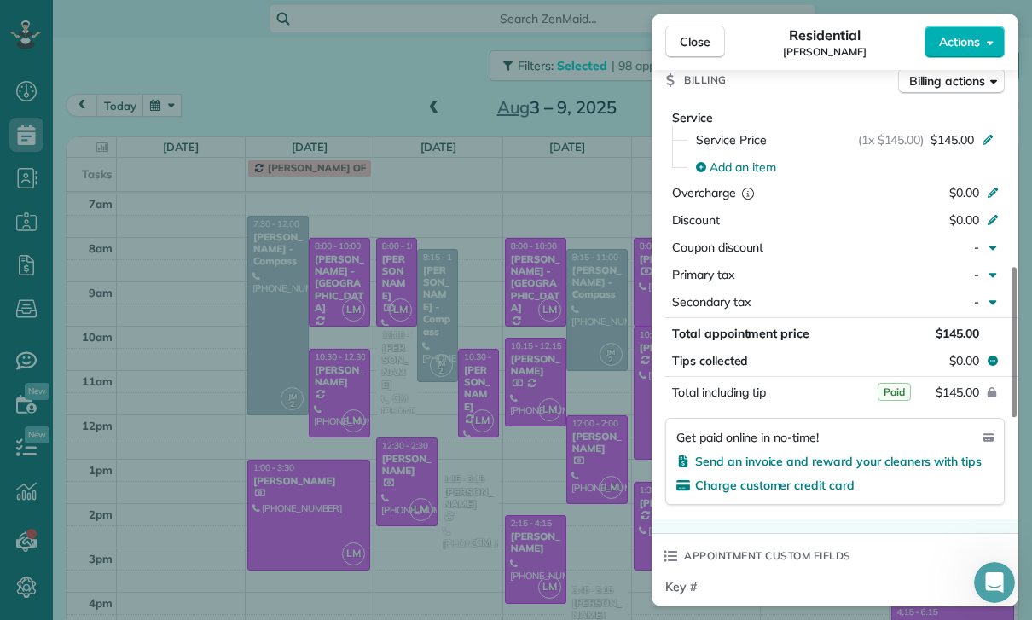
click at [543, 405] on div "Close Residential [PERSON_NAME] Actions Status Confirmed [PERSON_NAME] · Open p…" at bounding box center [516, 310] width 1032 height 620
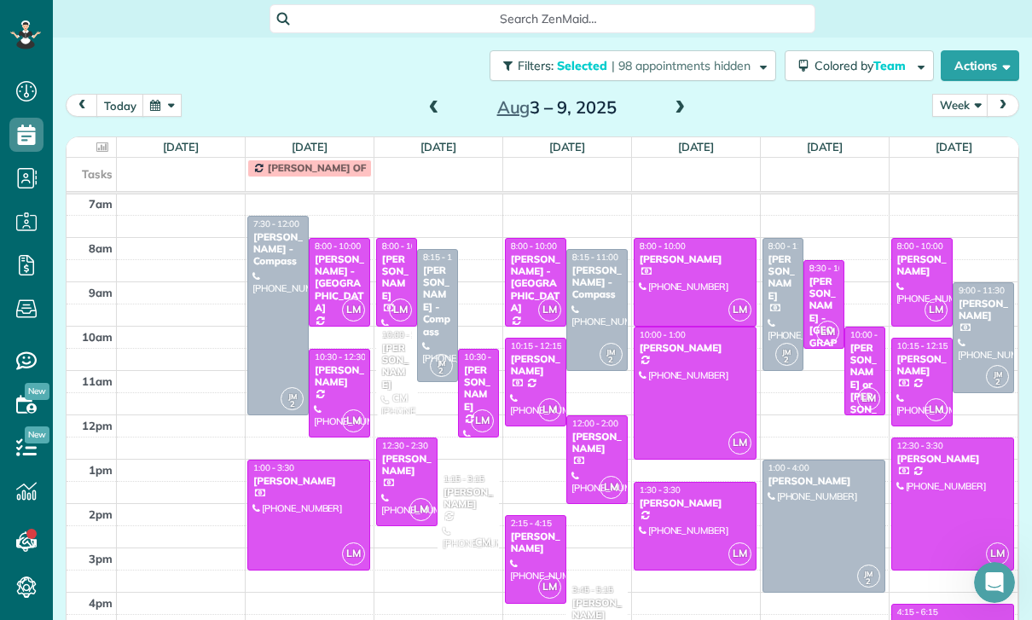
click at [480, 364] on div "[PERSON_NAME]" at bounding box center [478, 388] width 31 height 49
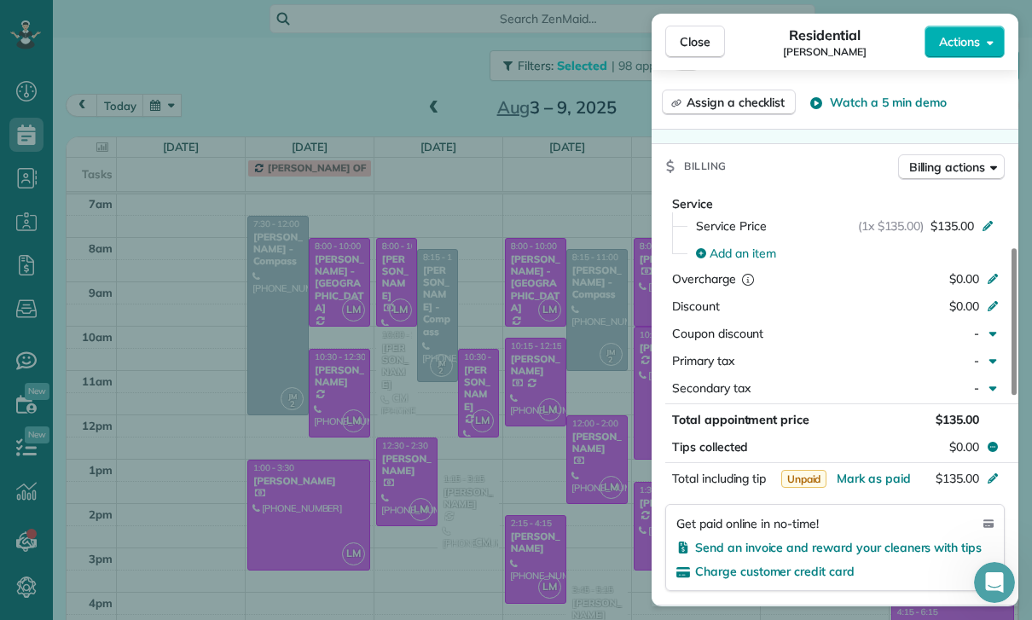
scroll to position [712, 0]
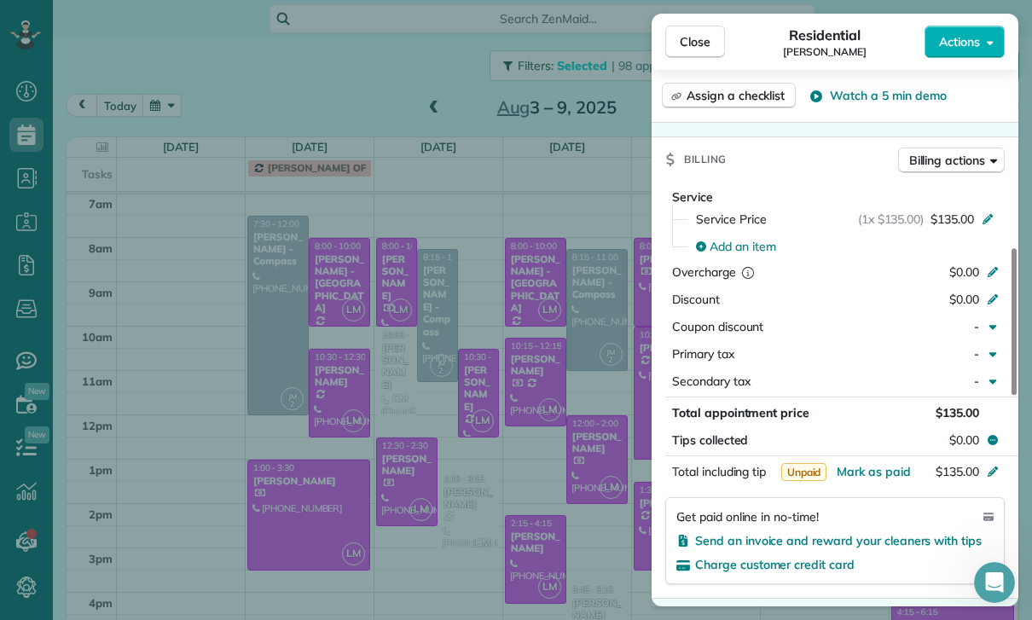
click at [537, 475] on div "Close Residential [PERSON_NAME] Actions Status Yet to Confirm [PERSON_NAME] · O…" at bounding box center [516, 310] width 1032 height 620
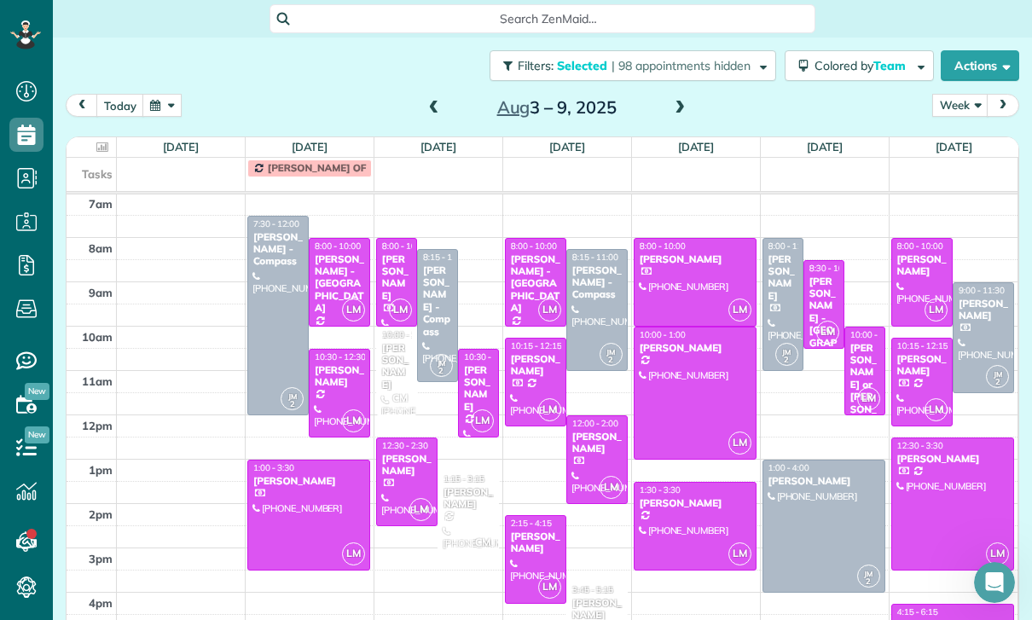
click at [414, 453] on div "[PERSON_NAME]" at bounding box center [406, 465] width 51 height 25
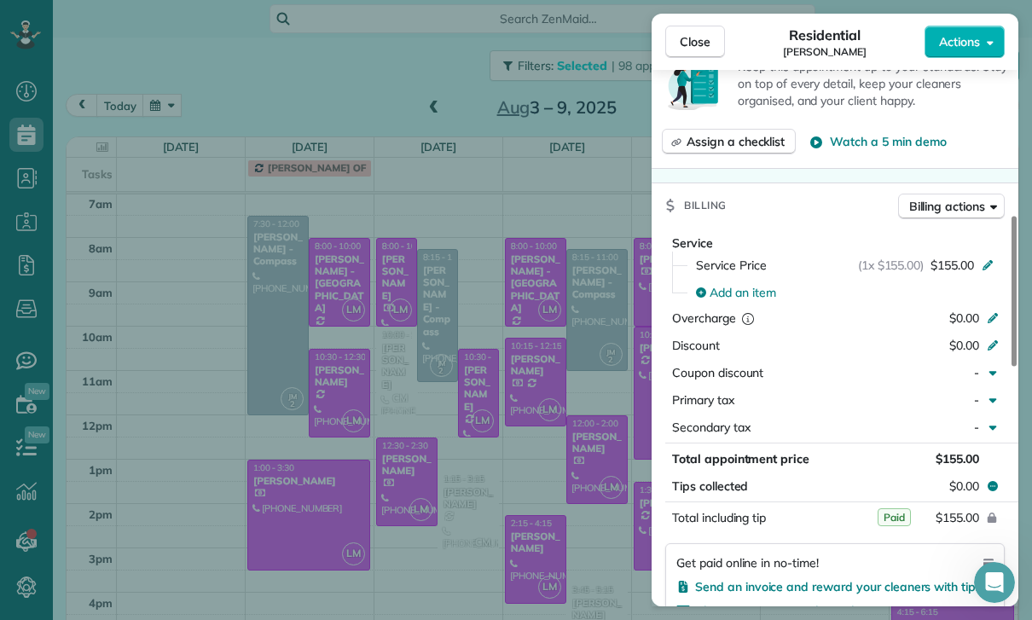
scroll to position [806, 0]
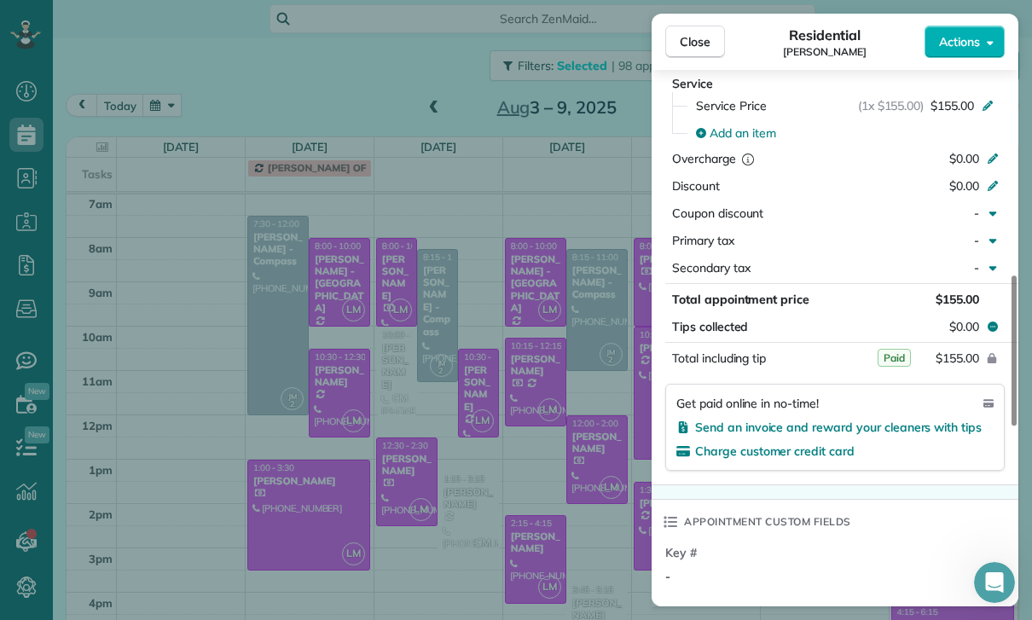
click at [532, 467] on div "Close Residential [PERSON_NAME] Actions Status Confirmed [PERSON_NAME] · Open p…" at bounding box center [516, 310] width 1032 height 620
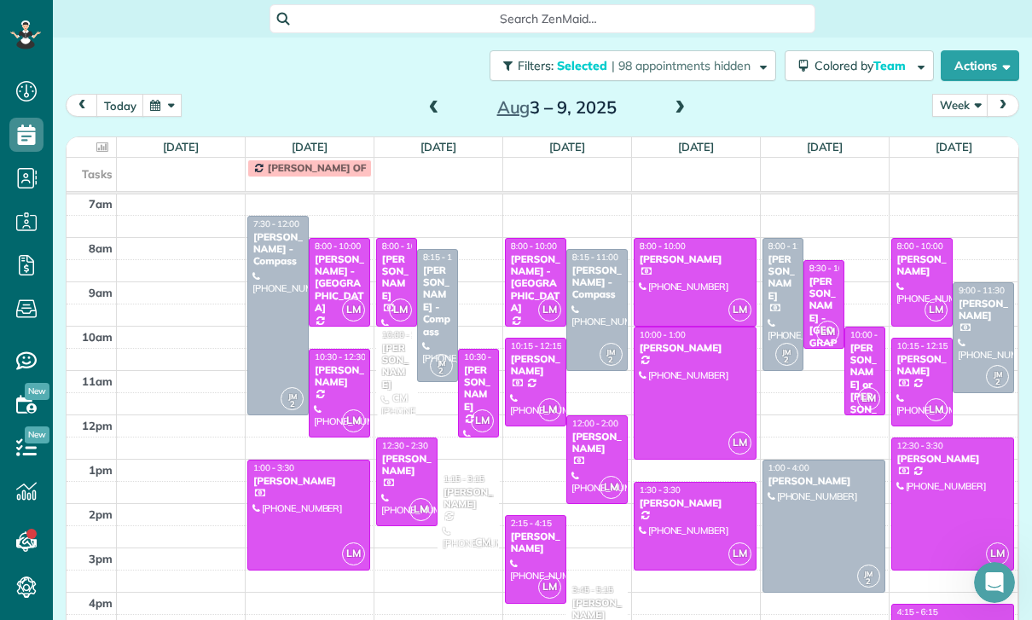
click at [528, 353] on div "[PERSON_NAME]" at bounding box center [535, 365] width 51 height 25
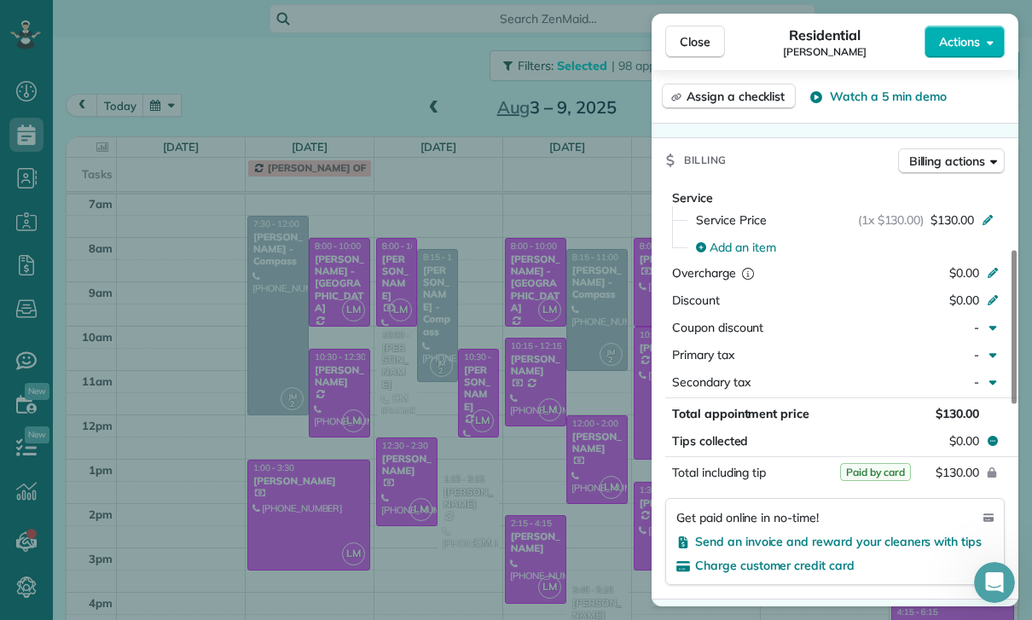
scroll to position [763, 0]
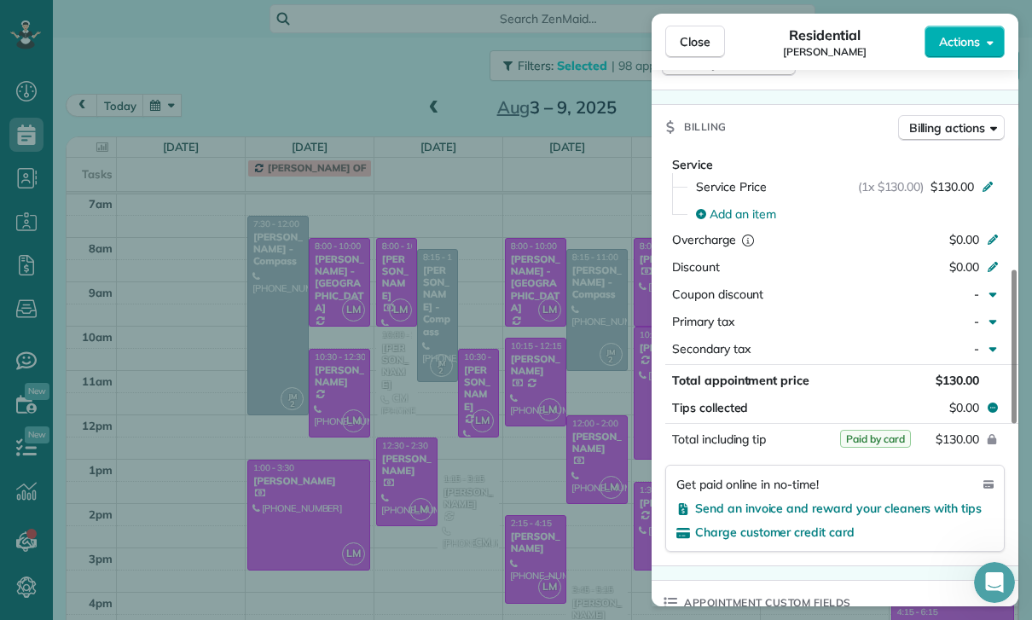
click at [528, 484] on div "Close Residential [PERSON_NAME] Actions Status Confirmed [PERSON_NAME] · Open p…" at bounding box center [516, 310] width 1032 height 620
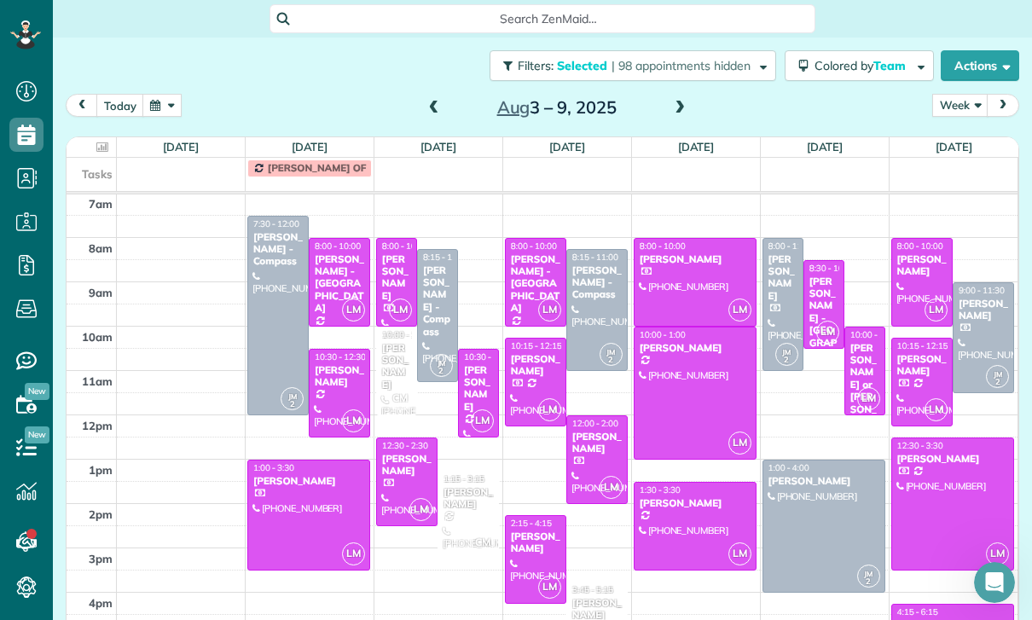
click at [606, 476] on span "LM" at bounding box center [611, 487] width 23 height 23
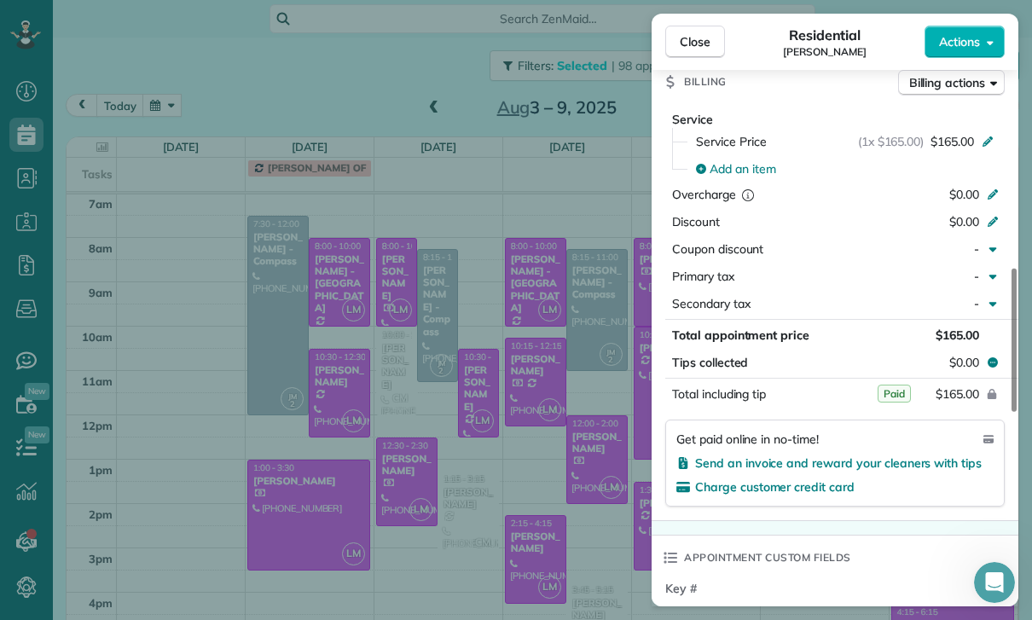
scroll to position [834, 0]
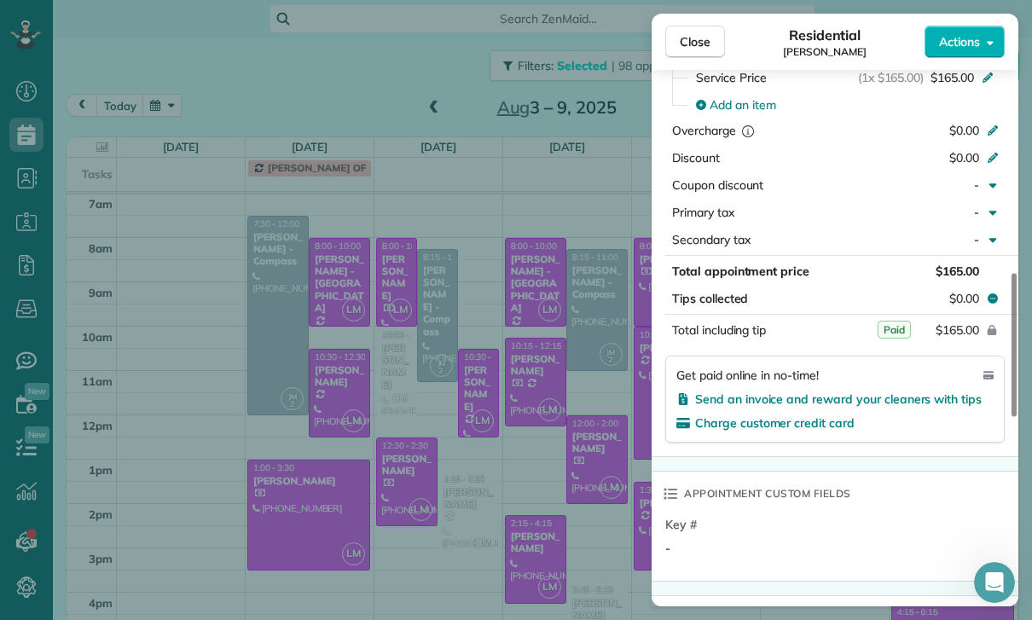
click at [568, 499] on div "Close Residential [PERSON_NAME] Actions Status Confirmed [PERSON_NAME] · Open p…" at bounding box center [516, 310] width 1032 height 620
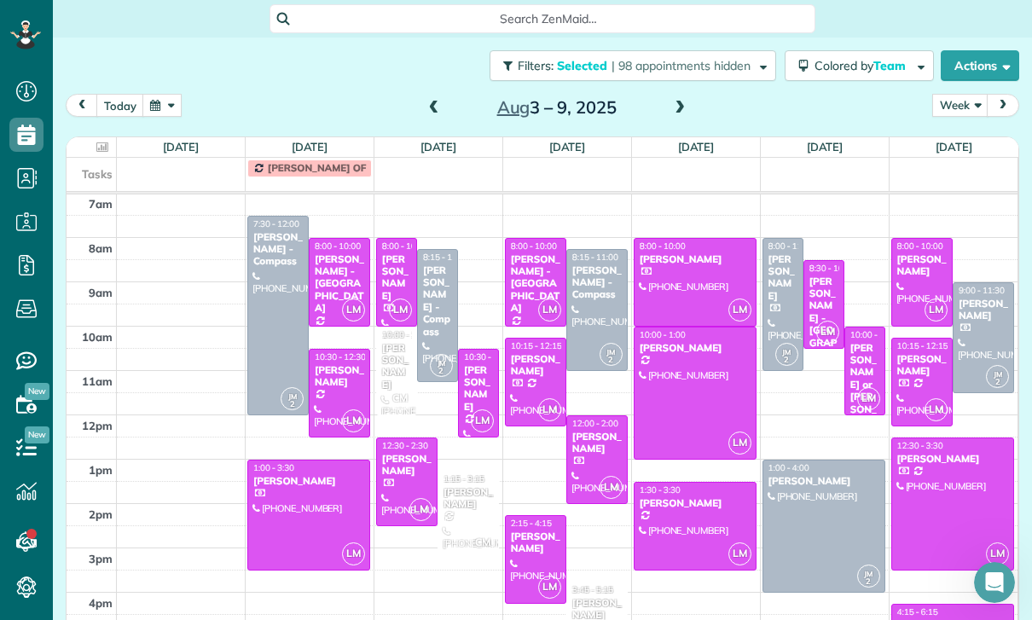
click at [530, 531] on div "[PERSON_NAME]" at bounding box center [535, 543] width 51 height 25
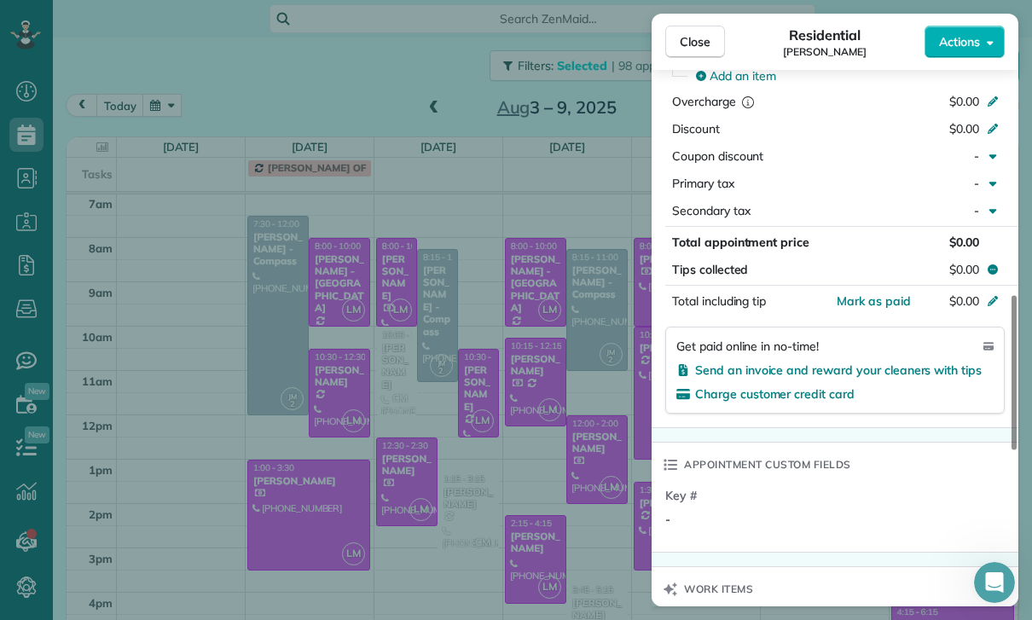
click at [945, 27] on button "Actions" at bounding box center [965, 42] width 80 height 32
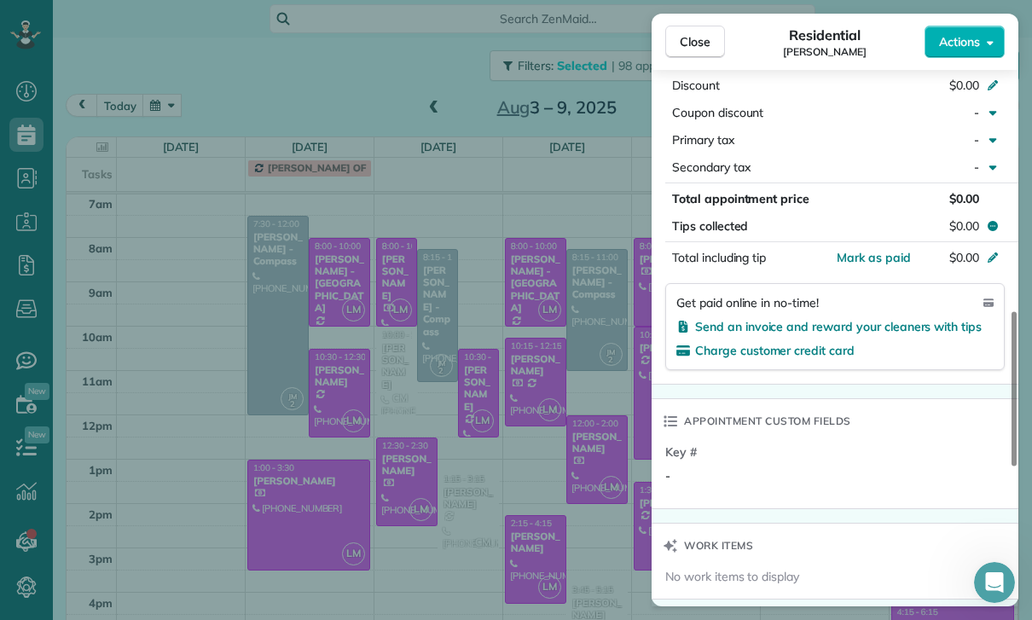
click at [943, 25] on div "Close Residential [PERSON_NAME] Actions" at bounding box center [835, 42] width 367 height 56
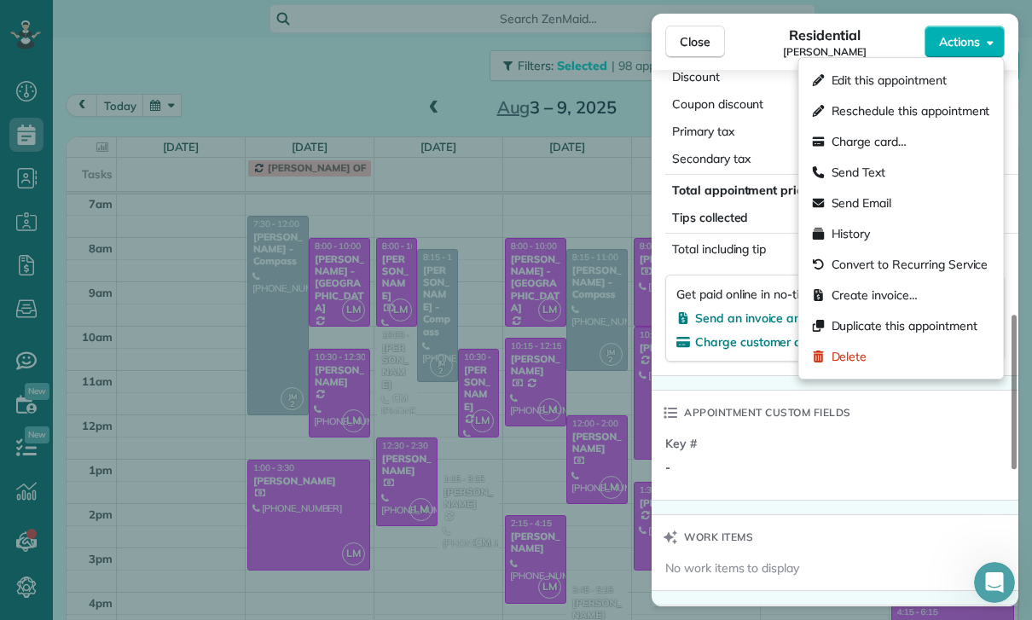
scroll to position [936, 0]
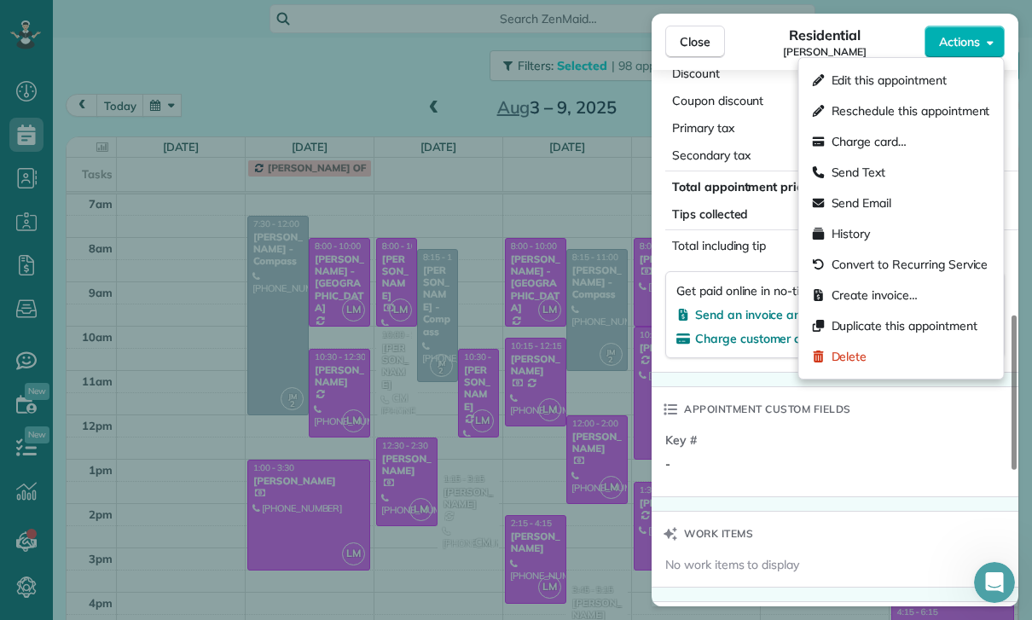
click at [846, 363] on span "Delete" at bounding box center [850, 356] width 36 height 17
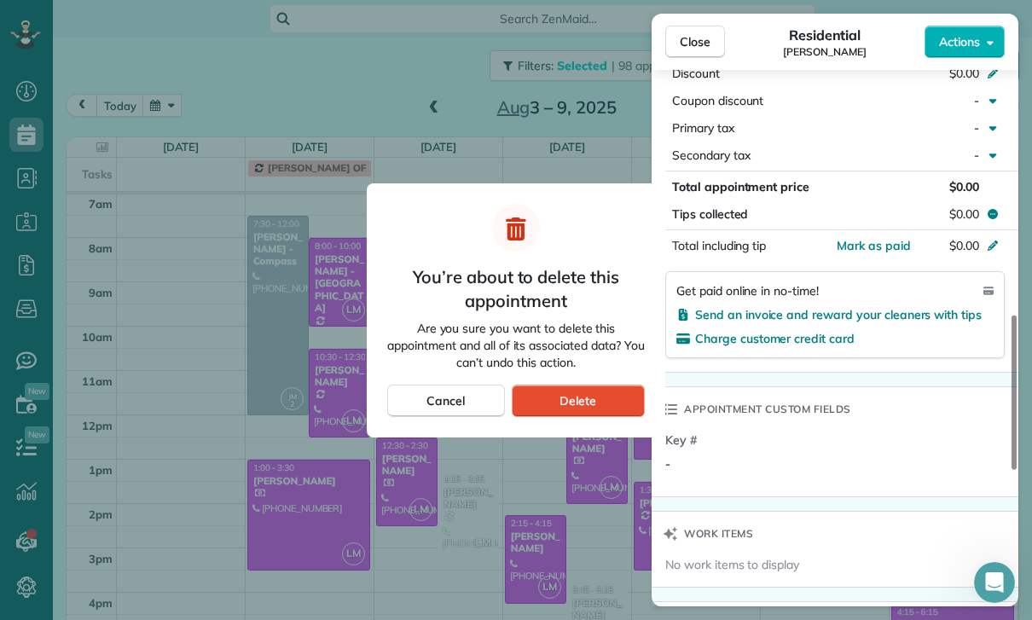
click at [612, 395] on div "Delete" at bounding box center [578, 401] width 133 height 32
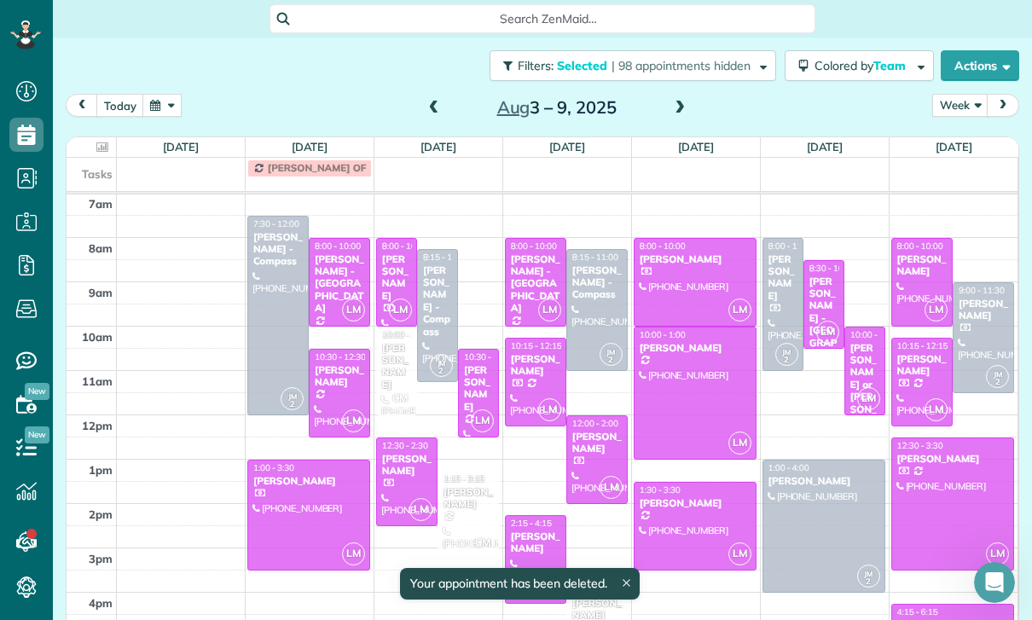
scroll to position [134, 0]
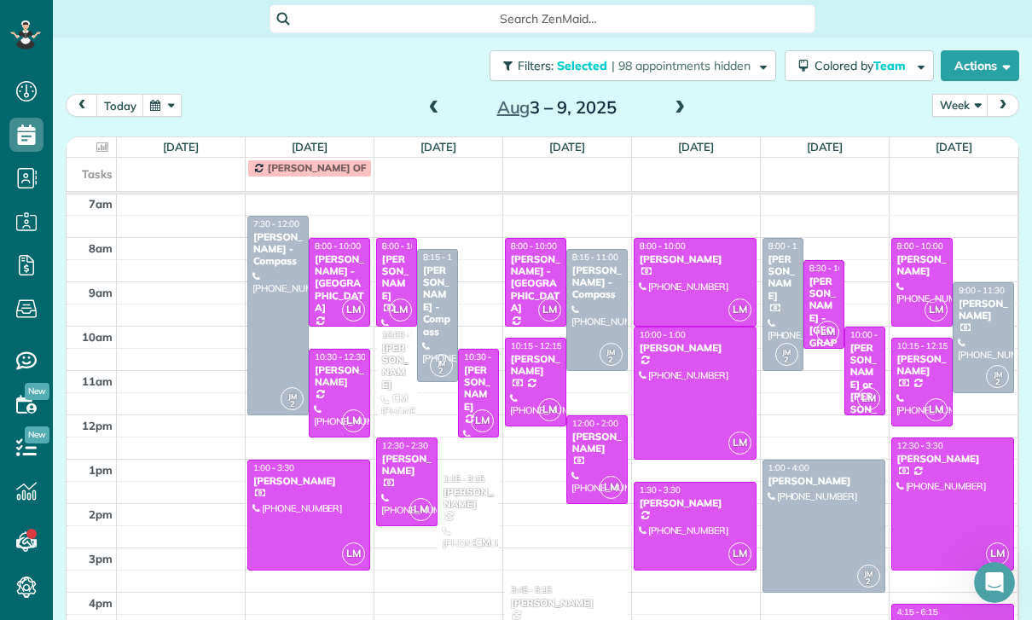
click at [542, 583] on div at bounding box center [566, 615] width 121 height 65
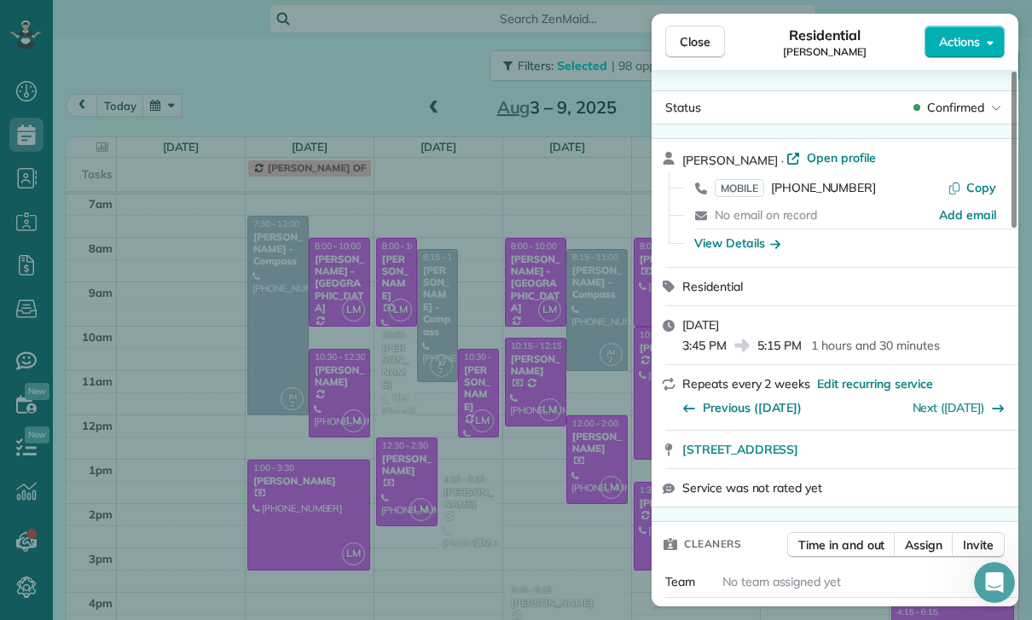
click at [537, 506] on div "Close Residential [PERSON_NAME] Actions Status Confirmed [PERSON_NAME] · Open p…" at bounding box center [516, 310] width 1032 height 620
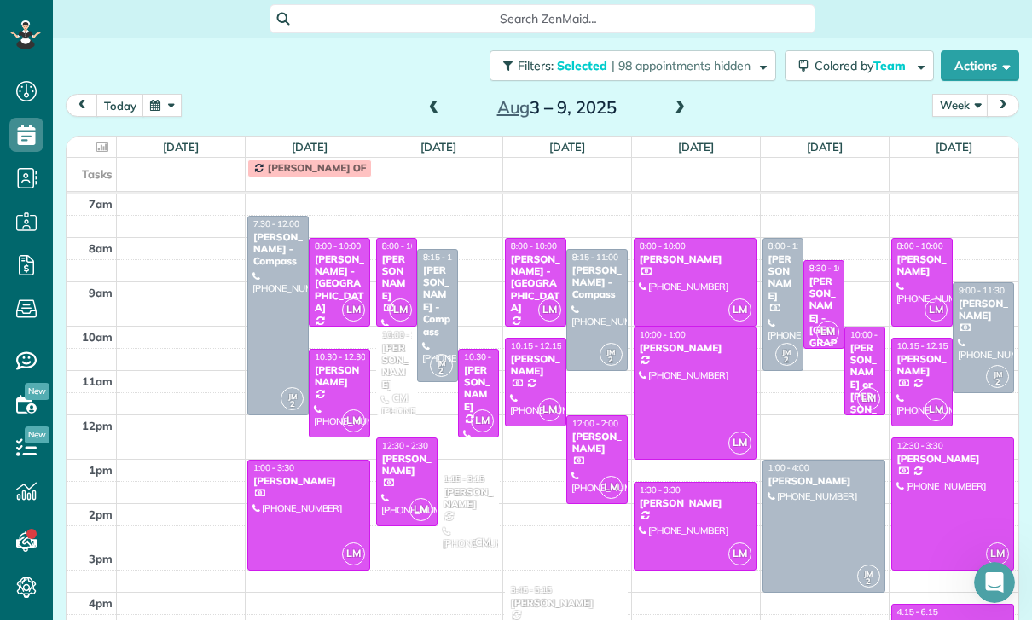
click at [595, 431] on div "[PERSON_NAME]" at bounding box center [597, 443] width 51 height 25
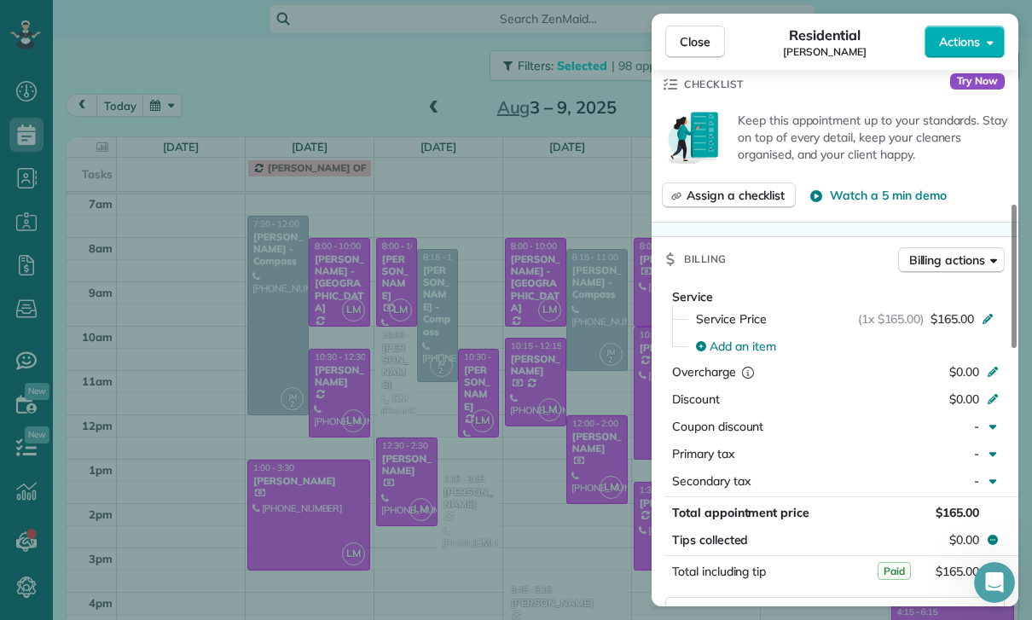
scroll to position [798, 0]
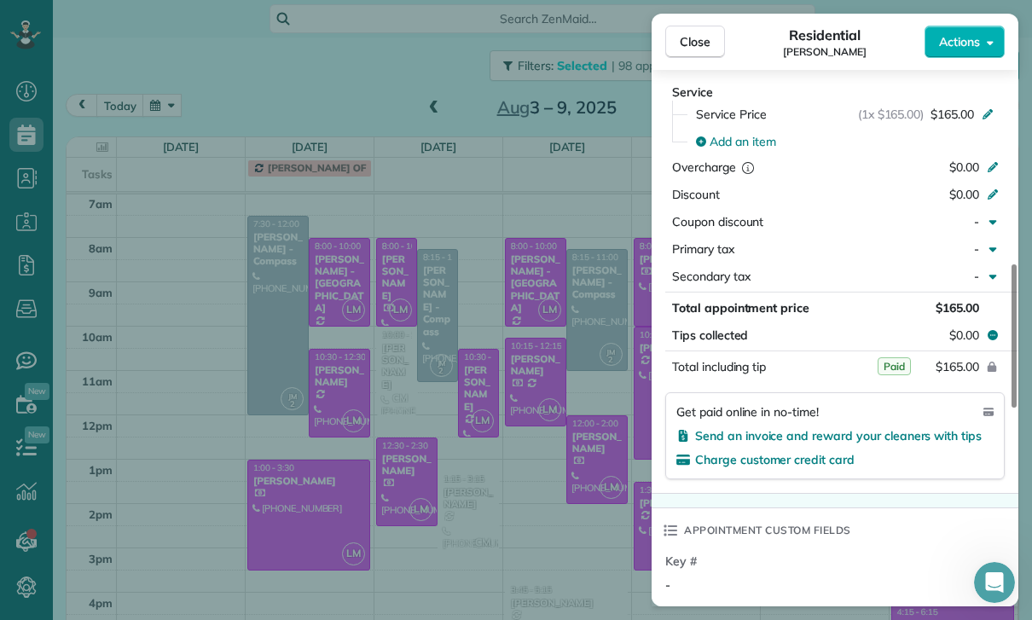
click at [572, 457] on div "Close Residential [PERSON_NAME] Actions Status Confirmed [PERSON_NAME] · Open p…" at bounding box center [516, 310] width 1032 height 620
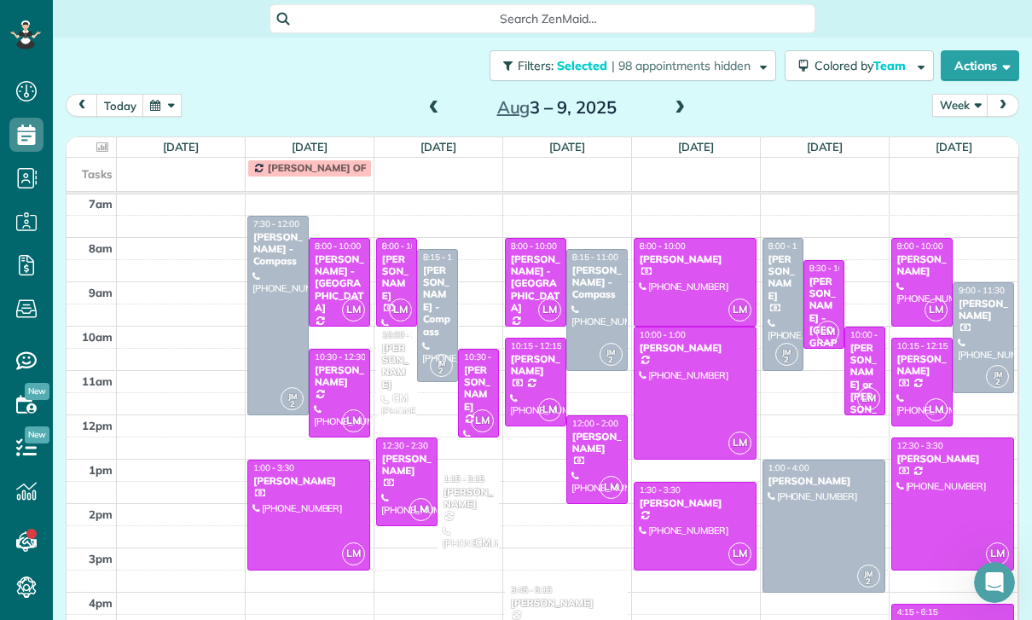
click at [526, 339] on div at bounding box center [536, 382] width 60 height 87
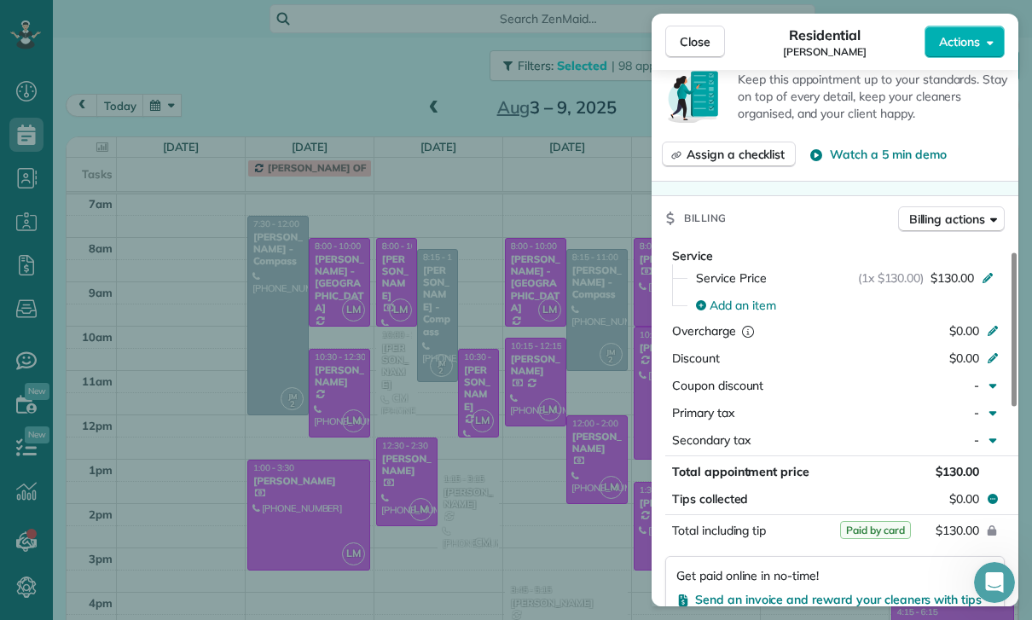
scroll to position [697, 0]
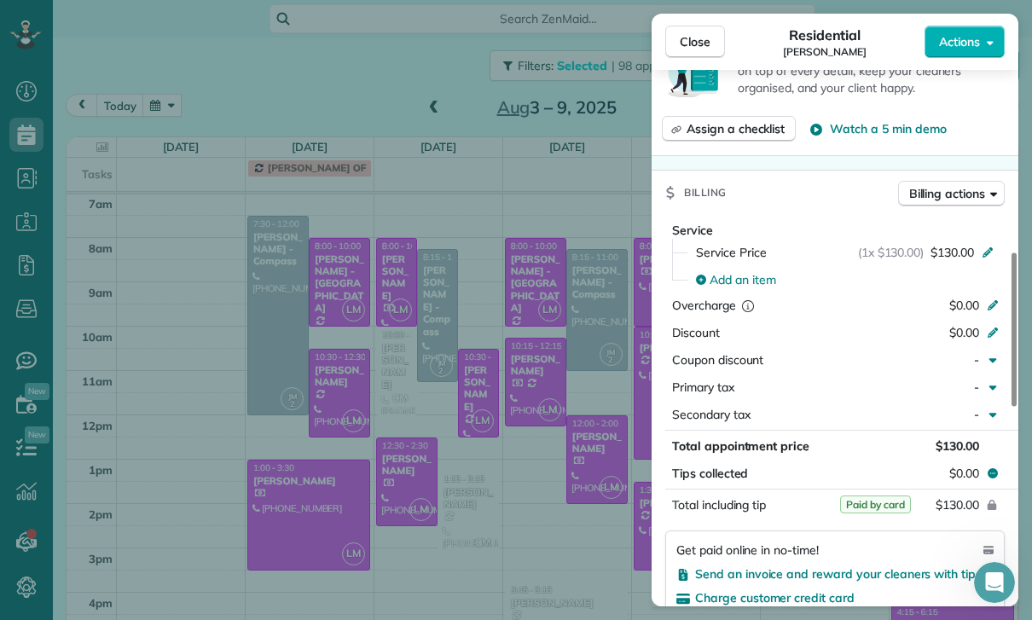
click at [568, 510] on div "Close Residential [PERSON_NAME] Actions Status Confirmed [PERSON_NAME] · Open p…" at bounding box center [516, 310] width 1032 height 620
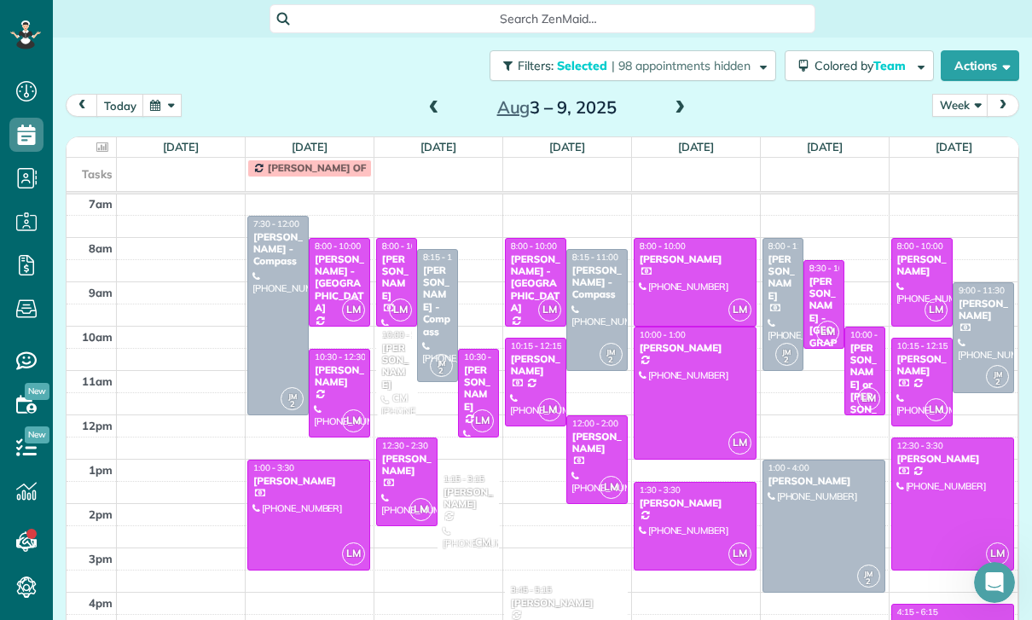
click at [404, 438] on div at bounding box center [407, 481] width 60 height 87
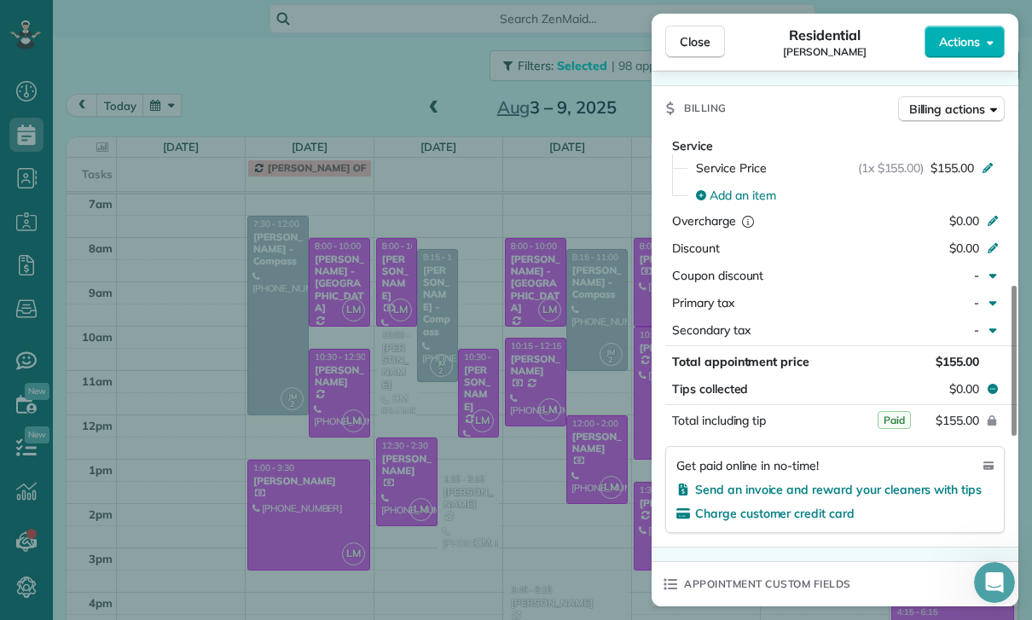
scroll to position [856, 0]
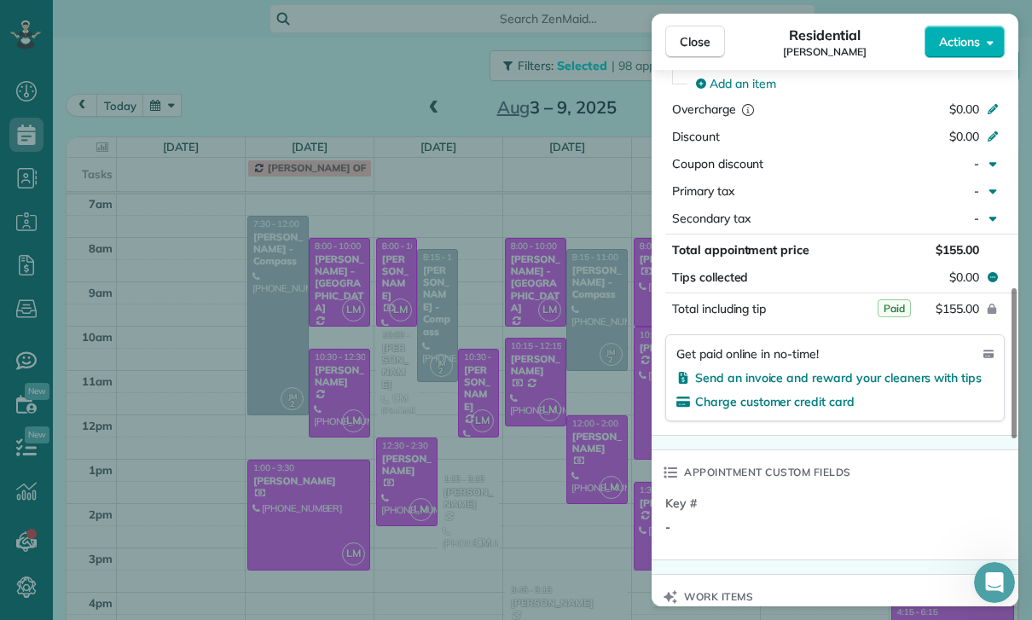
click at [536, 497] on div "Close Residential [PERSON_NAME] Actions Status Confirmed [PERSON_NAME] · Open p…" at bounding box center [516, 310] width 1032 height 620
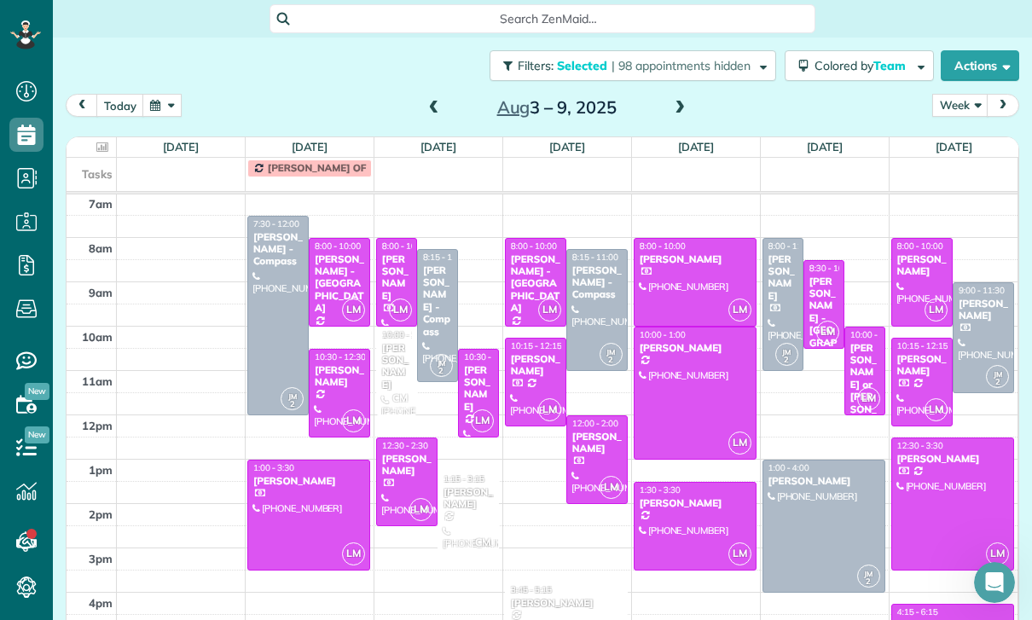
click at [694, 239] on div at bounding box center [695, 282] width 121 height 87
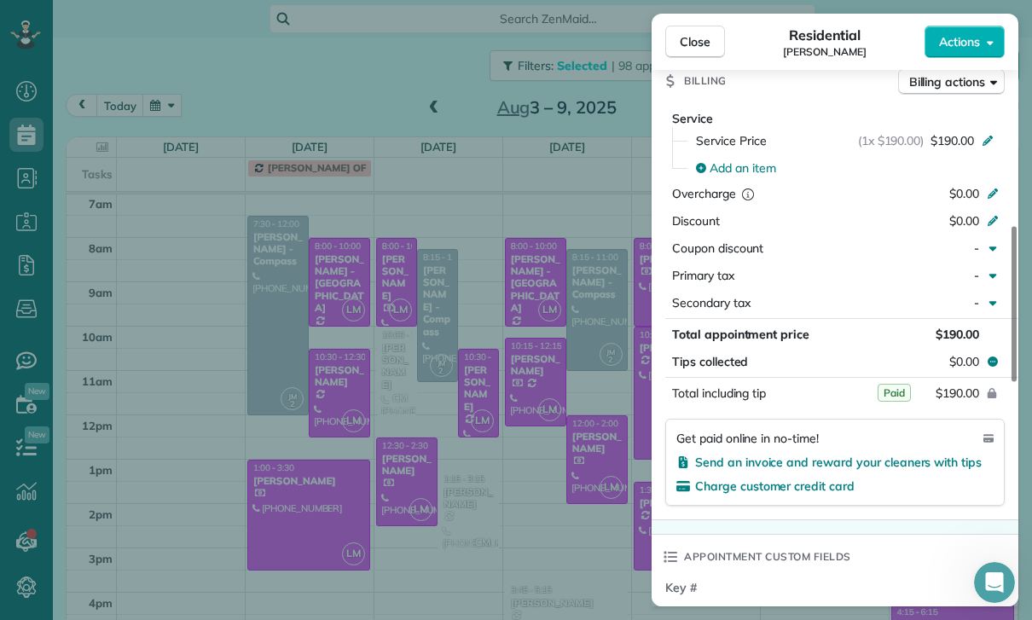
scroll to position [824, 0]
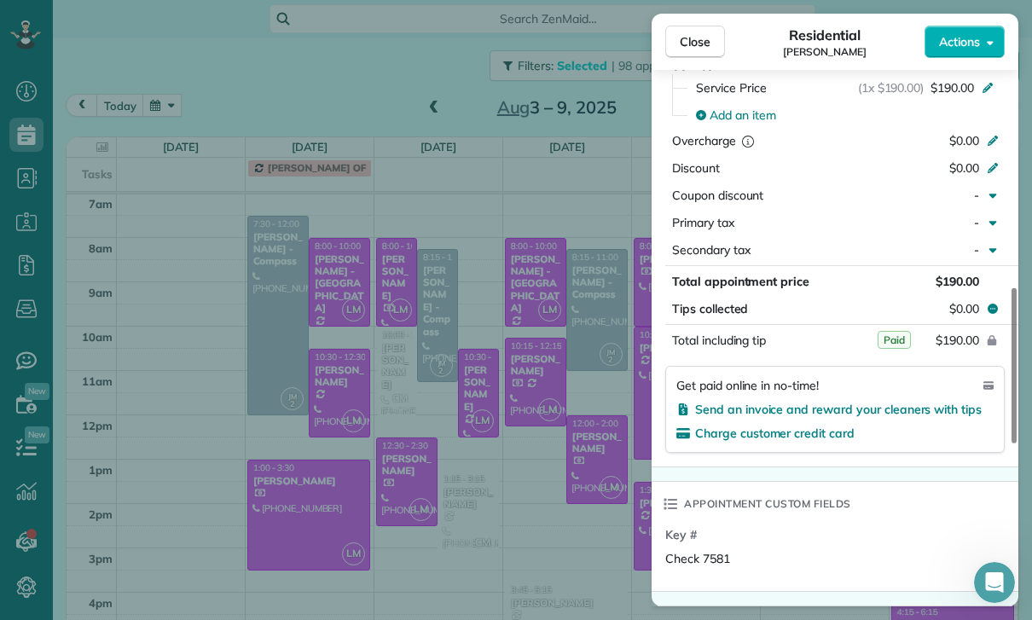
click at [571, 502] on div "Close Residential [PERSON_NAME] Actions Status Confirmed [PERSON_NAME] · Open p…" at bounding box center [516, 310] width 1032 height 620
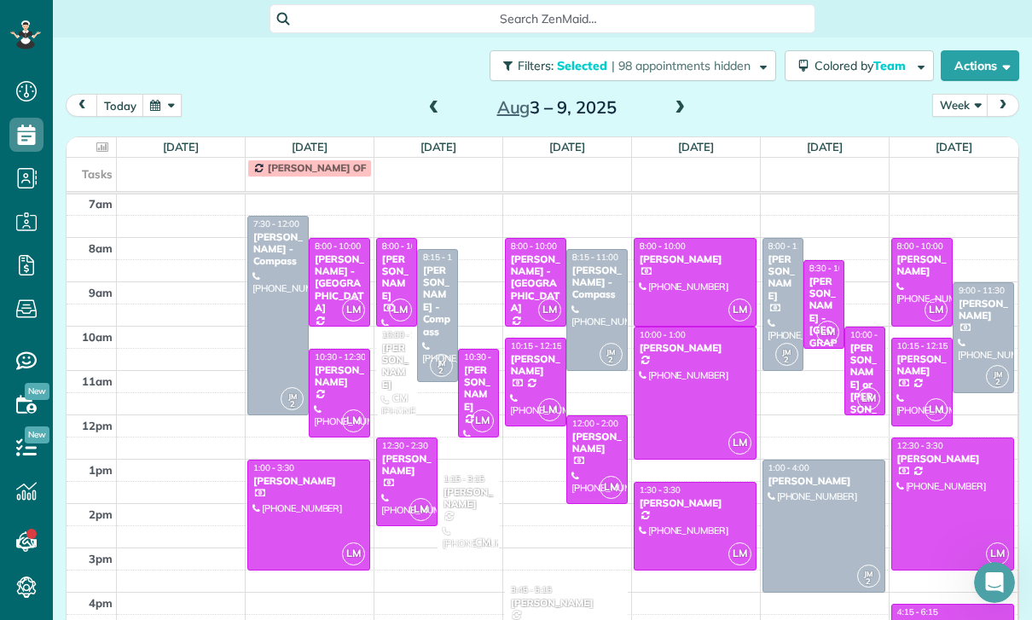
click at [699, 334] on div at bounding box center [695, 393] width 121 height 131
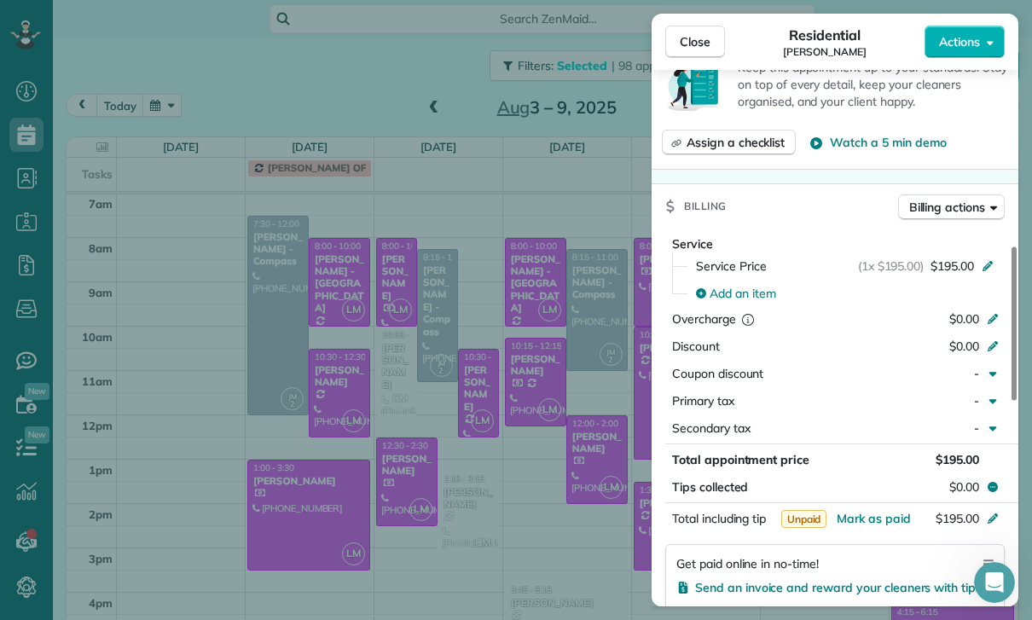
scroll to position [815, 0]
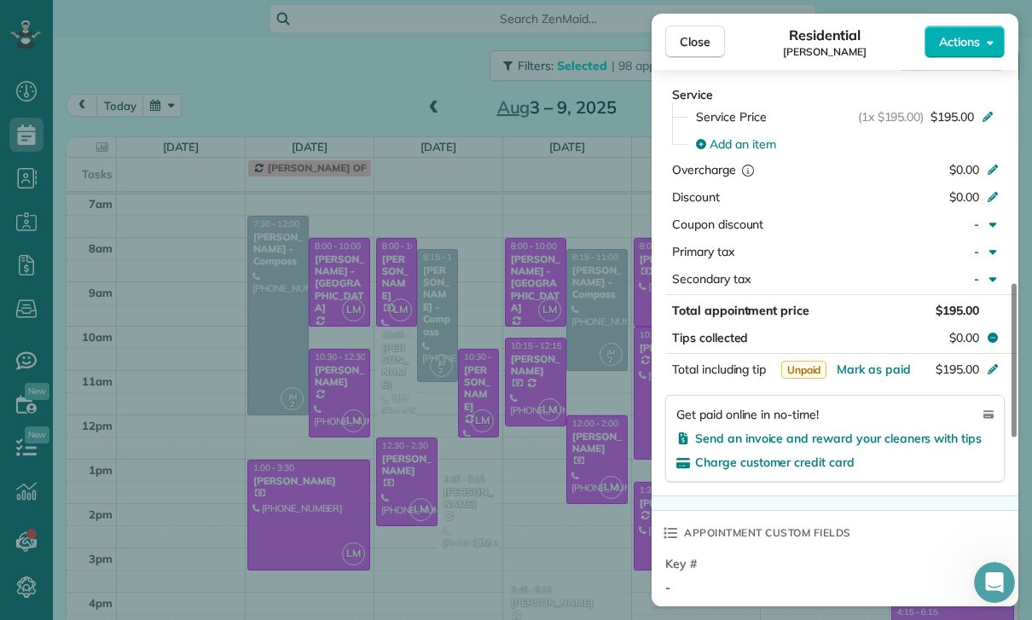
click at [565, 499] on div "Close Residential [PERSON_NAME] Actions Status Confirmed [PERSON_NAME] · Open p…" at bounding box center [516, 310] width 1032 height 620
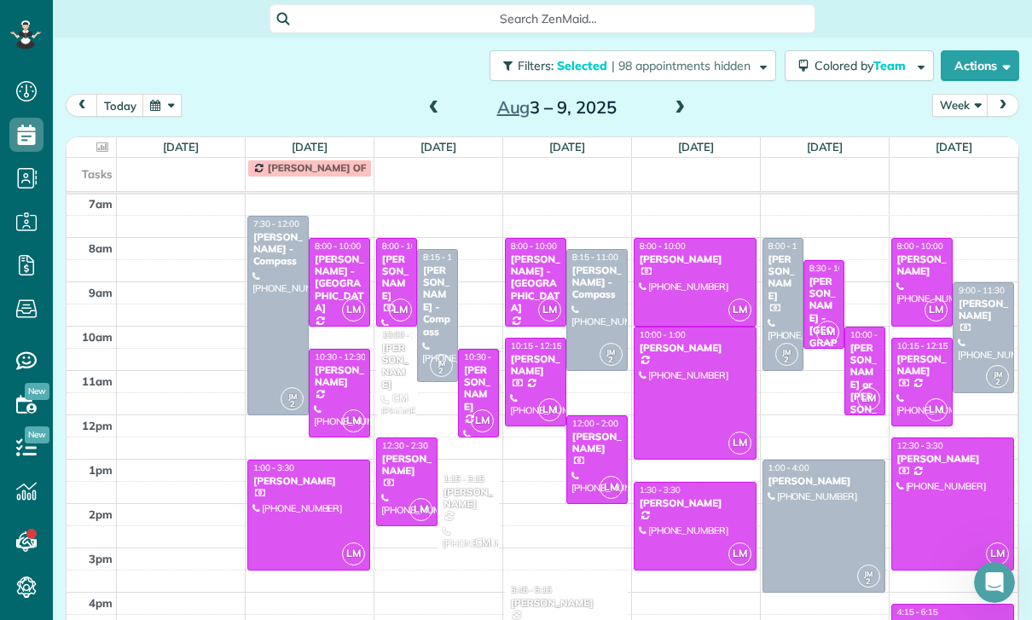
click at [696, 483] on div at bounding box center [695, 526] width 121 height 87
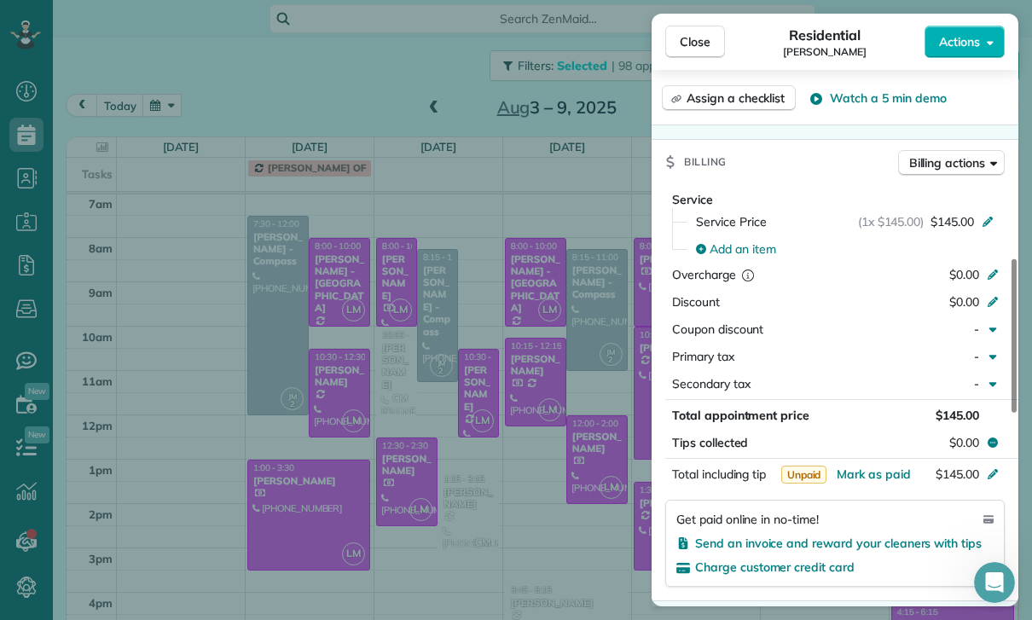
scroll to position [769, 0]
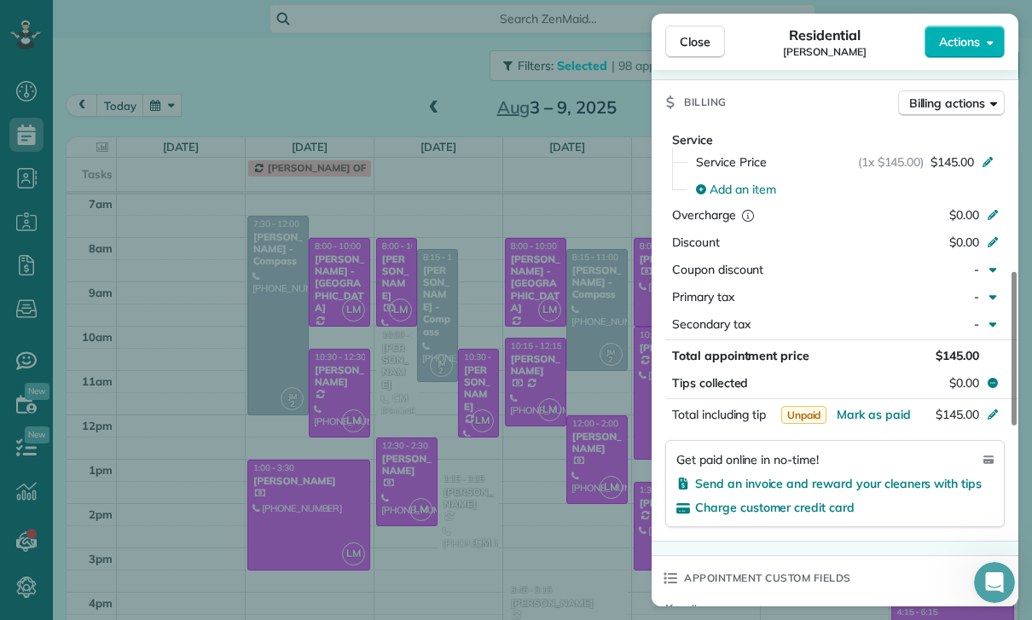
click at [557, 520] on div "Close Residential [PERSON_NAME] Actions Status Confirmed [PERSON_NAME] · Open p…" at bounding box center [516, 310] width 1032 height 620
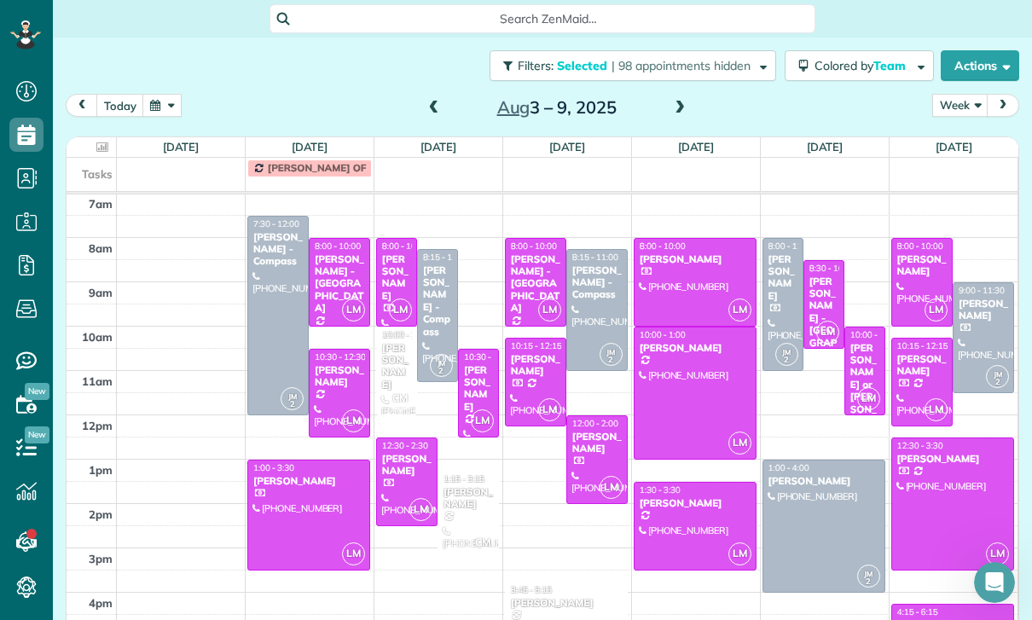
click at [675, 497] on div "[PERSON_NAME]" at bounding box center [695, 503] width 113 height 12
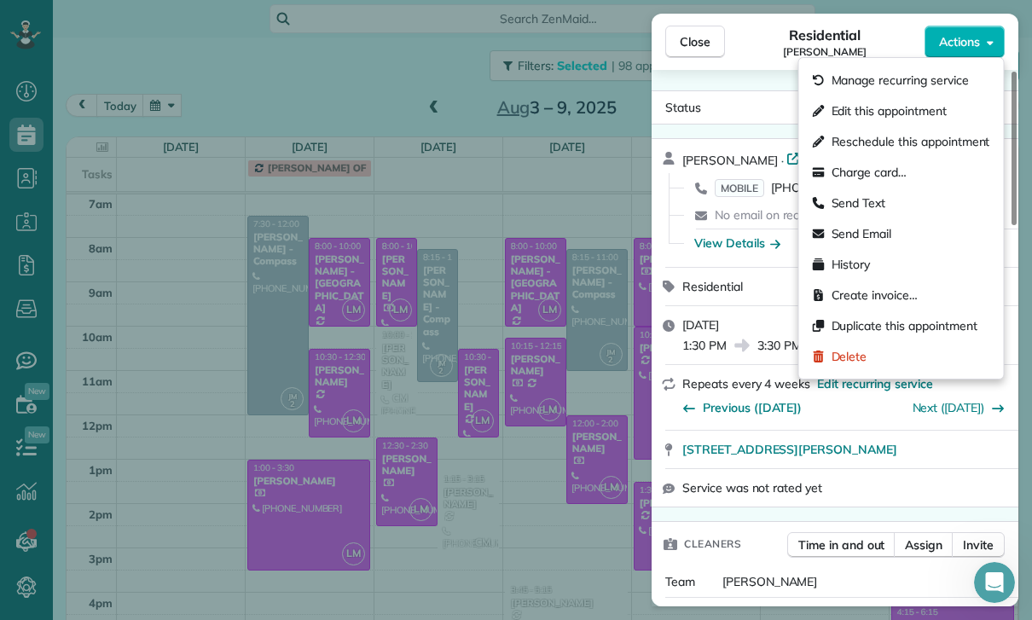
click at [867, 361] on span "Delete" at bounding box center [850, 356] width 36 height 17
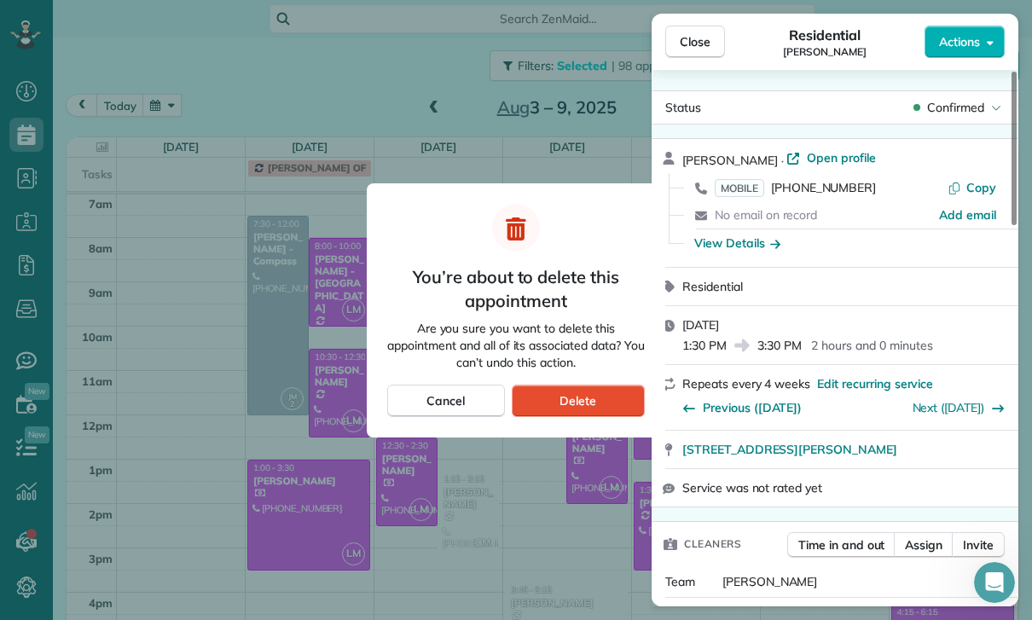
click at [602, 407] on div "Delete" at bounding box center [578, 401] width 133 height 32
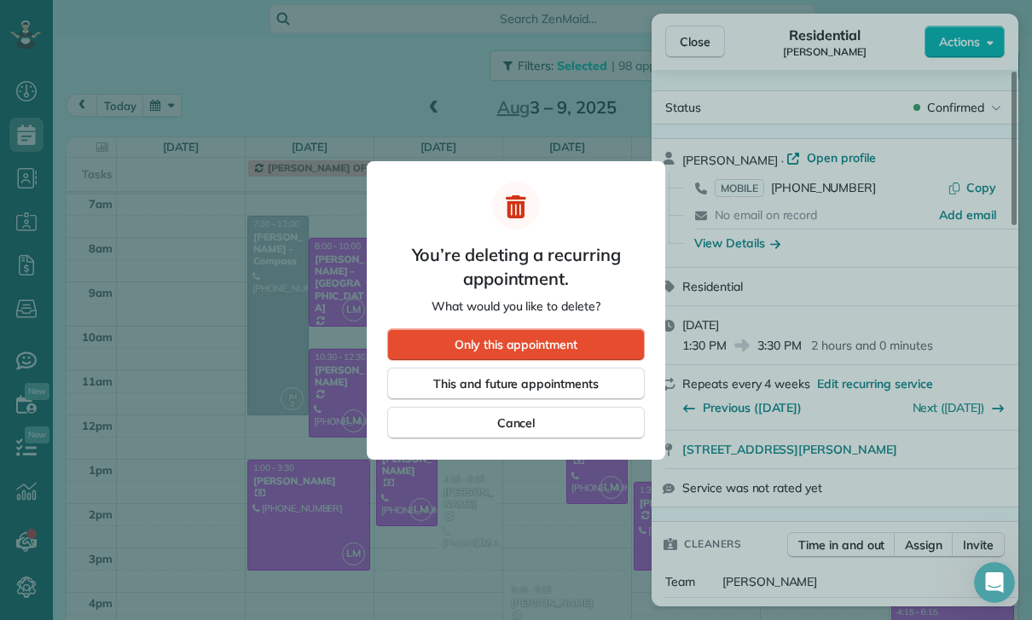
click at [575, 337] on span "Only this appointment" at bounding box center [516, 344] width 123 height 17
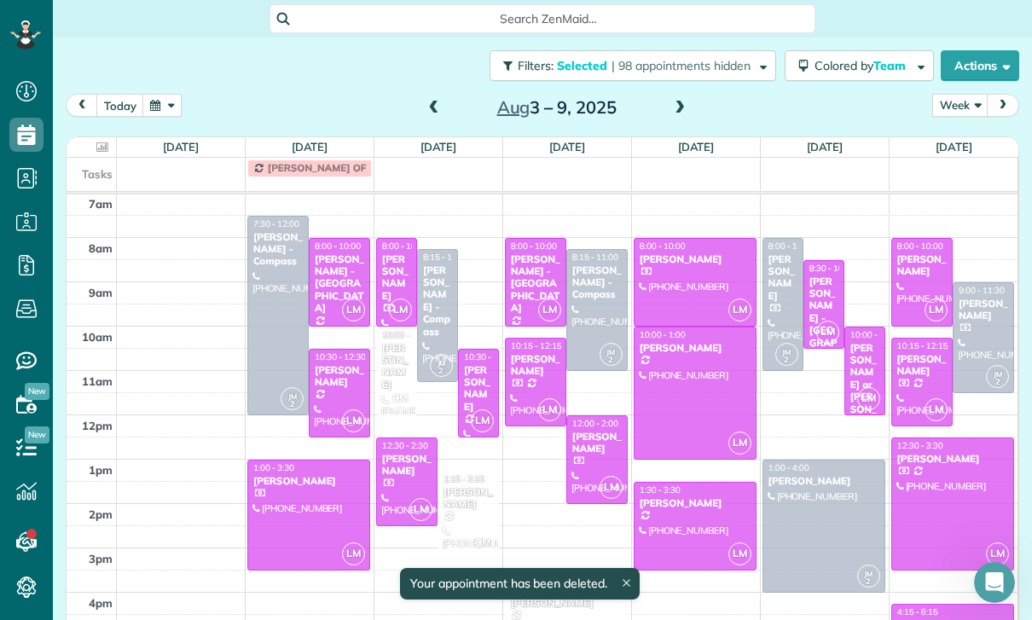
scroll to position [134, 0]
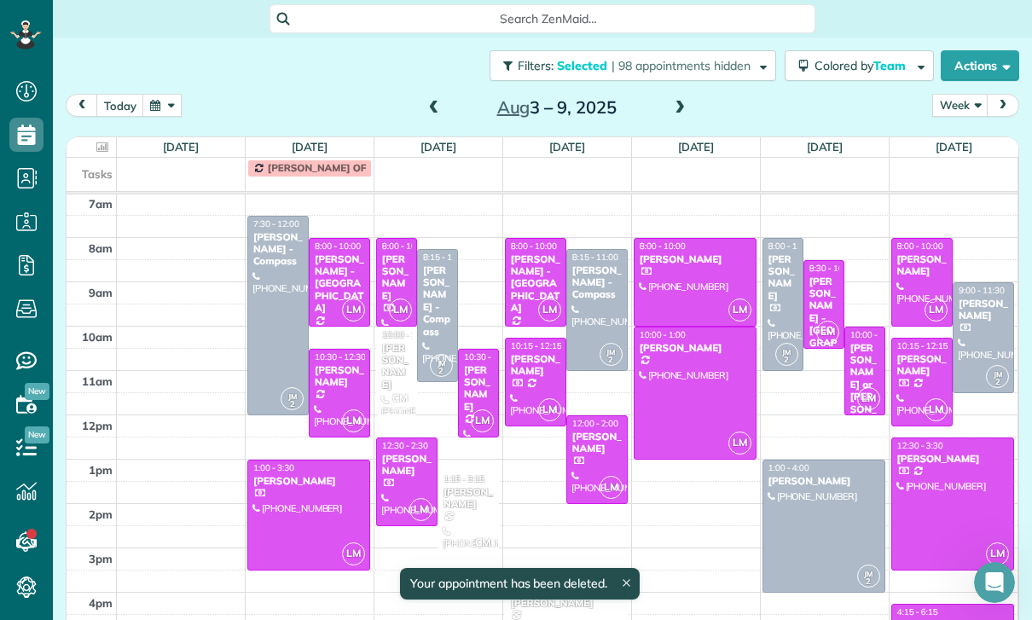
click at [864, 342] on div "[PERSON_NAME] or [PERSON_NAME] Exhaust Service Inc," at bounding box center [865, 416] width 31 height 148
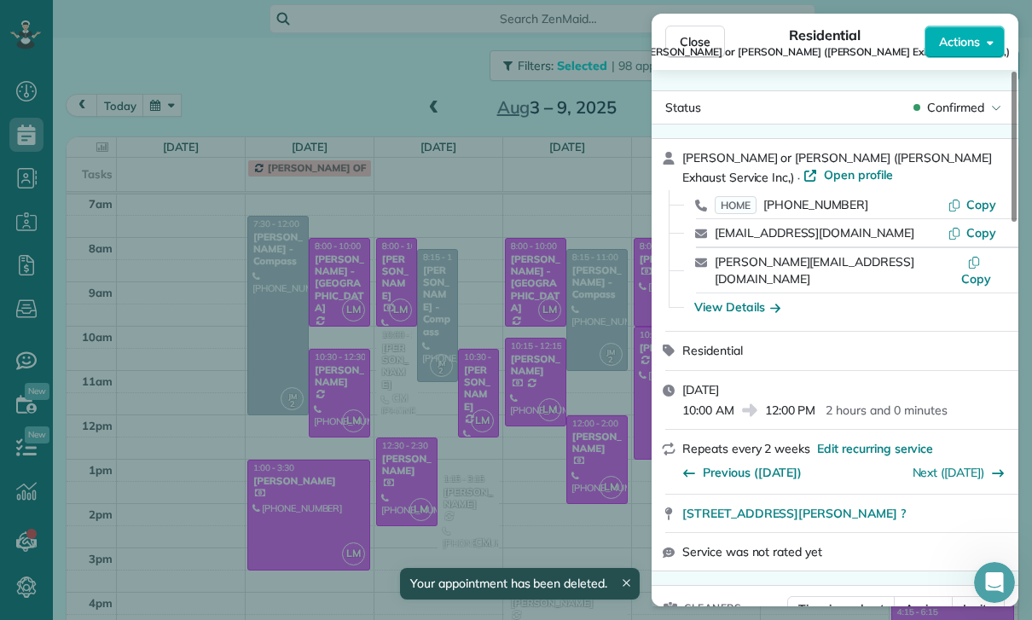
click at [585, 499] on div "Close Residential [PERSON_NAME] or [PERSON_NAME] ([PERSON_NAME] Exhaust Service…" at bounding box center [516, 310] width 1032 height 620
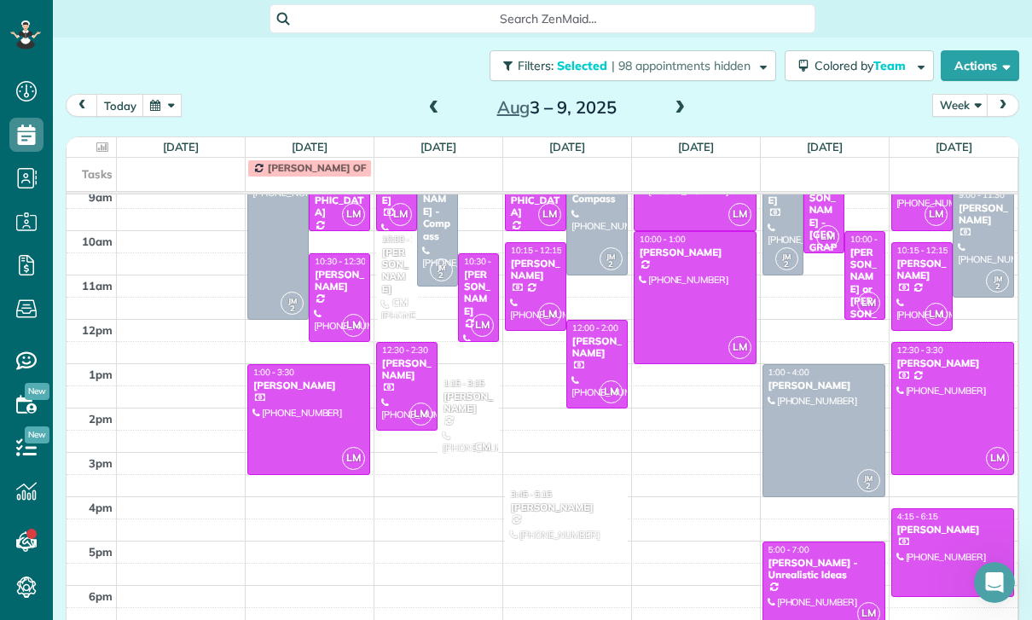
scroll to position [148, 0]
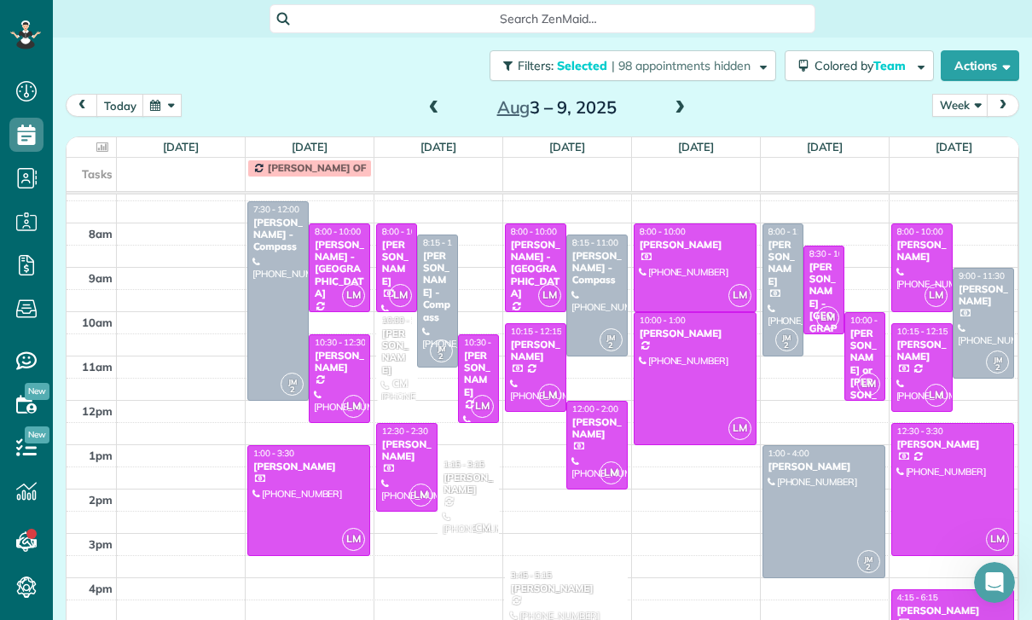
click at [913, 224] on div at bounding box center [922, 267] width 60 height 87
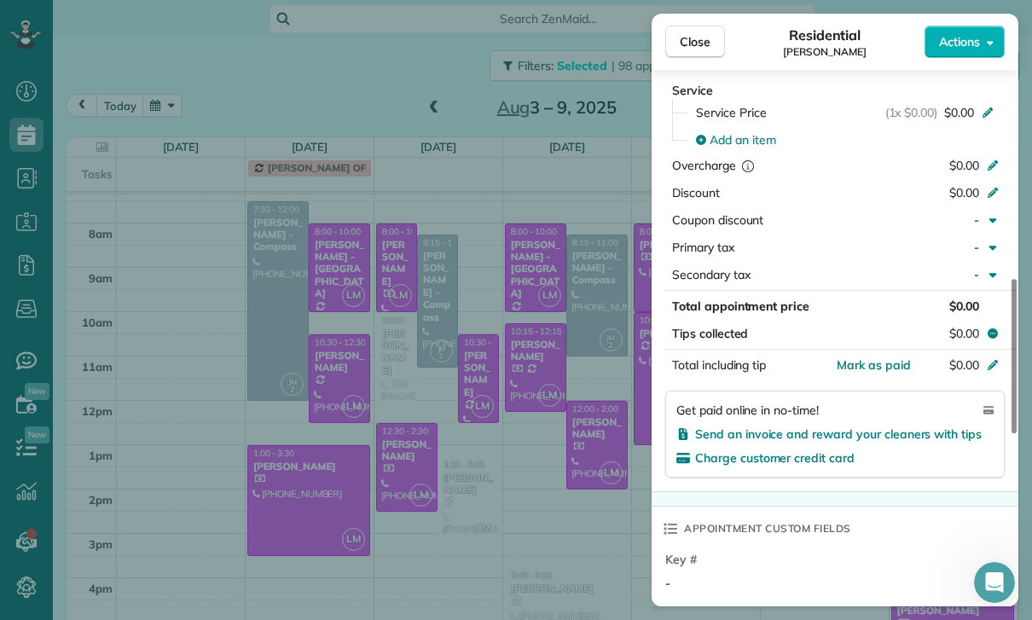
scroll to position [822, 0]
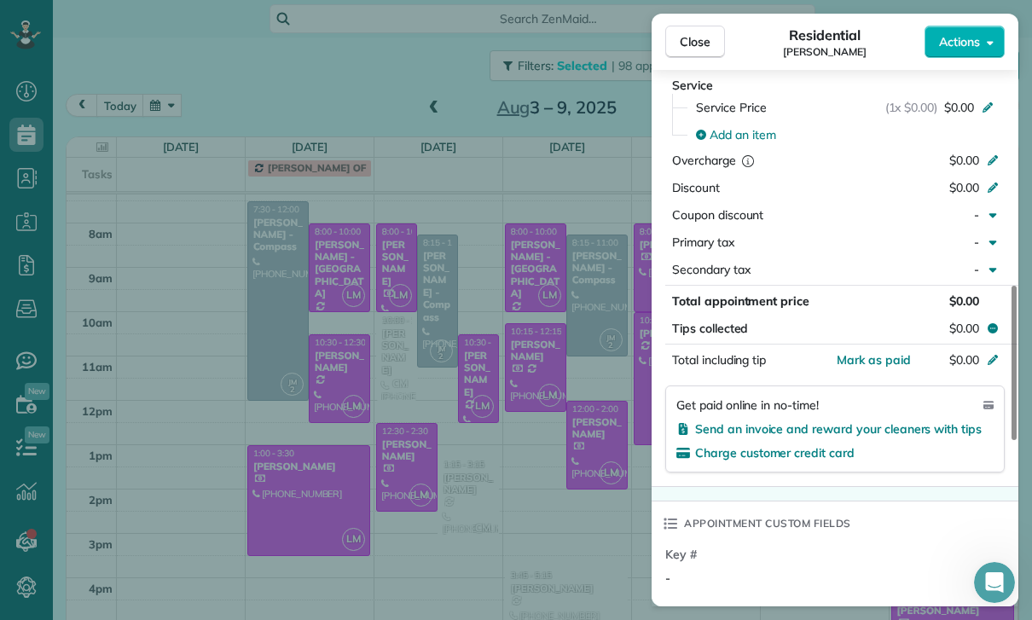
click at [567, 428] on div "Close Residential [PERSON_NAME] Actions Status Confirmed [PERSON_NAME] · Open p…" at bounding box center [516, 310] width 1032 height 620
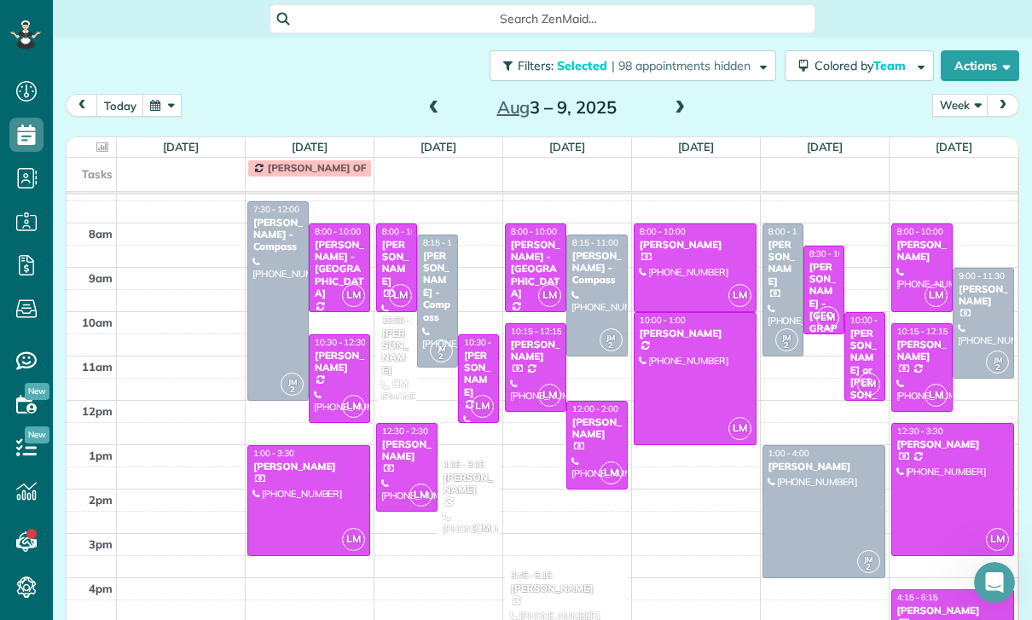
click at [917, 339] on div "[PERSON_NAME]" at bounding box center [922, 351] width 51 height 25
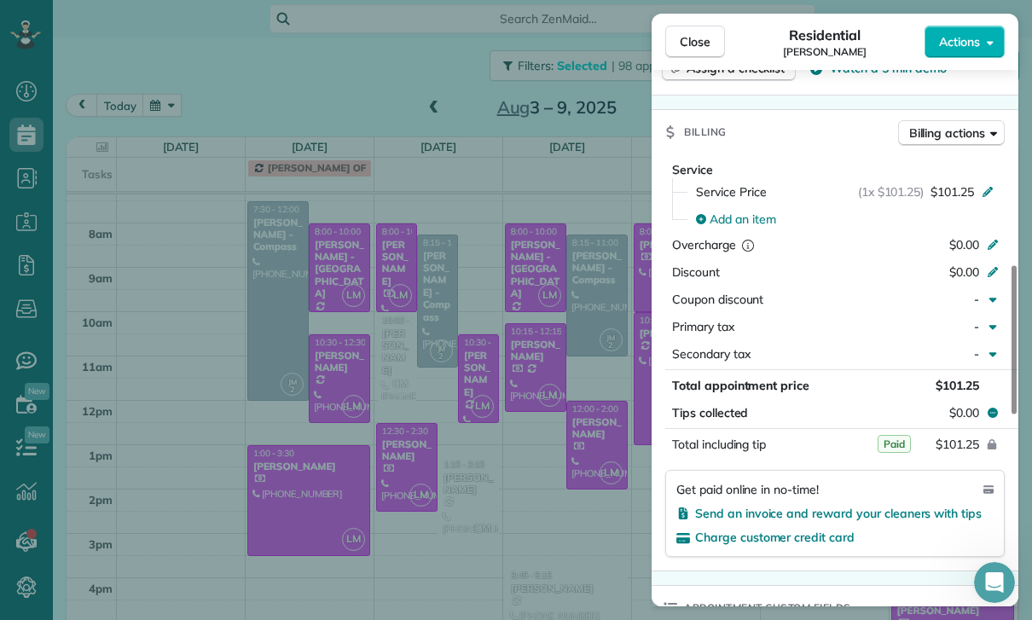
scroll to position [783, 0]
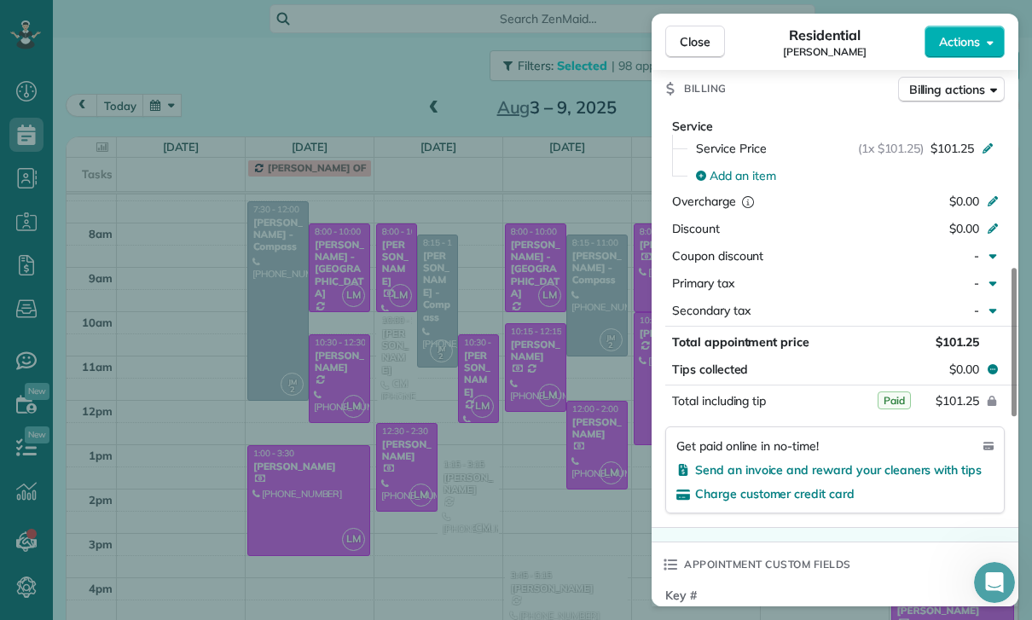
click at [547, 505] on div "Close Residential [PERSON_NAME] Actions Status Confirmed [PERSON_NAME] · Open p…" at bounding box center [516, 310] width 1032 height 620
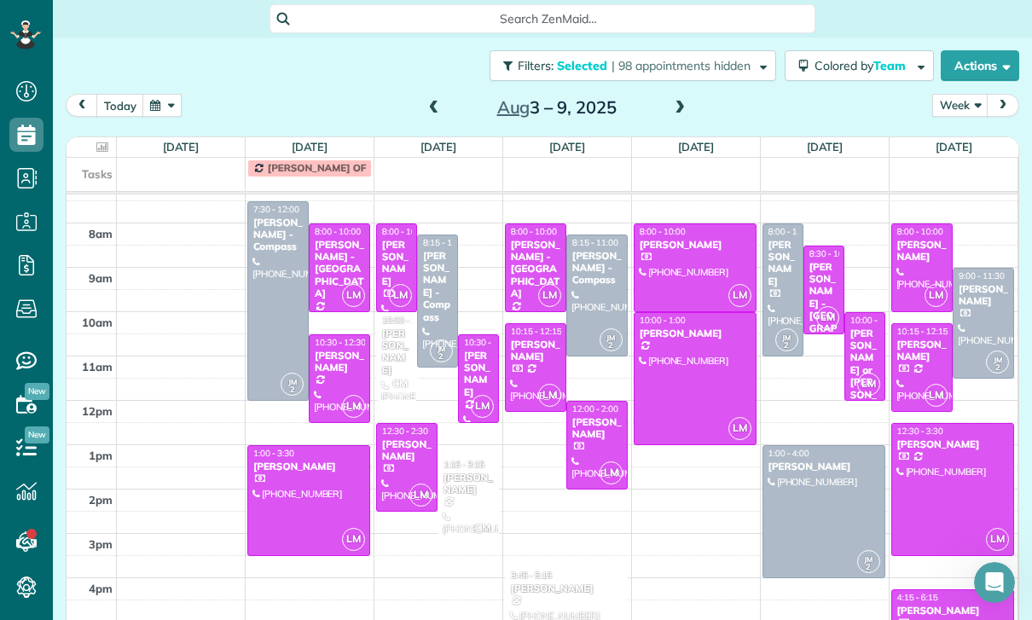
click at [943, 439] on div at bounding box center [953, 489] width 122 height 131
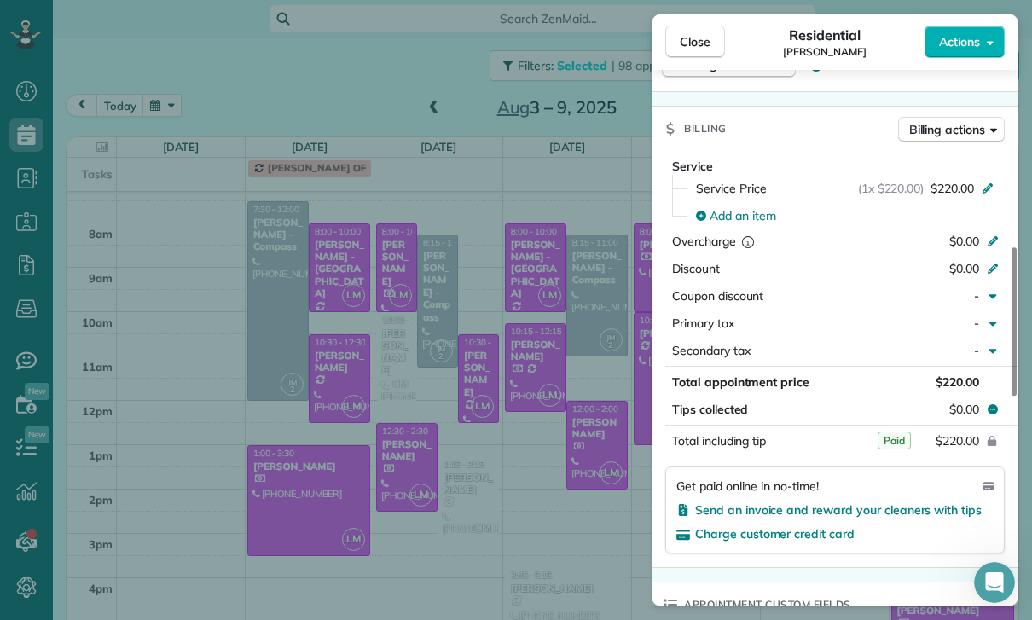
scroll to position [845, 0]
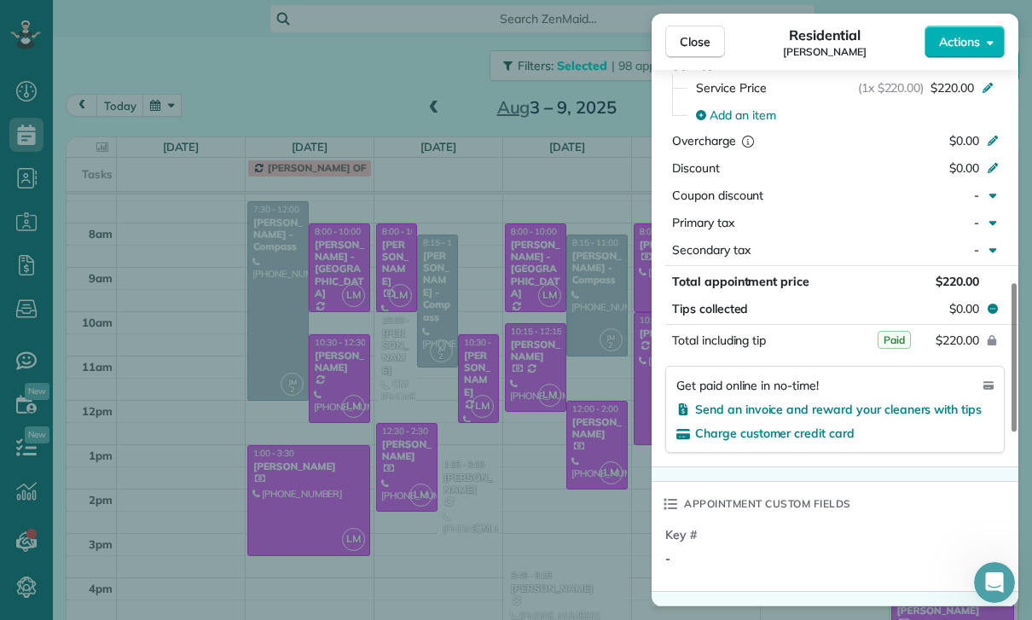
click at [550, 450] on div "Close Residential [PERSON_NAME] Actions Status Confirmed [PERSON_NAME] · Open p…" at bounding box center [516, 310] width 1032 height 620
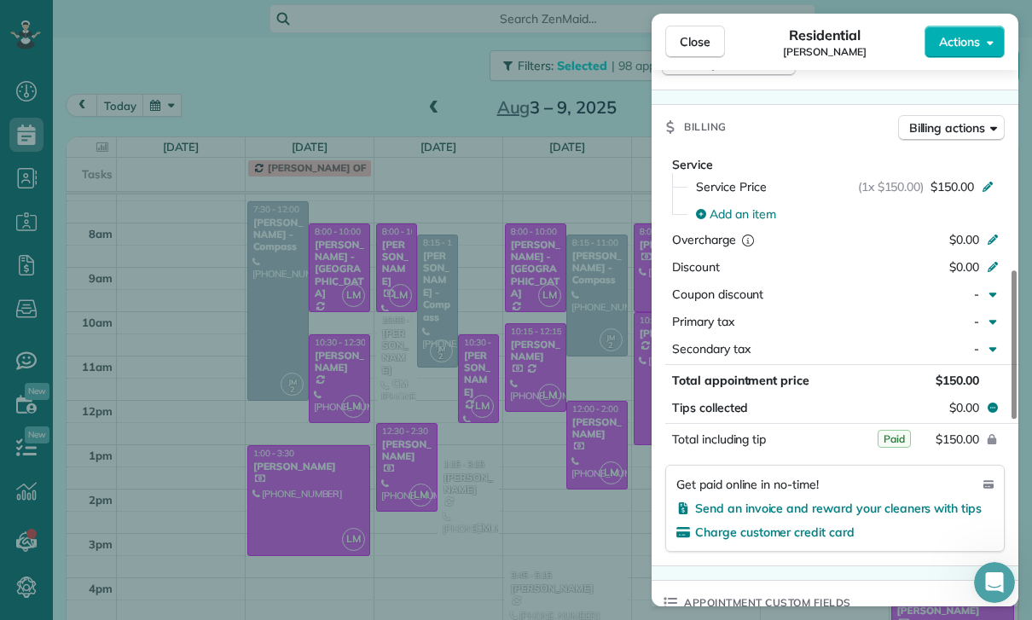
scroll to position [813, 0]
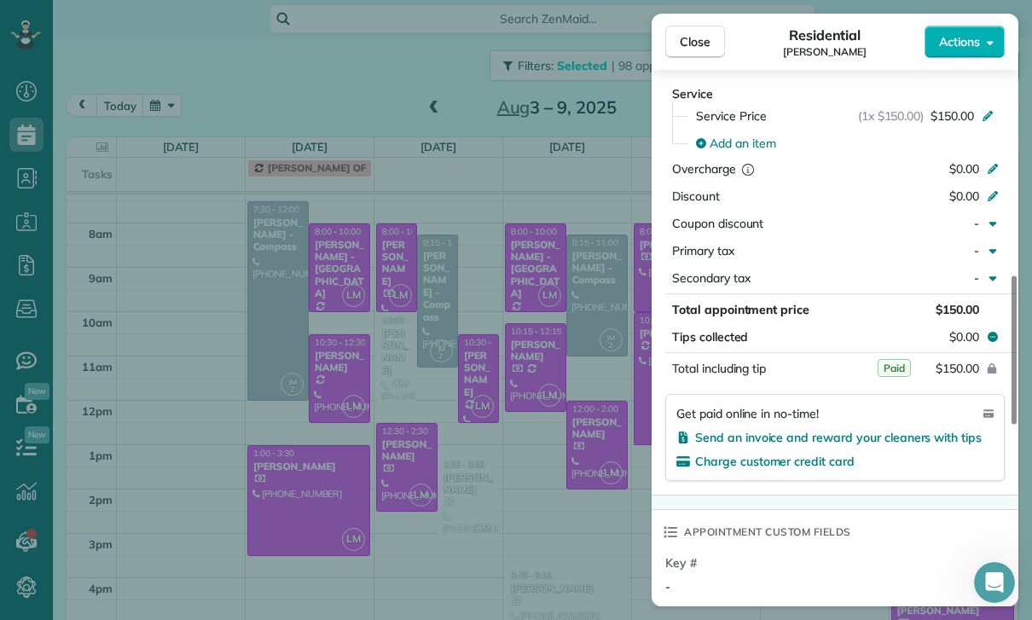
click at [516, 488] on div "Close Residential [PERSON_NAME] Actions Status Confirmed [PERSON_NAME] · Open p…" at bounding box center [516, 310] width 1032 height 620
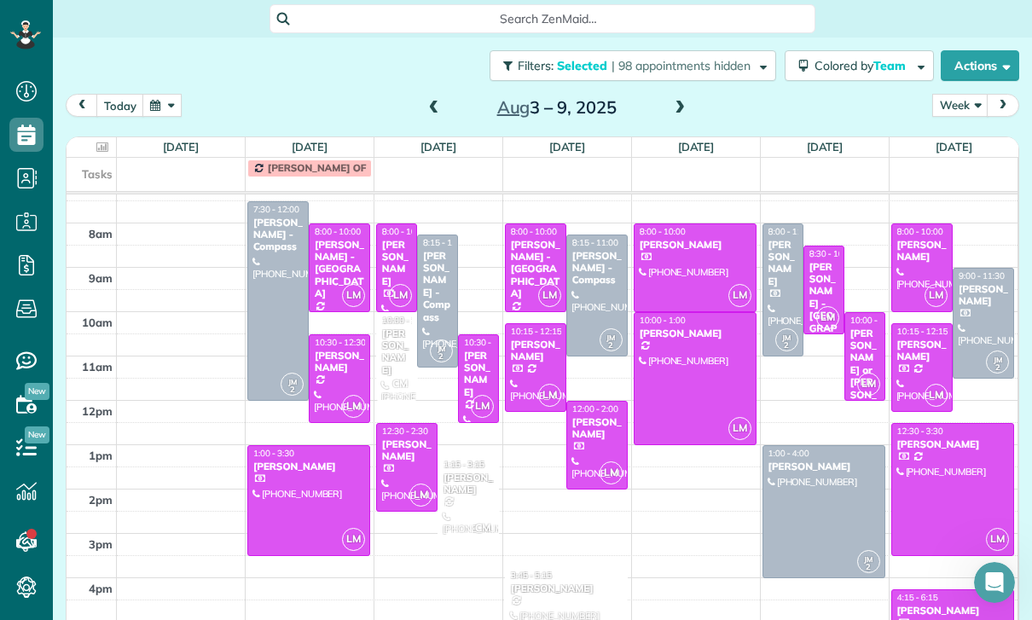
click at [286, 252] on div at bounding box center [278, 301] width 60 height 198
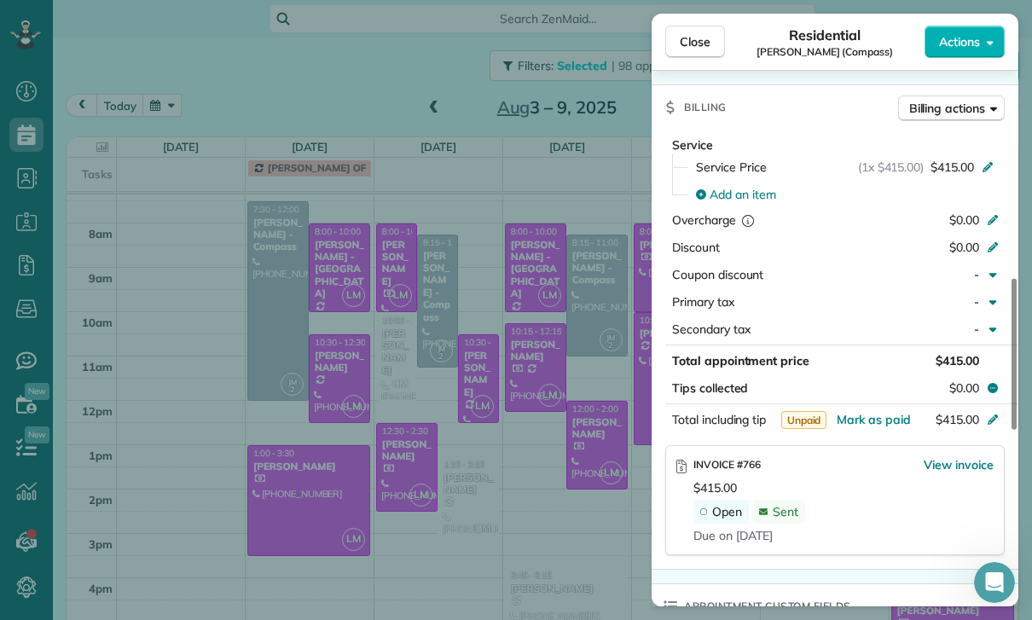
scroll to position [815, 0]
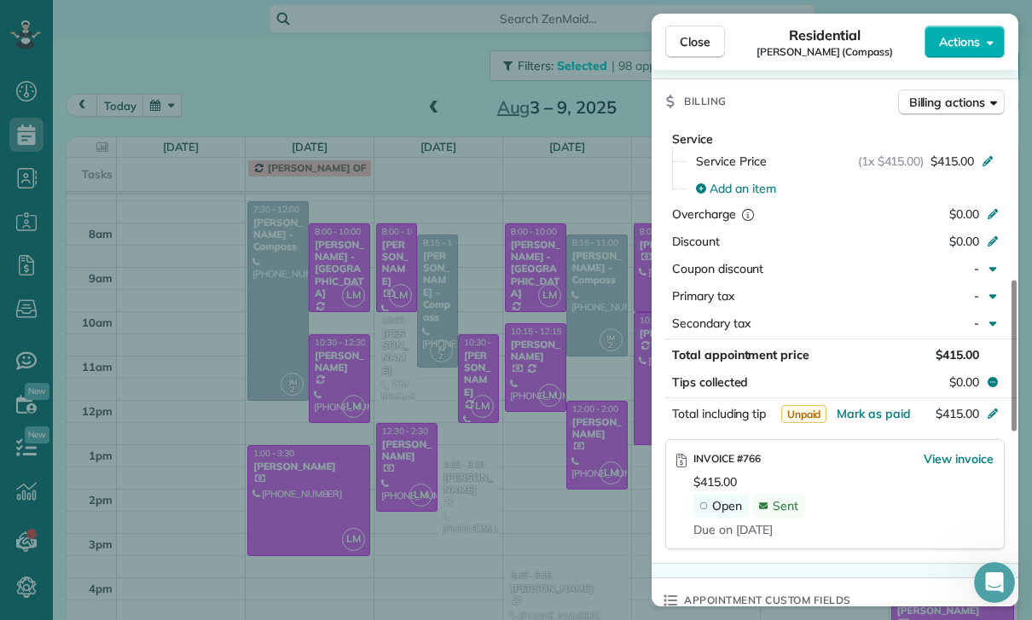
click at [434, 238] on div "Close Residential [PERSON_NAME] (Compass) Actions Status Confirmed [PERSON_NAME…" at bounding box center [516, 310] width 1032 height 620
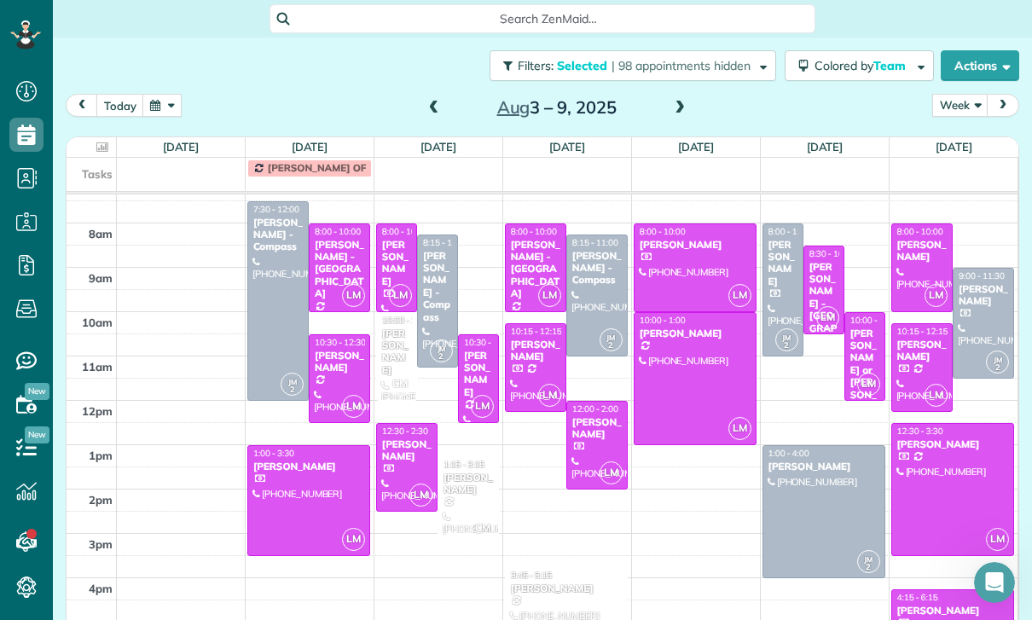
click at [430, 250] on div "[PERSON_NAME] - Compass" at bounding box center [437, 286] width 31 height 73
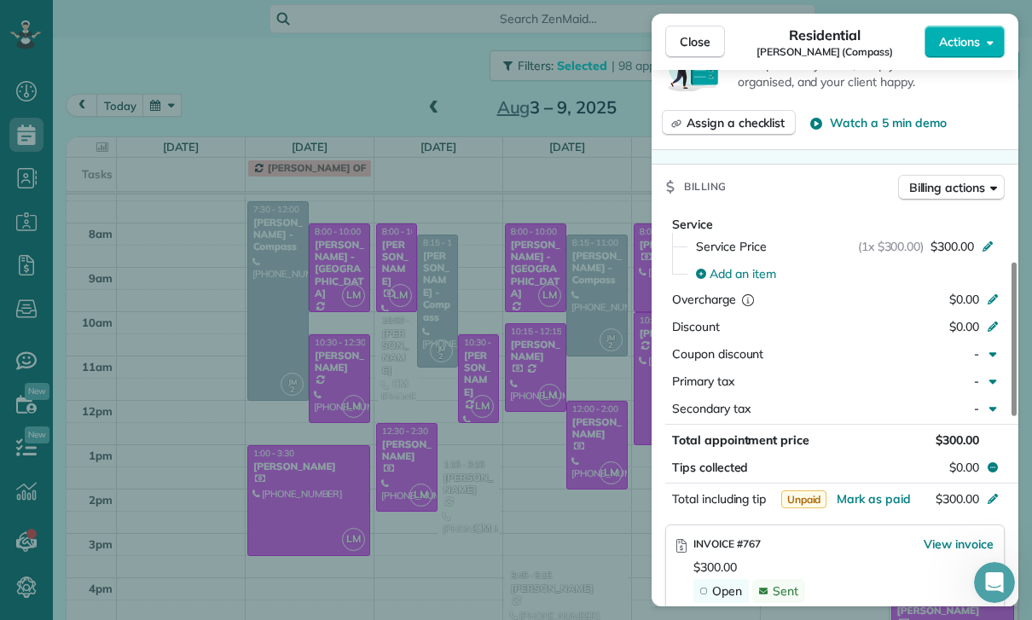
scroll to position [824, 0]
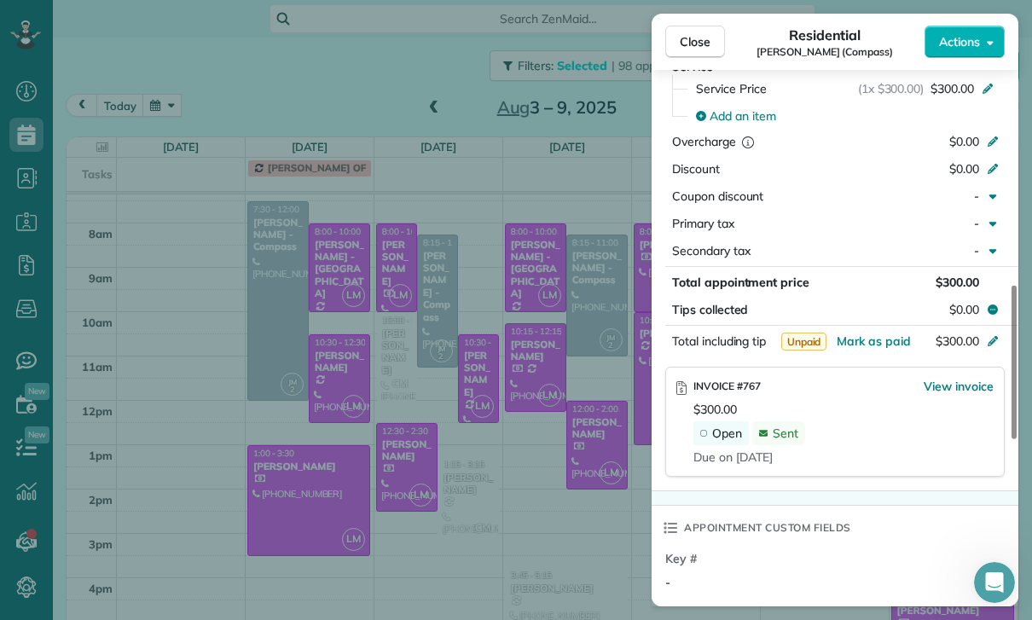
click at [563, 524] on div "Close Residential [PERSON_NAME] (Compass) Actions Status Confirmed [PERSON_NAME…" at bounding box center [516, 310] width 1032 height 620
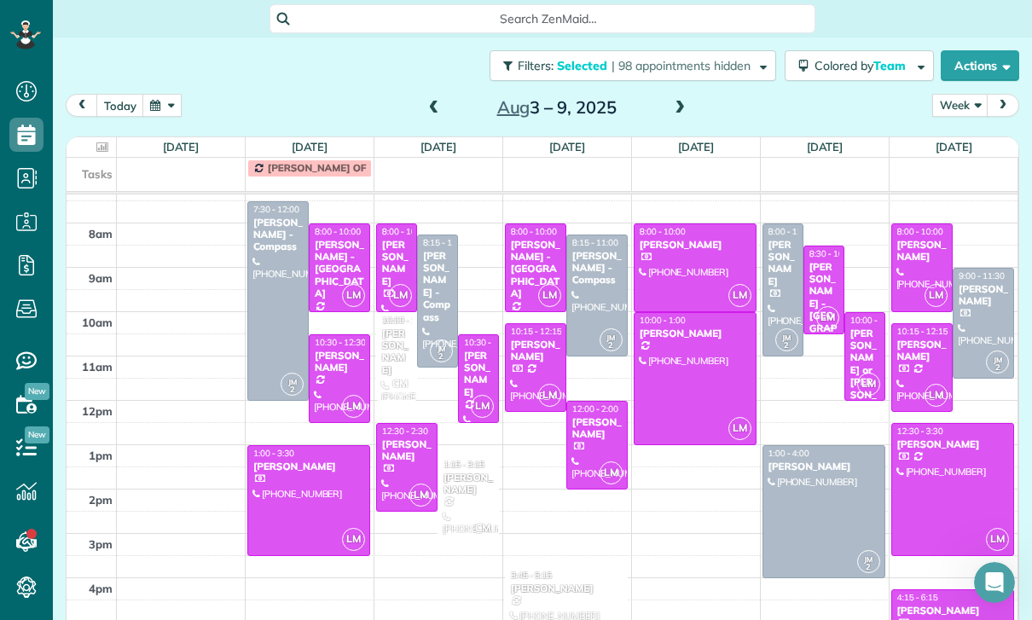
click at [603, 245] on div at bounding box center [597, 295] width 60 height 120
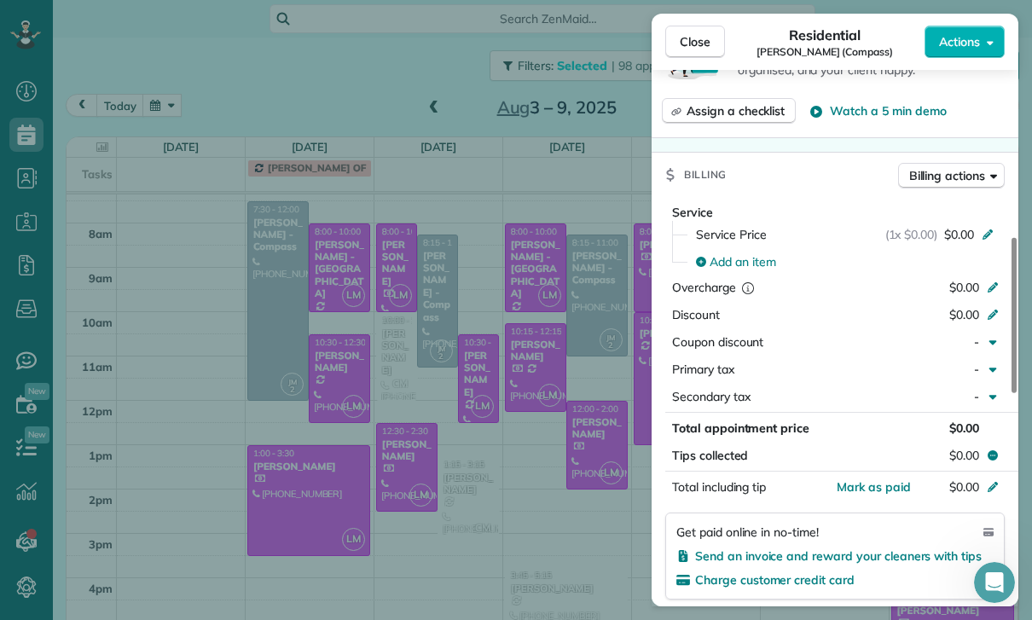
scroll to position [834, 0]
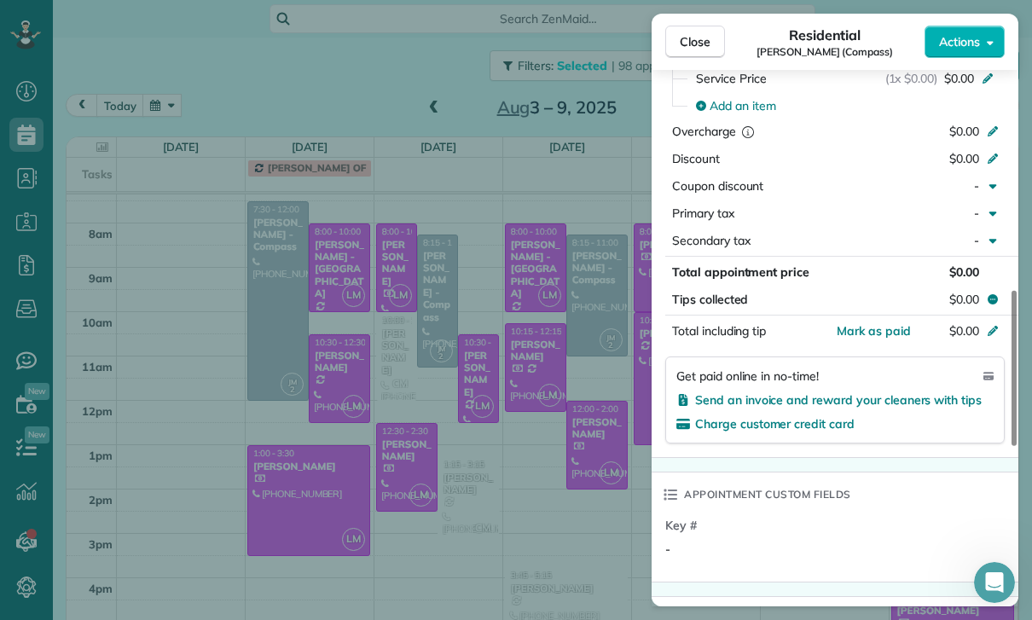
click at [563, 471] on div "Close Residential [PERSON_NAME] (Compass) Actions Status Confirmed [PERSON_NAME…" at bounding box center [516, 310] width 1032 height 620
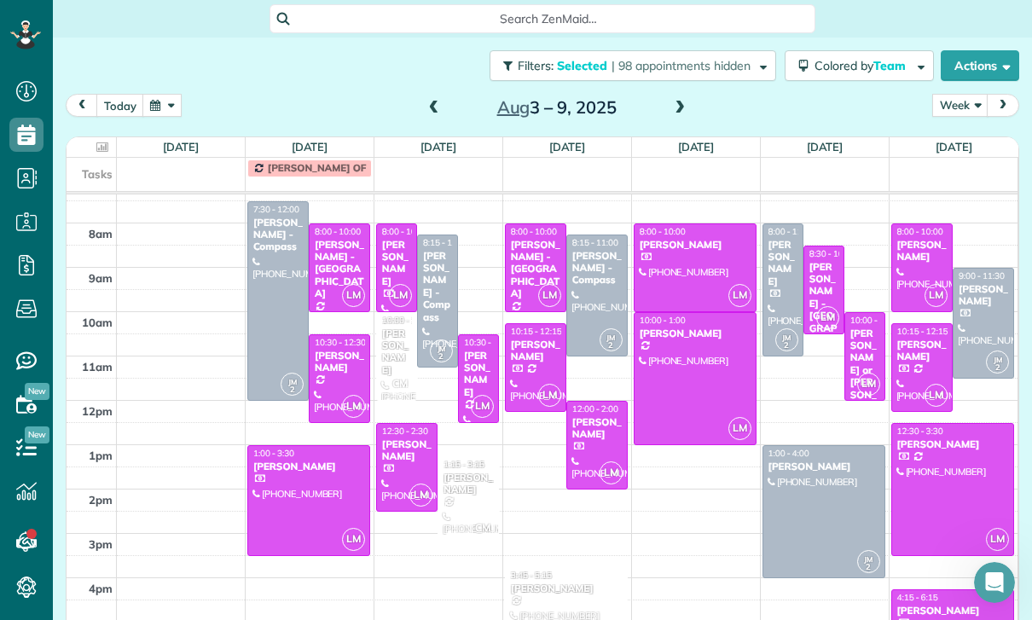
click at [770, 239] on div "[PERSON_NAME]" at bounding box center [783, 263] width 31 height 49
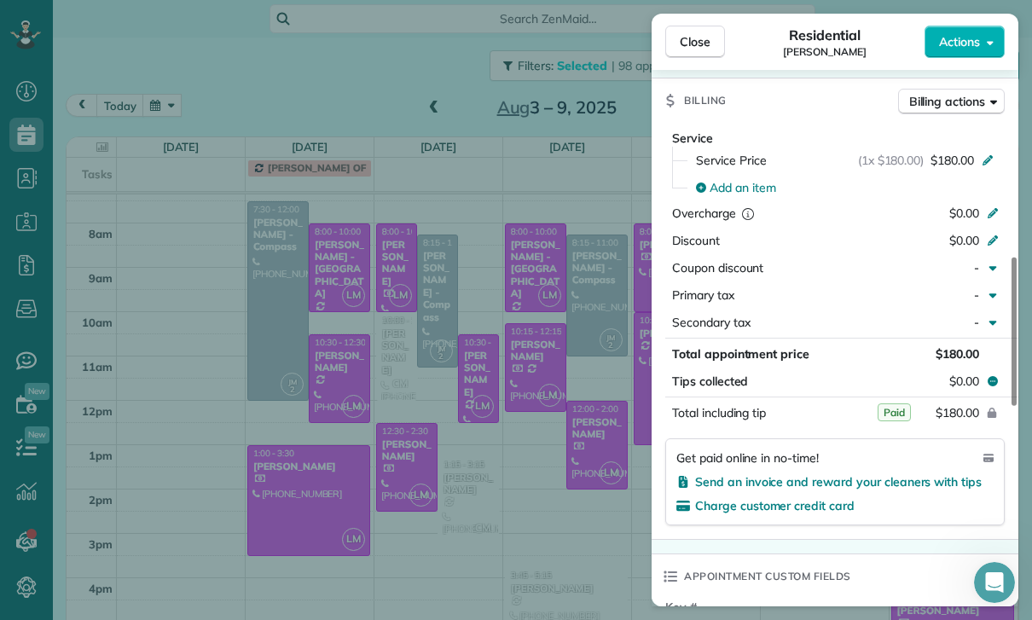
scroll to position [806, 0]
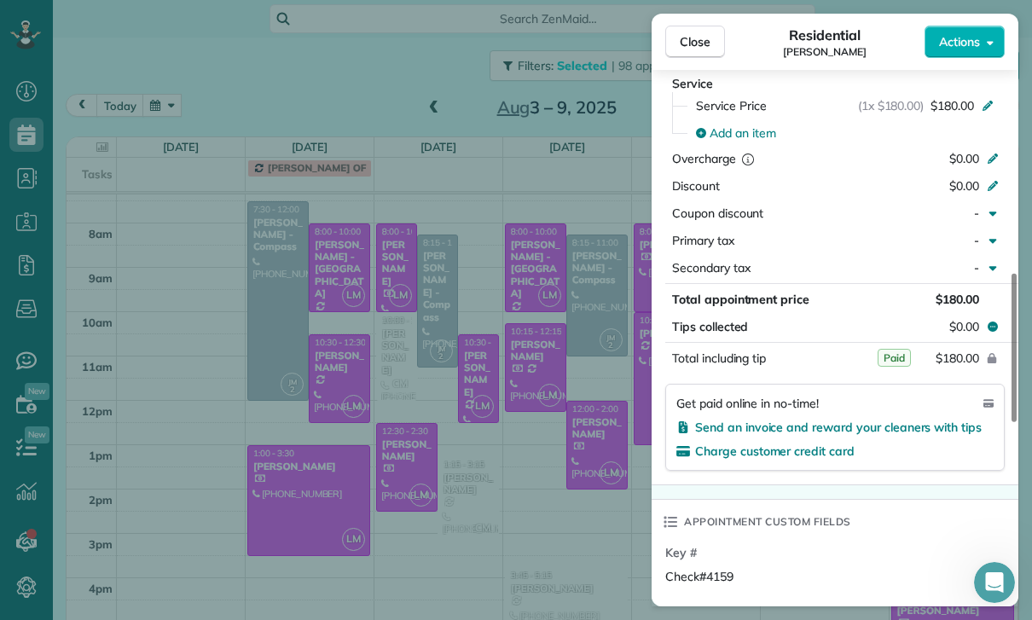
click at [560, 525] on div "Close Residential [PERSON_NAME] Actions Status Confirmed [PERSON_NAME] · Open p…" at bounding box center [516, 310] width 1032 height 620
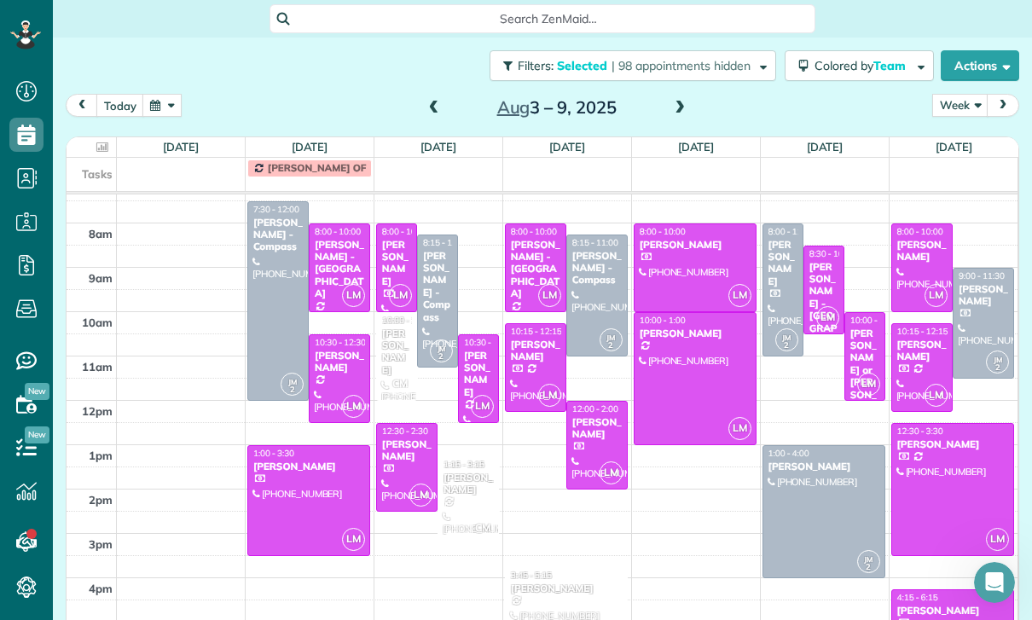
click at [974, 269] on div at bounding box center [984, 323] width 60 height 109
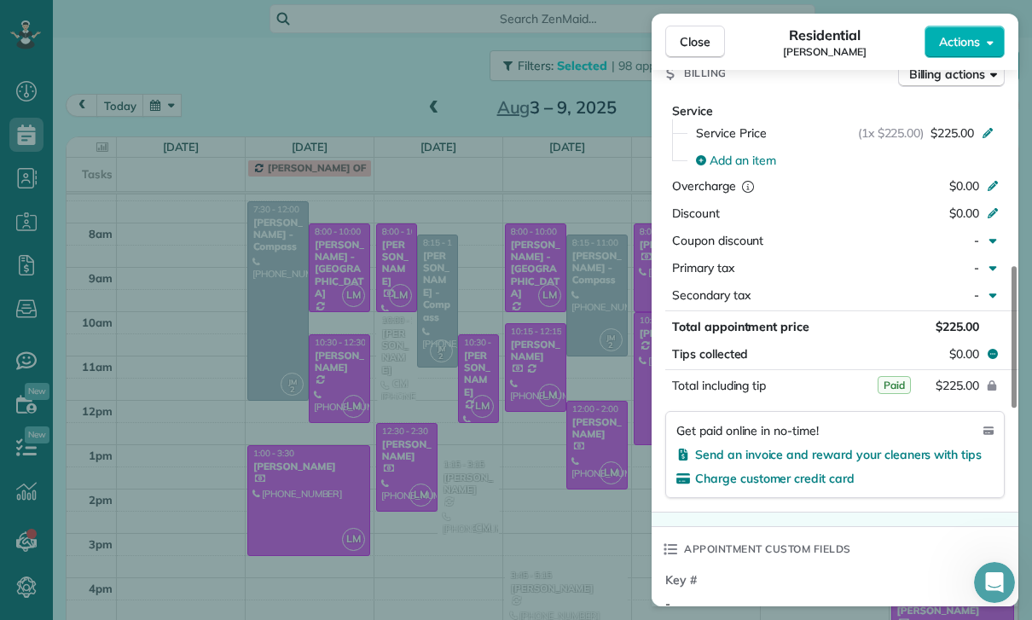
scroll to position [811, 0]
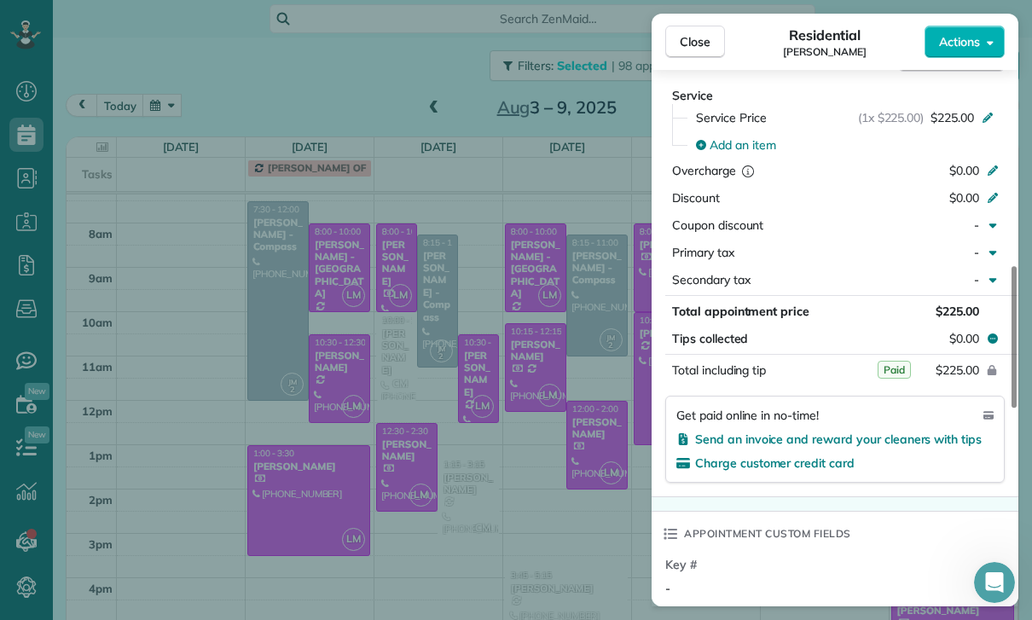
click at [566, 467] on div "Close Residential [PERSON_NAME] Actions Status Confirmed [PERSON_NAME] · Open p…" at bounding box center [516, 310] width 1032 height 620
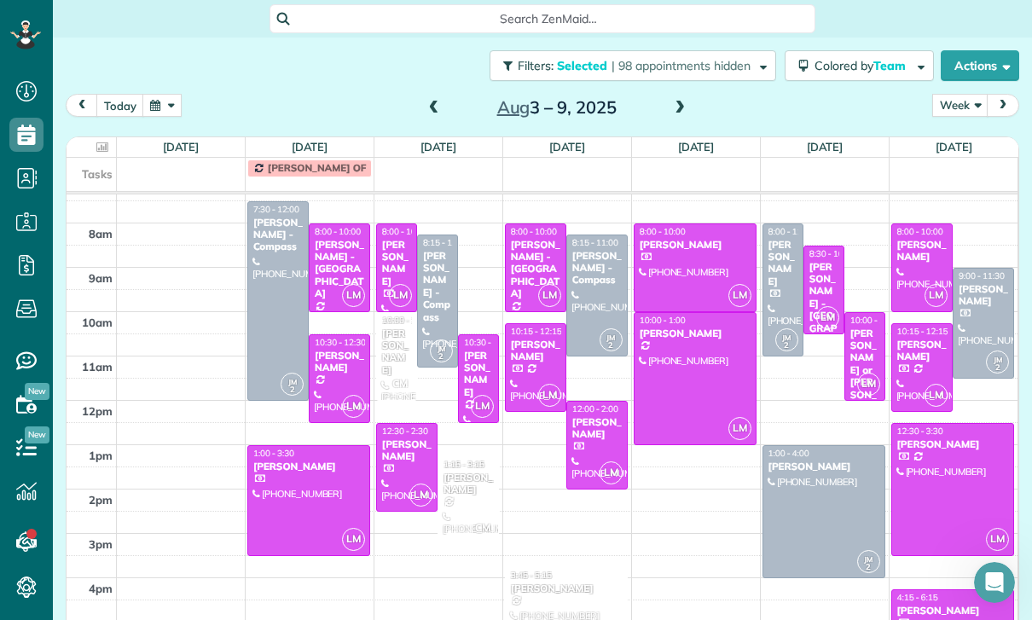
click at [810, 466] on div at bounding box center [823, 511] width 121 height 131
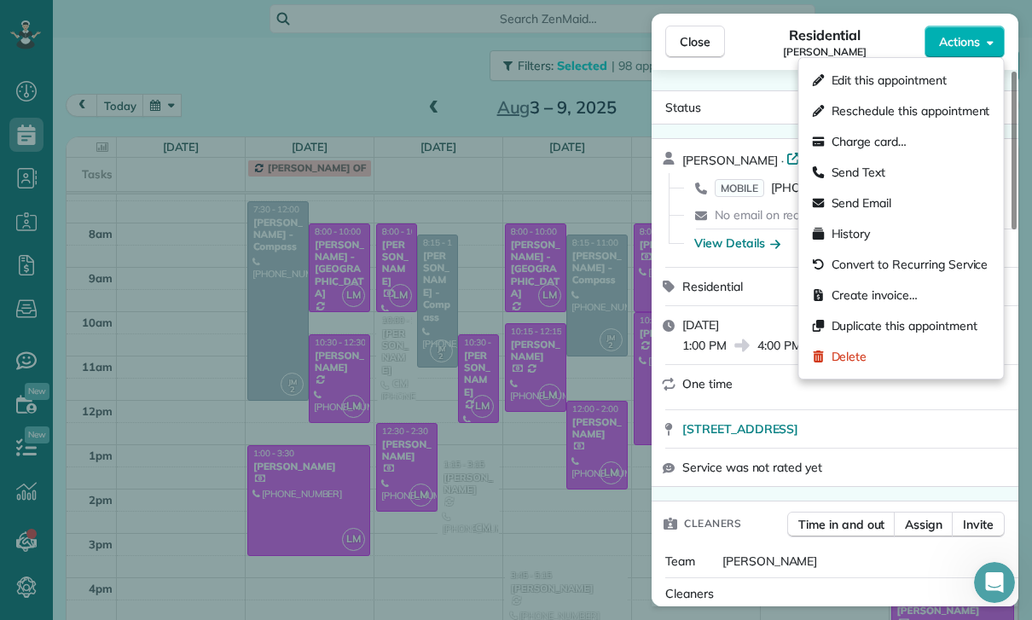
click at [858, 362] on span "Delete" at bounding box center [850, 356] width 36 height 17
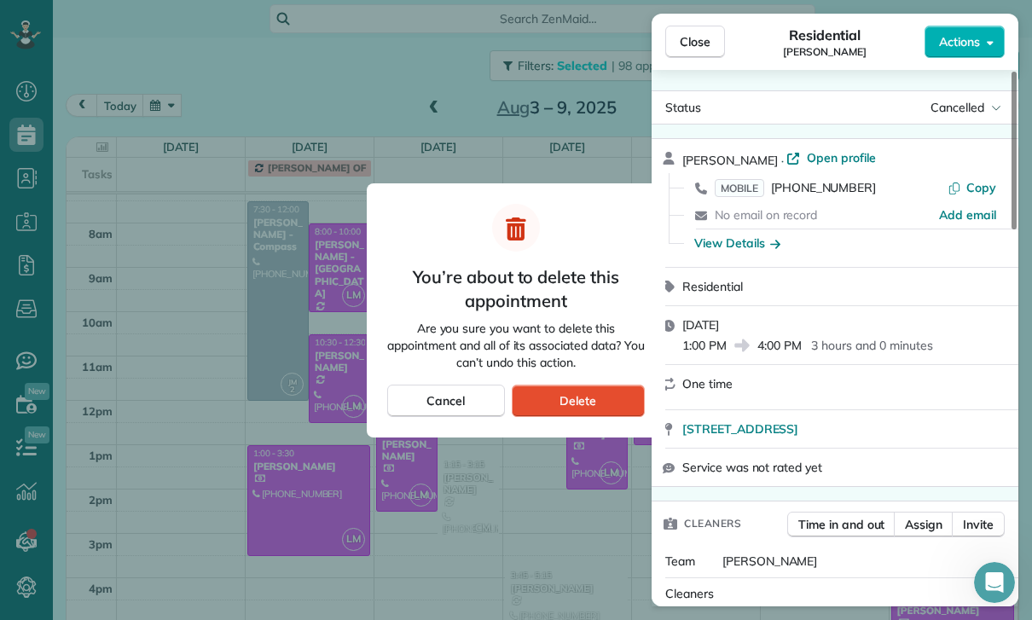
click at [611, 404] on div "Delete" at bounding box center [578, 401] width 133 height 32
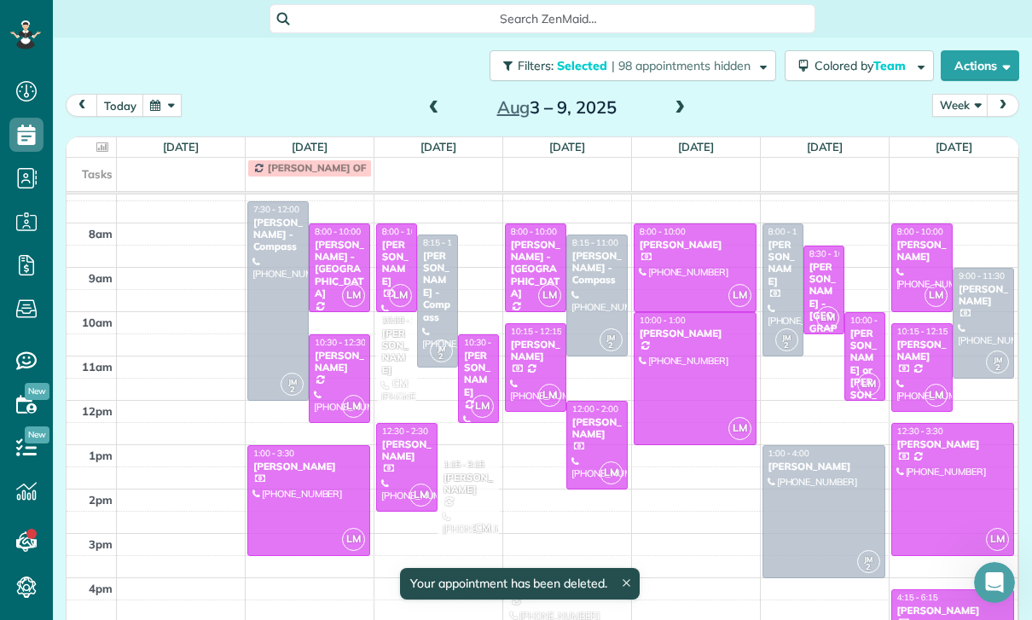
scroll to position [148, 0]
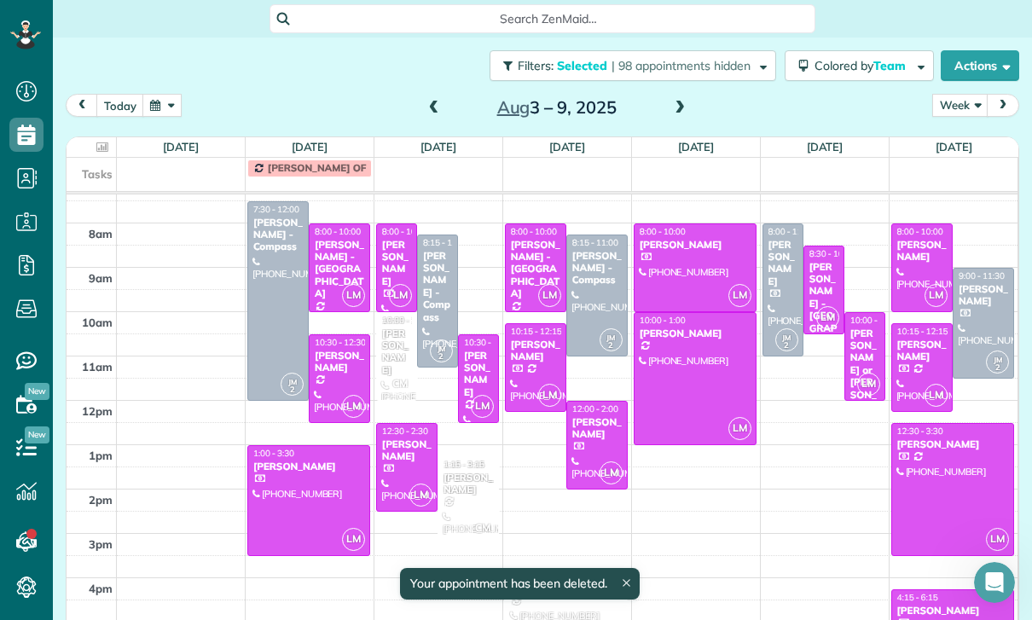
click at [538, 583] on div "[PERSON_NAME]" at bounding box center [566, 589] width 113 height 12
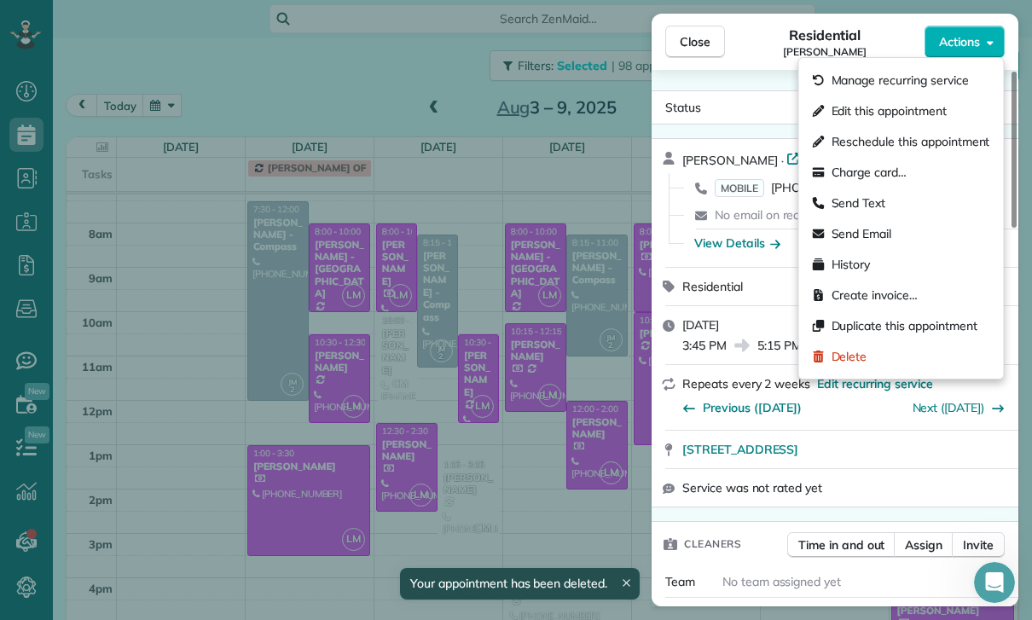
click at [865, 359] on span "Delete" at bounding box center [850, 356] width 36 height 17
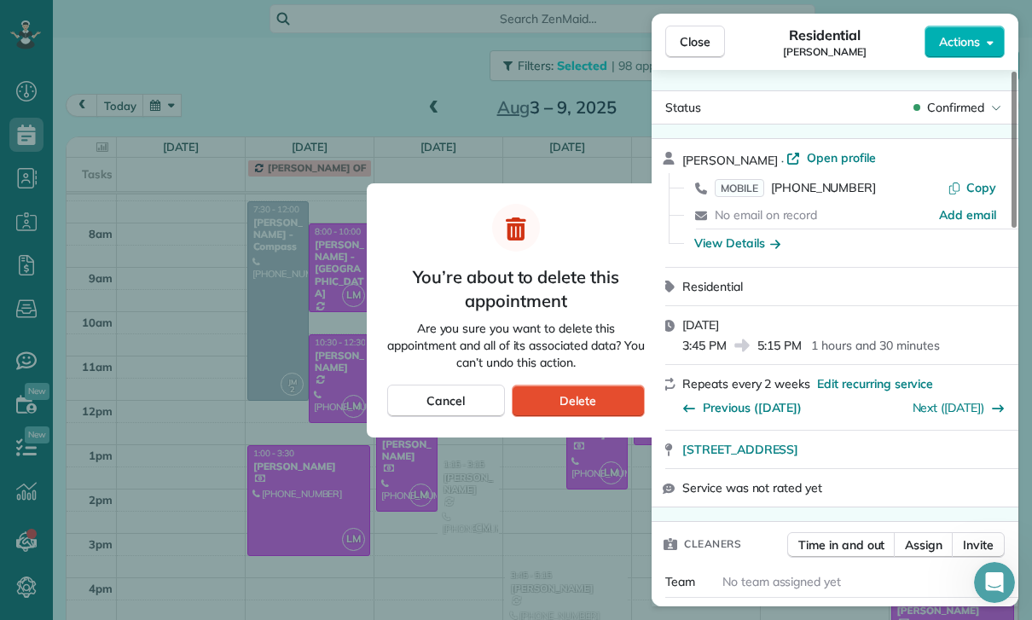
click at [595, 398] on span "Delete" at bounding box center [578, 400] width 37 height 17
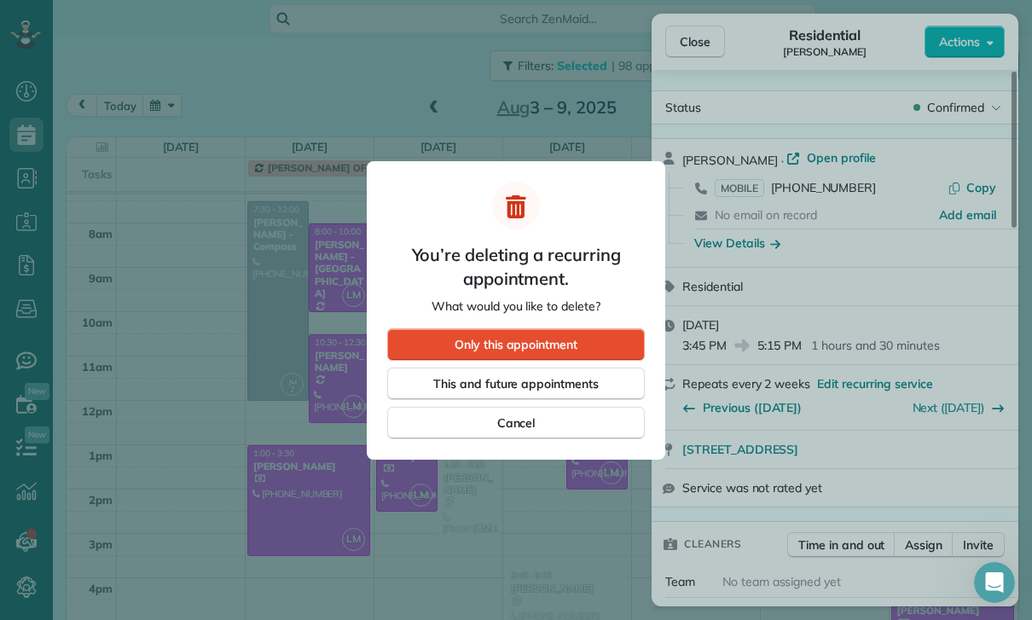
click at [549, 349] on span "Only this appointment" at bounding box center [516, 344] width 123 height 17
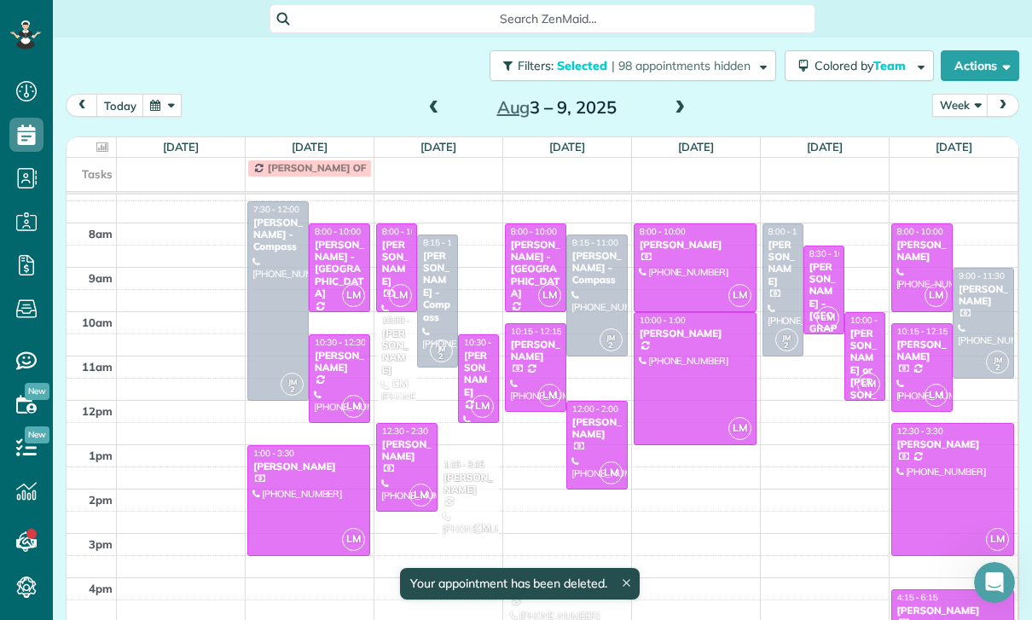
scroll to position [148, 0]
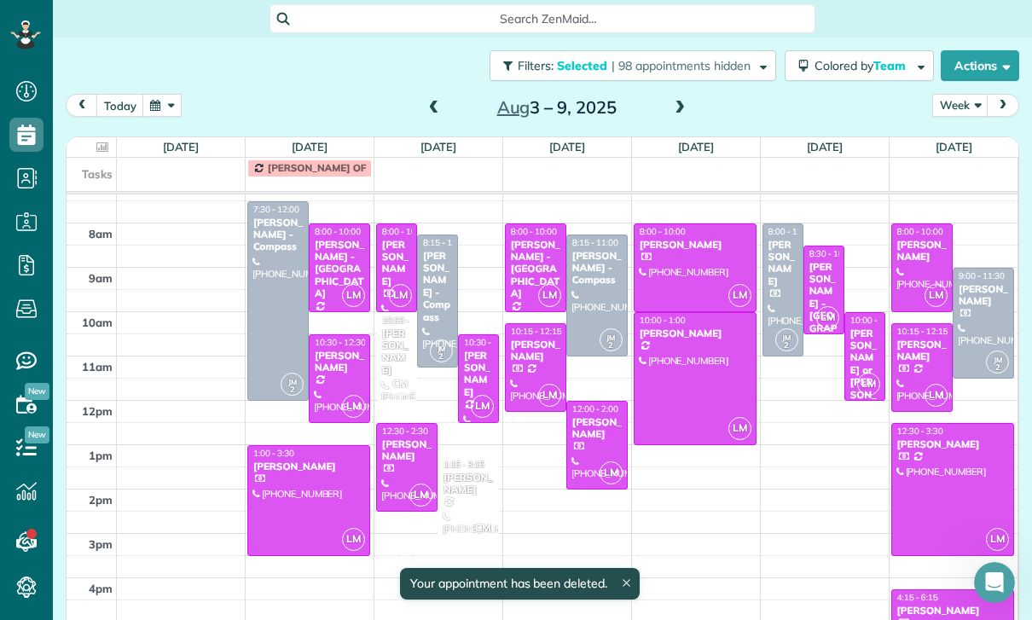
click at [469, 472] on div "[PERSON_NAME]" at bounding box center [468, 484] width 51 height 25
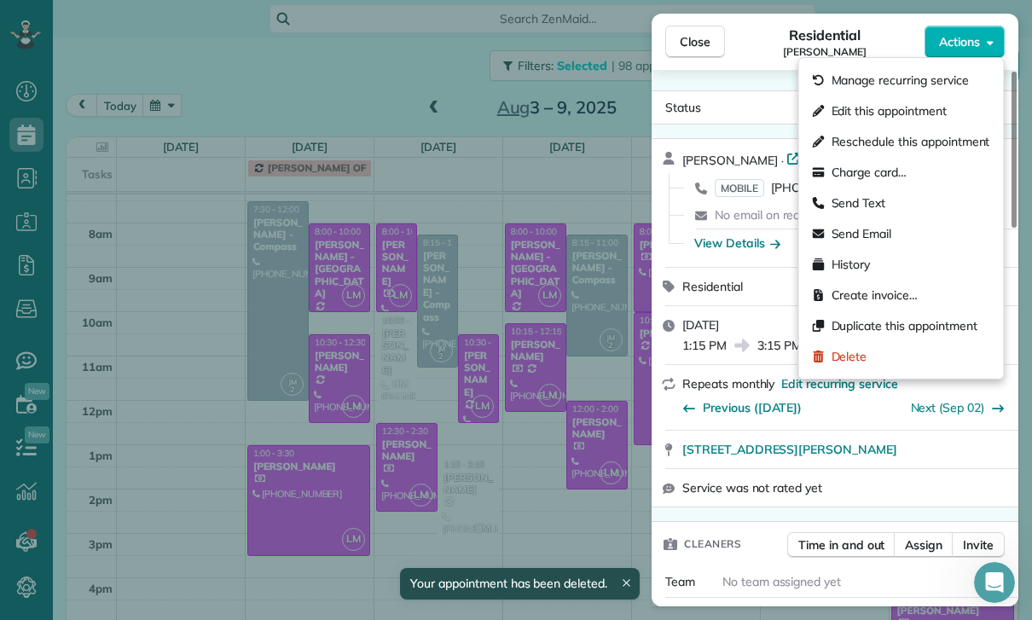
click at [870, 357] on div "Delete" at bounding box center [901, 356] width 191 height 31
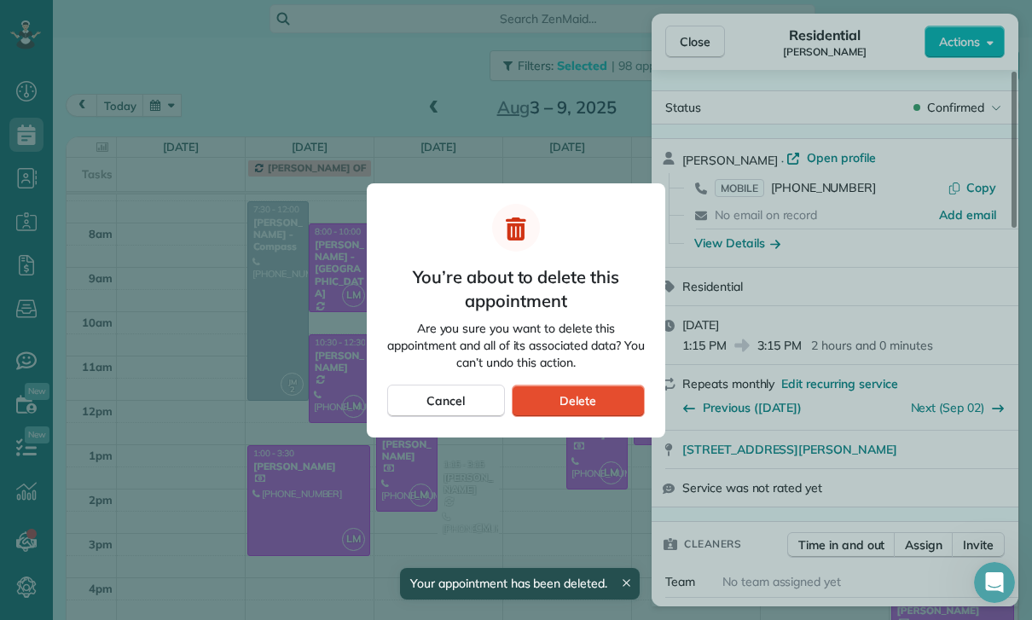
click at [583, 408] on span "Delete" at bounding box center [578, 400] width 37 height 17
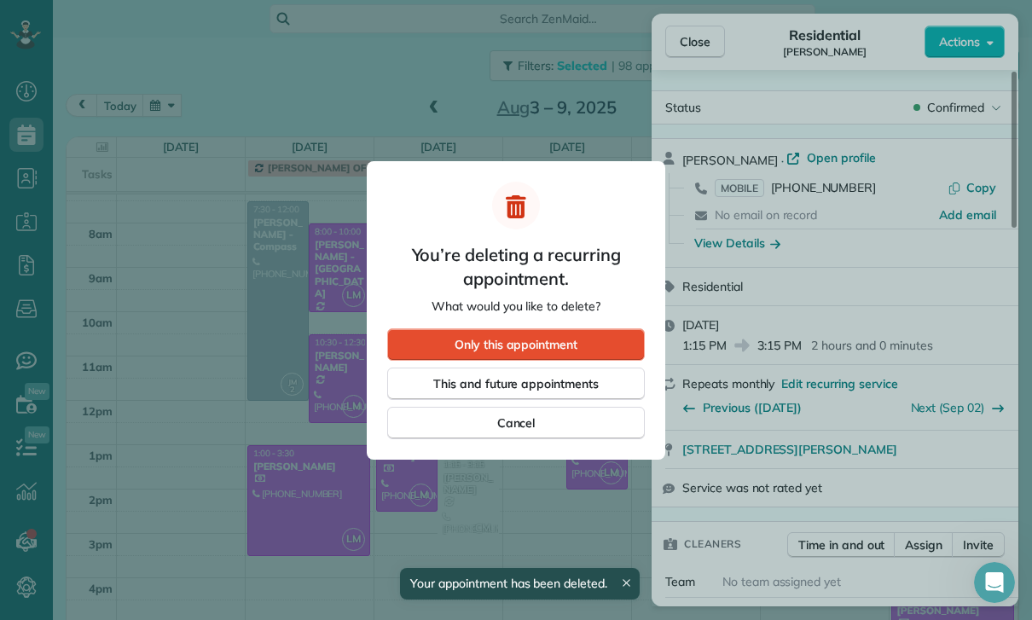
click at [576, 339] on span "Only this appointment" at bounding box center [516, 344] width 123 height 17
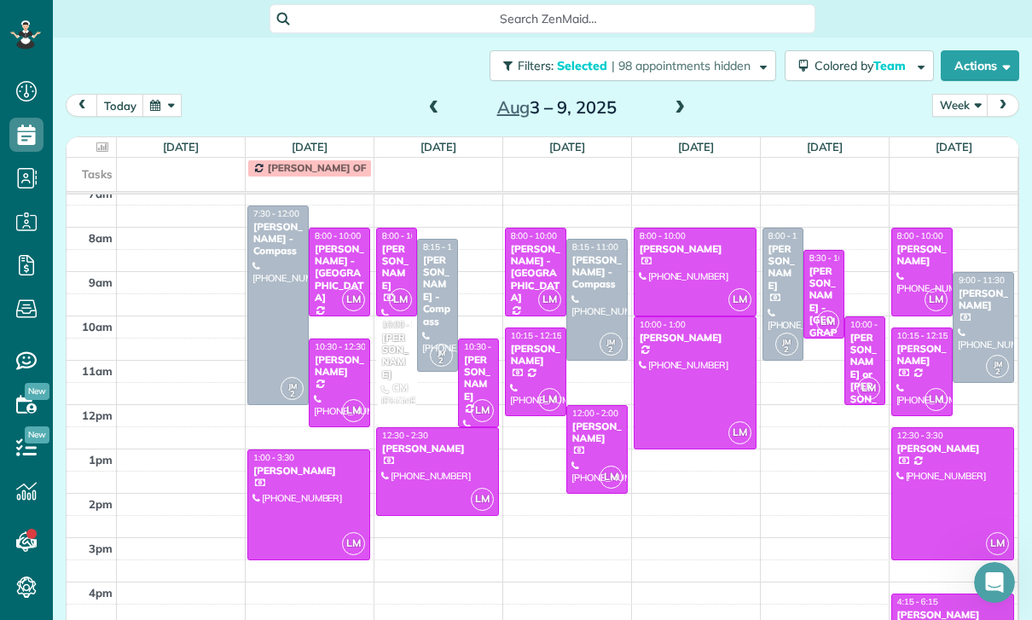
scroll to position [144, 0]
click at [856, 50] on button "Colored by Team" at bounding box center [859, 65] width 149 height 31
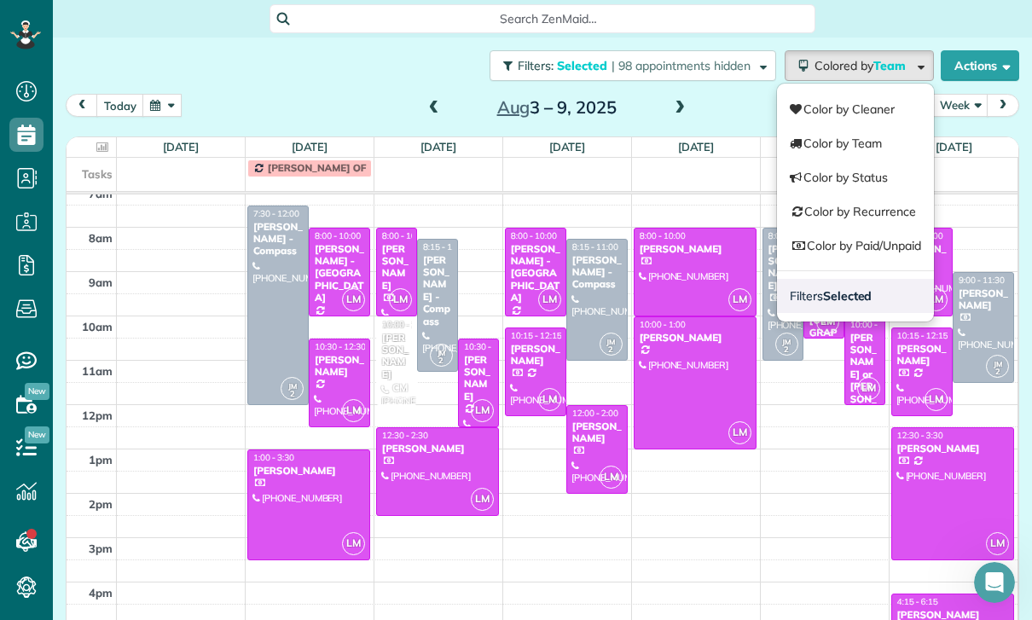
click at [865, 288] on strong "Selected" at bounding box center [847, 295] width 49 height 15
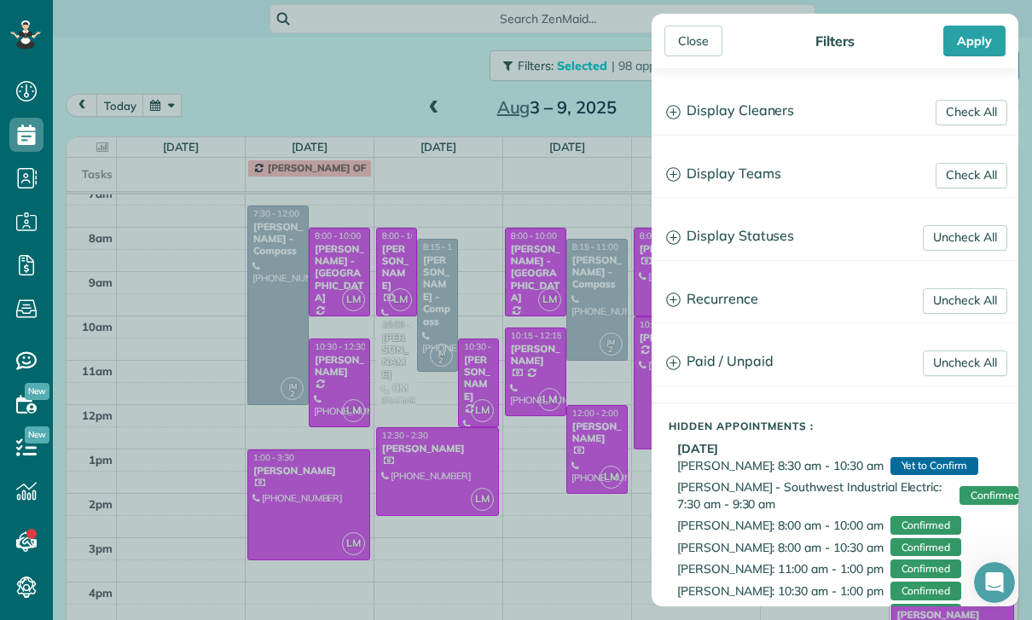
click at [772, 184] on h3 "Display Teams" at bounding box center [835, 175] width 365 height 44
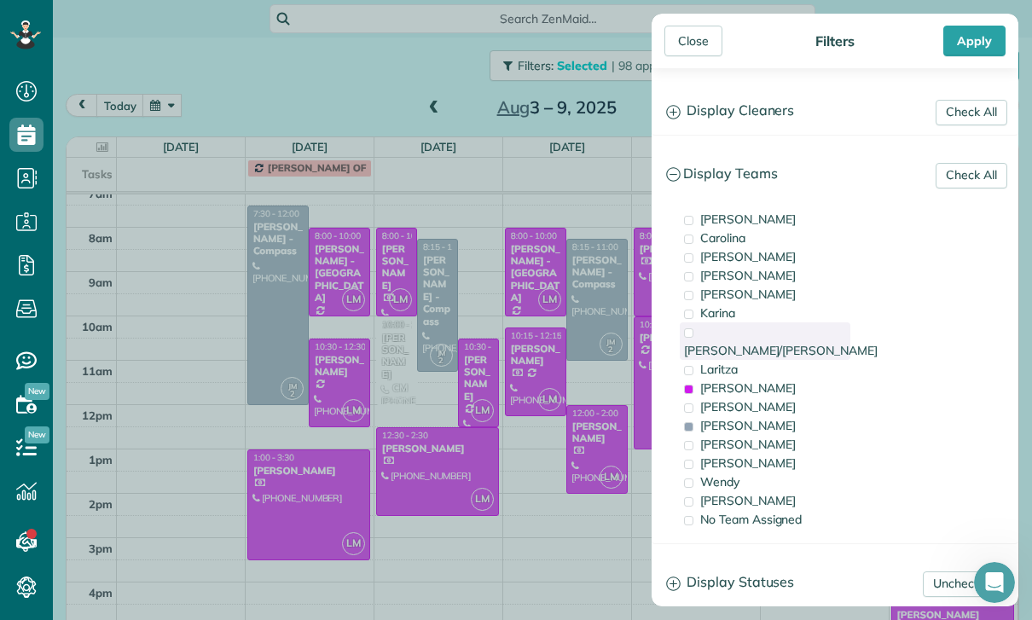
click at [759, 343] on span "[PERSON_NAME]/[PERSON_NAME]" at bounding box center [781, 350] width 194 height 15
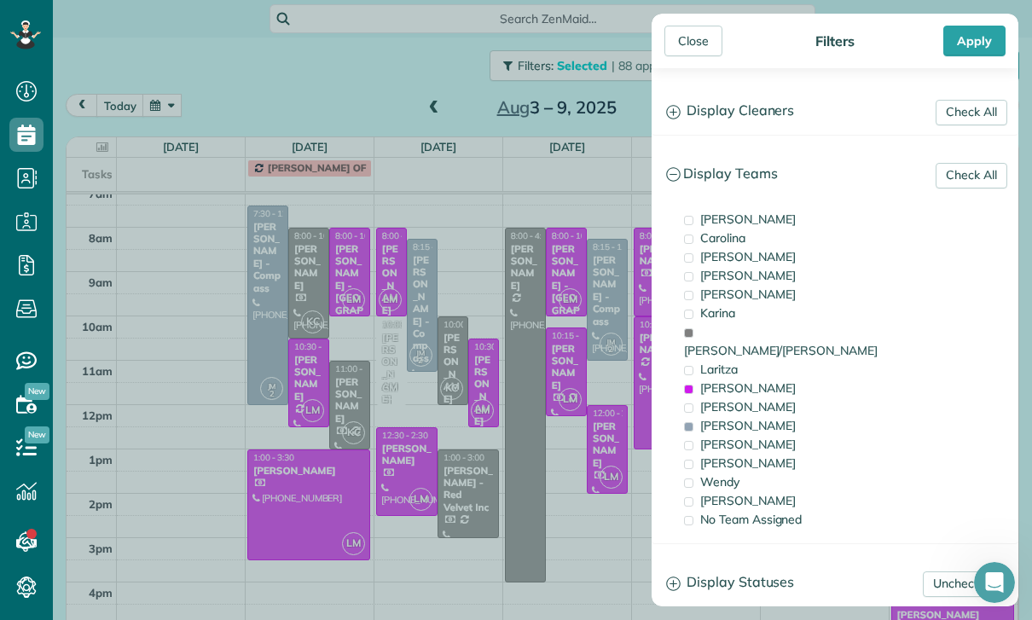
click at [388, 305] on div "Close Filters Apply Check All Display Cleaners [PERSON_NAME] [PERSON_NAME] [PER…" at bounding box center [516, 310] width 1032 height 620
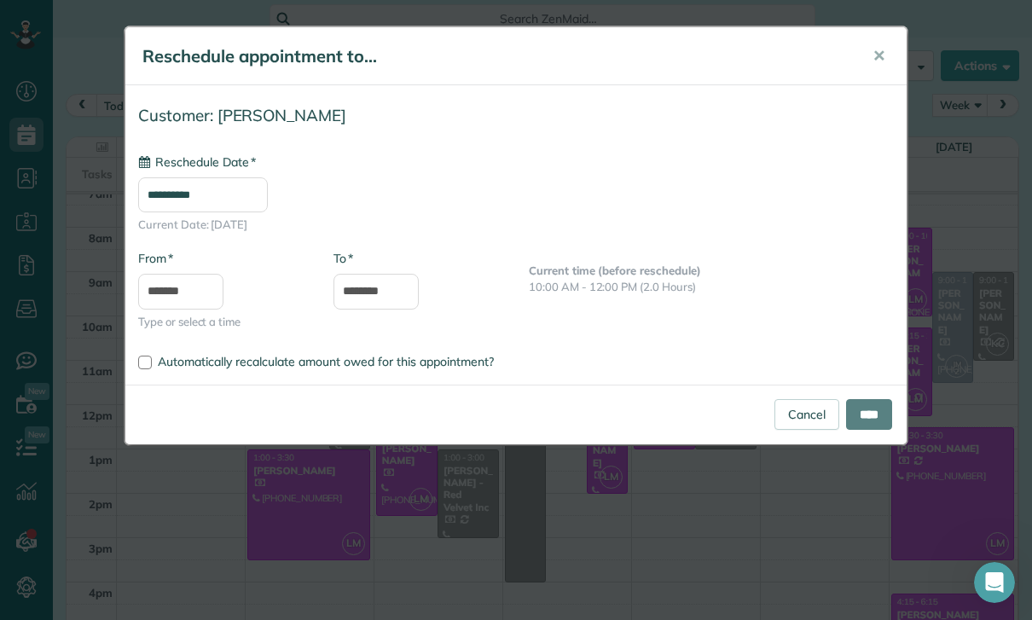
type input "**********"
click at [862, 407] on input "****" at bounding box center [869, 414] width 46 height 31
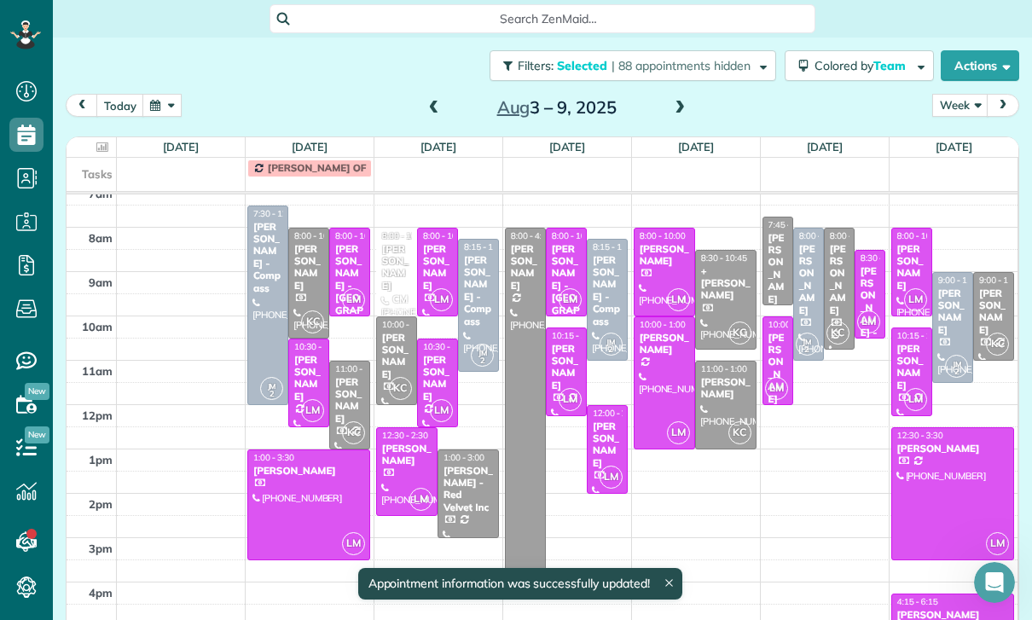
click at [406, 243] on div "[PERSON_NAME]" at bounding box center [396, 267] width 31 height 49
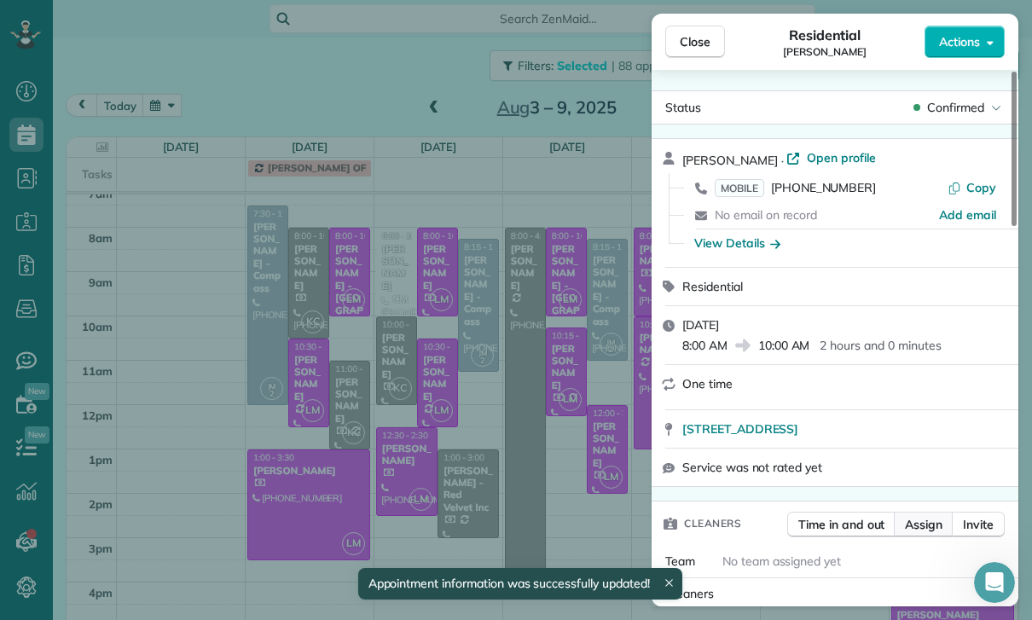
click at [920, 537] on button "Assign" at bounding box center [924, 525] width 60 height 26
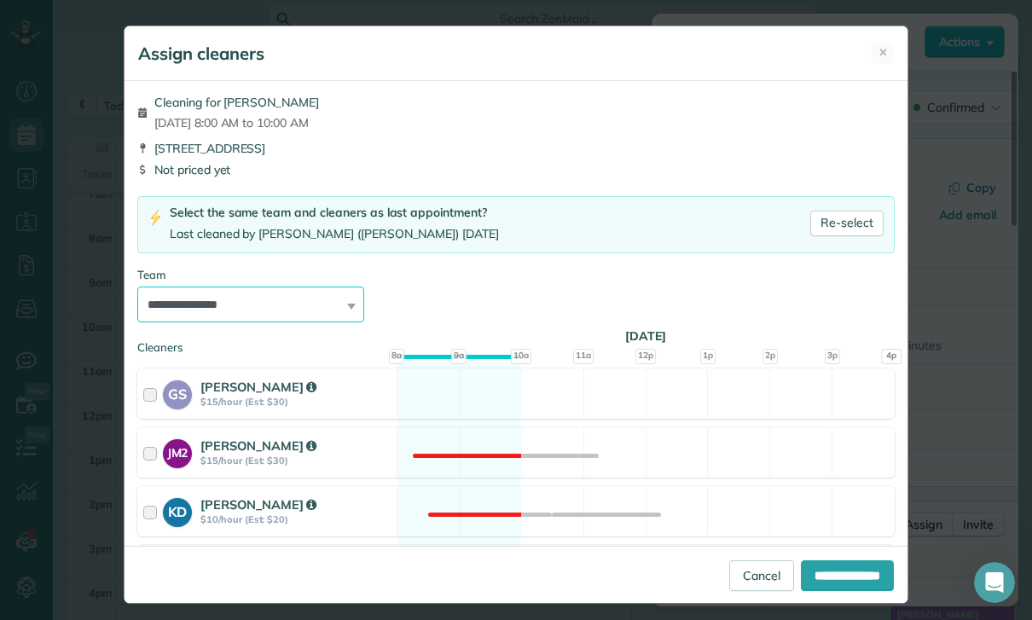
click at [340, 313] on select "**********" at bounding box center [250, 305] width 227 height 36
select select "**"
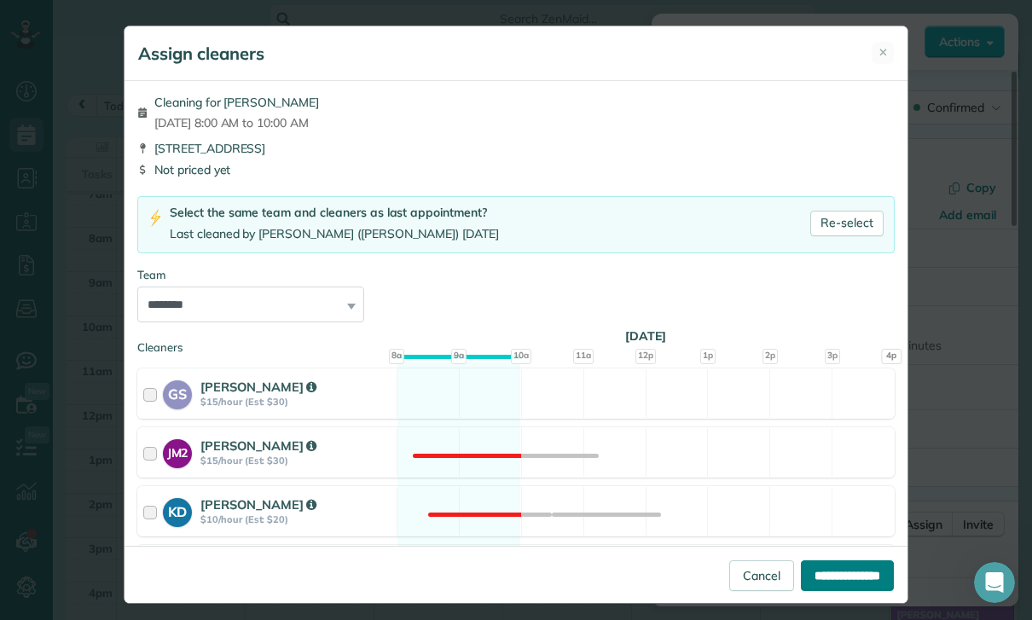
click at [827, 591] on input "**********" at bounding box center [847, 575] width 93 height 31
type input "**********"
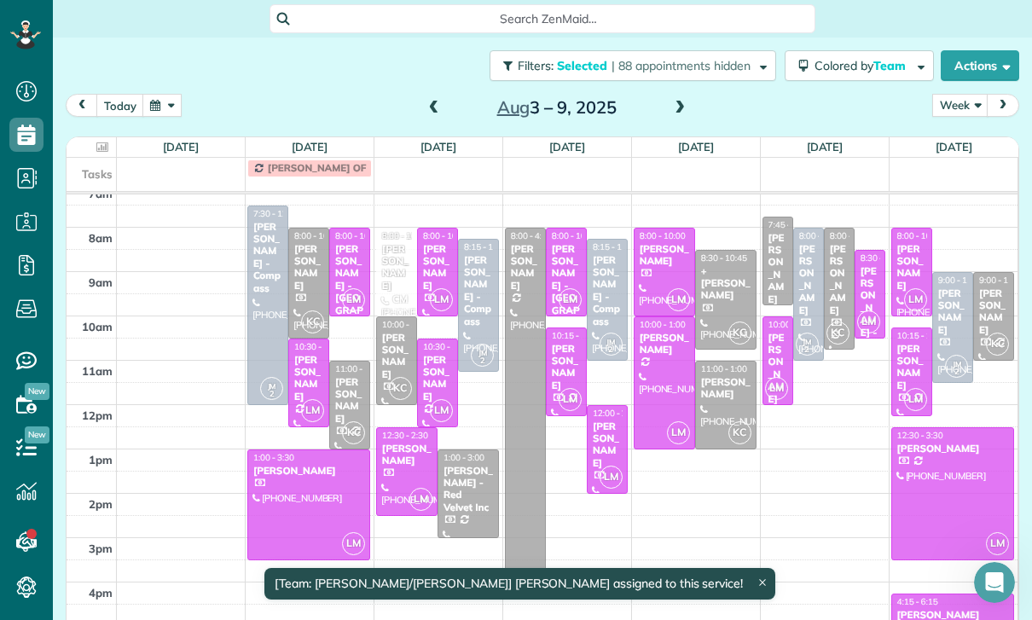
scroll to position [144, 0]
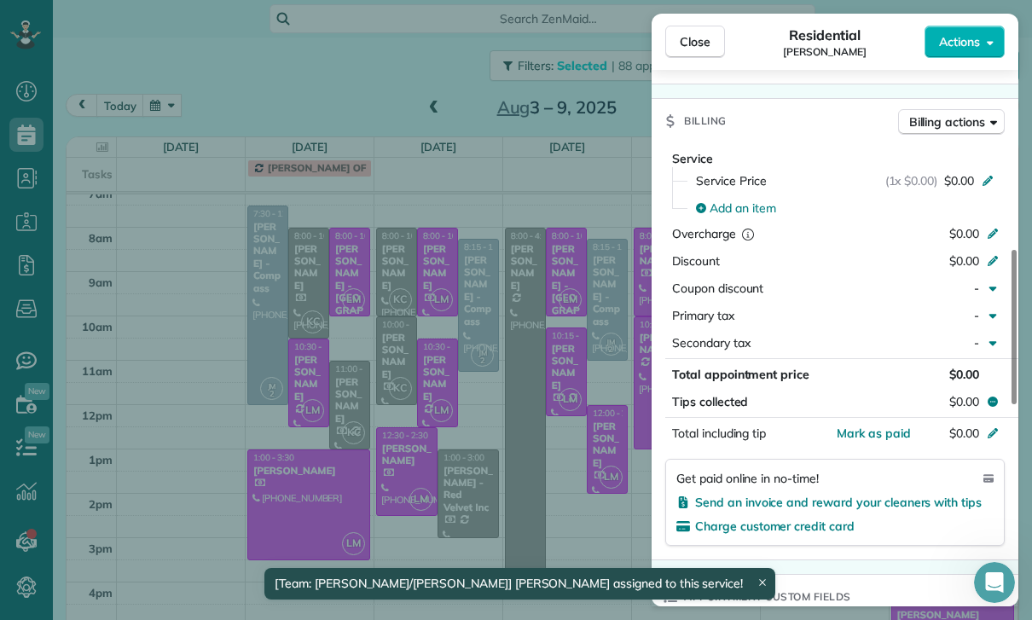
scroll to position [903, 0]
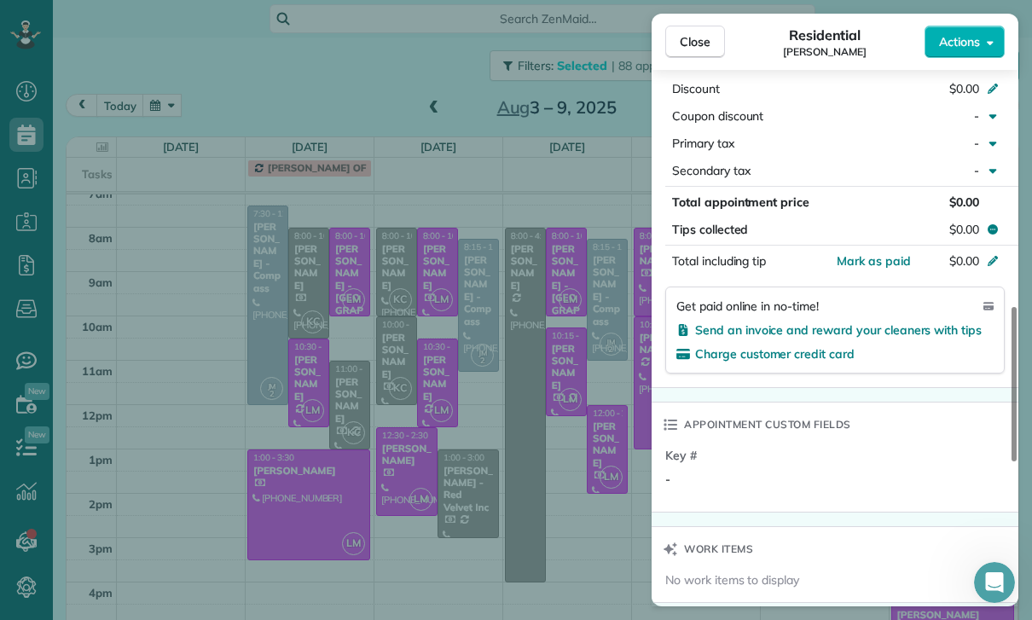
click at [576, 391] on div "Close Residential [PERSON_NAME] Actions Status Confirmed [PERSON_NAME] · Open p…" at bounding box center [516, 310] width 1032 height 620
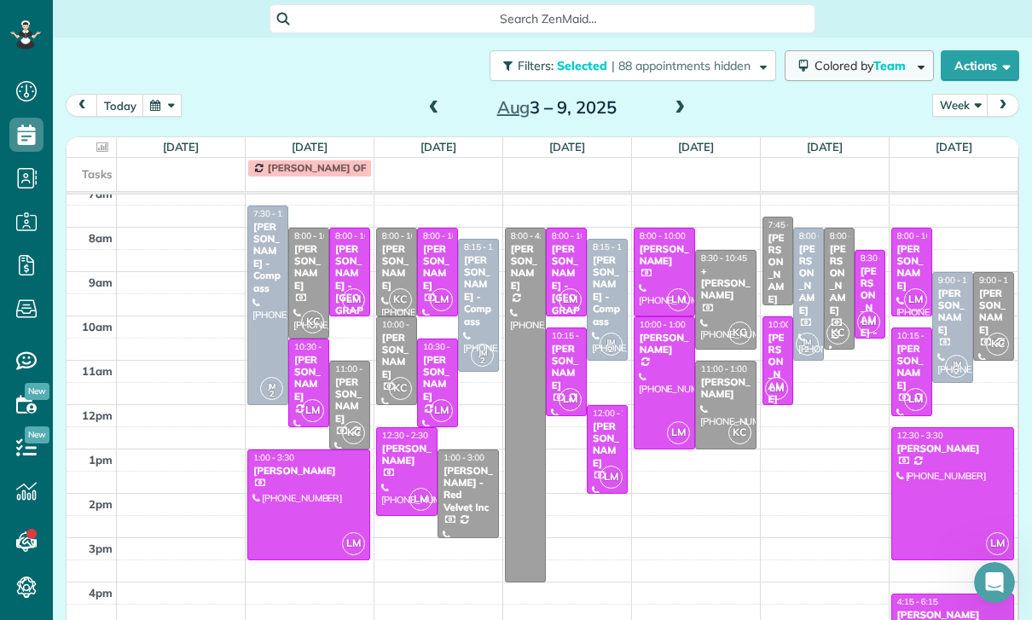
click at [874, 50] on button "Colored by Team" at bounding box center [859, 65] width 149 height 31
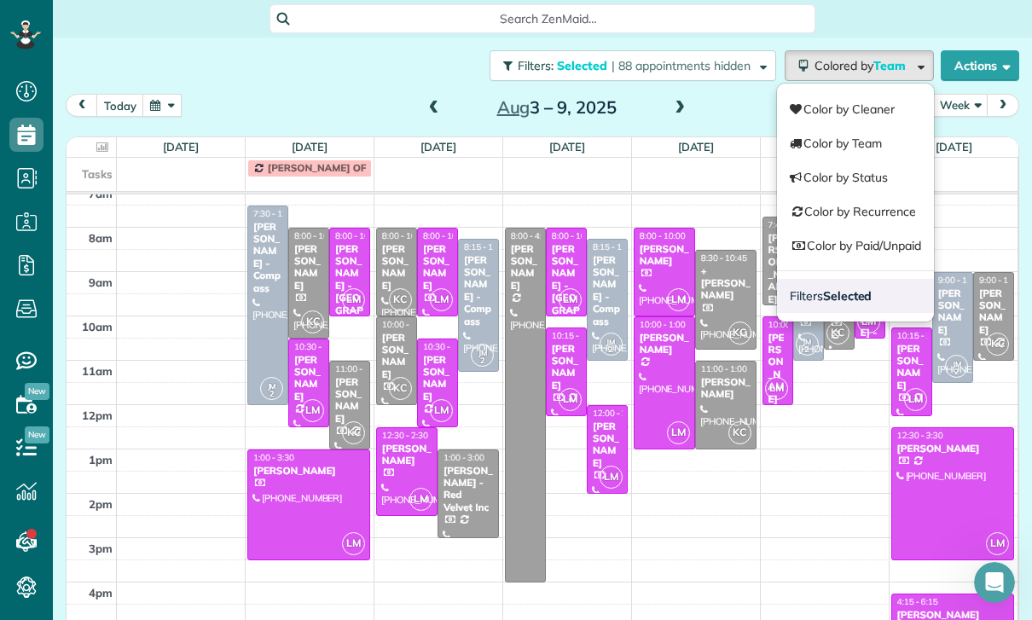
click at [867, 279] on link "Filters Selected" at bounding box center [855, 296] width 157 height 34
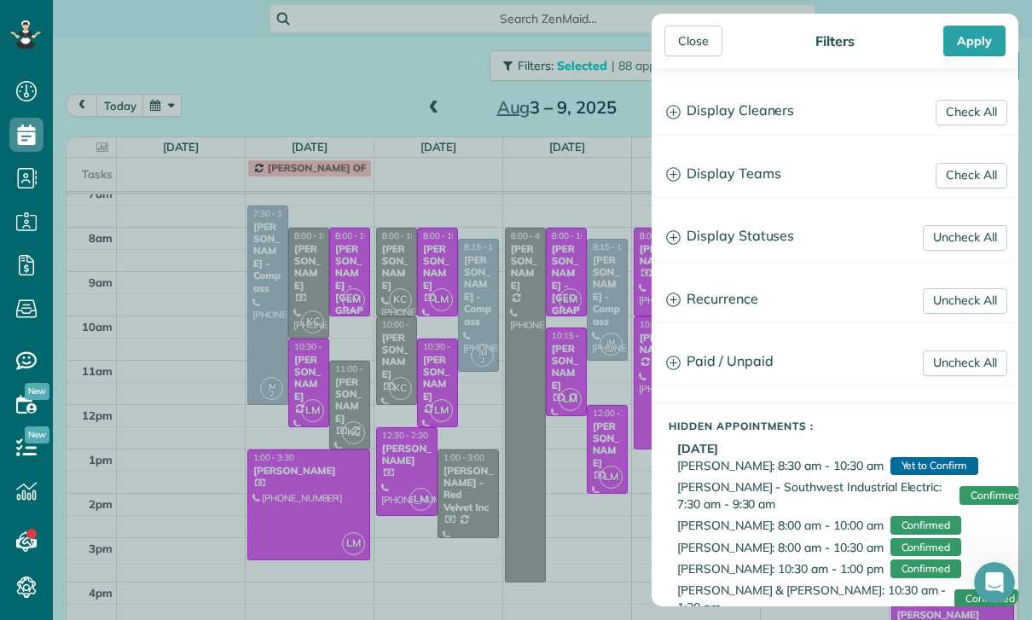
click at [764, 179] on h3 "Display Teams" at bounding box center [835, 175] width 365 height 44
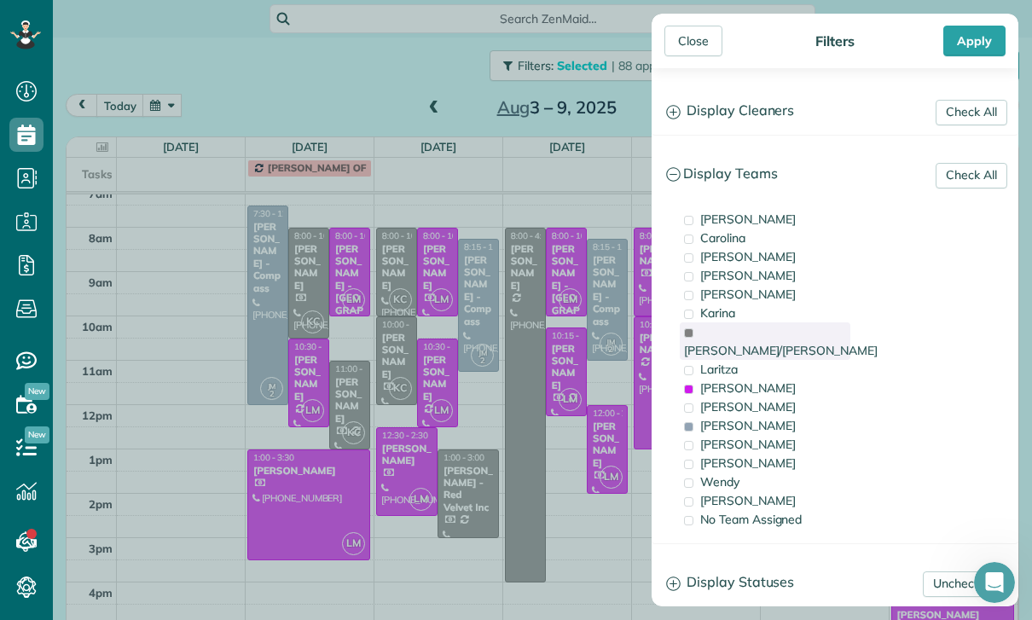
click at [751, 343] on span "[PERSON_NAME]/[PERSON_NAME]" at bounding box center [781, 350] width 194 height 15
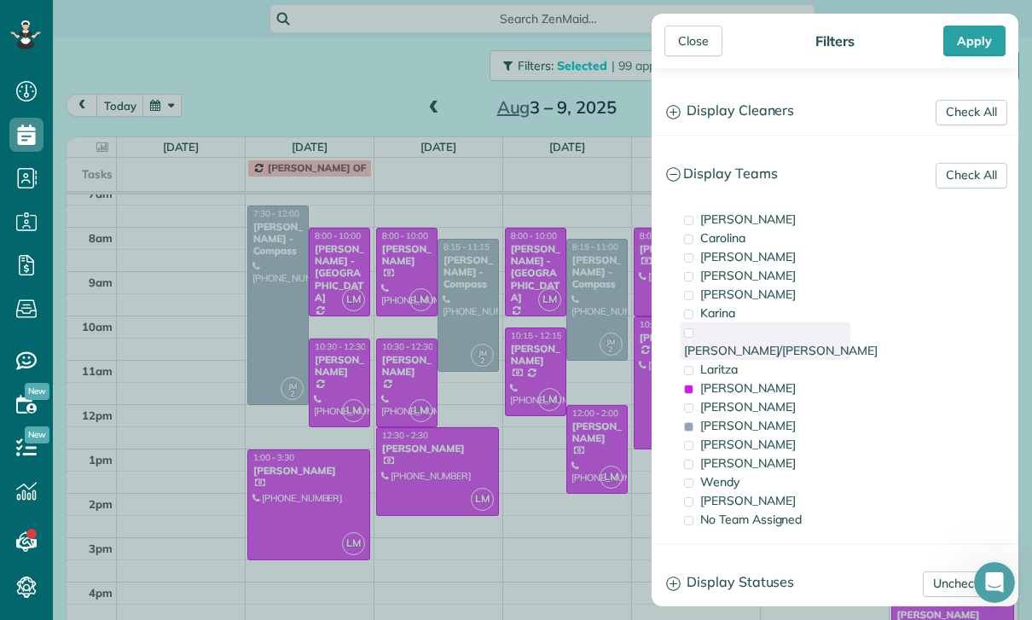
scroll to position [144, 0]
click at [972, 44] on div "Apply" at bounding box center [974, 41] width 62 height 31
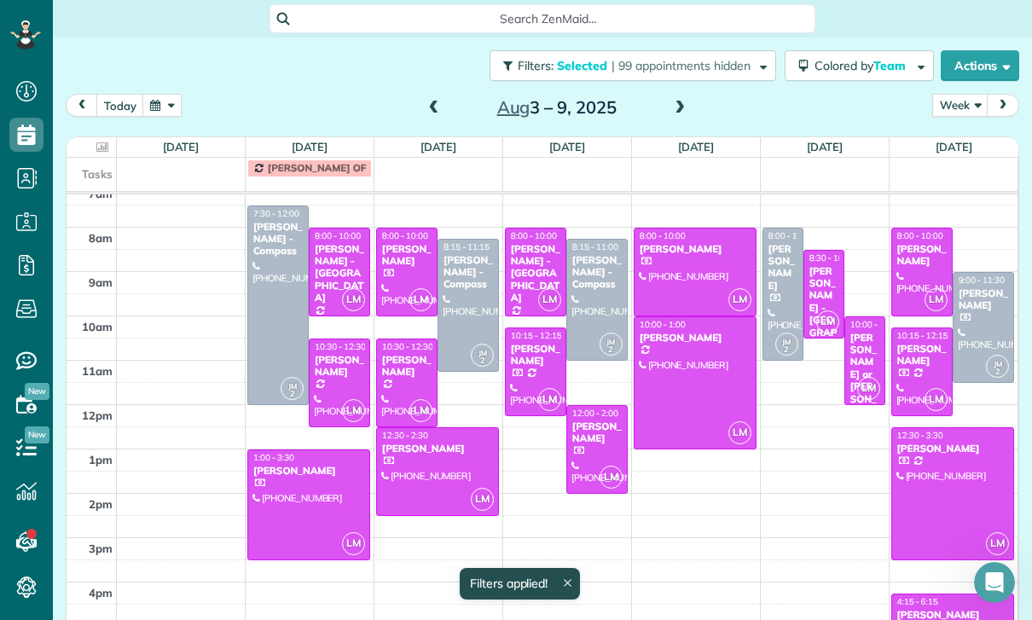
click at [433, 101] on span at bounding box center [434, 108] width 19 height 15
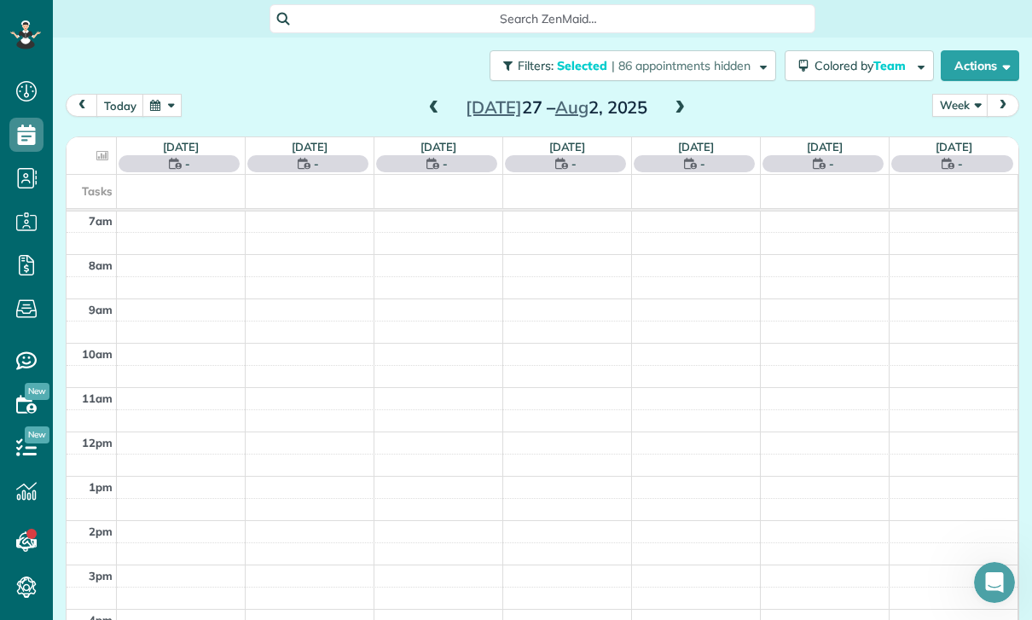
scroll to position [134, 0]
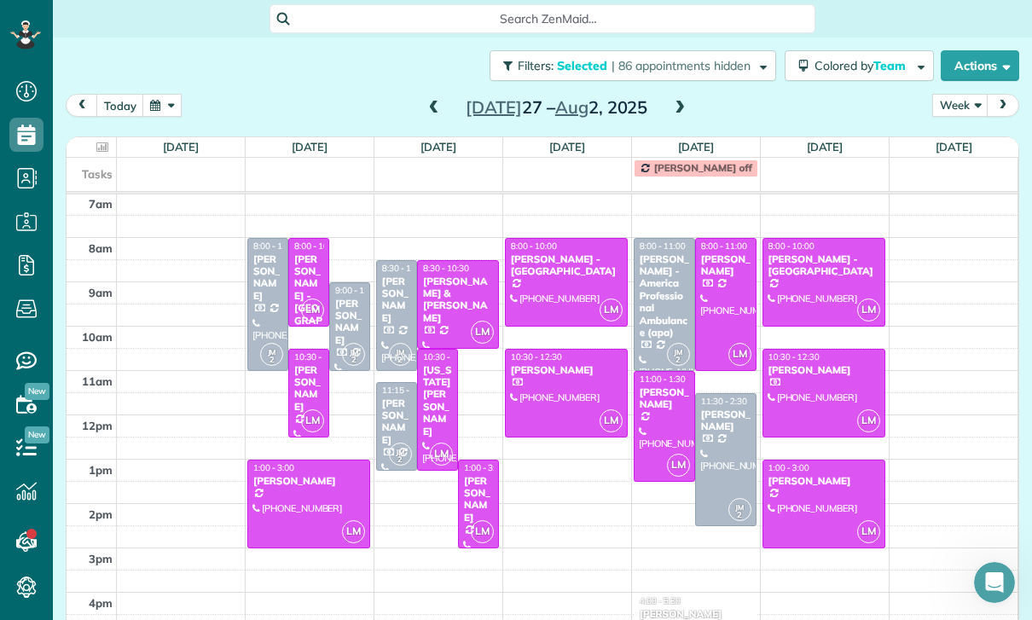
click at [311, 364] on div "[PERSON_NAME]" at bounding box center [308, 388] width 31 height 49
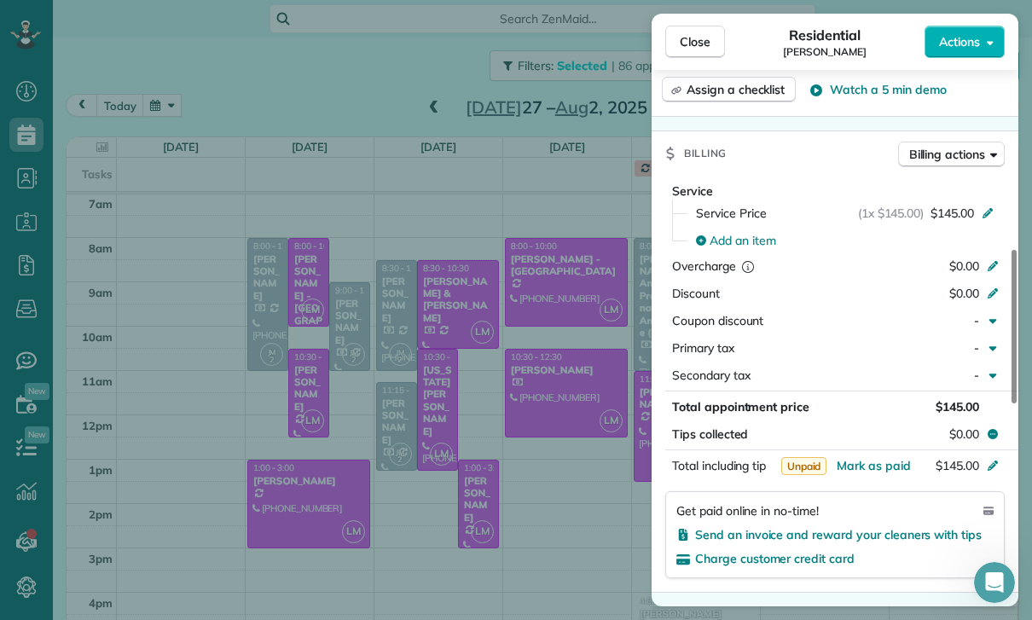
scroll to position [737, 0]
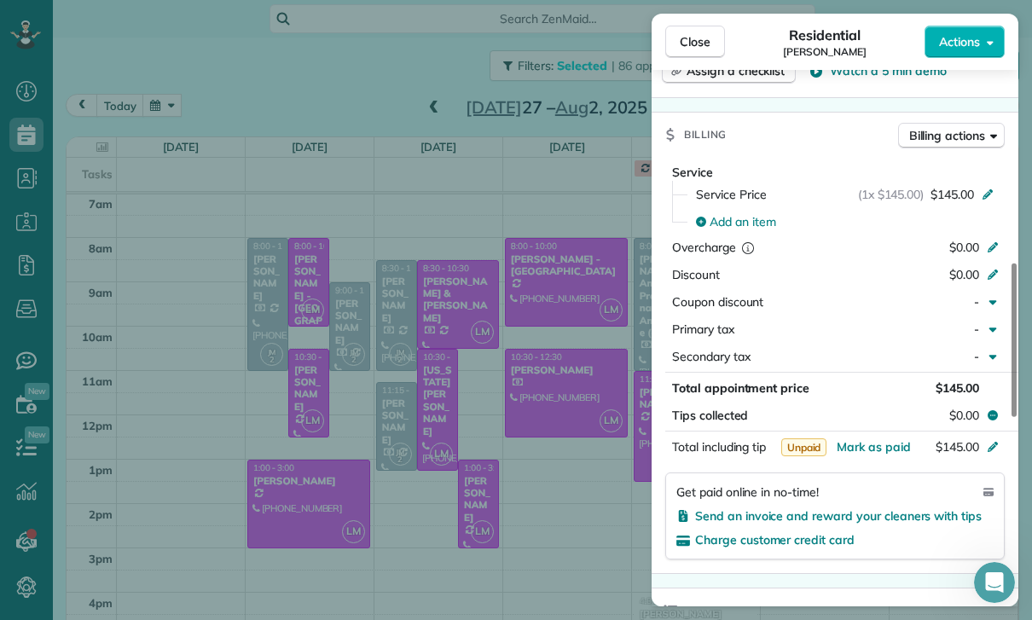
click at [499, 495] on div "Close Residential [PERSON_NAME] Actions Status Confirmed [PERSON_NAME] · Open p…" at bounding box center [516, 310] width 1032 height 620
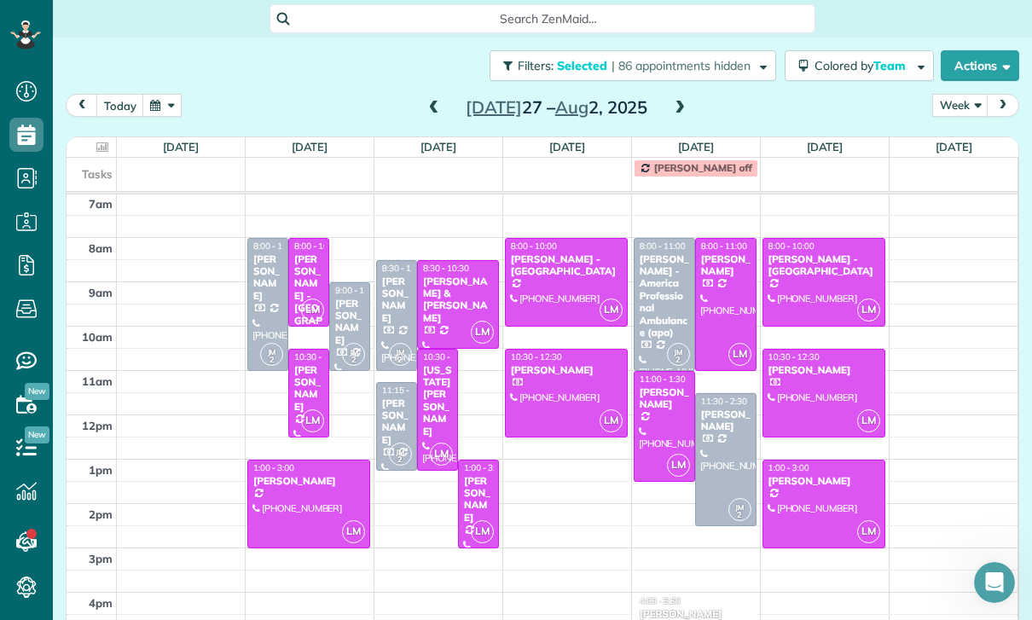
click at [303, 461] on div at bounding box center [308, 504] width 121 height 87
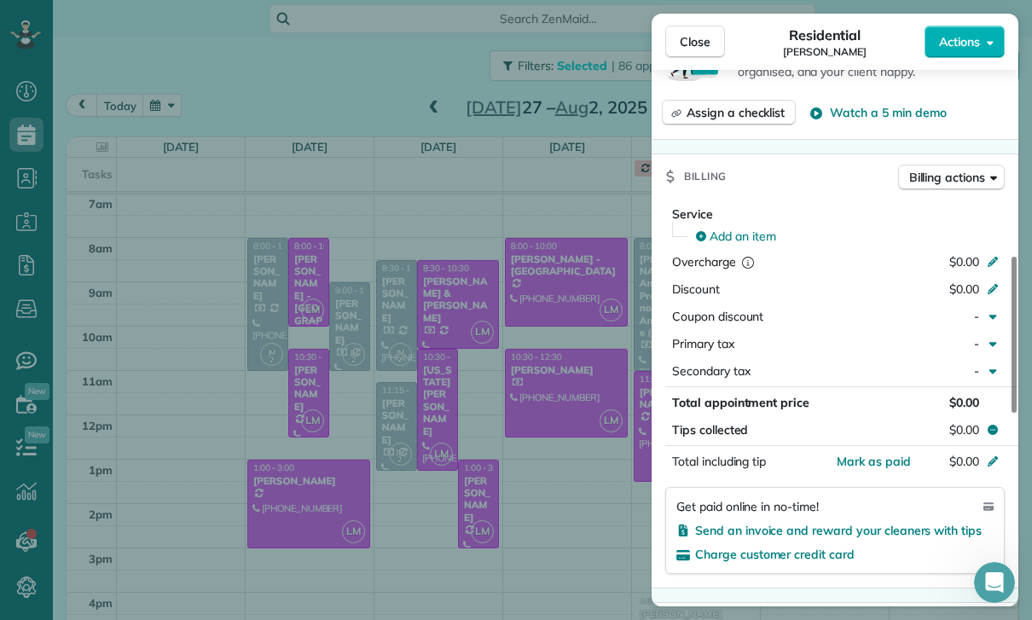
scroll to position [798, 0]
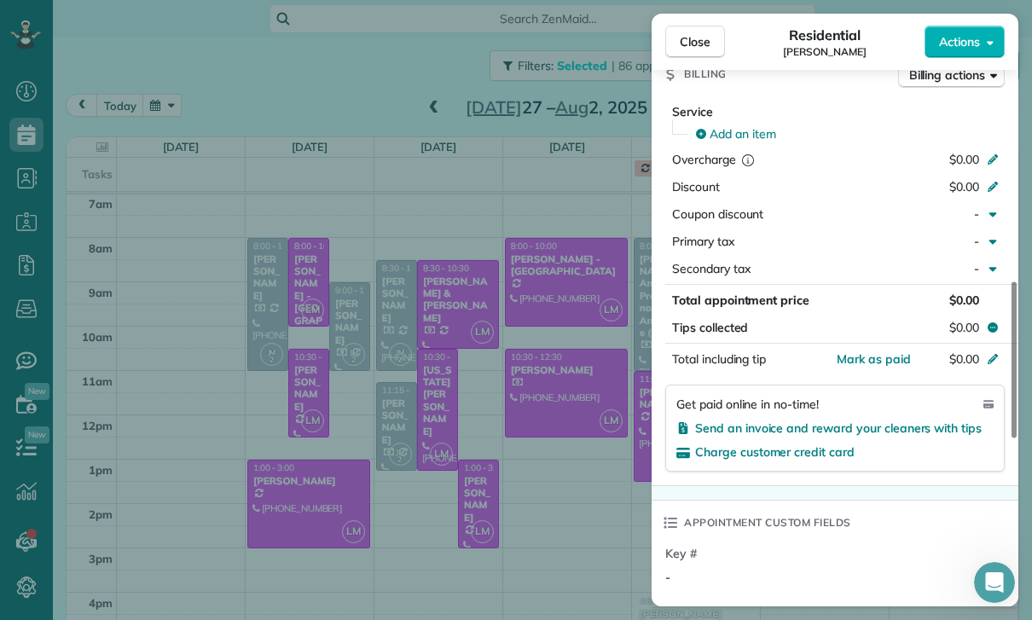
click at [511, 481] on div "Close Residential [PERSON_NAME] Actions Status Confirmed [PERSON_NAME] · Open p…" at bounding box center [516, 310] width 1032 height 620
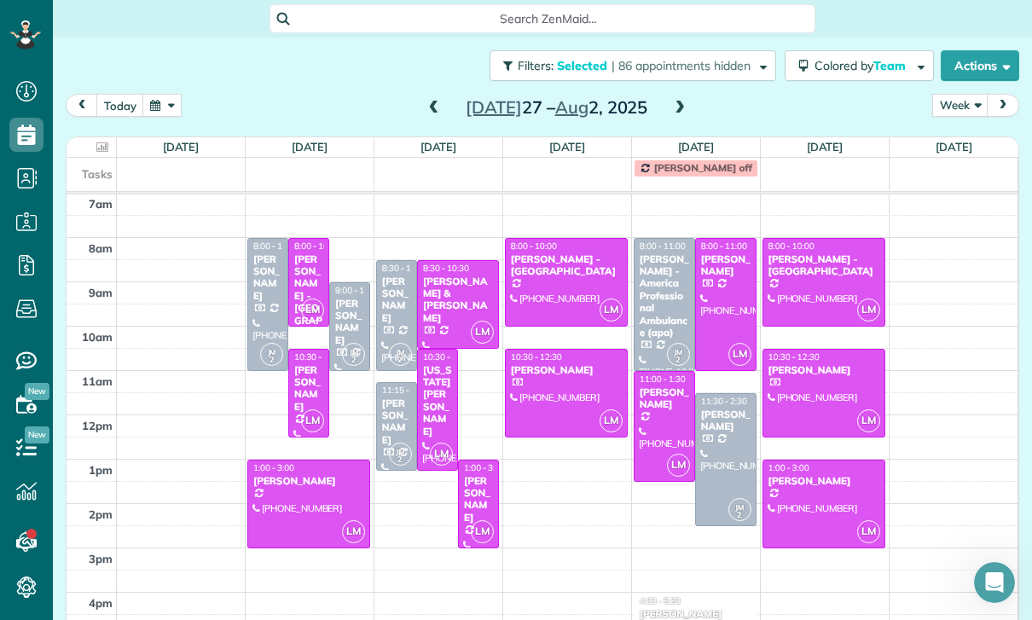
click at [433, 364] on div "[US_STATE][PERSON_NAME]" at bounding box center [437, 400] width 31 height 73
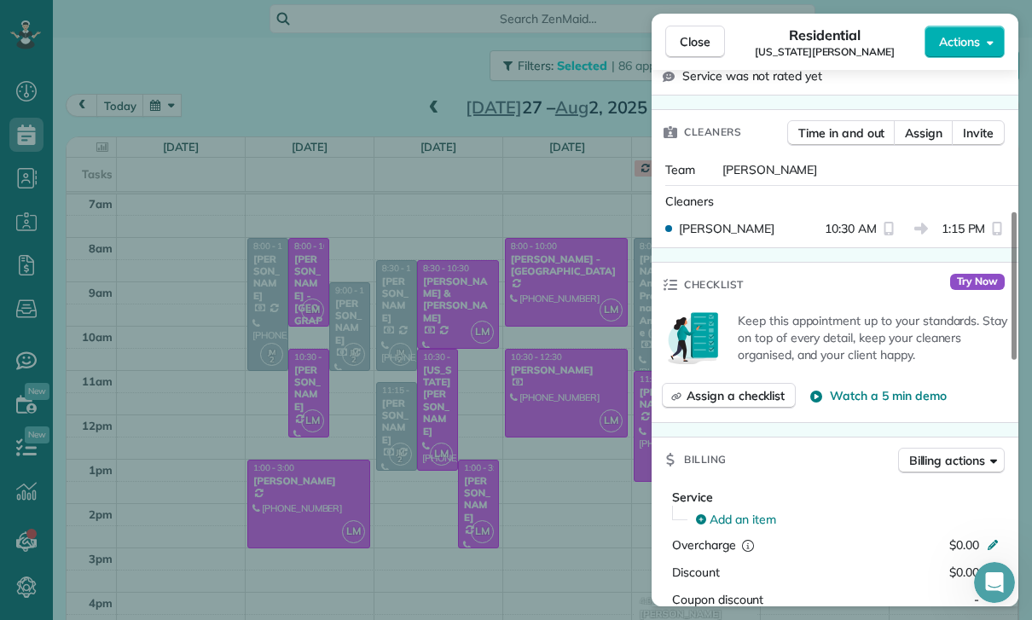
scroll to position [744, 0]
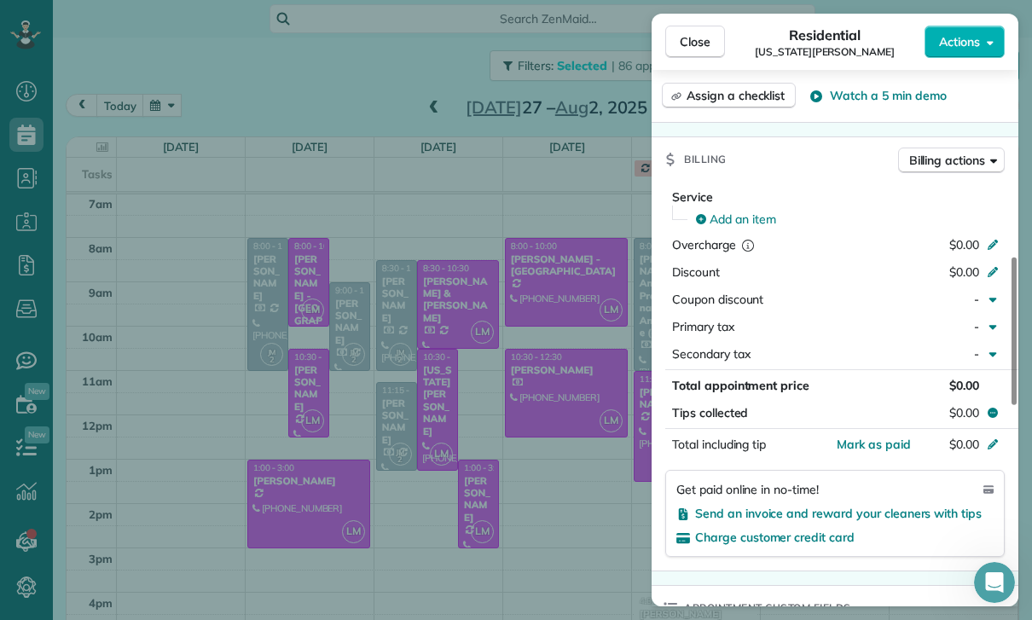
click at [551, 511] on div "Close Residential [US_STATE][PERSON_NAME] Actions Status Confirmed [US_STATE][P…" at bounding box center [516, 310] width 1032 height 620
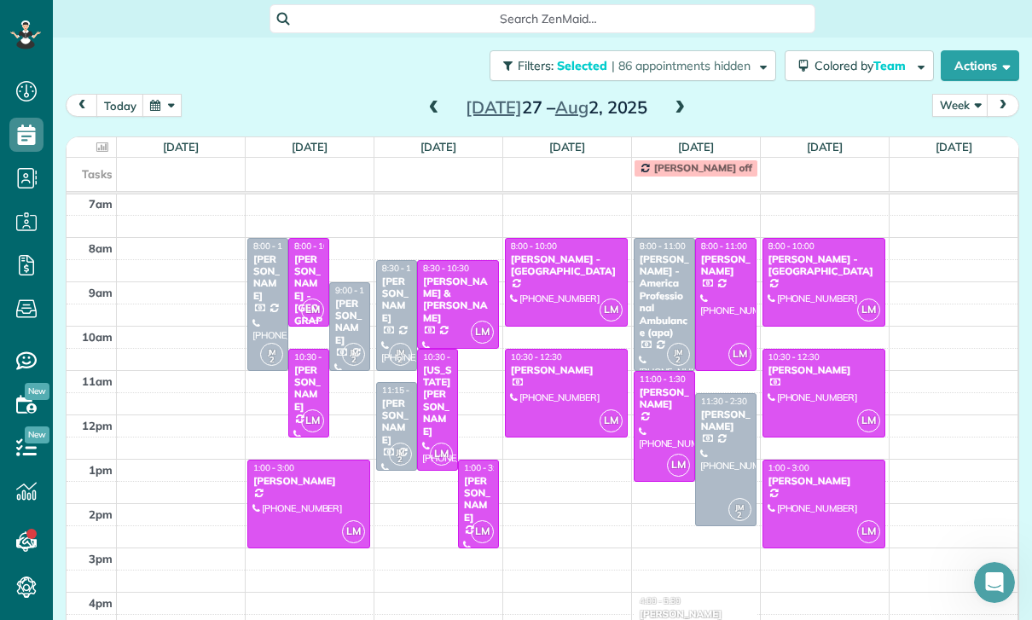
click at [480, 475] on div "[PERSON_NAME]" at bounding box center [478, 499] width 31 height 49
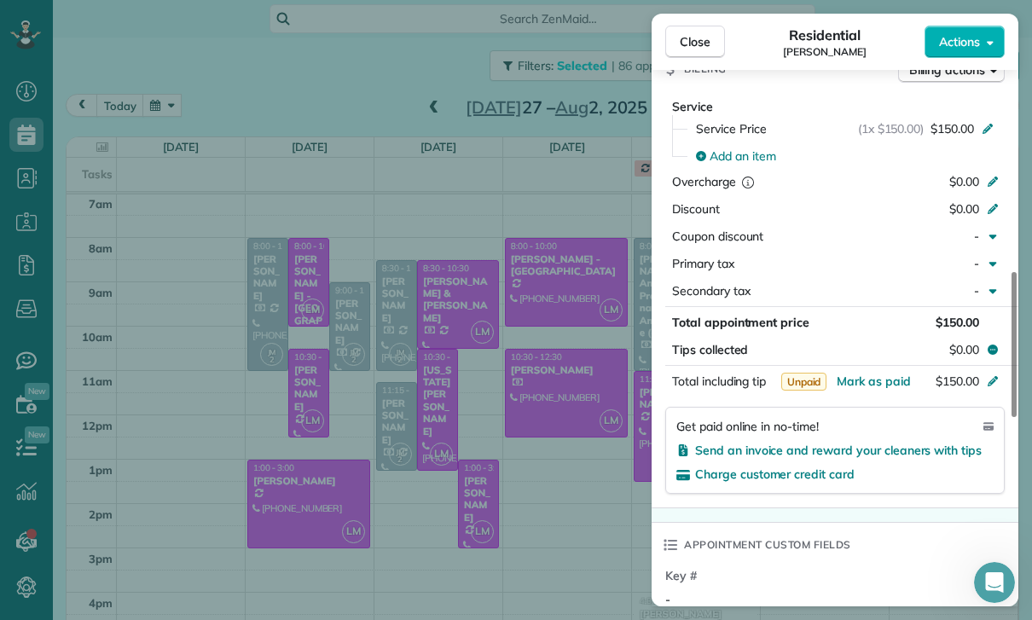
scroll to position [817, 0]
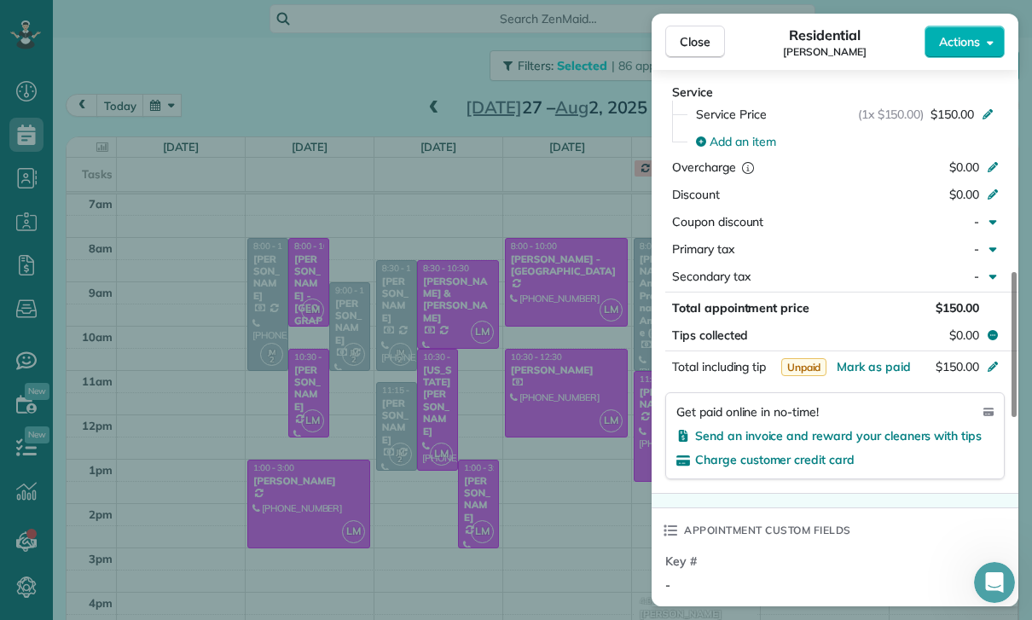
click at [533, 512] on div "Close Residential [PERSON_NAME] Actions Status Yet to Confirm [PERSON_NAME] · O…" at bounding box center [516, 310] width 1032 height 620
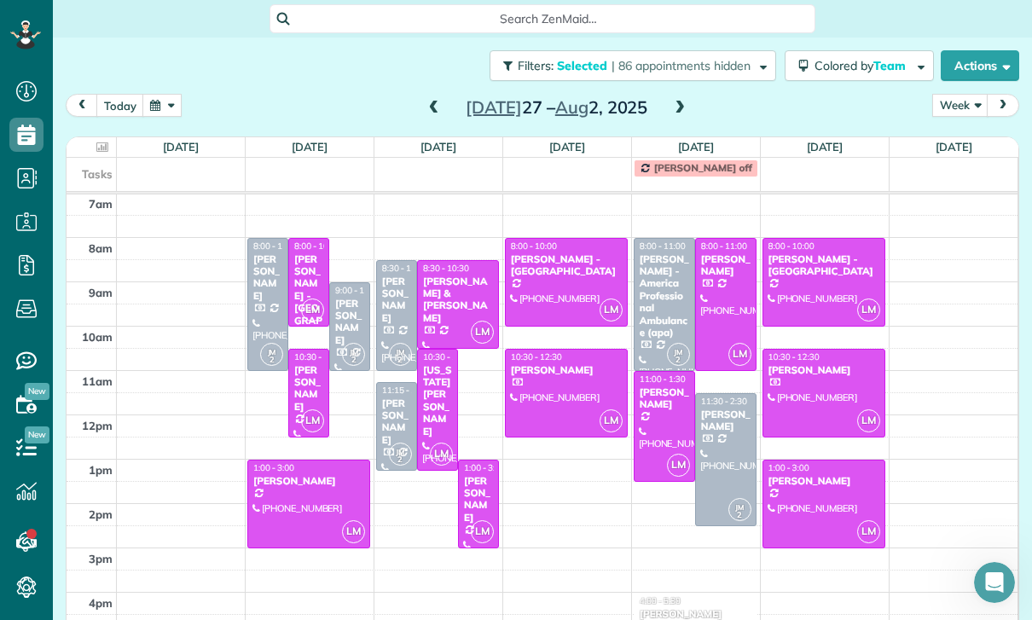
click at [663, 372] on div at bounding box center [665, 426] width 60 height 109
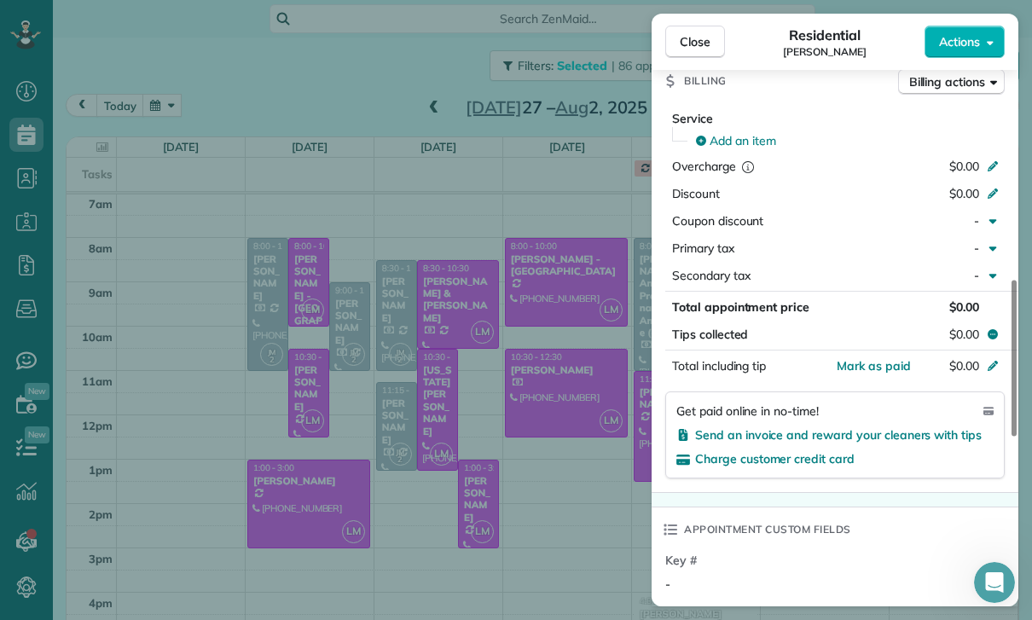
scroll to position [791, 0]
click at [543, 510] on div "Close Residential [PERSON_NAME] Actions Status Confirmed [PERSON_NAME] · Open p…" at bounding box center [516, 310] width 1032 height 620
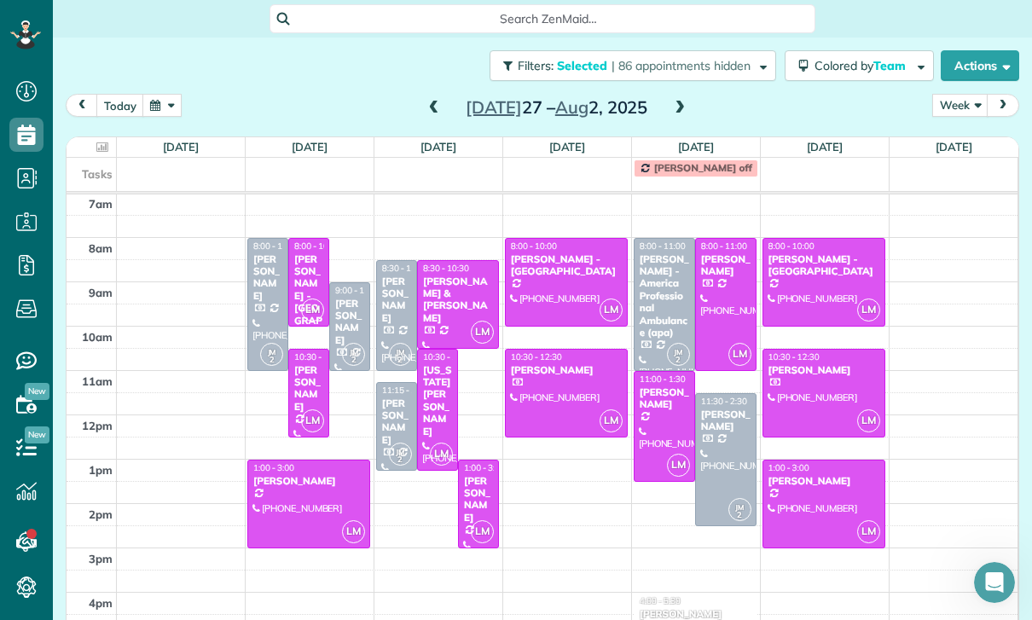
click at [826, 461] on div at bounding box center [823, 504] width 121 height 87
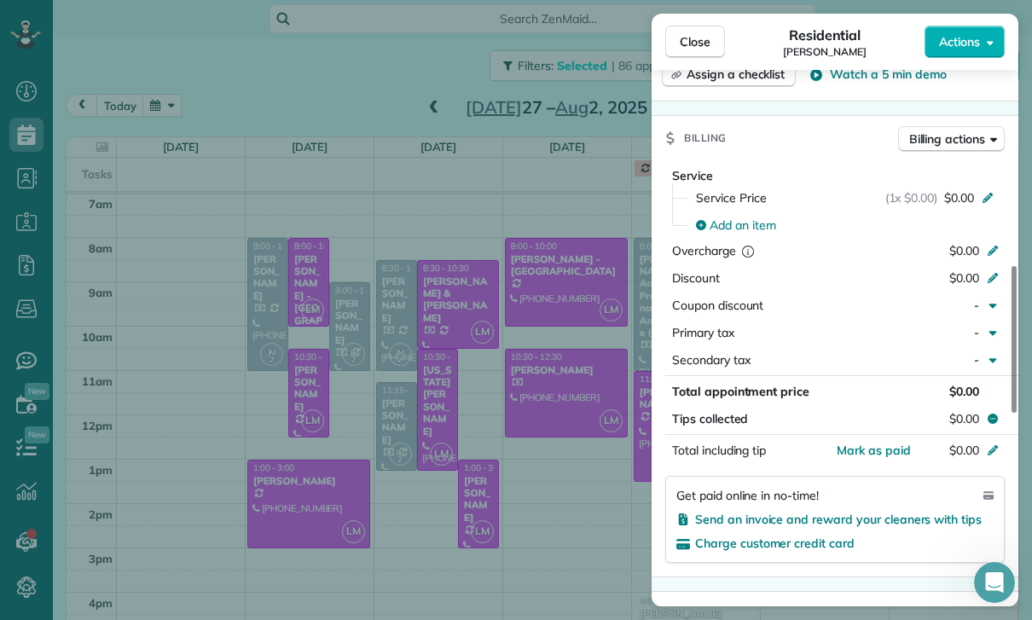
scroll to position [783, 0]
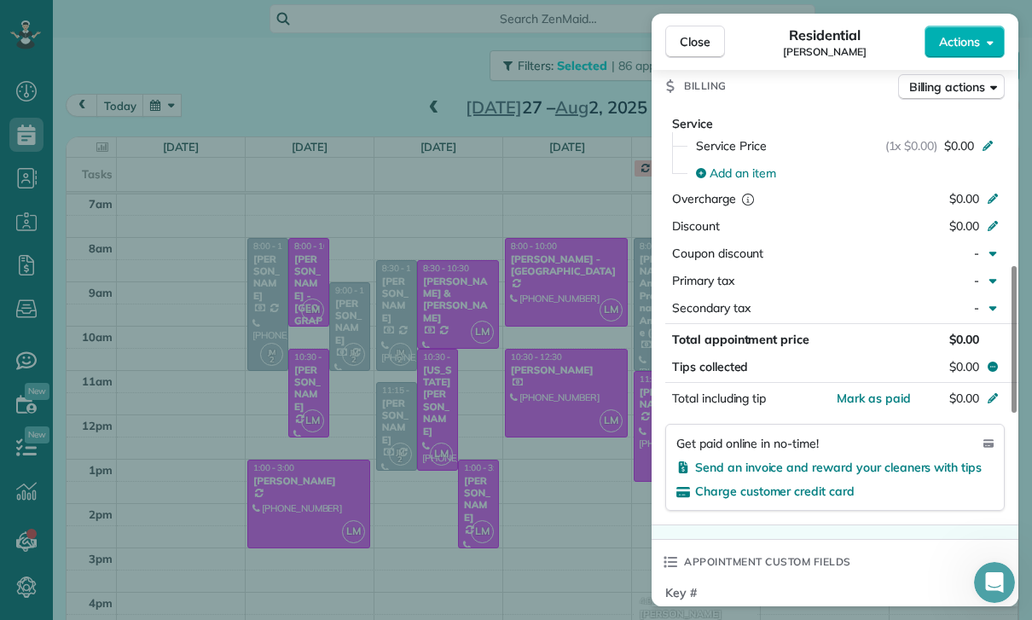
click at [586, 507] on div "Close Residential Cristina Ciminelli Actions Status Yet to Confirm Cristina Cim…" at bounding box center [516, 310] width 1032 height 620
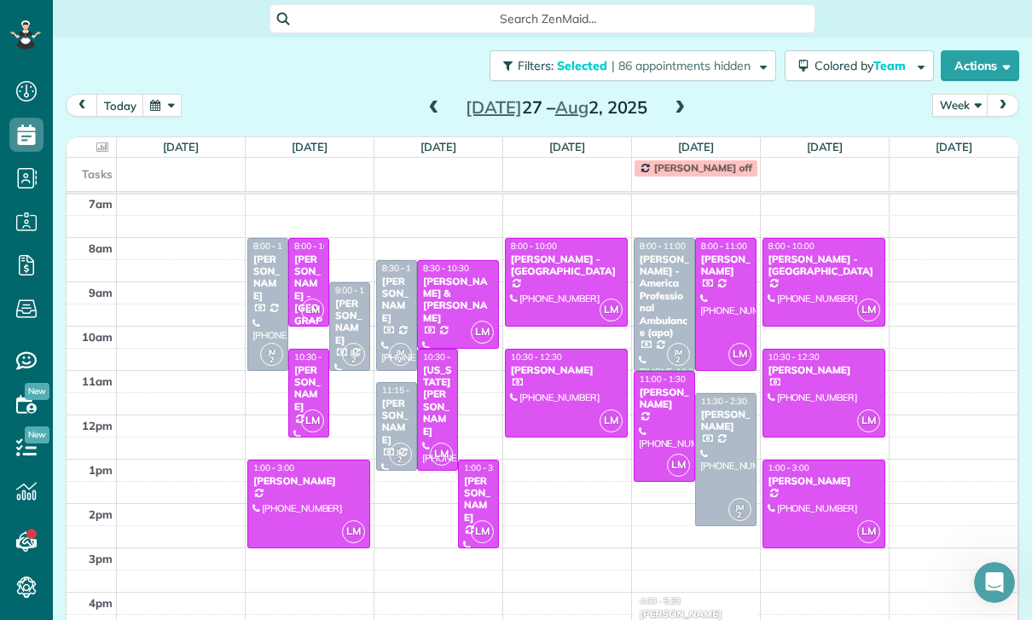
click at [394, 398] on div "[PERSON_NAME]" at bounding box center [396, 422] width 31 height 49
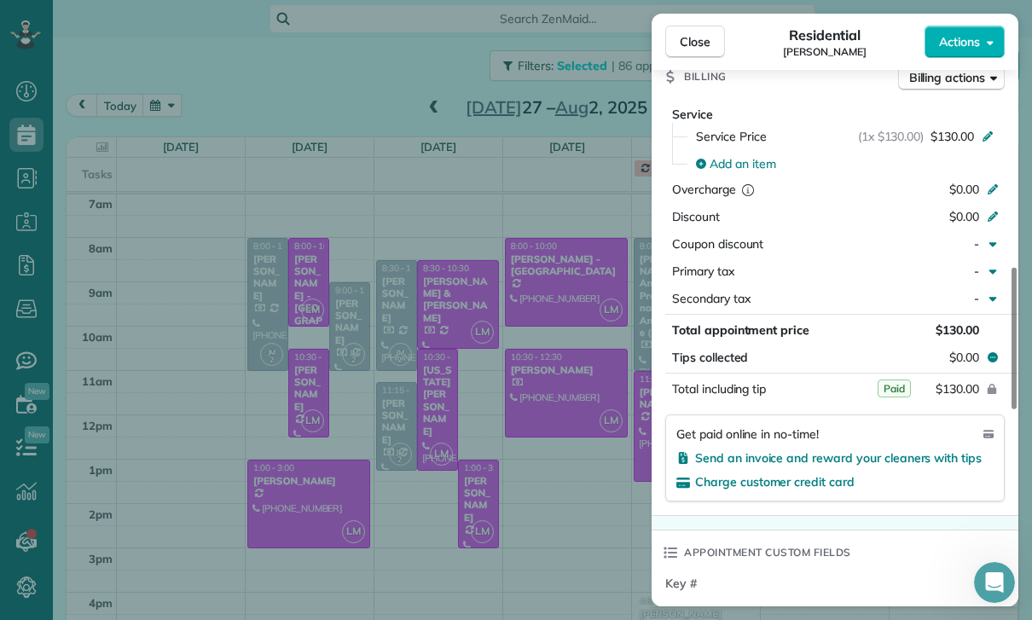
scroll to position [818, 0]
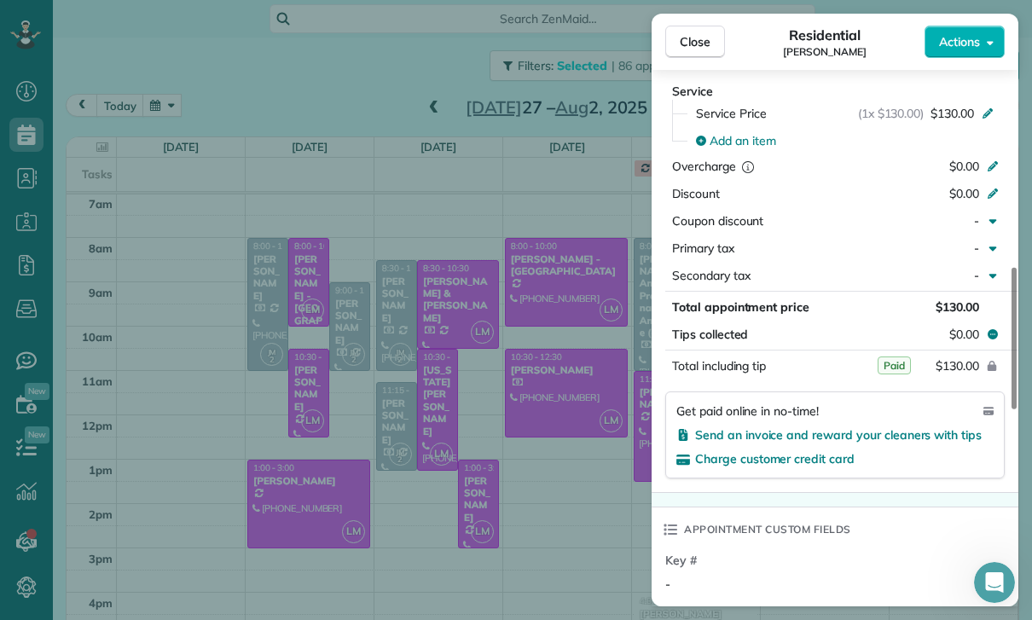
click at [364, 50] on div "Close Residential George Azpilcueta Actions Status Yet to Confirm George Azpilc…" at bounding box center [516, 310] width 1032 height 620
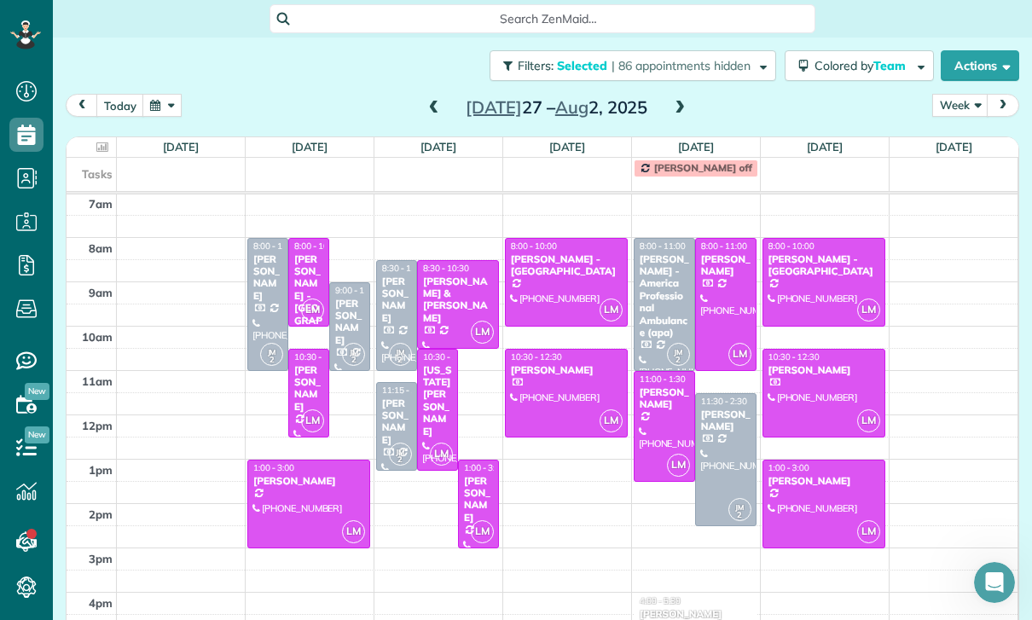
click at [434, 101] on span at bounding box center [434, 108] width 19 height 15
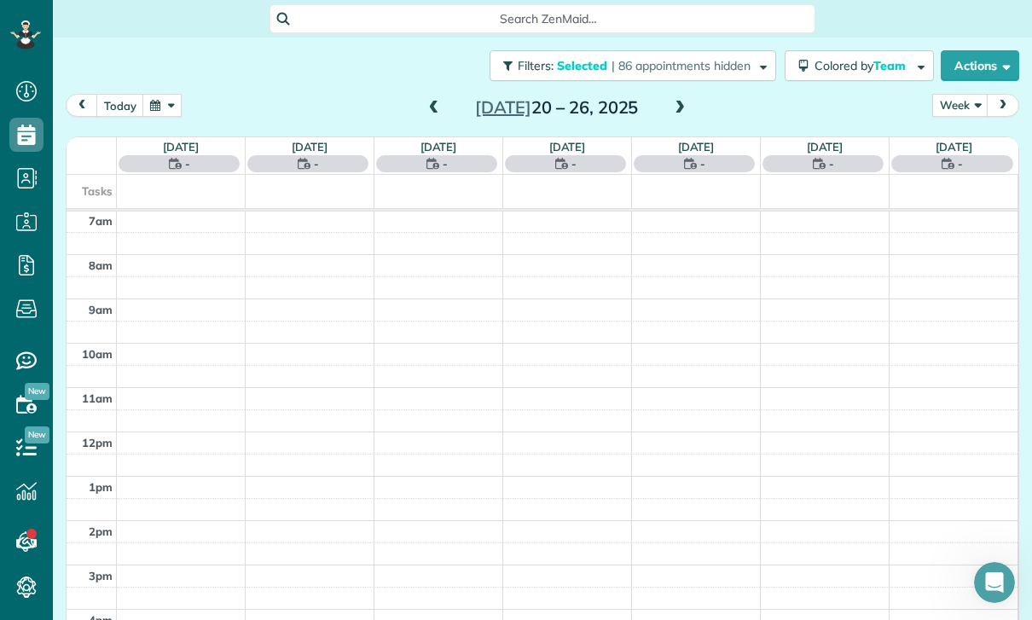
scroll to position [134, 0]
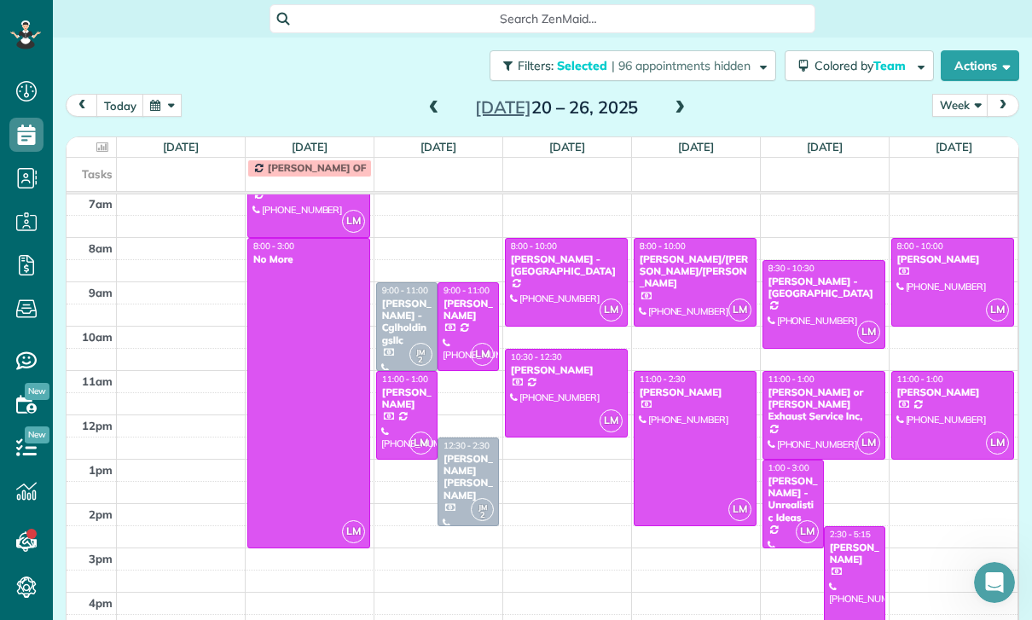
click at [400, 386] on div "[PERSON_NAME]" at bounding box center [406, 398] width 51 height 25
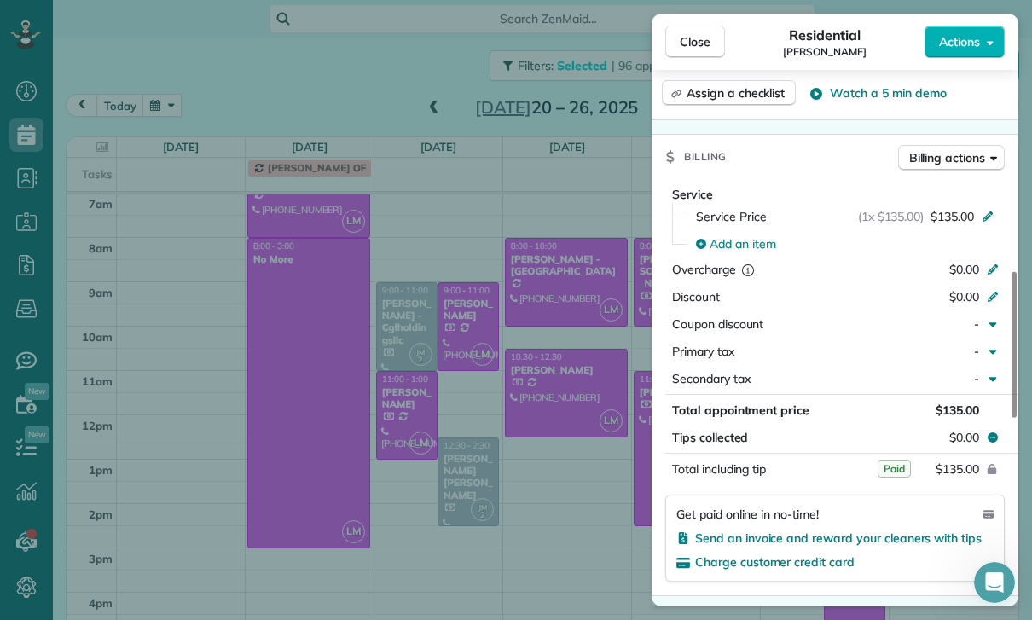
scroll to position [845, 0]
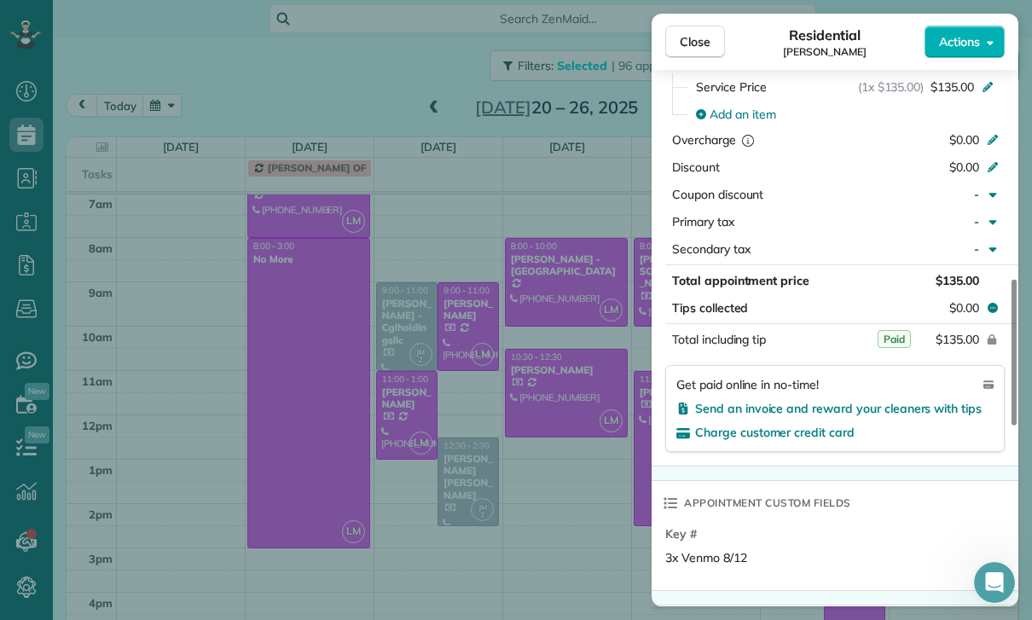
click at [554, 413] on div "Close Residential Marissa Berman Actions Status Yet to Confirm Marissa Berman ·…" at bounding box center [516, 310] width 1032 height 620
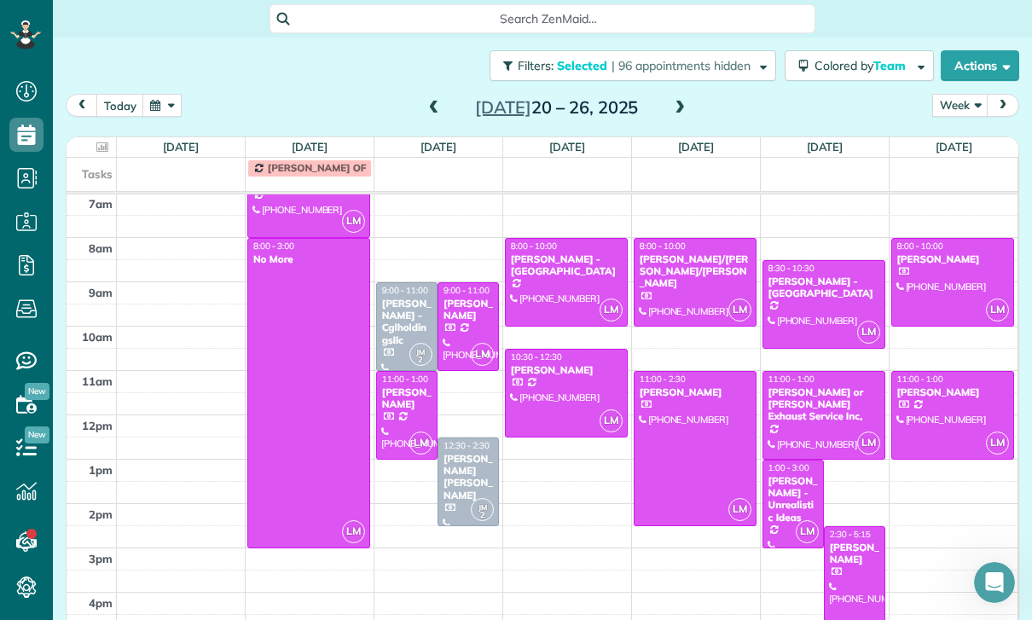
click at [683, 253] on div "[PERSON_NAME]/[PERSON_NAME]/[PERSON_NAME]" at bounding box center [695, 271] width 113 height 37
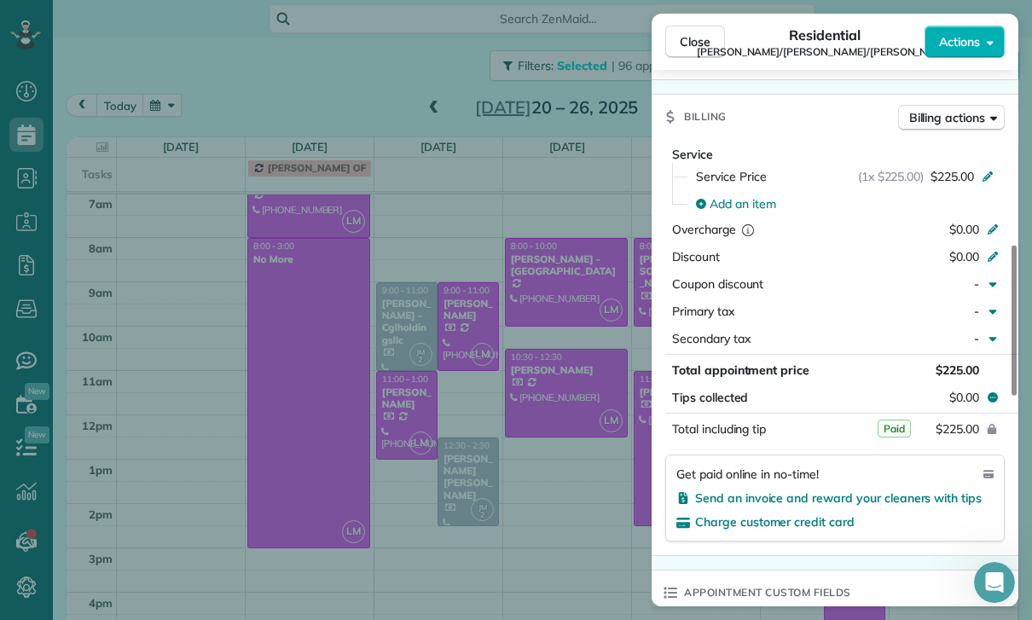
scroll to position [818, 0]
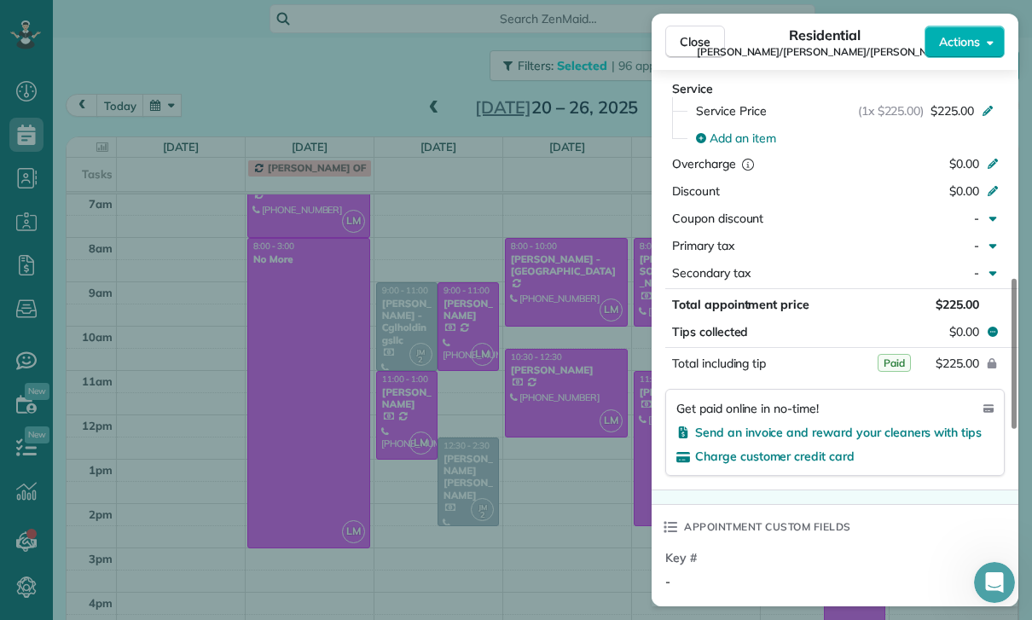
click at [492, 386] on div "Close Residential Susanne/Hanne Passantino/Povlsen Actions Status Confirmed Sus…" at bounding box center [516, 310] width 1032 height 620
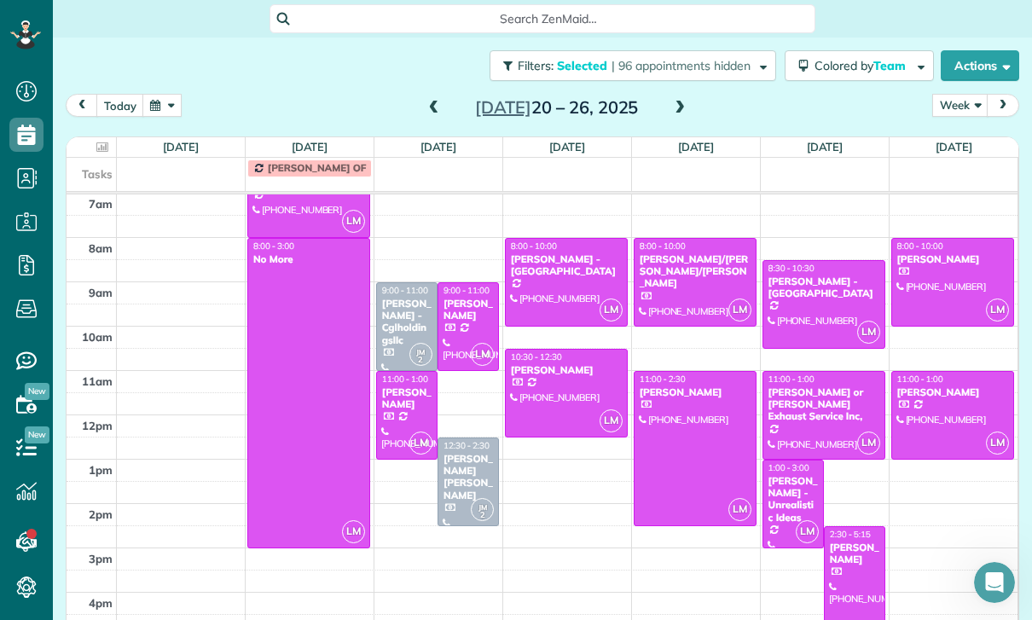
click at [425, 96] on span at bounding box center [434, 109] width 19 height 26
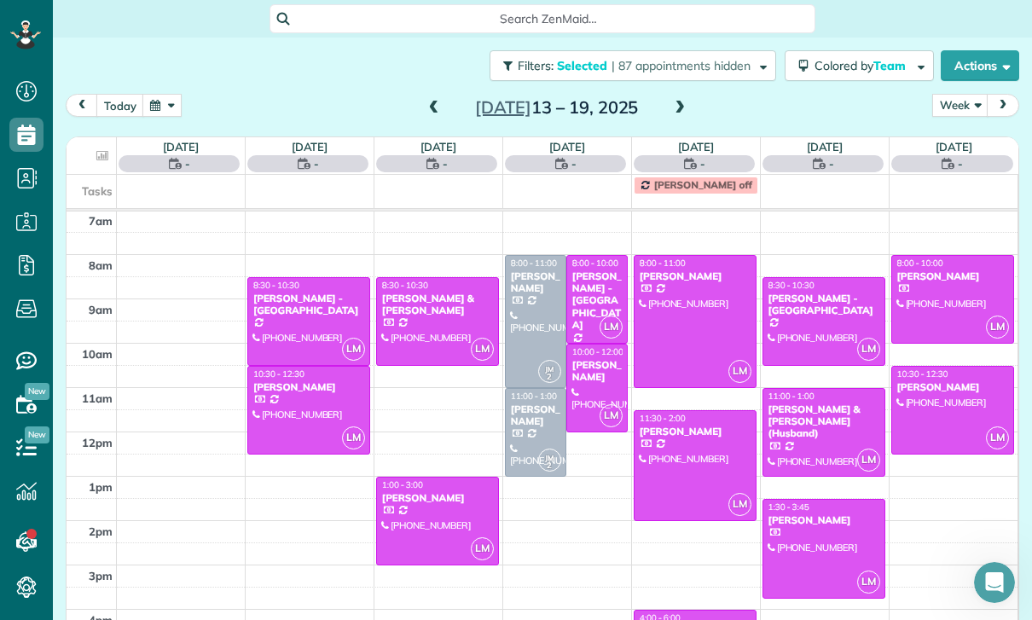
scroll to position [134, 0]
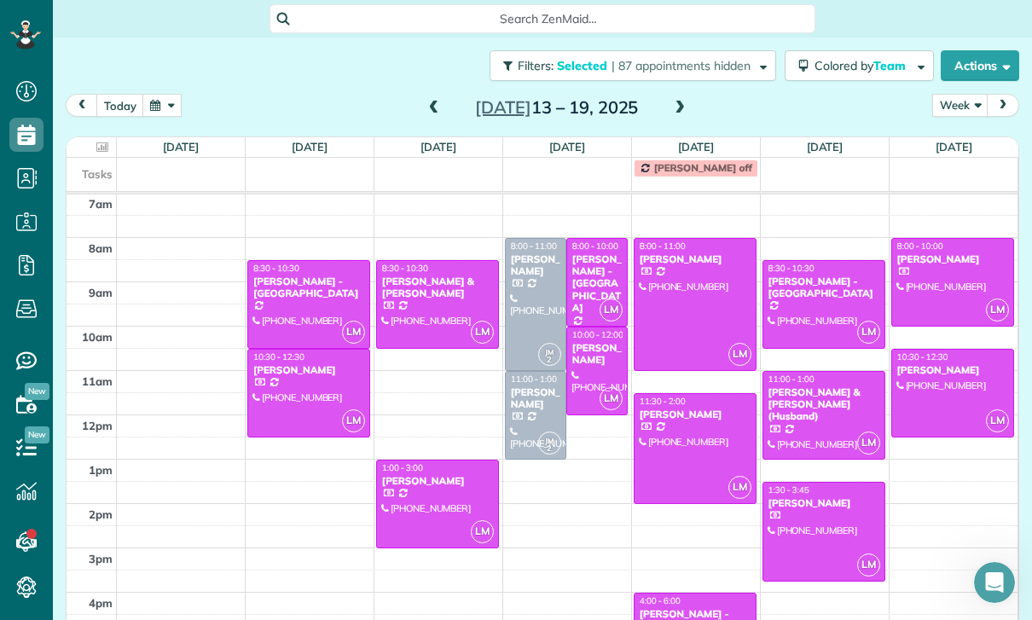
click at [594, 328] on div at bounding box center [597, 371] width 60 height 87
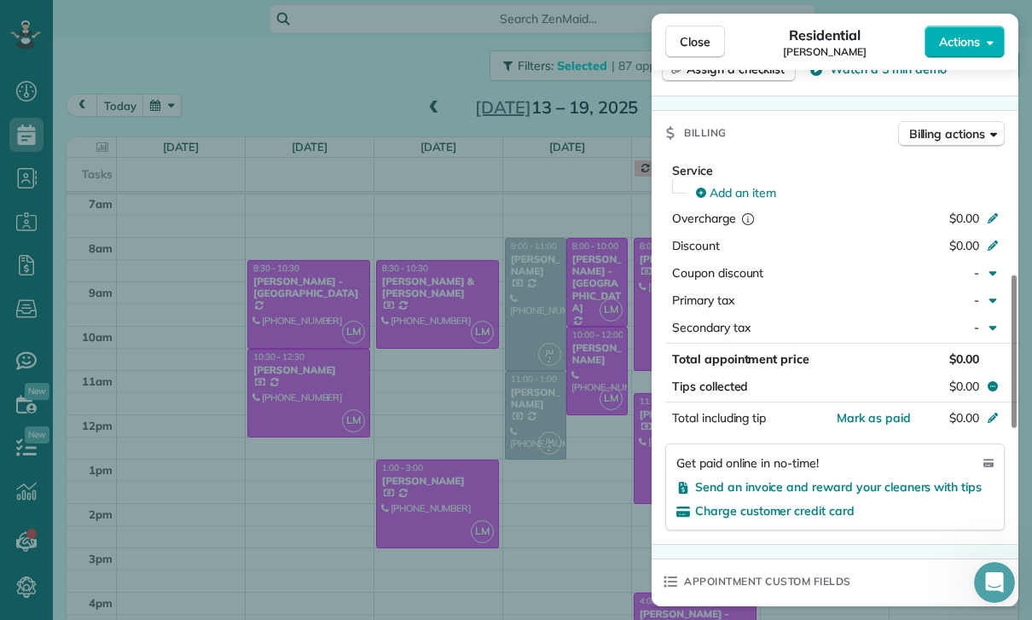
scroll to position [801, 0]
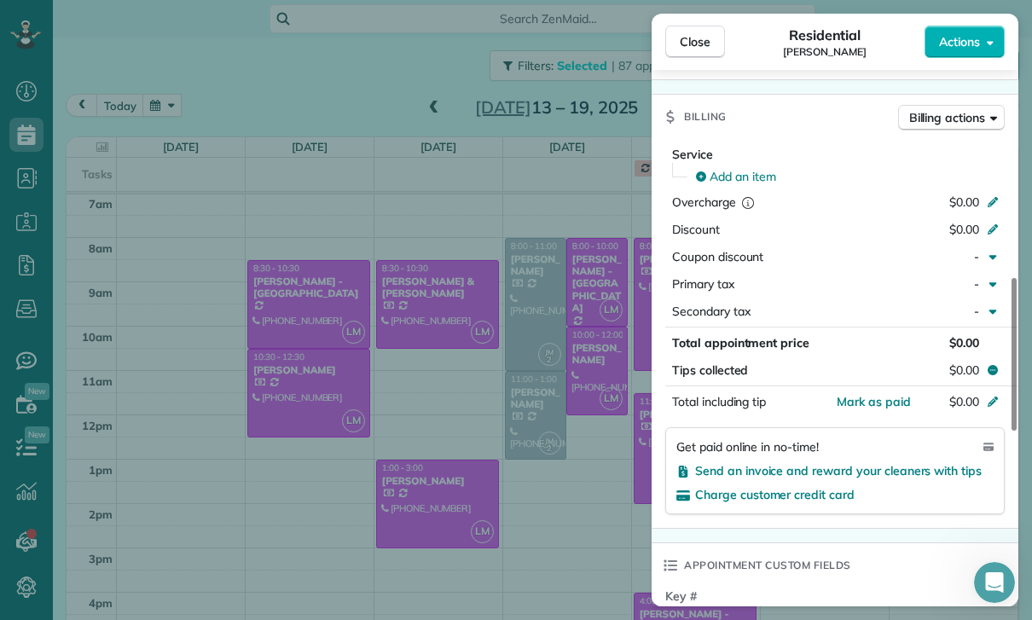
click at [563, 496] on div "Close Residential Alon Eida Actions Status Confirmed Alon Eida · Open profile M…" at bounding box center [516, 310] width 1032 height 620
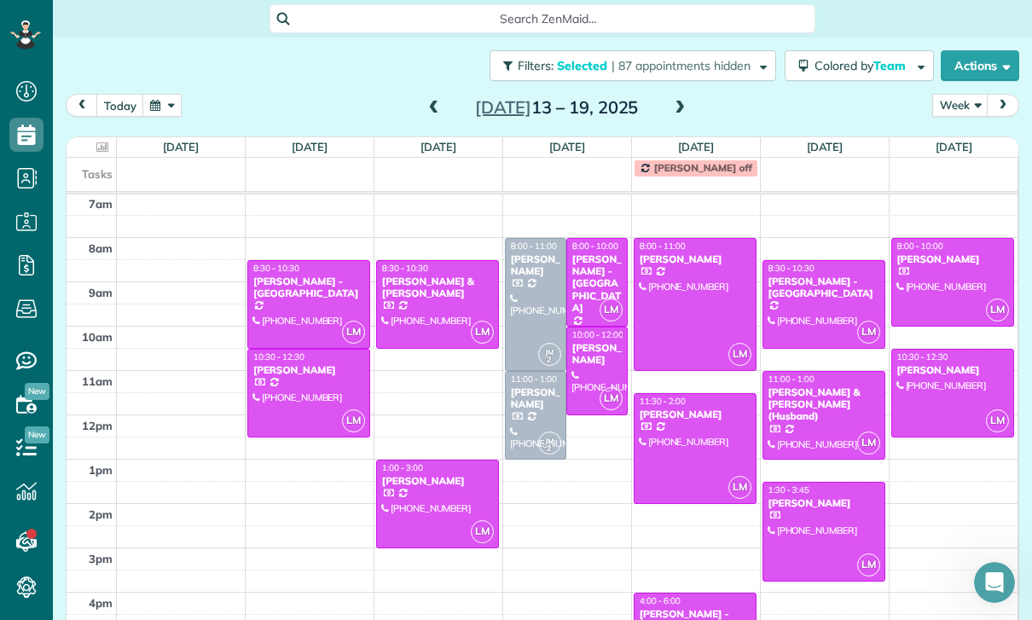
click at [426, 101] on span at bounding box center [434, 108] width 19 height 15
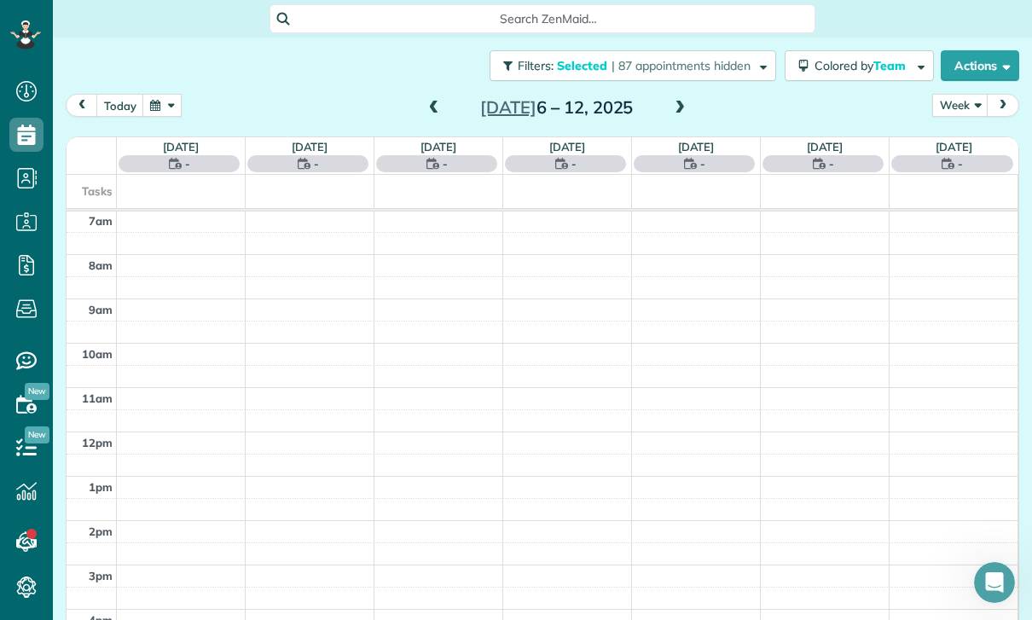
scroll to position [134, 0]
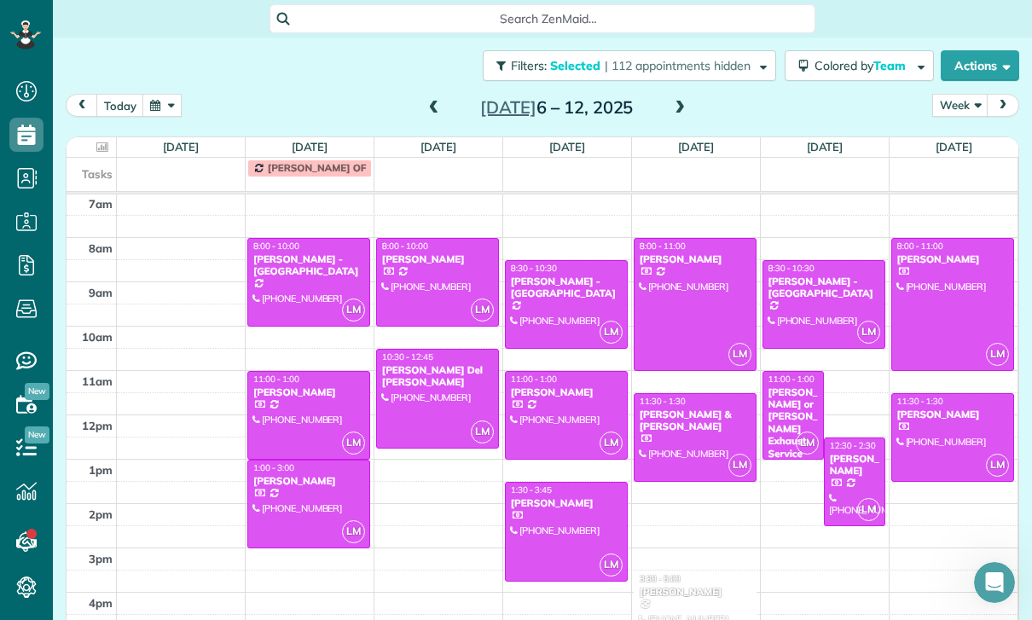
click at [432, 239] on div at bounding box center [437, 282] width 121 height 87
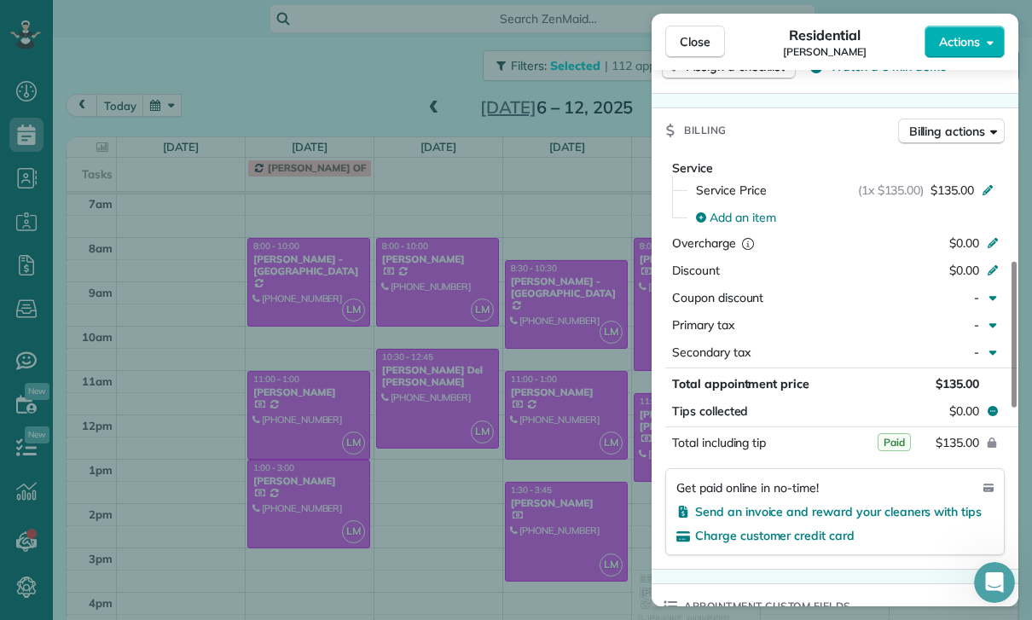
scroll to position [772, 0]
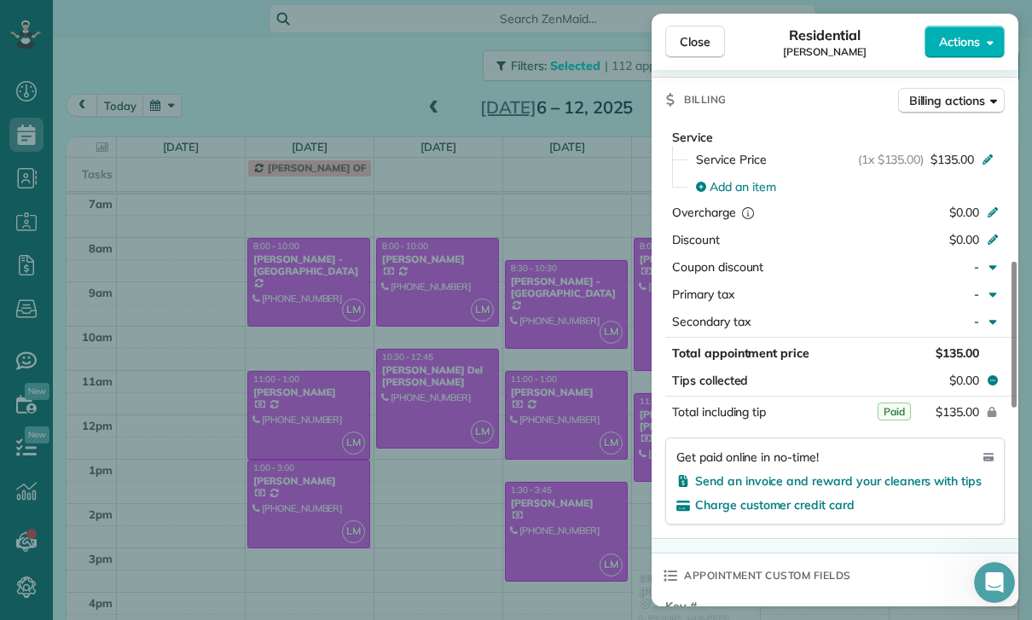
click at [453, 351] on div "Close Residential Marissa Berman Actions Status Yet to Confirm Marissa Berman ·…" at bounding box center [516, 310] width 1032 height 620
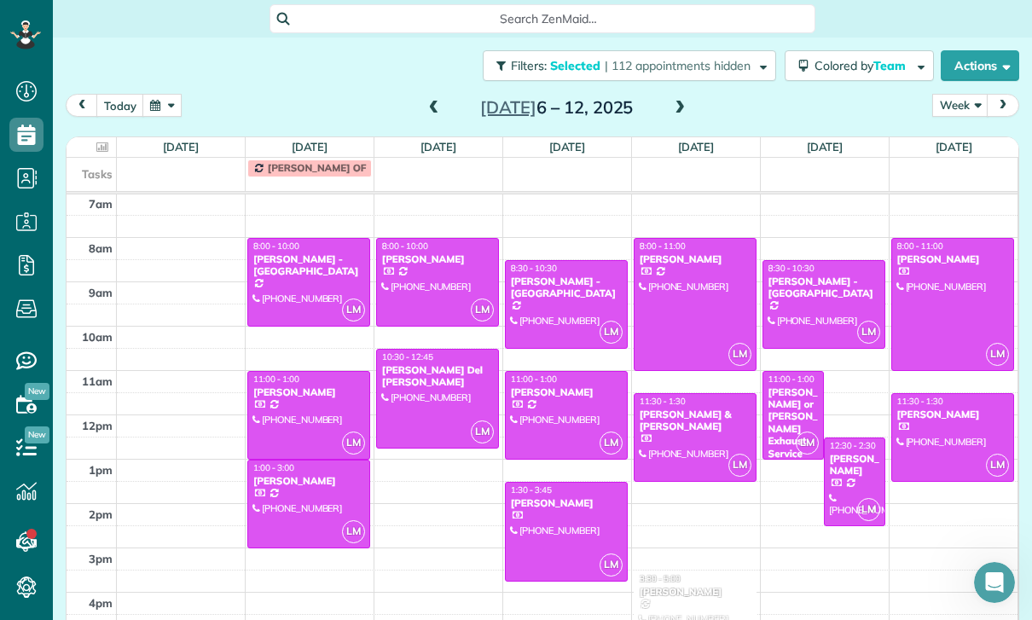
click at [432, 101] on span at bounding box center [434, 108] width 19 height 15
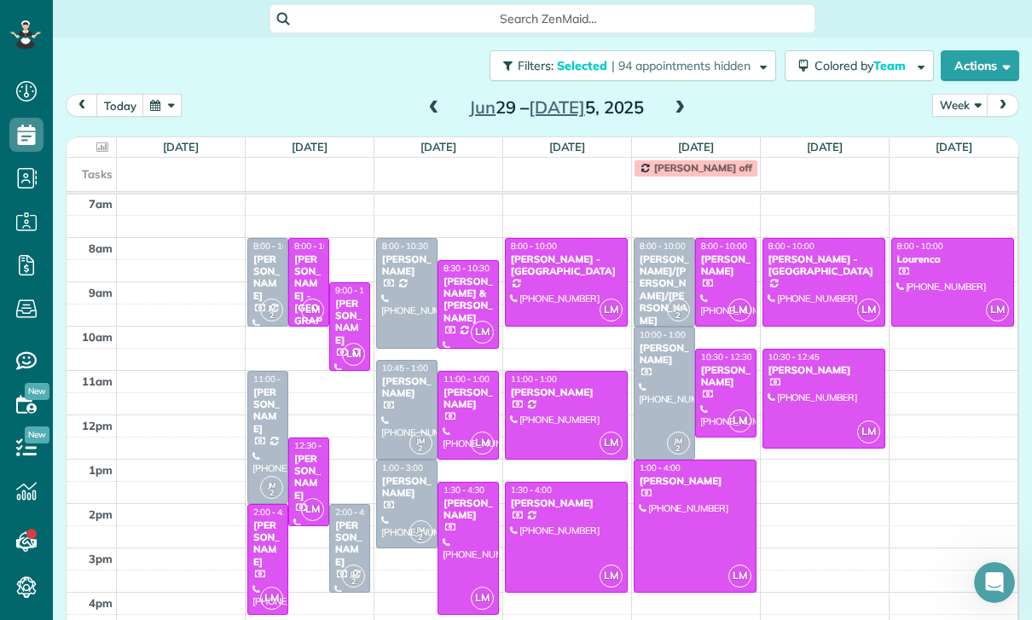
click at [432, 101] on span at bounding box center [434, 108] width 19 height 15
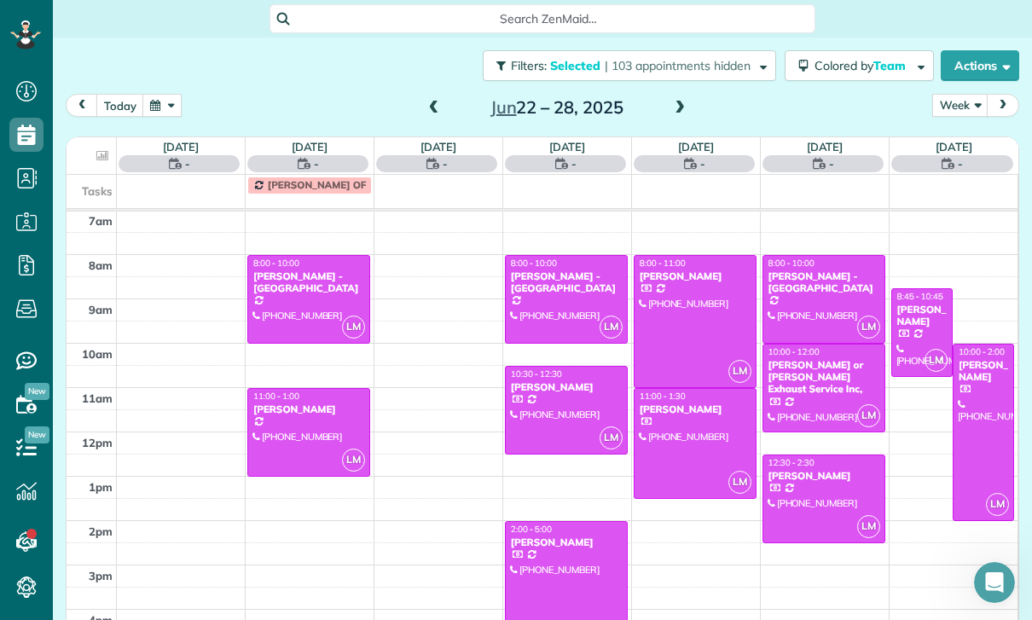
scroll to position [134, 0]
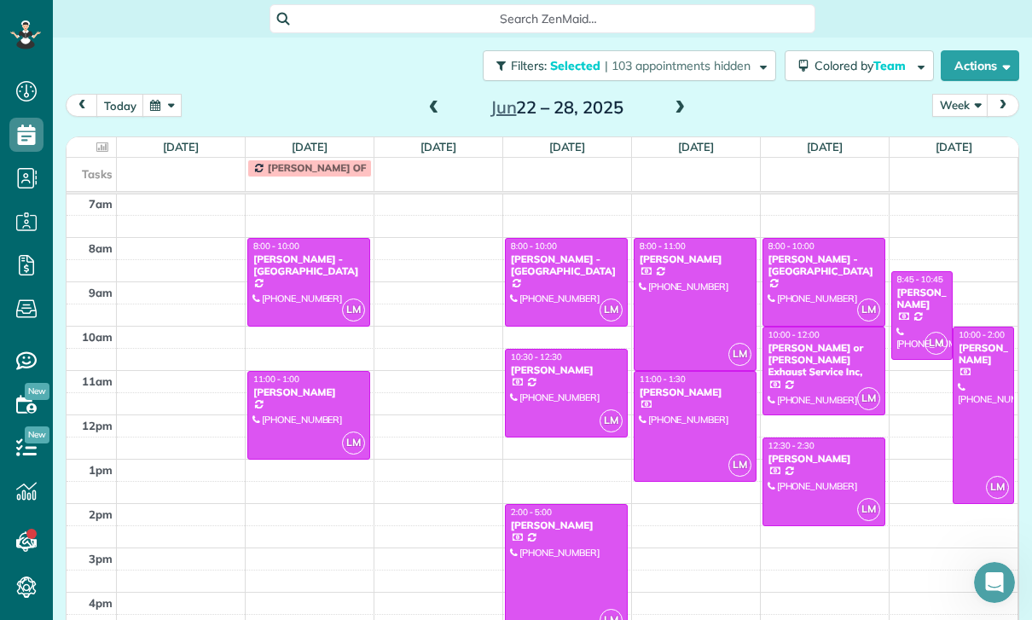
click at [299, 372] on div at bounding box center [308, 415] width 121 height 87
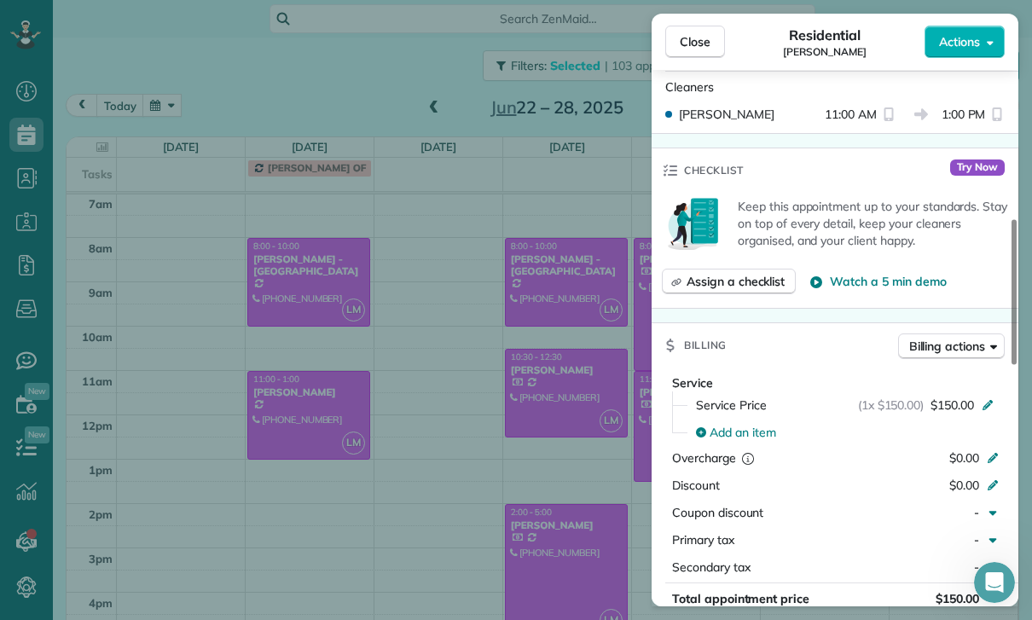
scroll to position [800, 0]
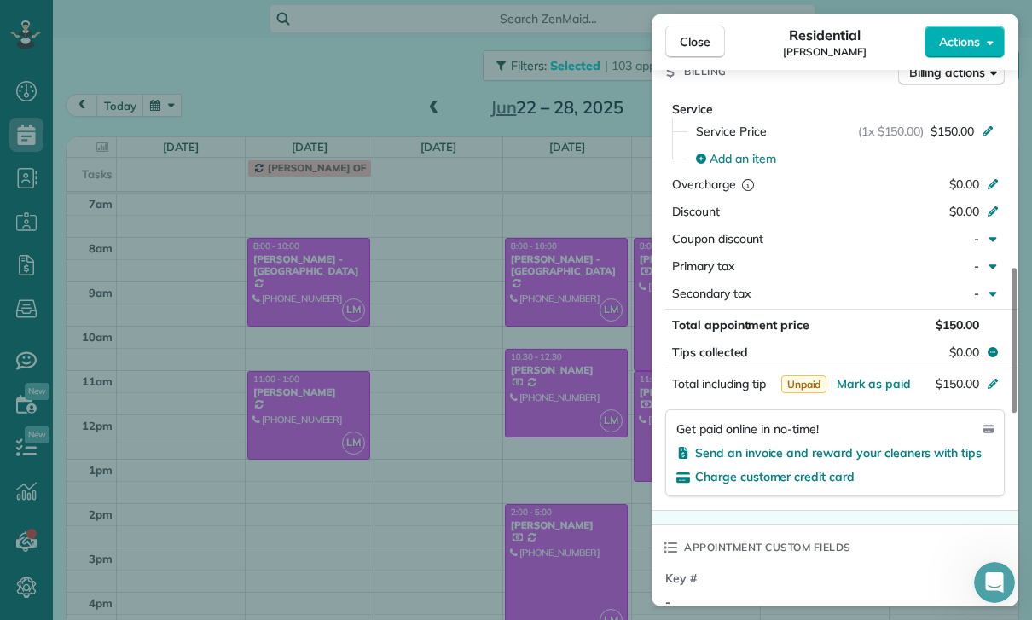
click at [594, 455] on div "Close Residential Darren Bridges Actions Status Yet to Confirm Darren Bridges ·…" at bounding box center [516, 310] width 1032 height 620
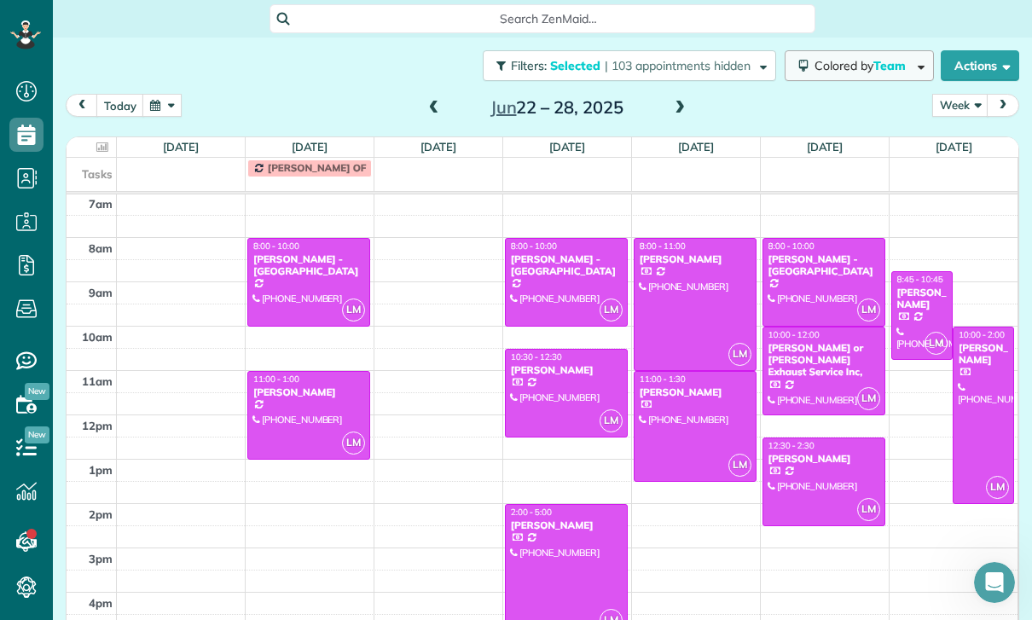
click at [926, 50] on button "Colored by Team" at bounding box center [859, 65] width 149 height 31
